Goal: Task Accomplishment & Management: Manage account settings

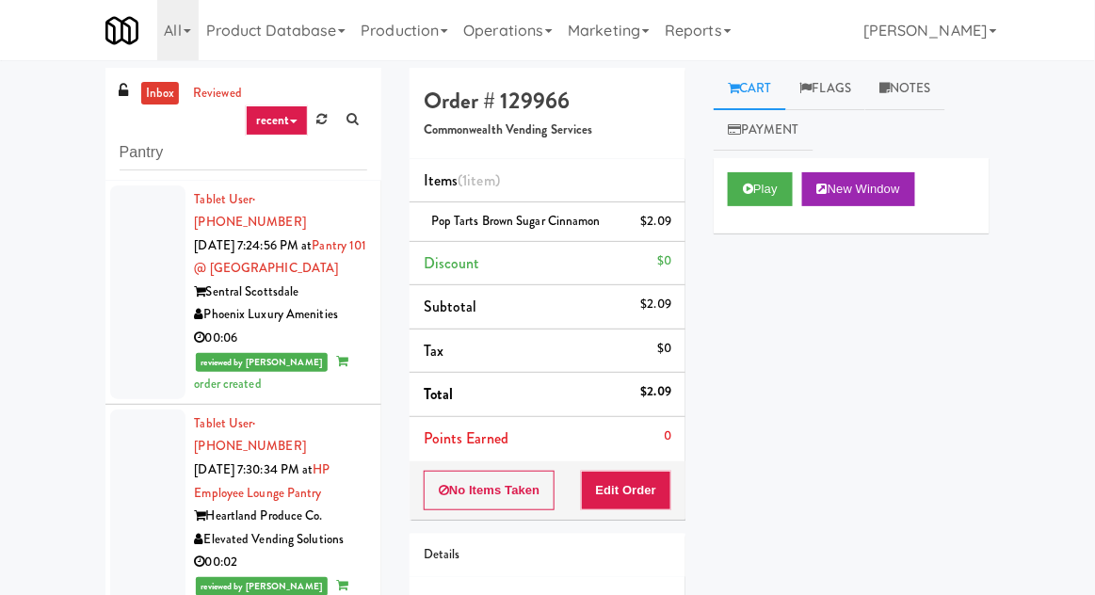
scroll to position [1113, 0]
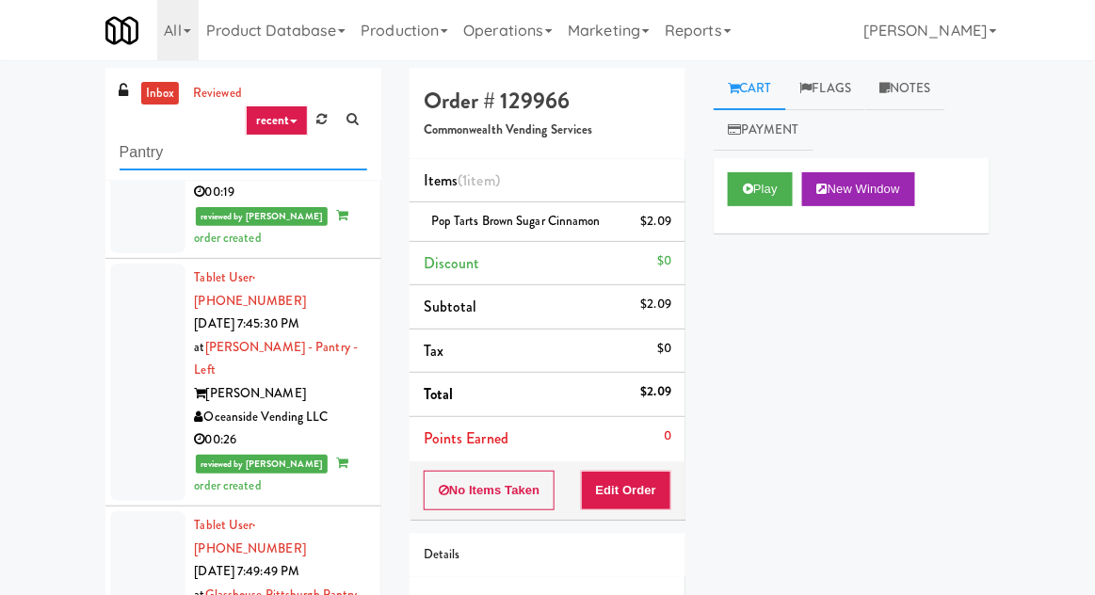
click at [124, 151] on input "Pantry" at bounding box center [244, 153] width 248 height 35
click at [123, 148] on input "Pantry" at bounding box center [244, 153] width 248 height 35
type input "Ambient"
click at [41, 171] on div "inbox reviewed recent all unclear take inventory issue suspicious failed recent…" at bounding box center [547, 414] width 1095 height 692
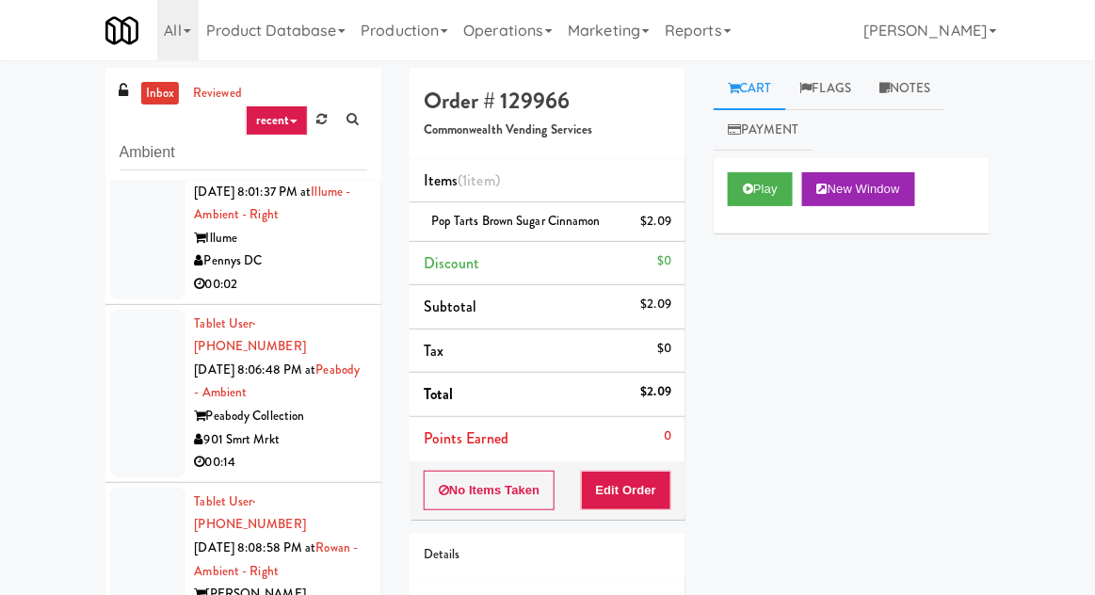
scroll to position [0, 0]
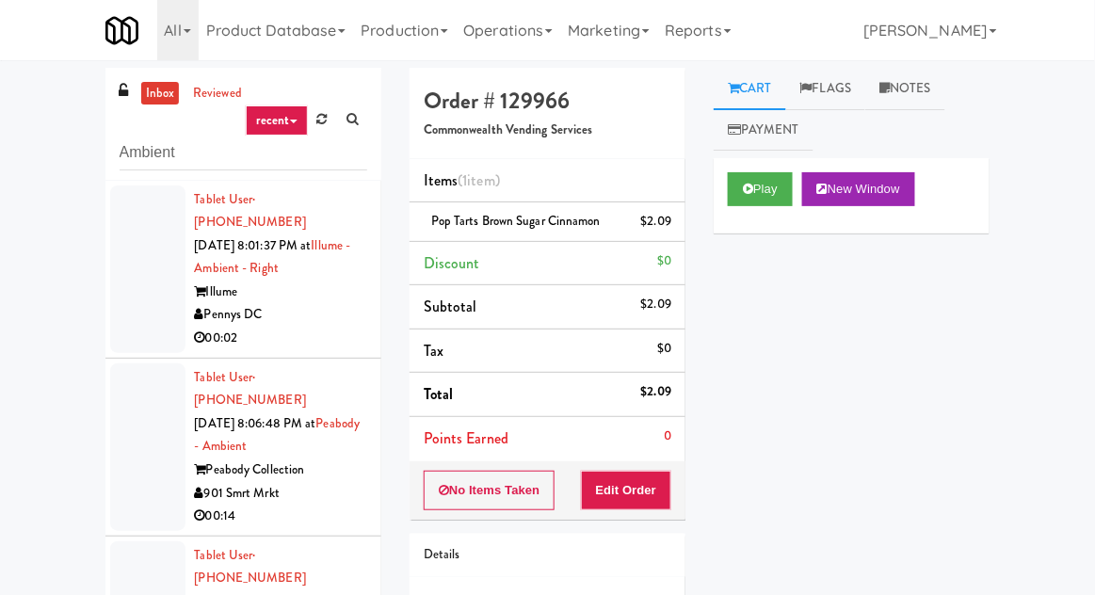
click at [147, 275] on div at bounding box center [147, 270] width 75 height 168
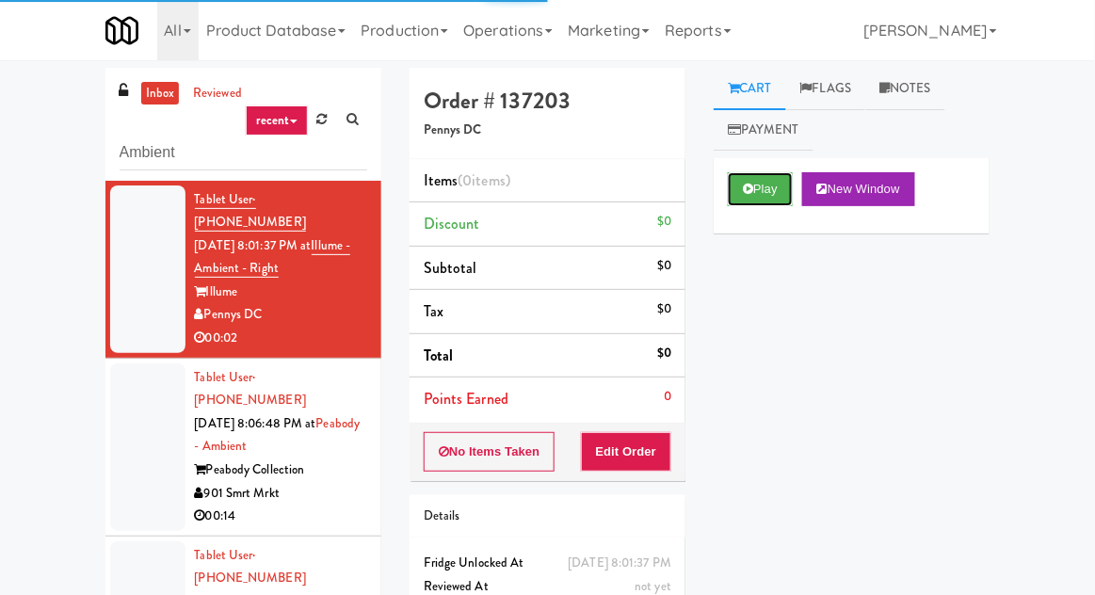
click at [768, 188] on button "Play" at bounding box center [760, 189] width 65 height 34
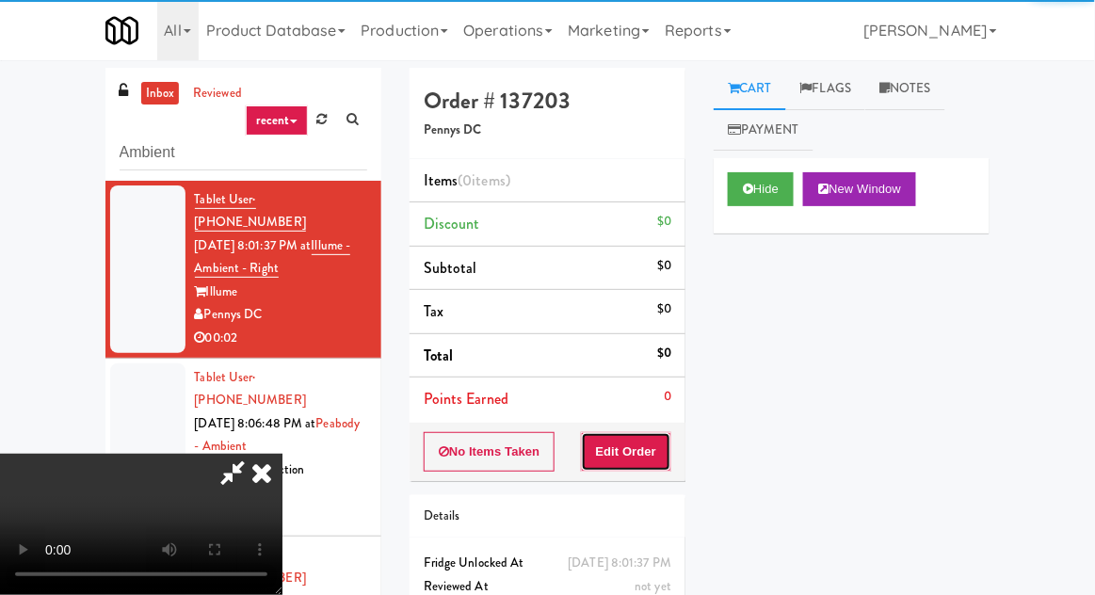
click at [650, 438] on button "Edit Order" at bounding box center [626, 452] width 91 height 40
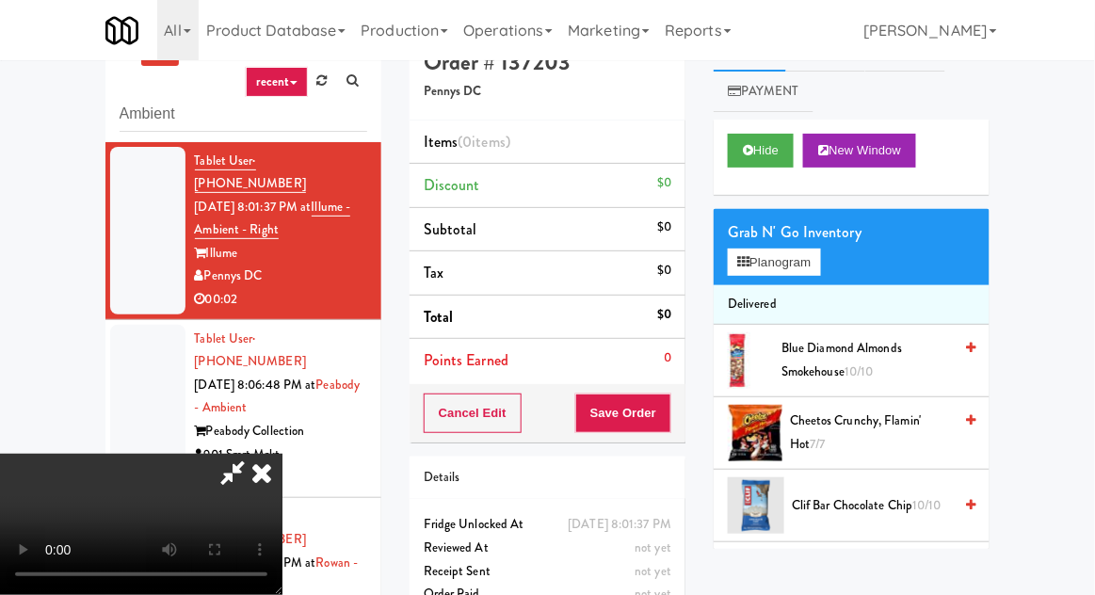
scroll to position [73, 0]
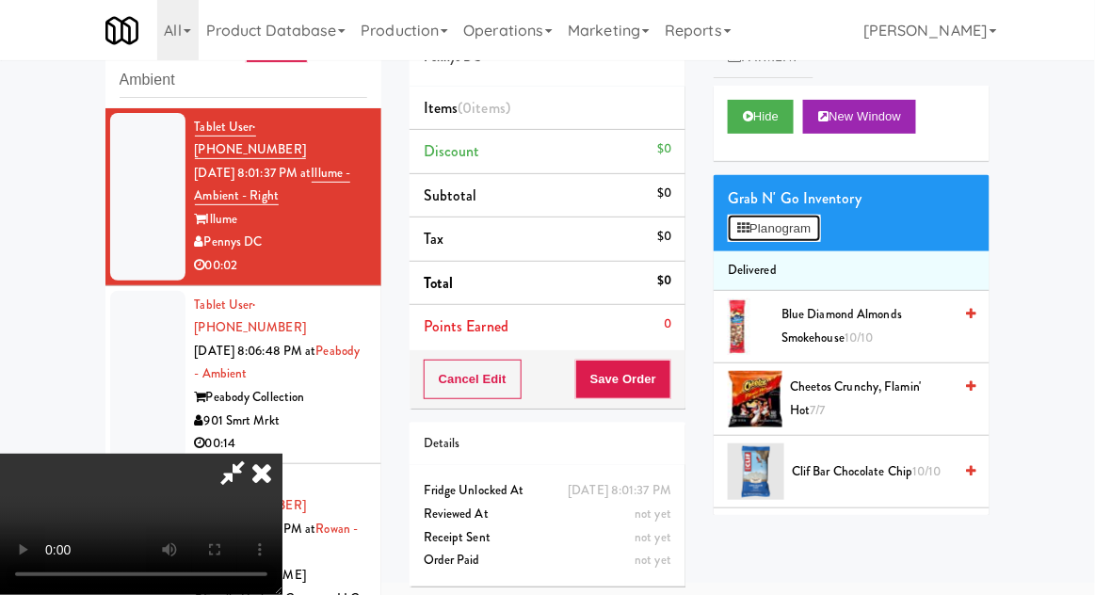
click at [813, 234] on button "Planogram" at bounding box center [774, 229] width 92 height 28
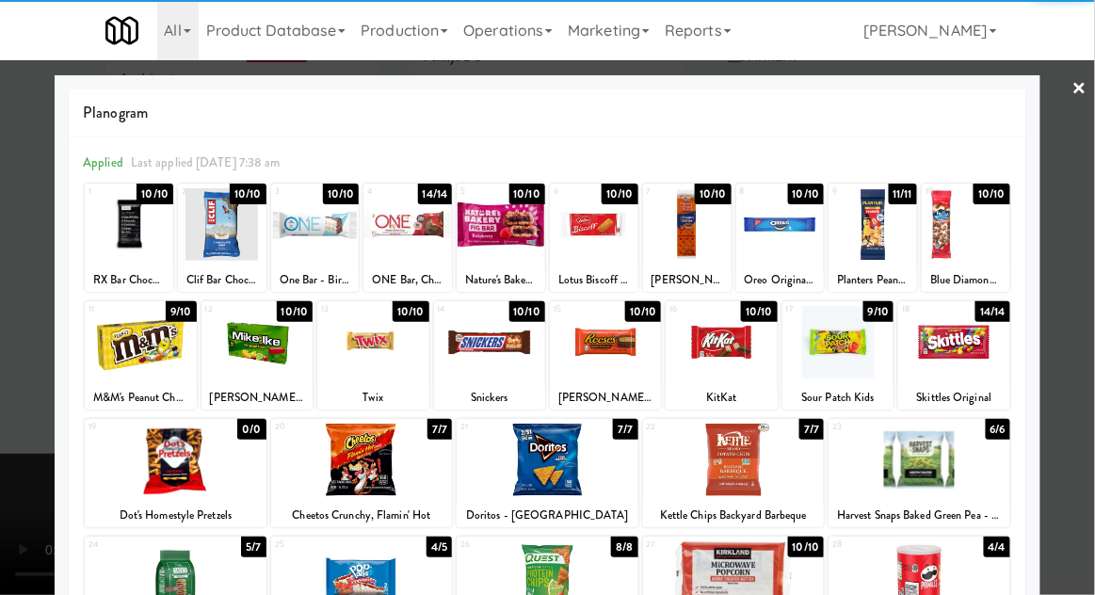
click at [124, 244] on div at bounding box center [129, 224] width 89 height 73
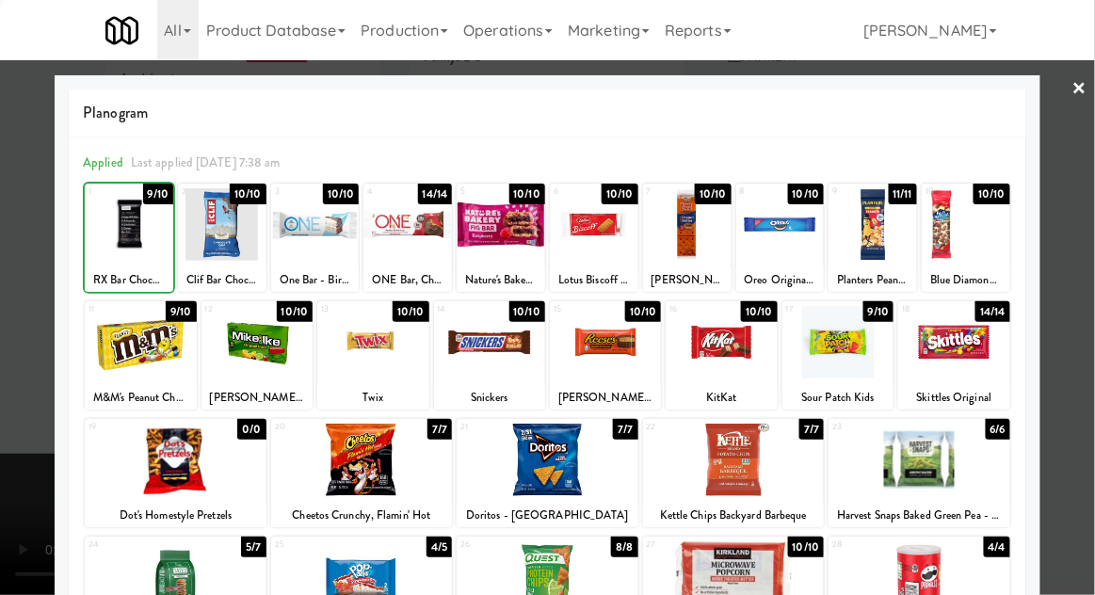
click at [1063, 258] on div at bounding box center [547, 297] width 1095 height 595
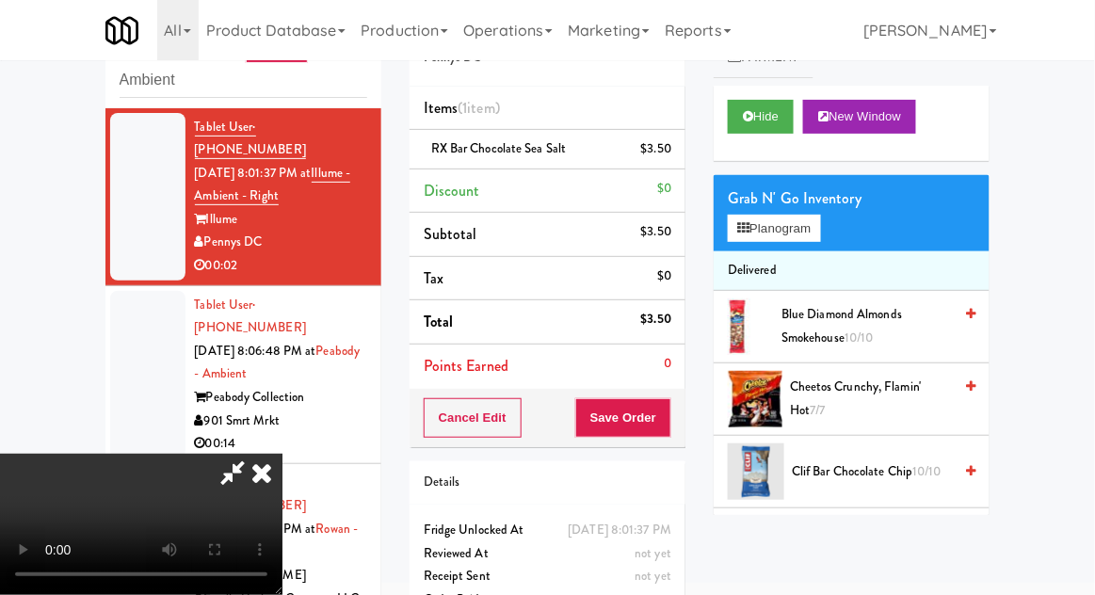
click at [683, 426] on div "Cancel Edit Save Order" at bounding box center [548, 418] width 276 height 58
click at [668, 420] on button "Save Order" at bounding box center [623, 418] width 96 height 40
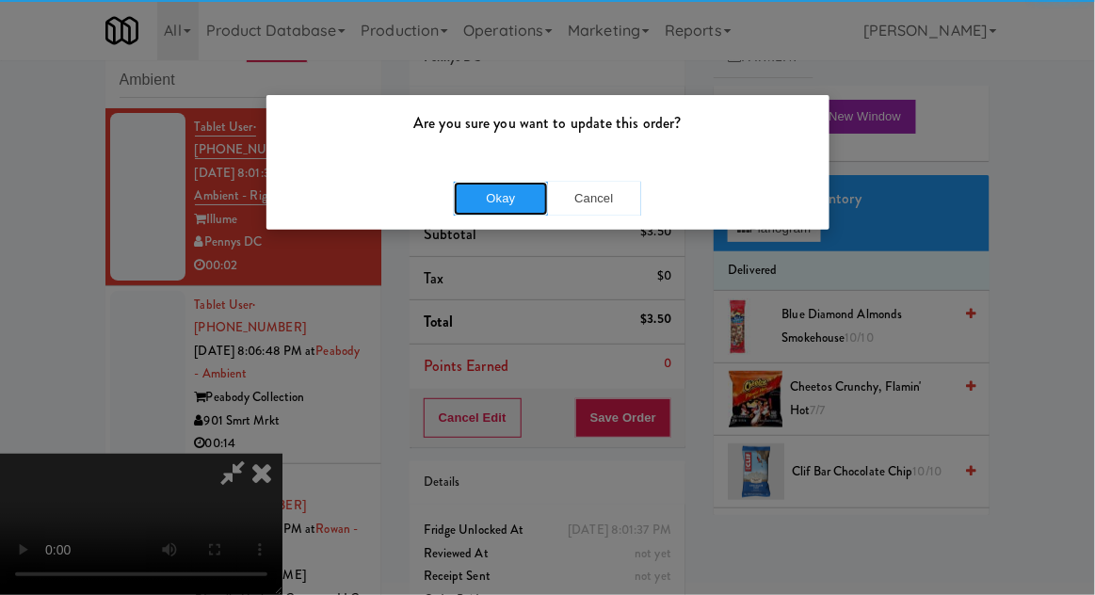
click at [481, 182] on button "Okay" at bounding box center [501, 199] width 94 height 34
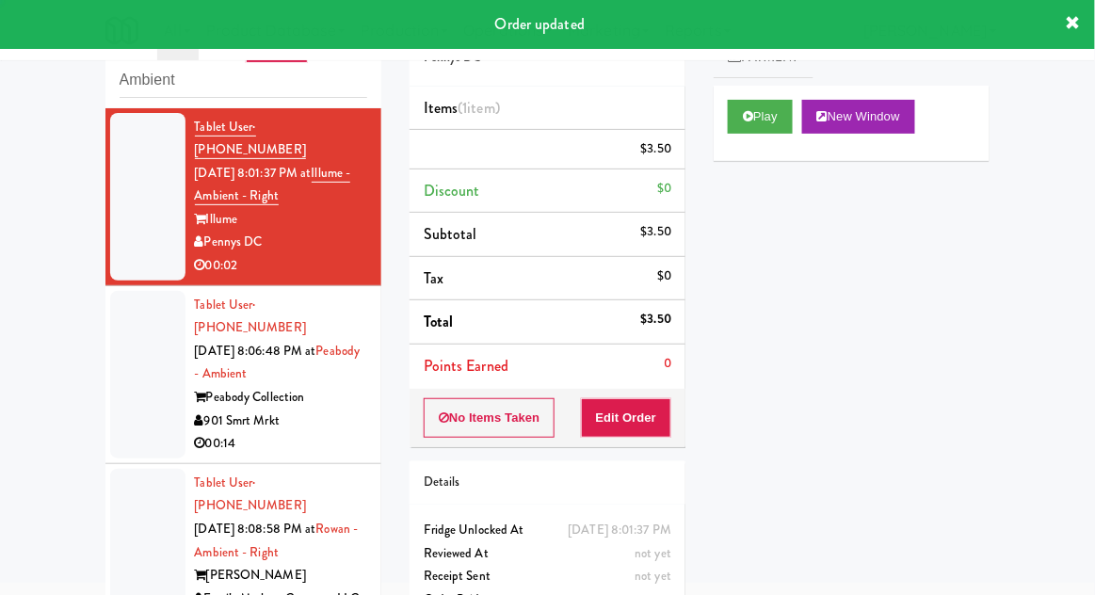
click at [134, 350] on div at bounding box center [147, 375] width 75 height 168
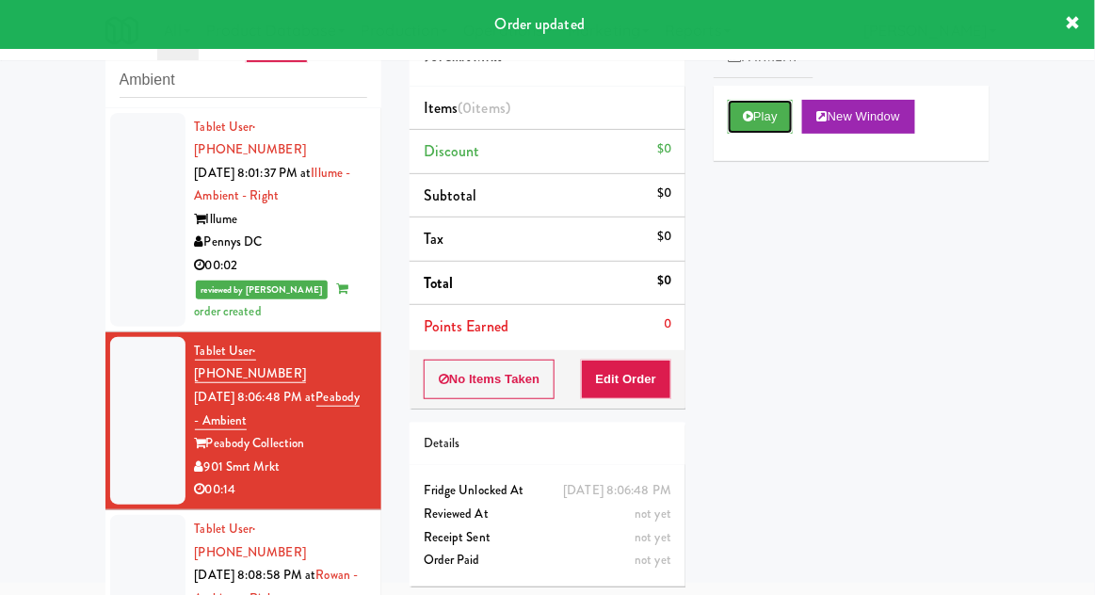
click at [781, 128] on button "Play" at bounding box center [760, 117] width 65 height 34
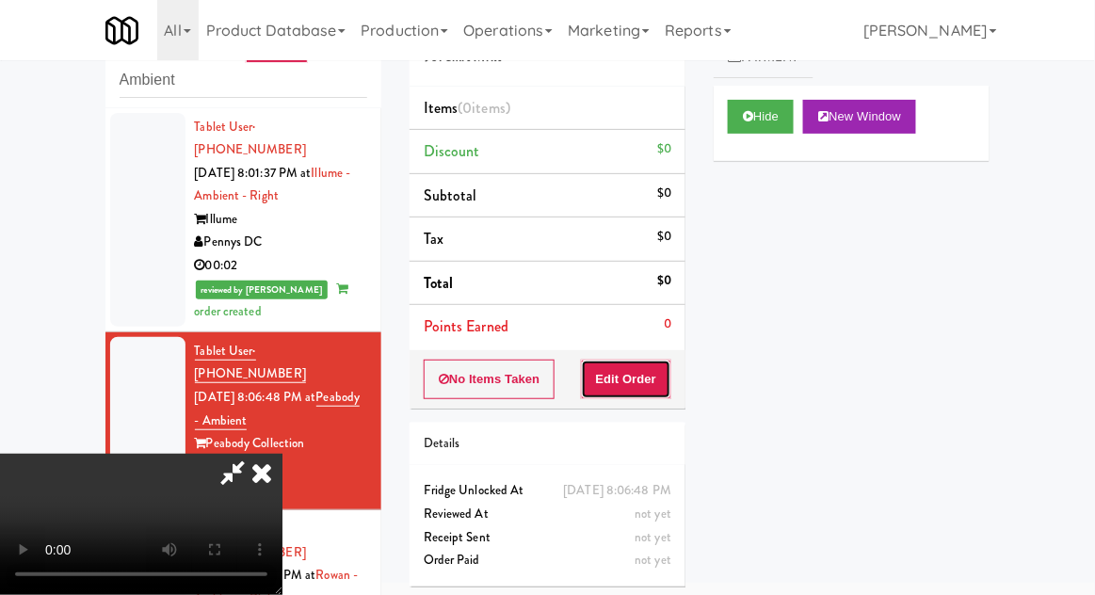
click at [654, 369] on button "Edit Order" at bounding box center [626, 380] width 91 height 40
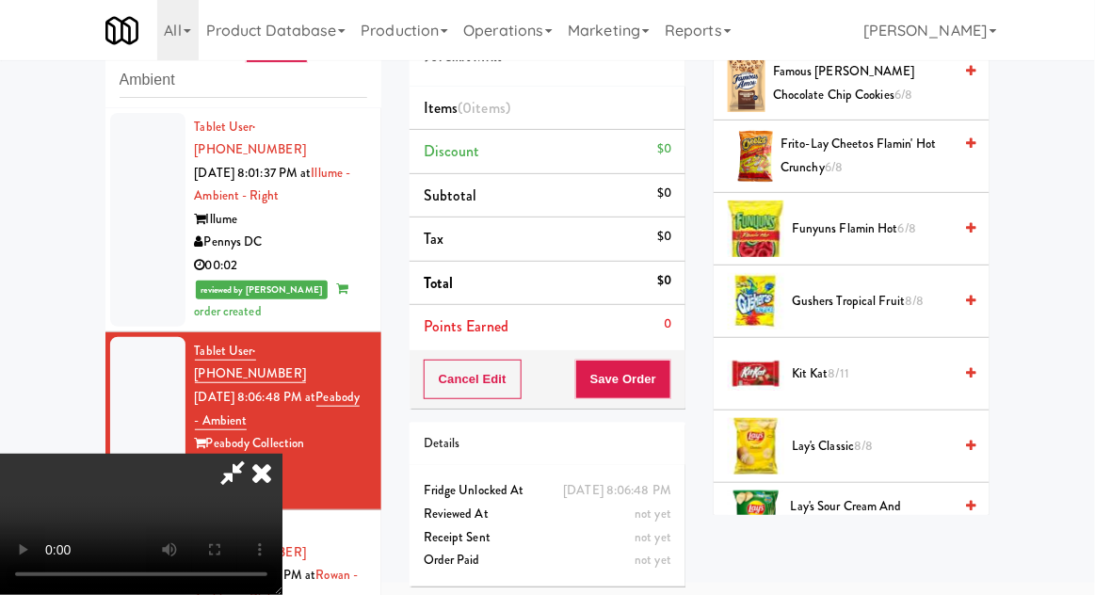
scroll to position [970, 0]
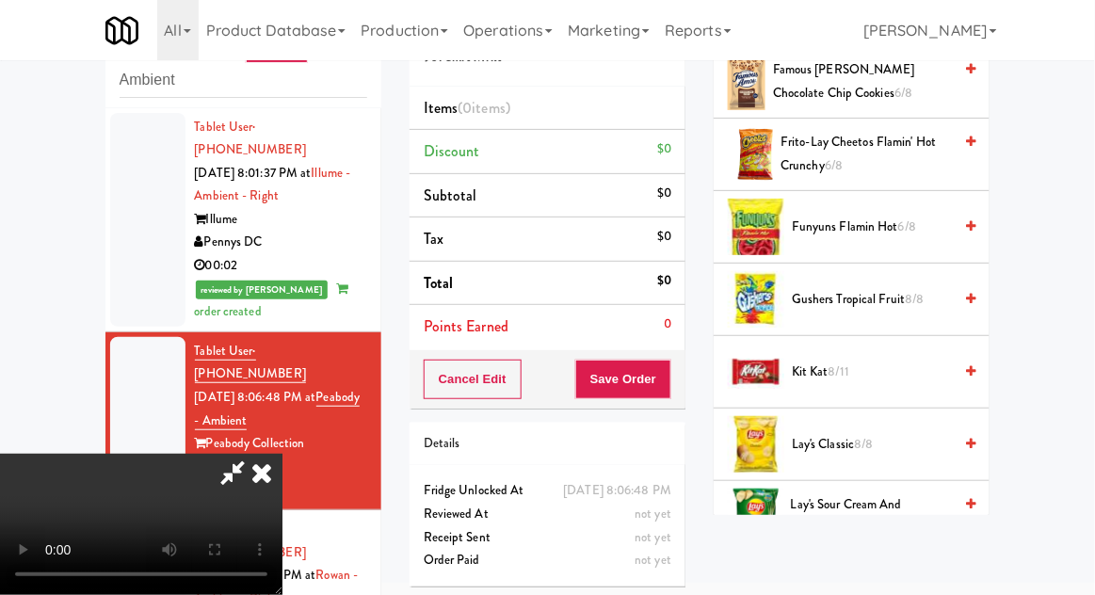
click at [901, 374] on span "Kit Kat 8/11" at bounding box center [872, 373] width 160 height 24
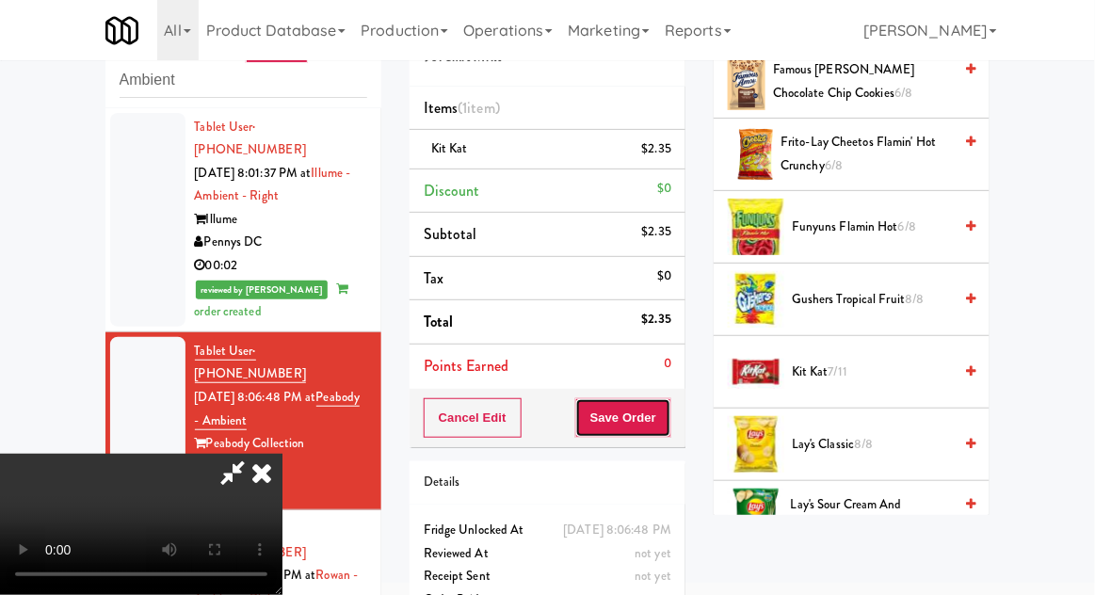
click at [669, 428] on button "Save Order" at bounding box center [623, 418] width 96 height 40
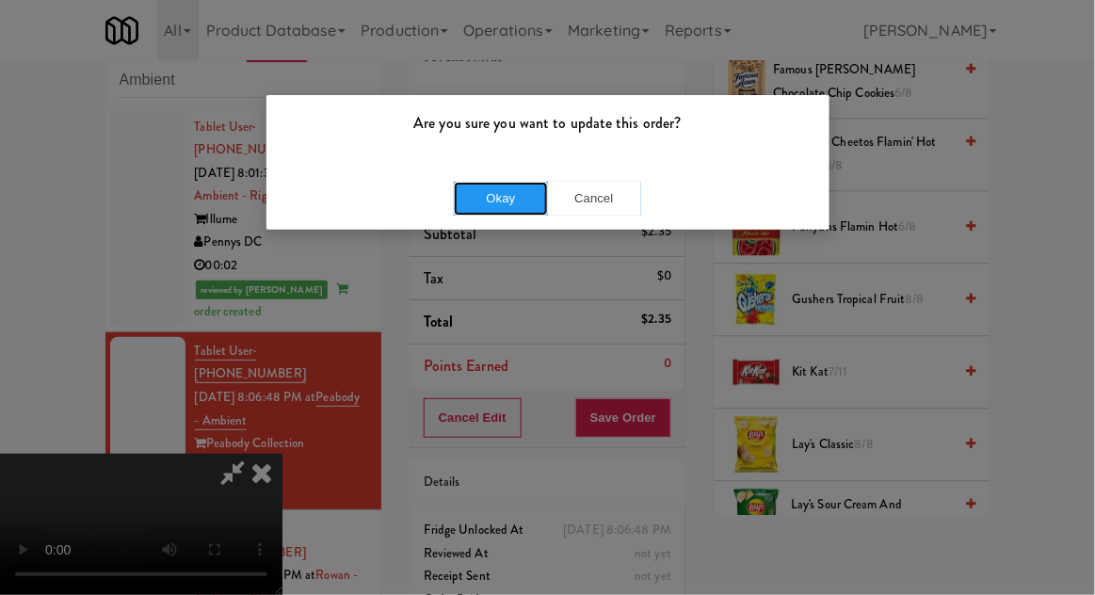
click at [504, 200] on button "Okay" at bounding box center [501, 199] width 94 height 34
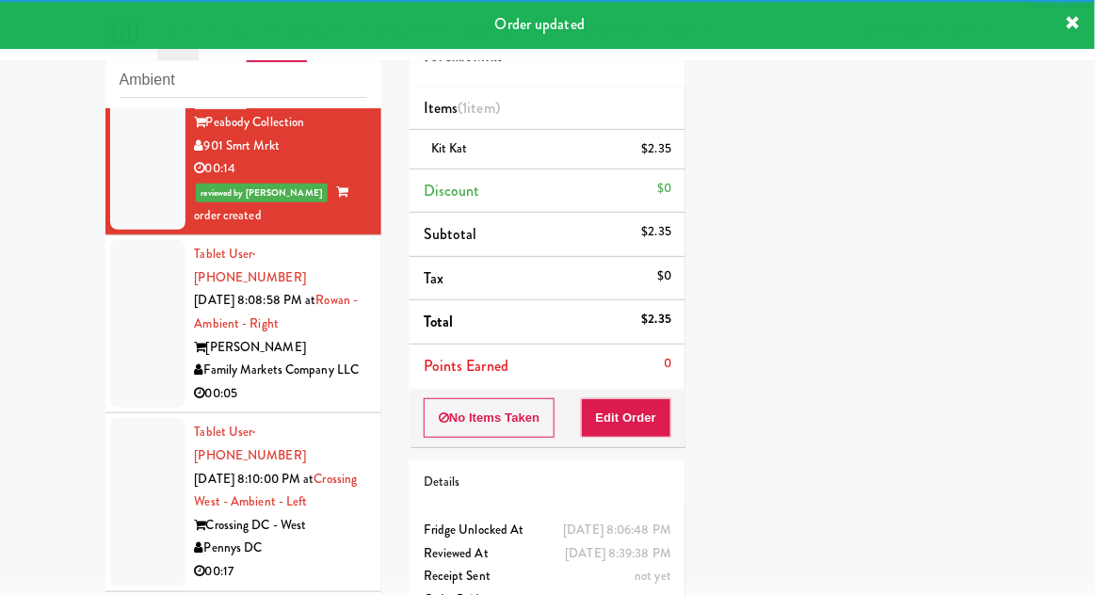
scroll to position [326, 0]
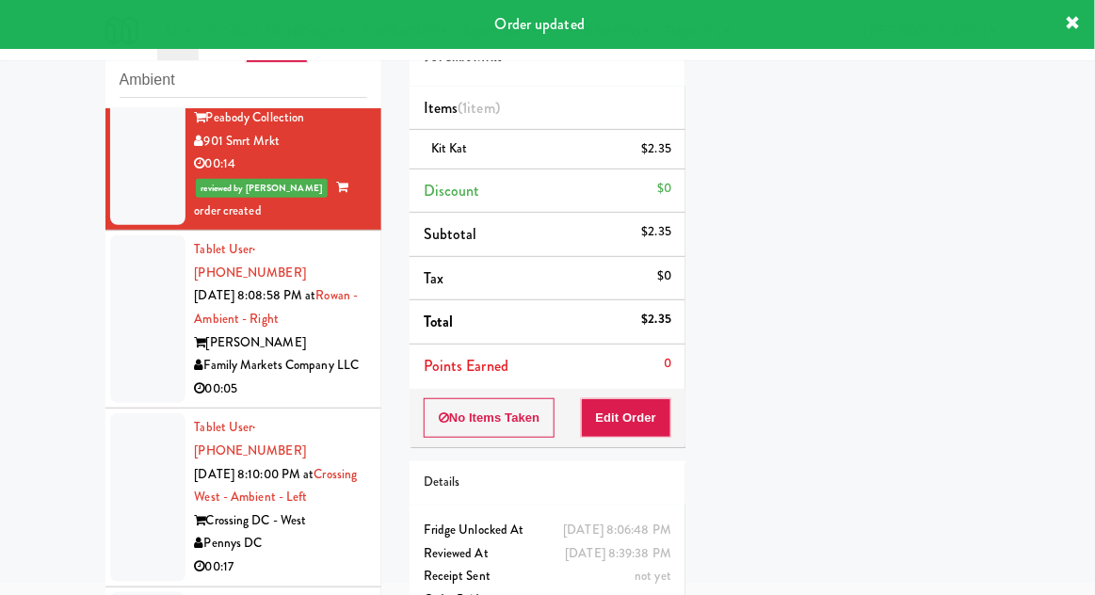
click at [116, 309] on div at bounding box center [147, 319] width 75 height 168
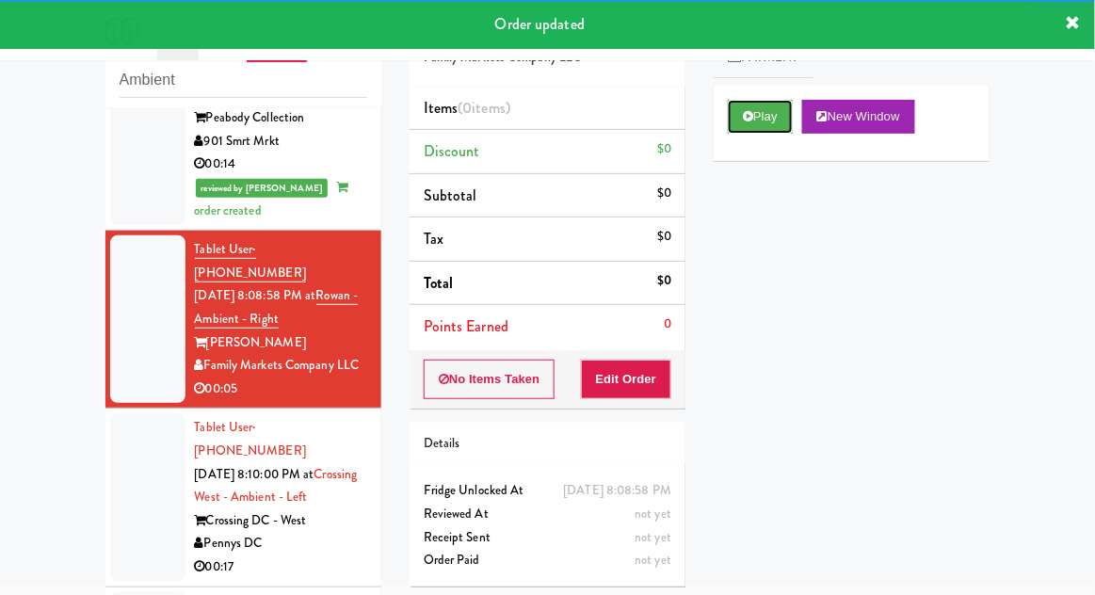
click at [789, 125] on button "Play" at bounding box center [760, 117] width 65 height 34
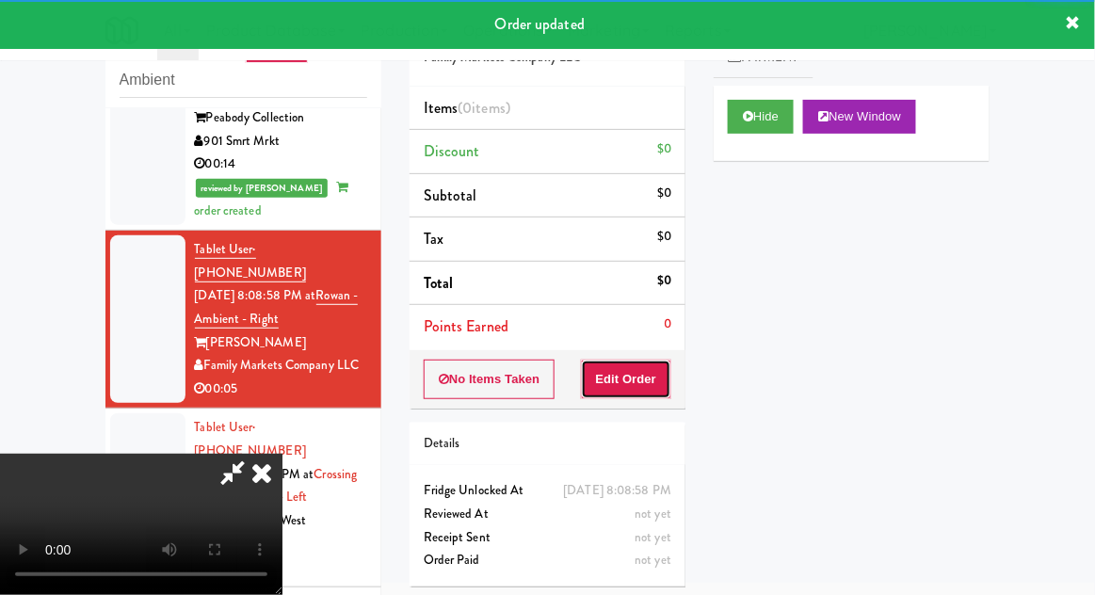
click at [649, 379] on button "Edit Order" at bounding box center [626, 380] width 91 height 40
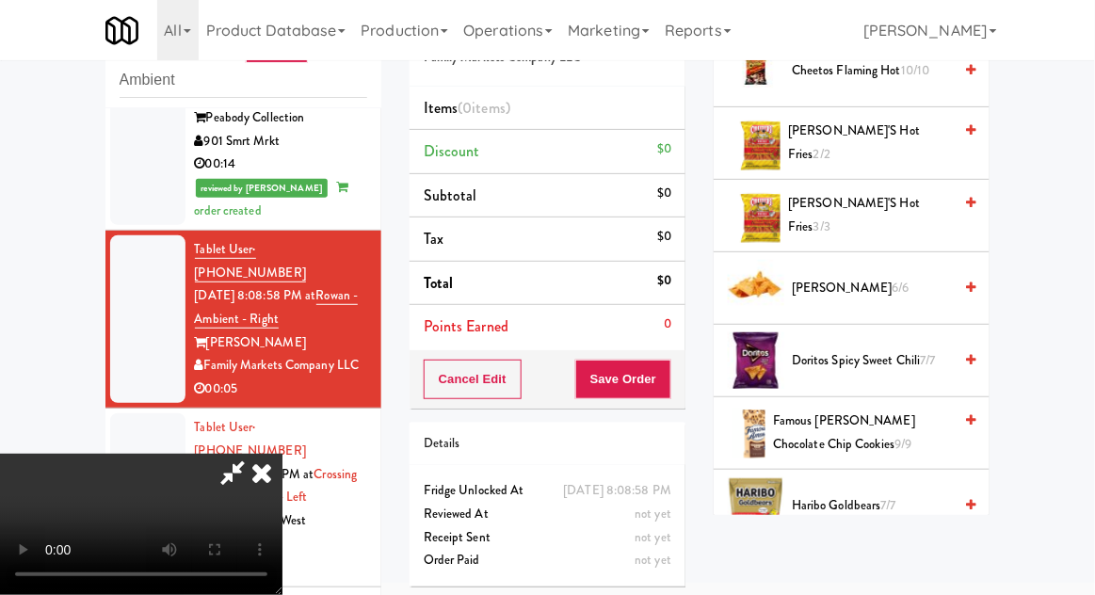
scroll to position [478, 0]
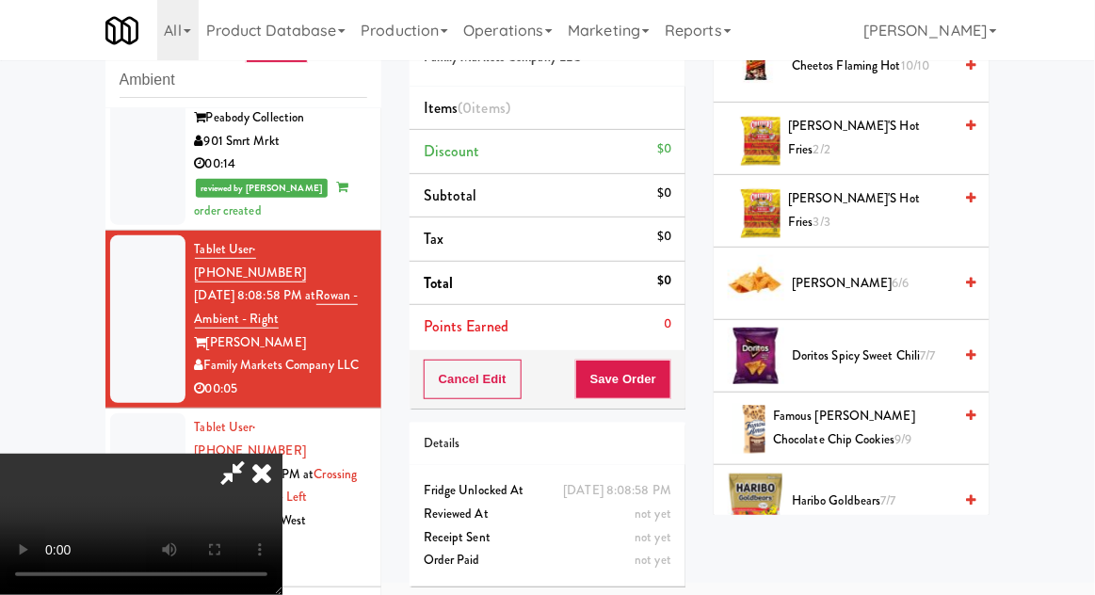
click at [885, 416] on span "Famous [PERSON_NAME] Chocolate Chip Cookies 9/9" at bounding box center [862, 428] width 179 height 46
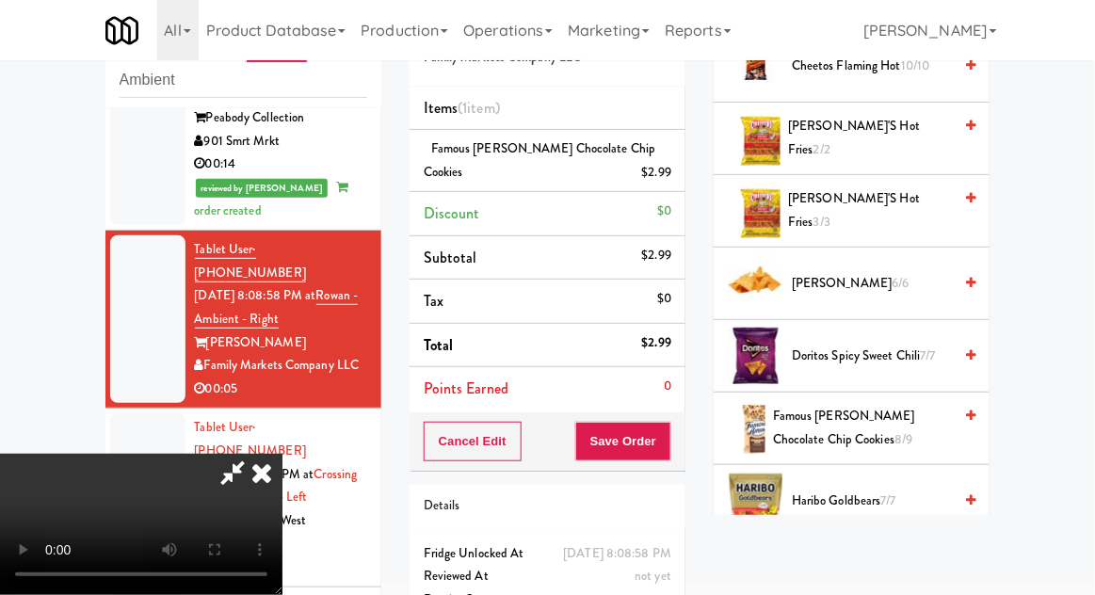
scroll to position [69, 0]
click at [667, 453] on button "Save Order" at bounding box center [623, 442] width 96 height 40
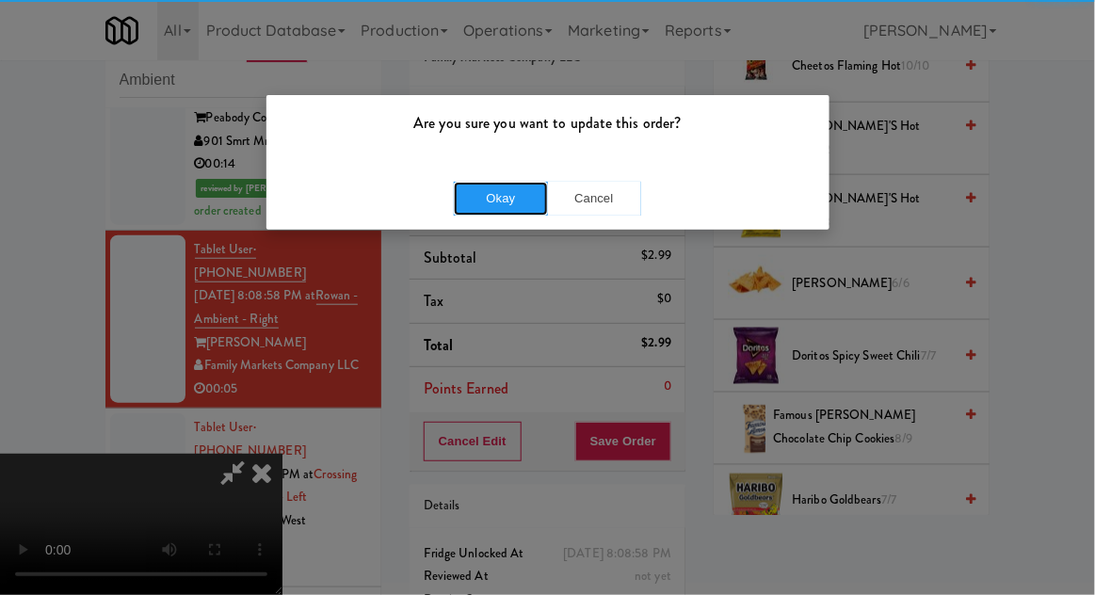
click at [477, 203] on button "Okay" at bounding box center [501, 199] width 94 height 34
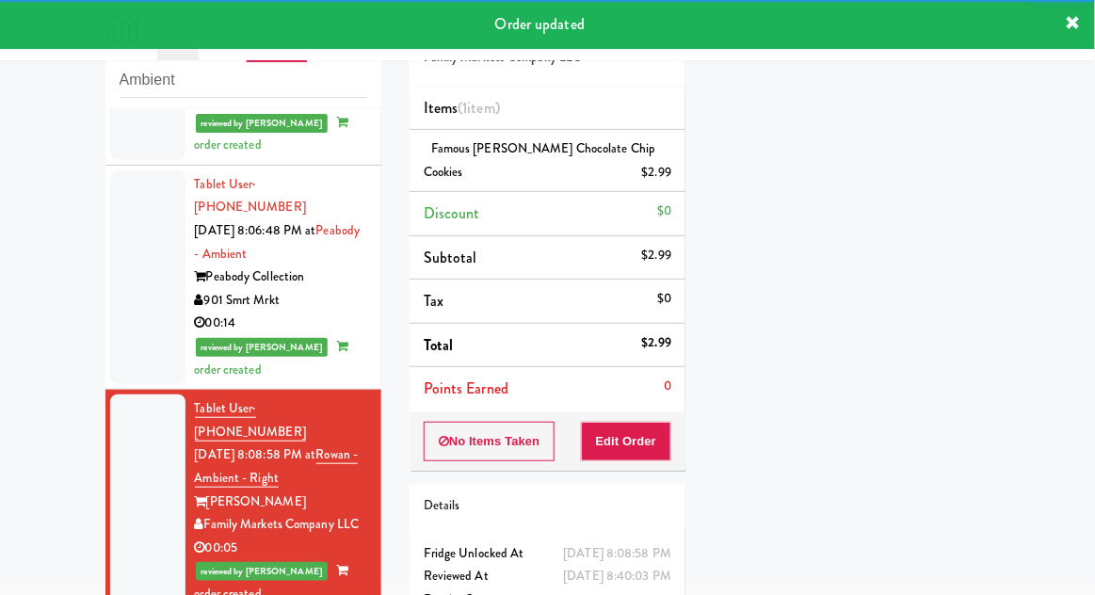
scroll to position [0, 0]
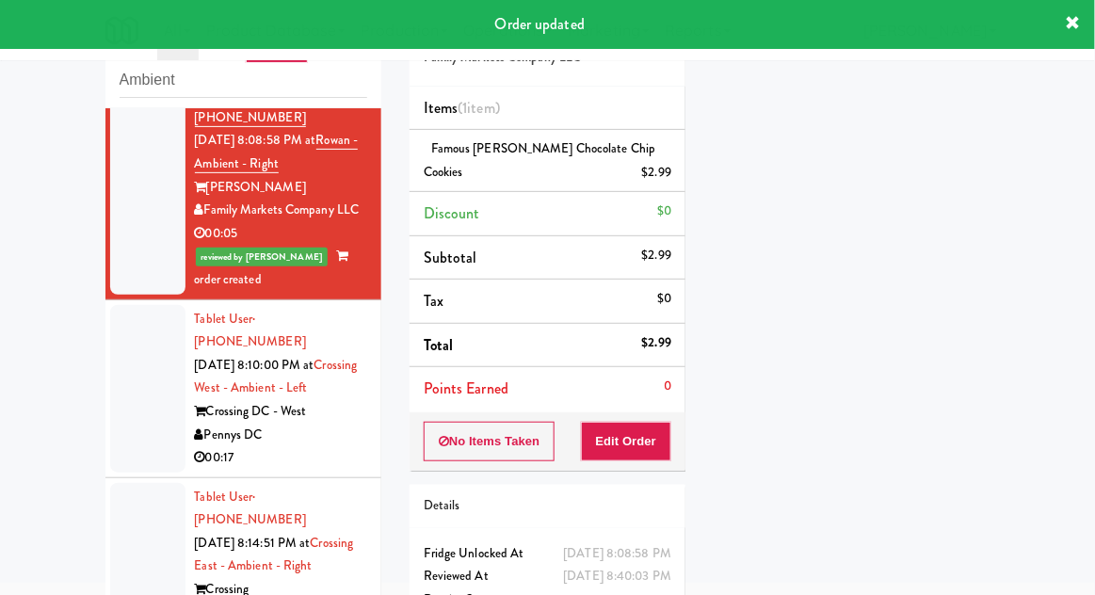
click at [129, 359] on div at bounding box center [147, 389] width 75 height 168
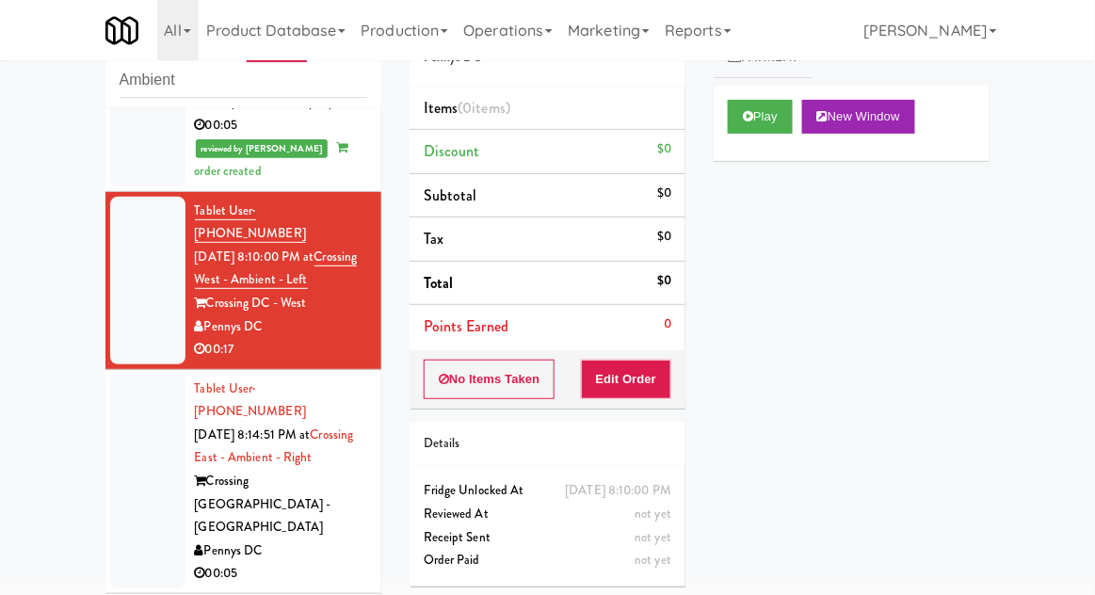
scroll to position [594, 0]
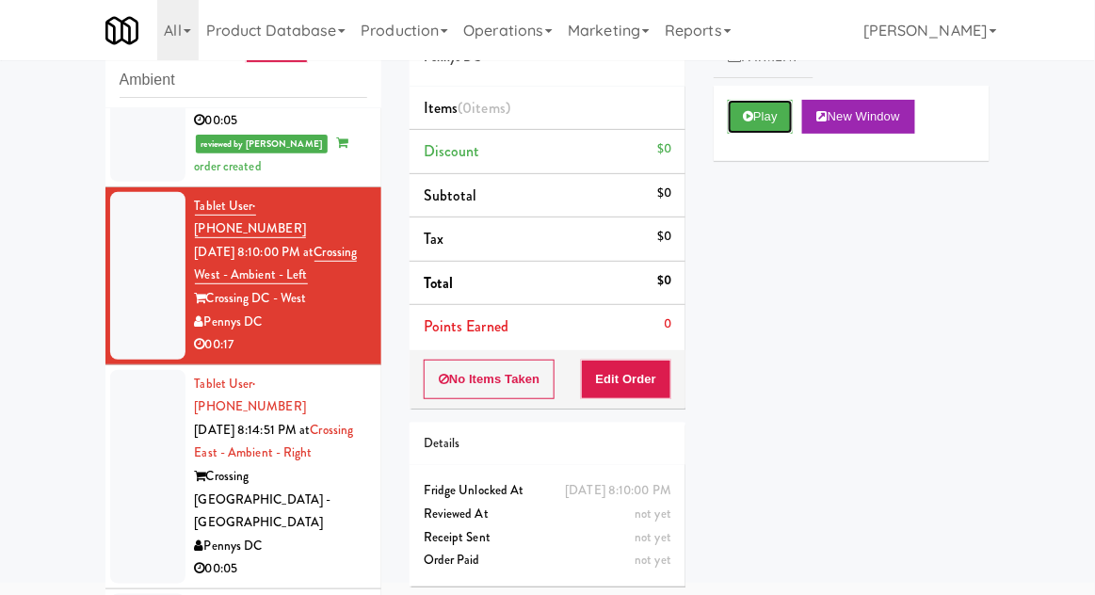
click at [776, 130] on button "Play" at bounding box center [760, 117] width 65 height 34
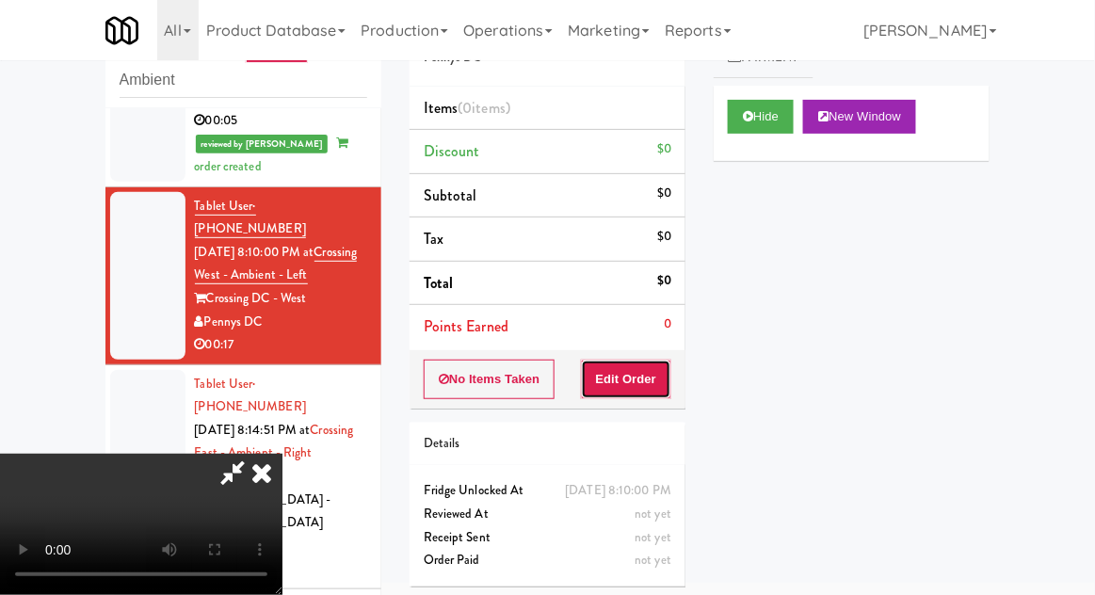
click at [659, 393] on button "Edit Order" at bounding box center [626, 380] width 91 height 40
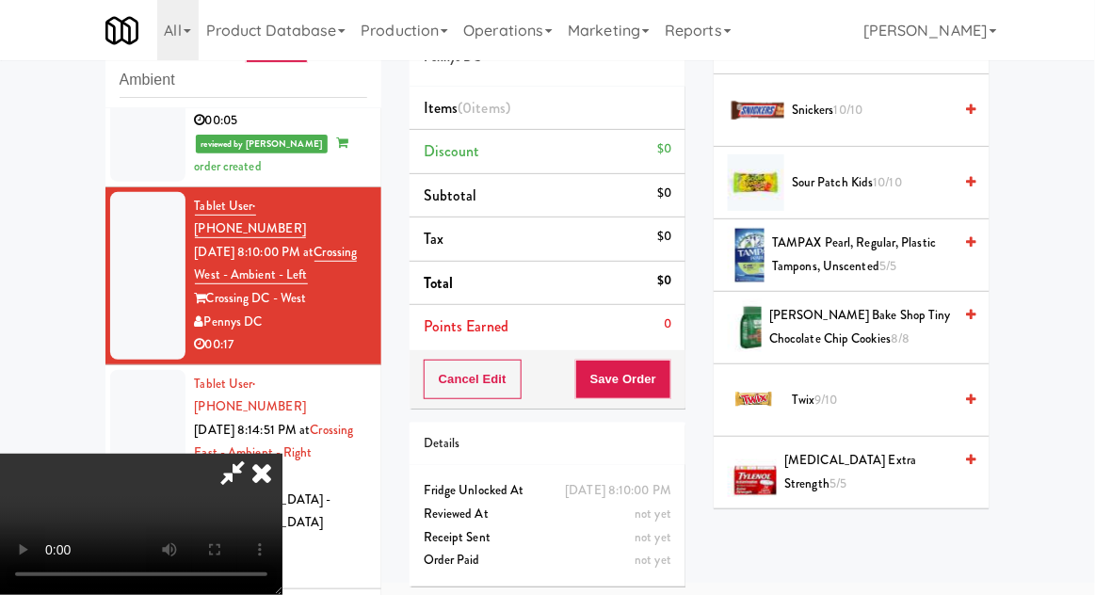
scroll to position [2030, 0]
click at [882, 393] on span "Twix 9/10" at bounding box center [872, 400] width 160 height 24
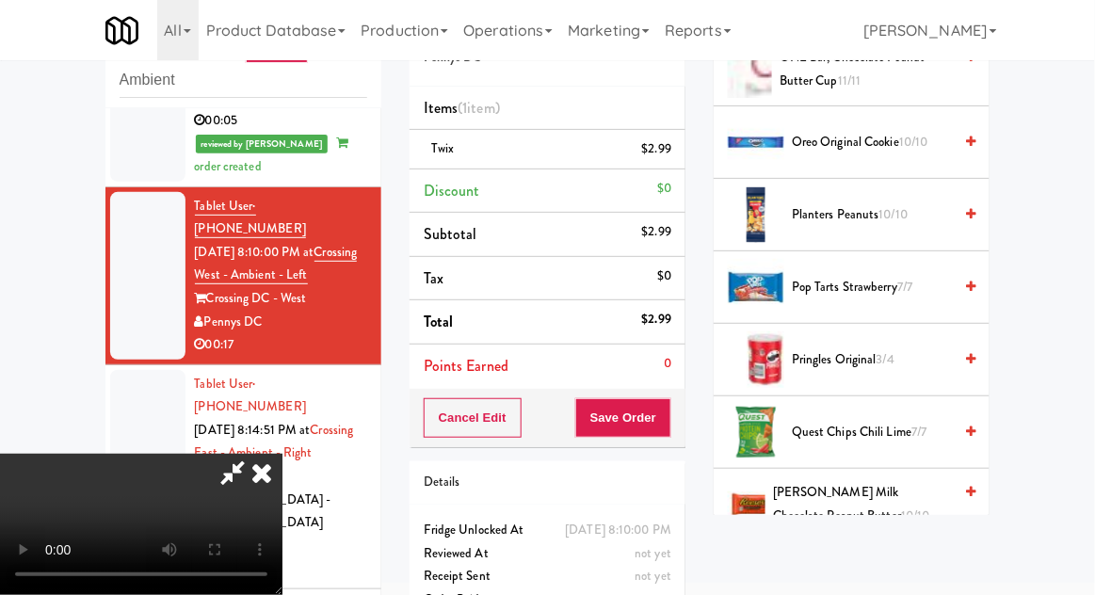
scroll to position [1427, 0]
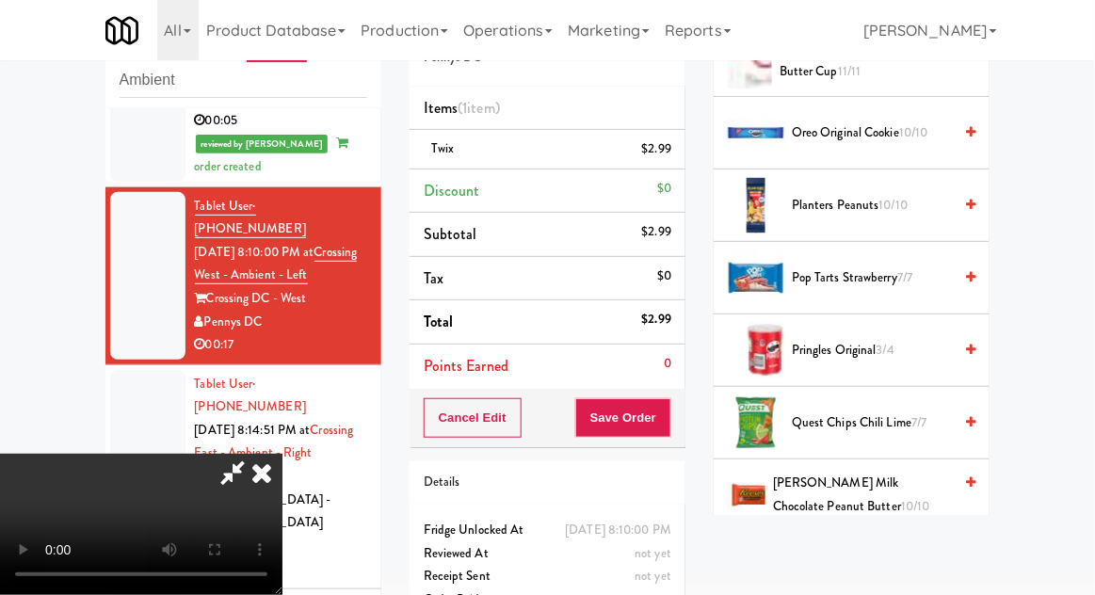
click at [881, 484] on span "[PERSON_NAME] Milk Chocolate Peanut Butter 10/10" at bounding box center [862, 495] width 179 height 46
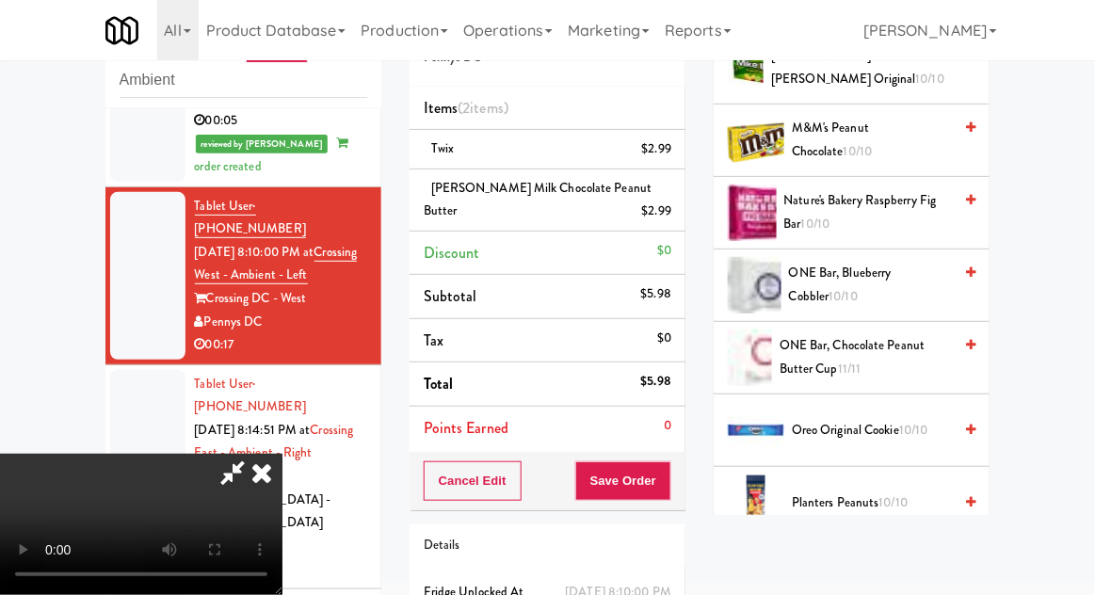
scroll to position [1130, 0]
click at [914, 423] on span "10/10" at bounding box center [913, 429] width 29 height 18
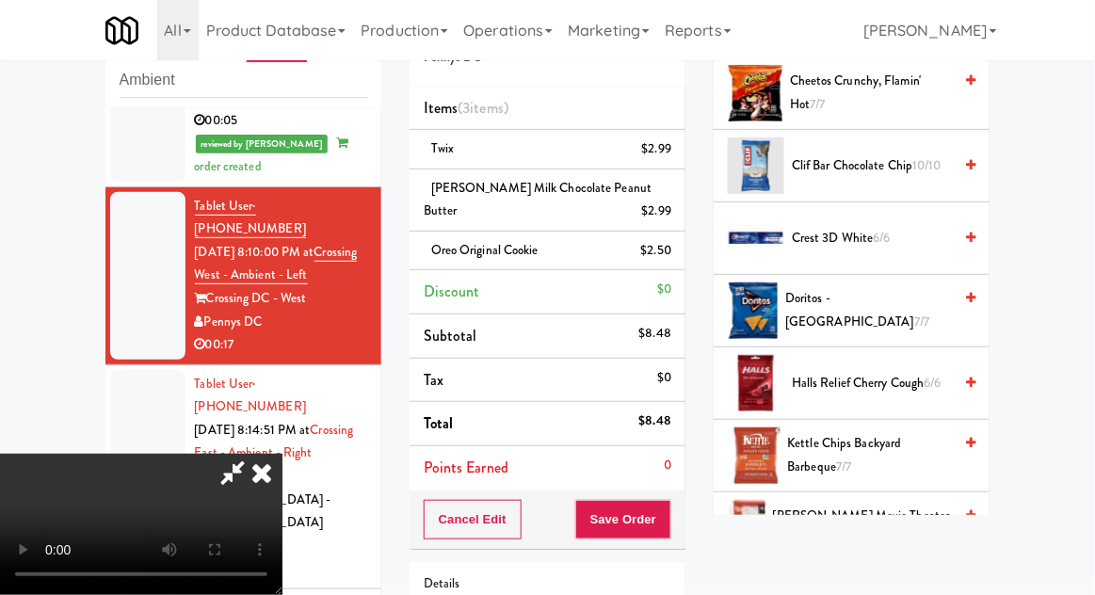
scroll to position [0, 0]
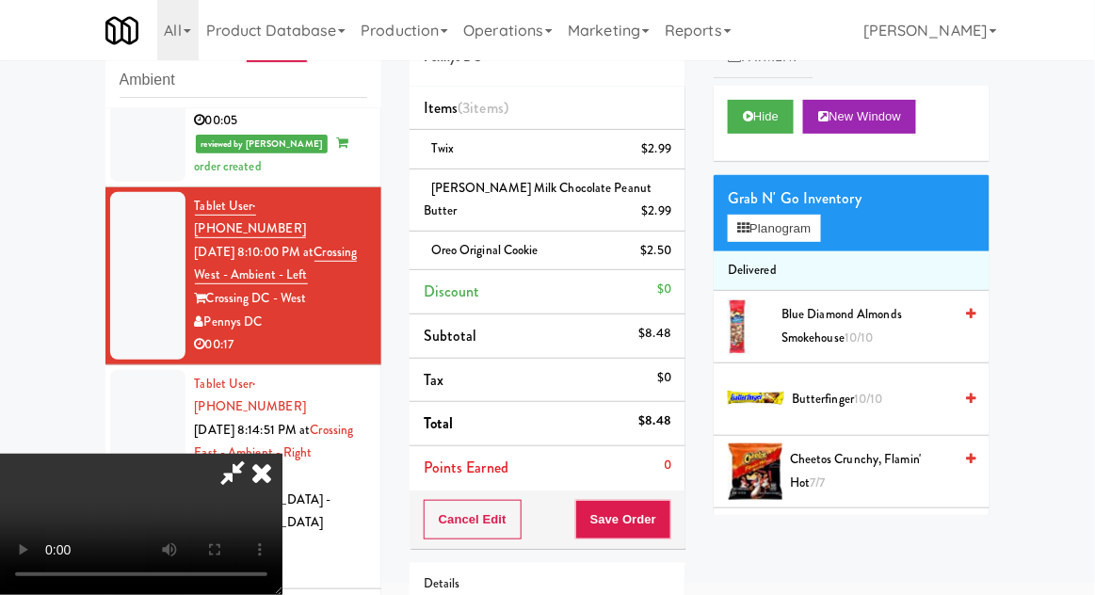
click at [883, 405] on span "10/10" at bounding box center [868, 399] width 29 height 18
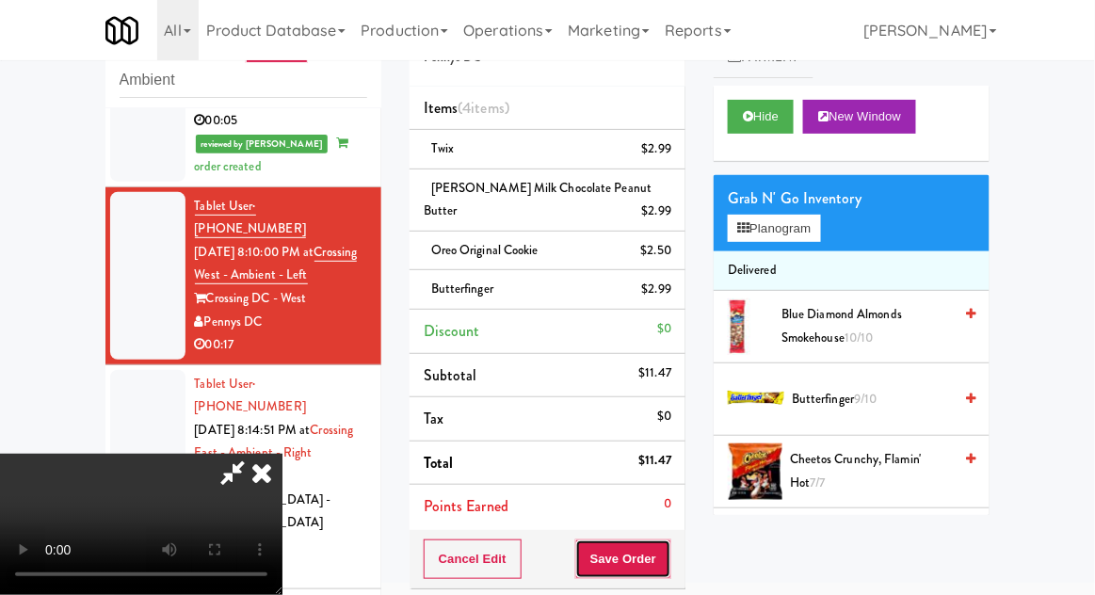
click at [665, 561] on button "Save Order" at bounding box center [623, 560] width 96 height 40
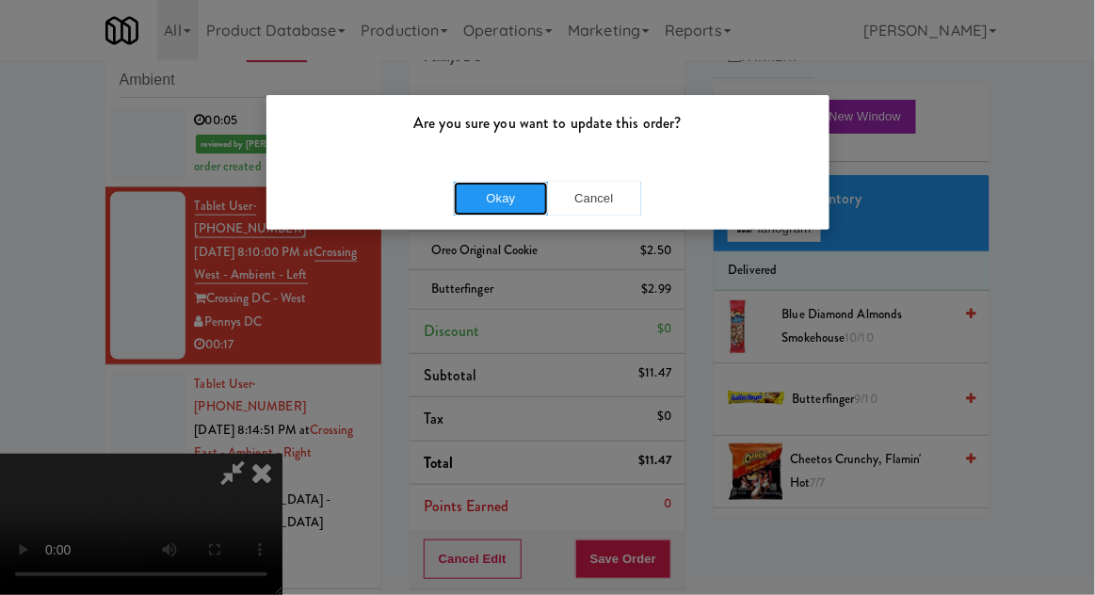
click at [477, 200] on button "Okay" at bounding box center [501, 199] width 94 height 34
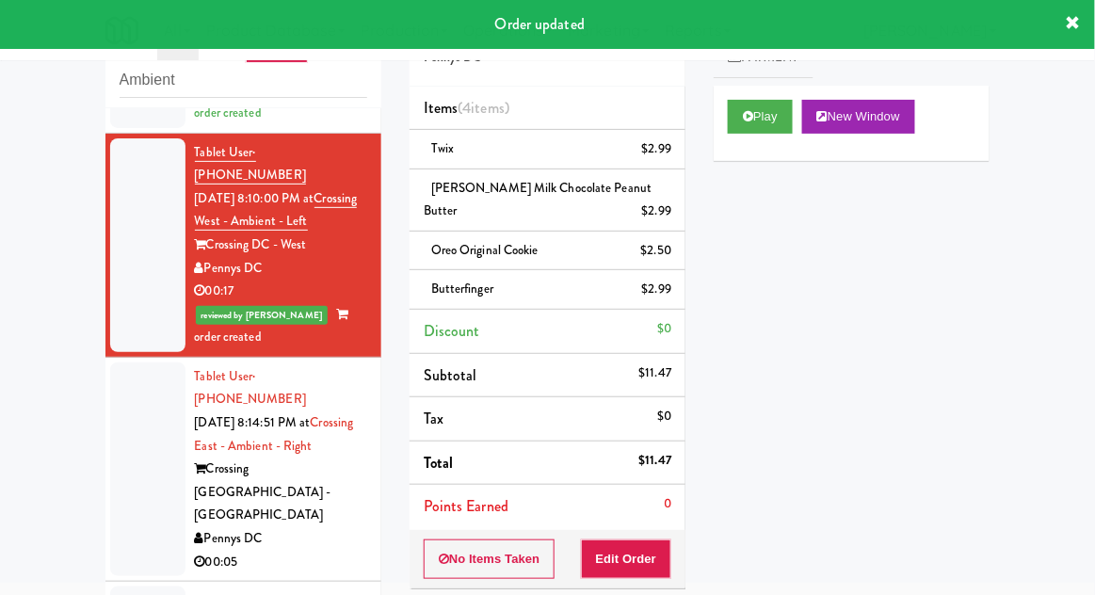
click at [145, 419] on div at bounding box center [147, 470] width 75 height 214
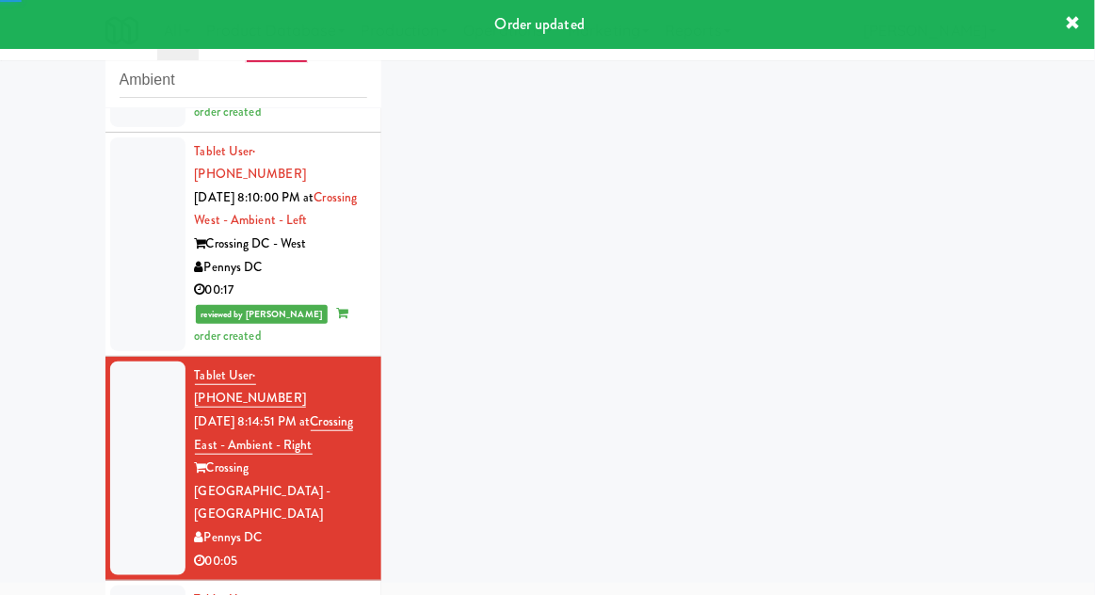
click at [134, 375] on div at bounding box center [147, 469] width 75 height 214
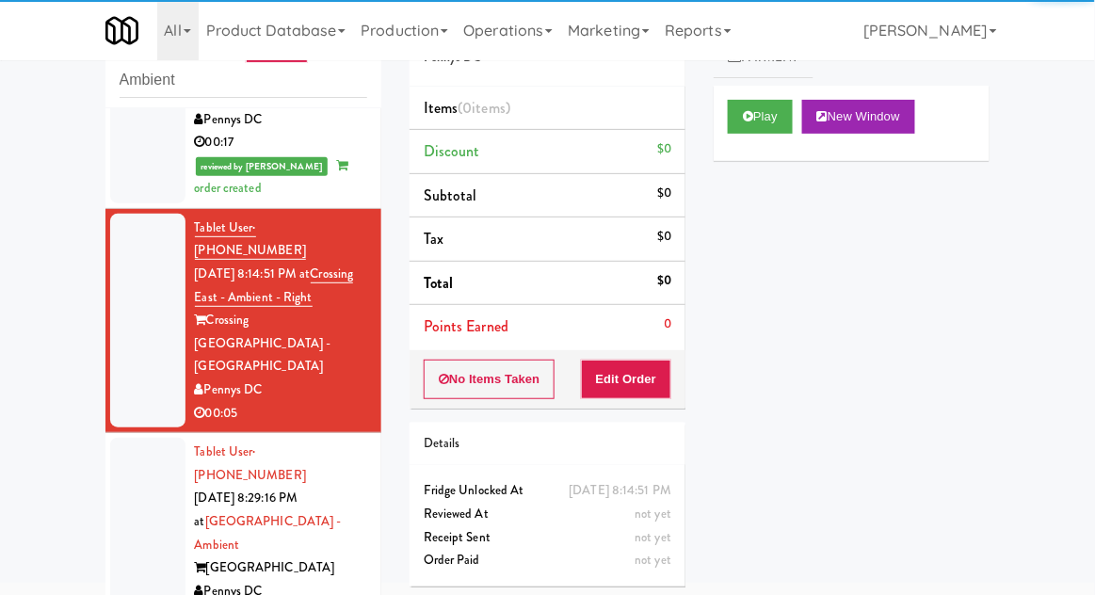
scroll to position [802, 0]
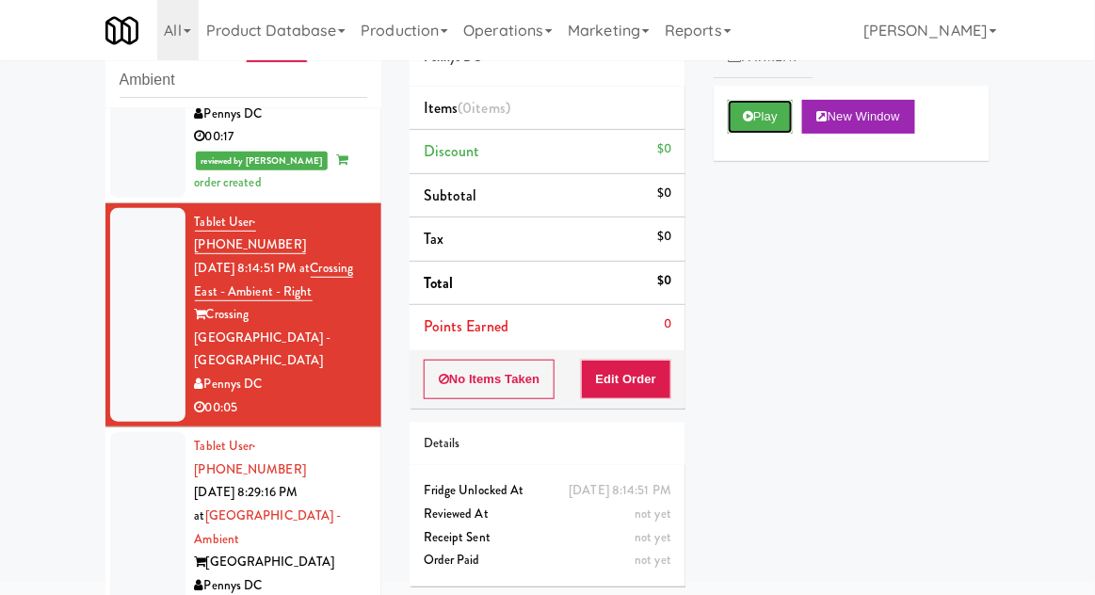
click at [783, 129] on button "Play" at bounding box center [760, 117] width 65 height 34
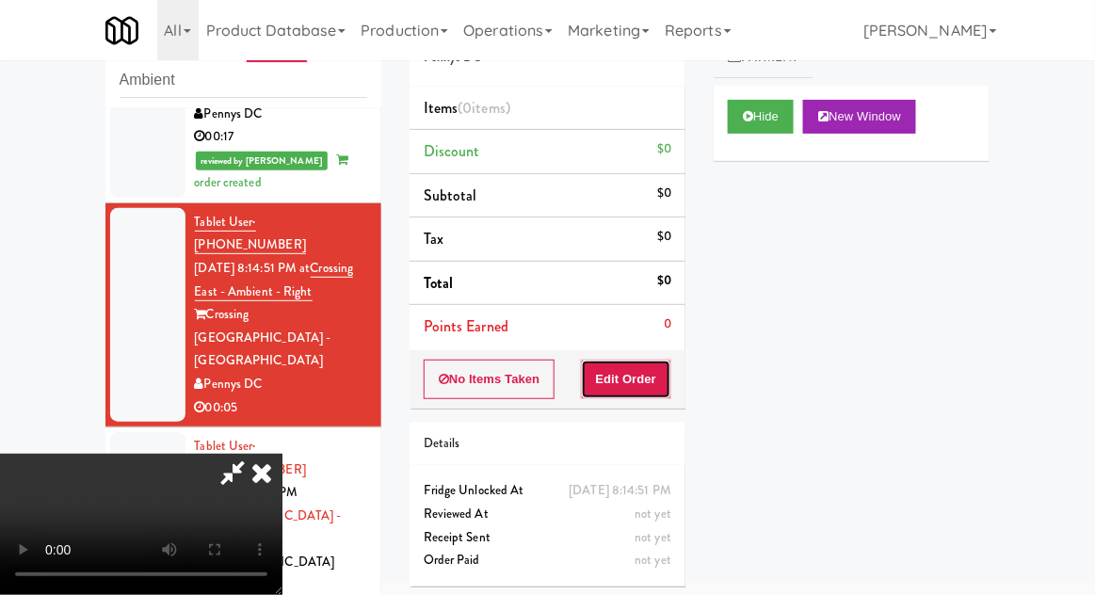
click at [657, 374] on button "Edit Order" at bounding box center [626, 380] width 91 height 40
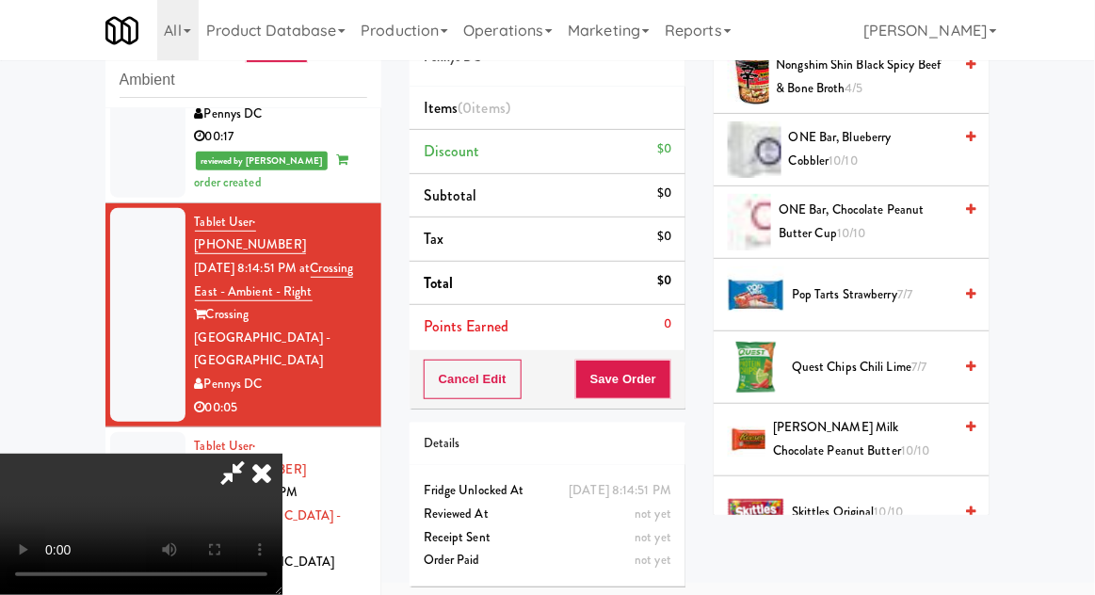
scroll to position [1562, 0]
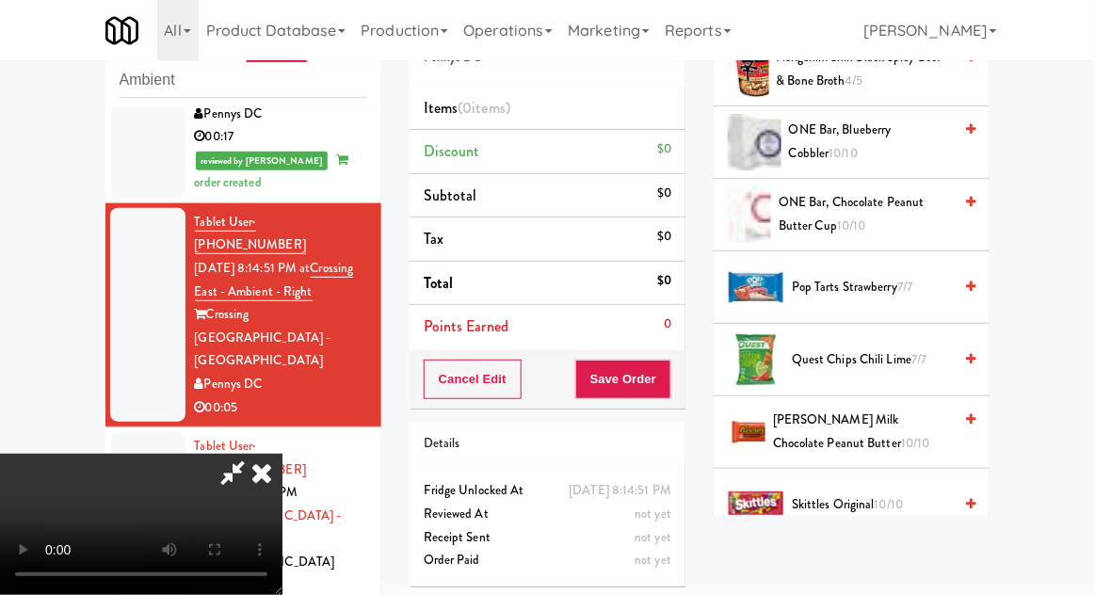
click at [897, 431] on span "[PERSON_NAME] Milk Chocolate Peanut Butter 10/10" at bounding box center [862, 432] width 179 height 46
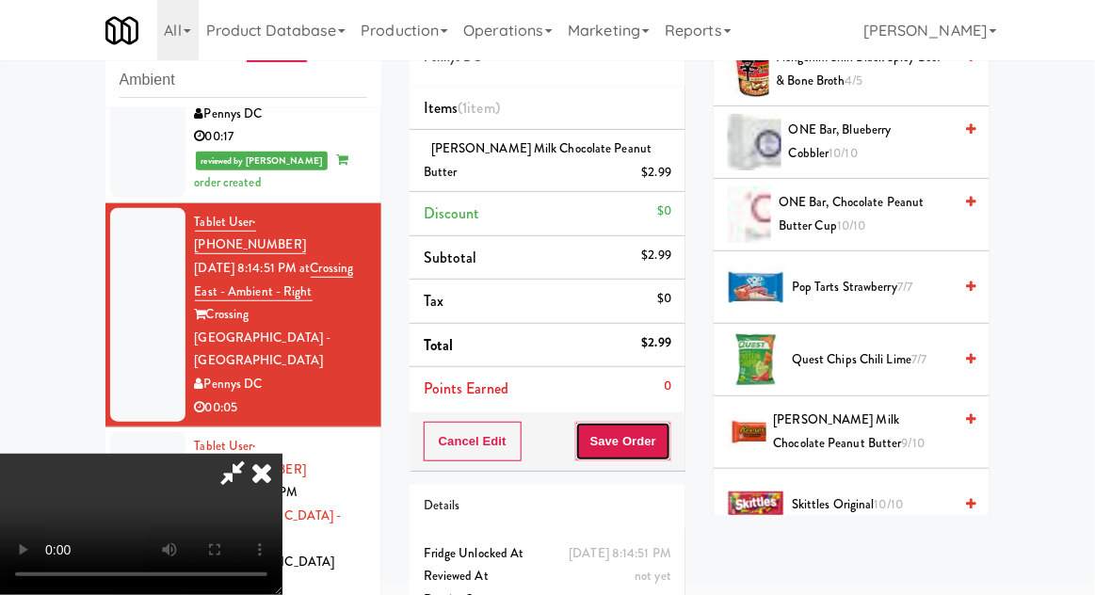
click at [668, 455] on button "Save Order" at bounding box center [623, 442] width 96 height 40
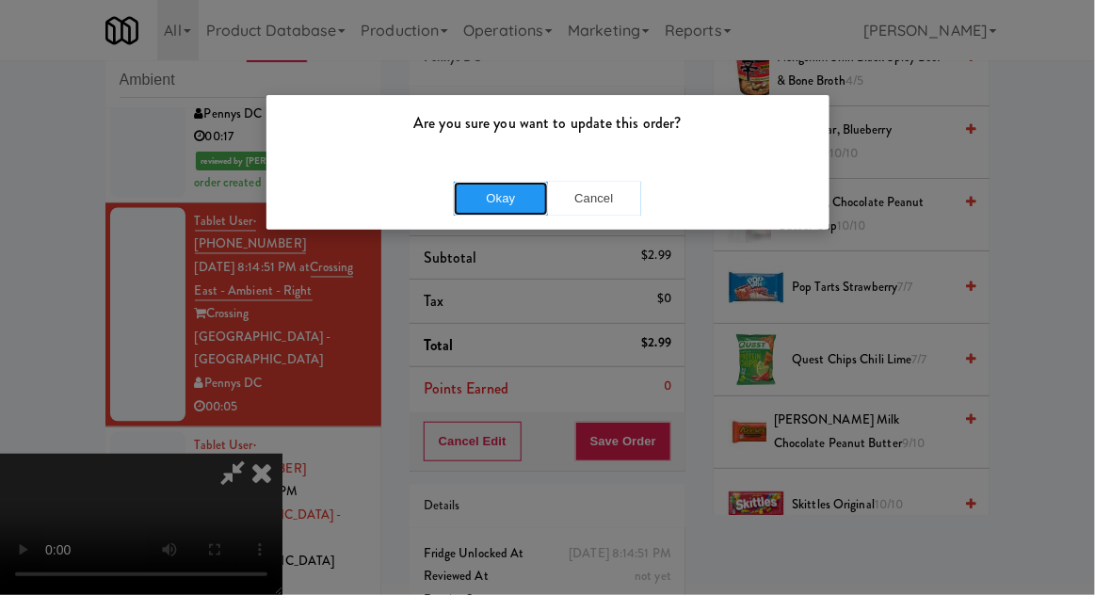
click at [486, 192] on button "Okay" at bounding box center [501, 199] width 94 height 34
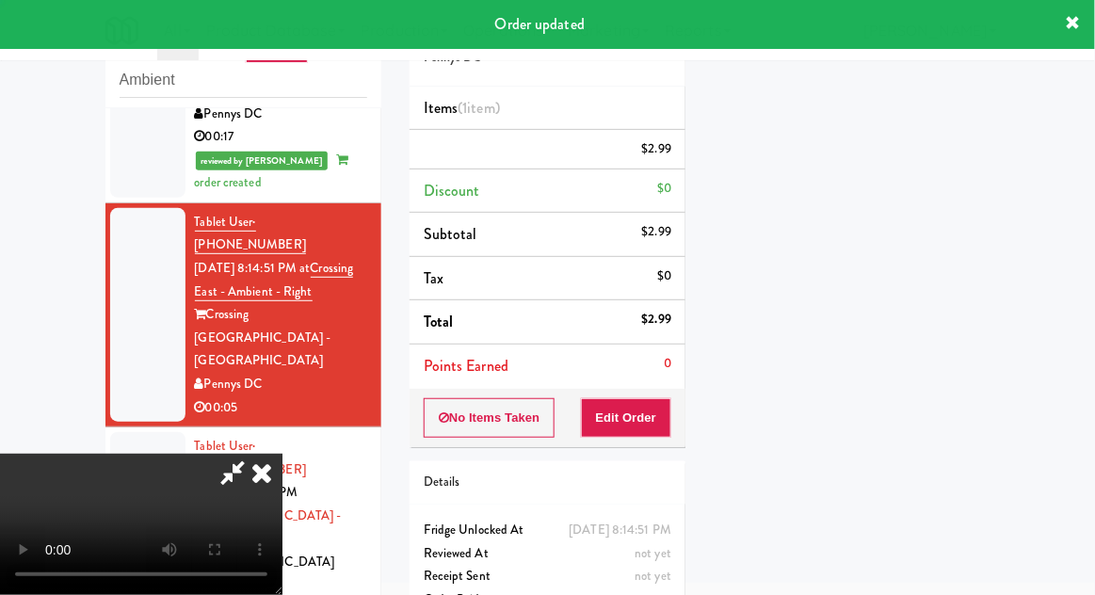
scroll to position [186, 0]
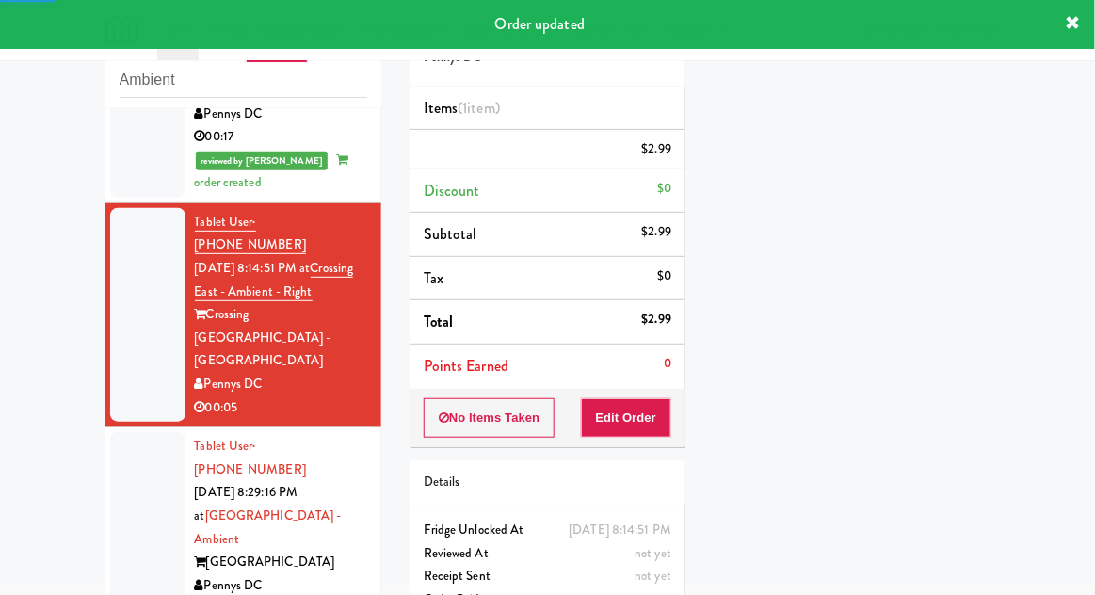
click at [123, 432] on div at bounding box center [147, 527] width 75 height 191
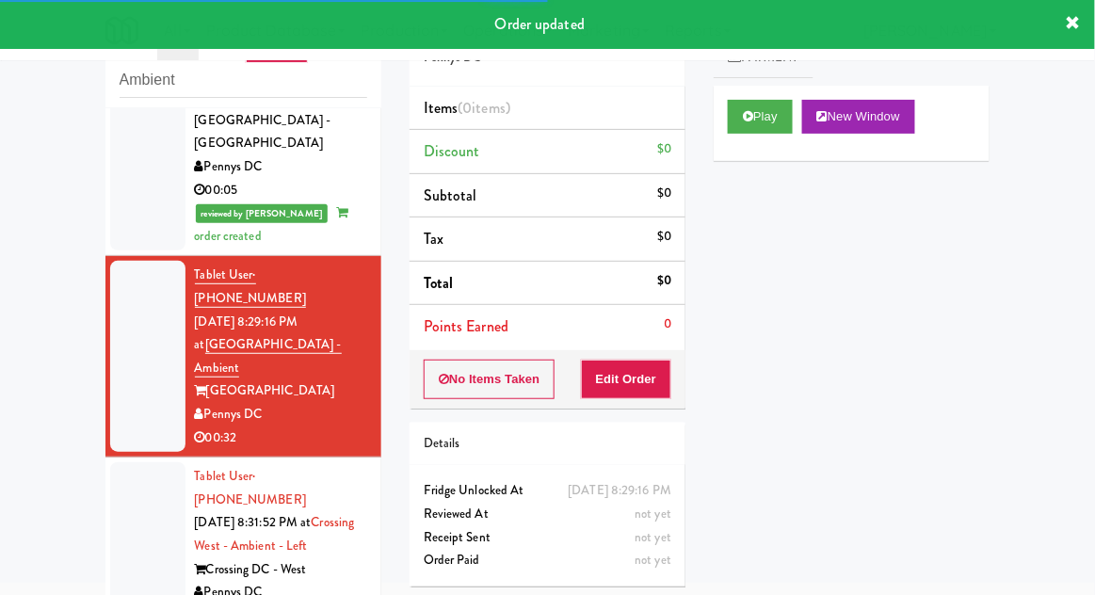
scroll to position [1024, 0]
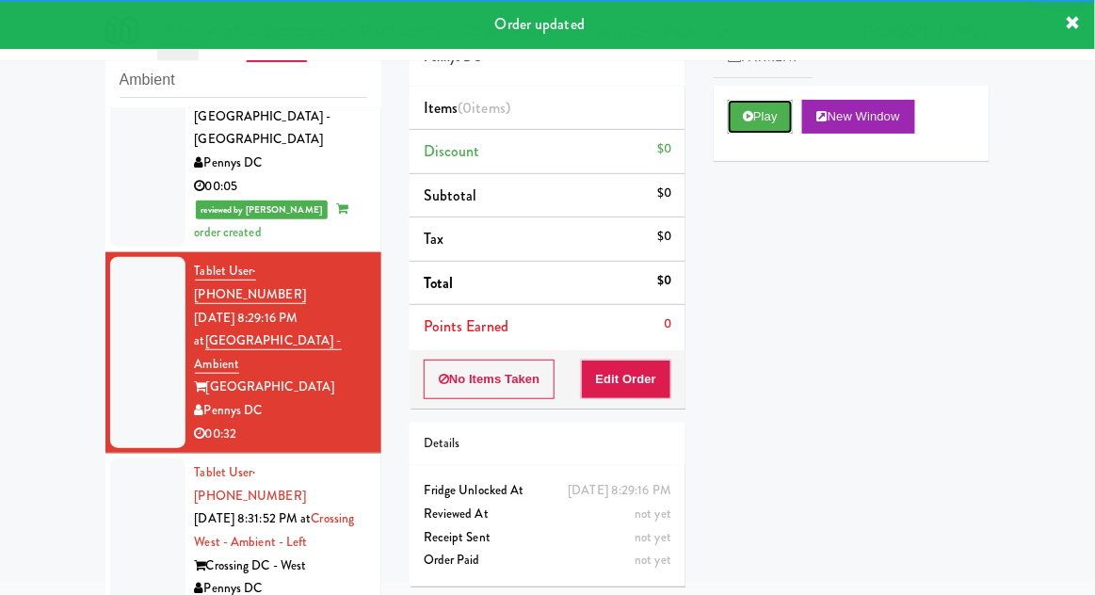
click at [783, 126] on button "Play" at bounding box center [760, 117] width 65 height 34
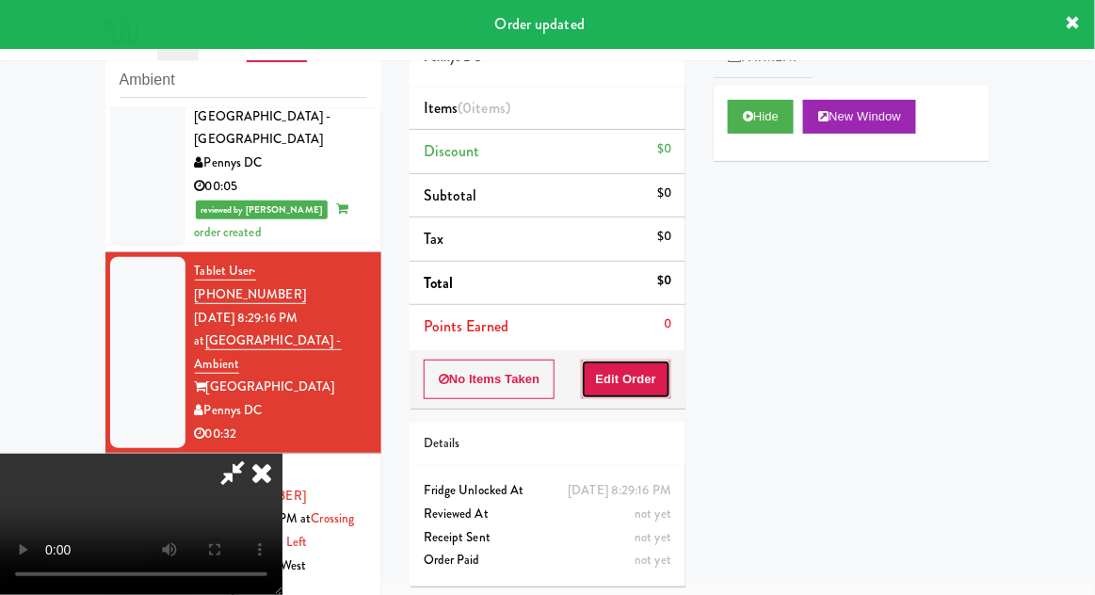
click at [652, 369] on button "Edit Order" at bounding box center [626, 380] width 91 height 40
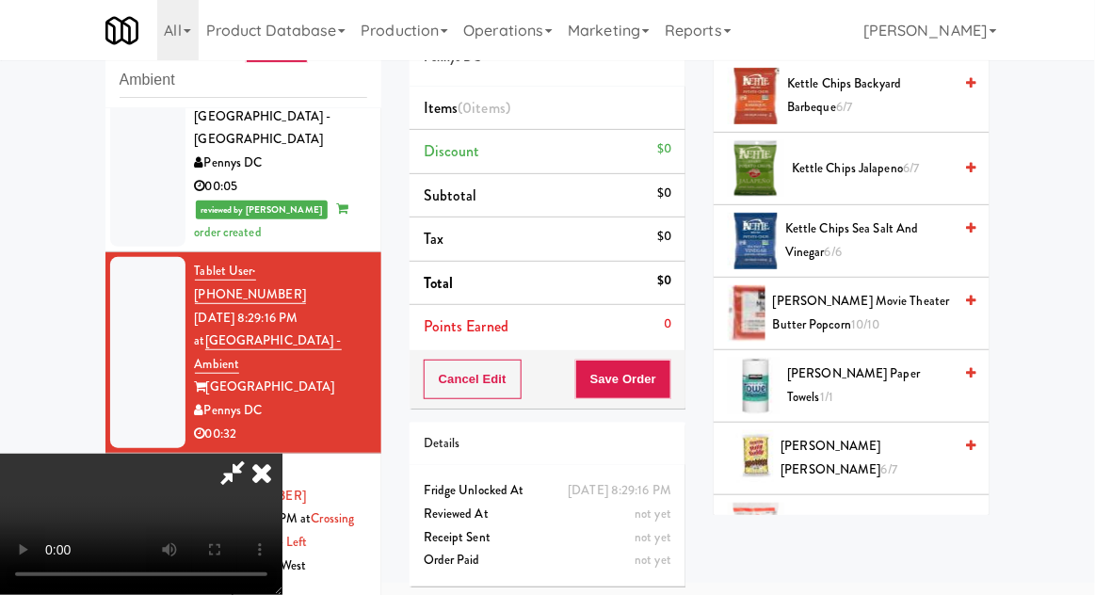
scroll to position [585, 0]
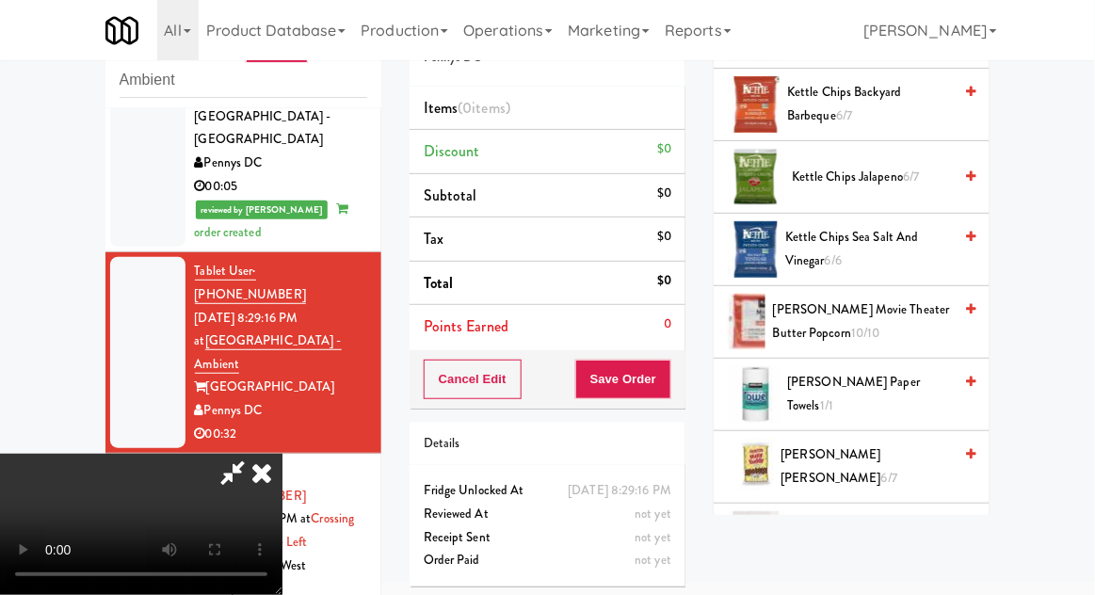
click at [920, 392] on span "[PERSON_NAME] Paper Towels 1/1" at bounding box center [869, 394] width 165 height 46
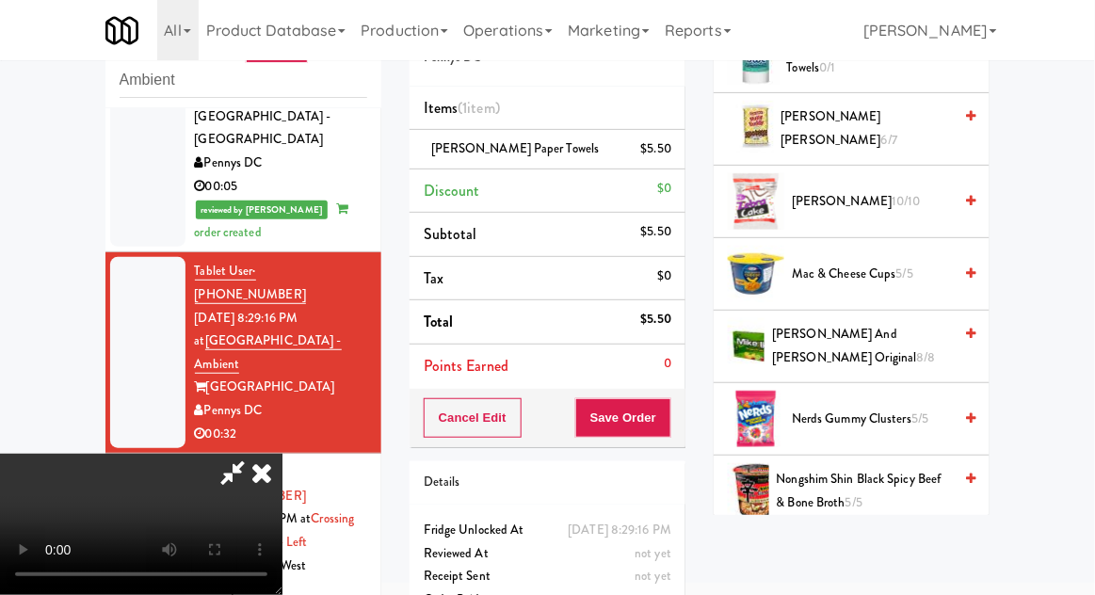
scroll to position [926, 0]
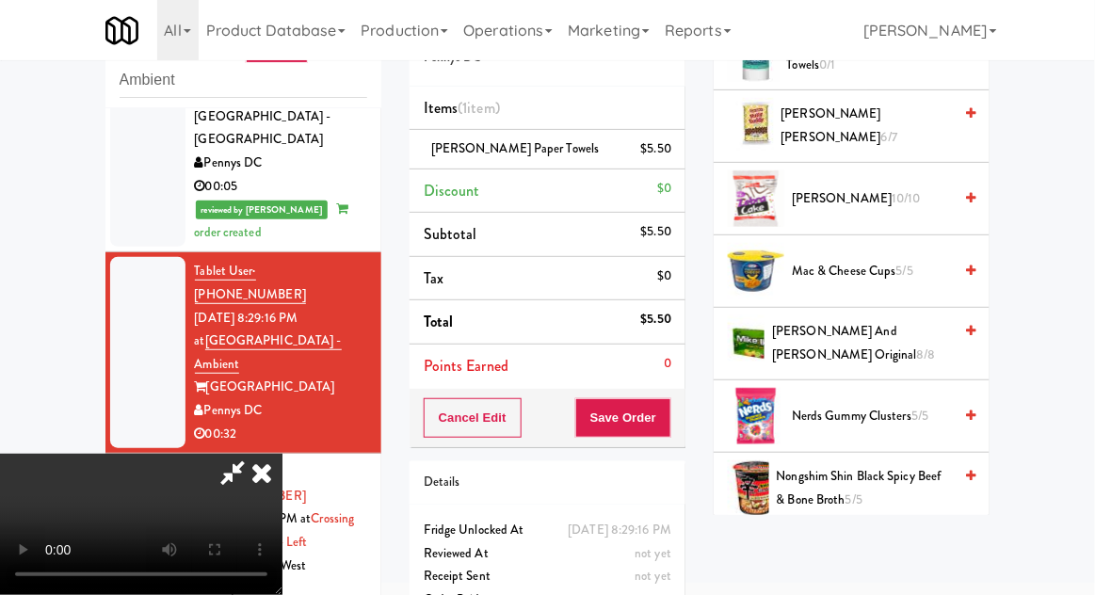
click at [901, 408] on span "Nerds Gummy Clusters 5/5" at bounding box center [872, 417] width 160 height 24
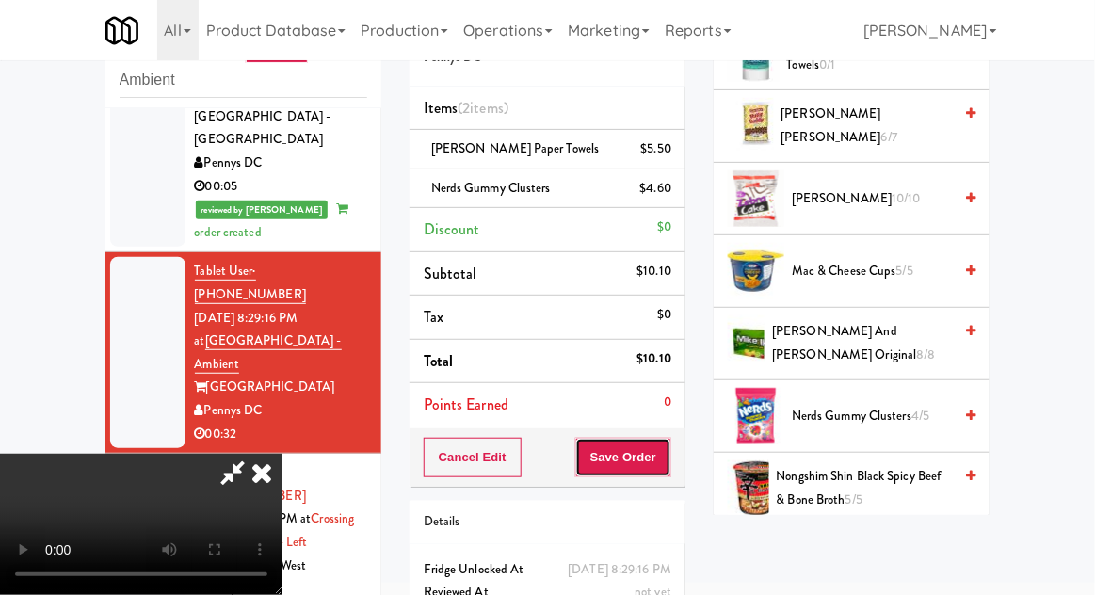
click at [670, 459] on button "Save Order" at bounding box center [623, 458] width 96 height 40
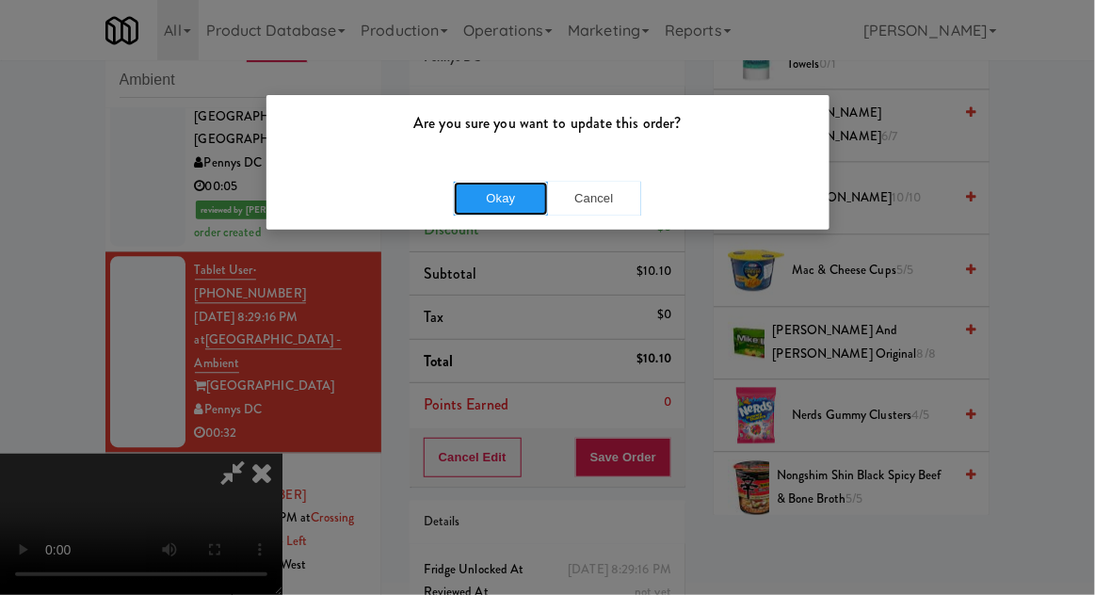
click at [476, 184] on button "Okay" at bounding box center [501, 199] width 94 height 34
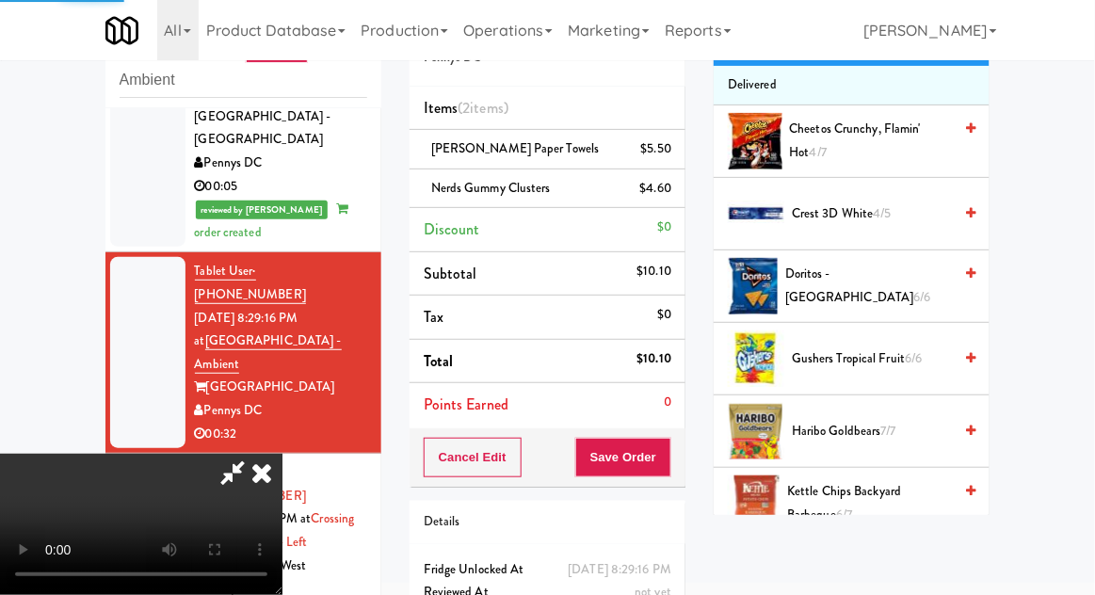
scroll to position [0, 0]
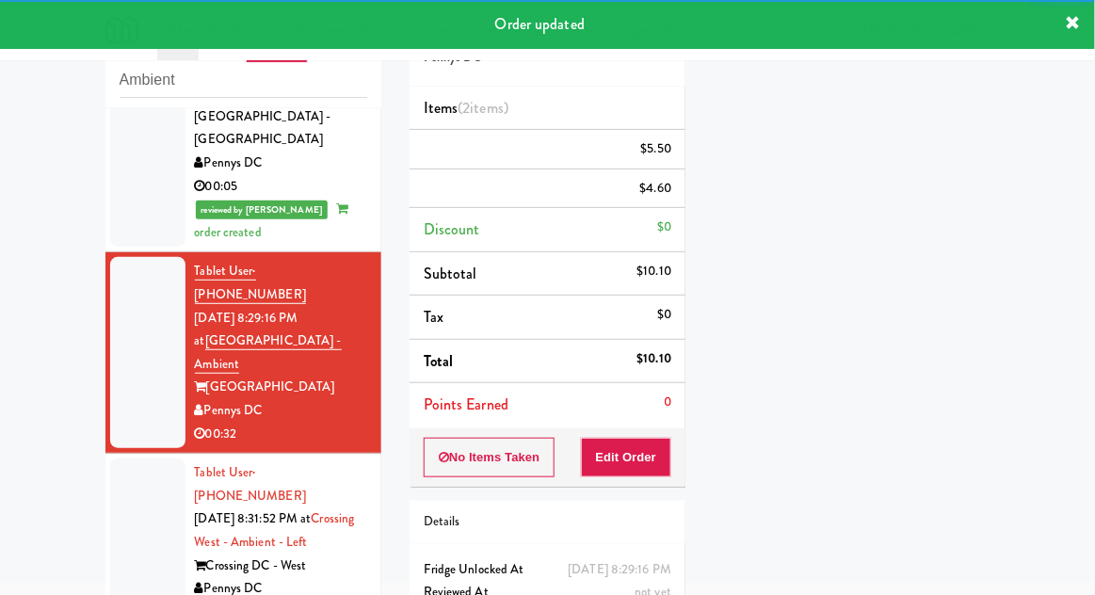
click at [114, 459] on div at bounding box center [147, 543] width 75 height 168
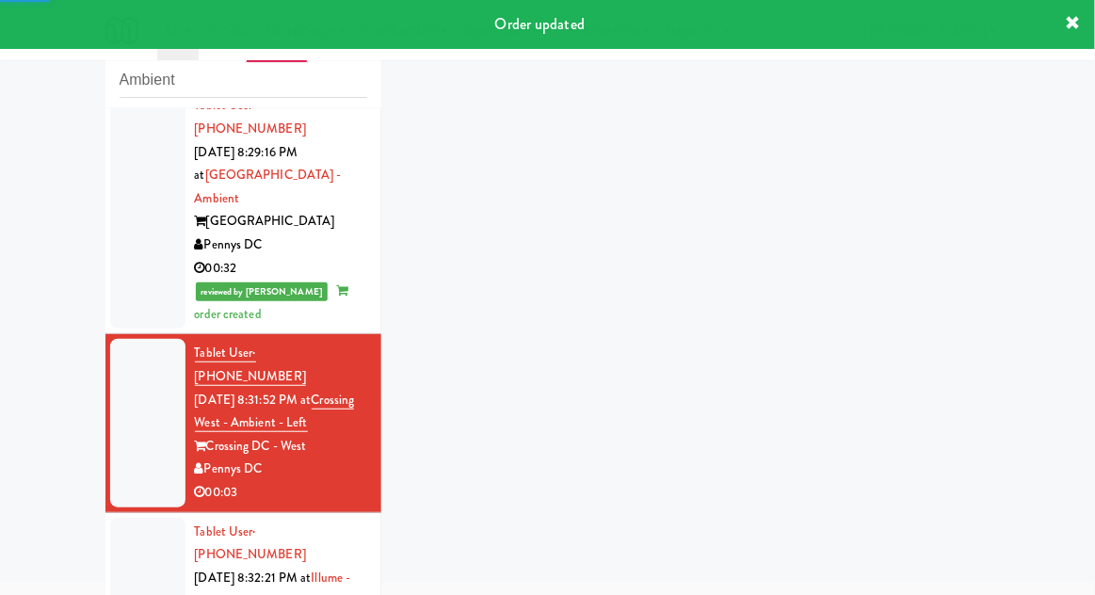
scroll to position [1593, 0]
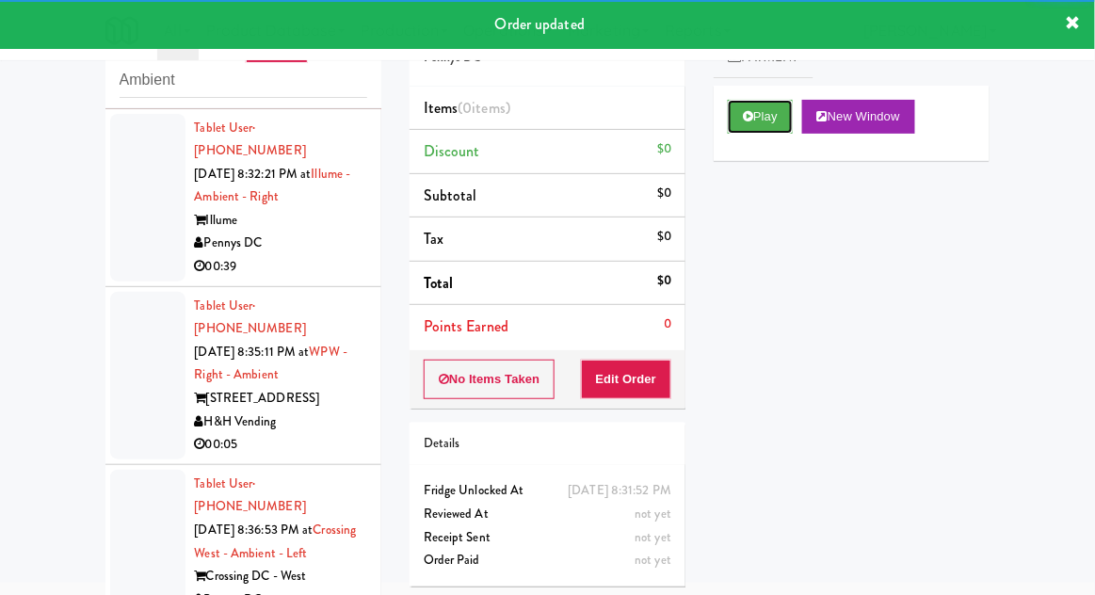
click at [781, 118] on button "Play" at bounding box center [760, 117] width 65 height 34
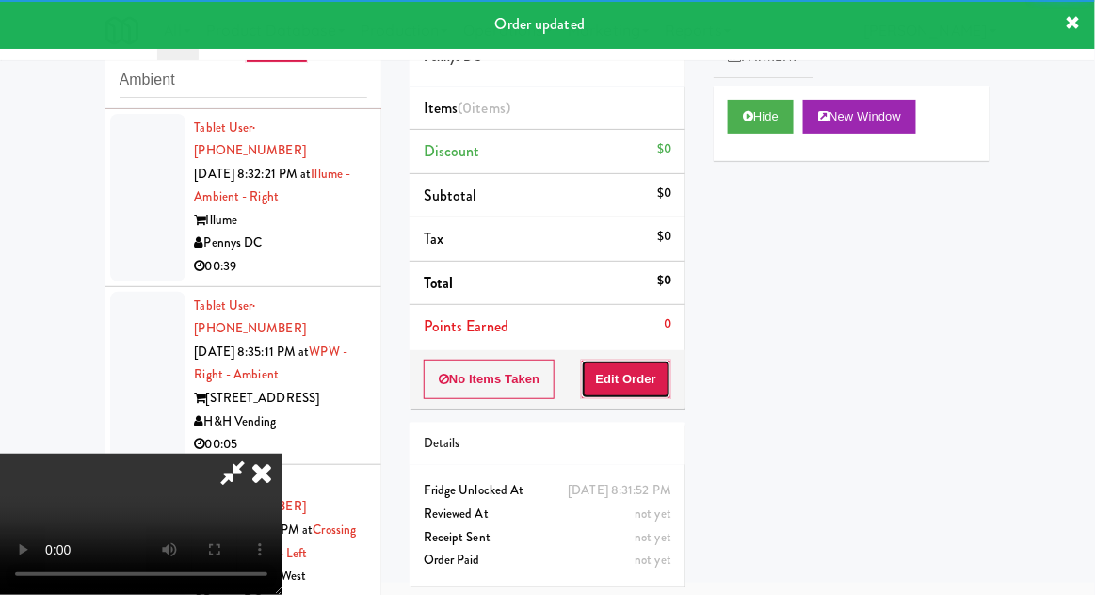
click at [662, 362] on button "Edit Order" at bounding box center [626, 380] width 91 height 40
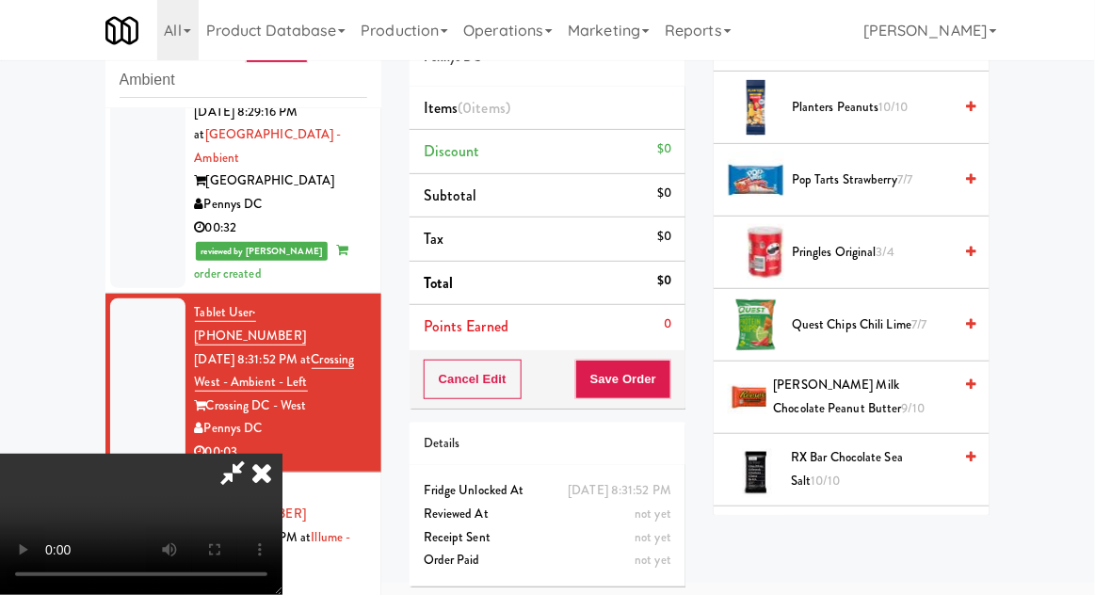
scroll to position [1526, 0]
click at [917, 320] on span "7/7" at bounding box center [919, 324] width 15 height 18
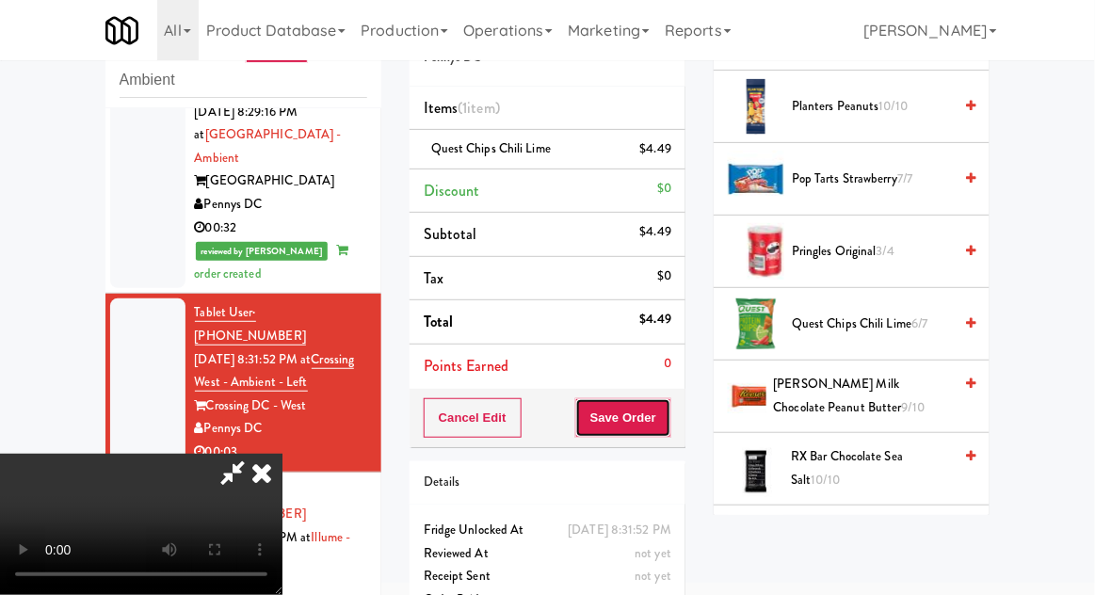
click at [662, 420] on button "Save Order" at bounding box center [623, 418] width 96 height 40
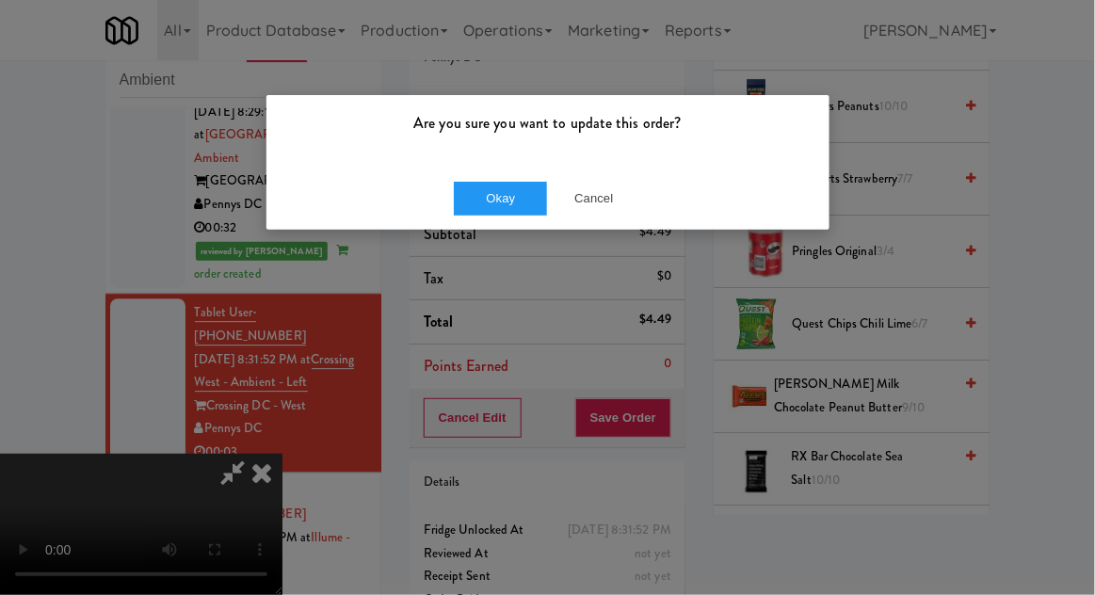
click at [483, 225] on div "Okay Cancel" at bounding box center [548, 198] width 563 height 63
click at [478, 202] on button "Okay" at bounding box center [501, 199] width 94 height 34
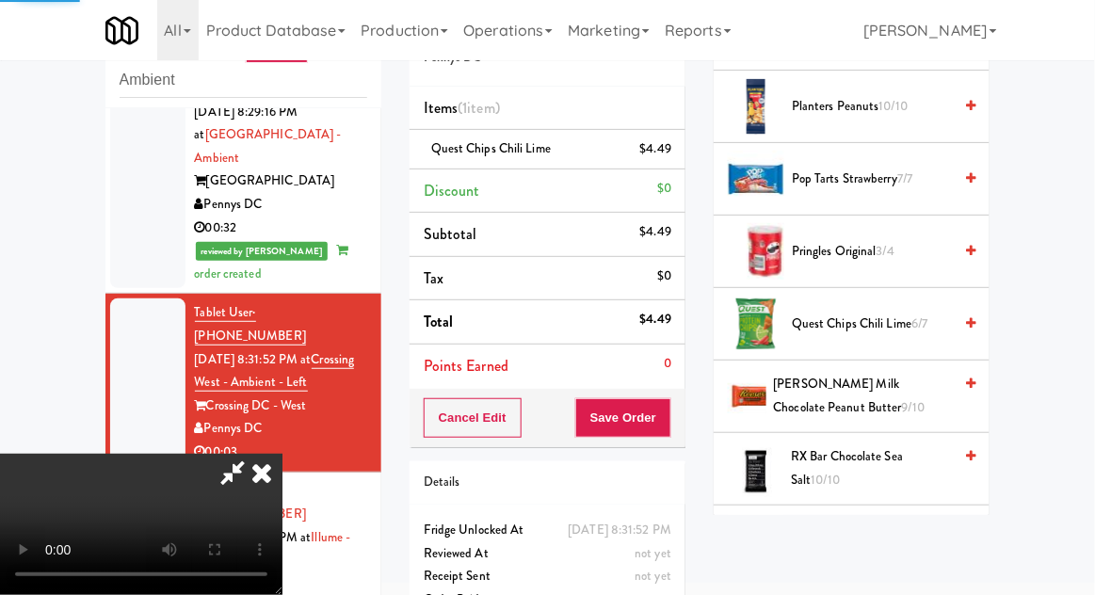
scroll to position [186, 0]
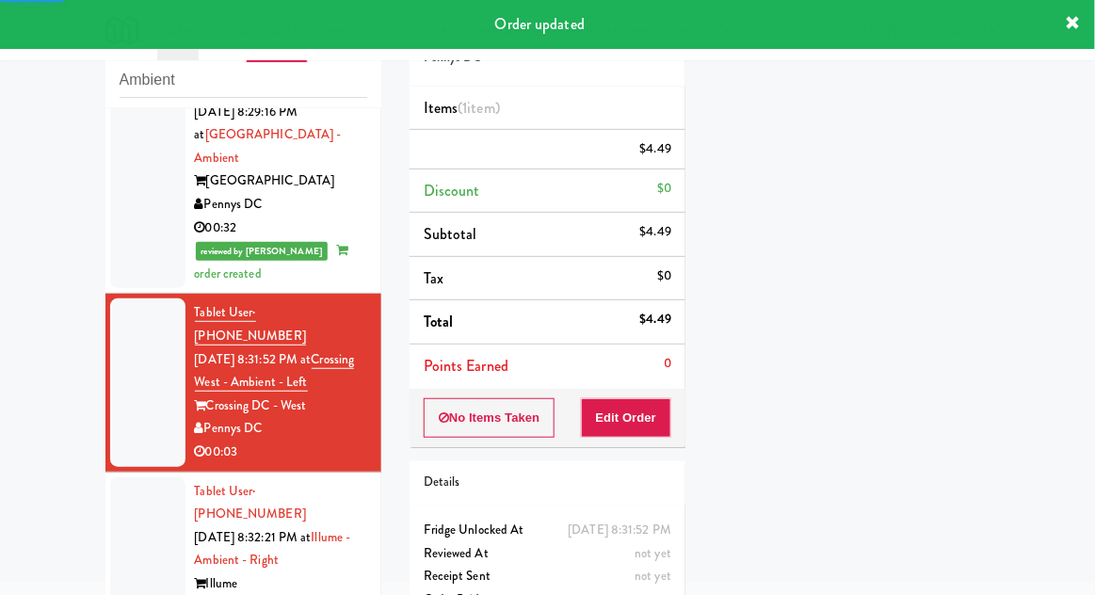
click at [119, 477] on div at bounding box center [147, 561] width 75 height 168
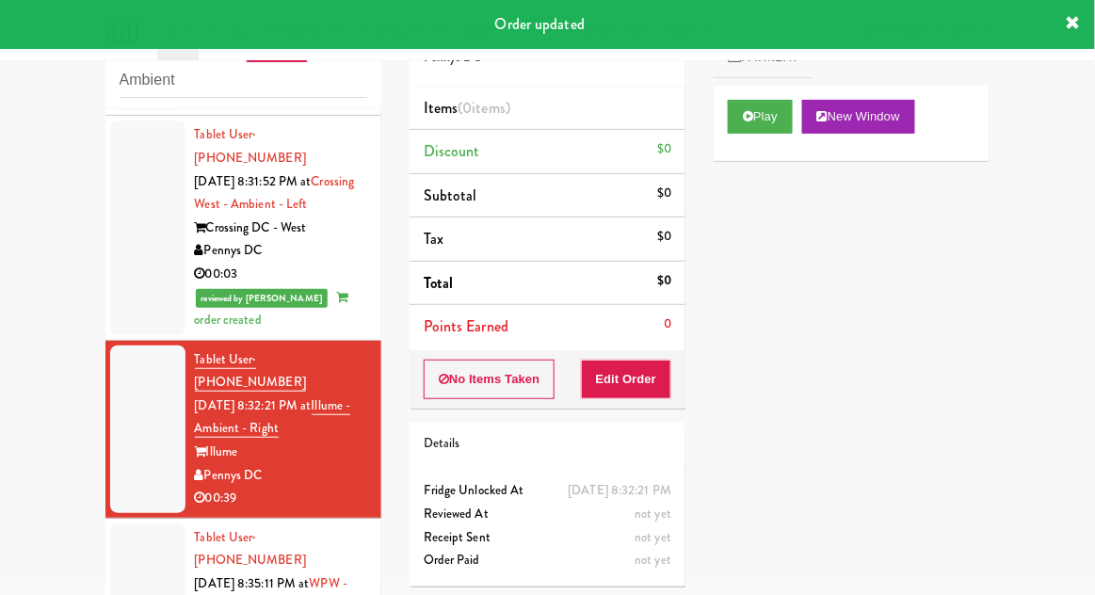
scroll to position [1429, 0]
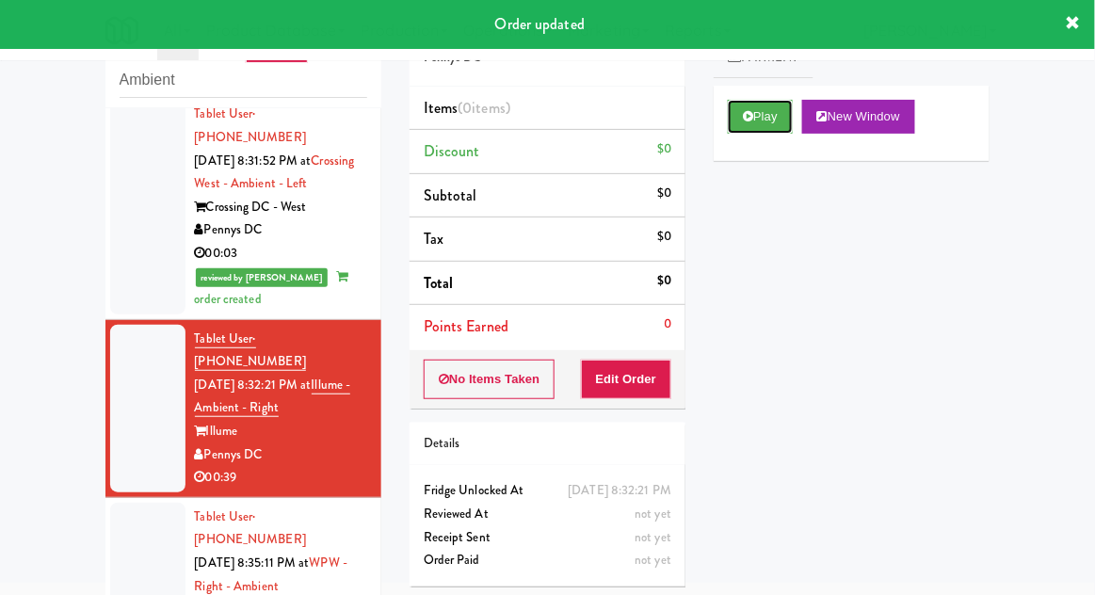
click at [781, 114] on button "Play" at bounding box center [760, 117] width 65 height 34
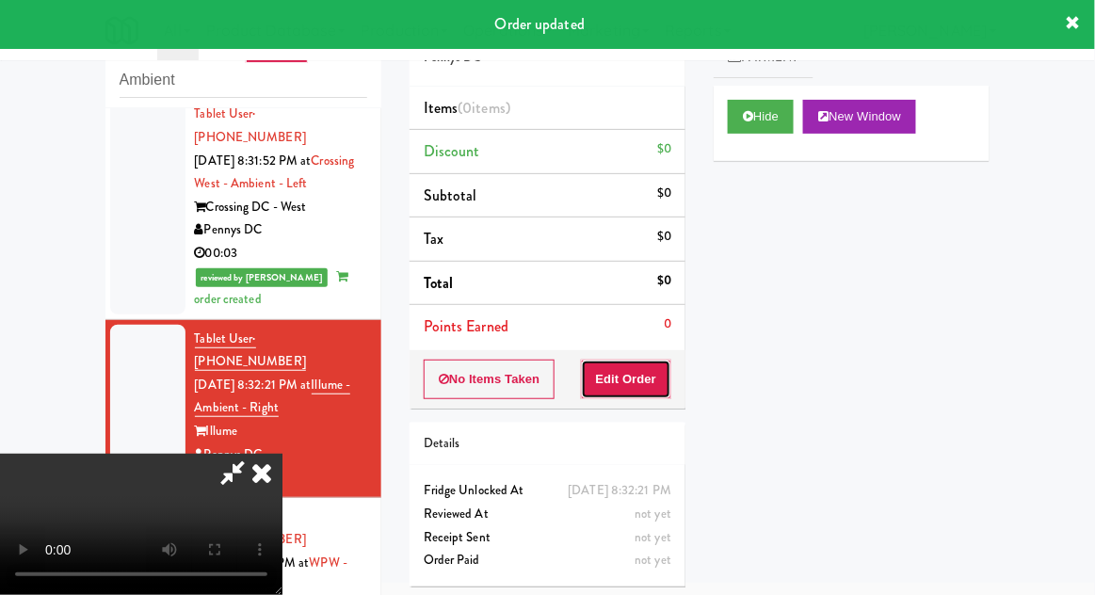
click at [654, 363] on button "Edit Order" at bounding box center [626, 380] width 91 height 40
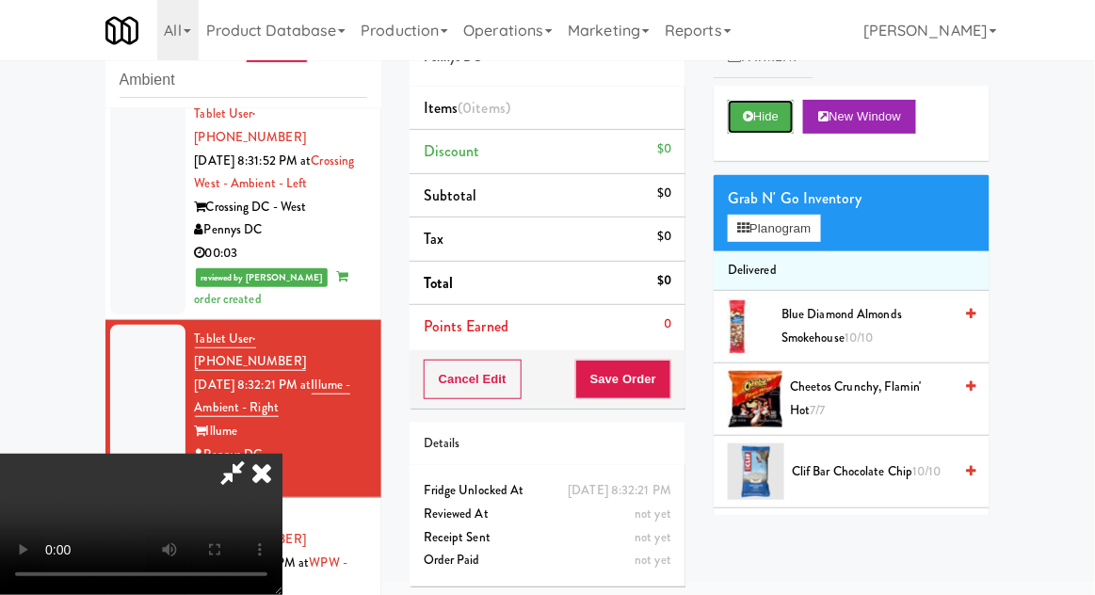
click at [790, 127] on button "Hide" at bounding box center [761, 117] width 66 height 34
click at [778, 121] on button "Hide" at bounding box center [761, 117] width 66 height 34
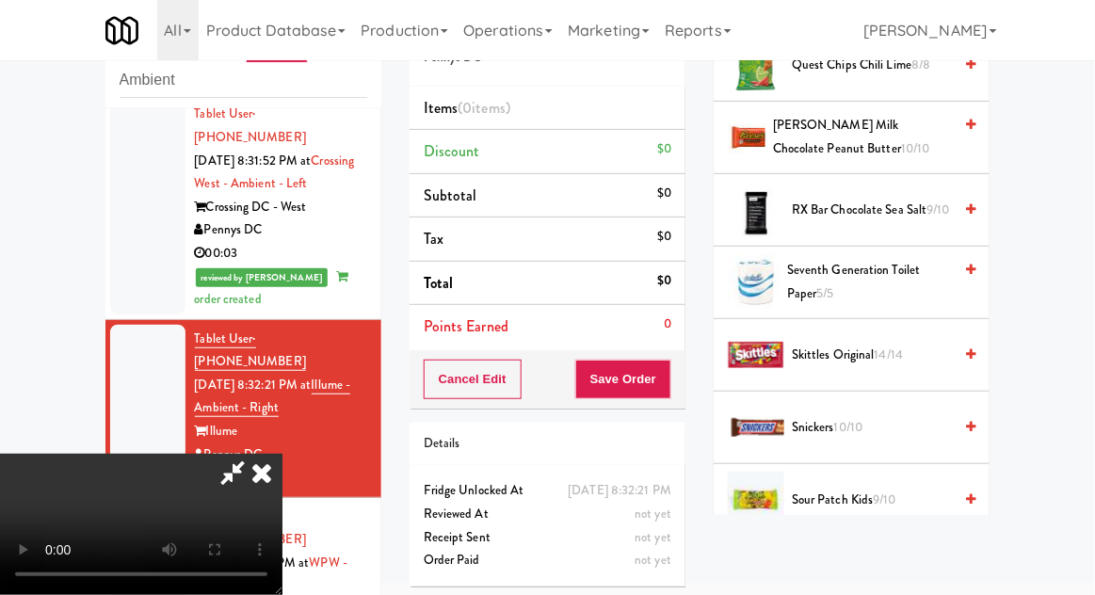
scroll to position [1785, 0]
click at [880, 416] on span "Snickers 10/10" at bounding box center [872, 427] width 160 height 24
click at [882, 415] on span "Snickers 10/10" at bounding box center [872, 427] width 160 height 24
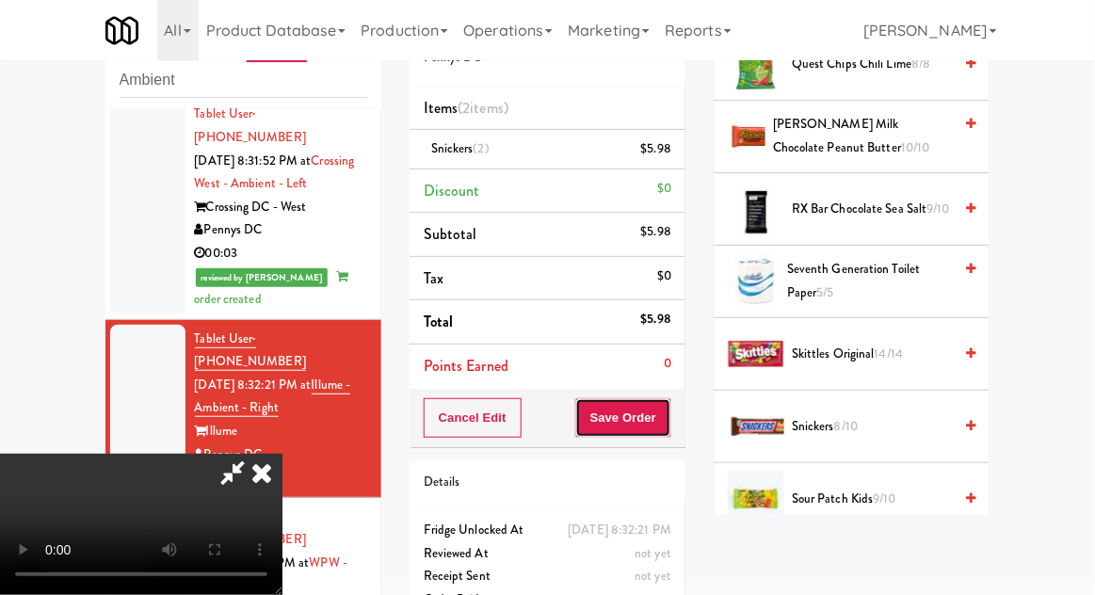
click at [667, 412] on button "Save Order" at bounding box center [623, 418] width 96 height 40
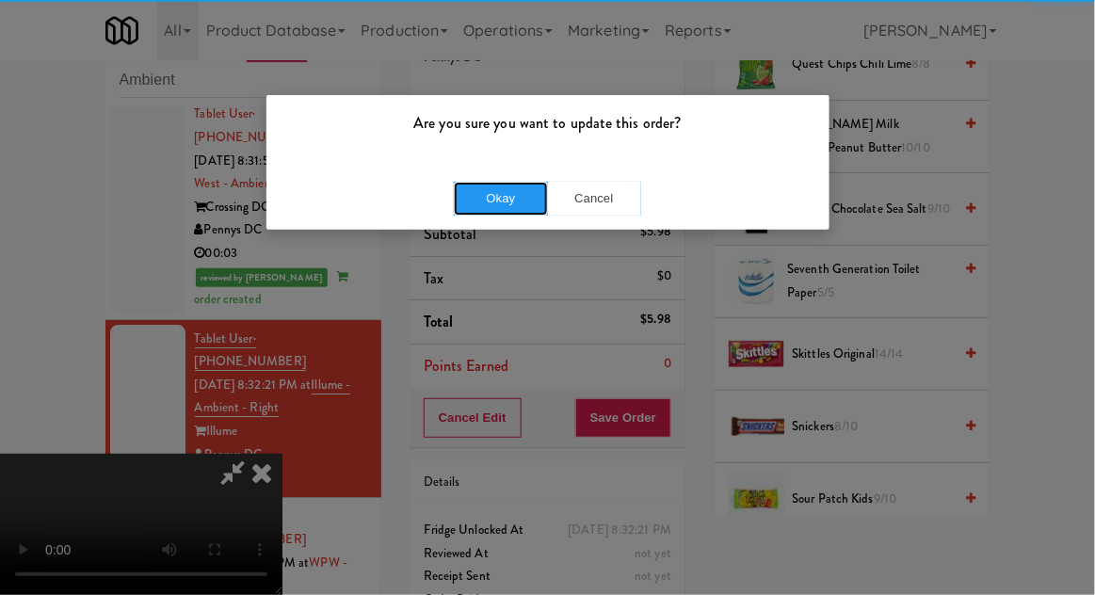
click at [499, 211] on button "Okay" at bounding box center [501, 199] width 94 height 34
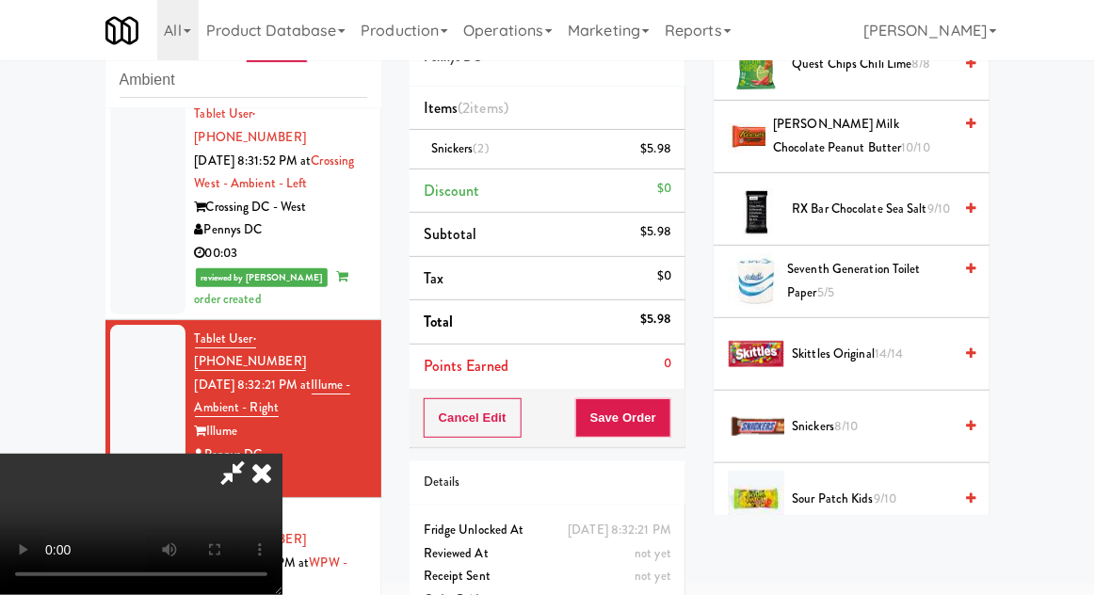
click at [9, 166] on div "inbox reviewed recent all unclear take inventory issue suspicious failed recent…" at bounding box center [547, 341] width 1095 height 692
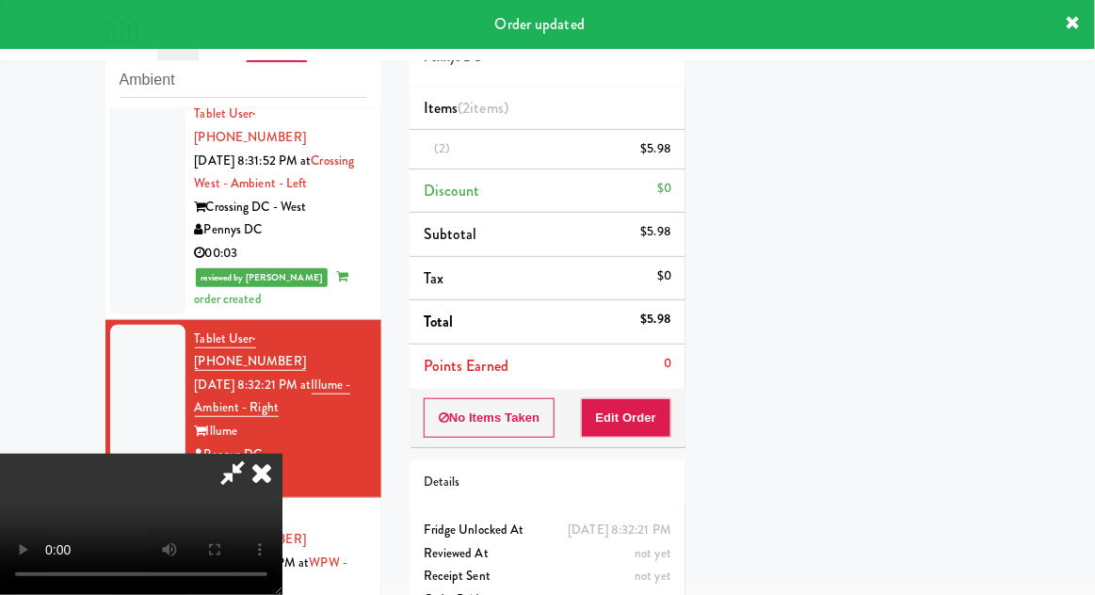
scroll to position [186, 0]
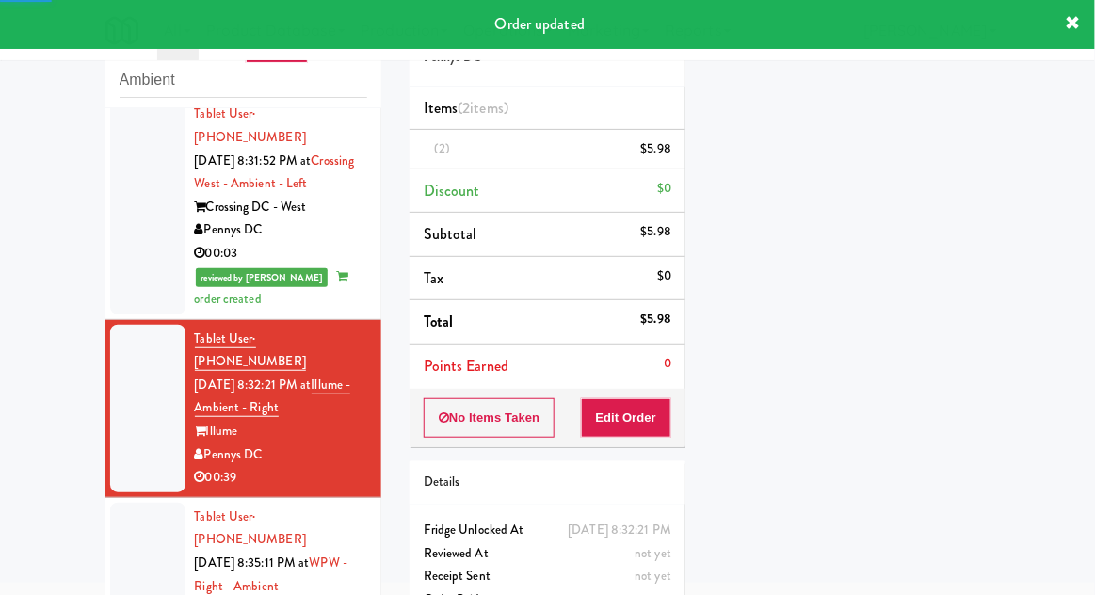
click at [121, 503] on div at bounding box center [147, 587] width 75 height 168
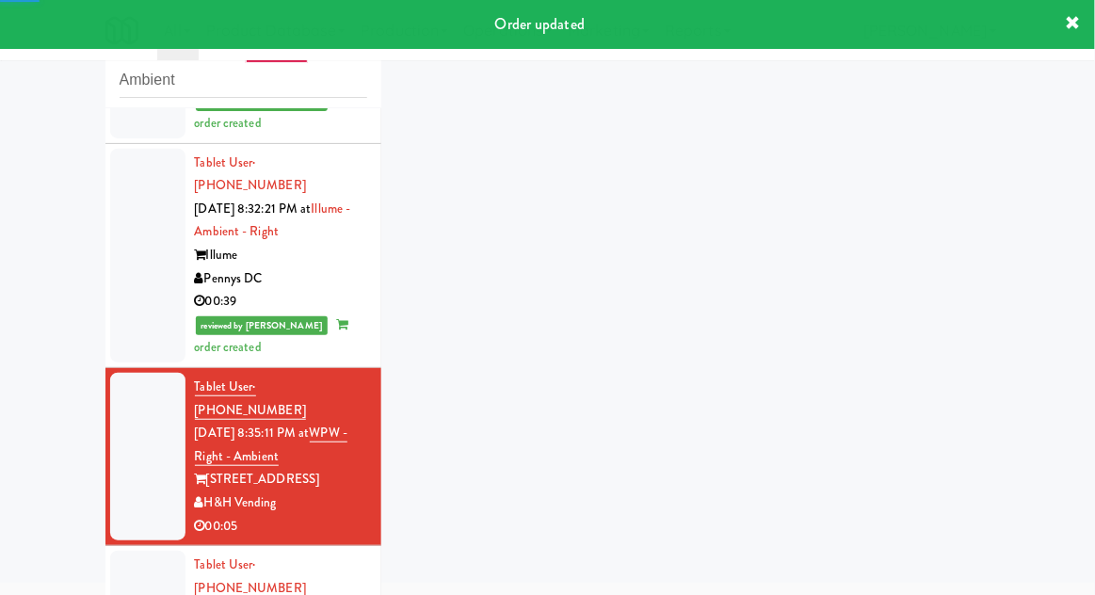
scroll to position [1686, 0]
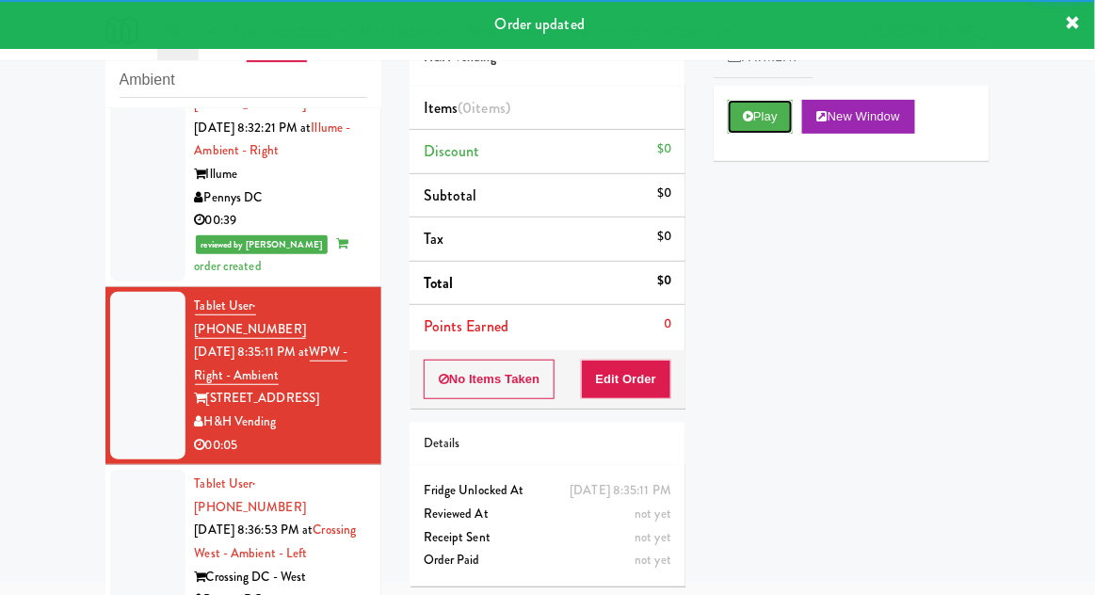
click at [777, 128] on button "Play" at bounding box center [760, 117] width 65 height 34
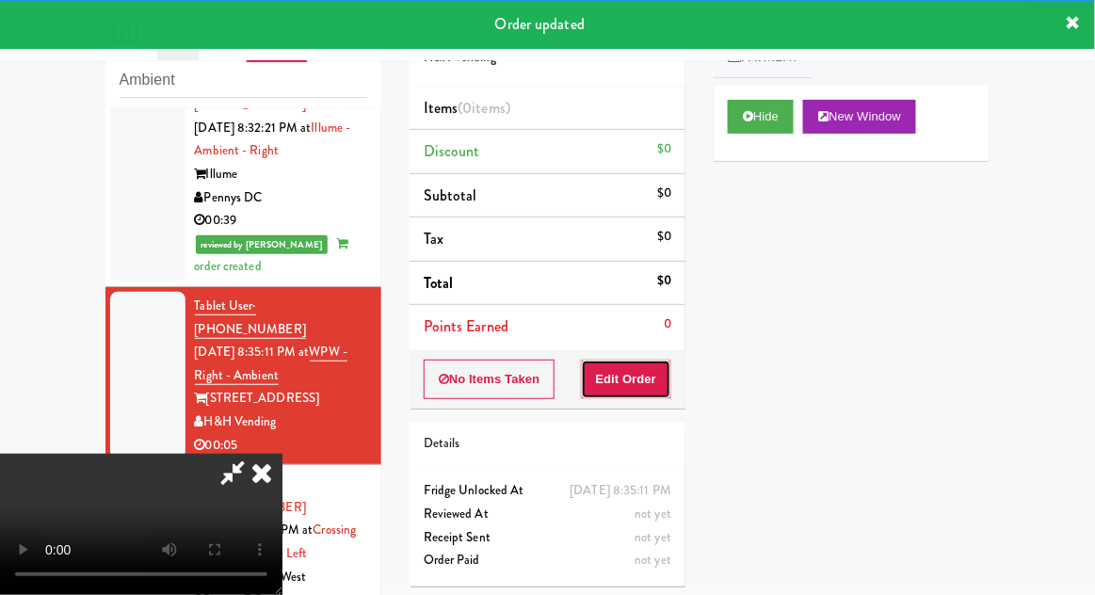
click at [663, 393] on button "Edit Order" at bounding box center [626, 380] width 91 height 40
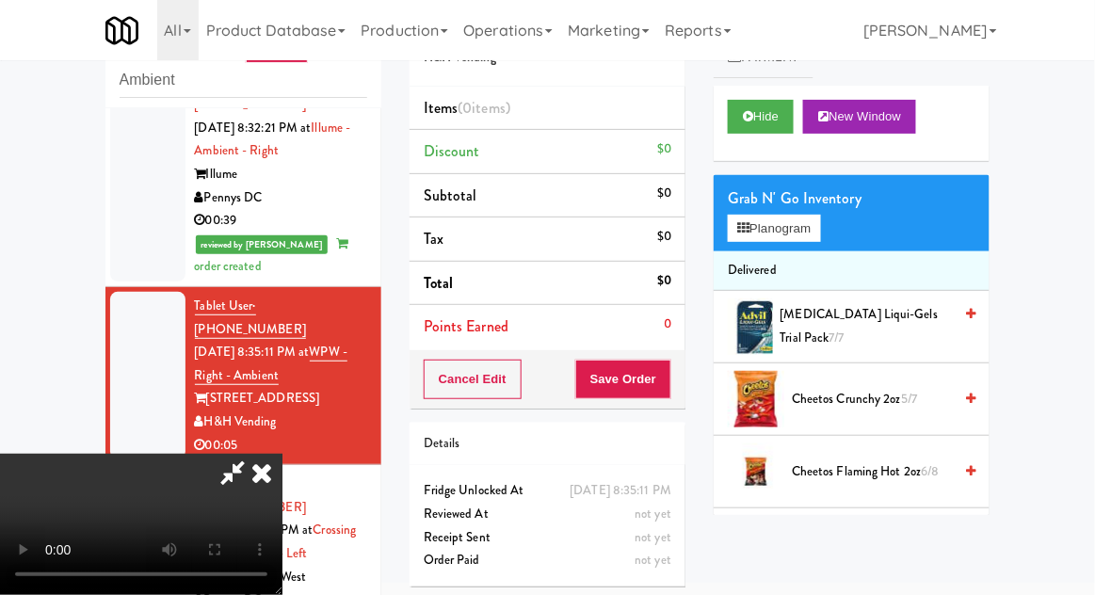
click at [897, 396] on span "Cheetos Crunchy 2oz 5/7" at bounding box center [872, 400] width 160 height 24
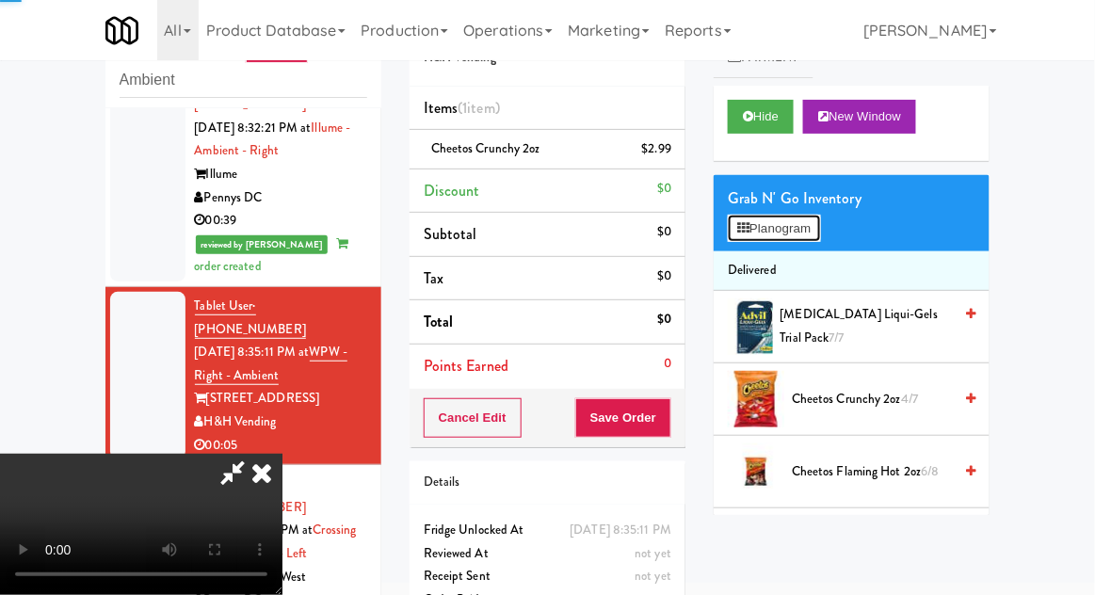
click at [819, 237] on button "Planogram" at bounding box center [774, 229] width 92 height 28
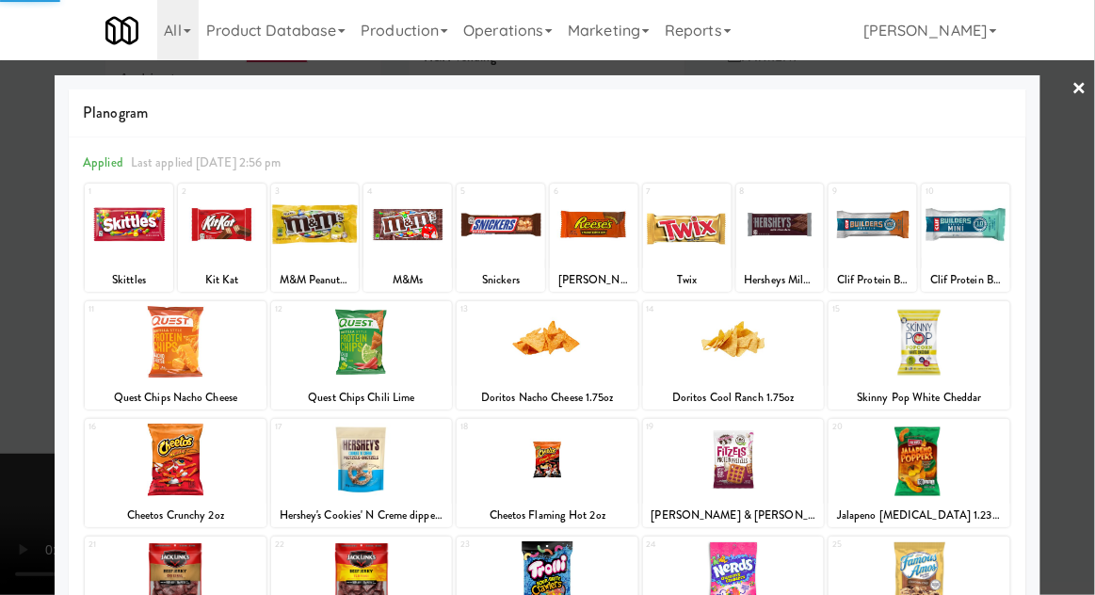
click at [1071, 261] on div at bounding box center [547, 297] width 1095 height 595
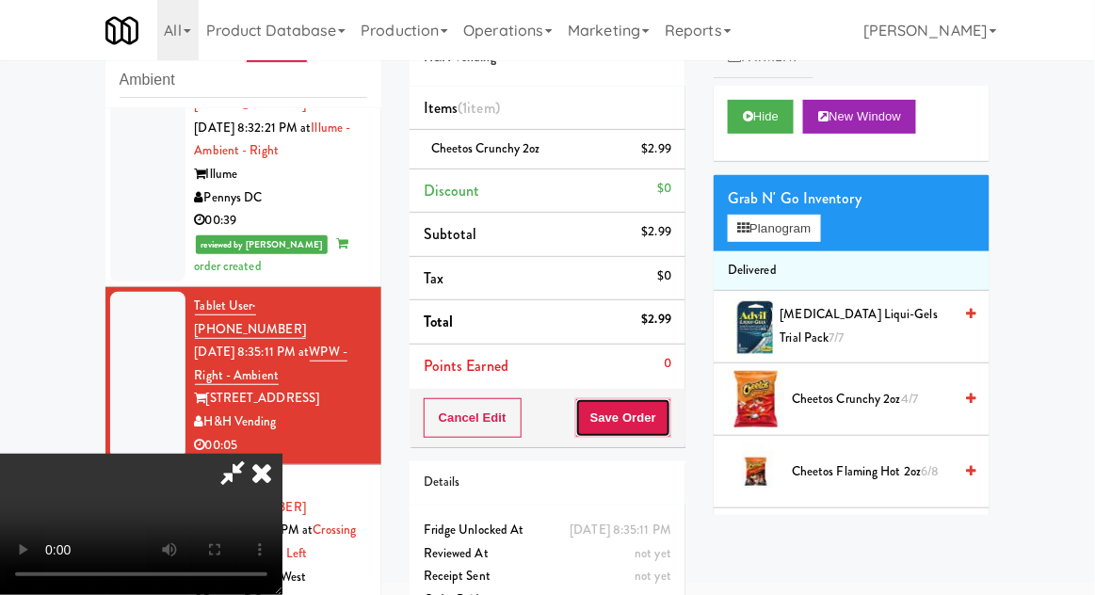
click at [670, 417] on button "Save Order" at bounding box center [623, 418] width 96 height 40
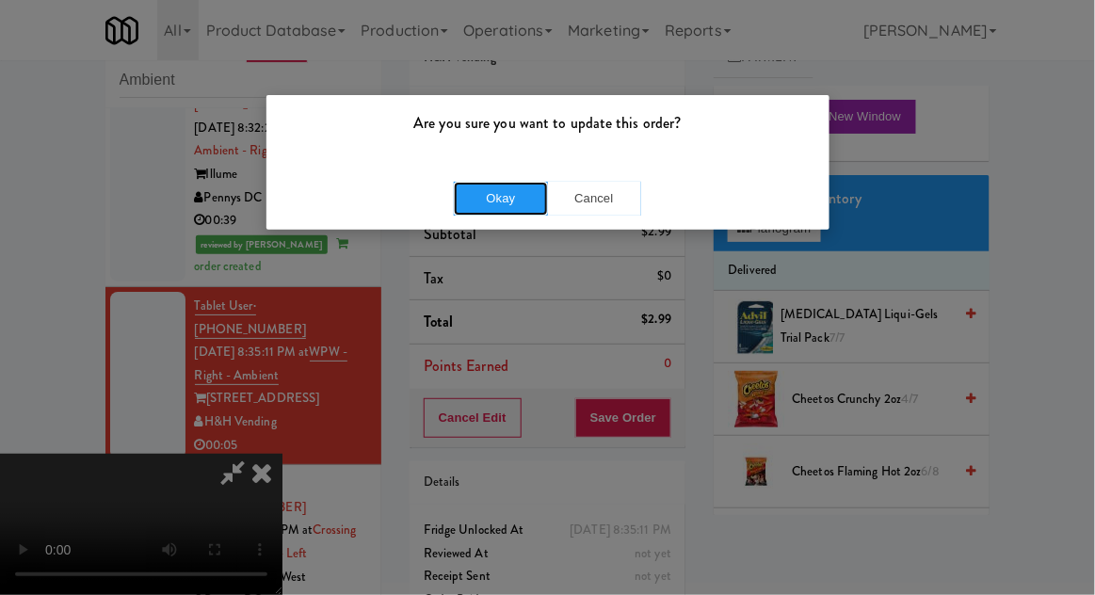
click at [469, 202] on button "Okay" at bounding box center [501, 199] width 94 height 34
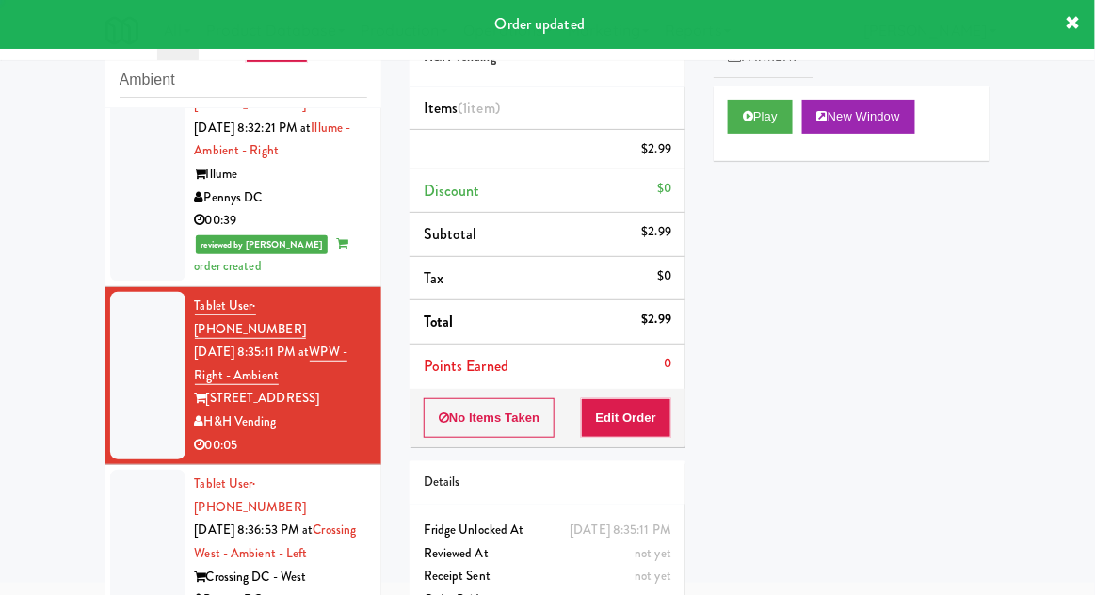
click at [116, 470] on div at bounding box center [147, 554] width 75 height 168
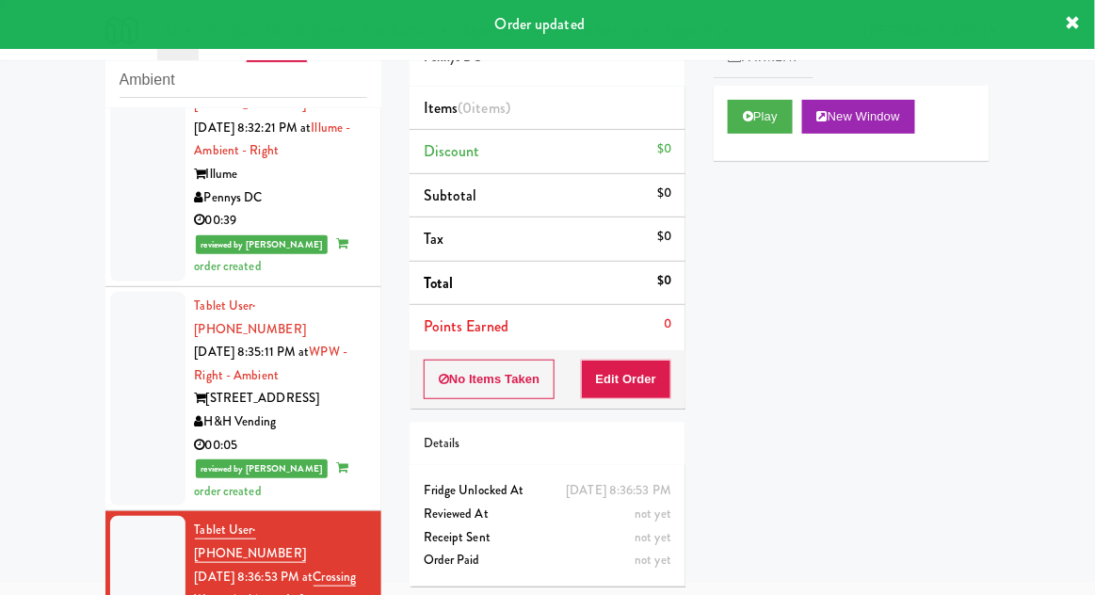
scroll to position [1733, 0]
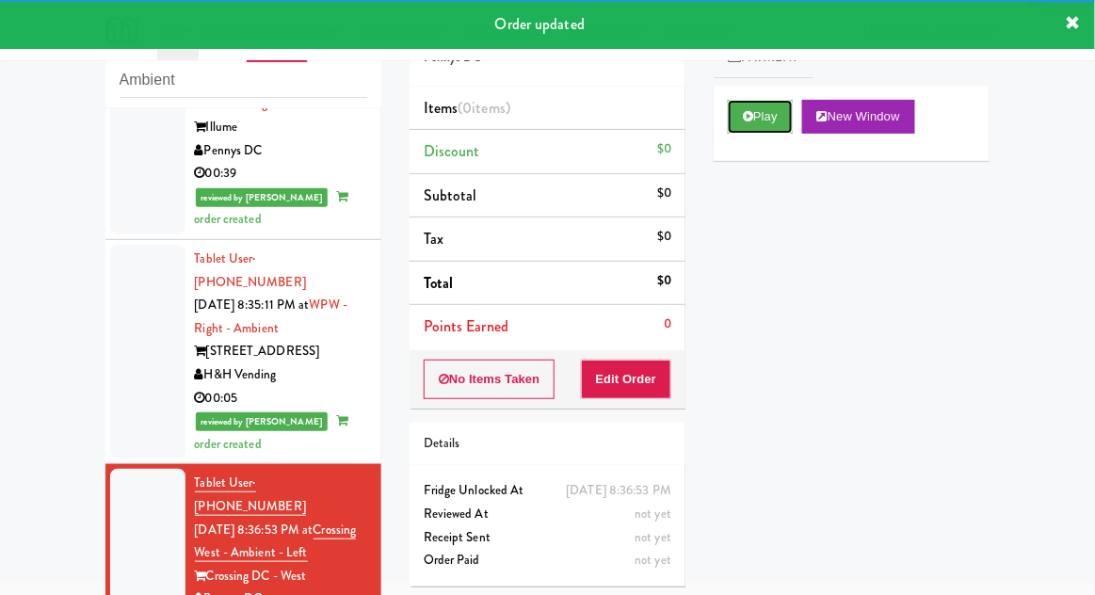
click at [789, 122] on button "Play" at bounding box center [760, 117] width 65 height 34
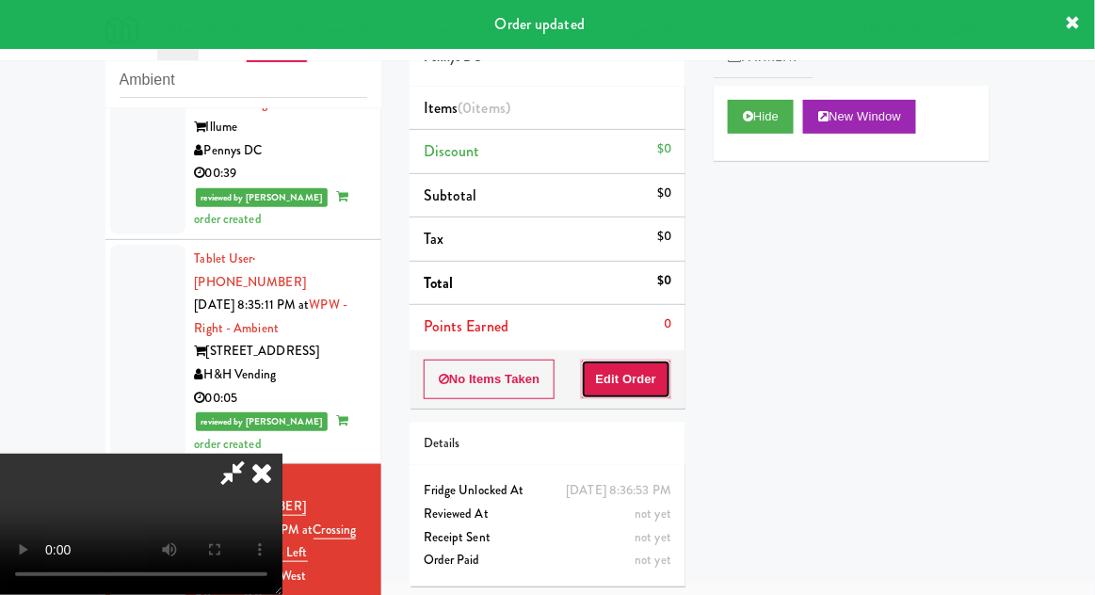
click at [659, 383] on button "Edit Order" at bounding box center [626, 380] width 91 height 40
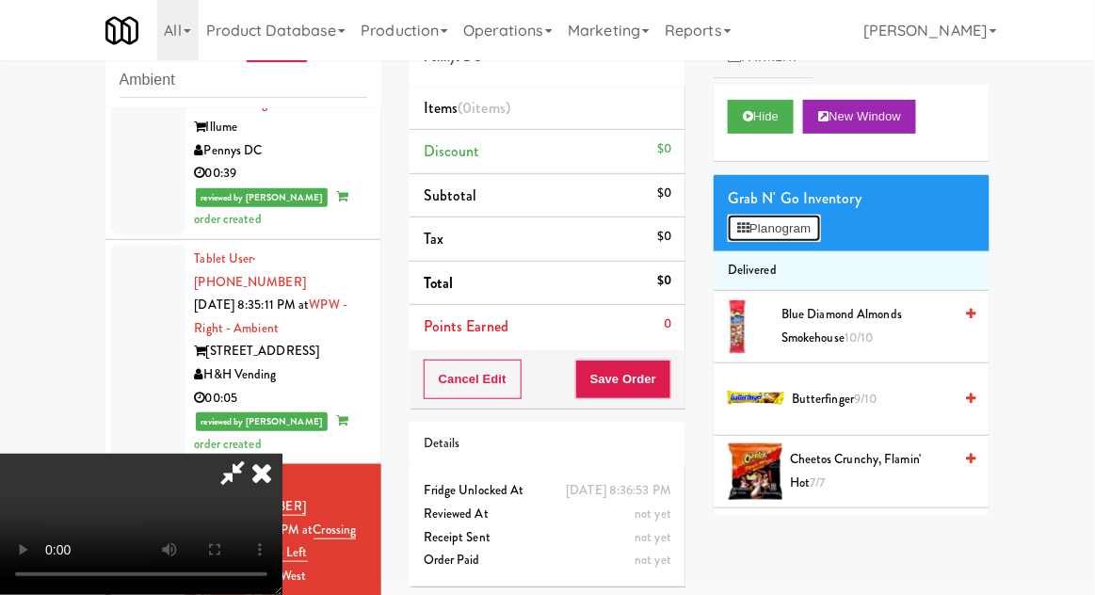
click at [820, 234] on button "Planogram" at bounding box center [774, 229] width 92 height 28
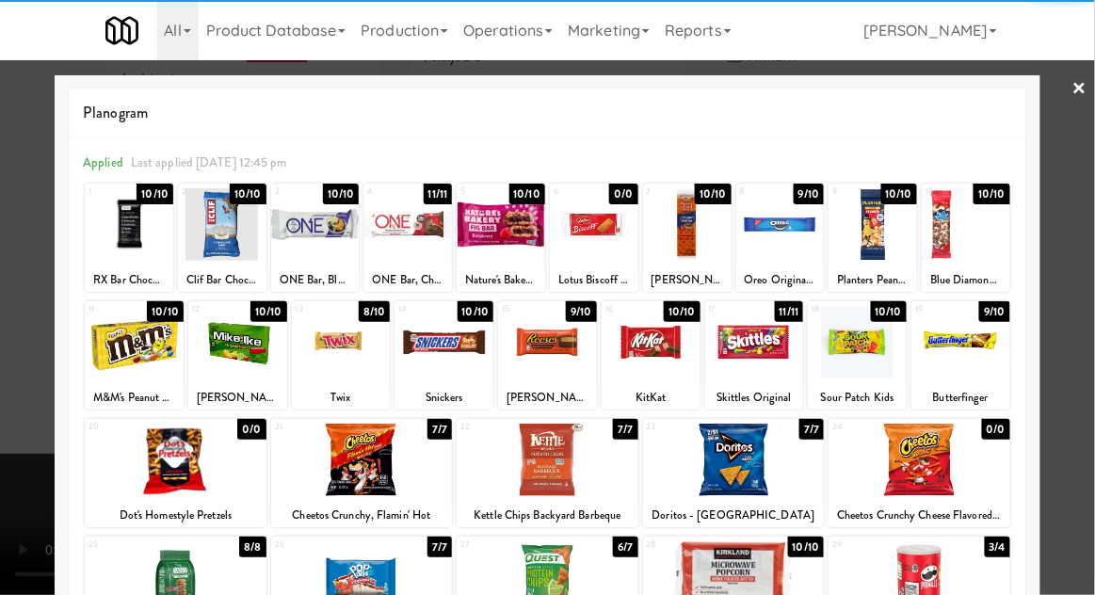
click at [240, 357] on div at bounding box center [237, 342] width 99 height 73
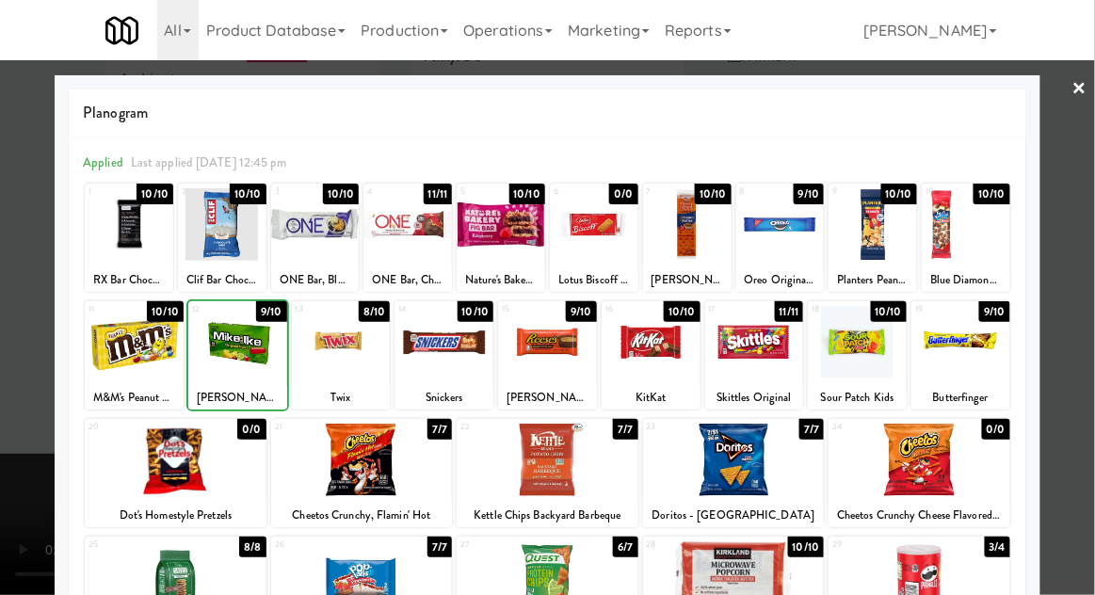
click at [1066, 257] on div at bounding box center [547, 297] width 1095 height 595
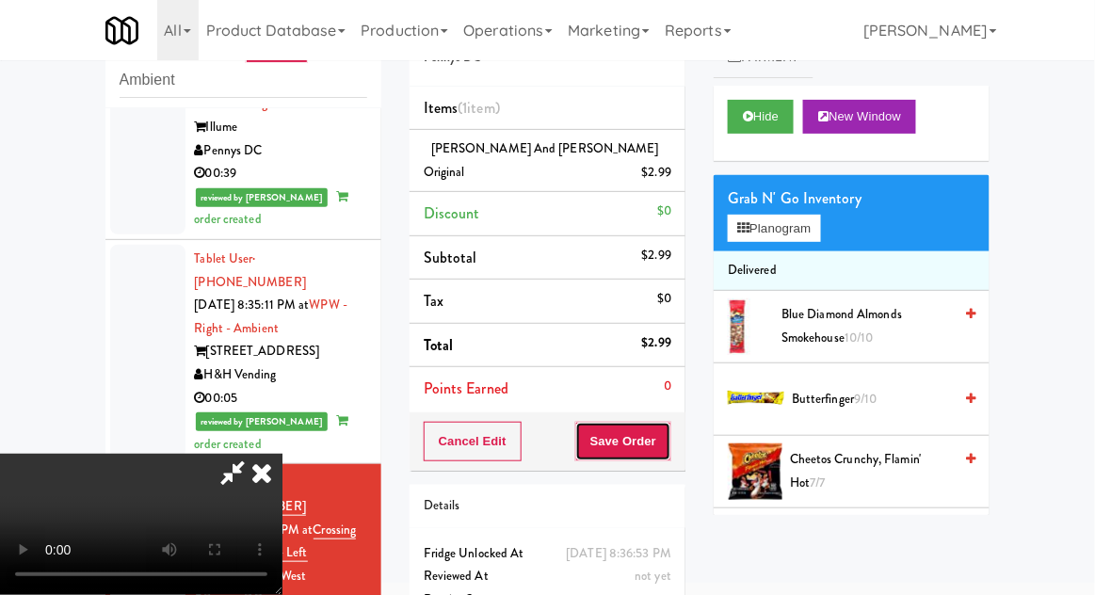
click at [665, 431] on button "Save Order" at bounding box center [623, 442] width 96 height 40
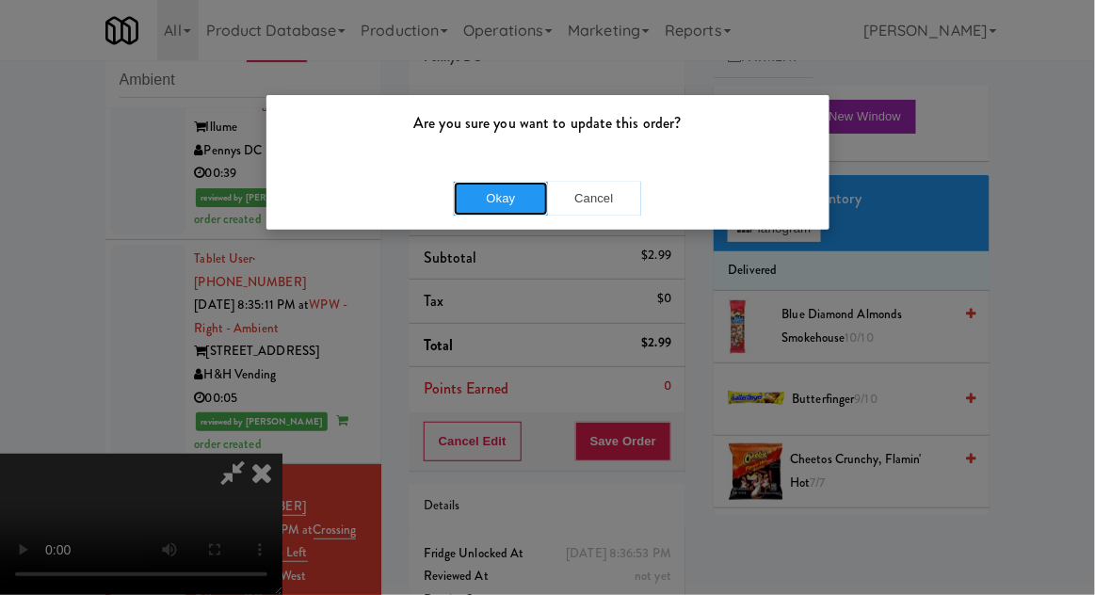
click at [488, 204] on button "Okay" at bounding box center [501, 199] width 94 height 34
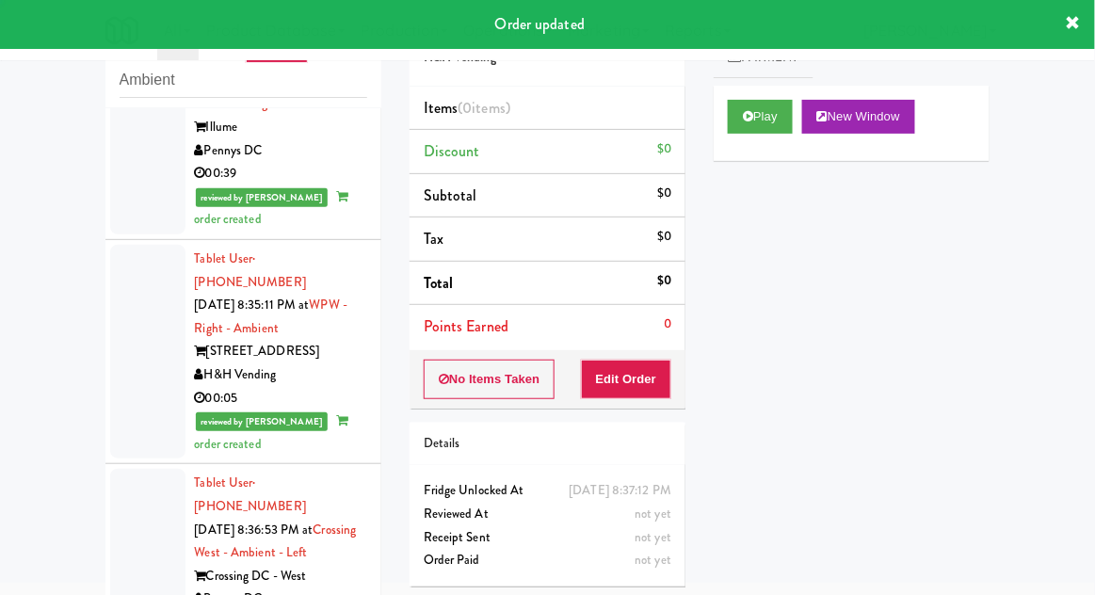
scroll to position [1779, 0]
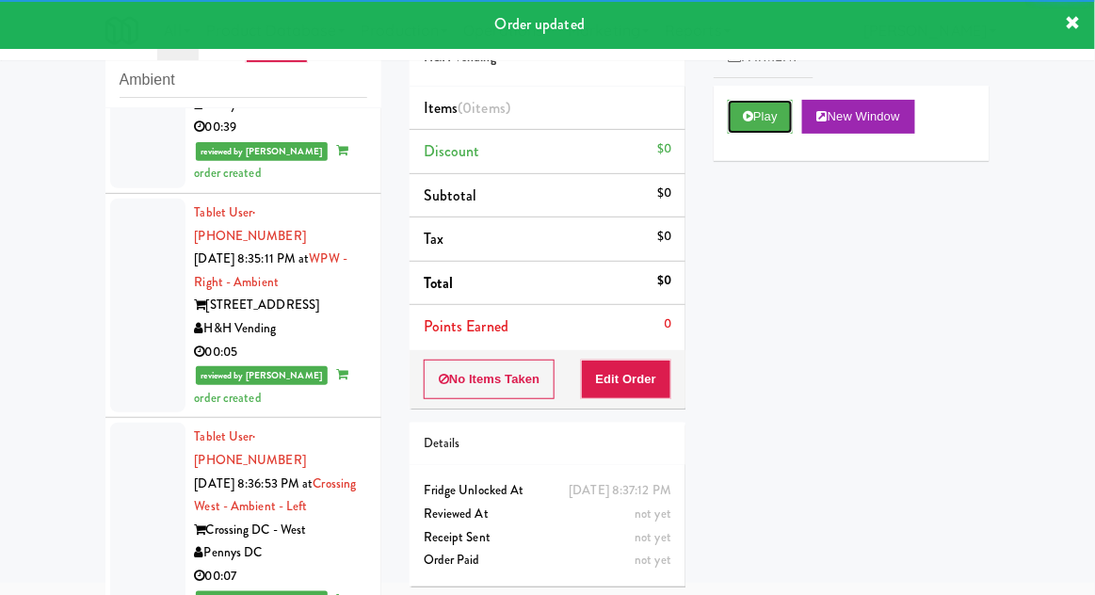
click at [768, 131] on button "Play" at bounding box center [760, 117] width 65 height 34
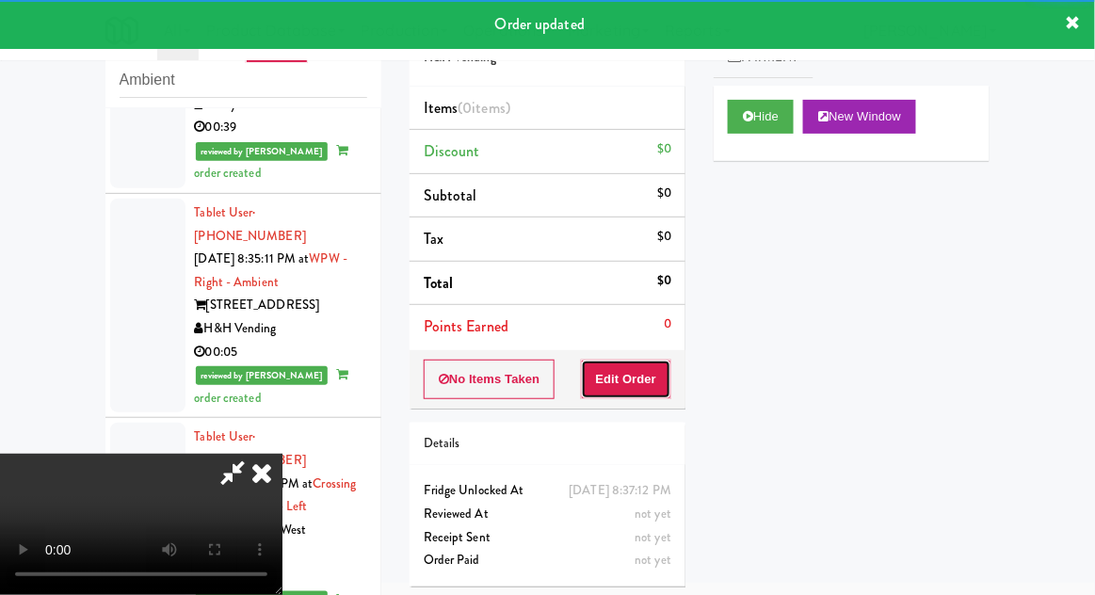
click at [633, 391] on button "Edit Order" at bounding box center [626, 380] width 91 height 40
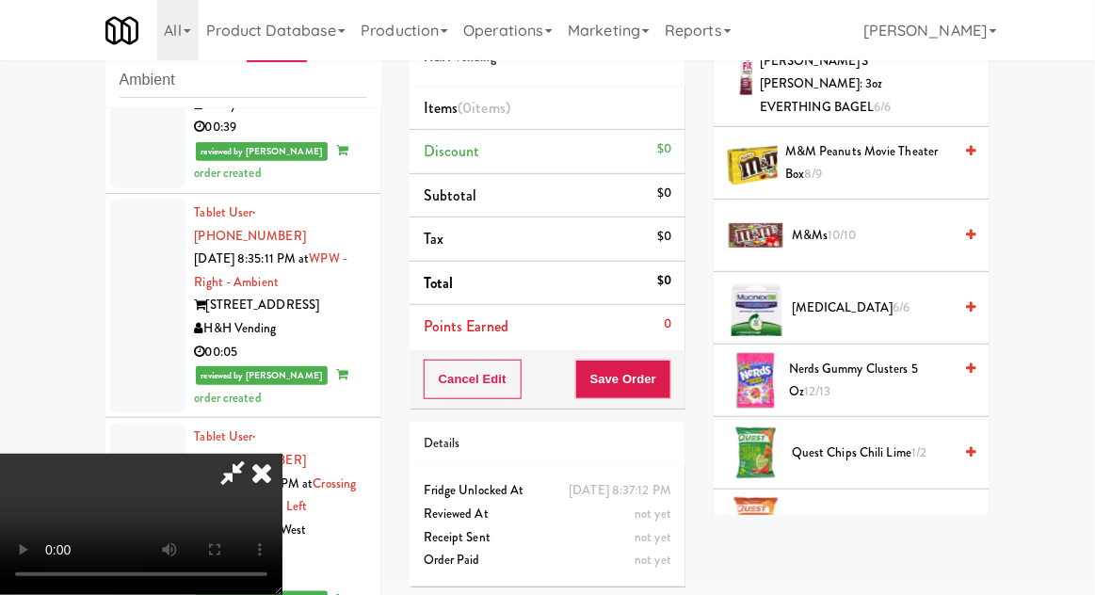
scroll to position [1361, 0]
click at [908, 357] on span "Nerds Gummy Clusters 5 oz 12/13" at bounding box center [870, 380] width 163 height 46
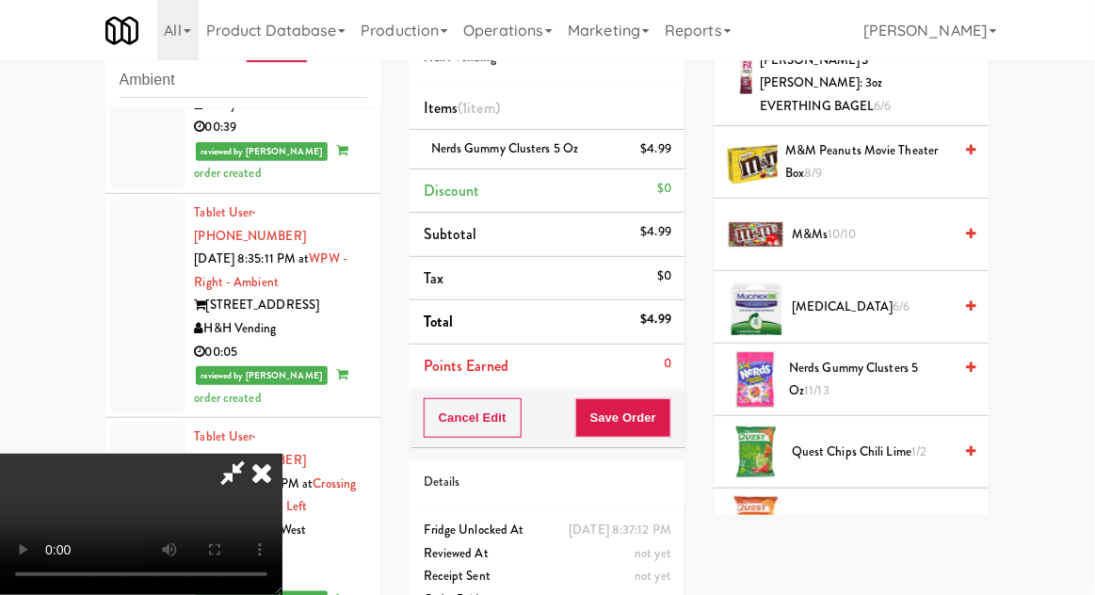
scroll to position [69, 0]
click at [689, 426] on div "Order # 540430 H&H Vending Items (1 item ) Nerds Gummy Clusters 5 oz $4.99 Disc…" at bounding box center [548, 317] width 304 height 644
click at [668, 418] on button "Save Order" at bounding box center [623, 418] width 96 height 40
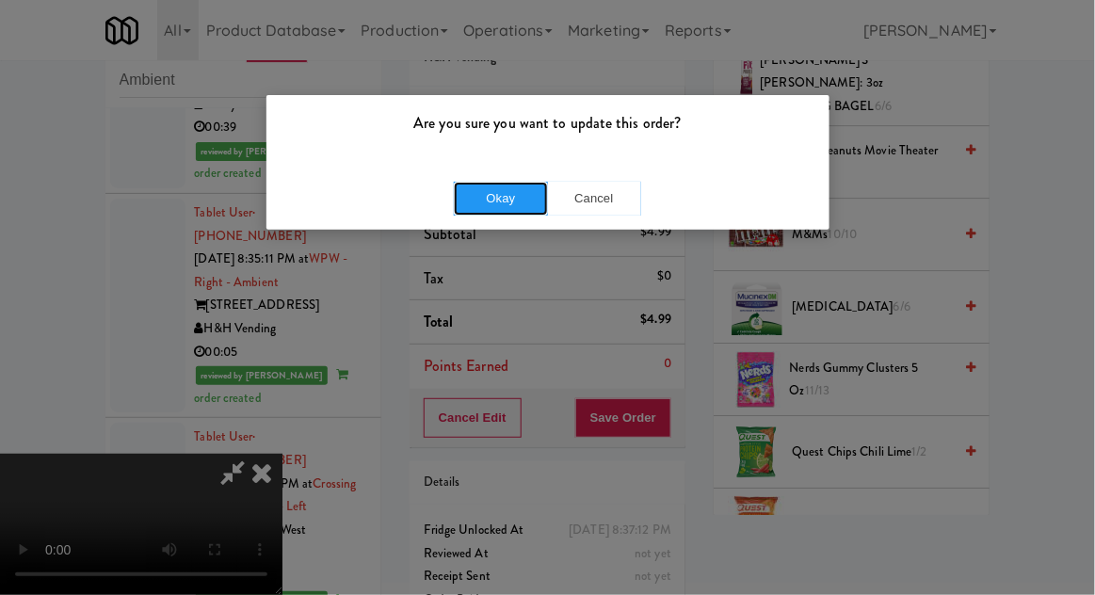
click at [462, 203] on button "Okay" at bounding box center [501, 199] width 94 height 34
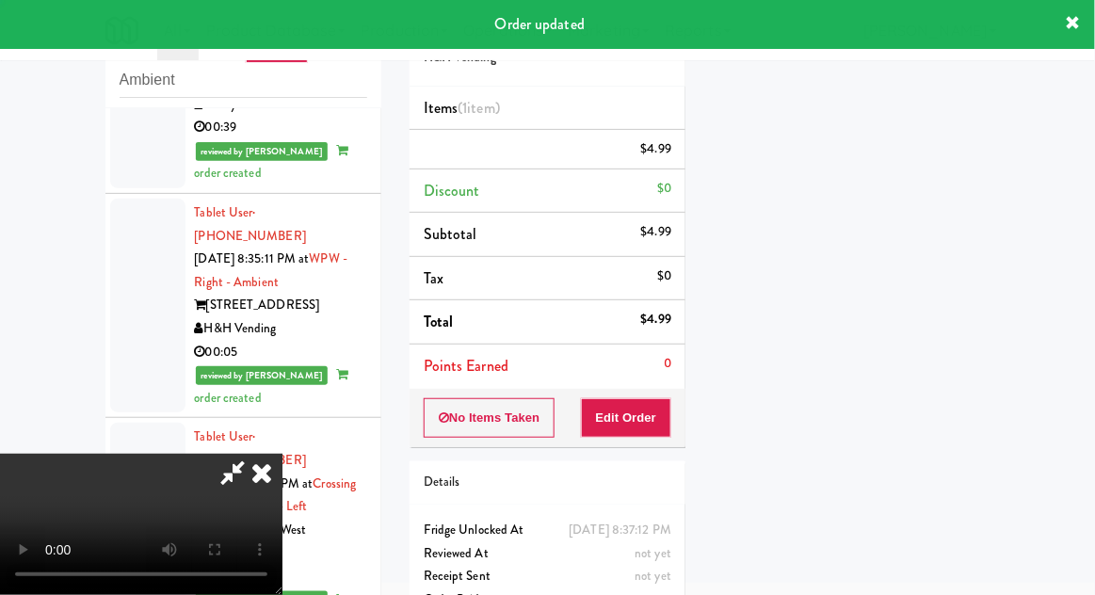
scroll to position [0, 0]
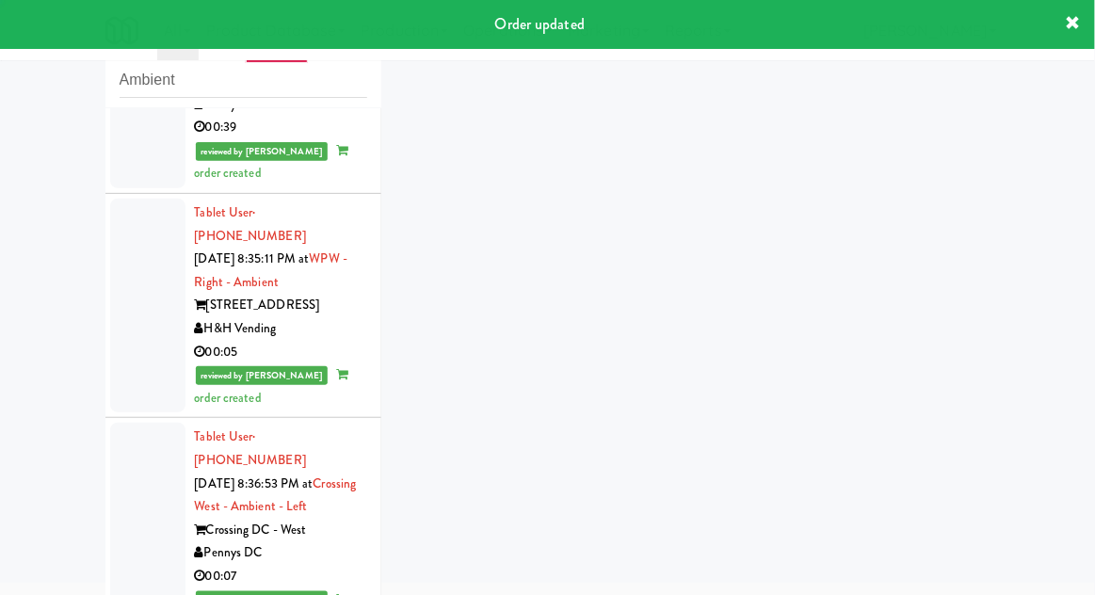
scroll to position [1825, 0]
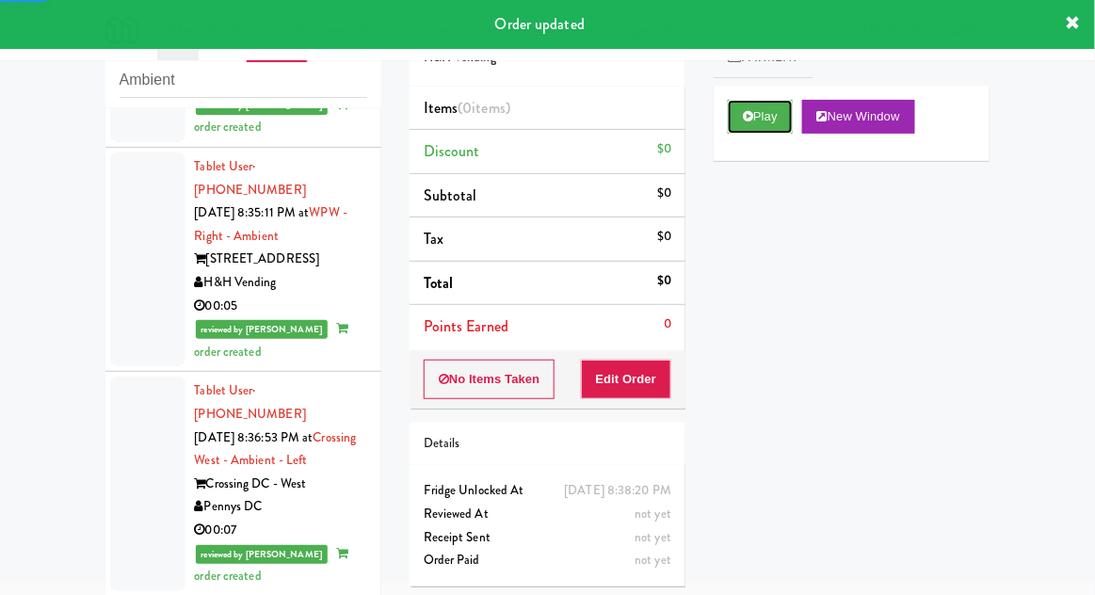
click at [774, 125] on button "Play" at bounding box center [760, 117] width 65 height 34
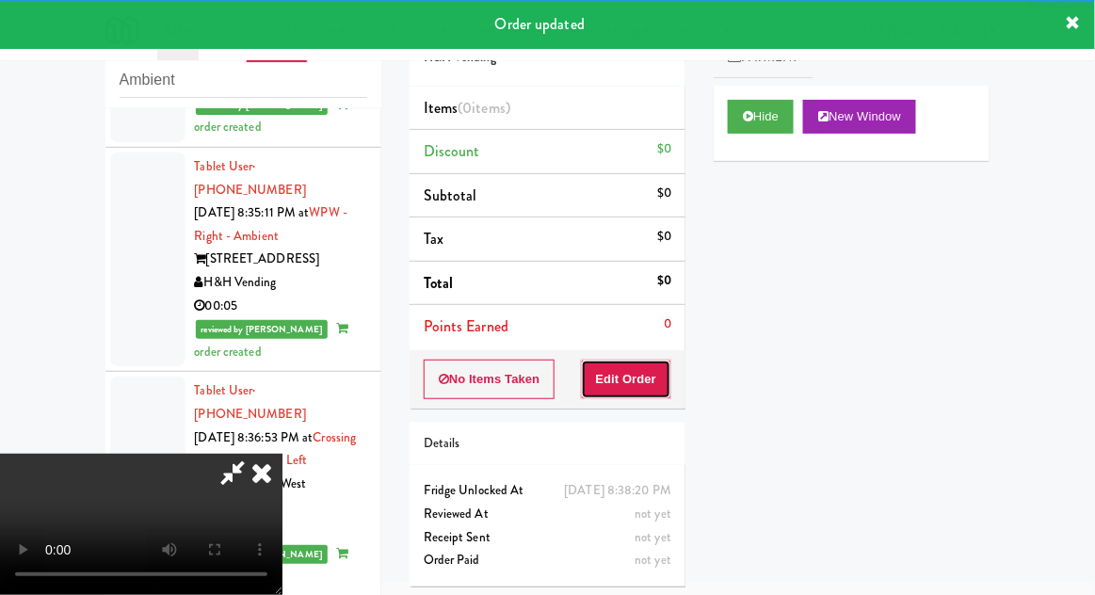
click at [671, 380] on button "Edit Order" at bounding box center [626, 380] width 91 height 40
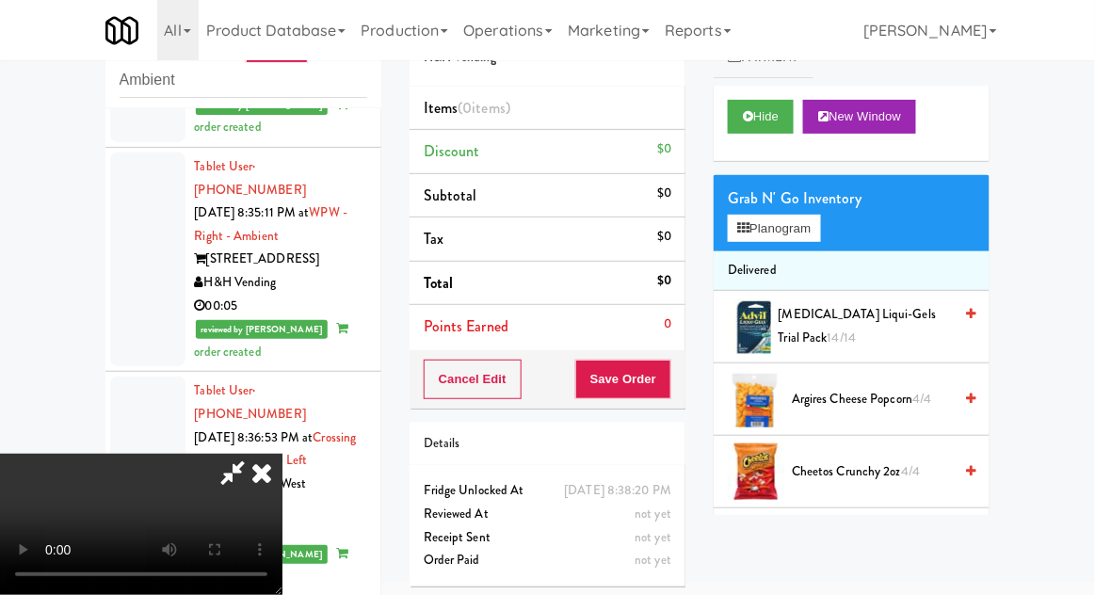
click at [896, 463] on span "Cheetos Crunchy 2oz 4/4" at bounding box center [872, 472] width 160 height 24
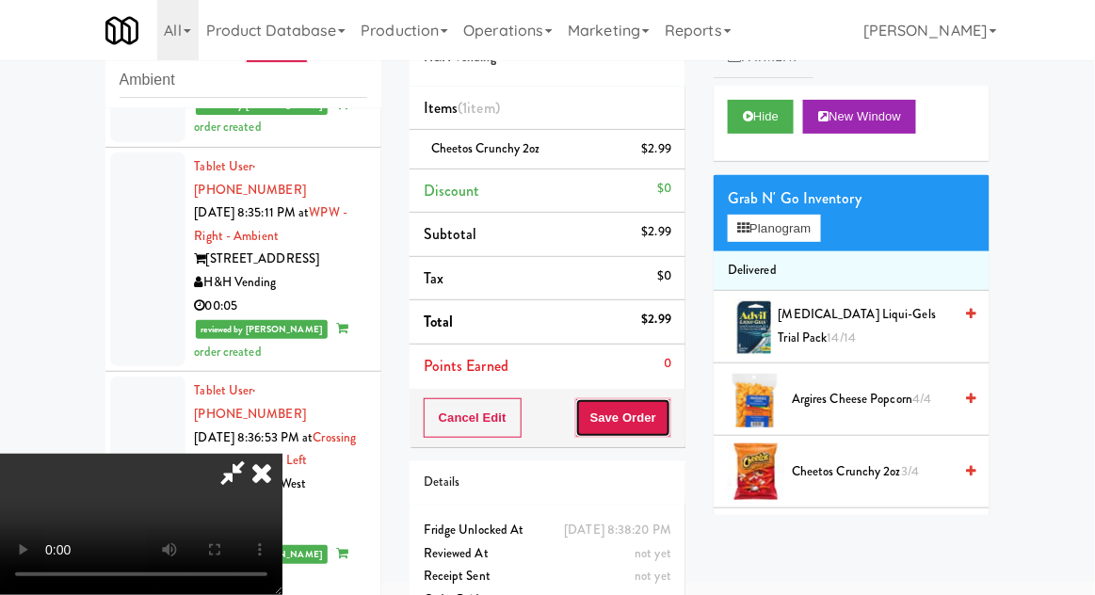
click at [669, 427] on button "Save Order" at bounding box center [623, 418] width 96 height 40
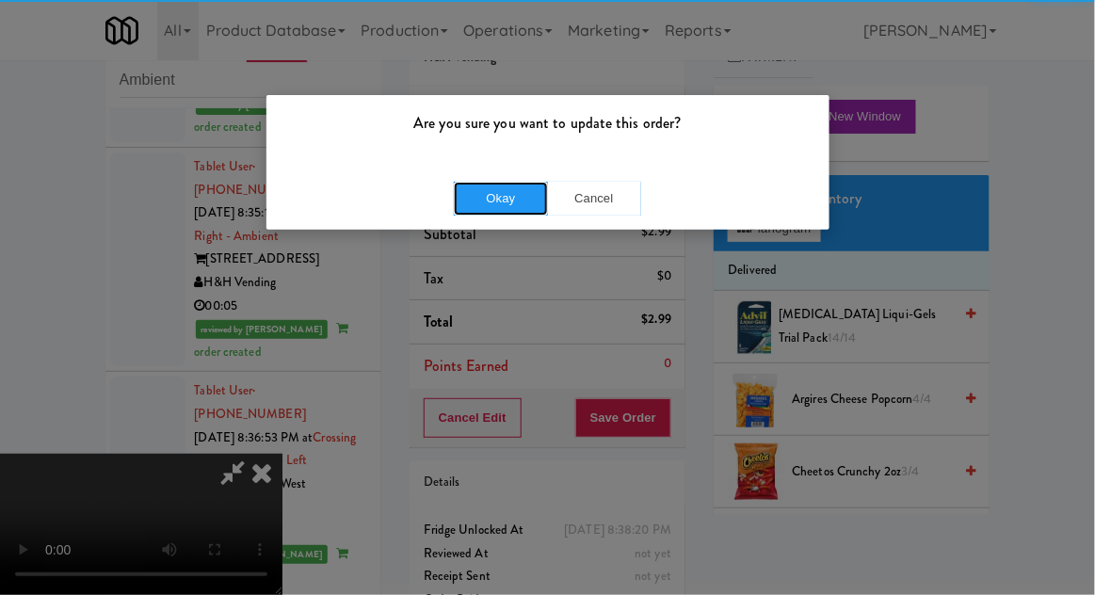
click at [487, 204] on button "Okay" at bounding box center [501, 199] width 94 height 34
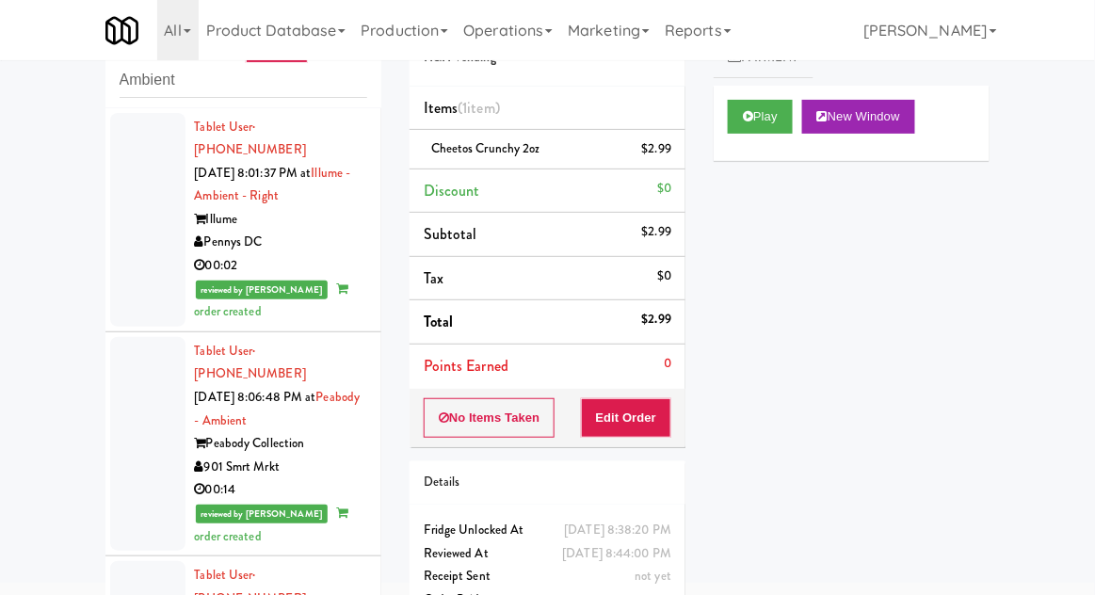
scroll to position [0, 0]
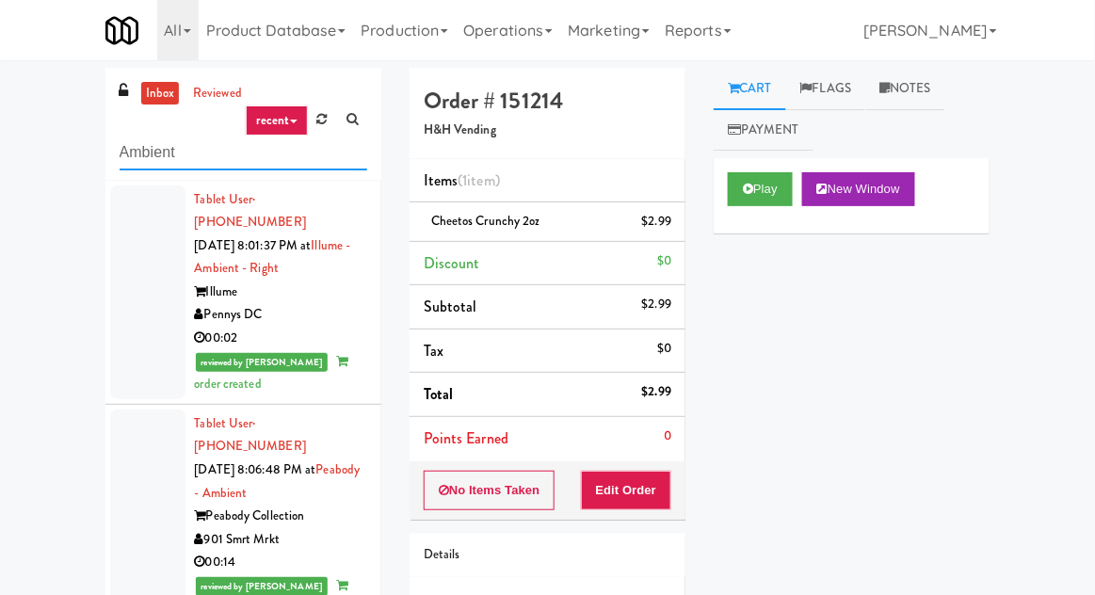
click at [159, 159] on input "Ambient" at bounding box center [244, 153] width 248 height 35
click at [145, 151] on input "Ambient" at bounding box center [244, 153] width 248 height 35
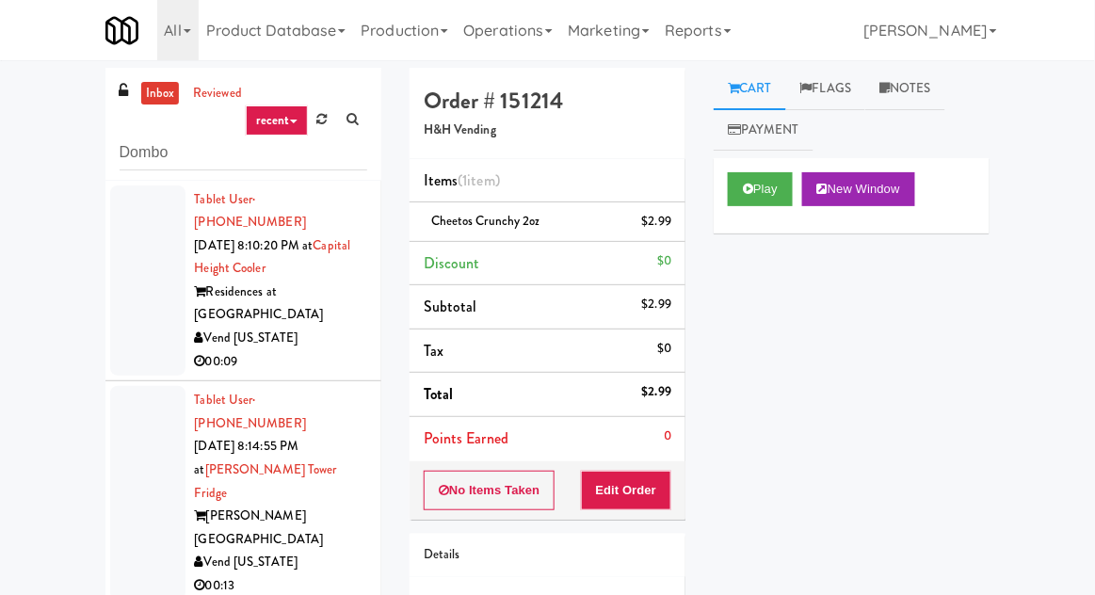
click at [65, 121] on div "inbox reviewed recent all unclear take inventory issue suspicious failed recent…" at bounding box center [547, 414] width 1095 height 692
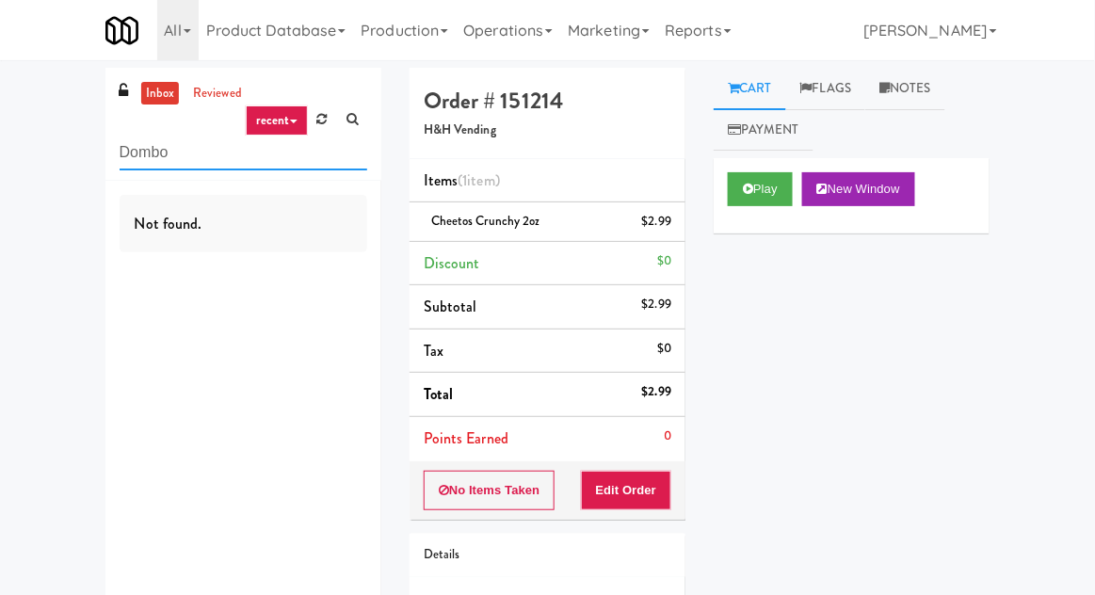
click at [137, 158] on input "Dombo" at bounding box center [244, 153] width 248 height 35
click at [136, 159] on input "Dombo" at bounding box center [244, 153] width 248 height 35
type input "Combo"
click at [72, 125] on div "inbox reviewed recent all unclear take inventory issue suspicious failed recent…" at bounding box center [547, 390] width 1095 height 644
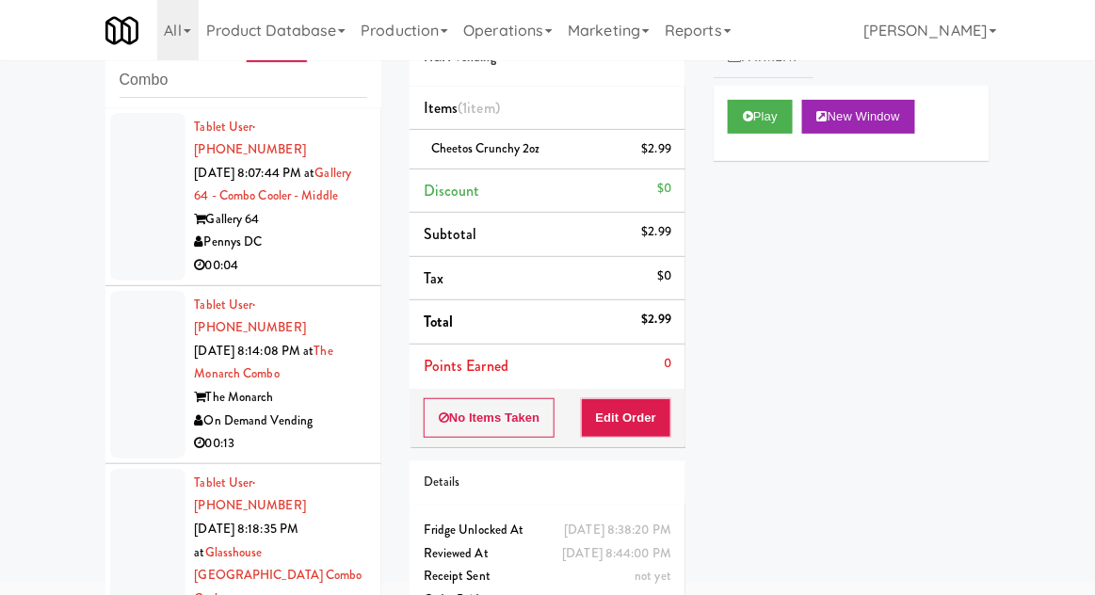
click at [105, 250] on li "Tablet User · (860) 319-9558 [DATE] 8:07:44 PM at Gallery 64 - Combo Cooler - M…" at bounding box center [243, 197] width 276 height 178
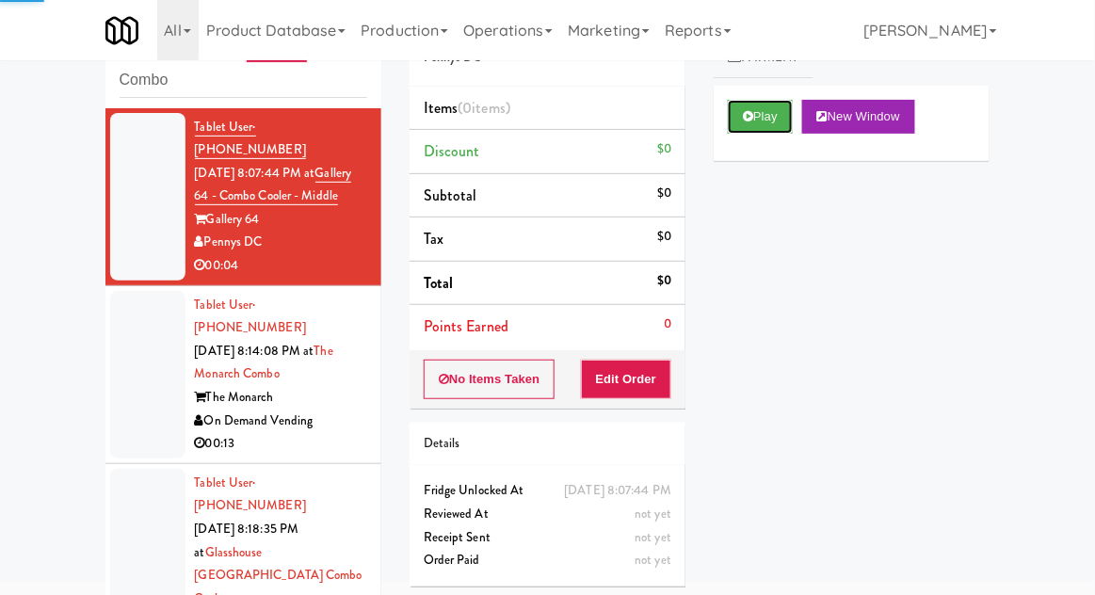
click at [786, 131] on button "Play" at bounding box center [760, 117] width 65 height 34
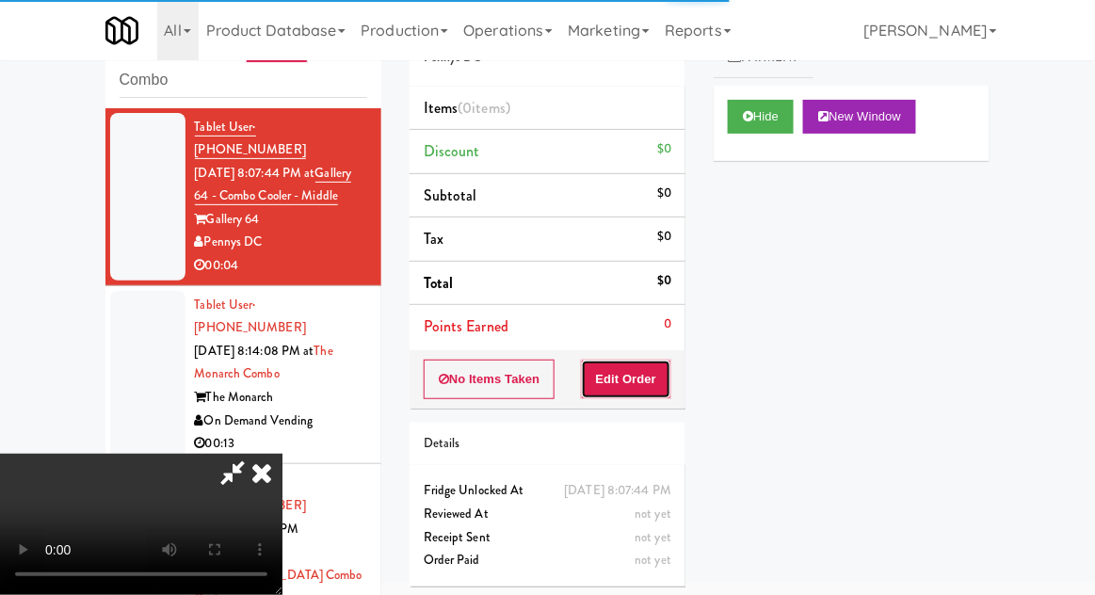
click at [653, 374] on button "Edit Order" at bounding box center [626, 380] width 91 height 40
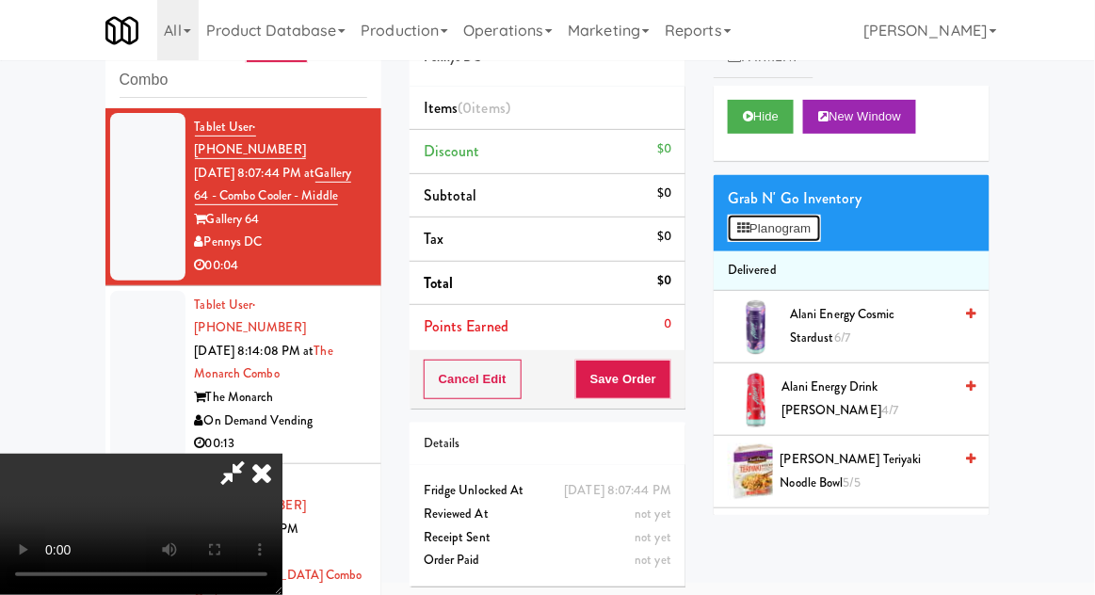
click at [803, 234] on button "Planogram" at bounding box center [774, 229] width 92 height 28
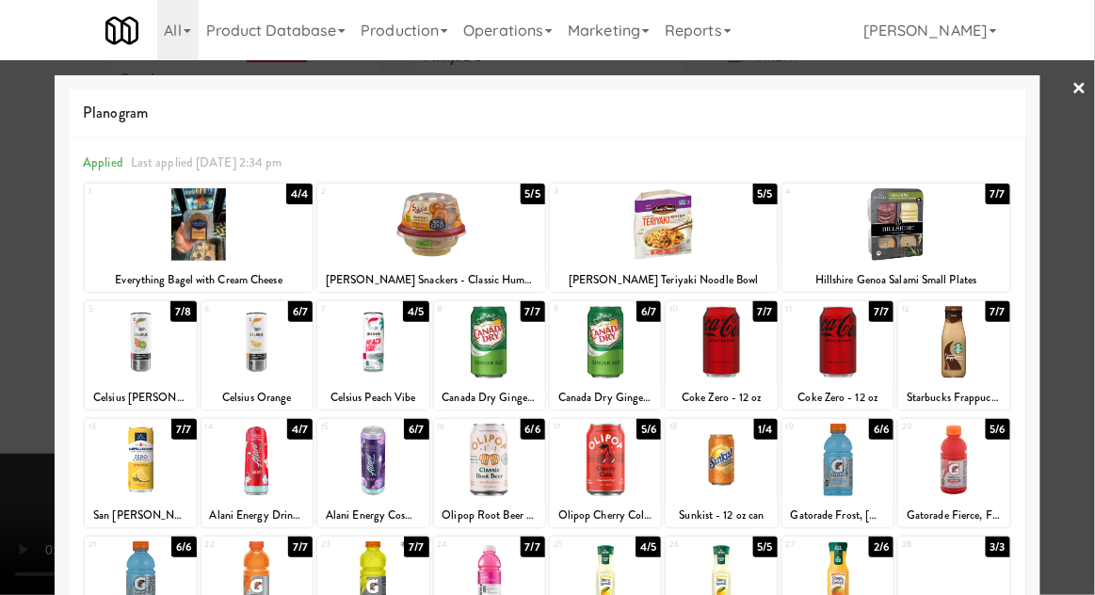
click at [165, 241] on div at bounding box center [199, 224] width 228 height 73
click at [1059, 239] on div at bounding box center [547, 297] width 1095 height 595
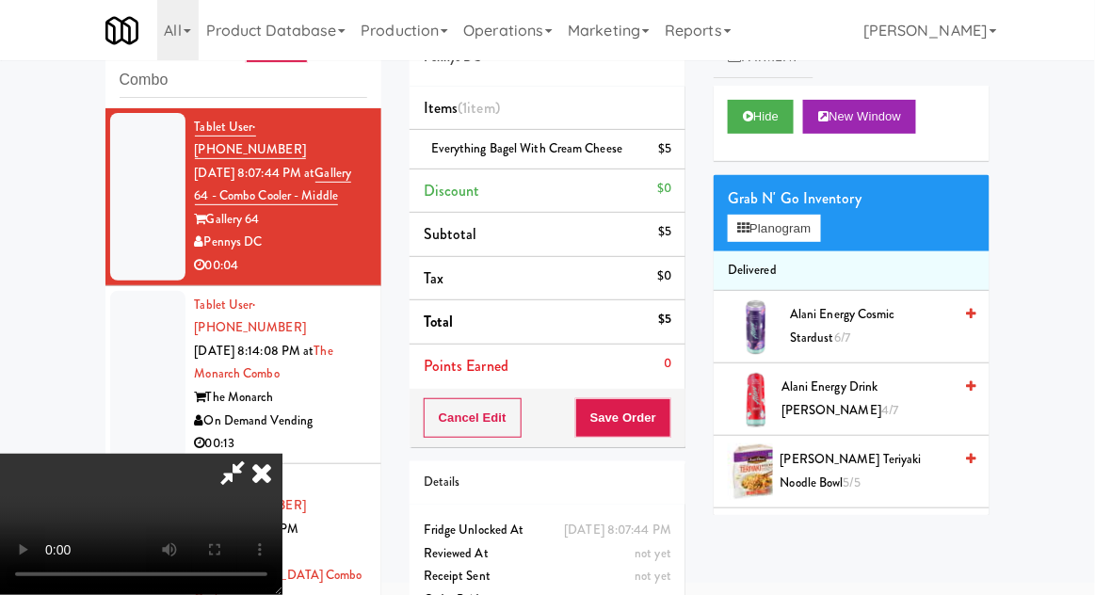
scroll to position [69, 0]
click at [669, 428] on button "Save Order" at bounding box center [623, 418] width 96 height 40
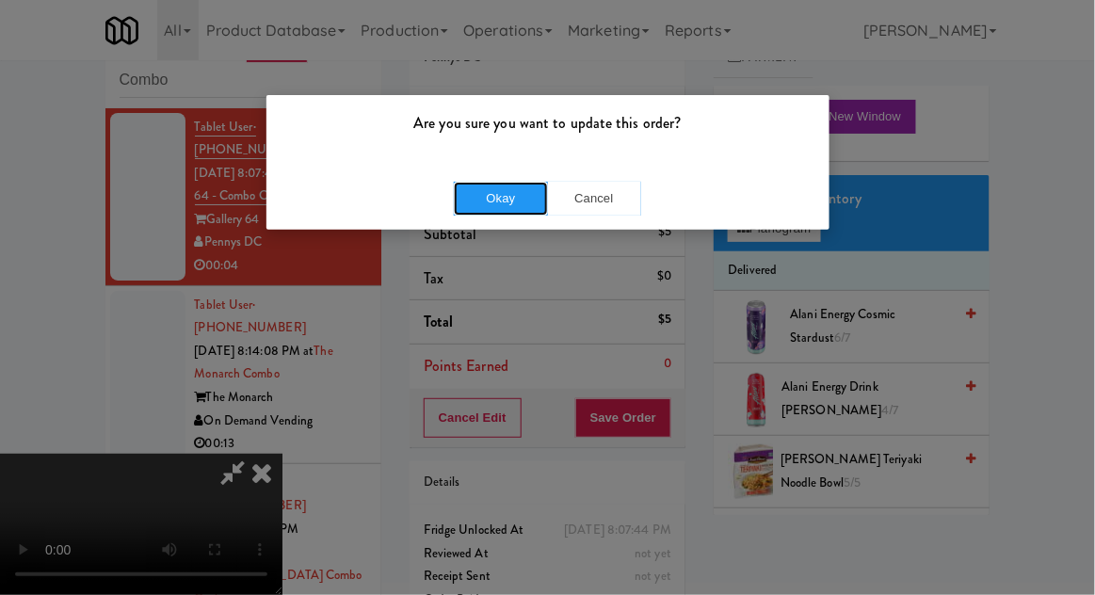
click at [489, 183] on button "Okay" at bounding box center [501, 199] width 94 height 34
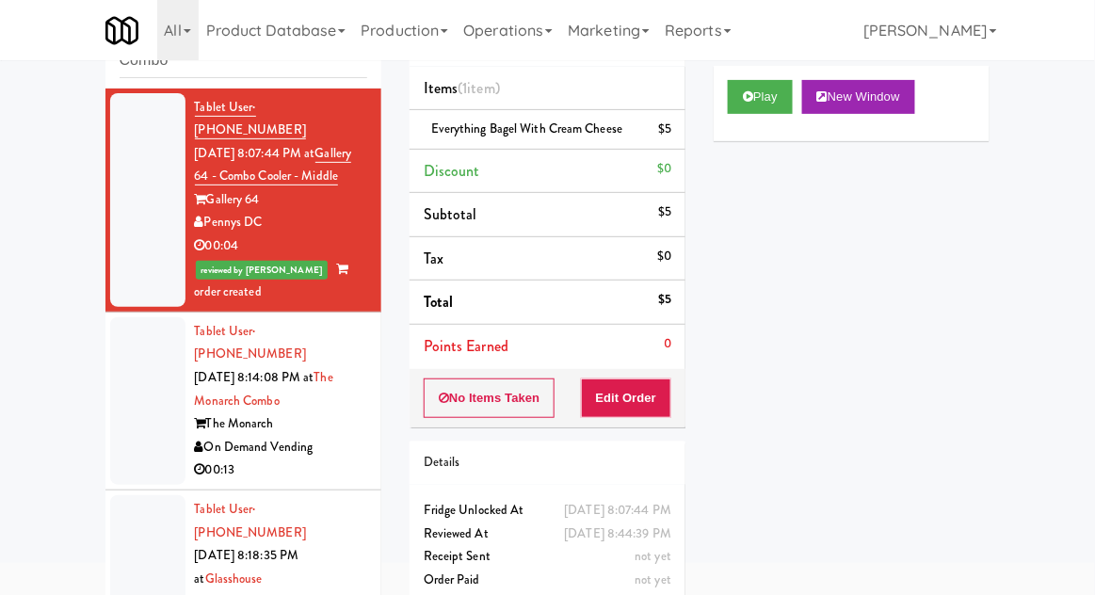
scroll to position [73, 0]
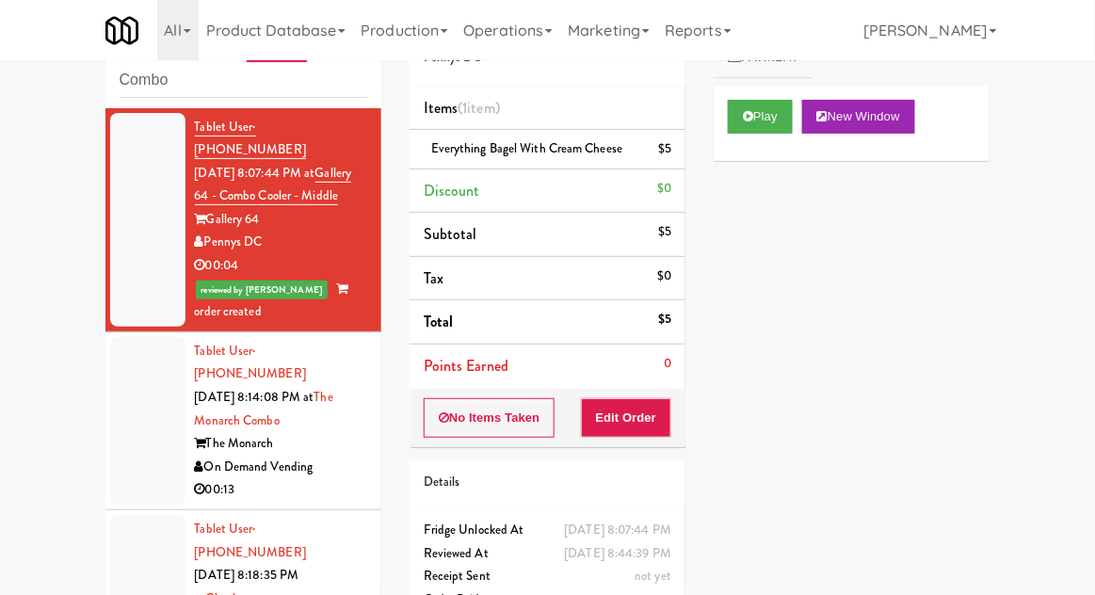
click at [121, 412] on div at bounding box center [147, 421] width 75 height 168
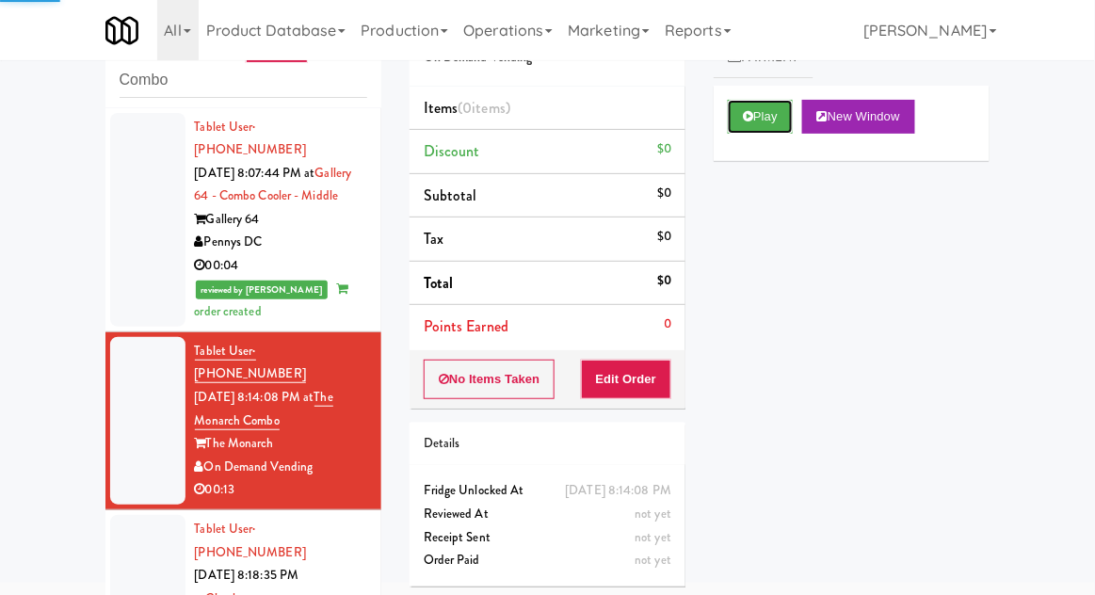
click at [793, 117] on button "Play" at bounding box center [760, 117] width 65 height 34
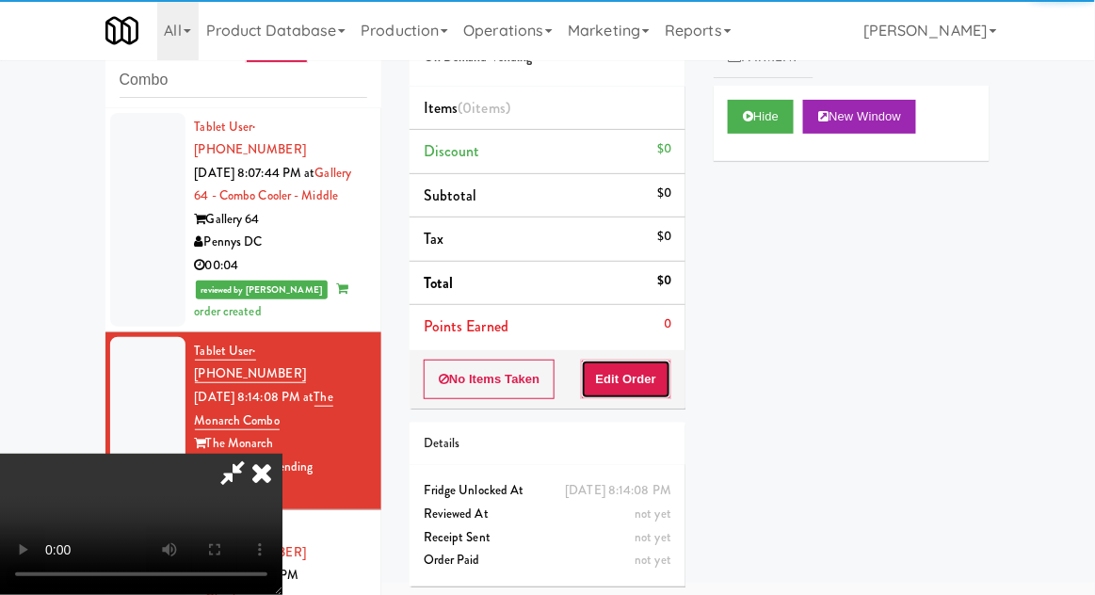
click at [631, 369] on button "Edit Order" at bounding box center [626, 380] width 91 height 40
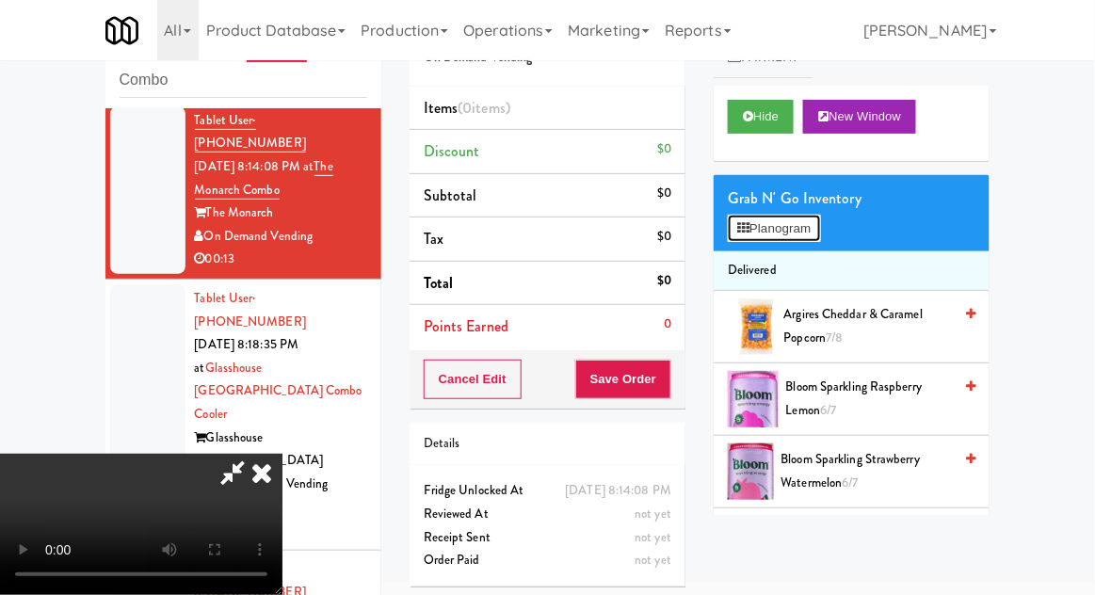
click at [816, 237] on button "Planogram" at bounding box center [774, 229] width 92 height 28
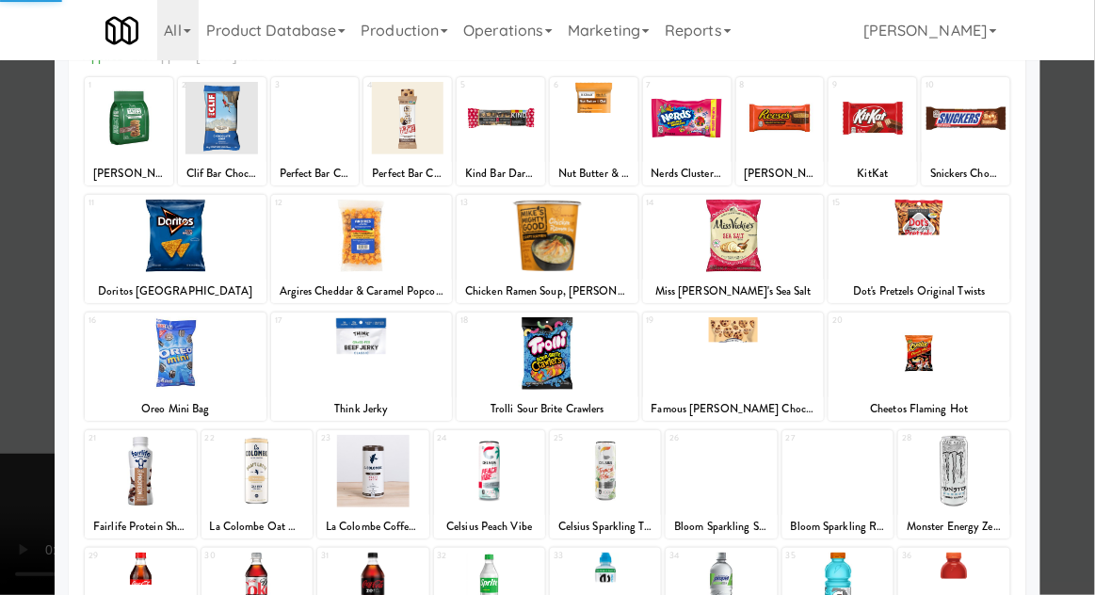
scroll to position [238, 0]
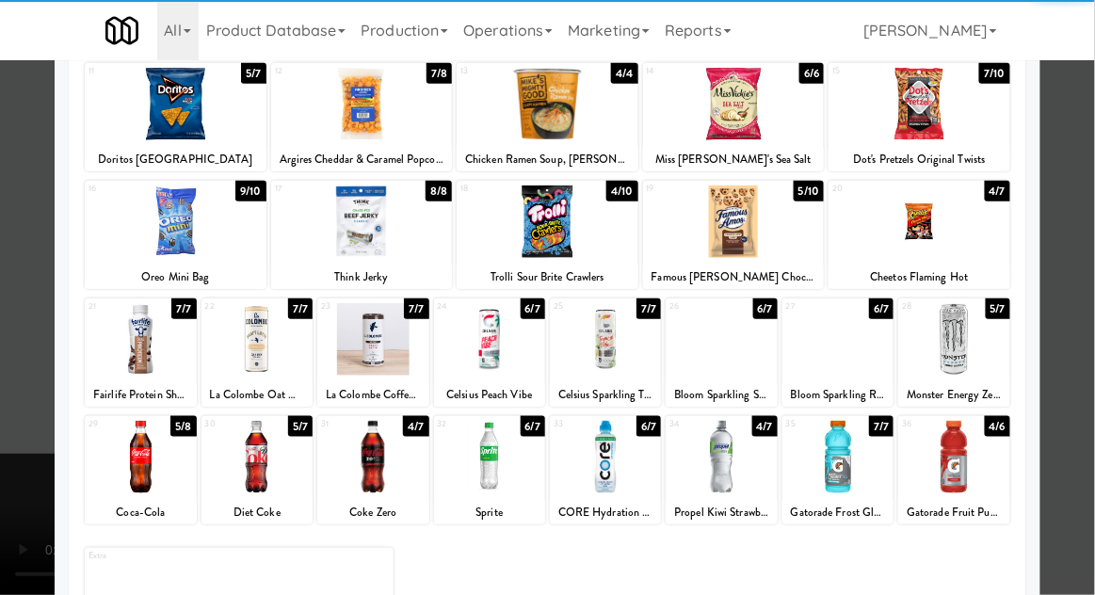
click at [737, 469] on div at bounding box center [721, 457] width 111 height 73
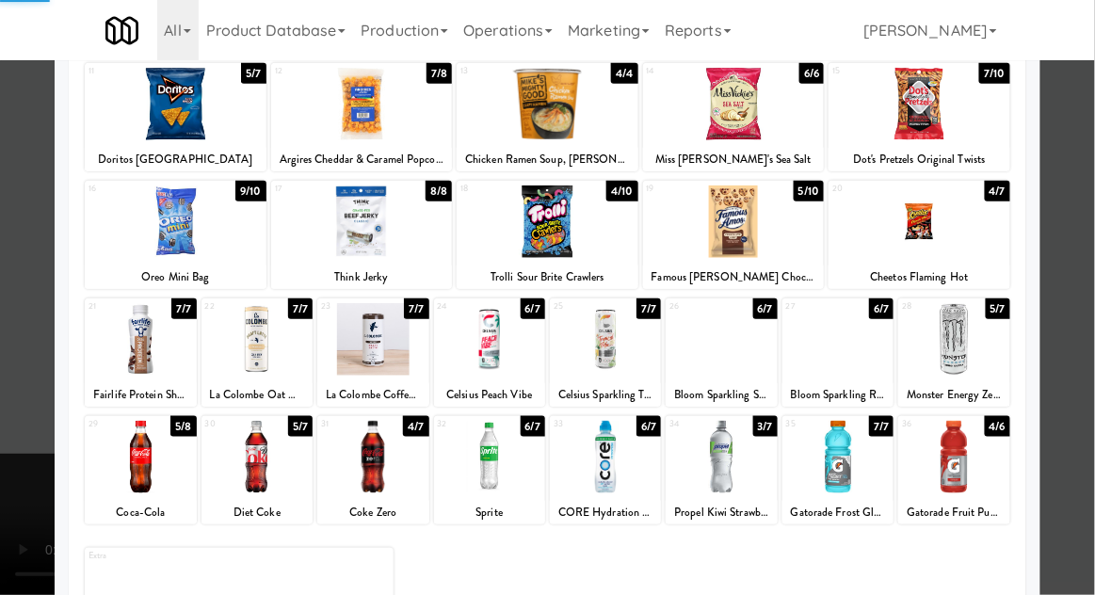
click at [1088, 404] on div at bounding box center [547, 297] width 1095 height 595
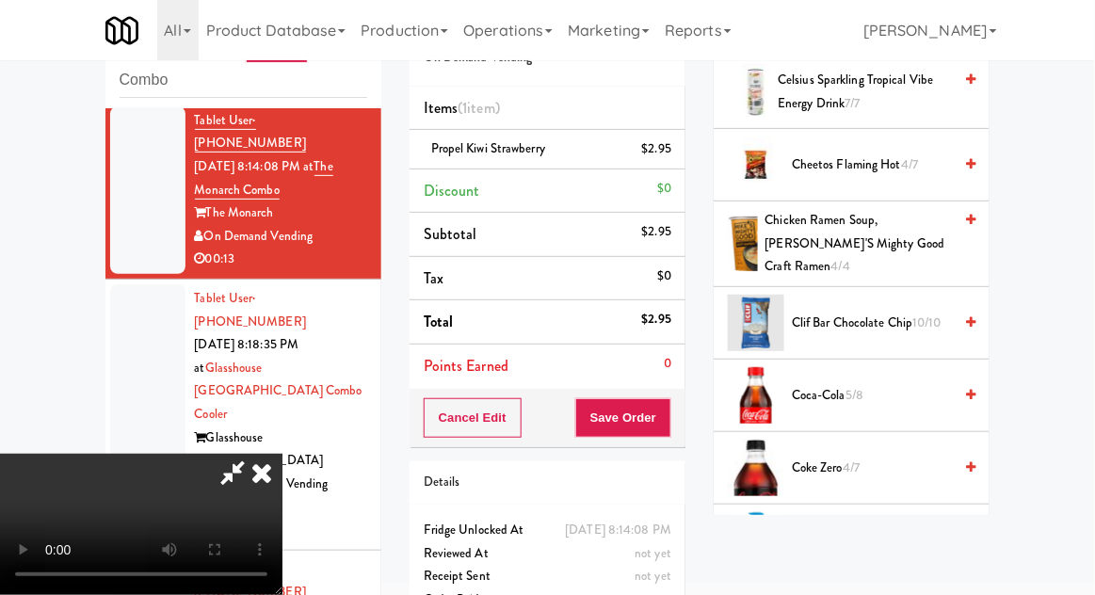
scroll to position [533, 0]
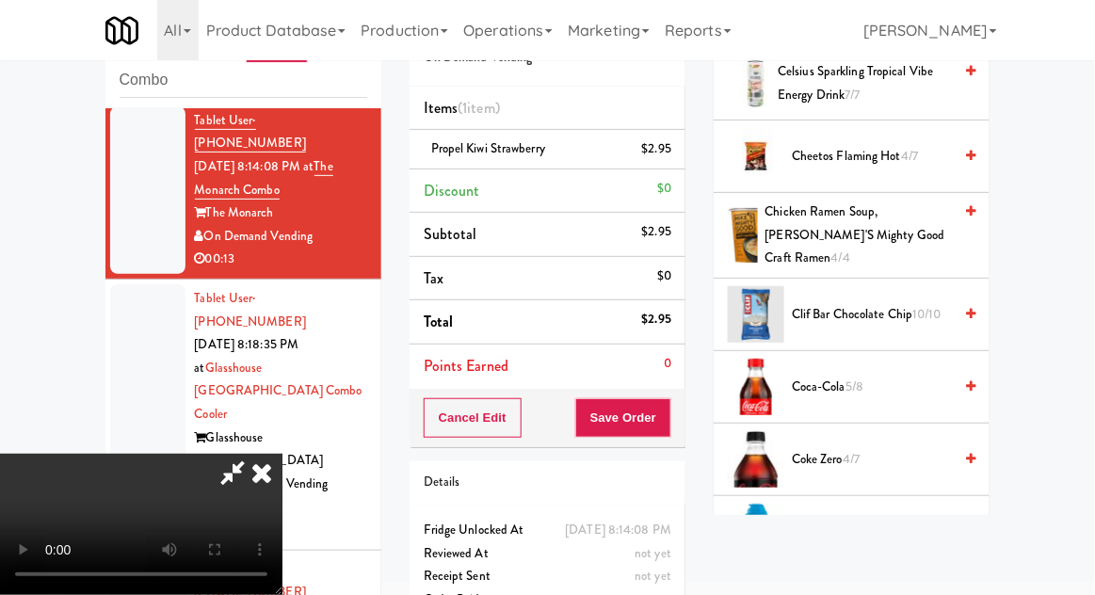
click at [902, 521] on span "CORE Hydration Water 6/7" at bounding box center [872, 533] width 160 height 24
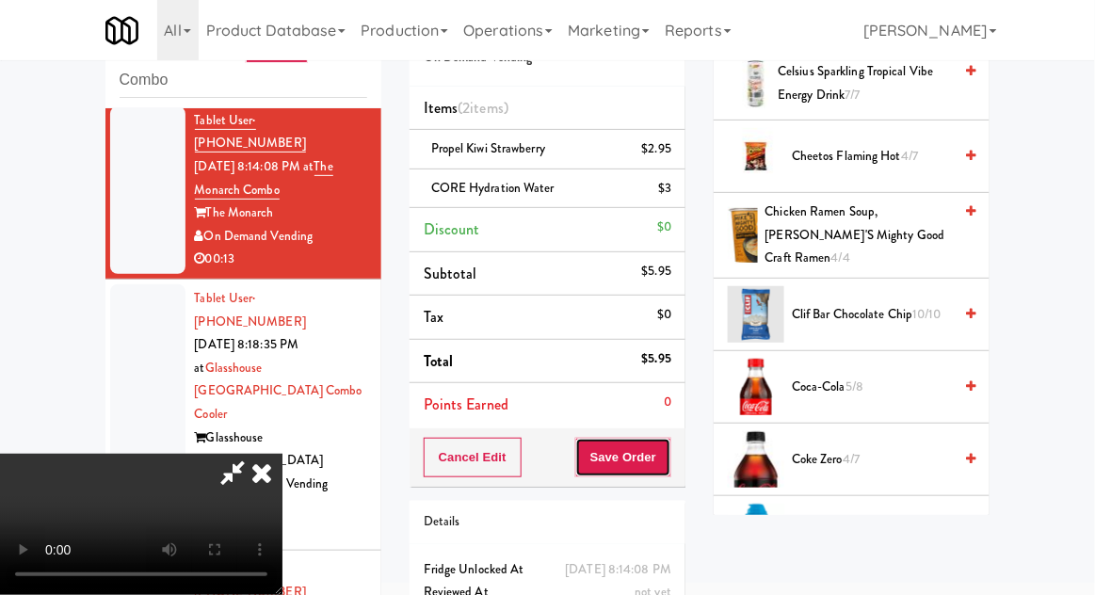
click at [668, 463] on button "Save Order" at bounding box center [623, 458] width 96 height 40
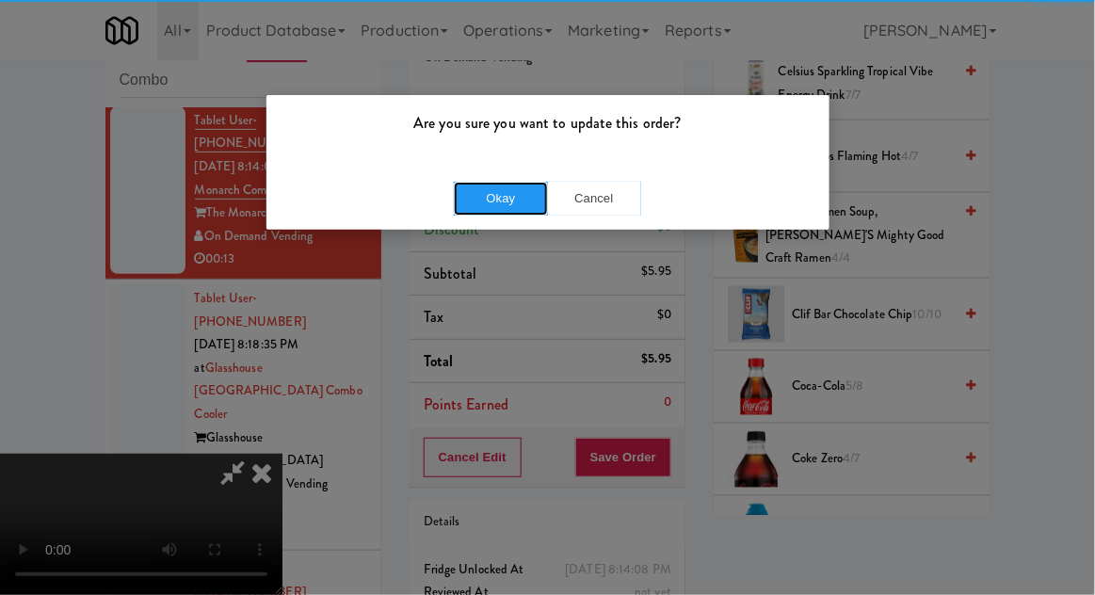
click at [481, 202] on button "Okay" at bounding box center [501, 199] width 94 height 34
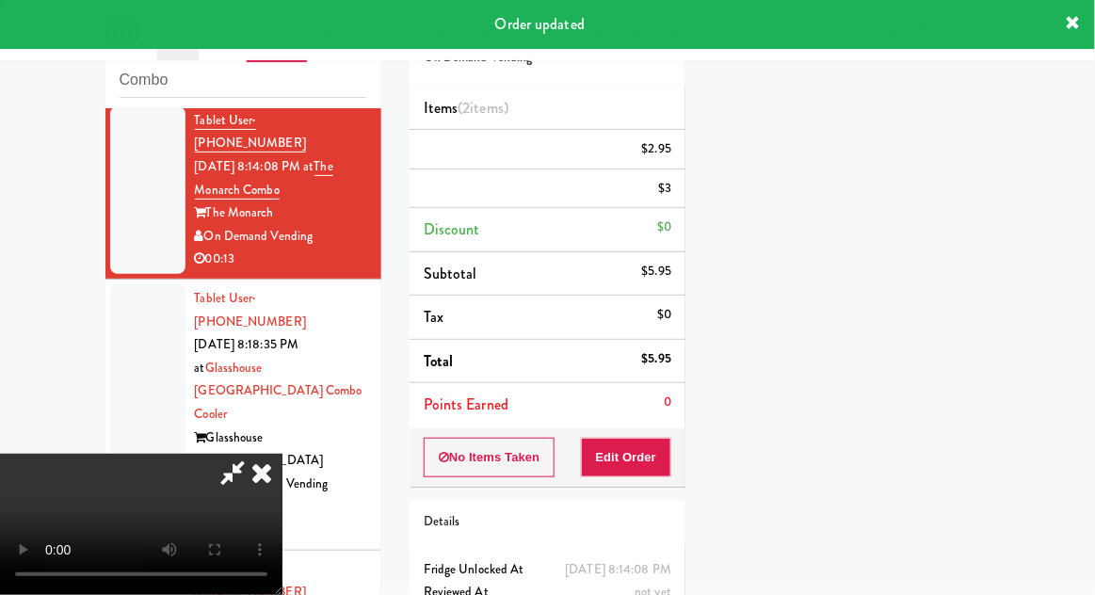
scroll to position [0, 0]
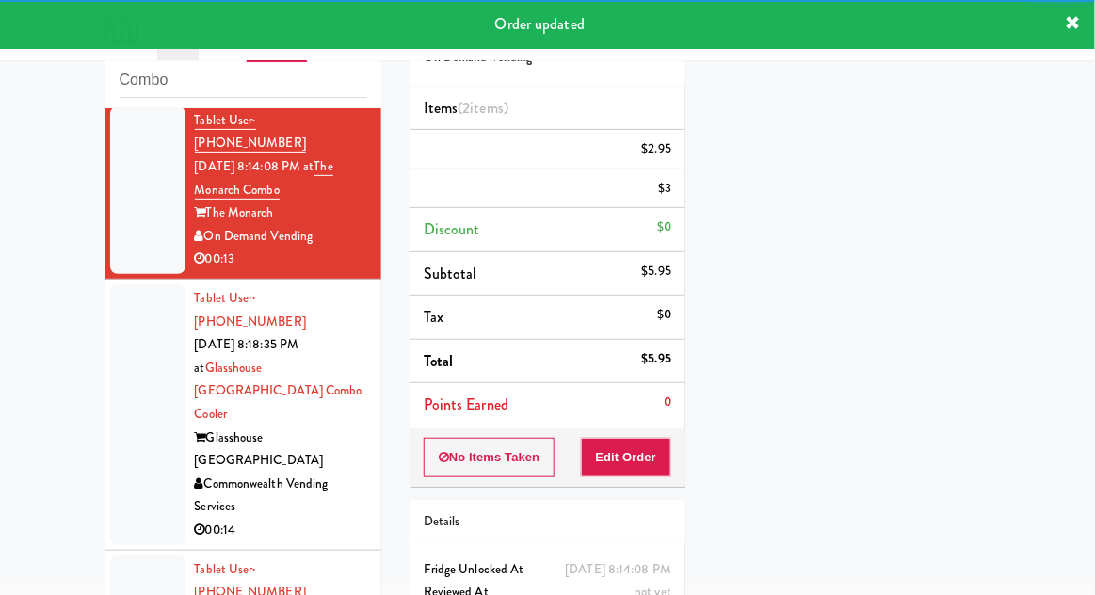
click at [137, 382] on div at bounding box center [147, 414] width 75 height 261
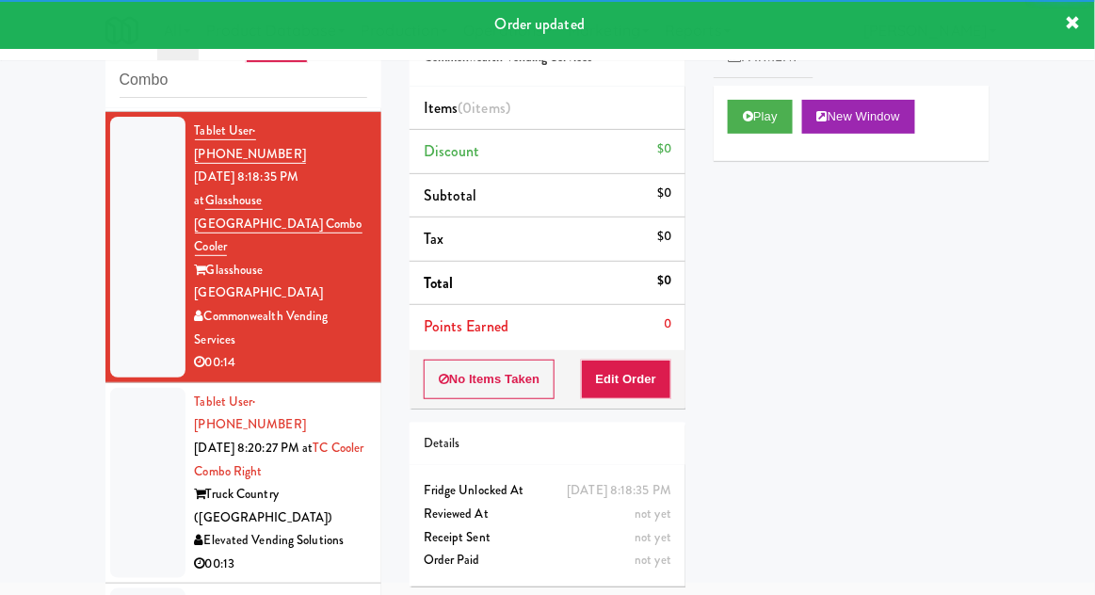
scroll to position [444, 0]
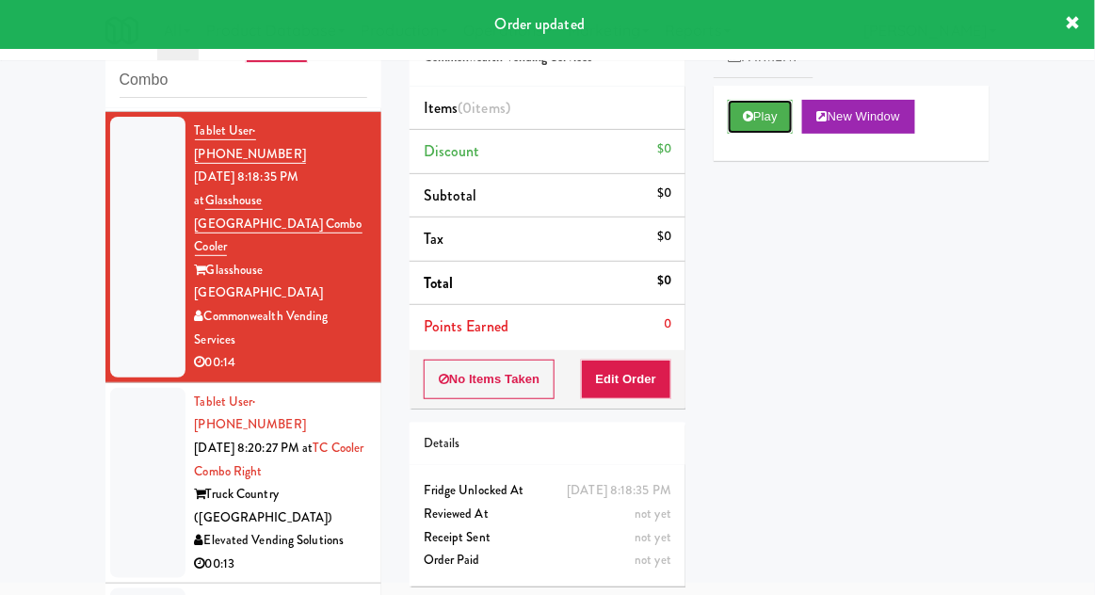
click at [777, 126] on button "Play" at bounding box center [760, 117] width 65 height 34
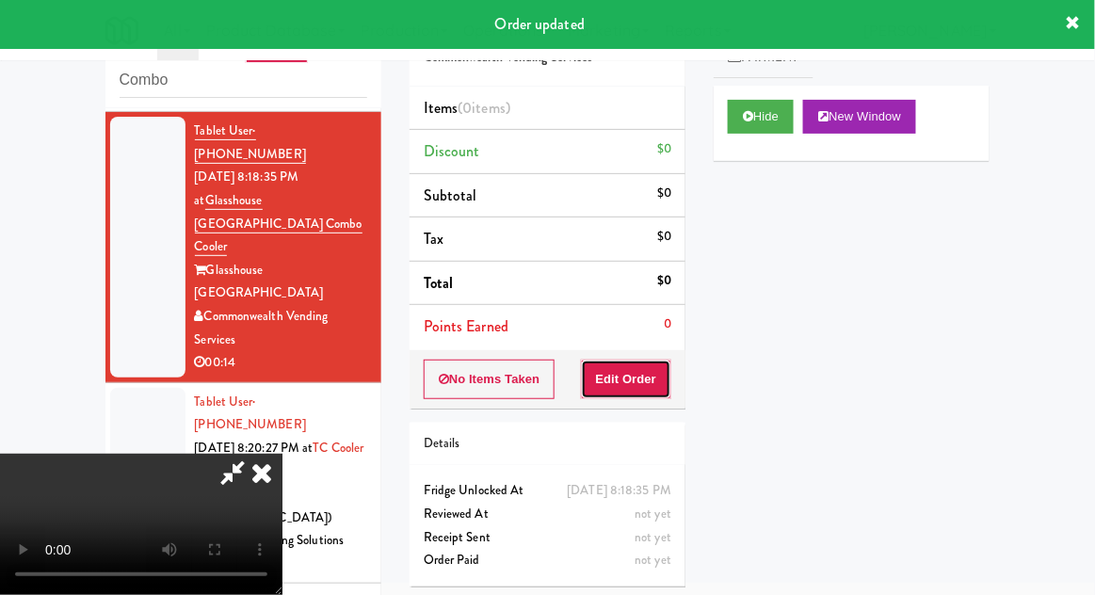
click at [648, 393] on button "Edit Order" at bounding box center [626, 380] width 91 height 40
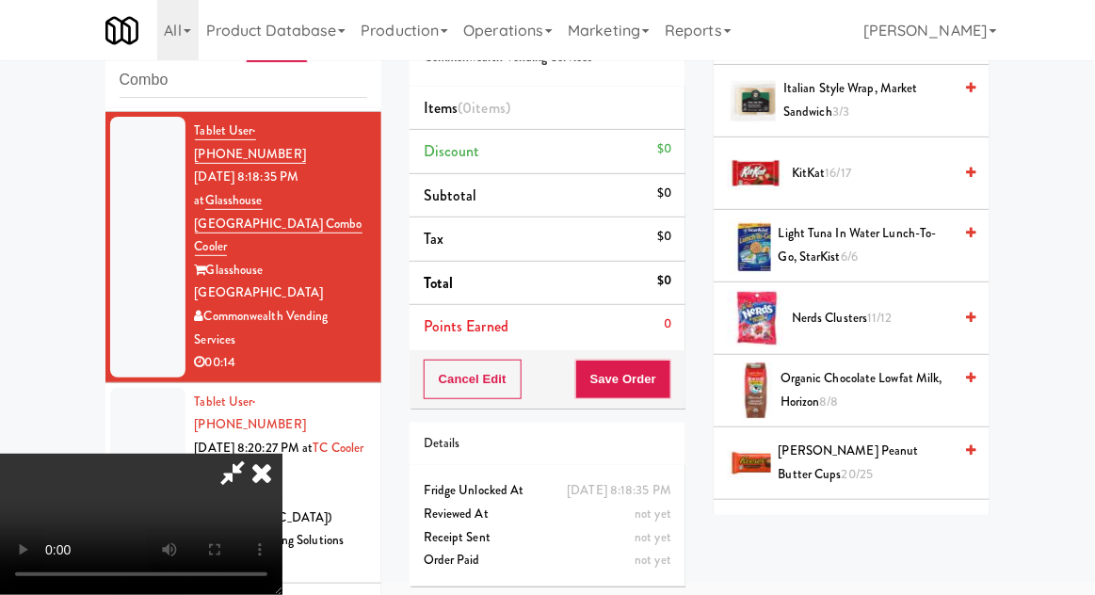
scroll to position [1690, 0]
click at [862, 442] on span "[PERSON_NAME] Peanut Butter Cups 20/25" at bounding box center [866, 462] width 174 height 46
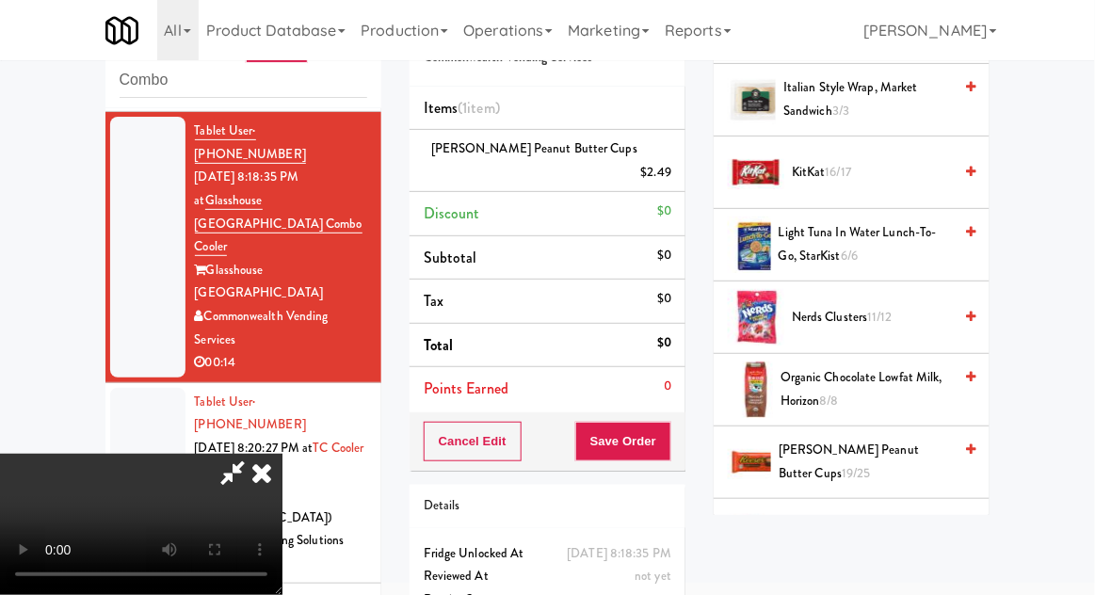
click at [861, 452] on span "[PERSON_NAME] Peanut Butter Cups 19/25" at bounding box center [865, 462] width 173 height 46
click at [861, 447] on span "[PERSON_NAME] Peanut Butter Cups 18/25" at bounding box center [865, 462] width 173 height 46
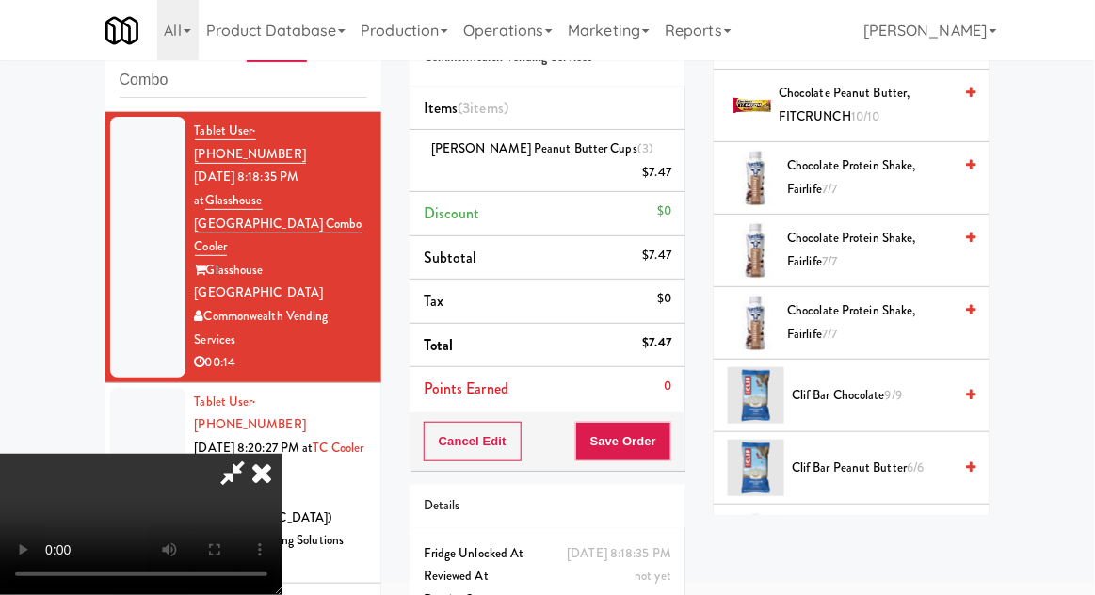
scroll to position [0, 0]
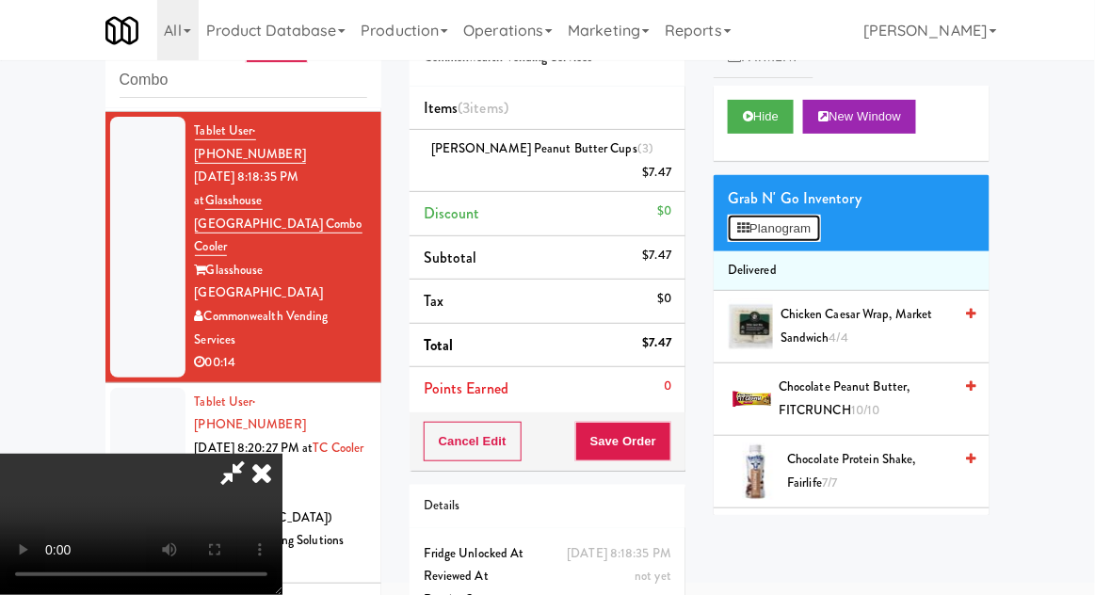
click at [807, 237] on button "Planogram" at bounding box center [774, 229] width 92 height 28
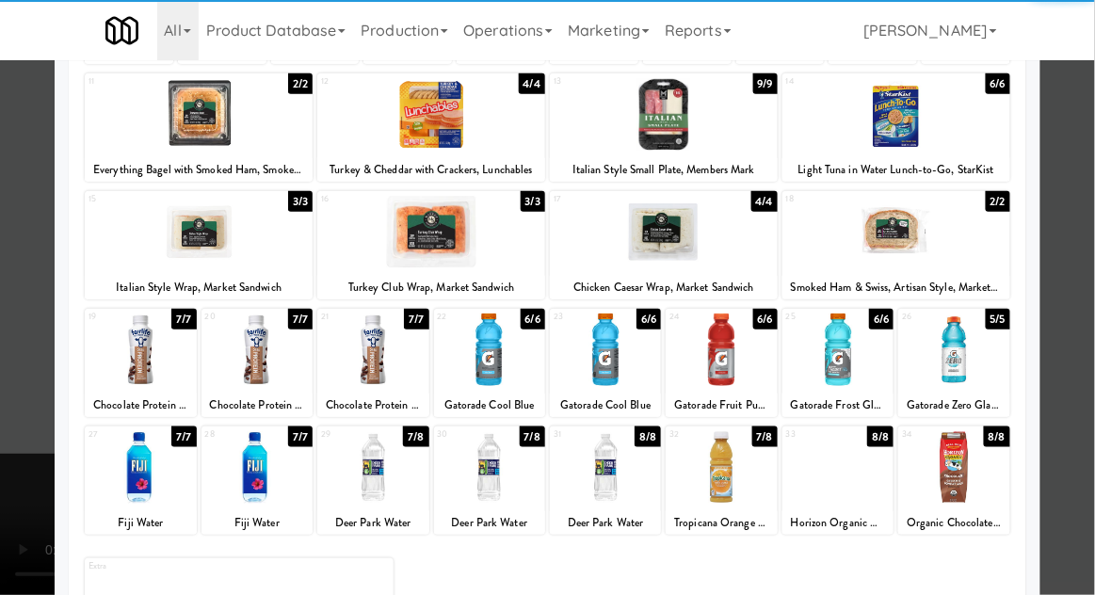
scroll to position [238, 0]
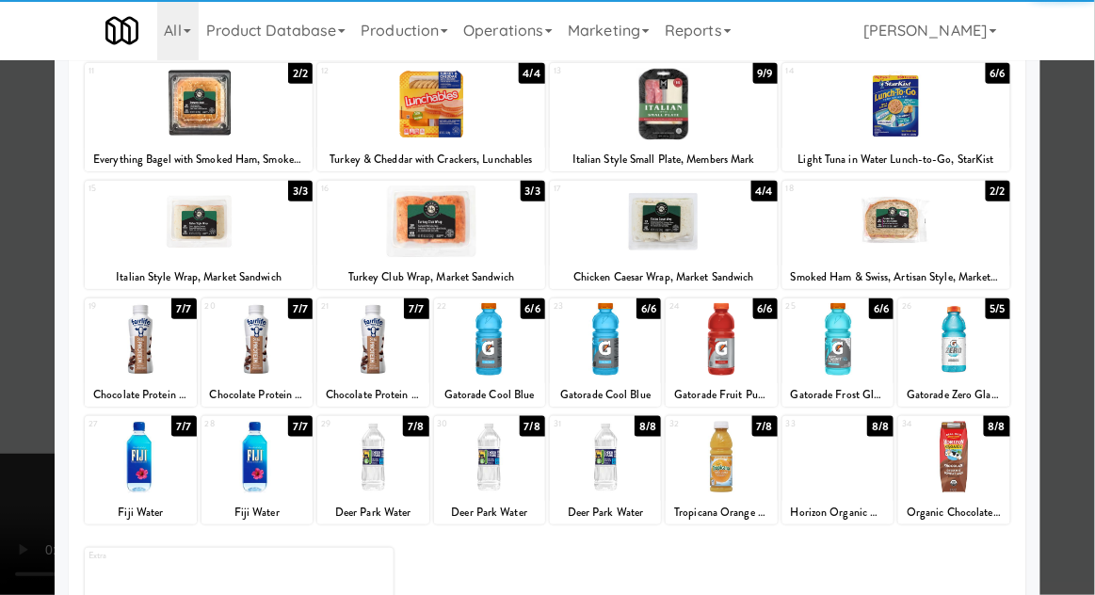
click at [354, 450] on div at bounding box center [372, 457] width 111 height 73
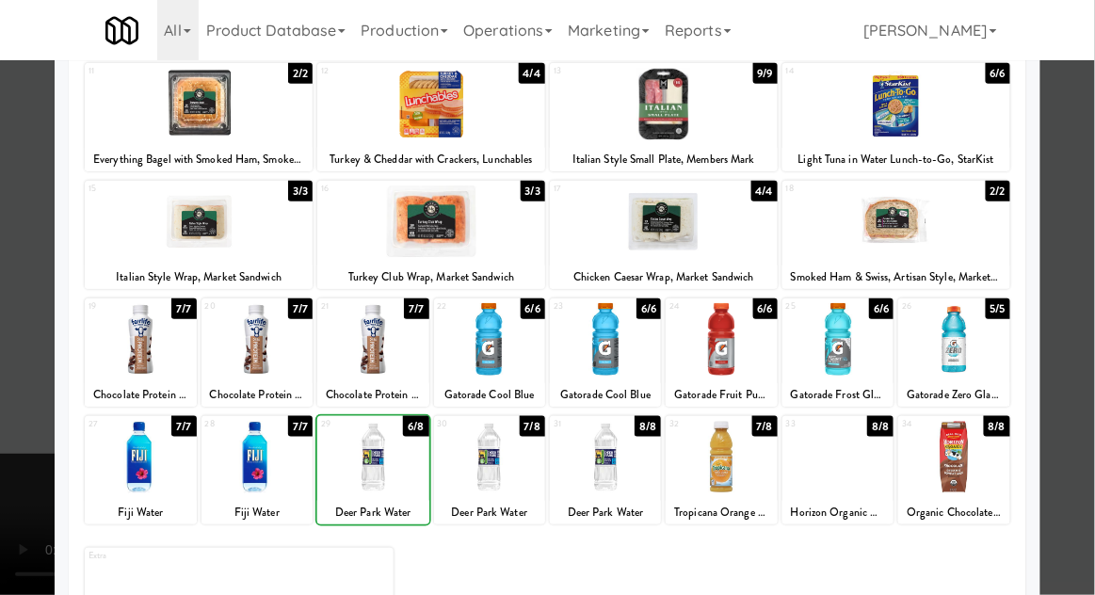
click at [1079, 378] on div at bounding box center [547, 297] width 1095 height 595
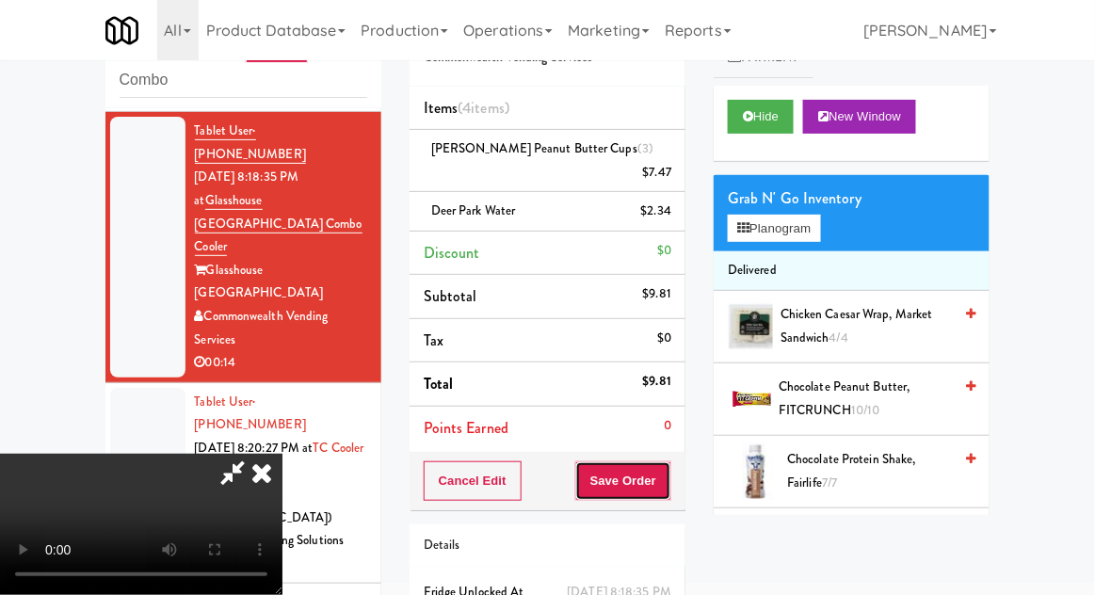
click at [668, 463] on button "Save Order" at bounding box center [623, 481] width 96 height 40
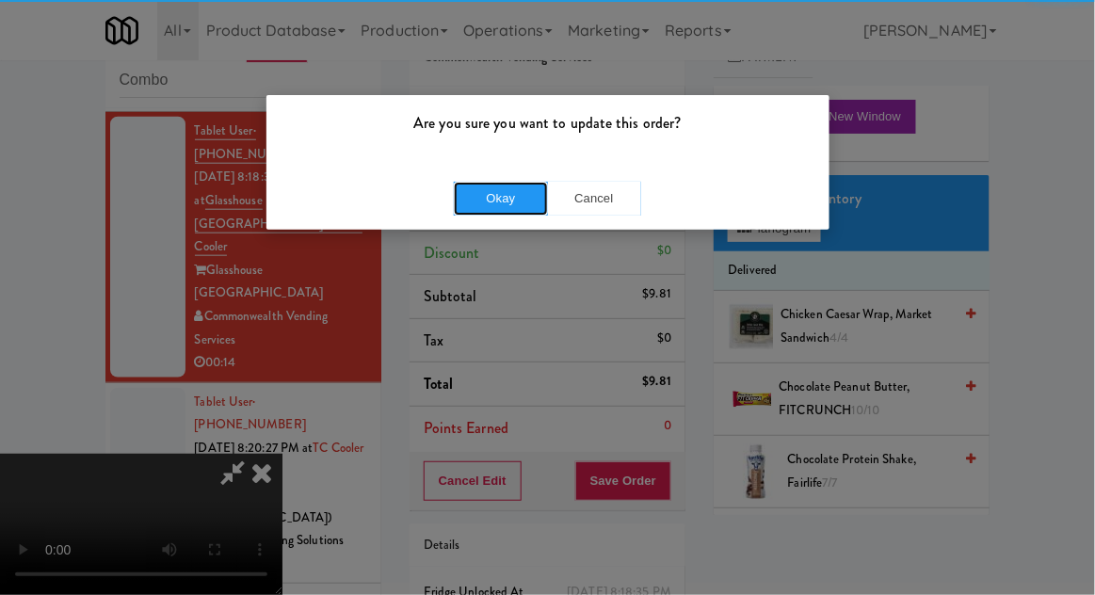
click at [488, 212] on button "Okay" at bounding box center [501, 199] width 94 height 34
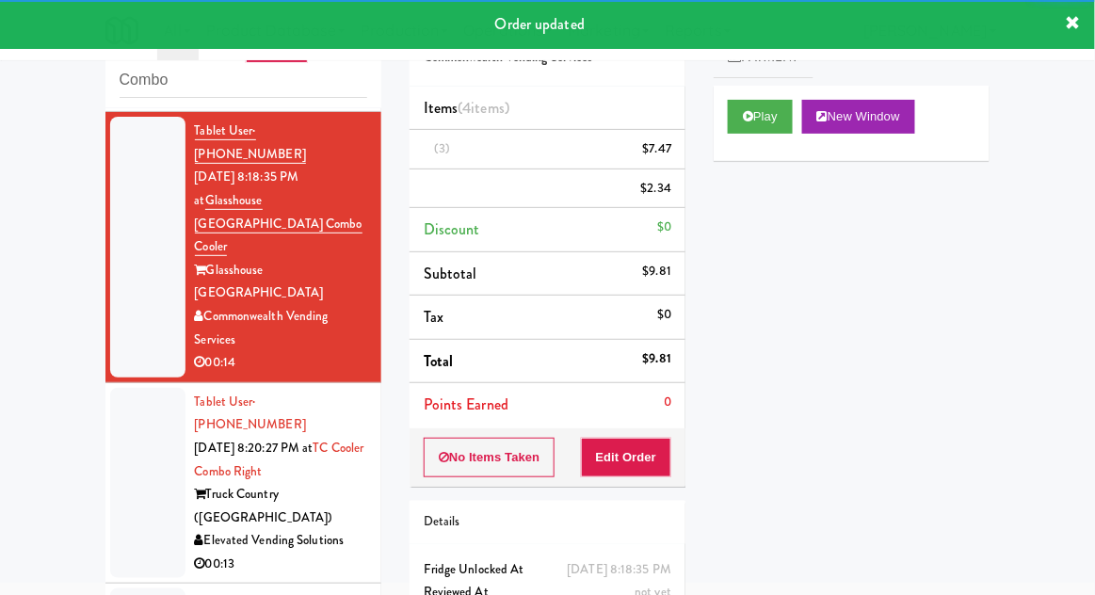
click at [107, 383] on li "Tablet User · (262) 930-1664 [DATE] 8:20:27 PM at TC Cooler Combo Right Truck C…" at bounding box center [243, 484] width 276 height 202
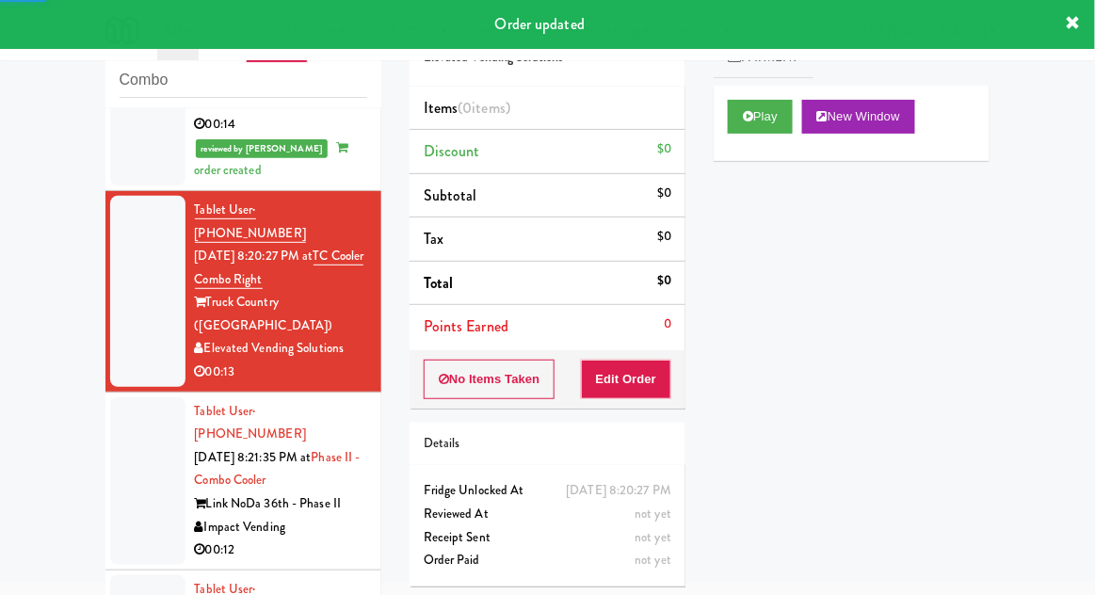
scroll to position [686, 0]
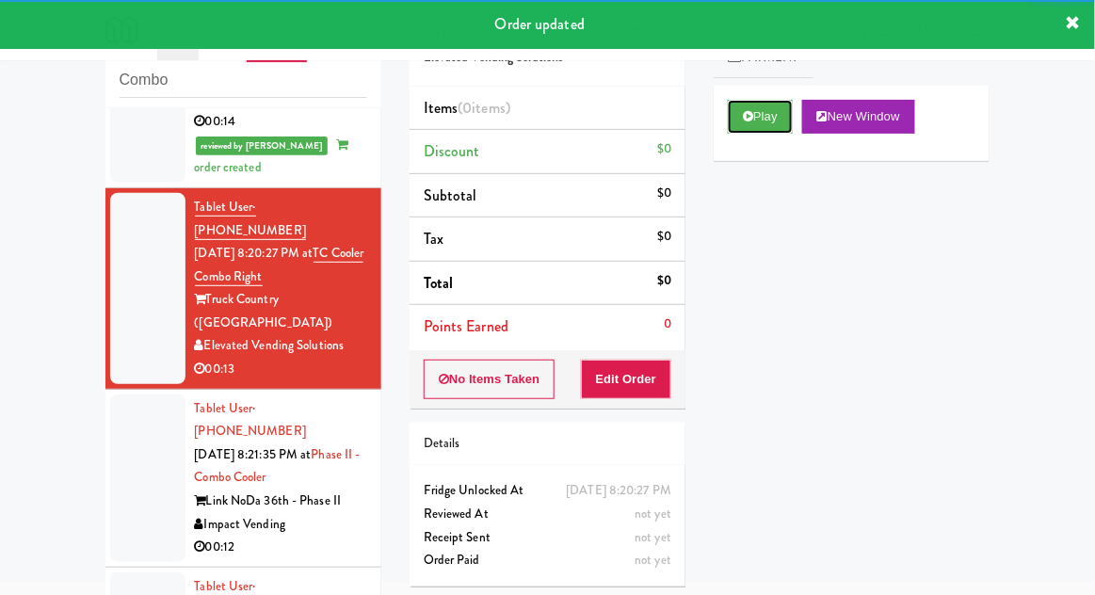
click at [786, 118] on button "Play" at bounding box center [760, 117] width 65 height 34
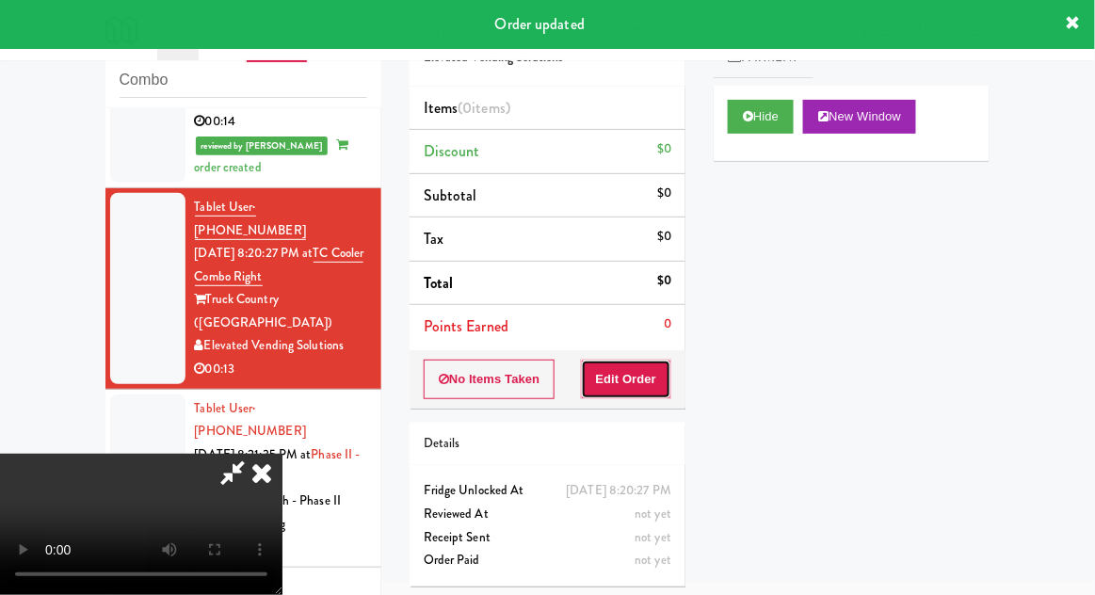
click at [649, 369] on button "Edit Order" at bounding box center [626, 380] width 91 height 40
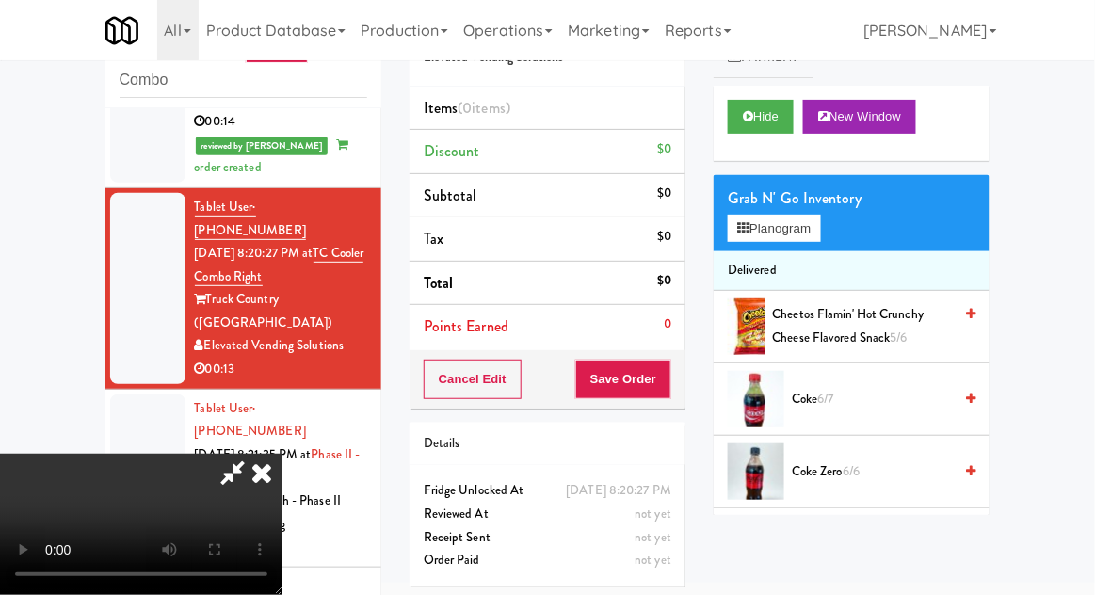
scroll to position [0, 0]
click at [873, 533] on span "Cool Ranch Doritos 4/5" at bounding box center [872, 545] width 160 height 24
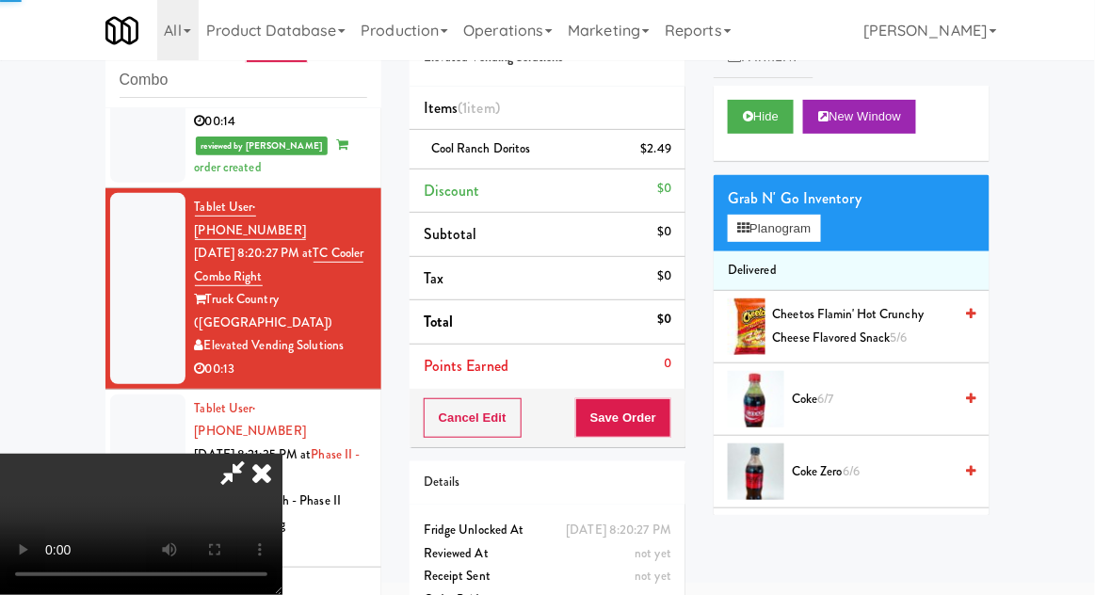
scroll to position [69, 0]
click at [772, 224] on button "Planogram" at bounding box center [774, 229] width 92 height 28
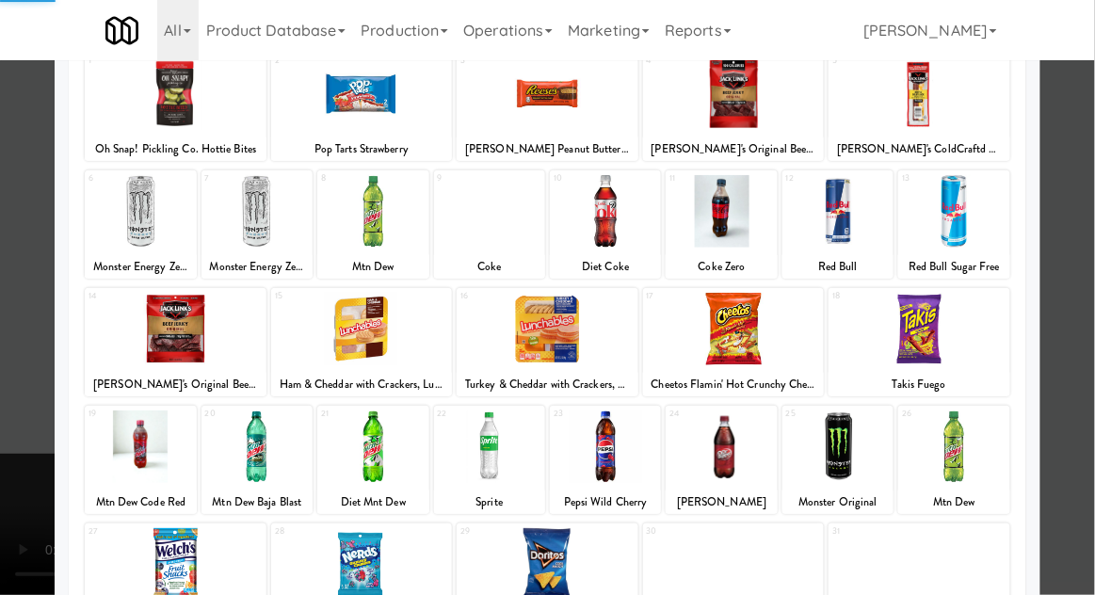
scroll to position [238, 0]
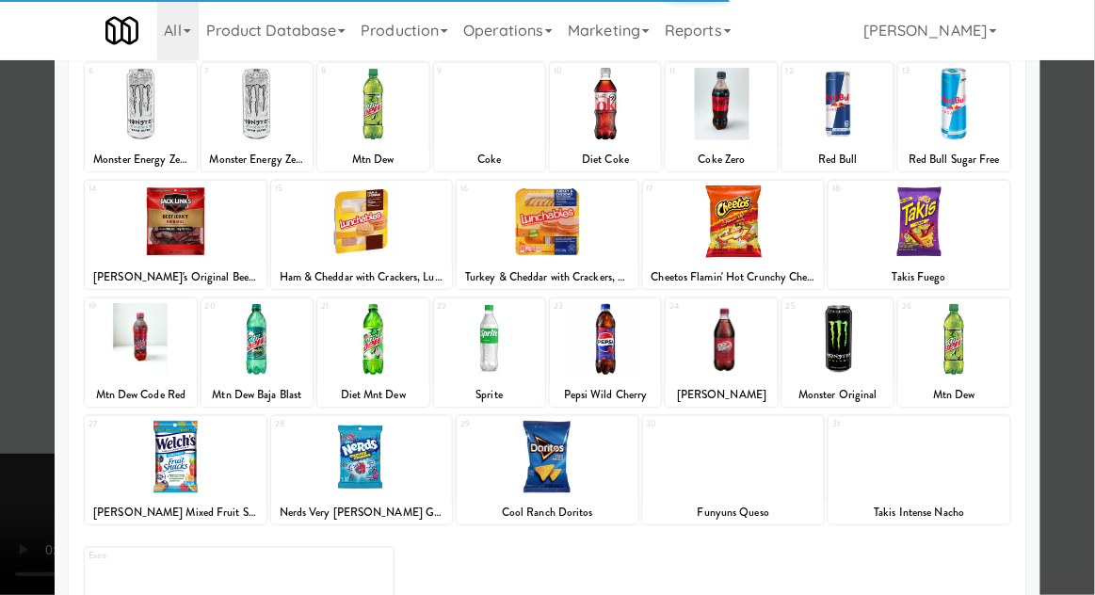
click at [1082, 346] on div at bounding box center [547, 297] width 1095 height 595
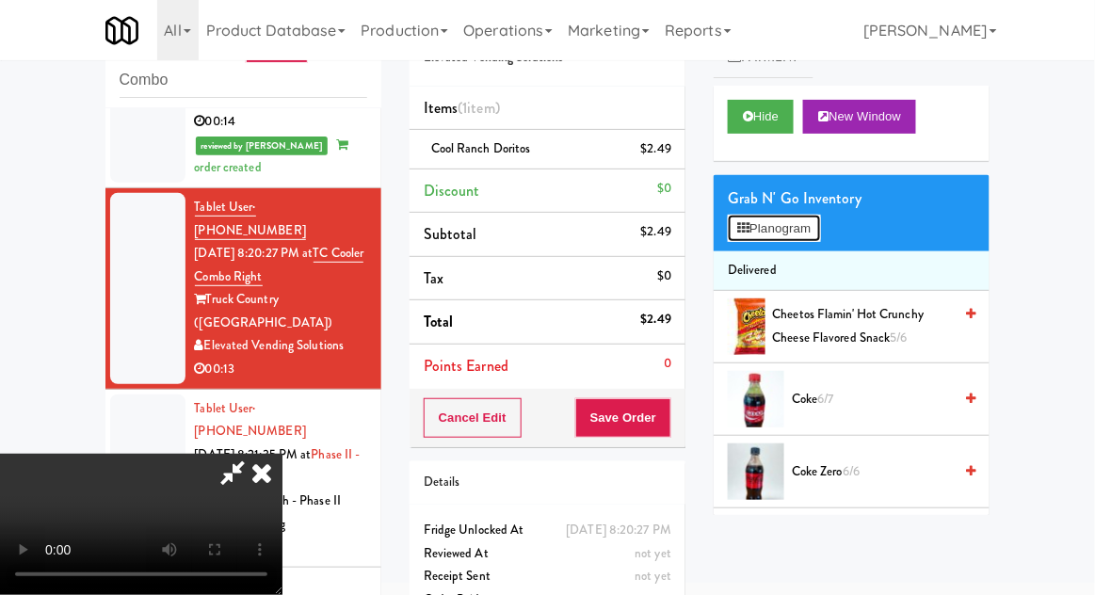
click at [812, 239] on button "Planogram" at bounding box center [774, 229] width 92 height 28
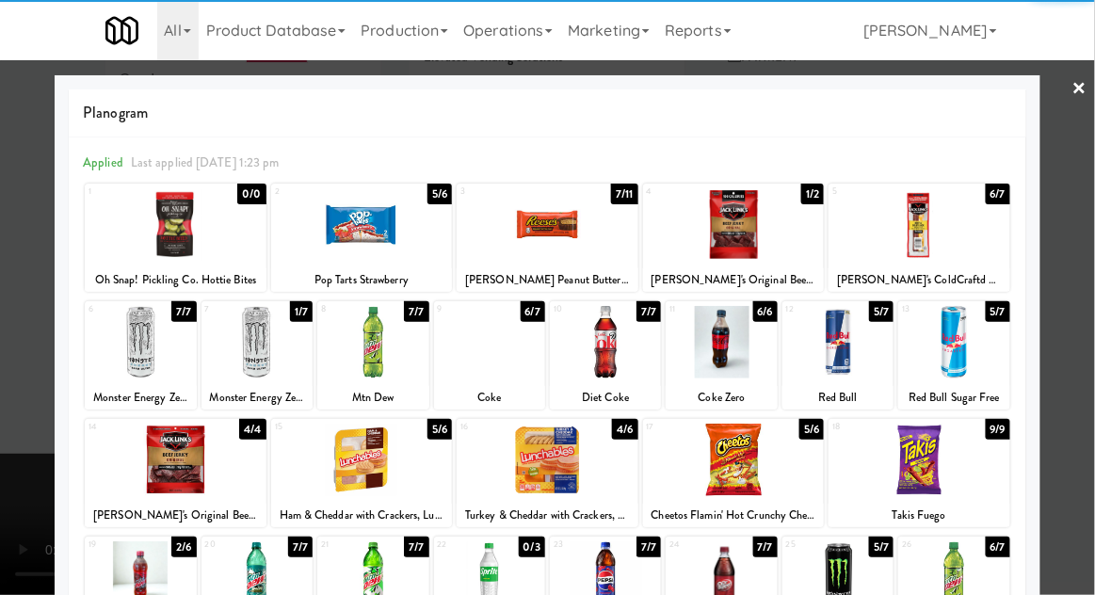
click at [329, 456] on div at bounding box center [362, 460] width 182 height 73
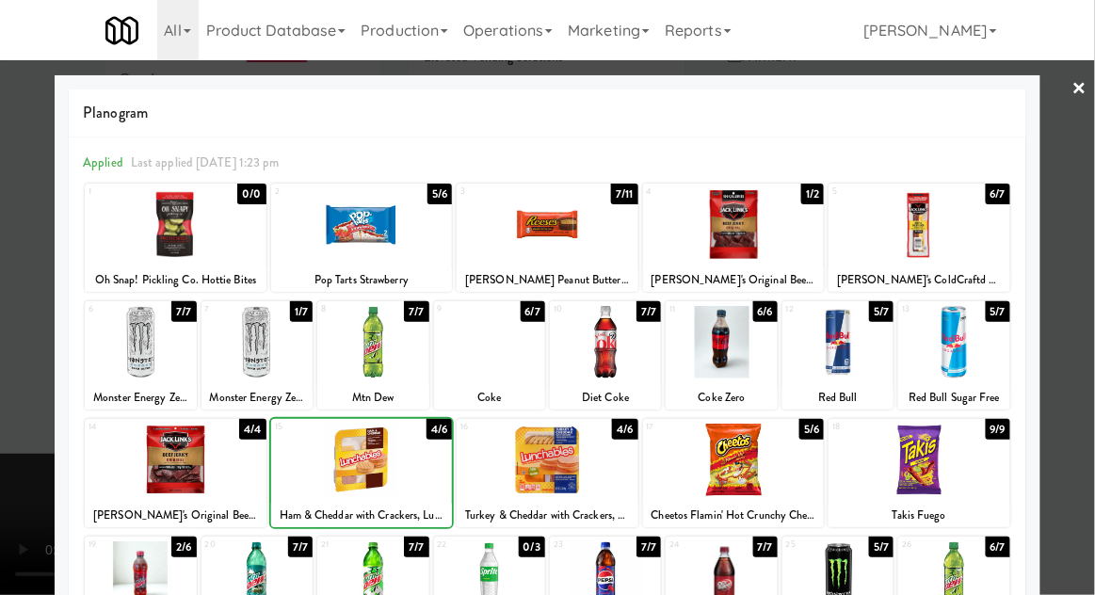
click at [1084, 331] on div at bounding box center [547, 297] width 1095 height 595
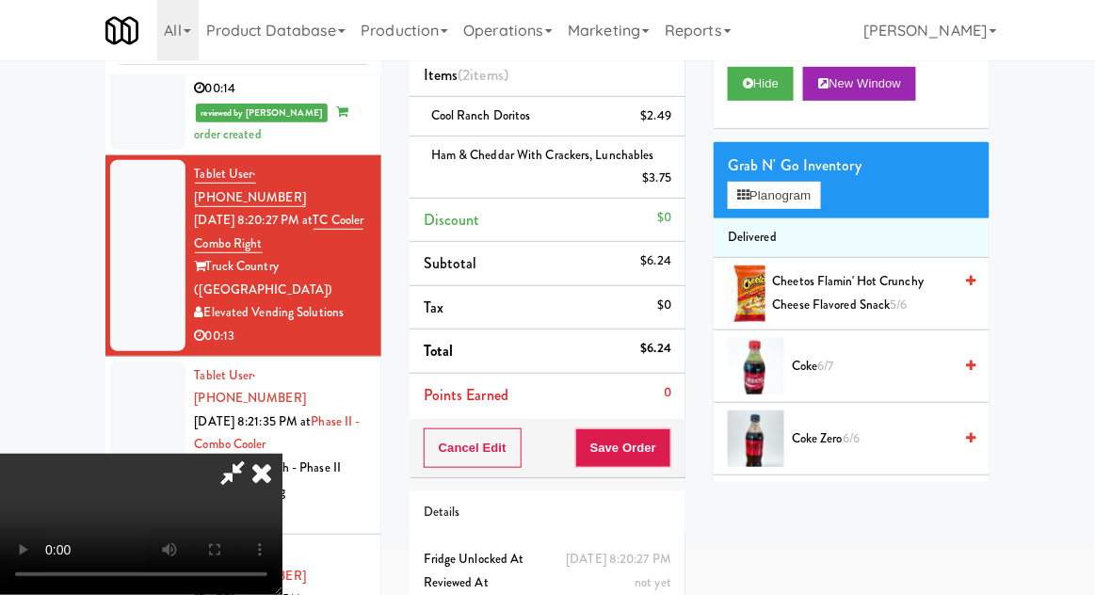
scroll to position [109, 0]
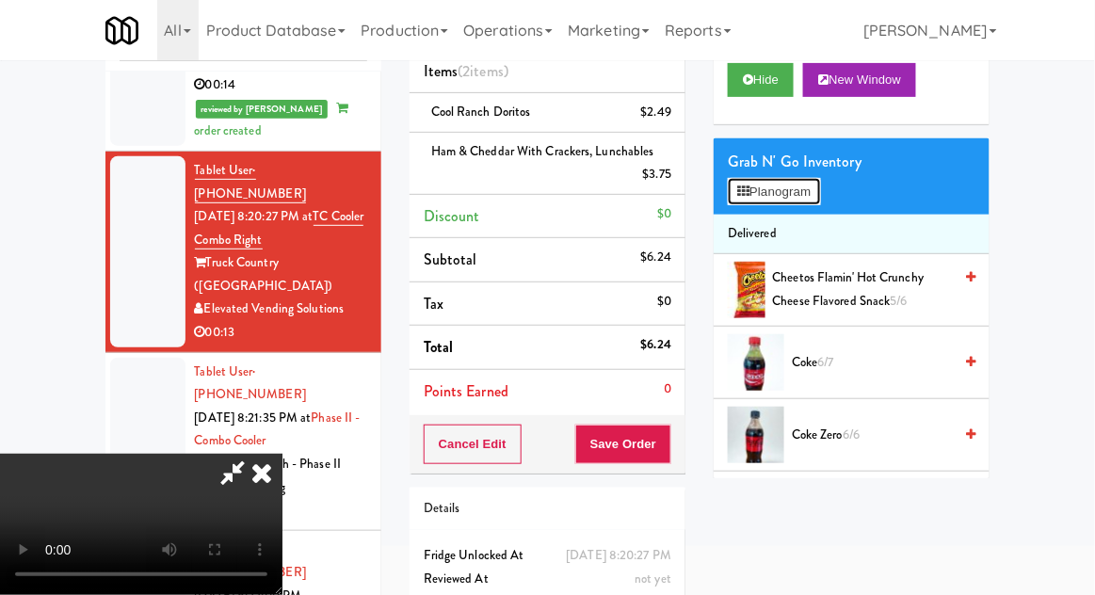
click at [800, 202] on button "Planogram" at bounding box center [774, 192] width 92 height 28
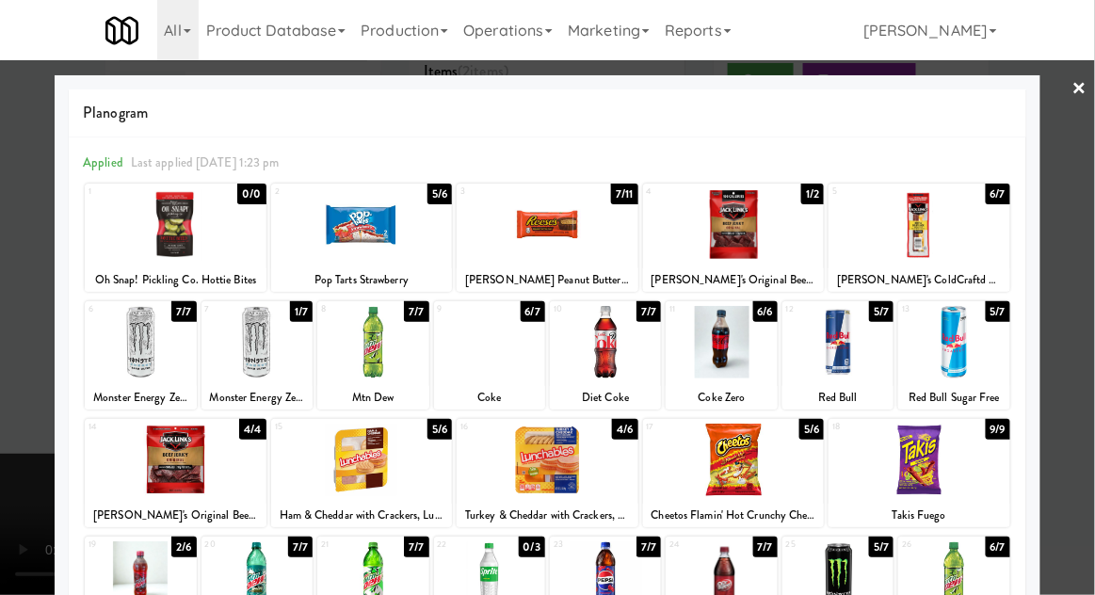
click at [1, 361] on div at bounding box center [547, 297] width 1095 height 595
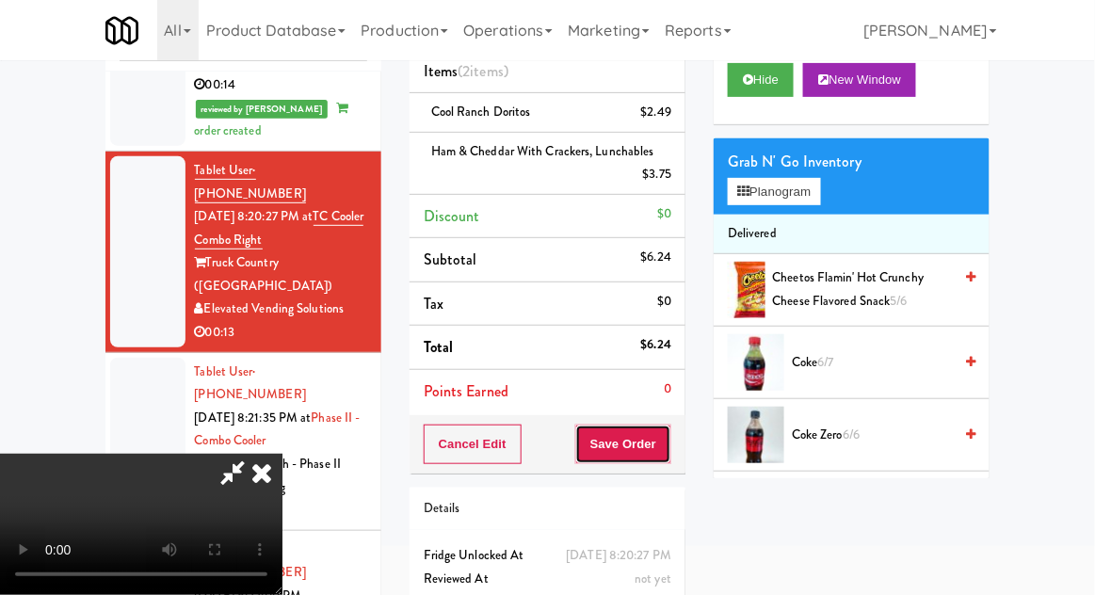
click at [669, 451] on button "Save Order" at bounding box center [623, 445] width 96 height 40
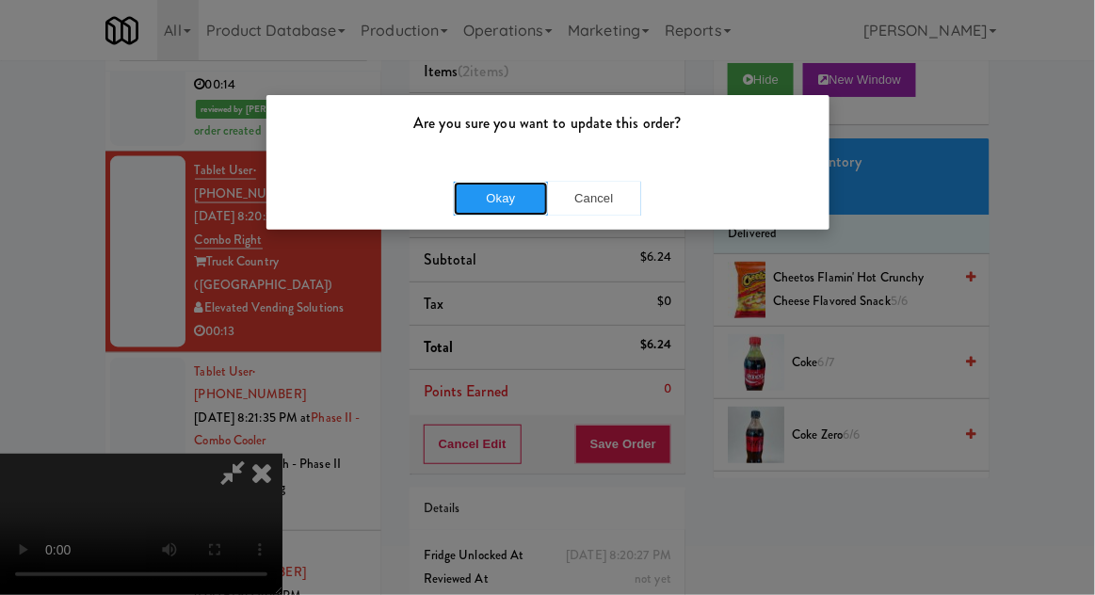
click at [477, 196] on button "Okay" at bounding box center [501, 199] width 94 height 34
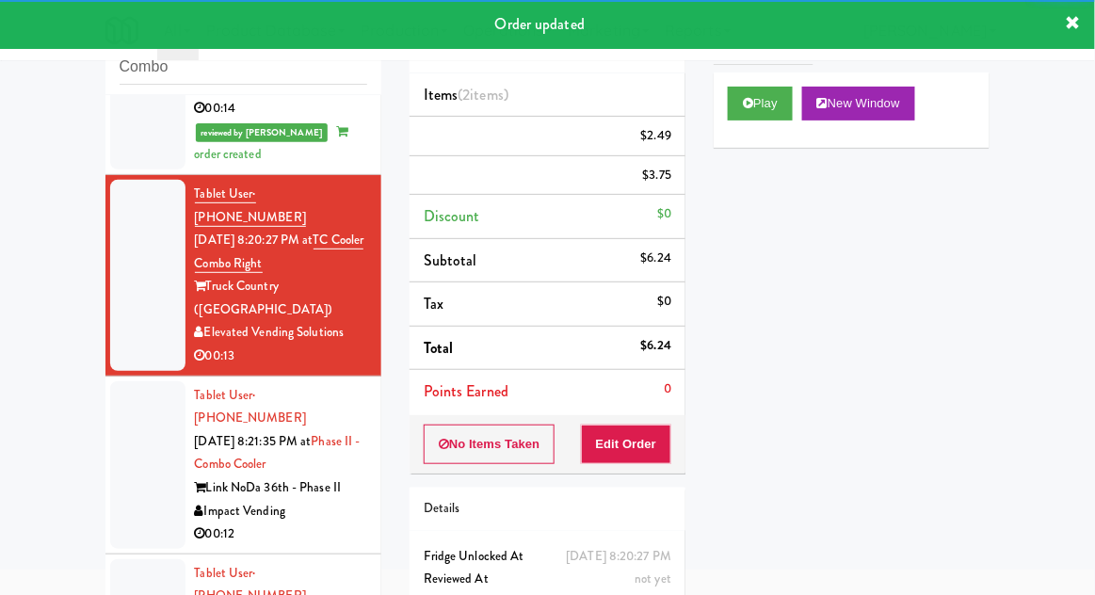
click at [123, 381] on div at bounding box center [147, 465] width 75 height 168
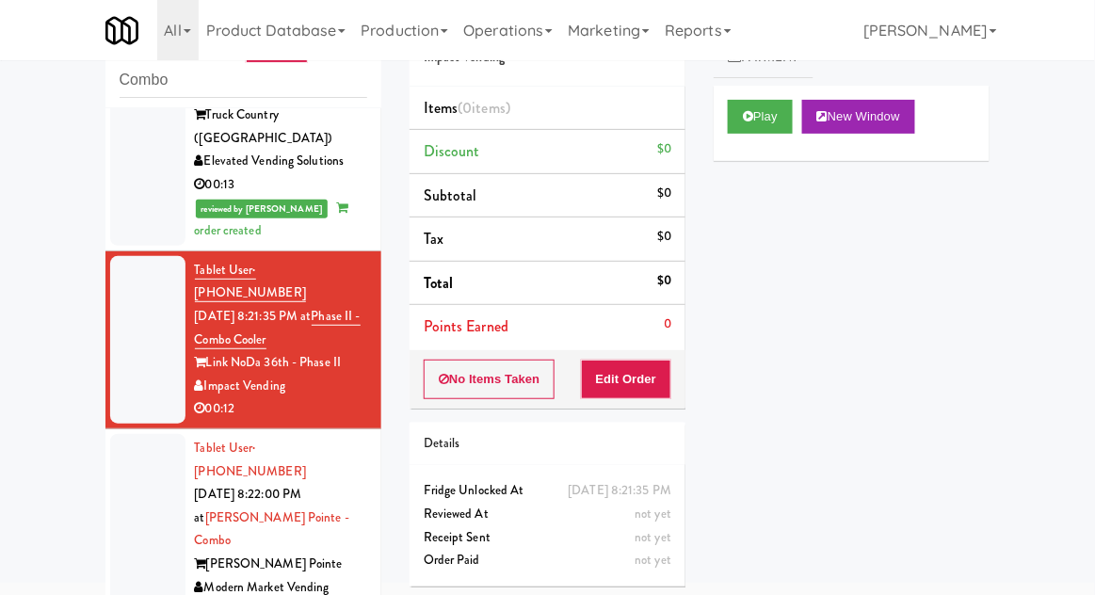
scroll to position [868, 0]
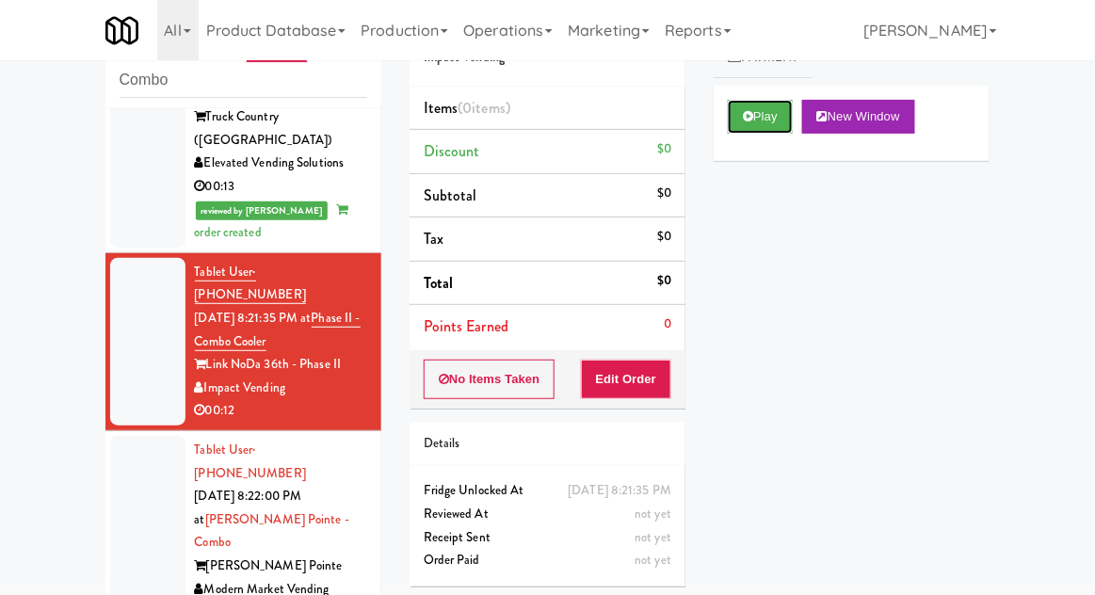
click at [787, 118] on button "Play" at bounding box center [760, 117] width 65 height 34
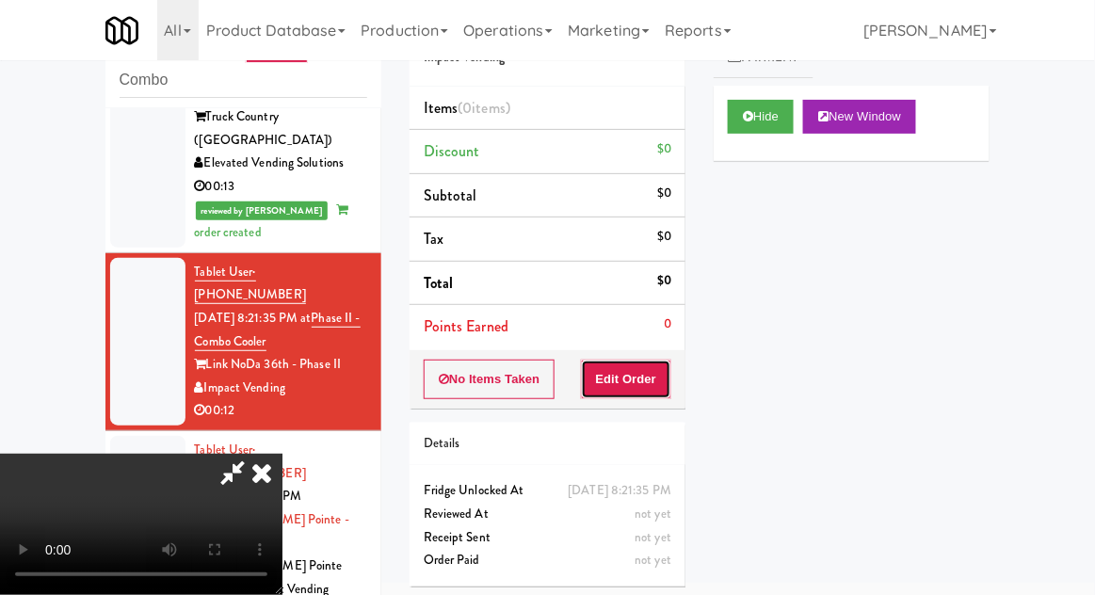
click at [650, 360] on button "Edit Order" at bounding box center [626, 380] width 91 height 40
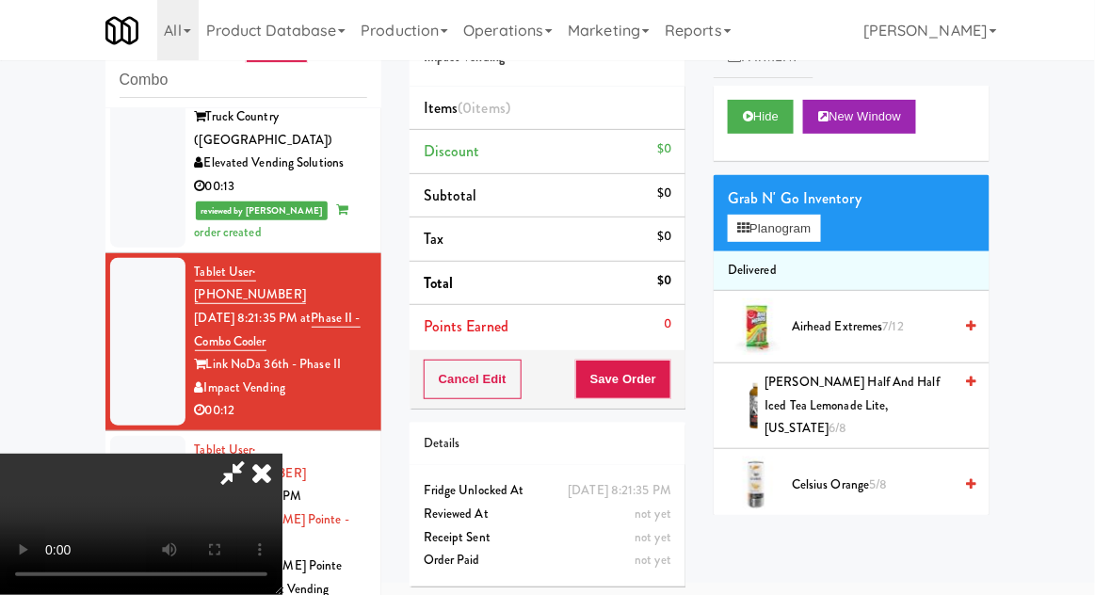
scroll to position [0, 0]
click at [793, 234] on button "Planogram" at bounding box center [774, 229] width 92 height 28
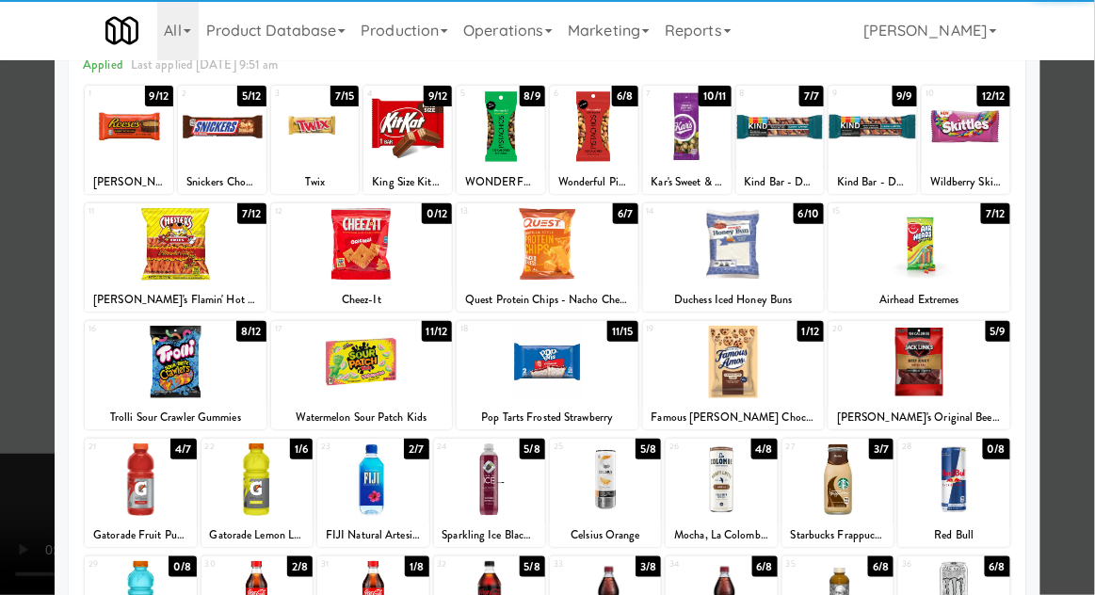
scroll to position [103, 0]
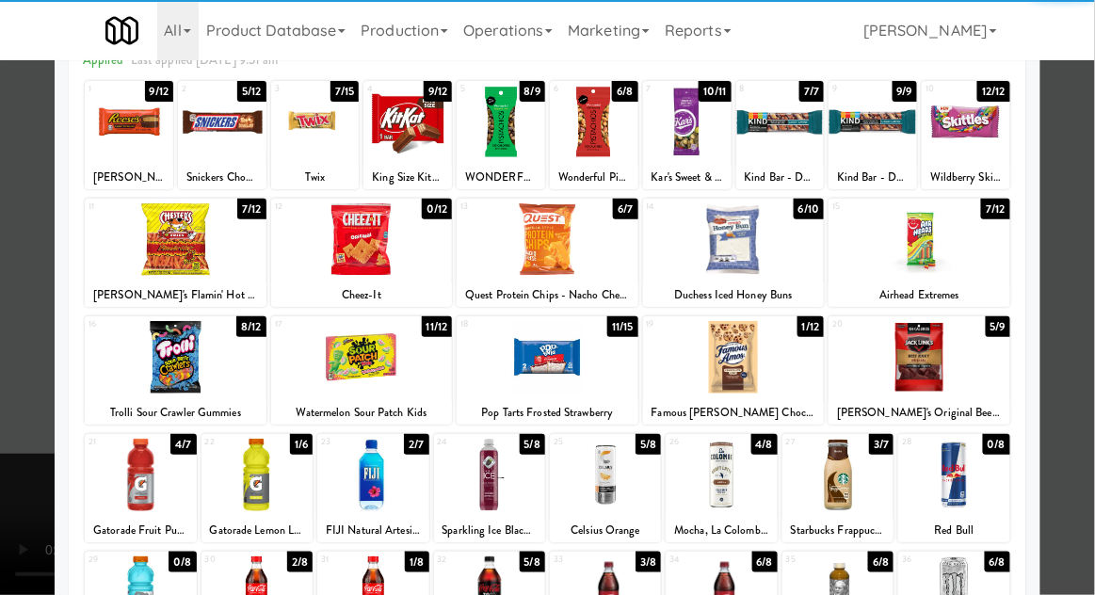
click at [659, 472] on div at bounding box center [605, 475] width 111 height 73
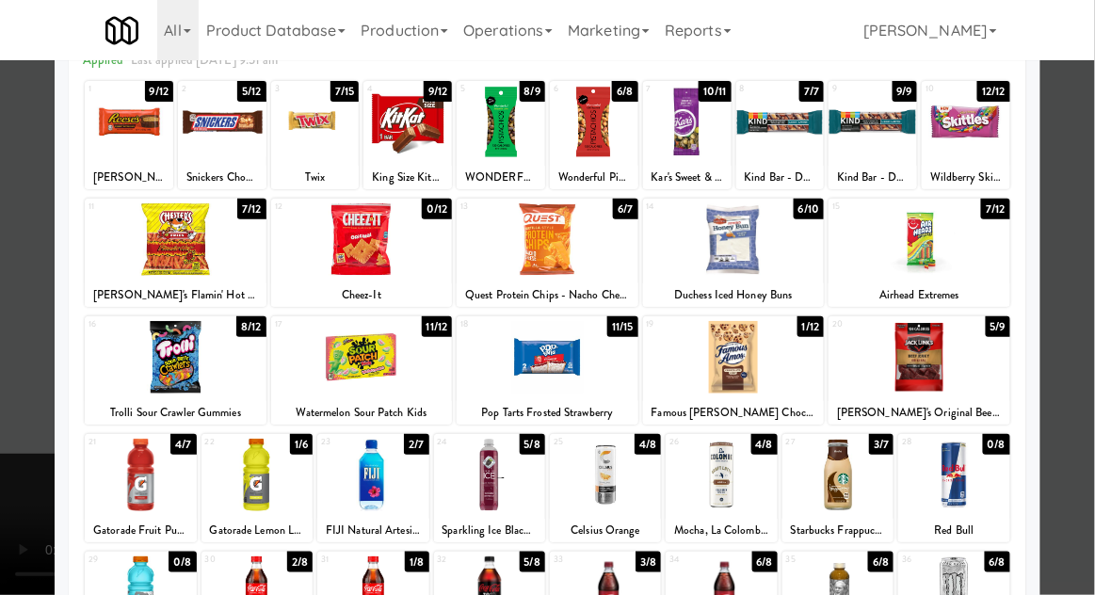
click at [1093, 374] on div at bounding box center [547, 297] width 1095 height 595
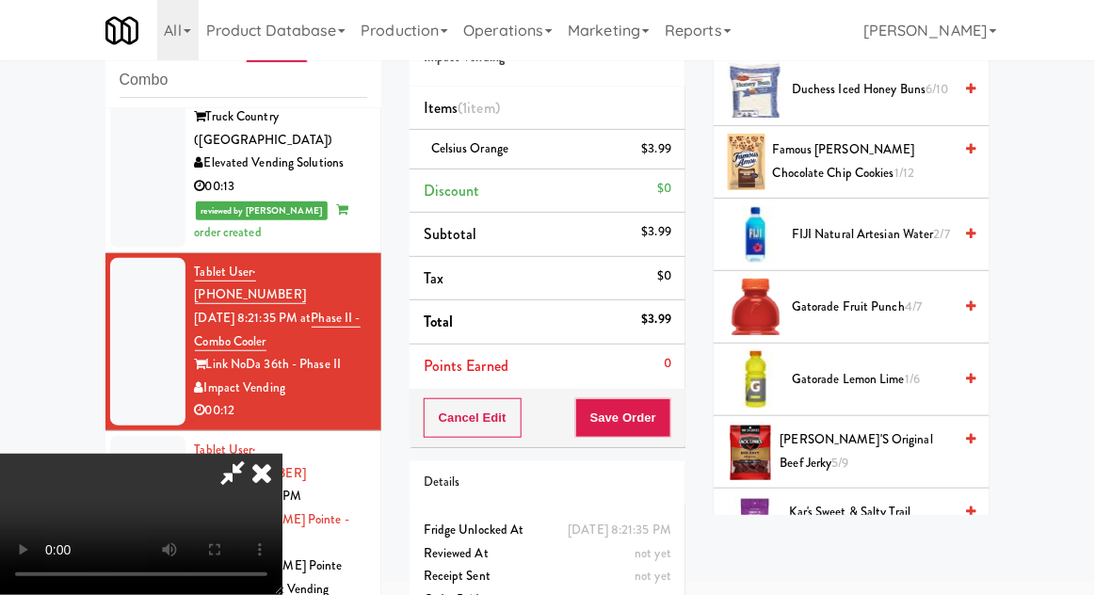
scroll to position [895, 0]
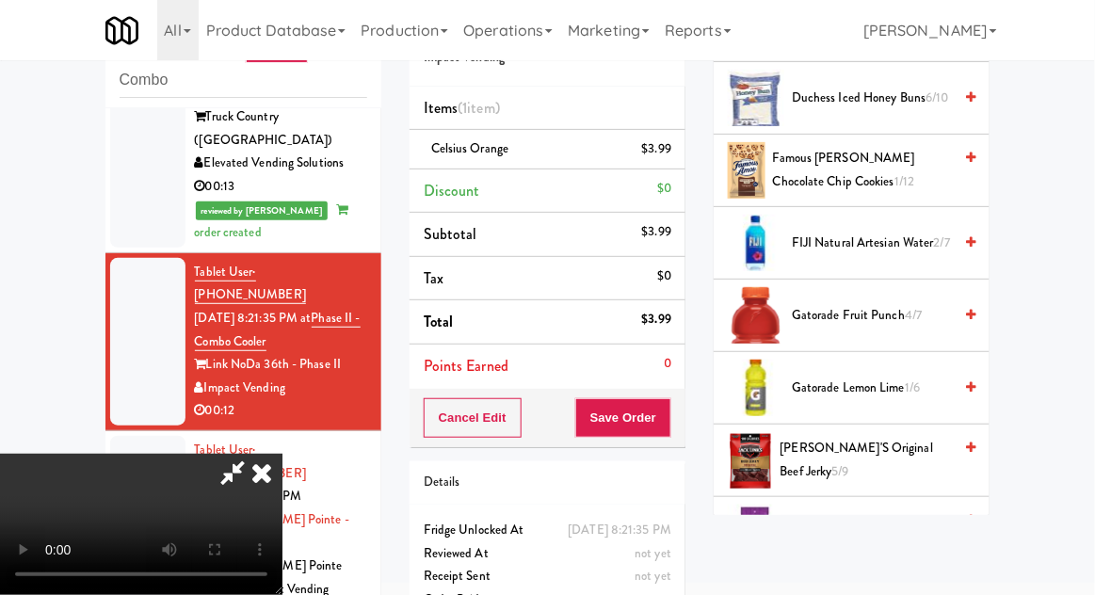
click at [905, 377] on span "Gatorade Lemon Lime 1/6" at bounding box center [872, 389] width 160 height 24
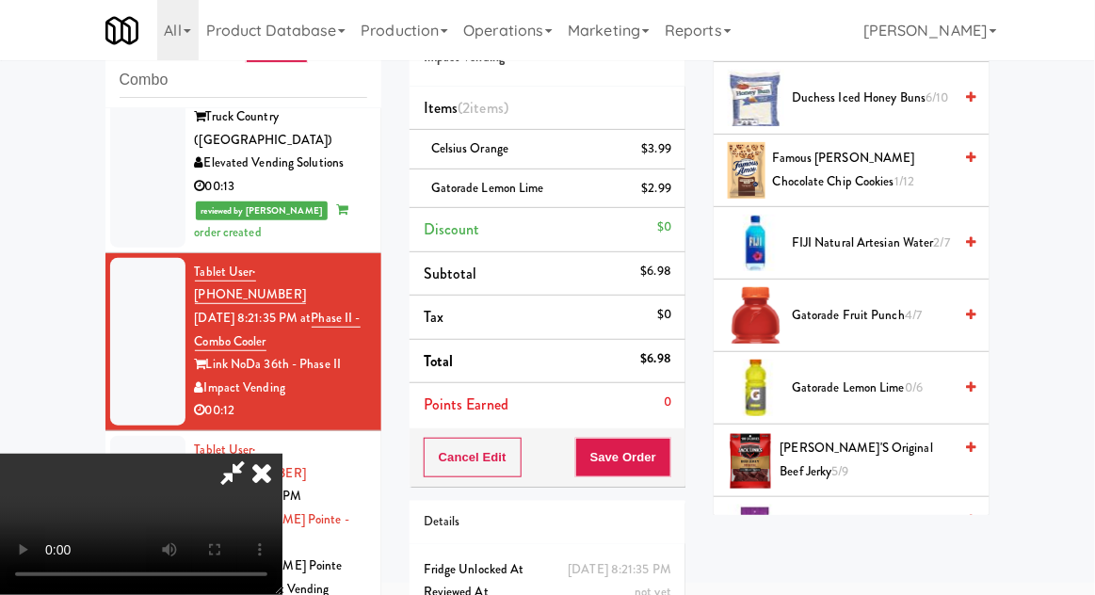
scroll to position [69, 0]
click at [665, 463] on button "Save Order" at bounding box center [623, 458] width 96 height 40
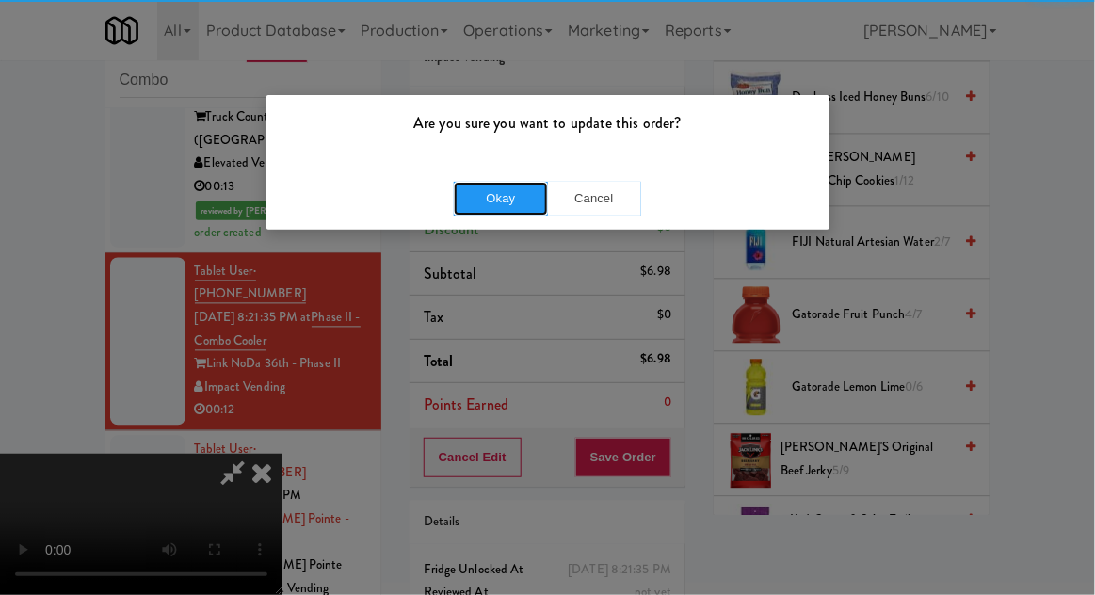
click at [498, 209] on button "Okay" at bounding box center [501, 199] width 94 height 34
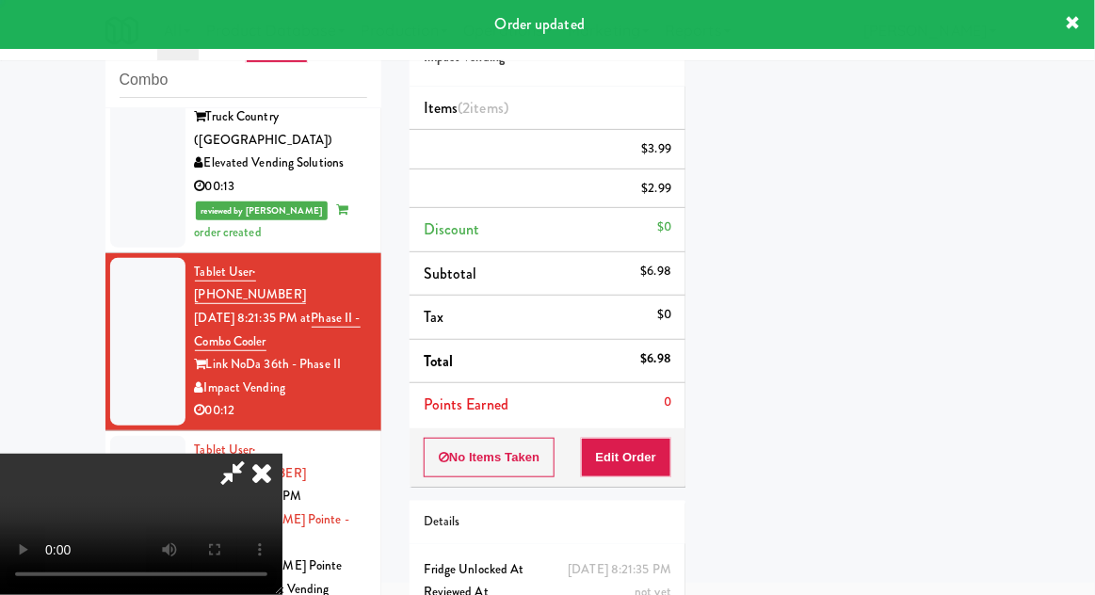
scroll to position [0, 0]
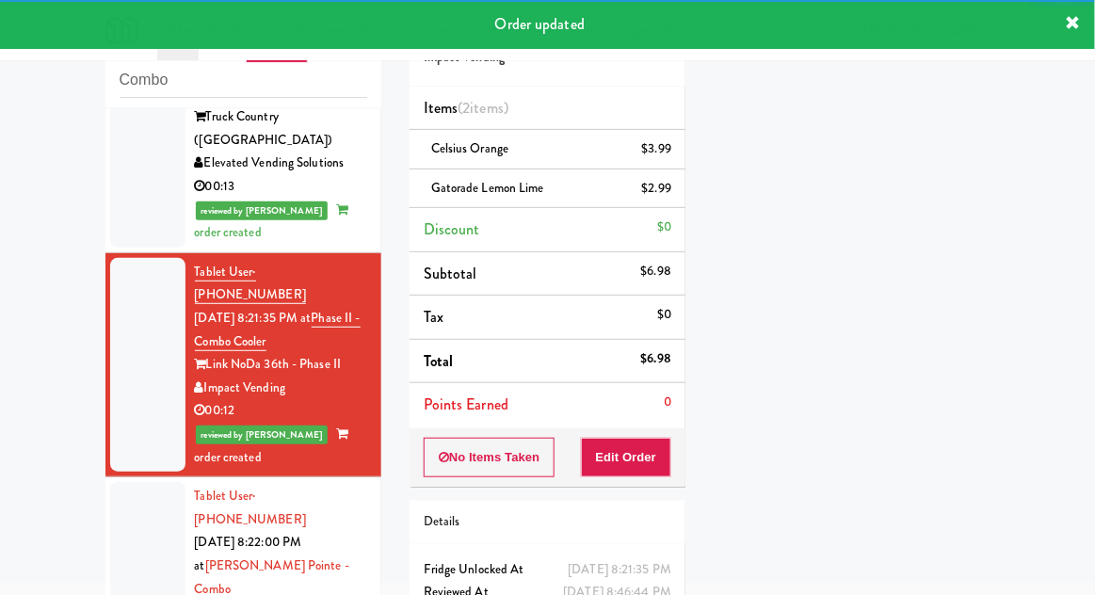
click at [148, 482] on div at bounding box center [147, 577] width 75 height 191
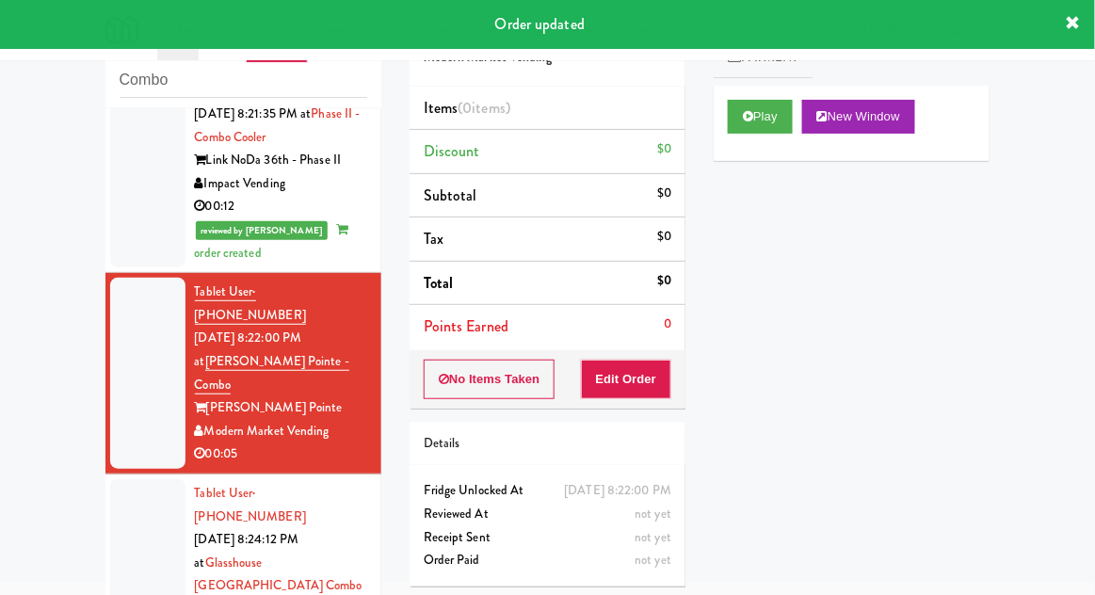
scroll to position [1074, 0]
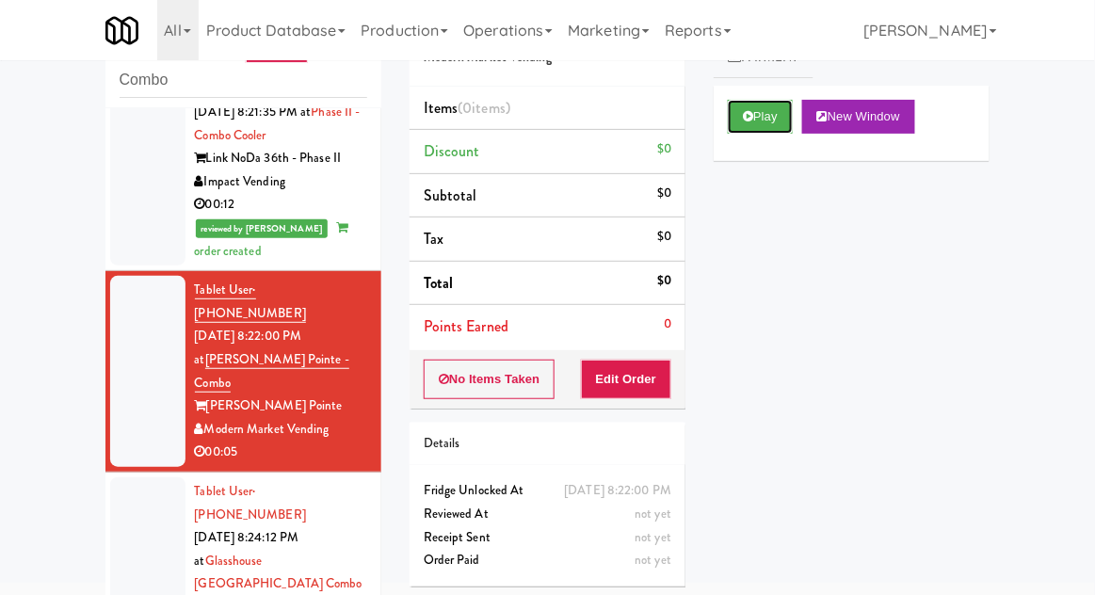
click at [788, 121] on button "Play" at bounding box center [760, 117] width 65 height 34
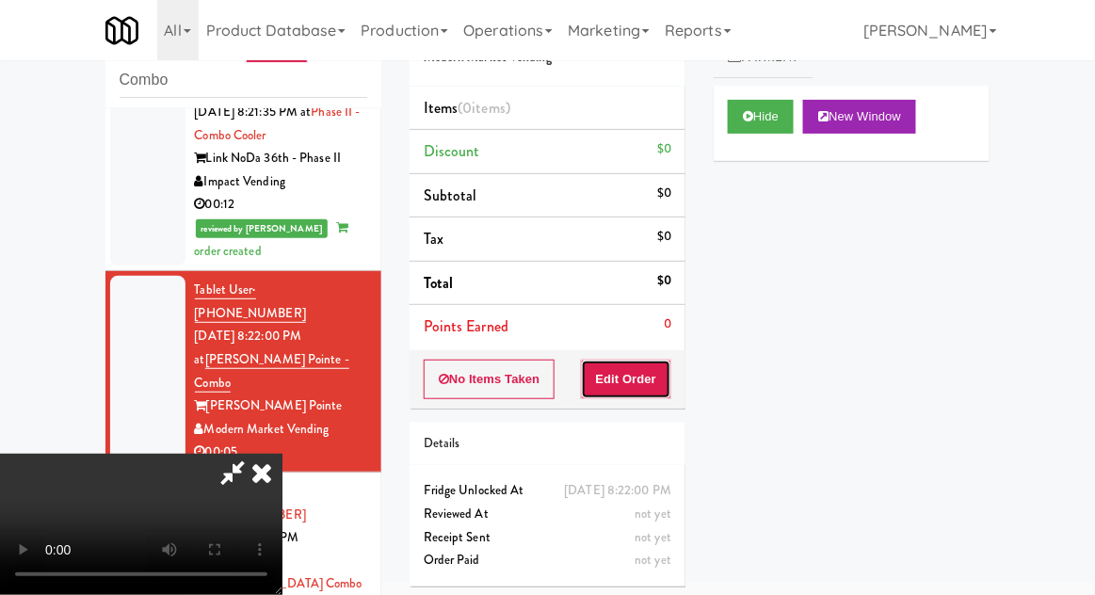
click at [650, 364] on button "Edit Order" at bounding box center [626, 380] width 91 height 40
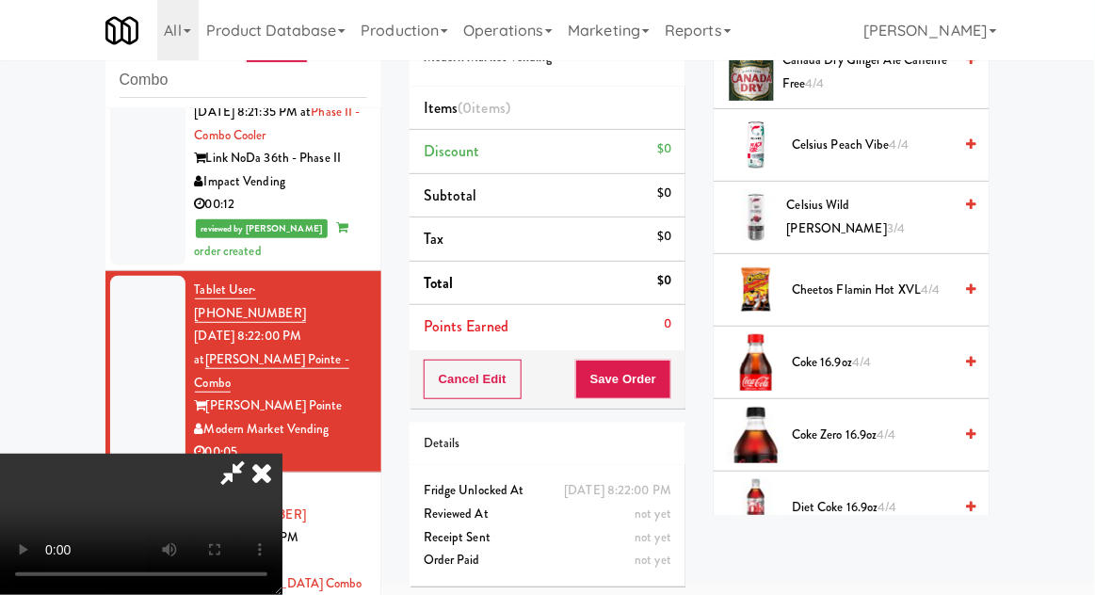
scroll to position [690, 0]
click at [893, 432] on span "4/4" at bounding box center [887, 434] width 19 height 18
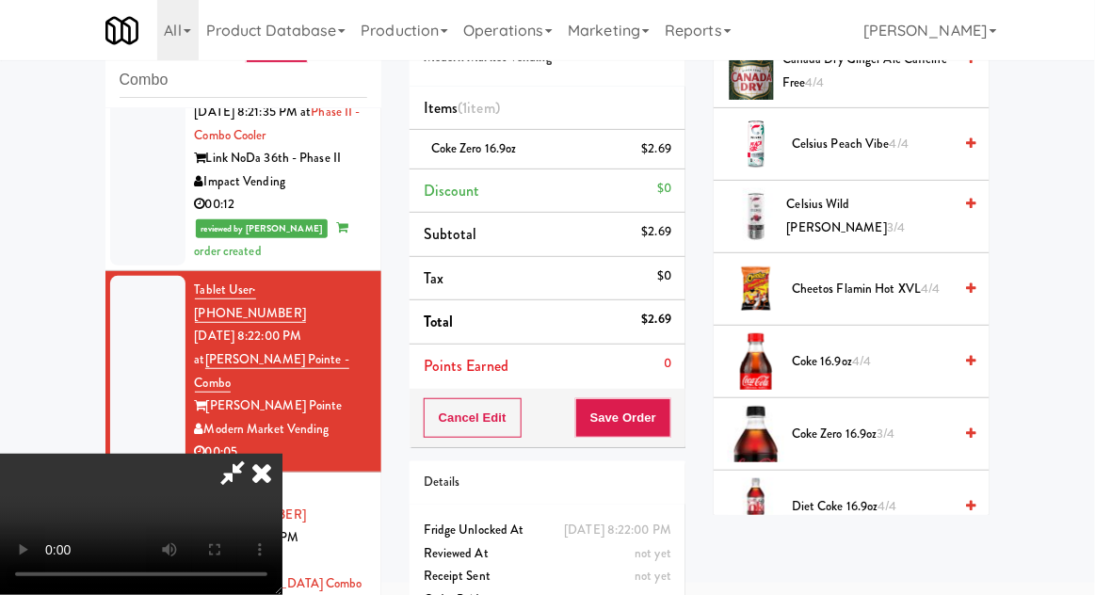
scroll to position [69, 0]
click at [670, 422] on button "Save Order" at bounding box center [623, 418] width 96 height 40
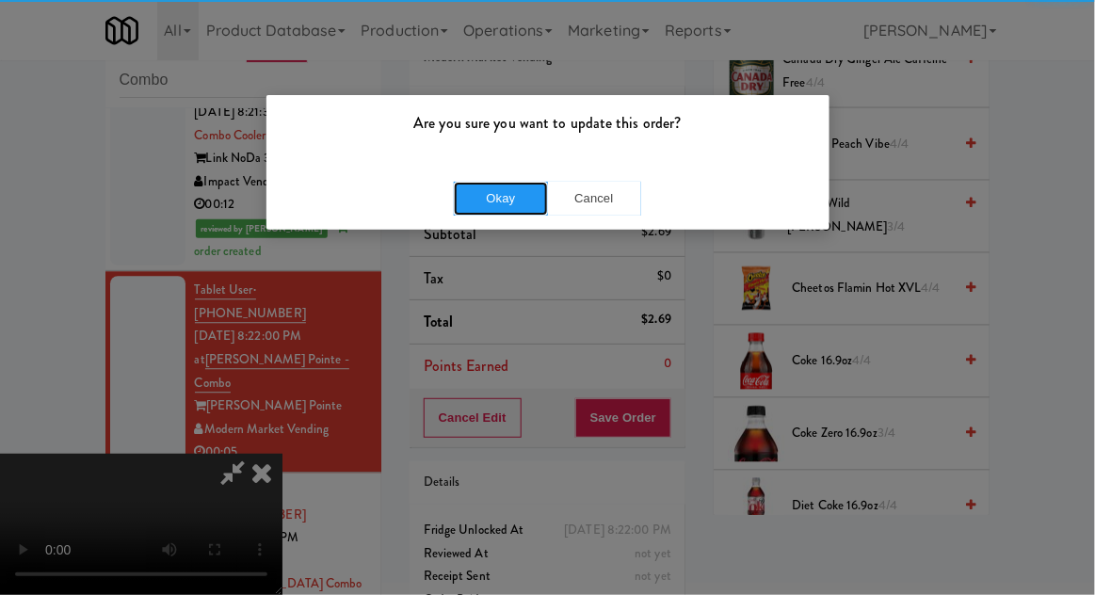
click at [469, 204] on button "Okay" at bounding box center [501, 199] width 94 height 34
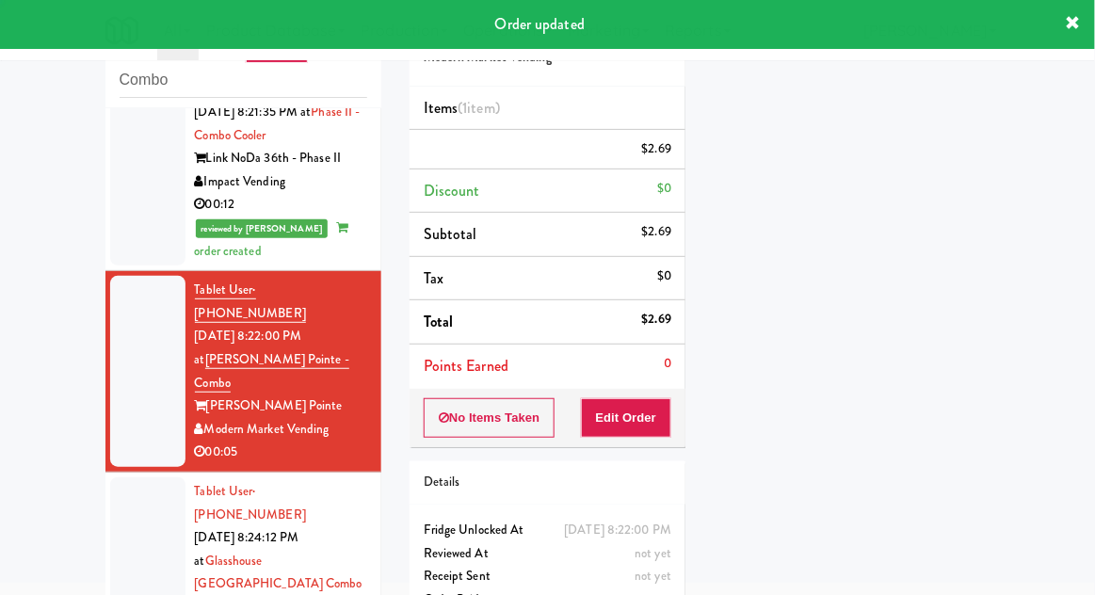
scroll to position [0, 0]
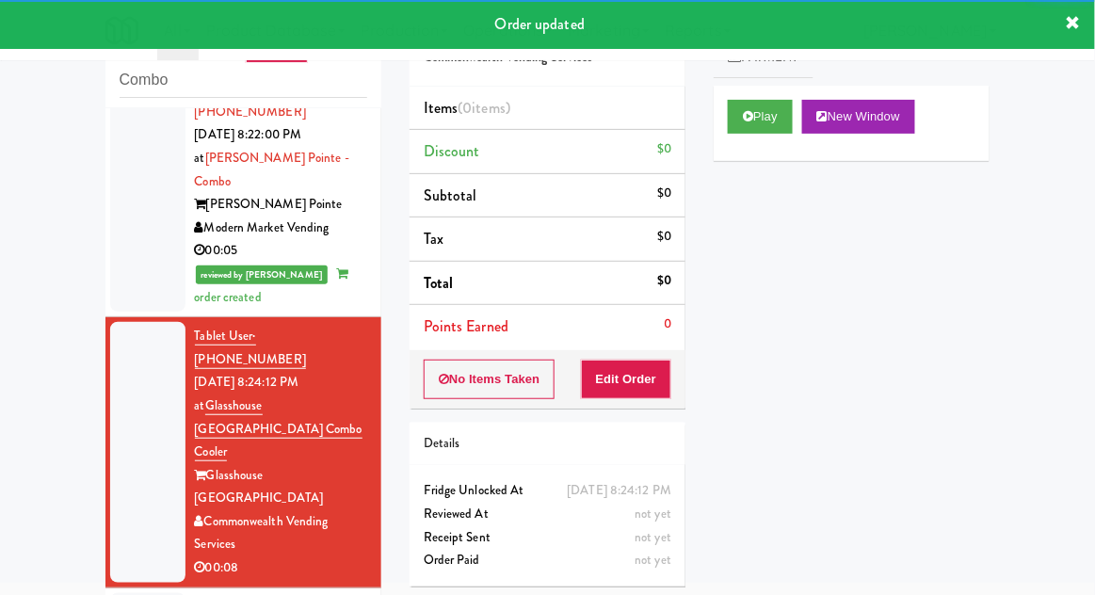
scroll to position [1277, 0]
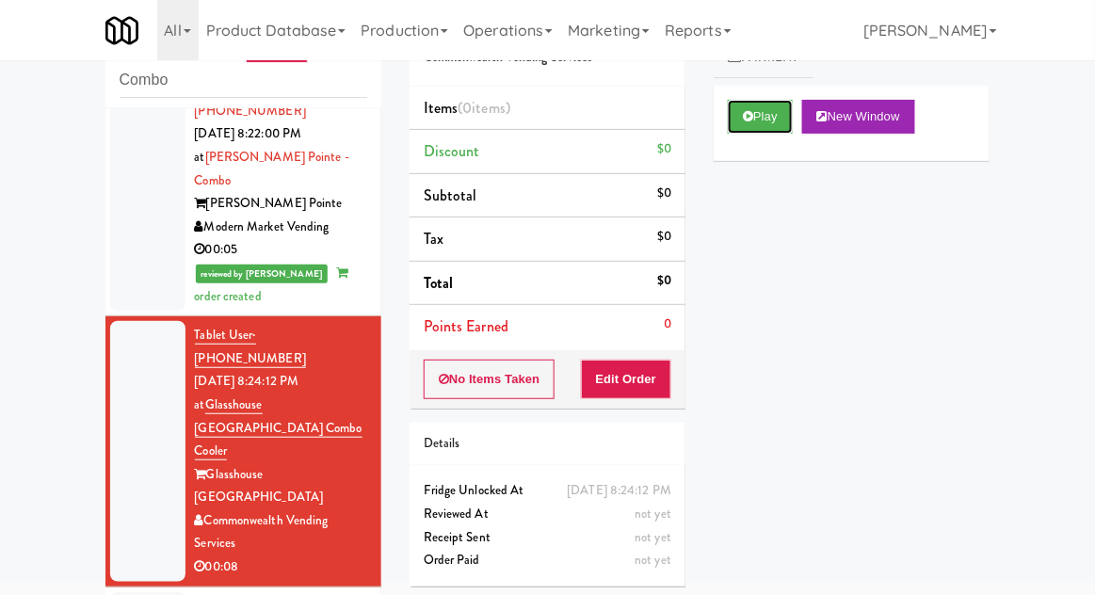
click at [778, 122] on button "Play" at bounding box center [760, 117] width 65 height 34
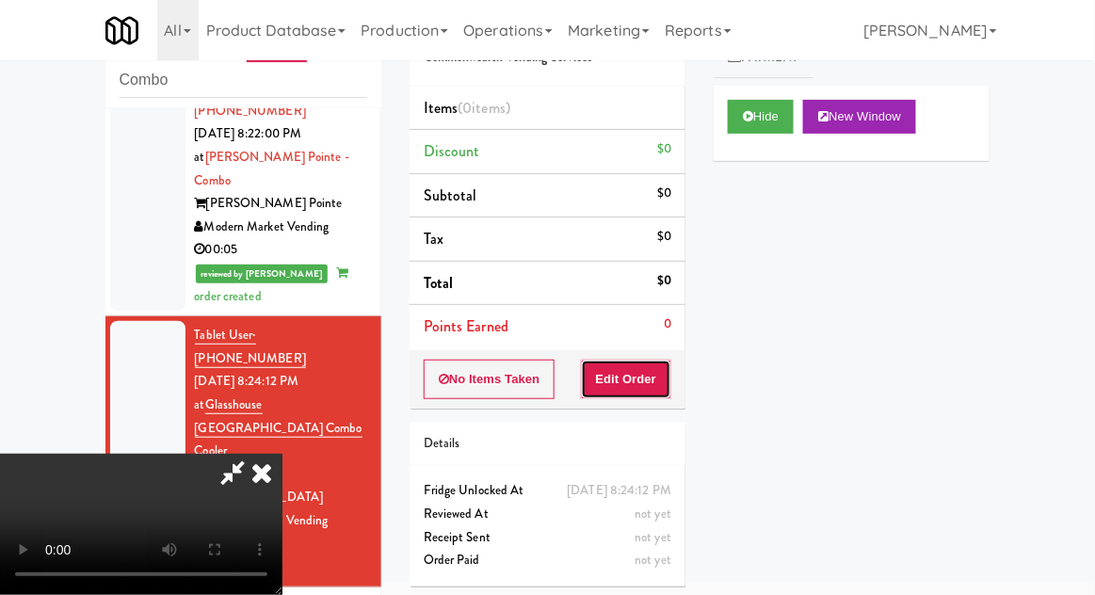
click at [649, 371] on button "Edit Order" at bounding box center [626, 380] width 91 height 40
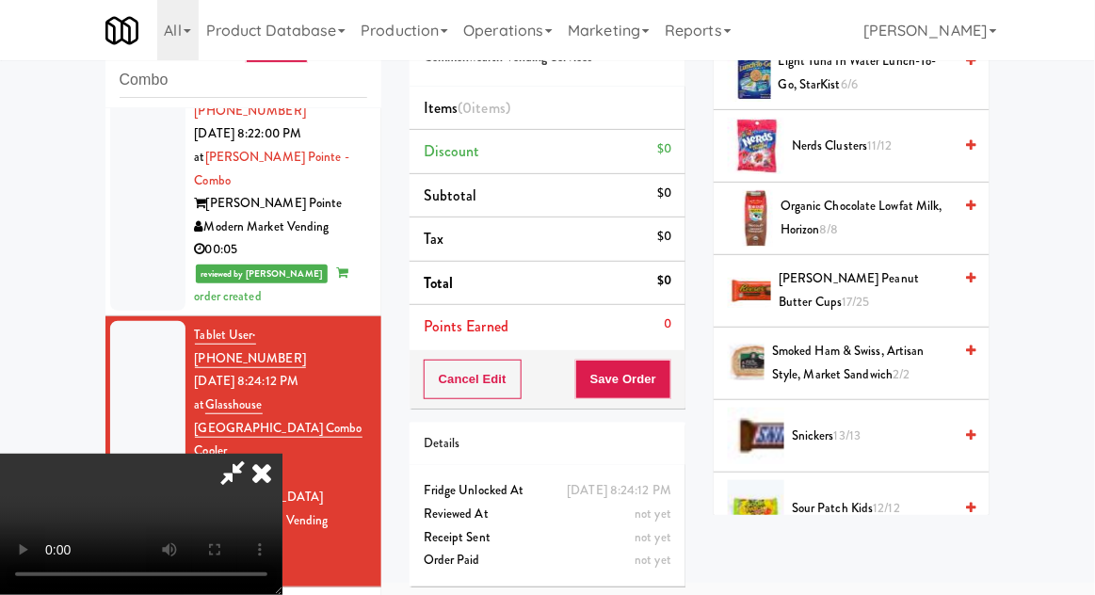
scroll to position [1861, 0]
click at [858, 431] on span "13/13" at bounding box center [847, 437] width 27 height 18
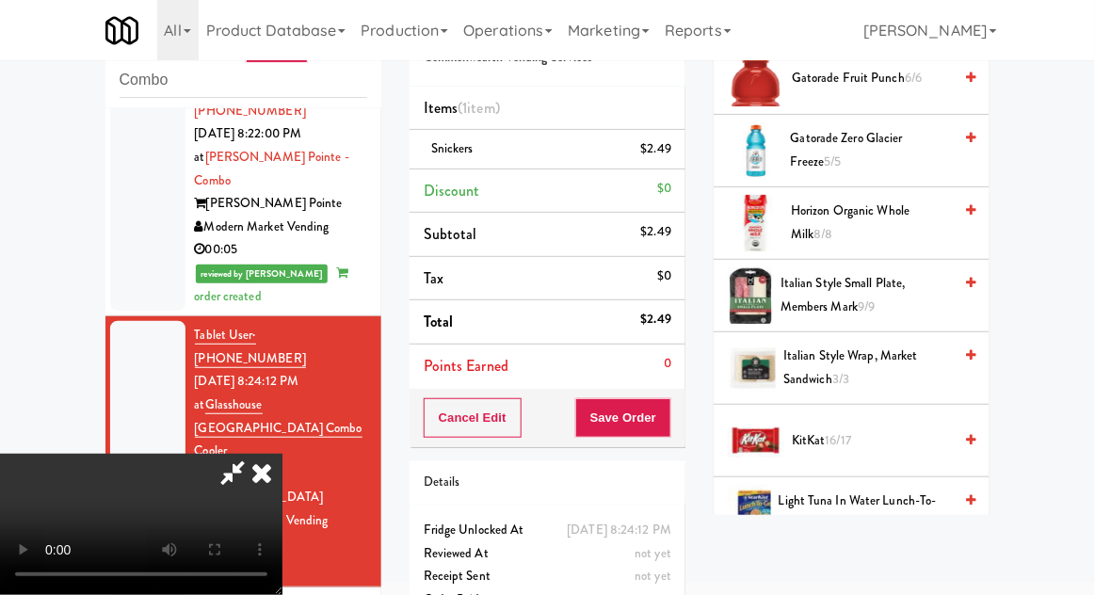
scroll to position [1422, 0]
click at [849, 433] on span "16/17" at bounding box center [839, 440] width 26 height 18
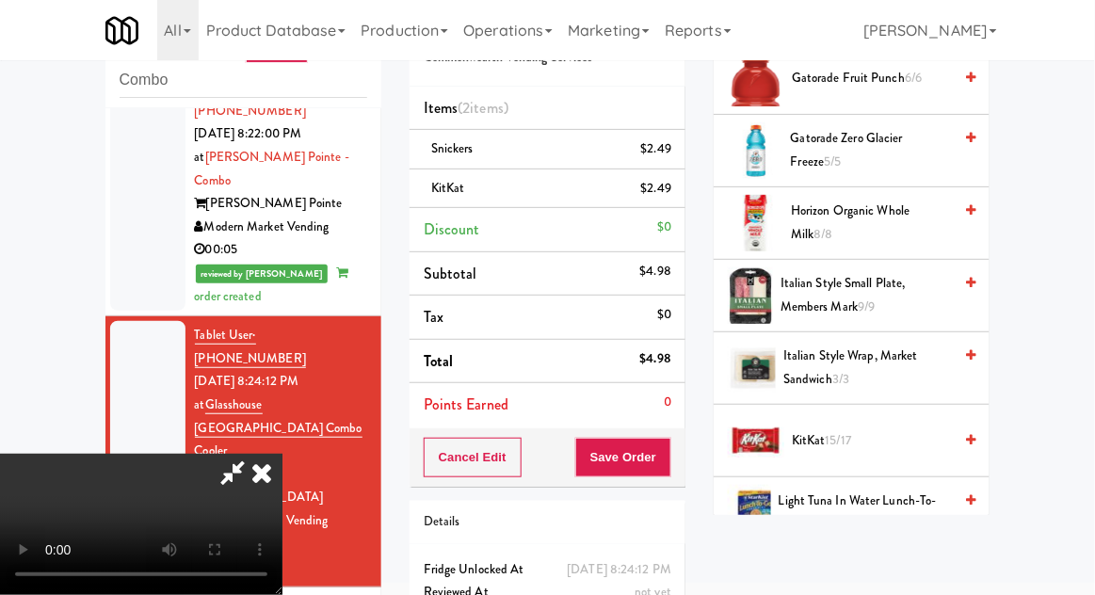
scroll to position [69, 0]
click at [670, 459] on button "Save Order" at bounding box center [623, 458] width 96 height 40
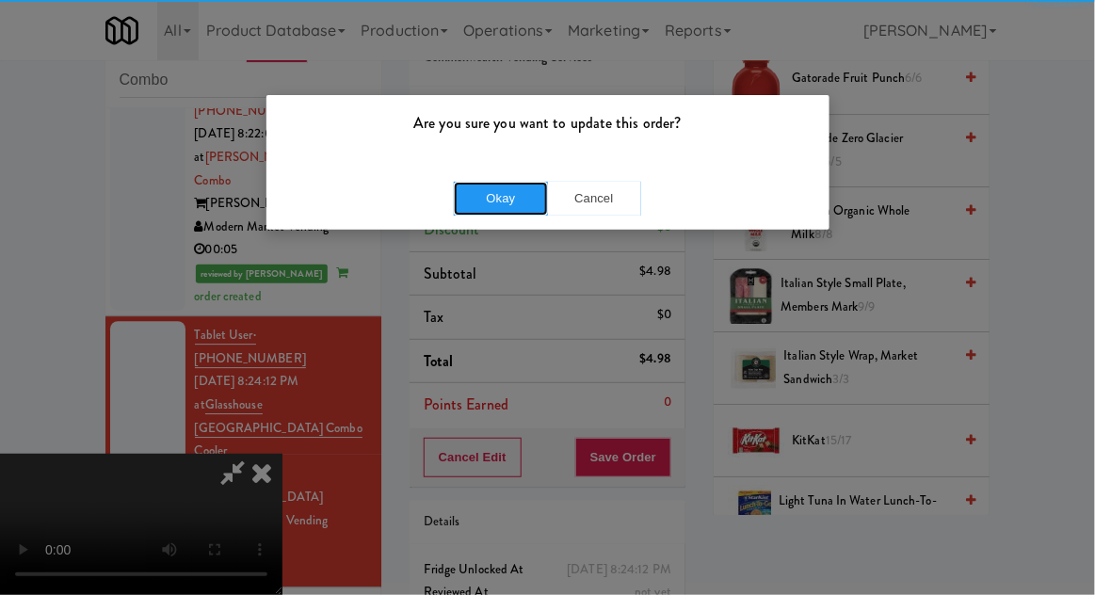
click at [454, 205] on button "Okay" at bounding box center [501, 199] width 94 height 34
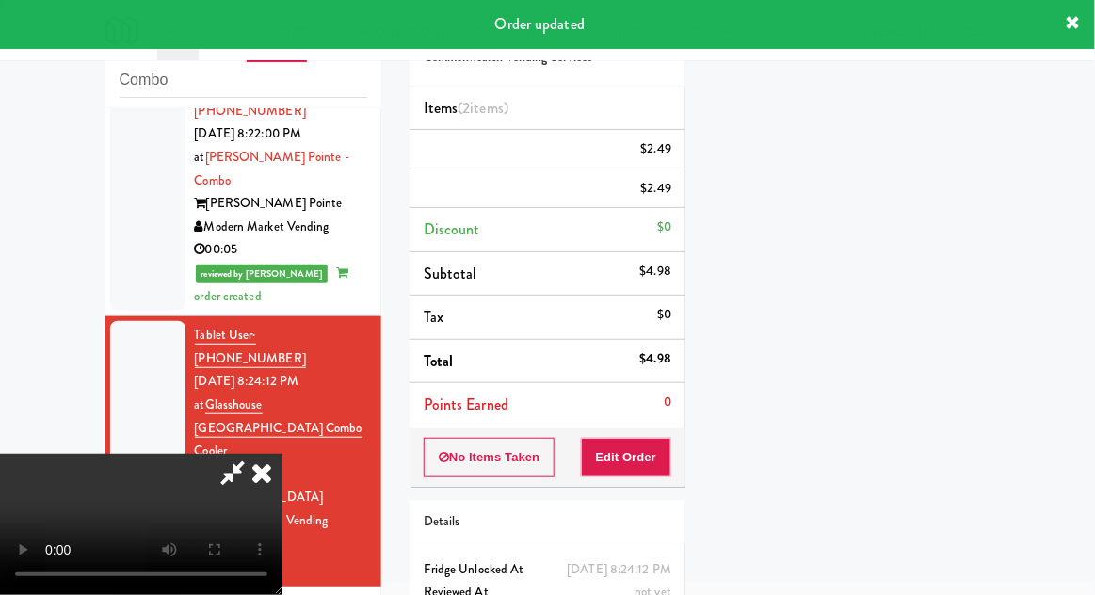
scroll to position [0, 0]
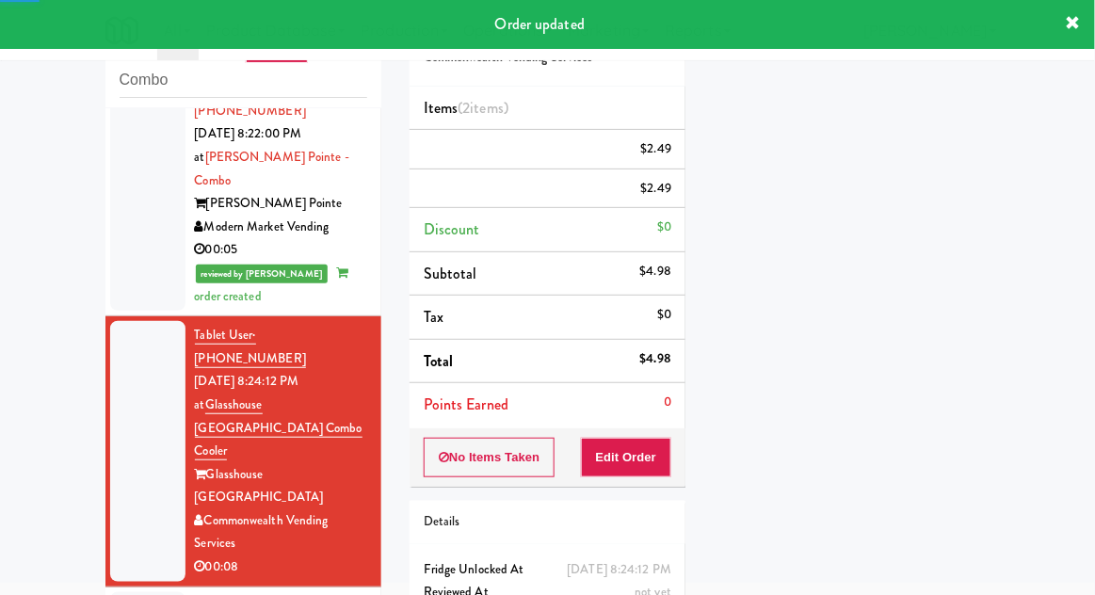
click at [92, 374] on div "inbox reviewed recent all unclear take inventory issue suspicious failed recent…" at bounding box center [243, 341] width 304 height 692
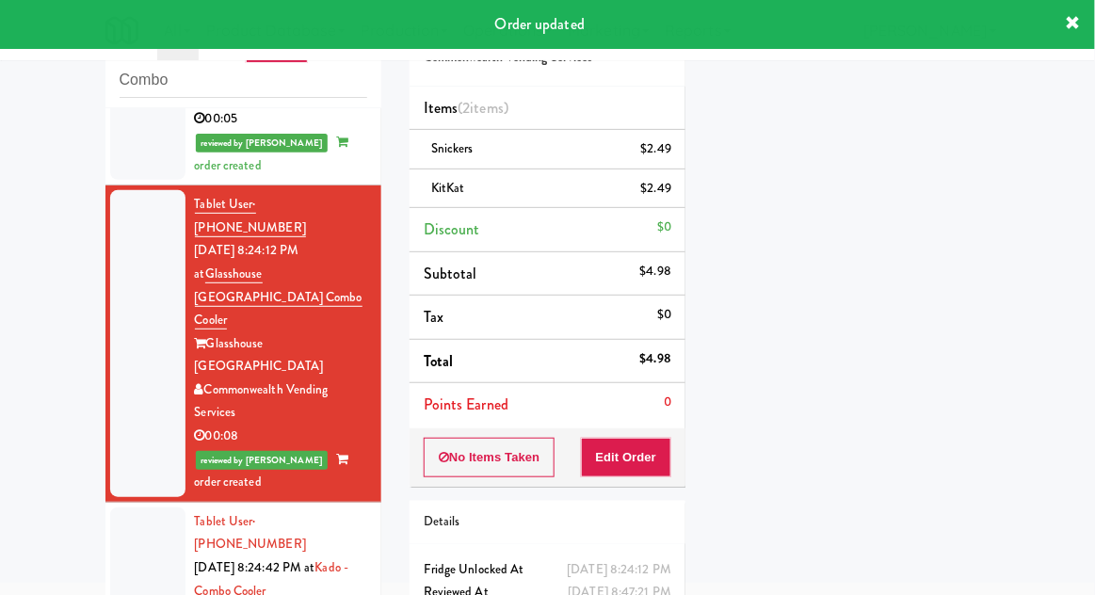
click at [121, 503] on li "Tablet User · (971) 754-5064 [DATE] 8:24:42 PM at Kado - Combo Cooler [PERSON_N…" at bounding box center [243, 592] width 276 height 178
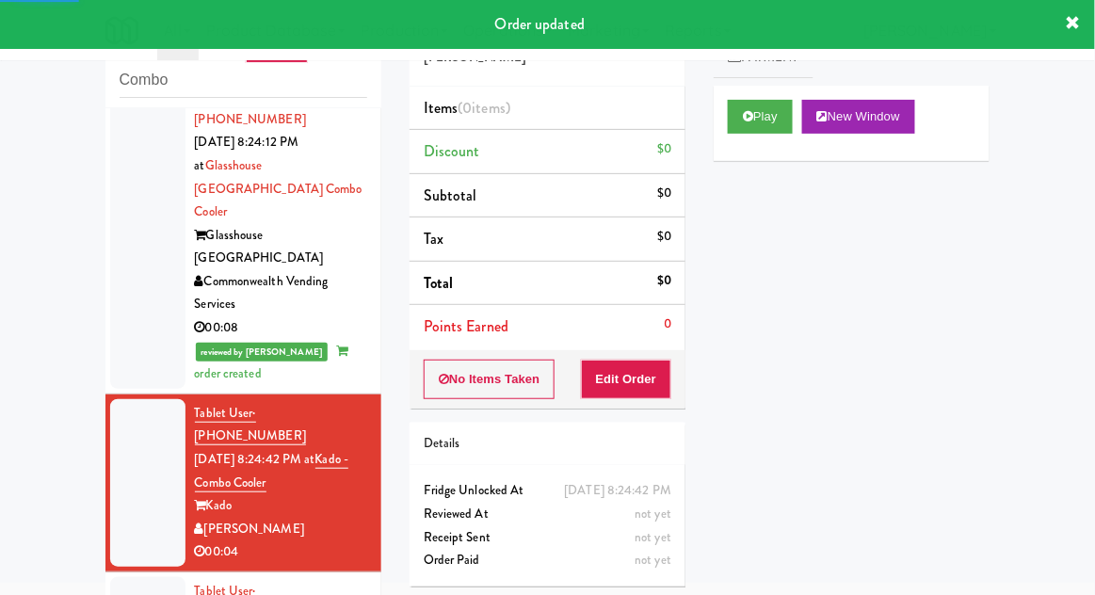
scroll to position [1517, 0]
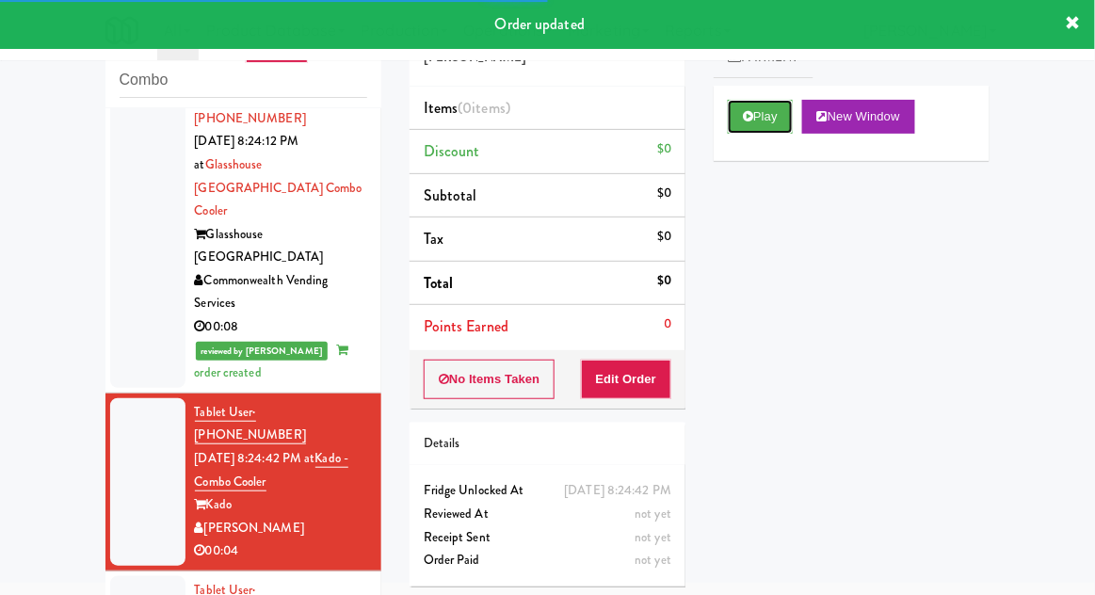
click at [787, 128] on button "Play" at bounding box center [760, 117] width 65 height 34
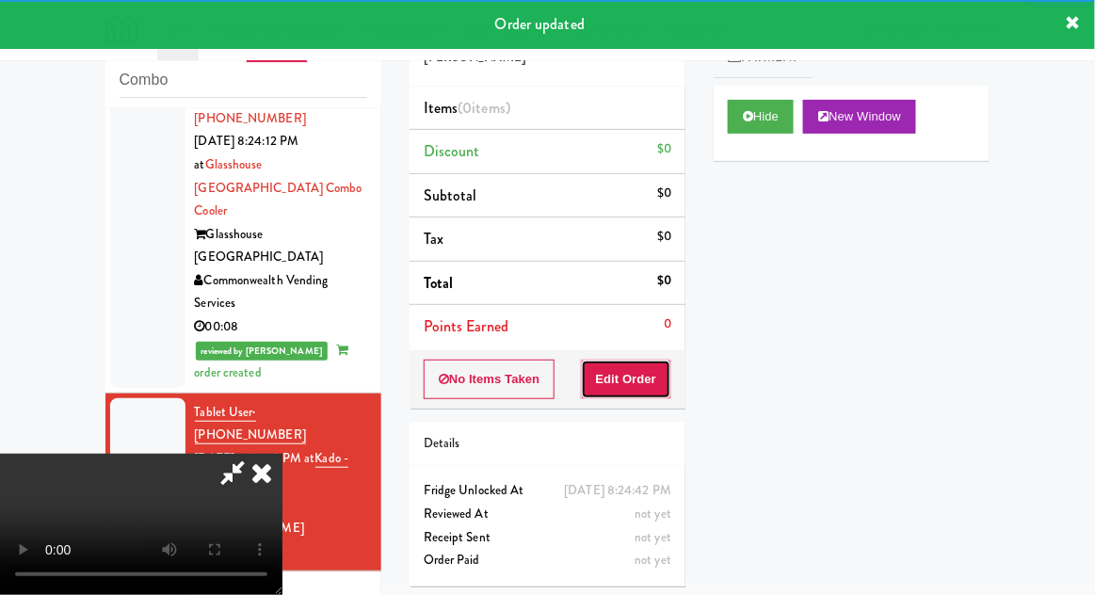
click at [652, 368] on button "Edit Order" at bounding box center [626, 380] width 91 height 40
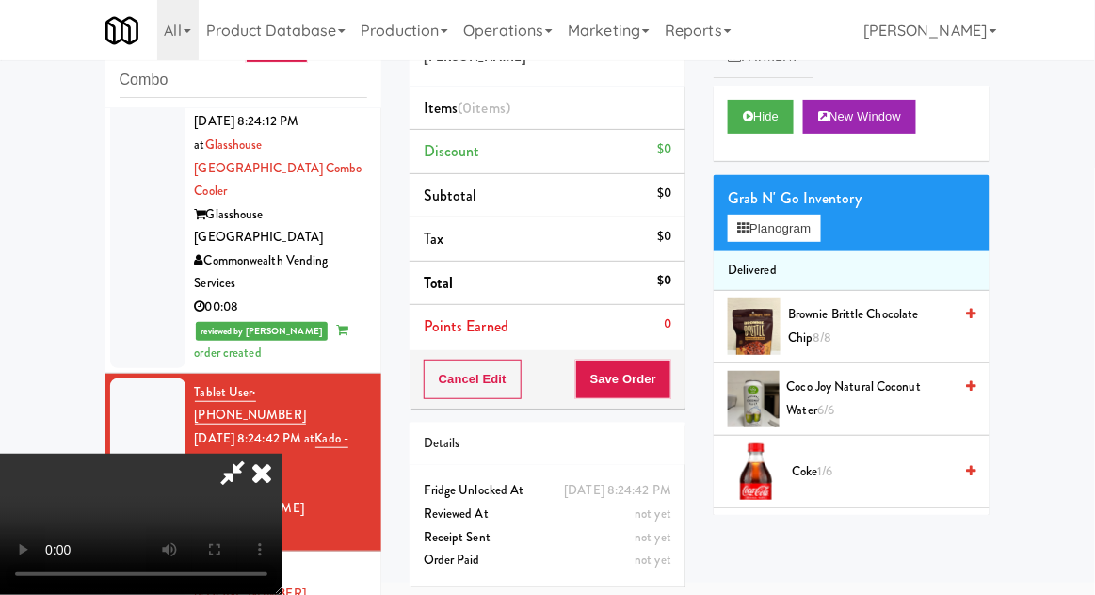
scroll to position [1541, 0]
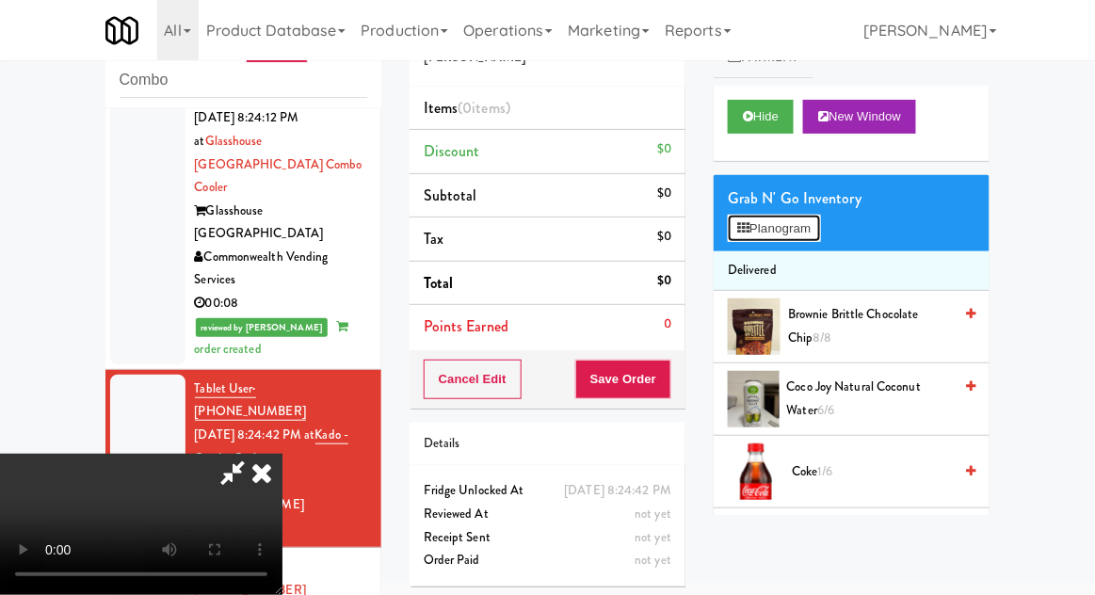
click at [792, 239] on button "Planogram" at bounding box center [774, 229] width 92 height 28
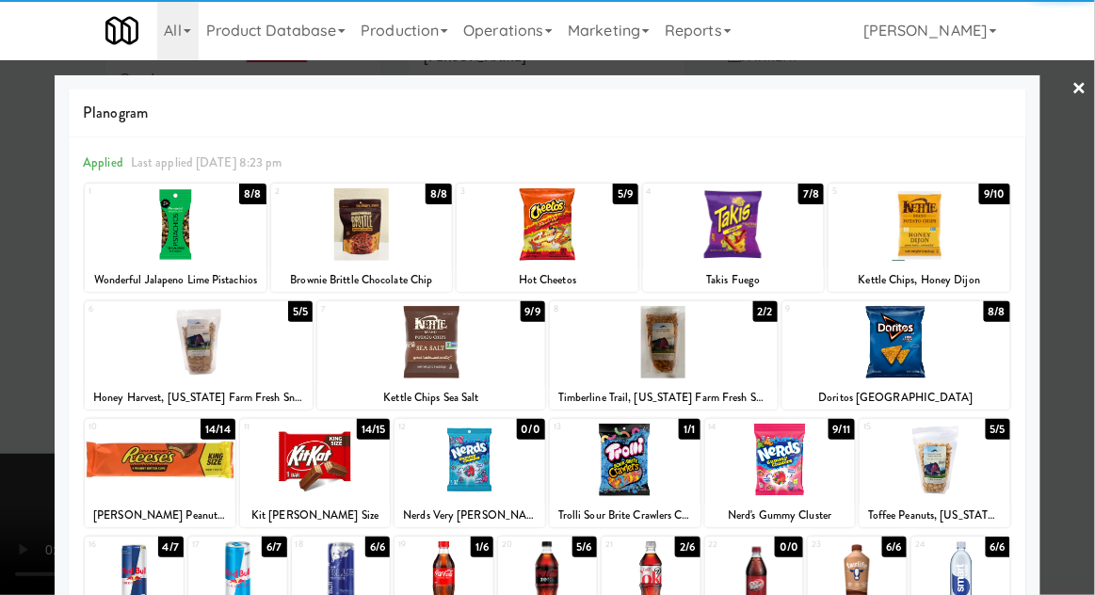
click at [228, 581] on div at bounding box center [237, 577] width 99 height 73
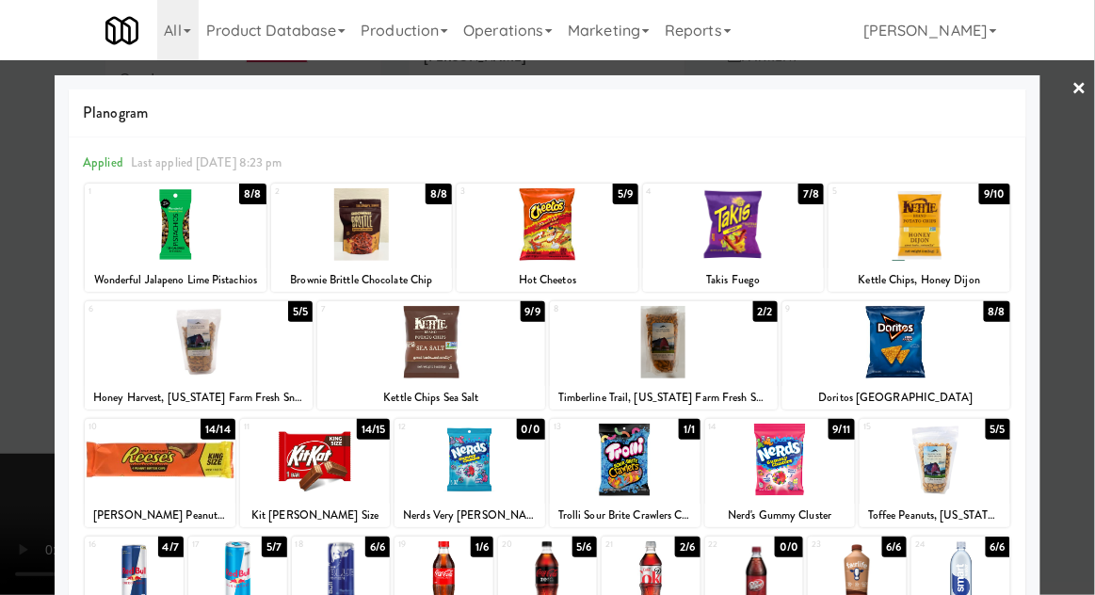
click at [1085, 370] on div at bounding box center [547, 297] width 1095 height 595
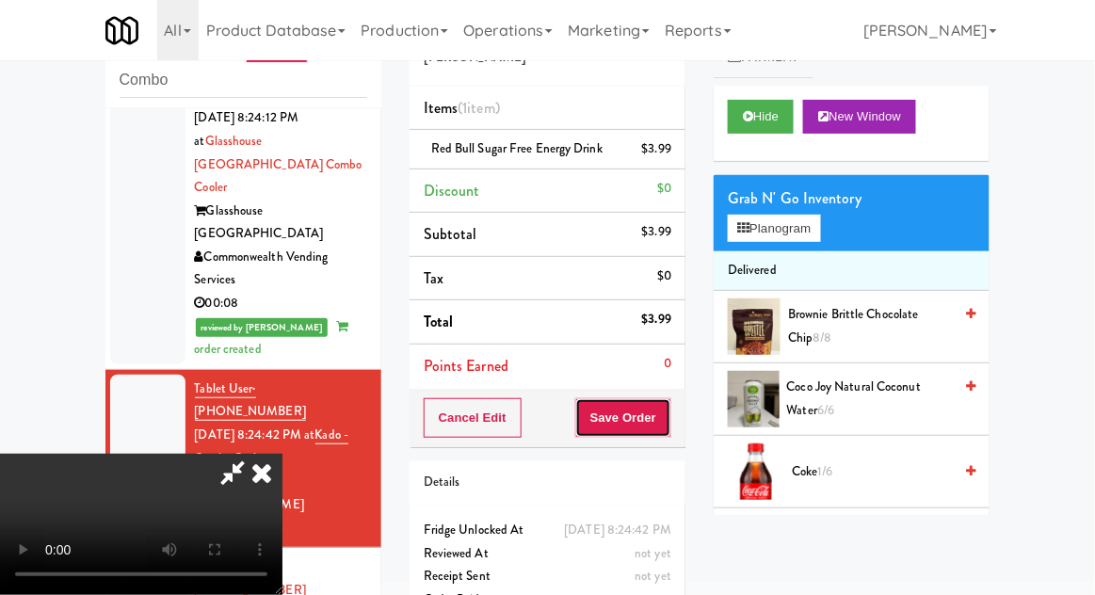
click at [668, 428] on button "Save Order" at bounding box center [623, 418] width 96 height 40
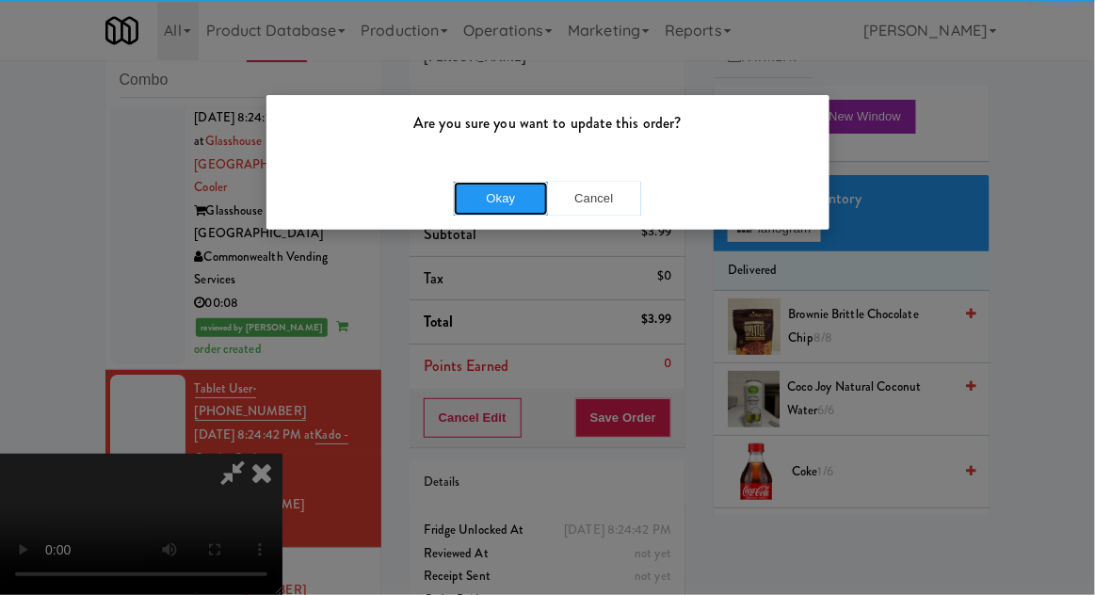
click at [473, 204] on button "Okay" at bounding box center [501, 199] width 94 height 34
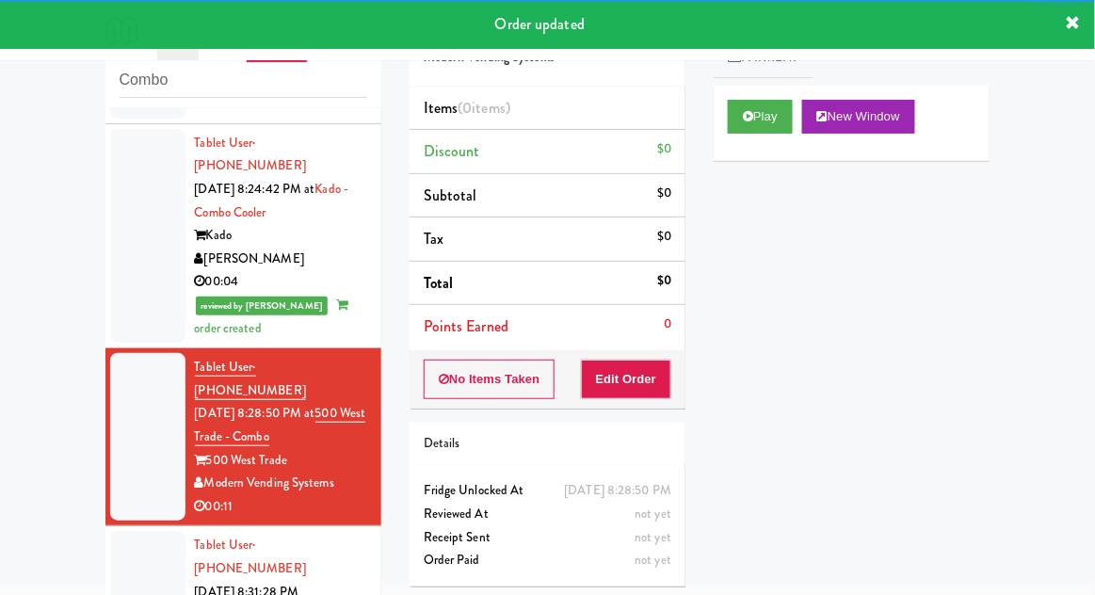
scroll to position [1775, 0]
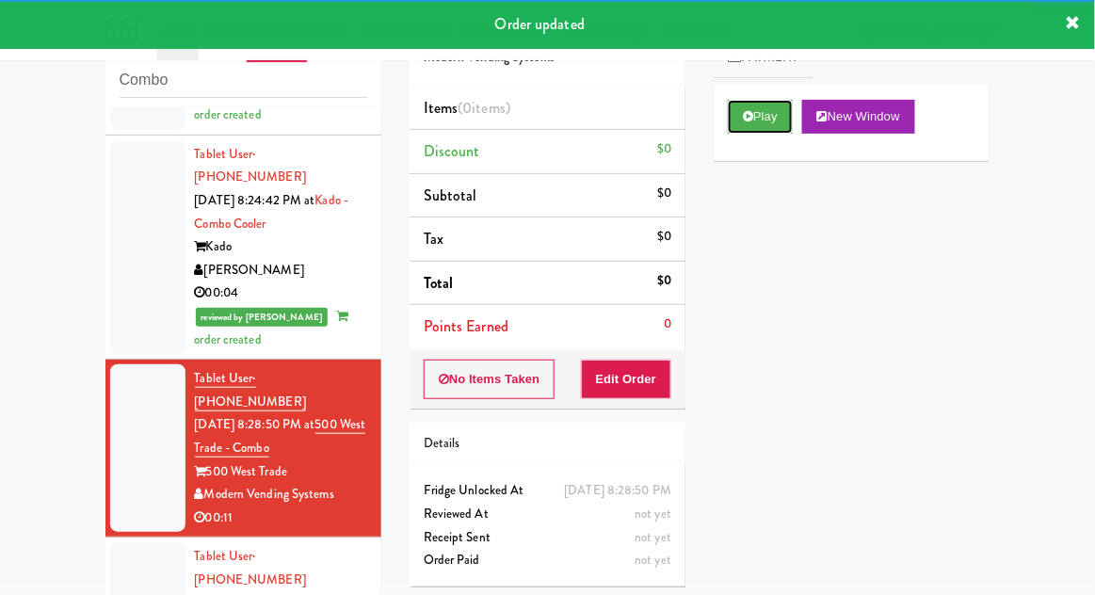
click at [780, 119] on button "Play" at bounding box center [760, 117] width 65 height 34
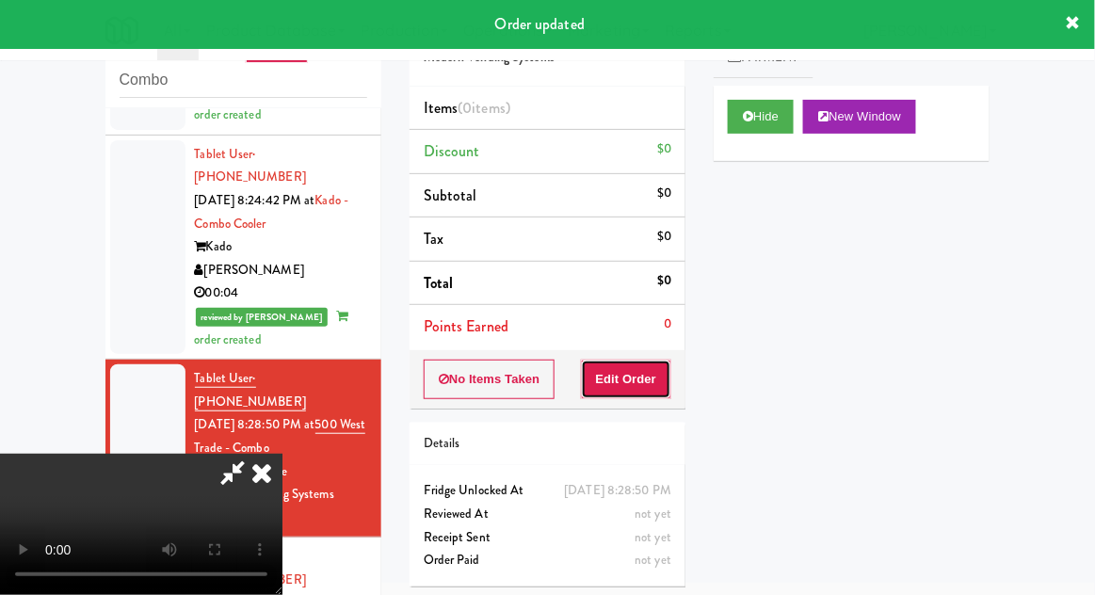
click at [656, 391] on button "Edit Order" at bounding box center [626, 380] width 91 height 40
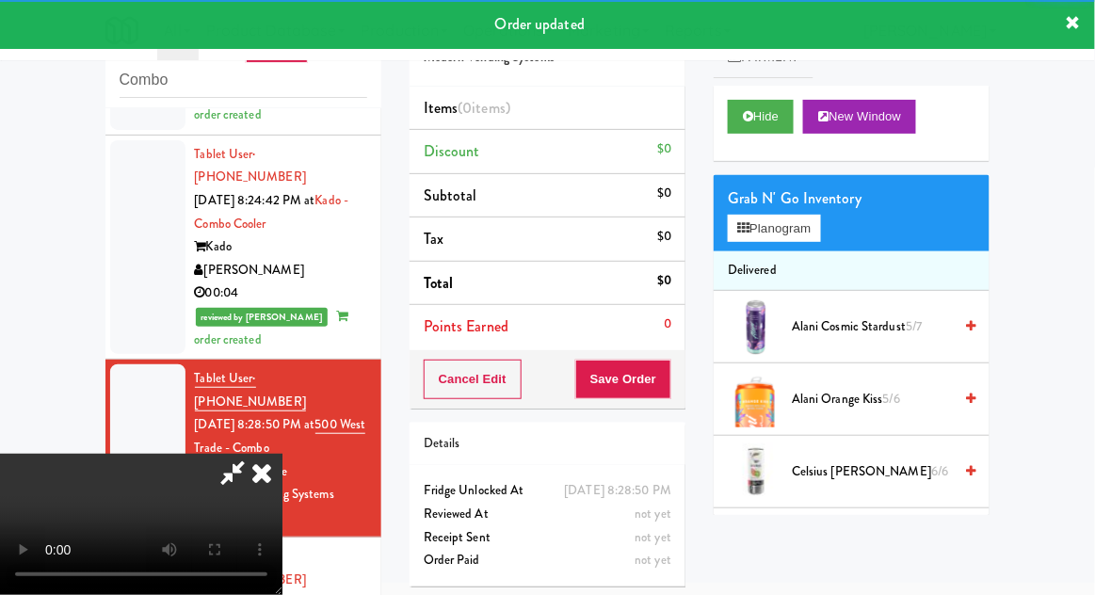
scroll to position [1979, 0]
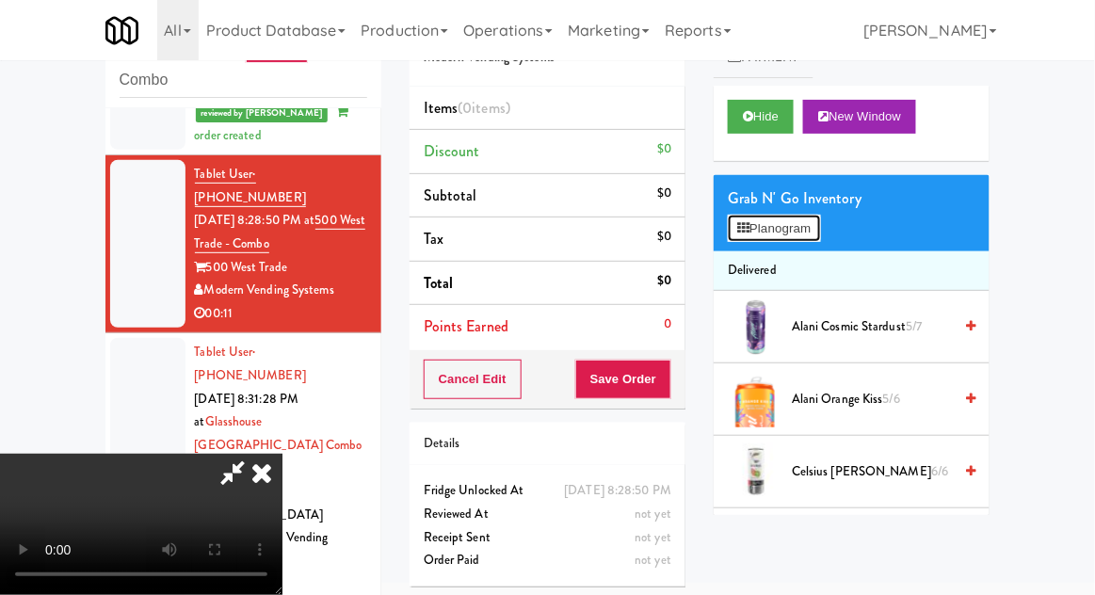
click at [820, 220] on button "Planogram" at bounding box center [774, 229] width 92 height 28
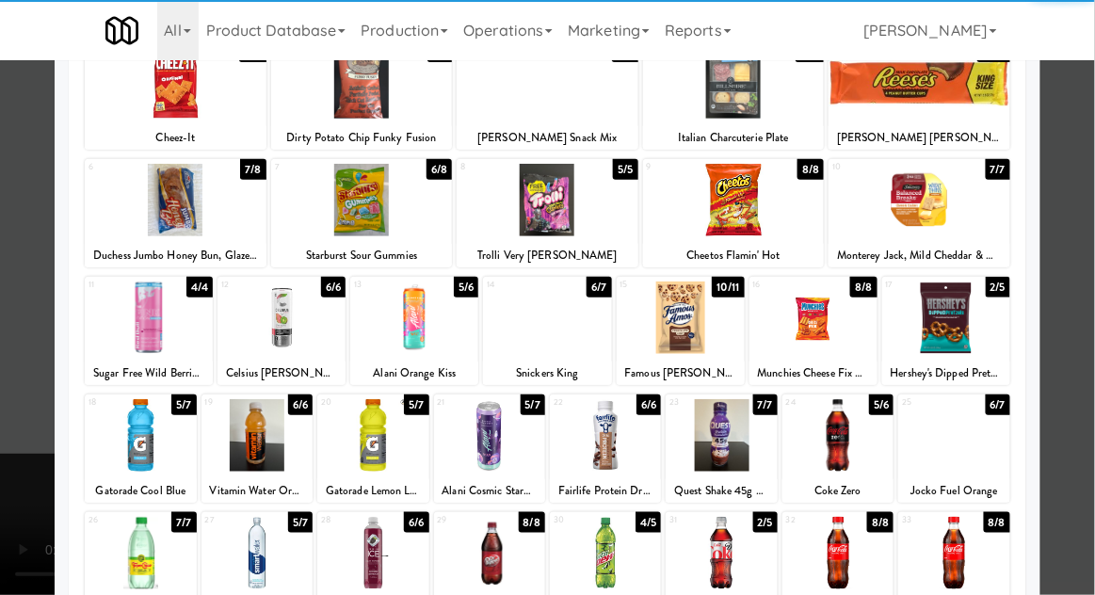
scroll to position [238, 0]
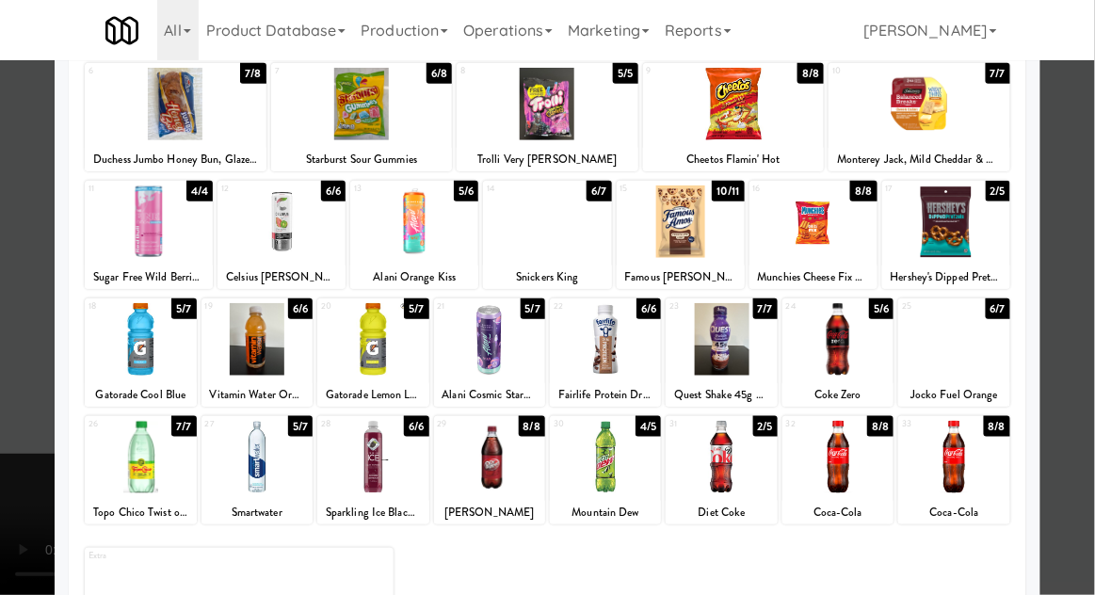
click at [863, 481] on div at bounding box center [838, 457] width 111 height 73
click at [1085, 434] on div at bounding box center [547, 297] width 1095 height 595
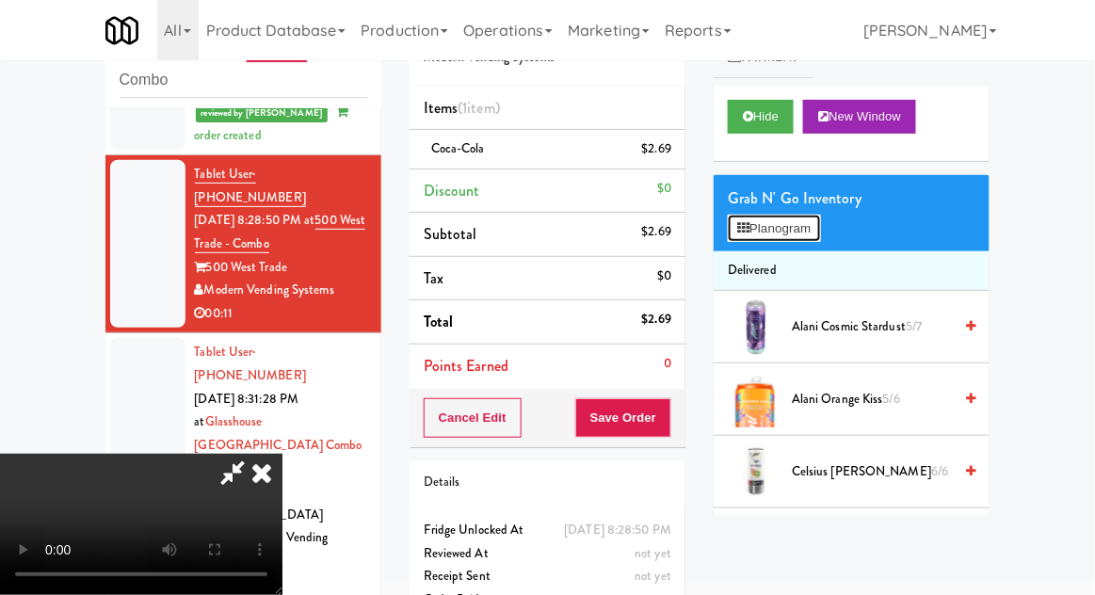
click at [810, 219] on button "Planogram" at bounding box center [774, 229] width 92 height 28
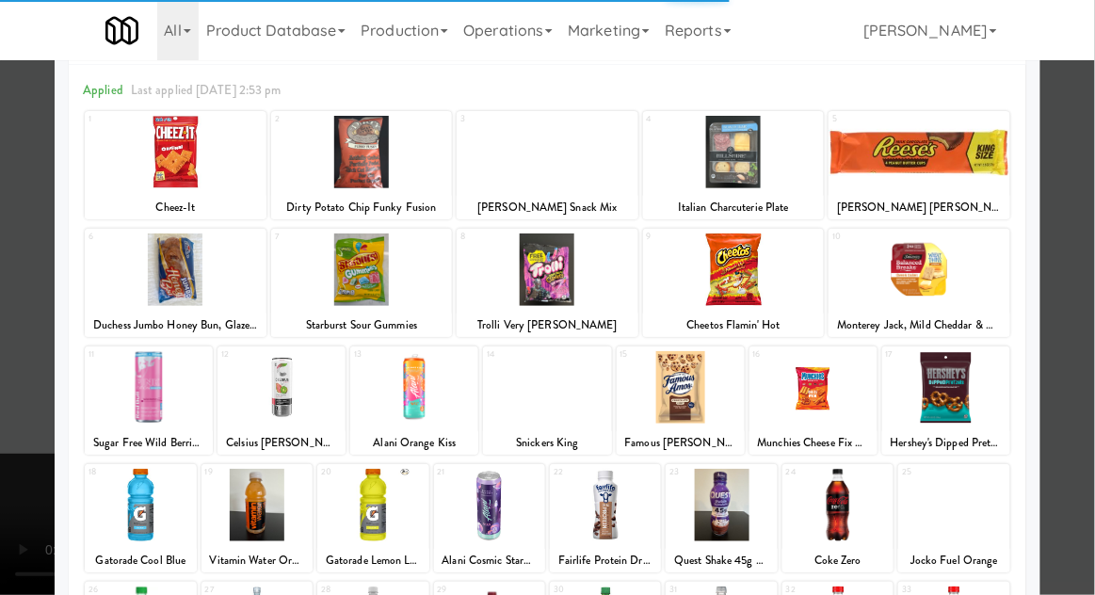
scroll to position [99, 0]
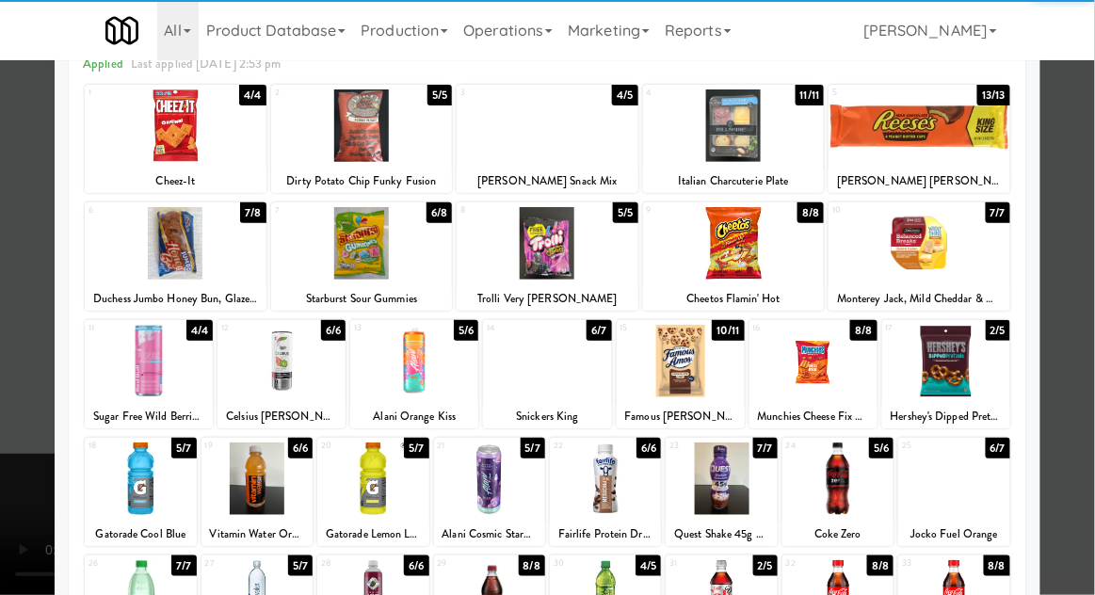
click at [727, 594] on div at bounding box center [721, 596] width 111 height 73
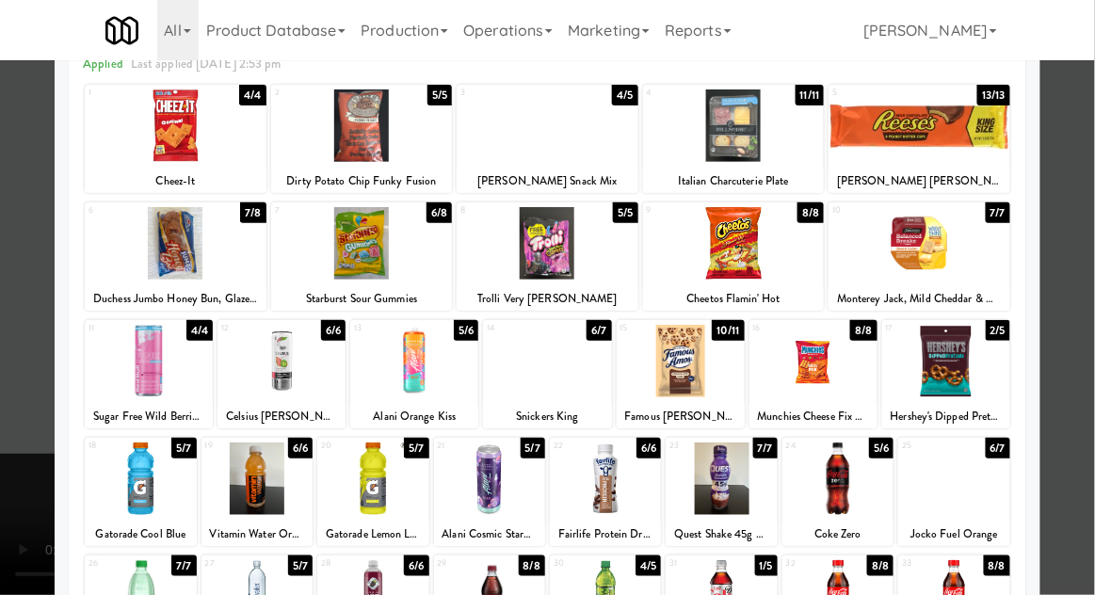
click at [1082, 506] on div at bounding box center [547, 297] width 1095 height 595
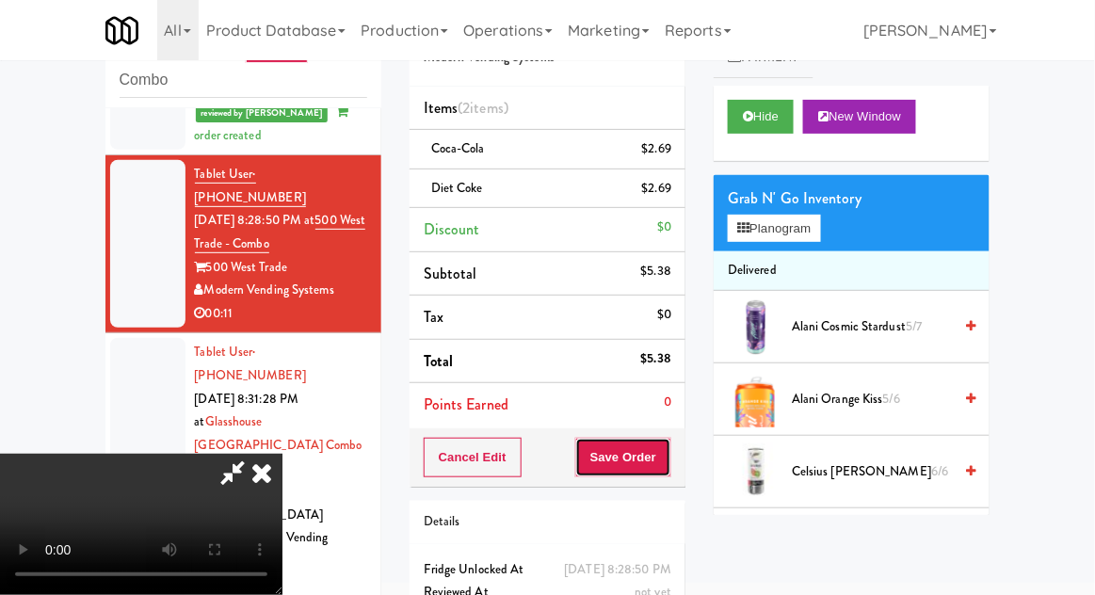
click at [665, 461] on button "Save Order" at bounding box center [623, 458] width 96 height 40
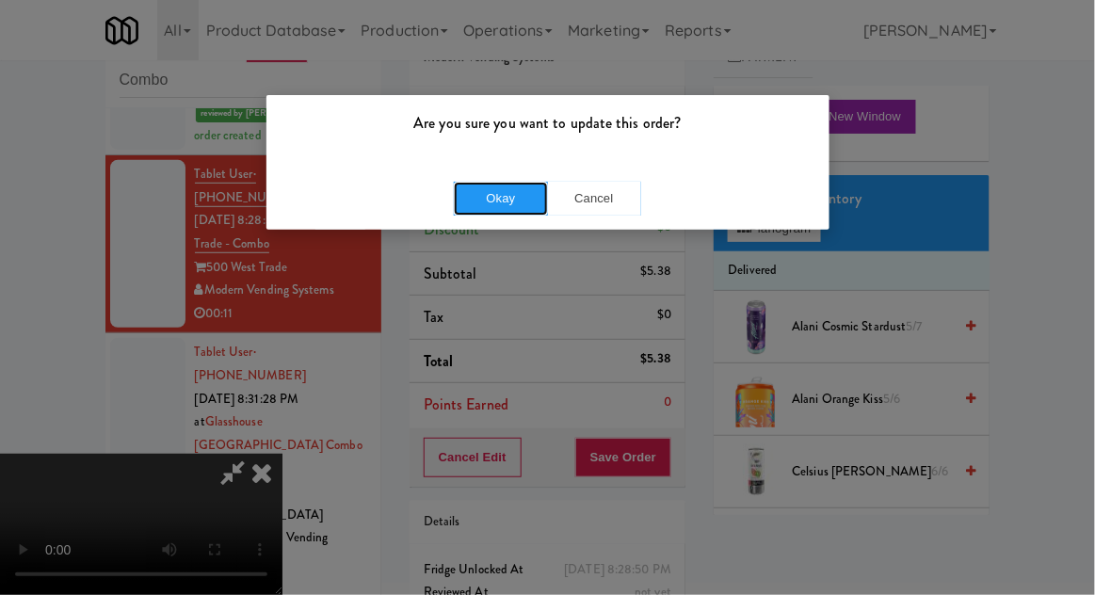
click at [455, 190] on button "Okay" at bounding box center [501, 199] width 94 height 34
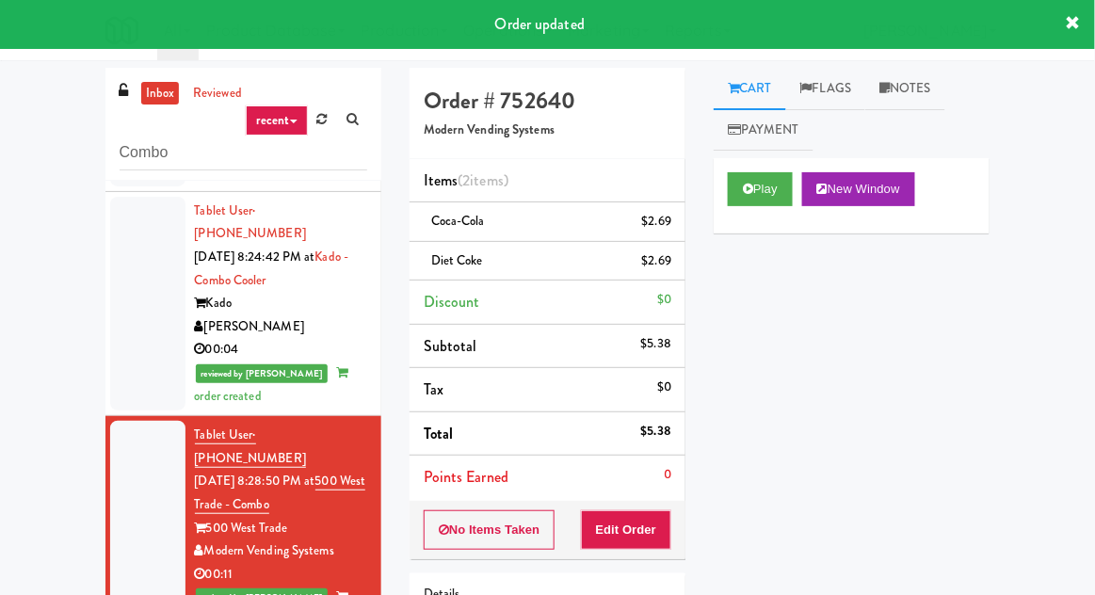
scroll to position [1773, 0]
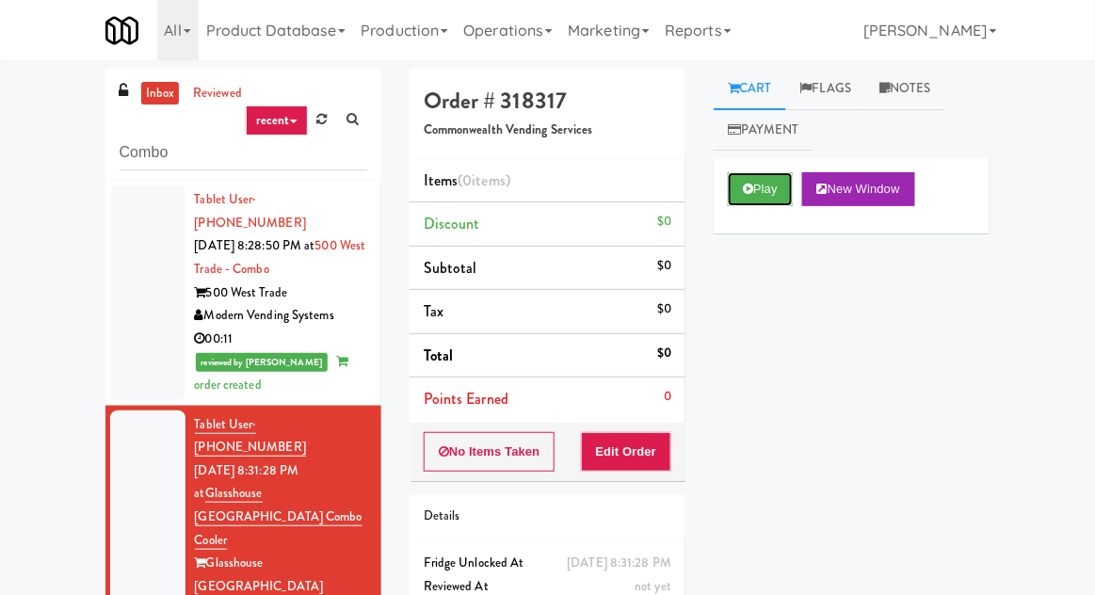
click at [781, 200] on button "Play" at bounding box center [760, 189] width 65 height 34
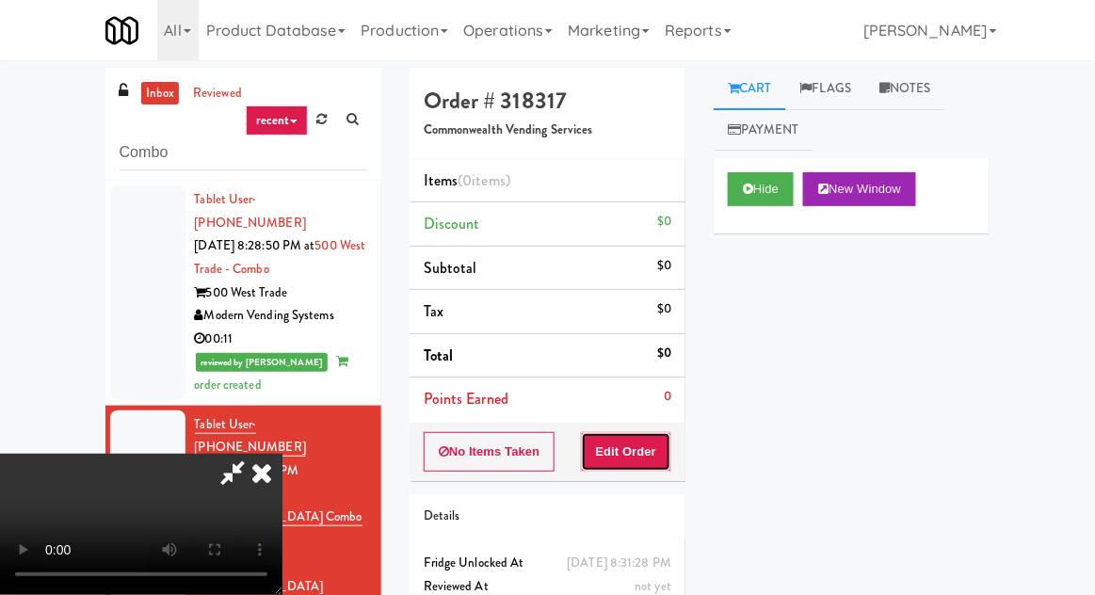
click at [653, 434] on button "Edit Order" at bounding box center [626, 452] width 91 height 40
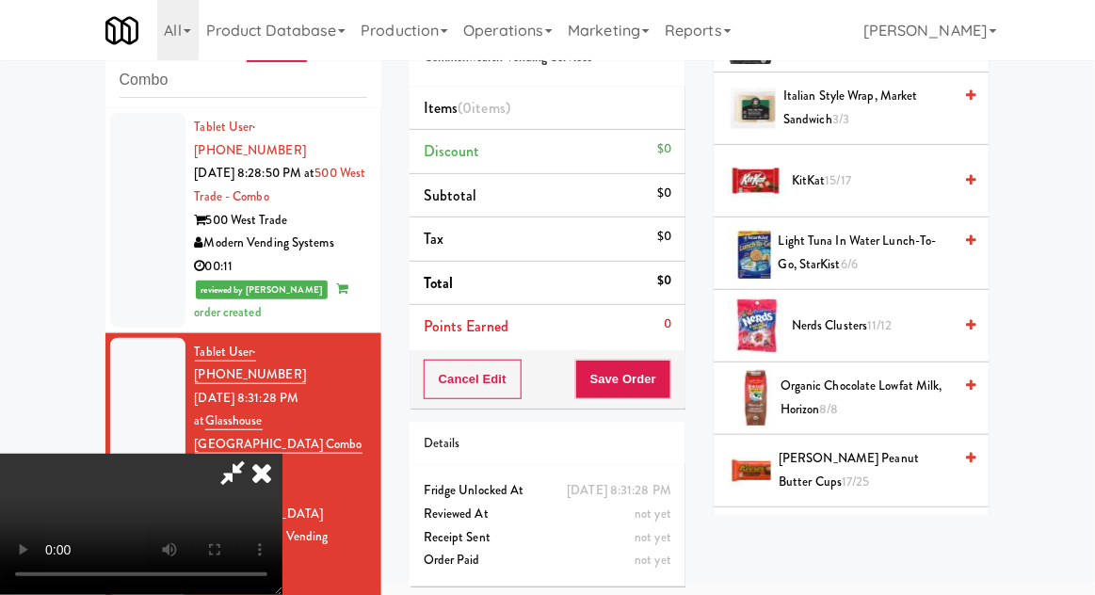
scroll to position [1678, 0]
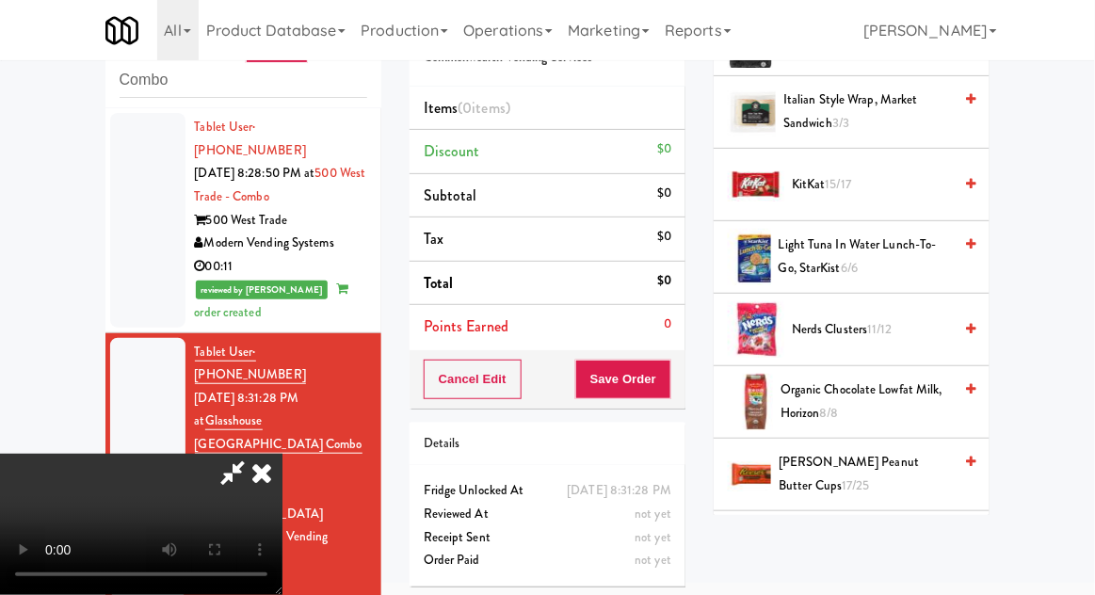
click at [884, 466] on span "[PERSON_NAME] Peanut Butter Cups 17/25" at bounding box center [865, 474] width 173 height 46
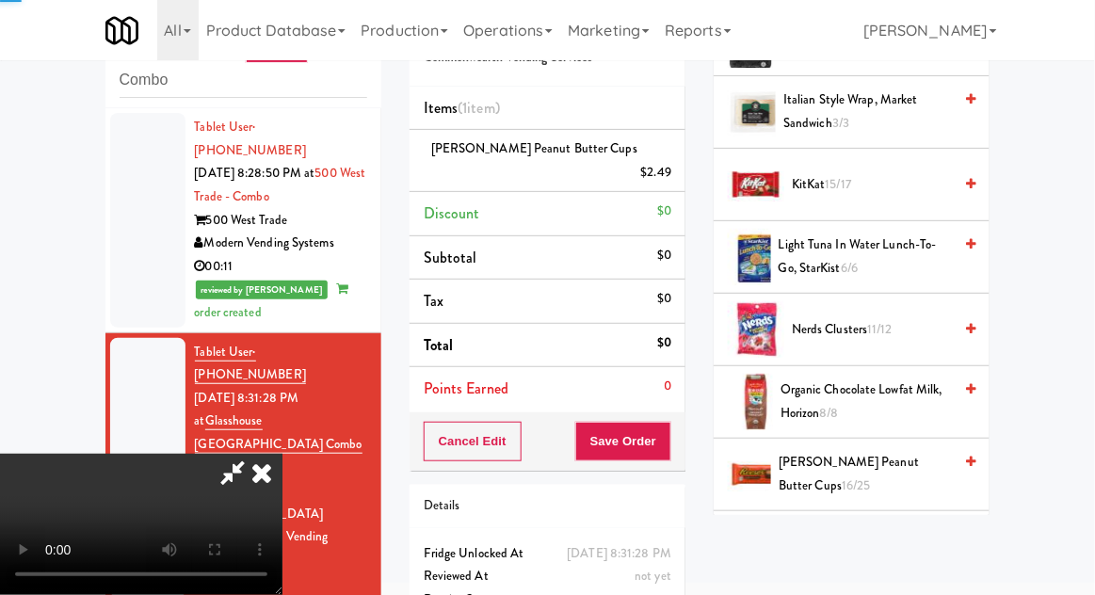
click at [878, 460] on span "[PERSON_NAME] Peanut Butter Cups 16/25" at bounding box center [865, 474] width 173 height 46
click at [877, 460] on span "[PERSON_NAME] Peanut Butter Cups 15/25" at bounding box center [865, 474] width 173 height 46
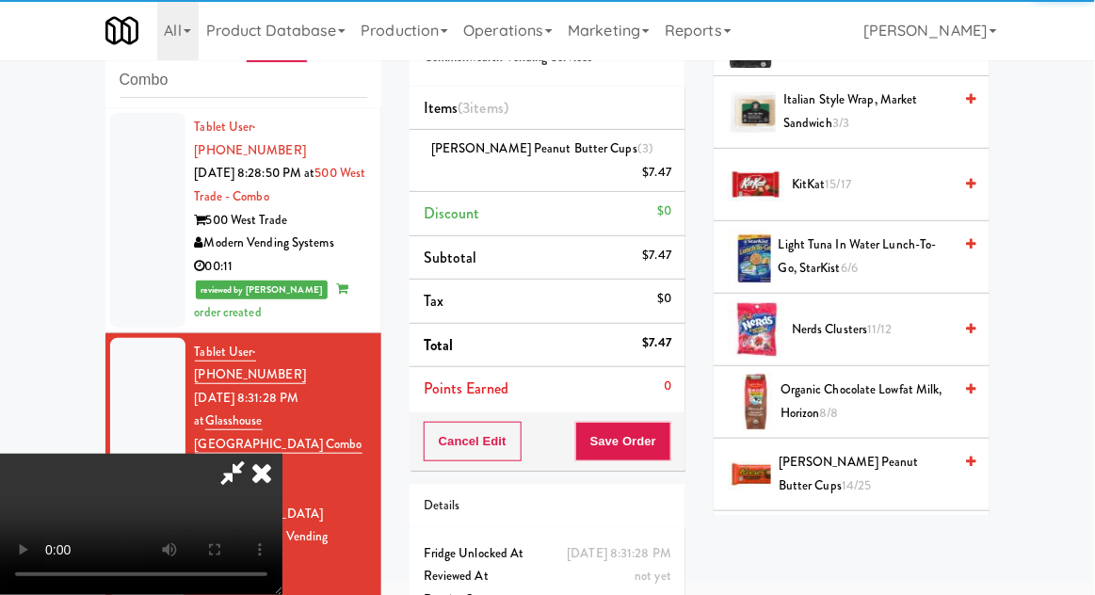
click at [254, 454] on icon at bounding box center [232, 473] width 43 height 38
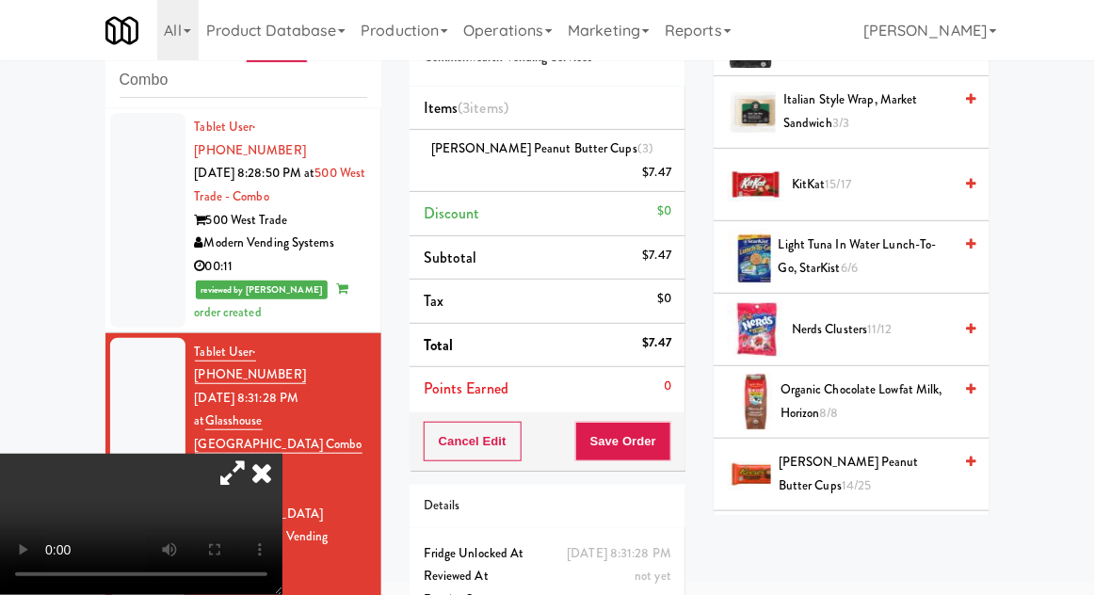
click at [254, 454] on icon at bounding box center [232, 473] width 43 height 38
click at [669, 425] on button "Save Order" at bounding box center [623, 442] width 96 height 40
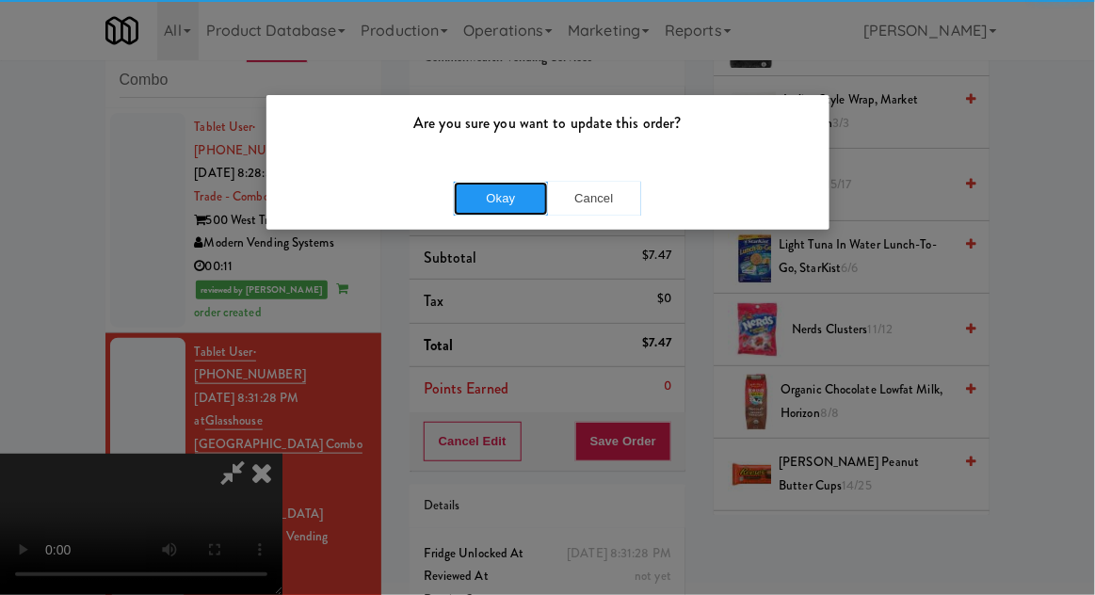
click at [466, 193] on button "Okay" at bounding box center [501, 199] width 94 height 34
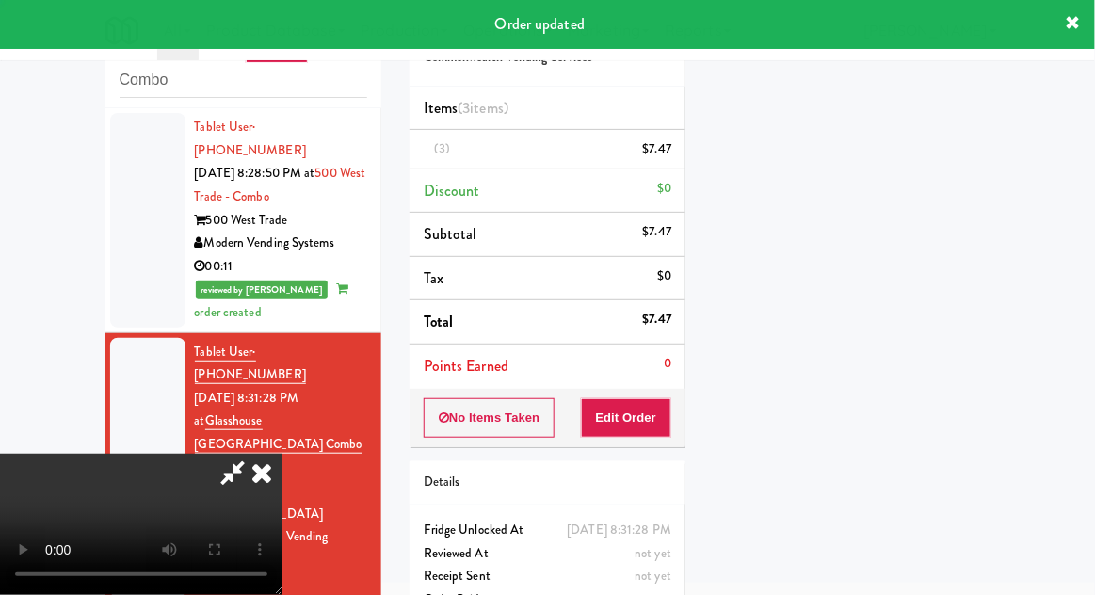
scroll to position [0, 0]
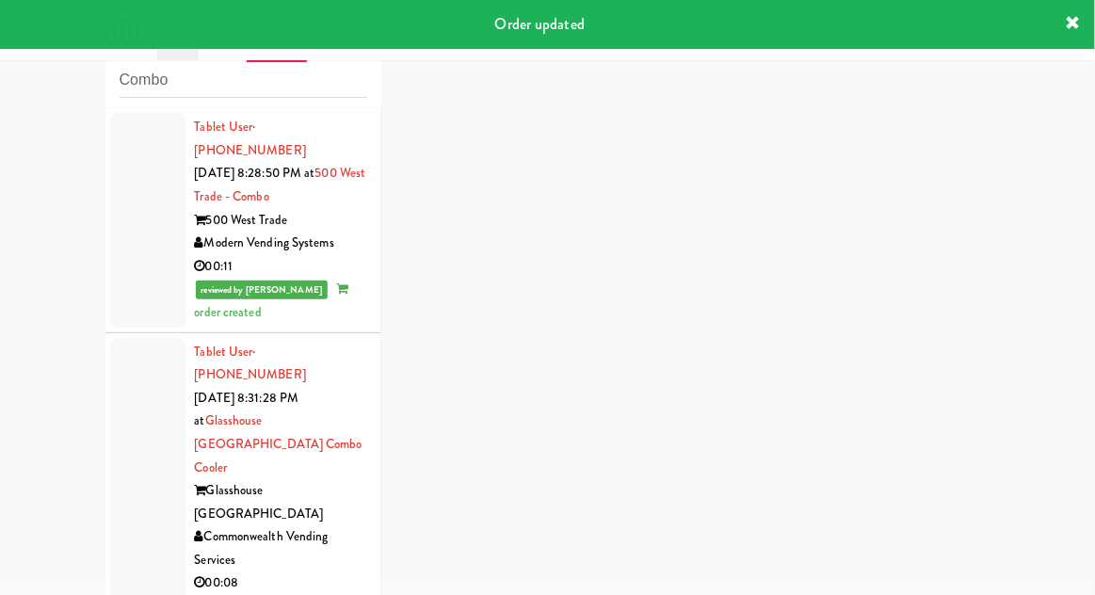
scroll to position [2073, 0]
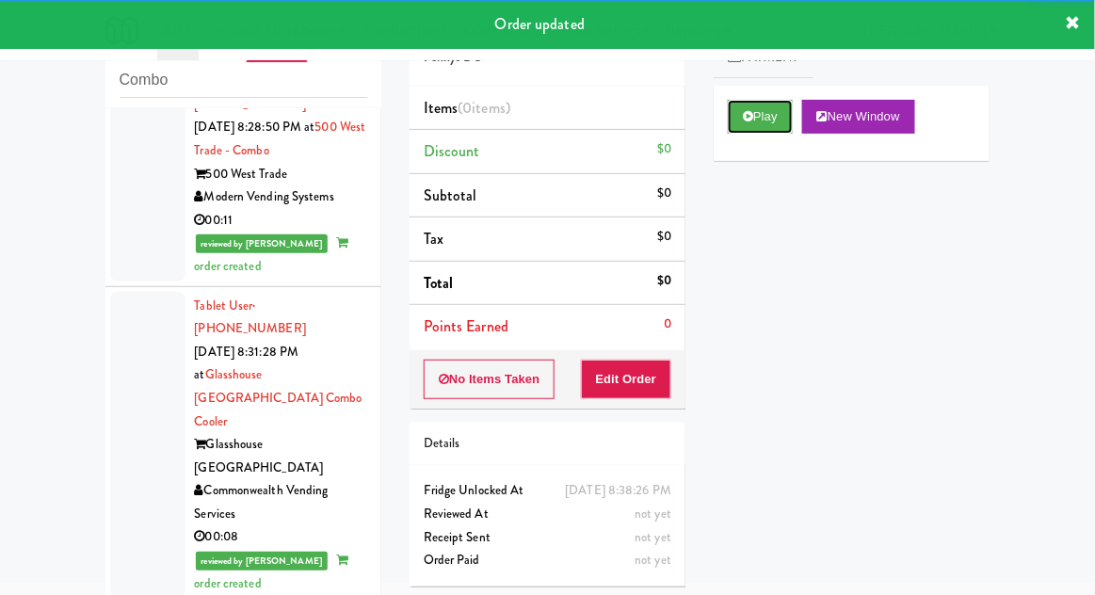
click at [783, 131] on button "Play" at bounding box center [760, 117] width 65 height 34
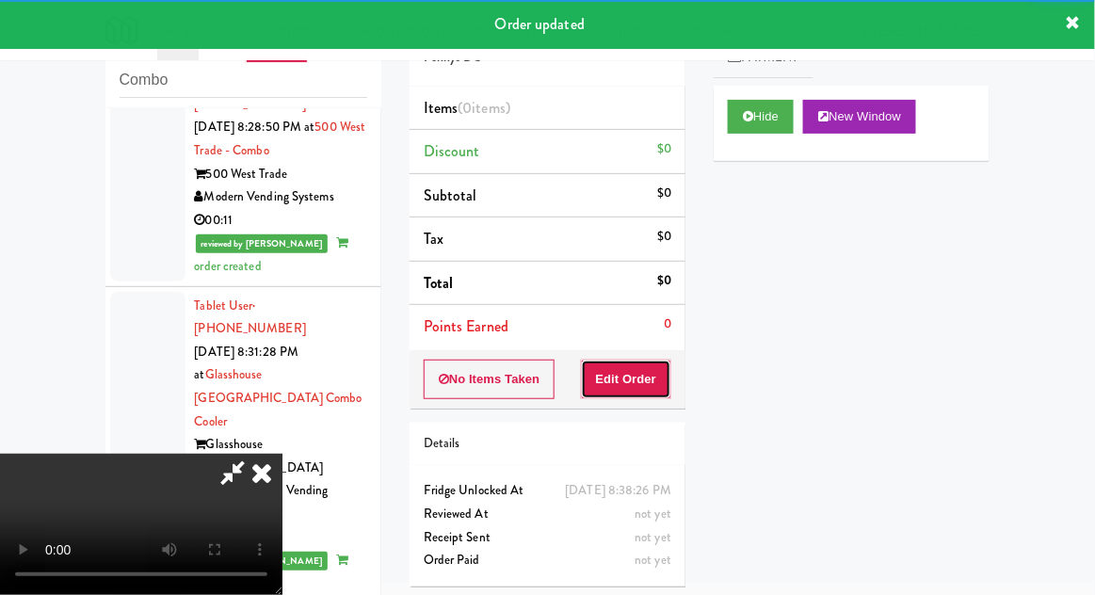
click at [653, 388] on button "Edit Order" at bounding box center [626, 380] width 91 height 40
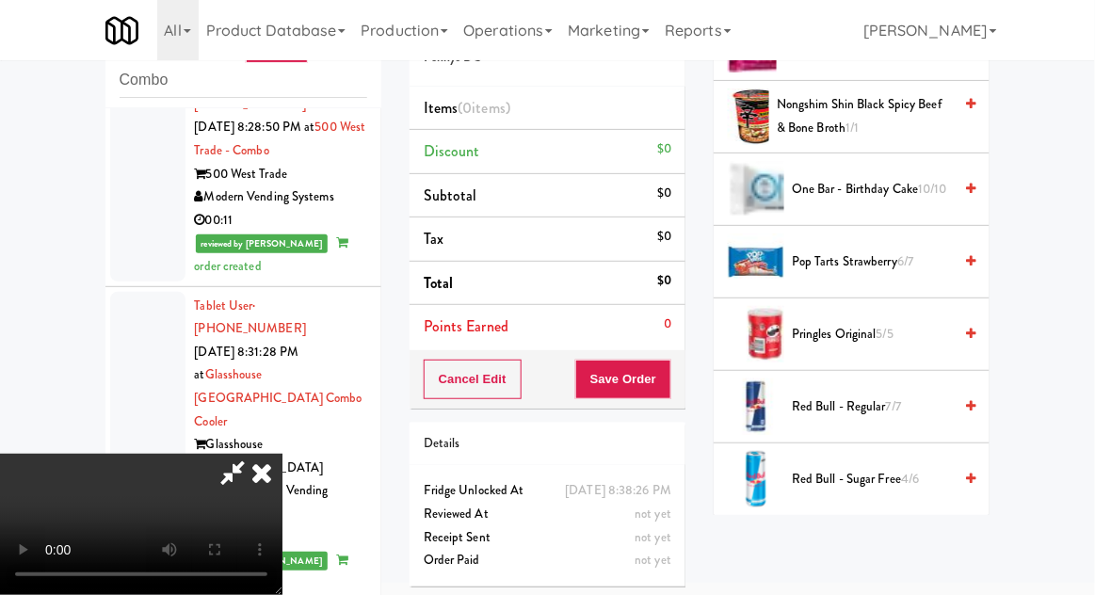
scroll to position [1499, 0]
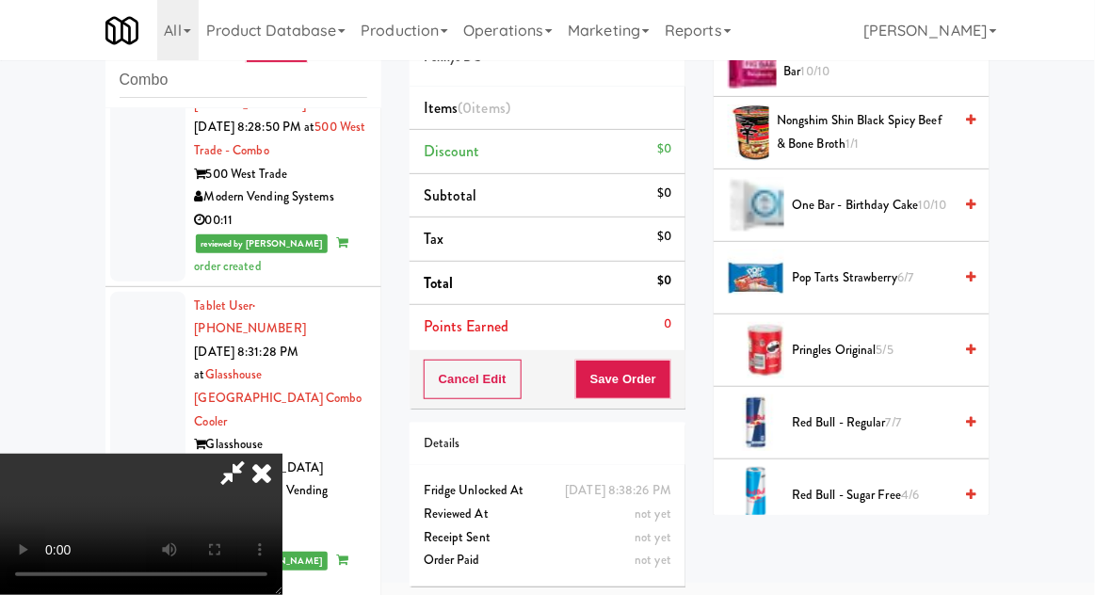
click at [894, 352] on span "5/5" at bounding box center [885, 350] width 17 height 18
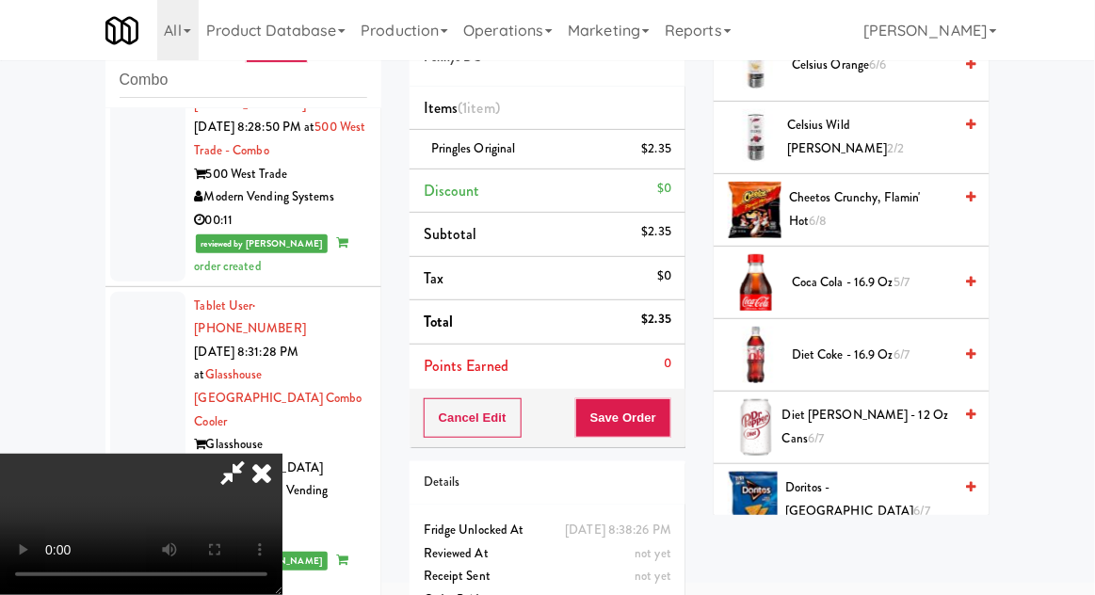
scroll to position [0, 0]
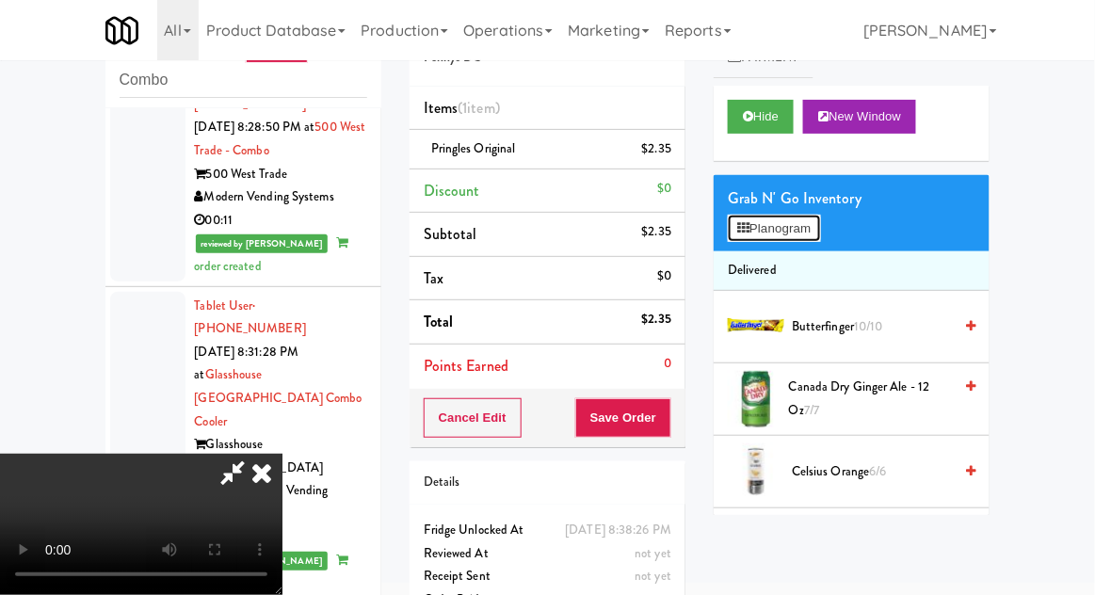
click at [796, 235] on button "Planogram" at bounding box center [774, 229] width 92 height 28
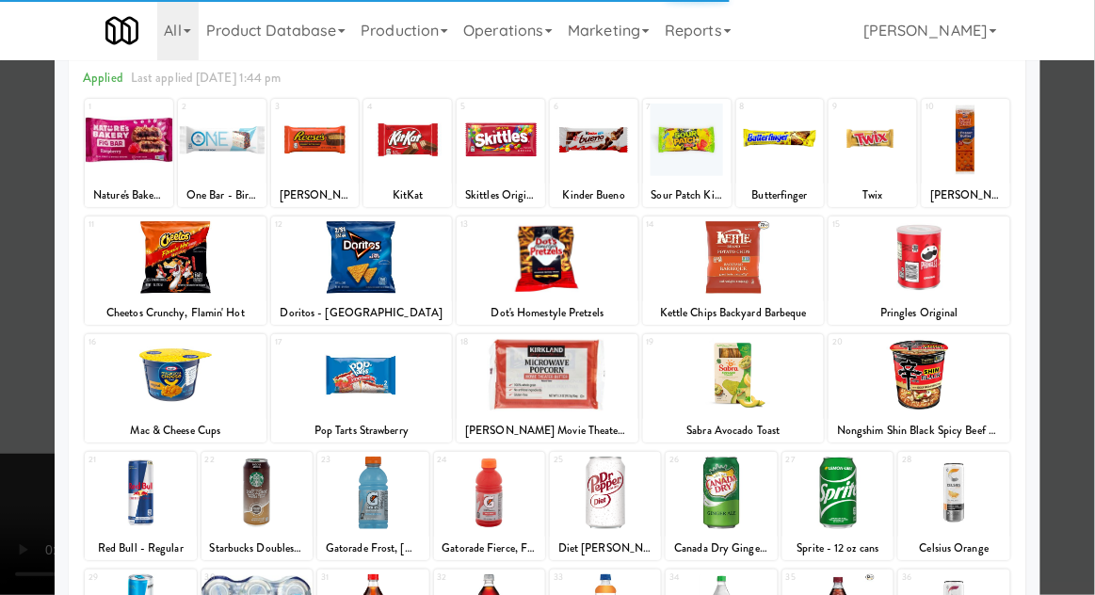
scroll to position [87, 0]
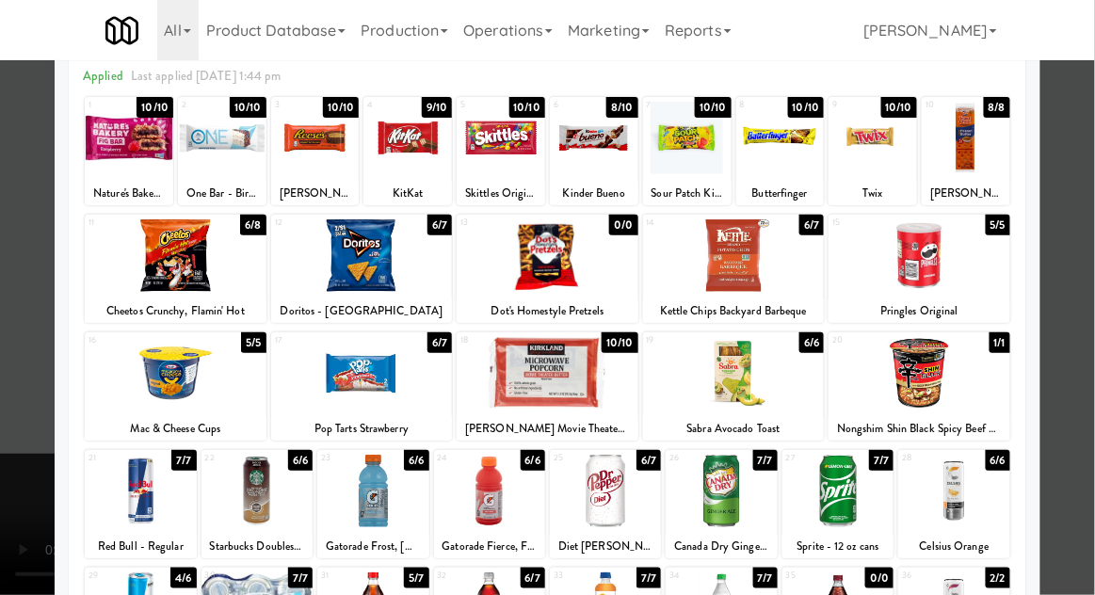
click at [363, 575] on div "31" at bounding box center [347, 576] width 52 height 16
click at [1089, 370] on div at bounding box center [547, 297] width 1095 height 595
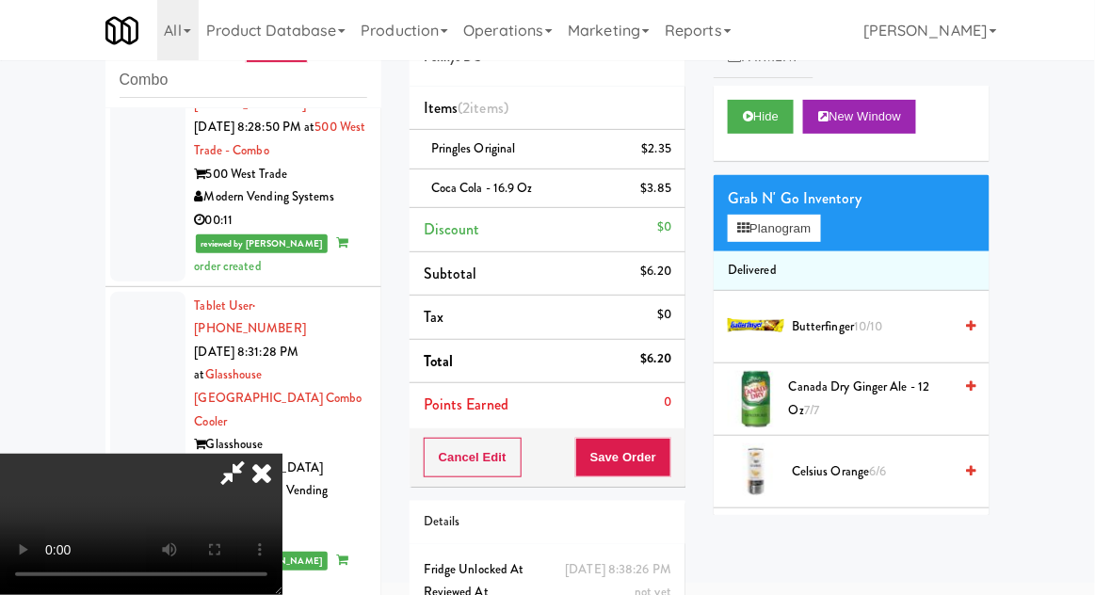
click at [873, 331] on span "10/10" at bounding box center [868, 326] width 29 height 18
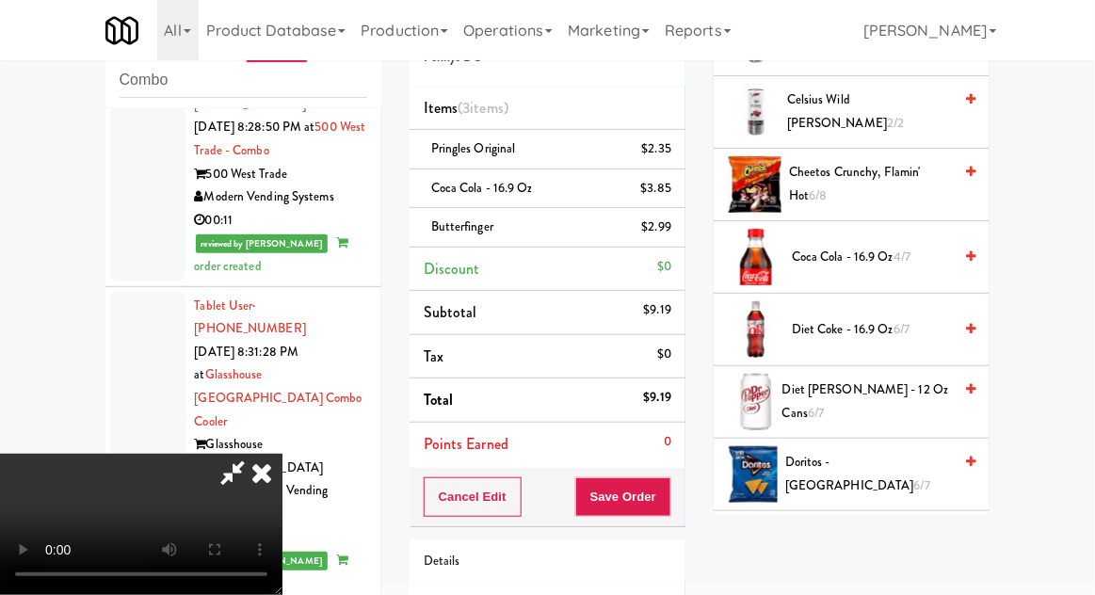
scroll to position [436, 0]
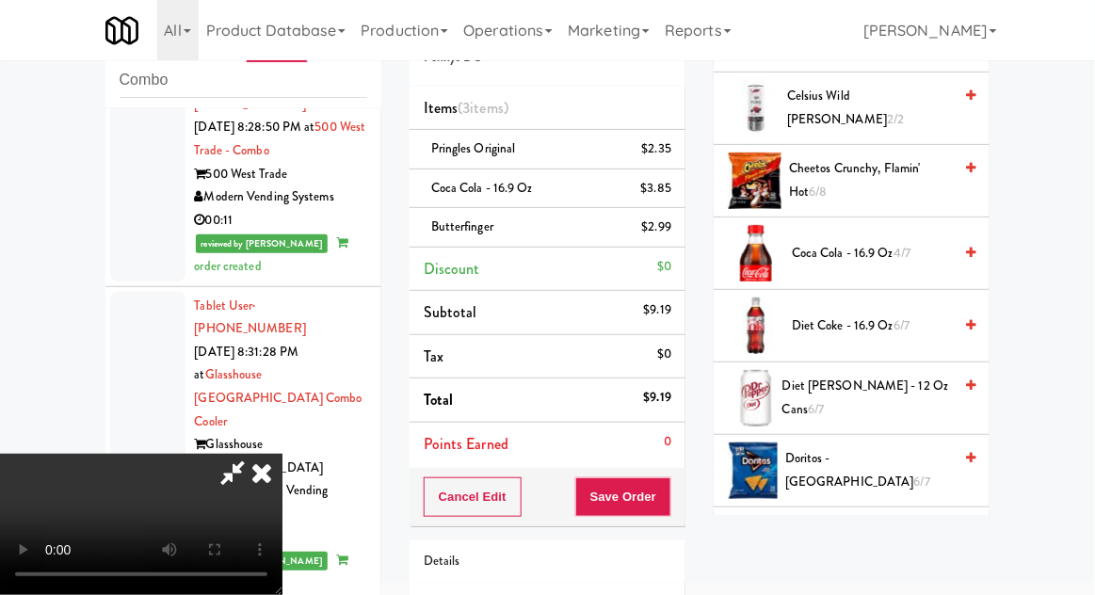
click at [914, 473] on span "6/7" at bounding box center [922, 482] width 16 height 18
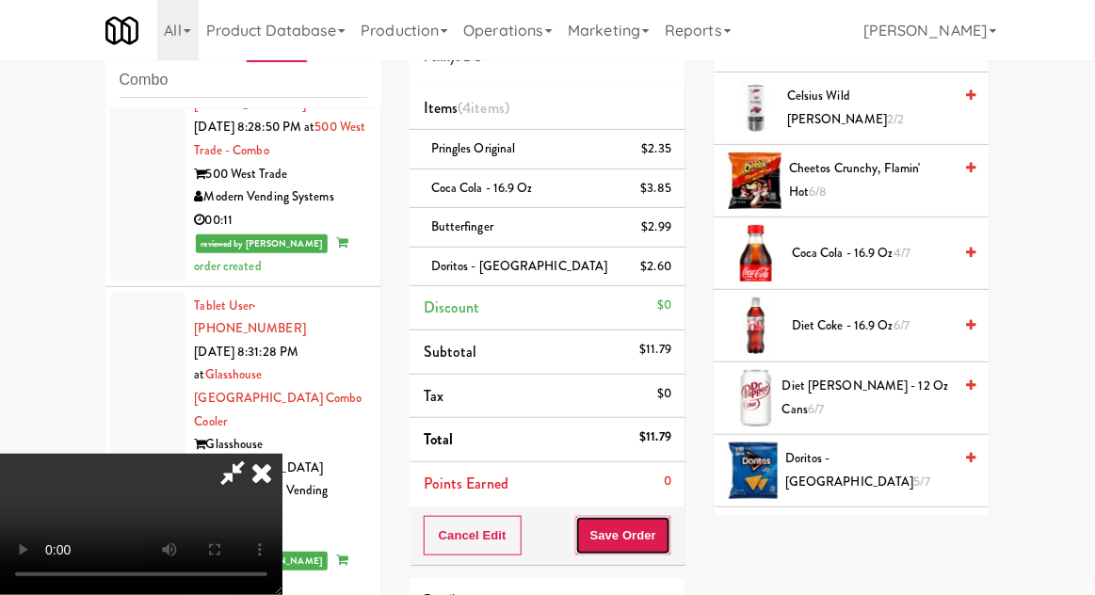
click at [668, 532] on button "Save Order" at bounding box center [623, 536] width 96 height 40
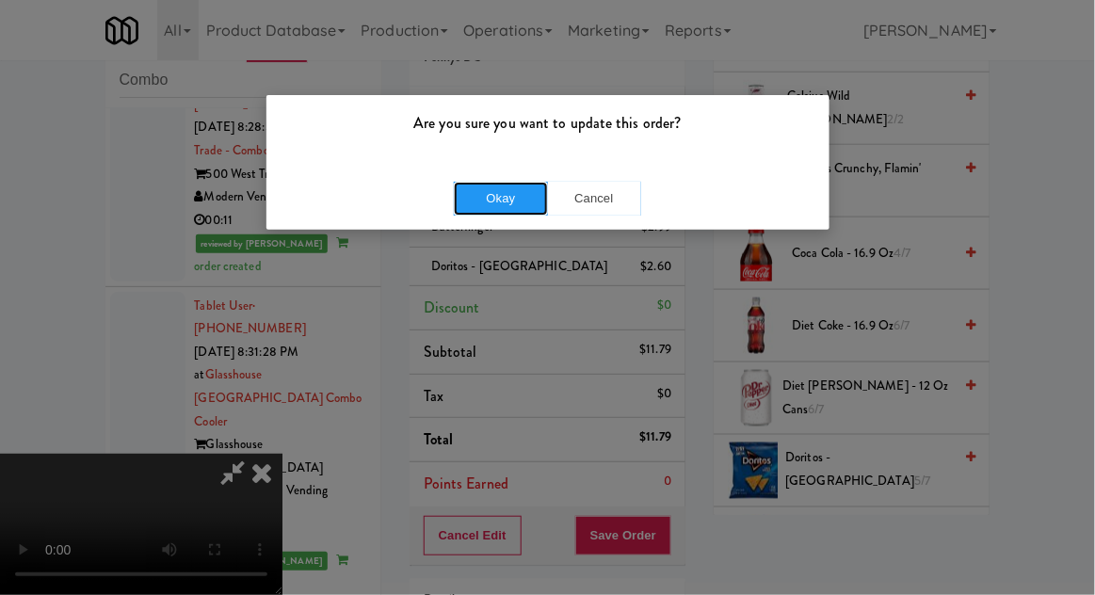
click at [476, 200] on button "Okay" at bounding box center [501, 199] width 94 height 34
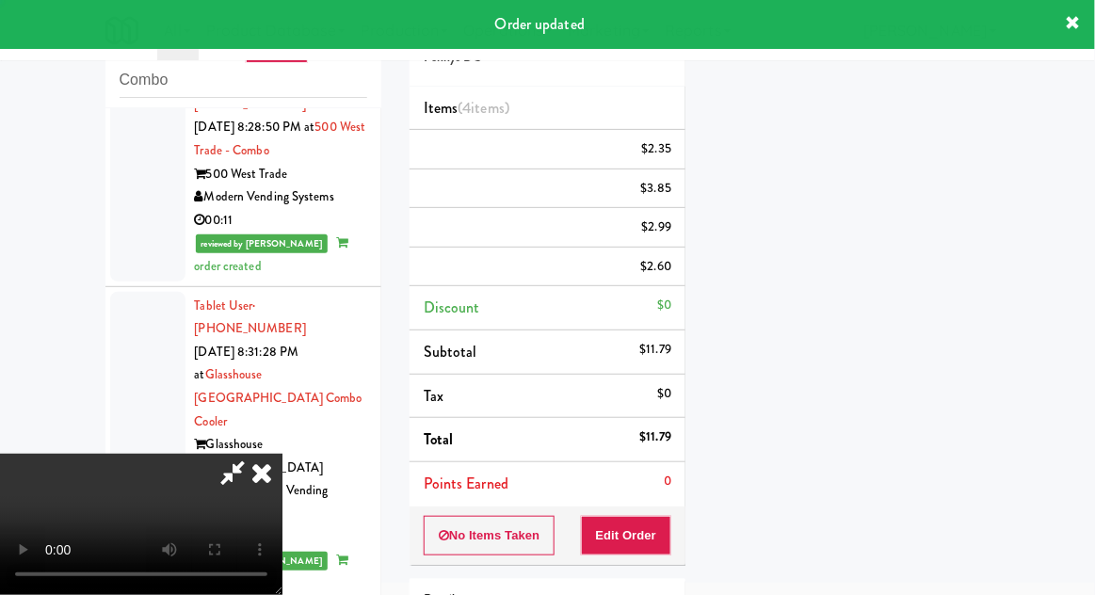
scroll to position [186, 0]
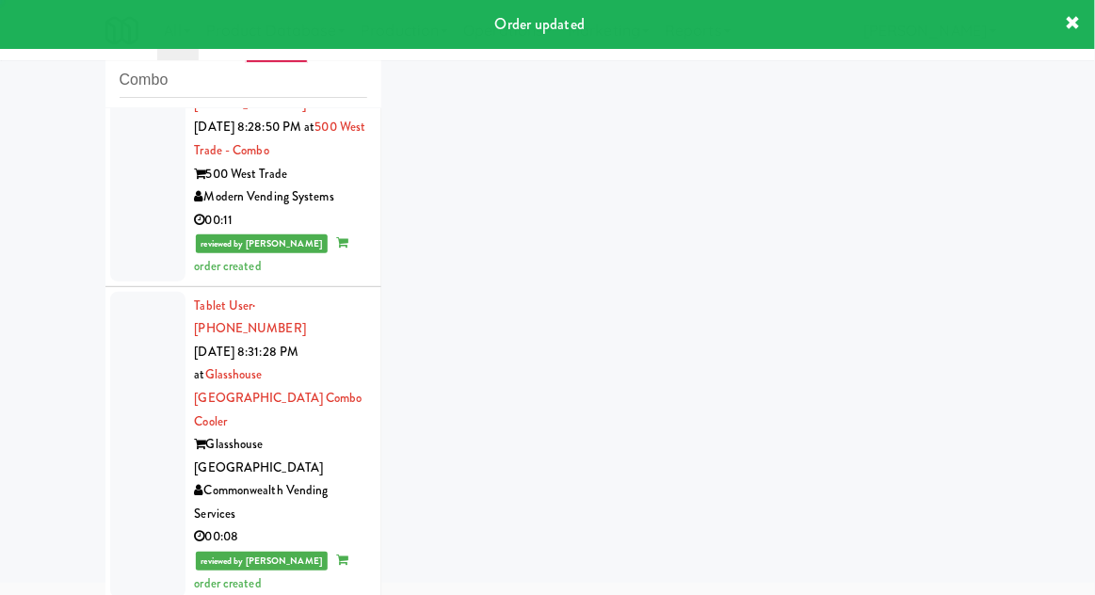
scroll to position [2119, 0]
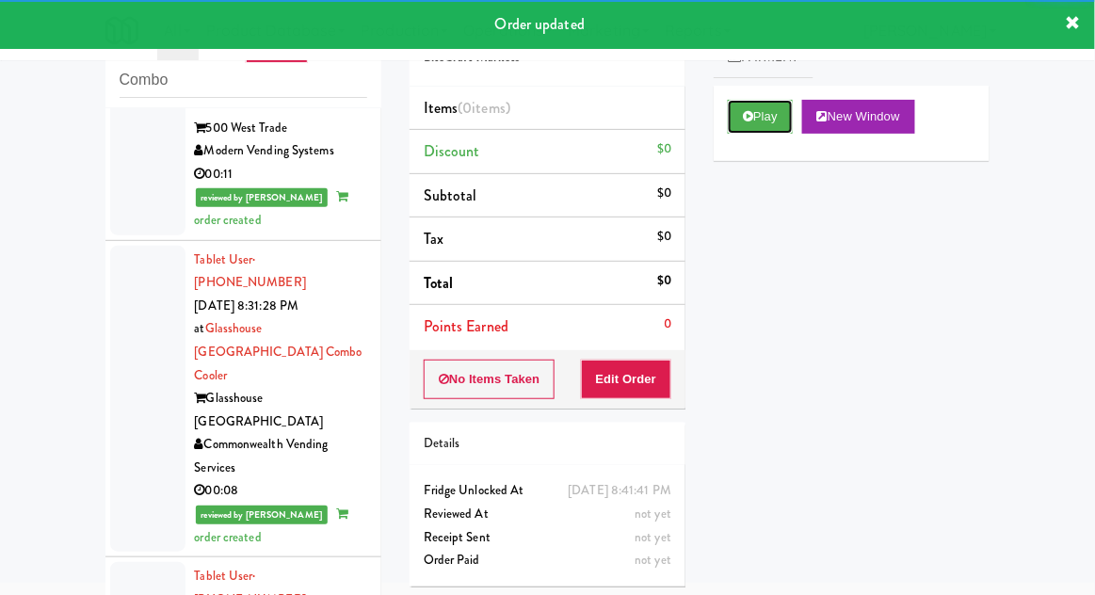
click at [777, 126] on button "Play" at bounding box center [760, 117] width 65 height 34
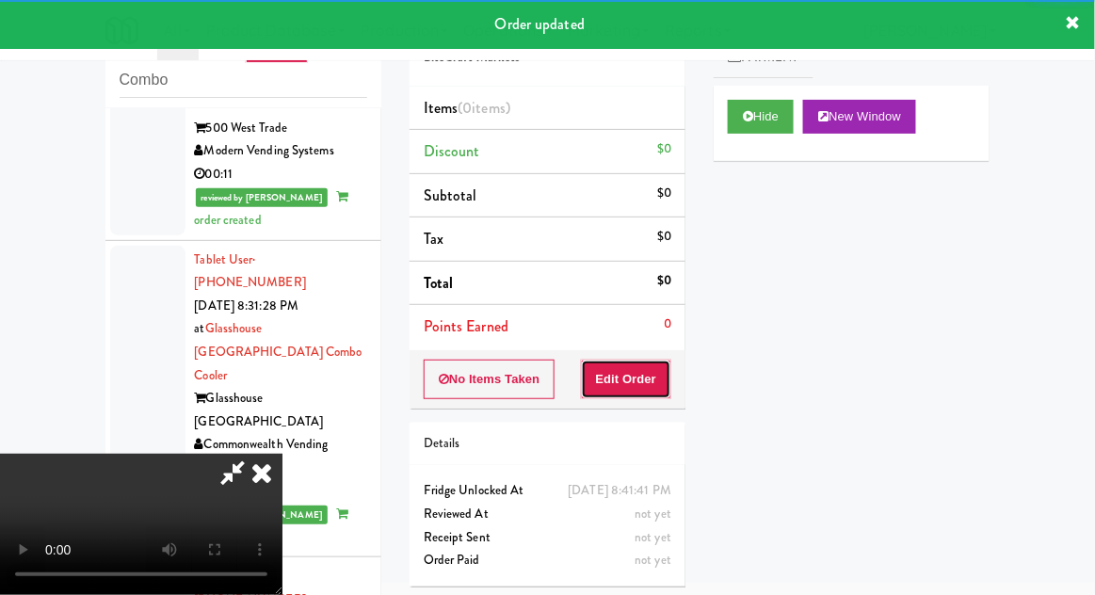
click at [657, 393] on button "Edit Order" at bounding box center [626, 380] width 91 height 40
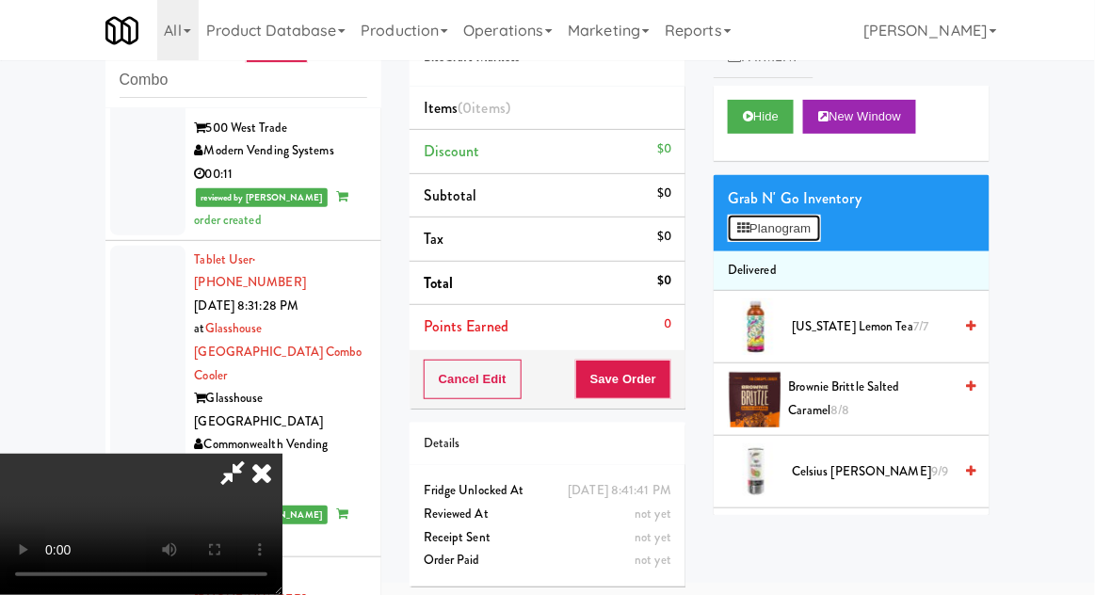
click at [806, 231] on button "Planogram" at bounding box center [774, 229] width 92 height 28
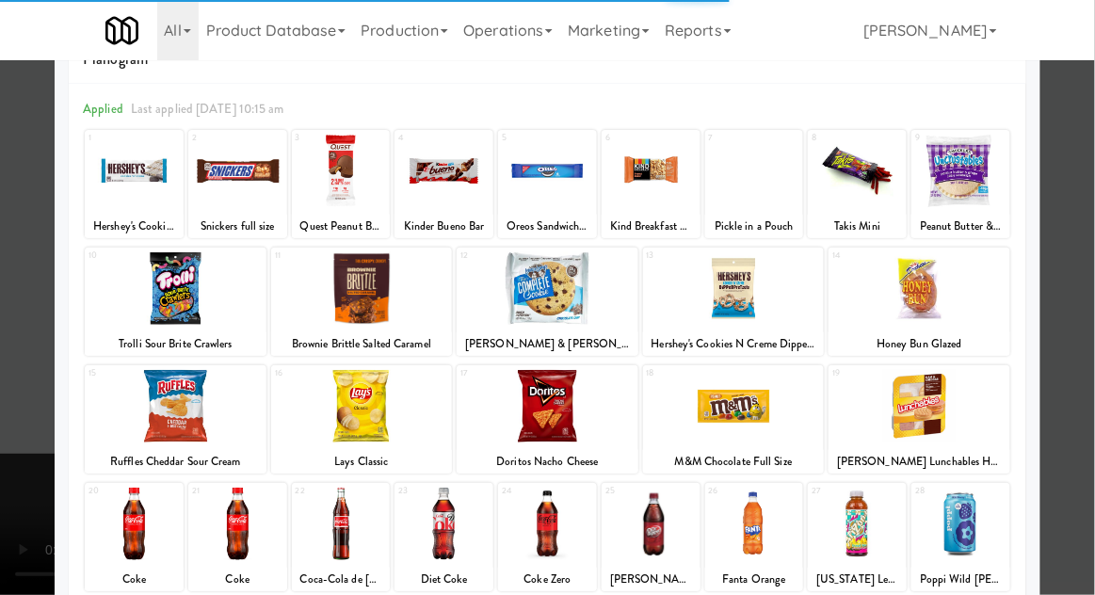
scroll to position [73, 0]
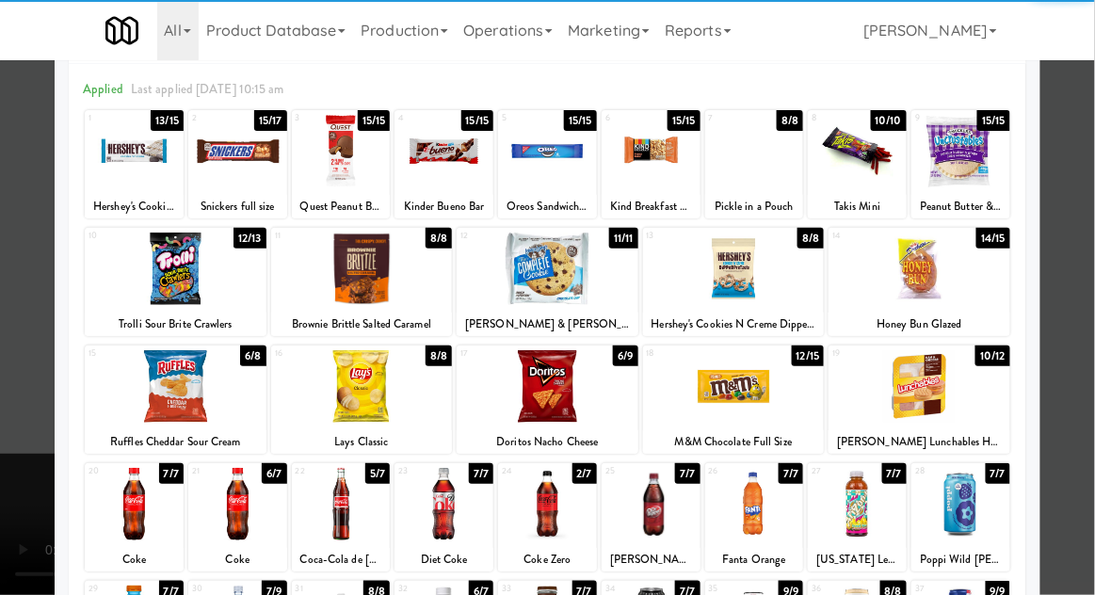
click at [334, 513] on div at bounding box center [341, 504] width 99 height 73
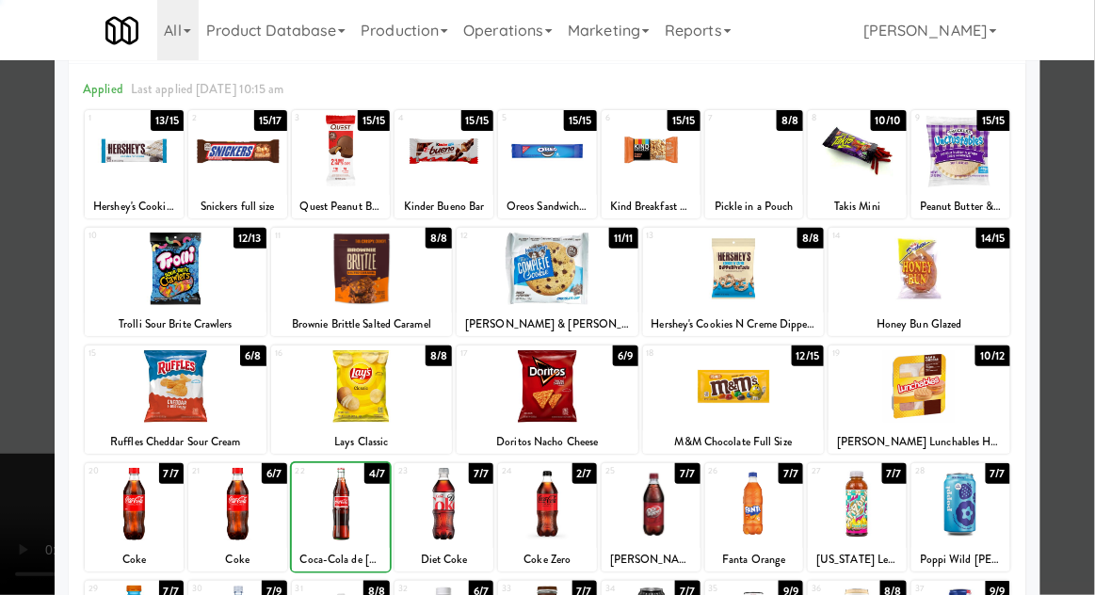
click at [1074, 428] on div at bounding box center [547, 297] width 1095 height 595
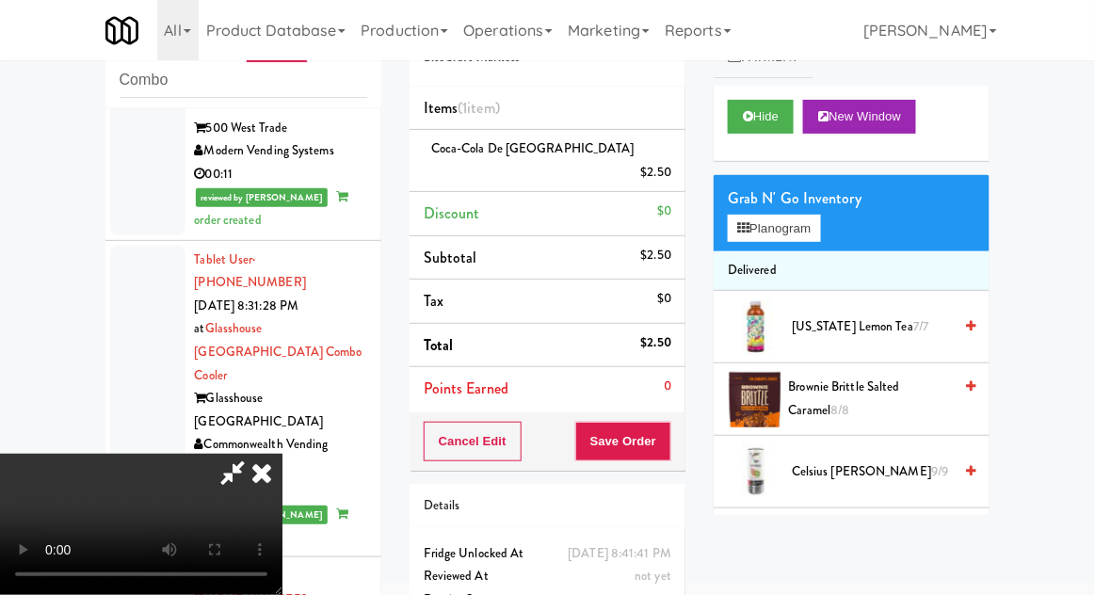
click at [886, 381] on span "Brownie Brittle Salted Caramel 8/8" at bounding box center [871, 399] width 164 height 46
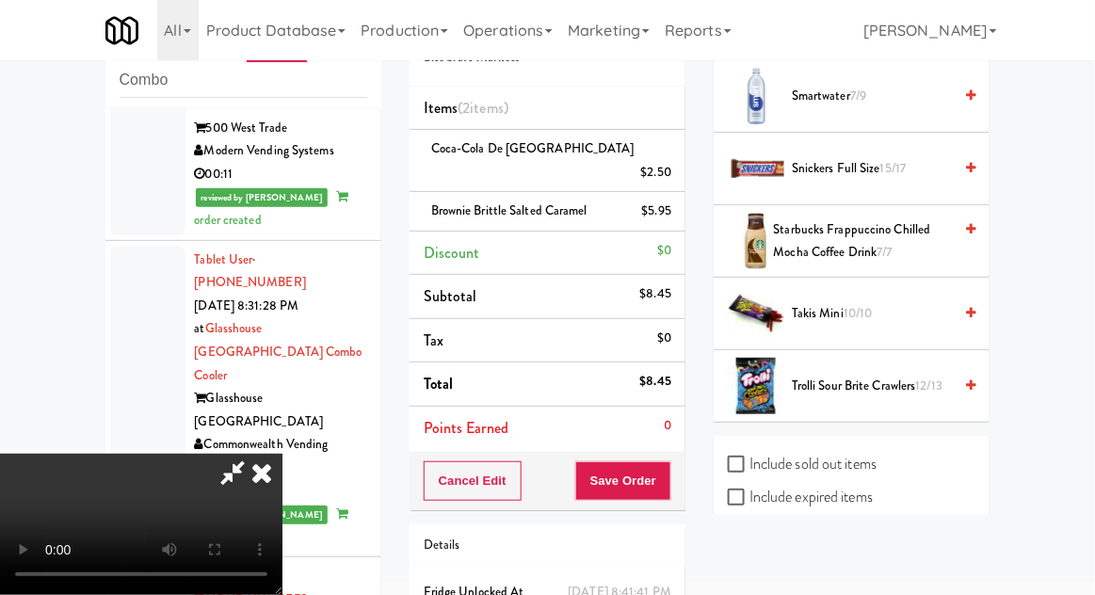
scroll to position [86, 0]
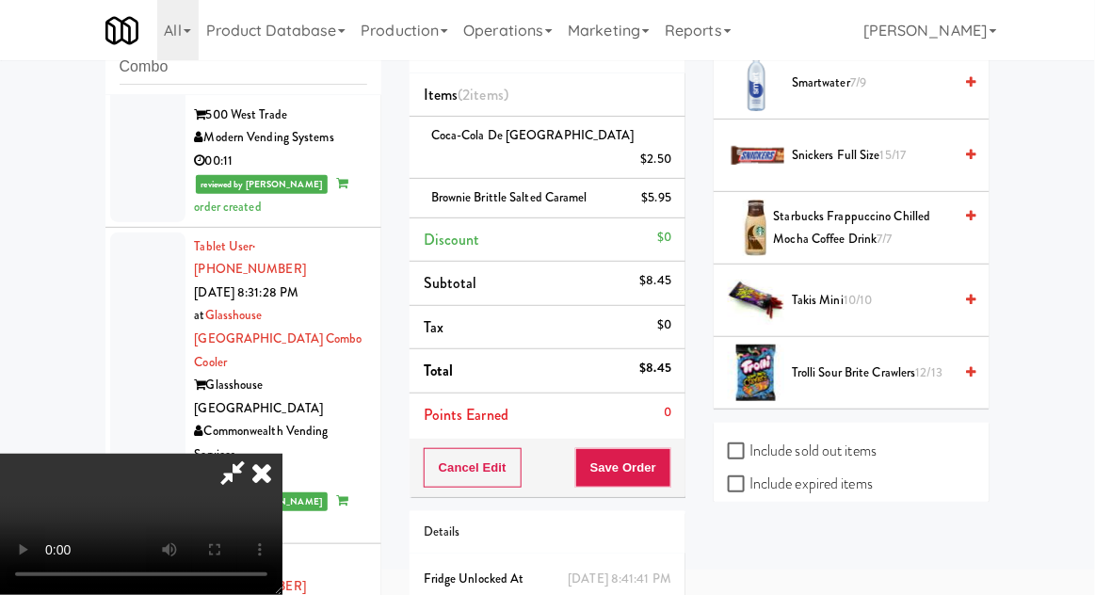
click at [916, 362] on span "Trolli Sour Brite Crawlers 12/13" at bounding box center [872, 374] width 160 height 24
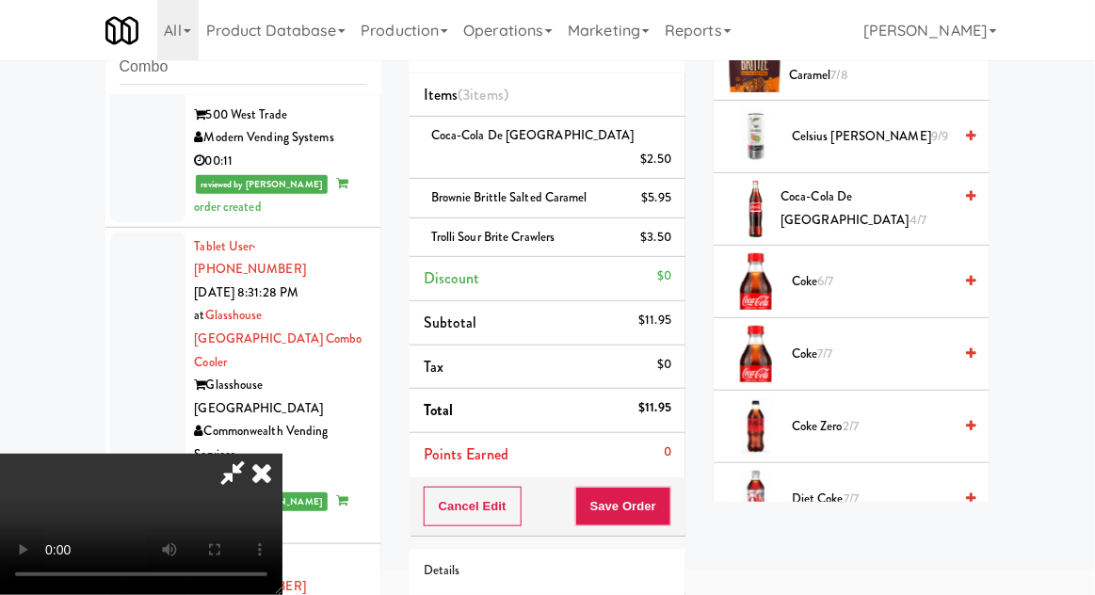
scroll to position [0, 0]
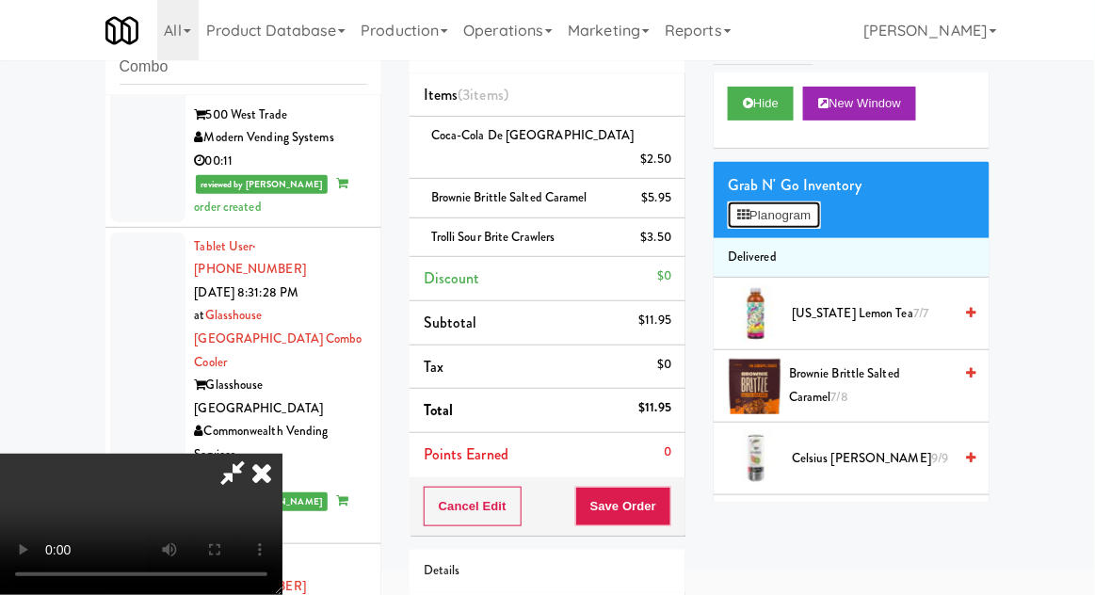
click at [791, 211] on button "Planogram" at bounding box center [774, 216] width 92 height 28
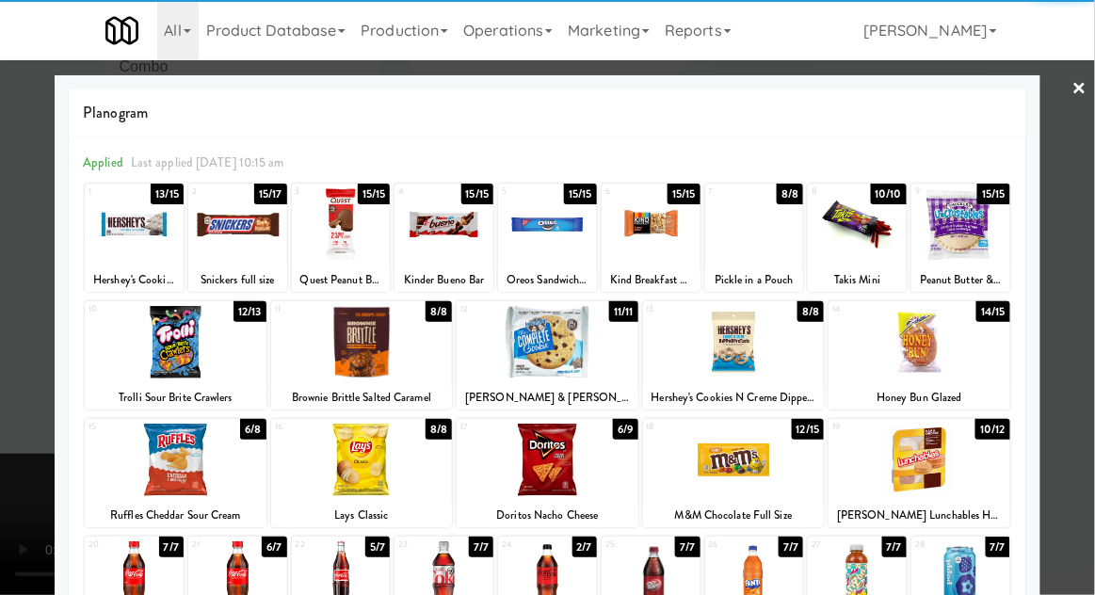
click at [1071, 349] on div at bounding box center [547, 297] width 1095 height 595
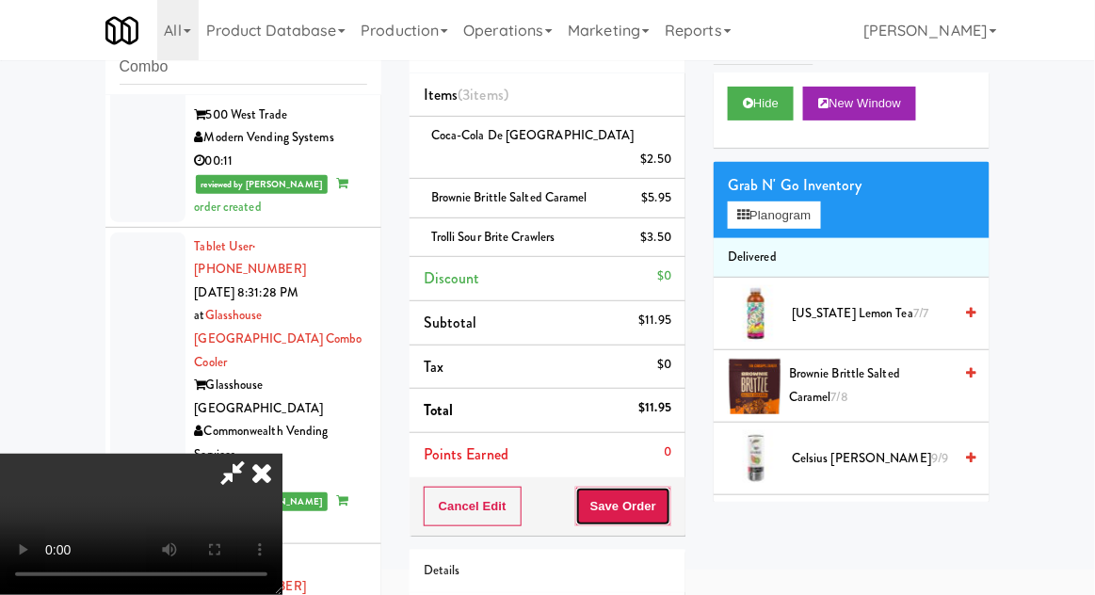
click at [669, 487] on button "Save Order" at bounding box center [623, 507] width 96 height 40
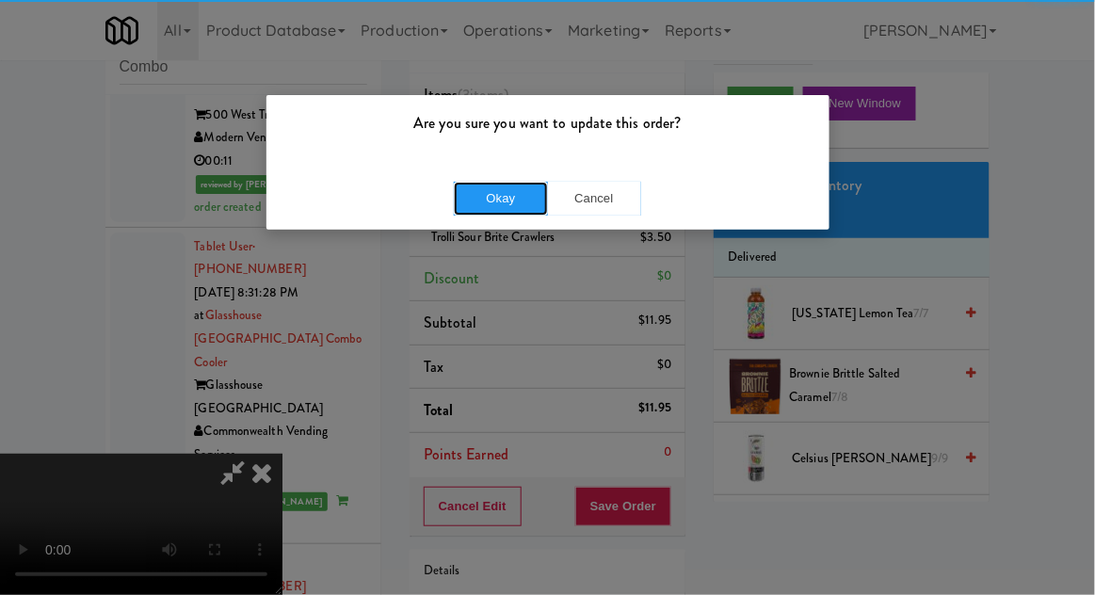
click at [494, 203] on button "Okay" at bounding box center [501, 199] width 94 height 34
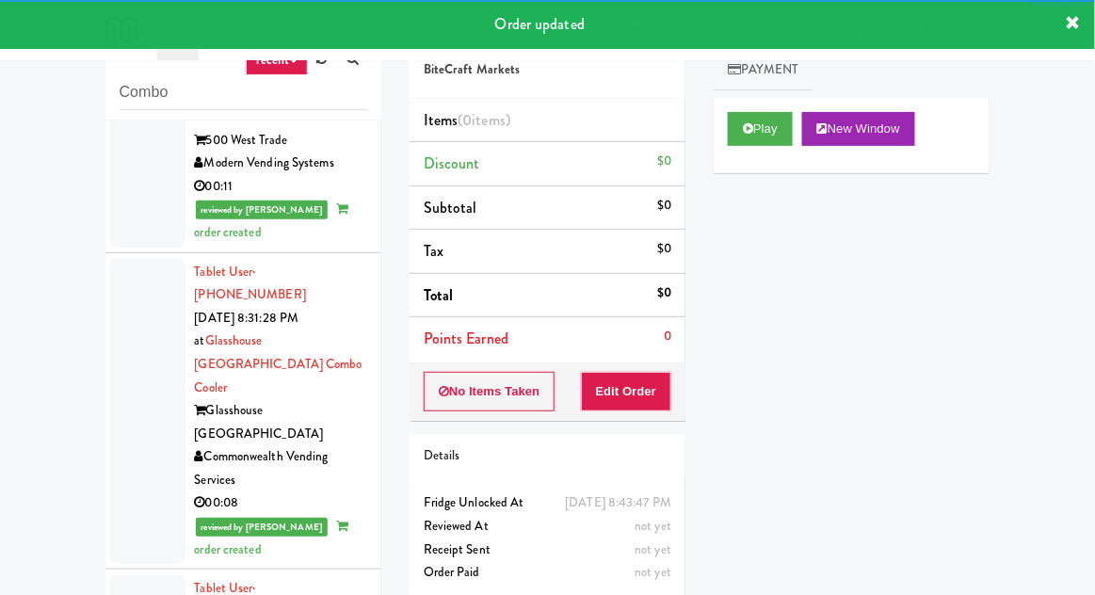
scroll to position [73, 0]
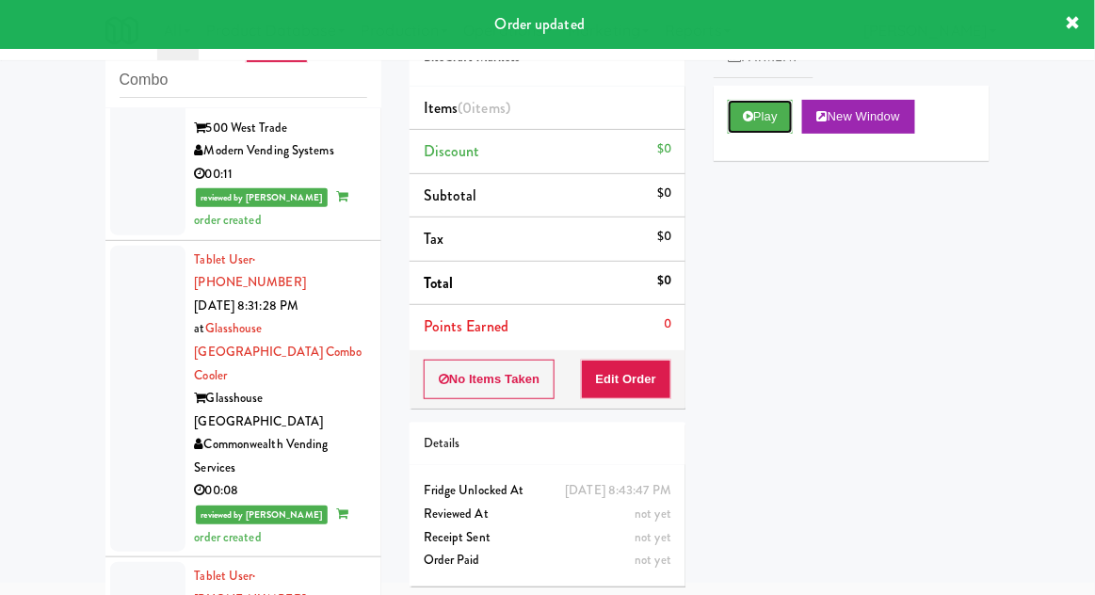
click at [783, 125] on button "Play" at bounding box center [760, 117] width 65 height 34
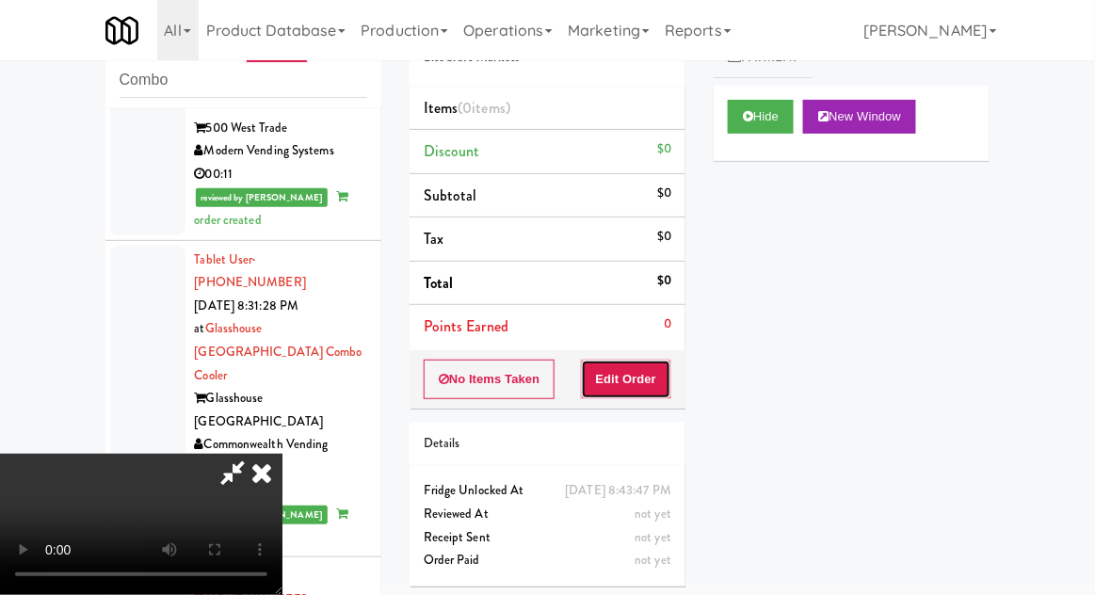
click at [649, 360] on button "Edit Order" at bounding box center [626, 380] width 91 height 40
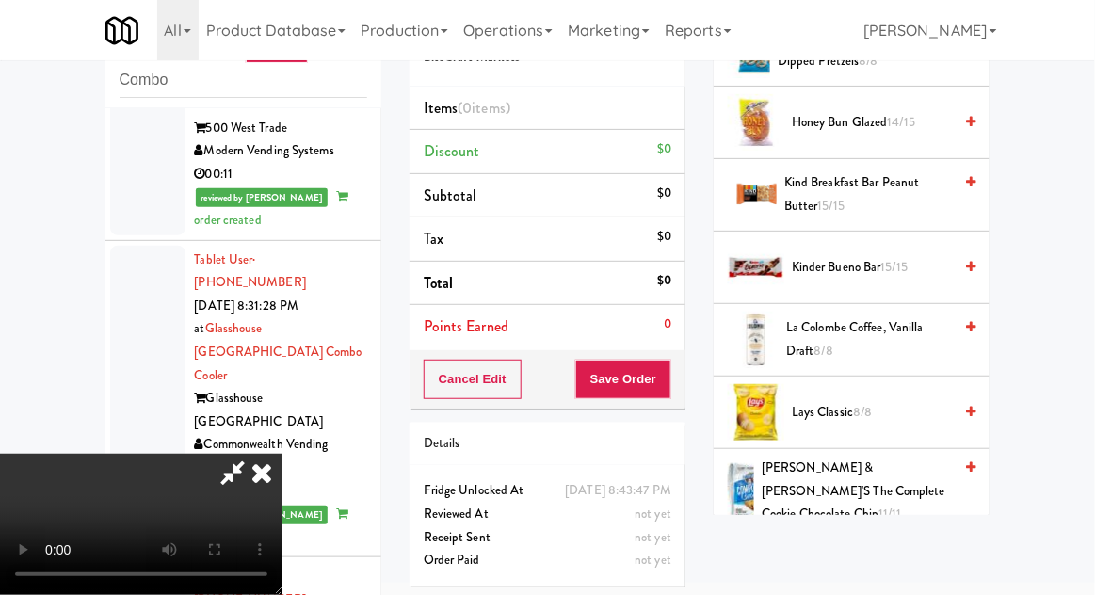
scroll to position [1297, 0]
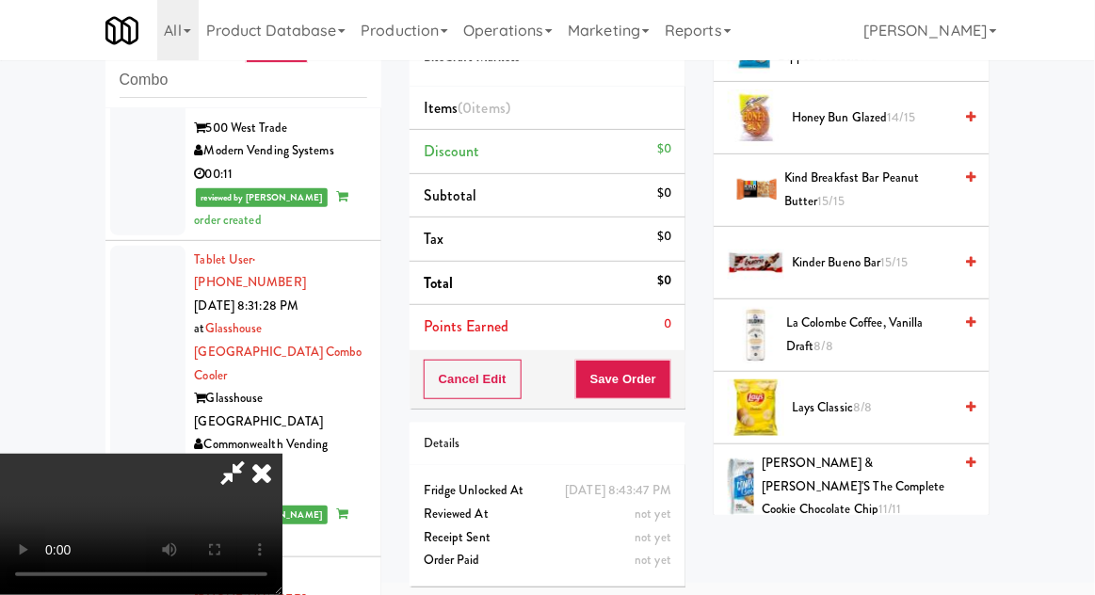
click at [871, 555] on span "M&M Chocolate Full Size 12/15" at bounding box center [872, 567] width 160 height 24
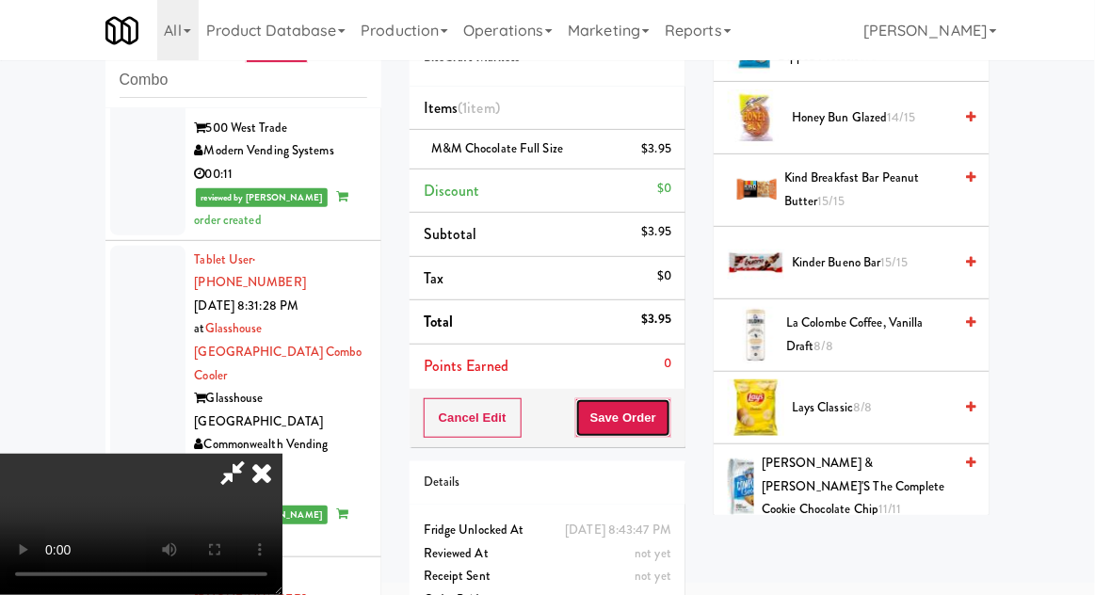
click at [667, 429] on button "Save Order" at bounding box center [623, 418] width 96 height 40
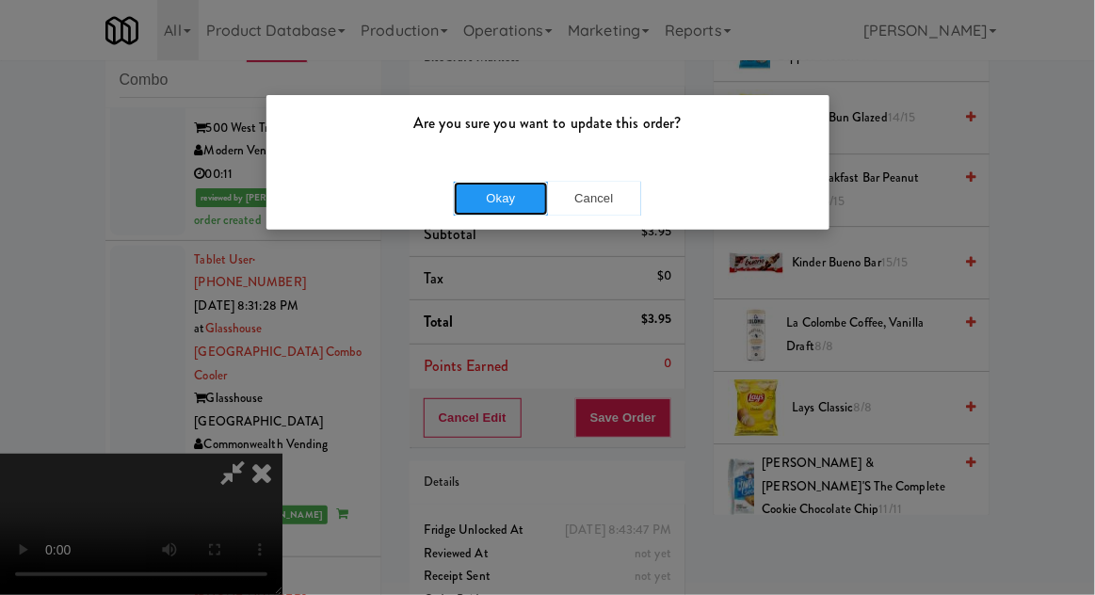
click at [469, 198] on button "Okay" at bounding box center [501, 199] width 94 height 34
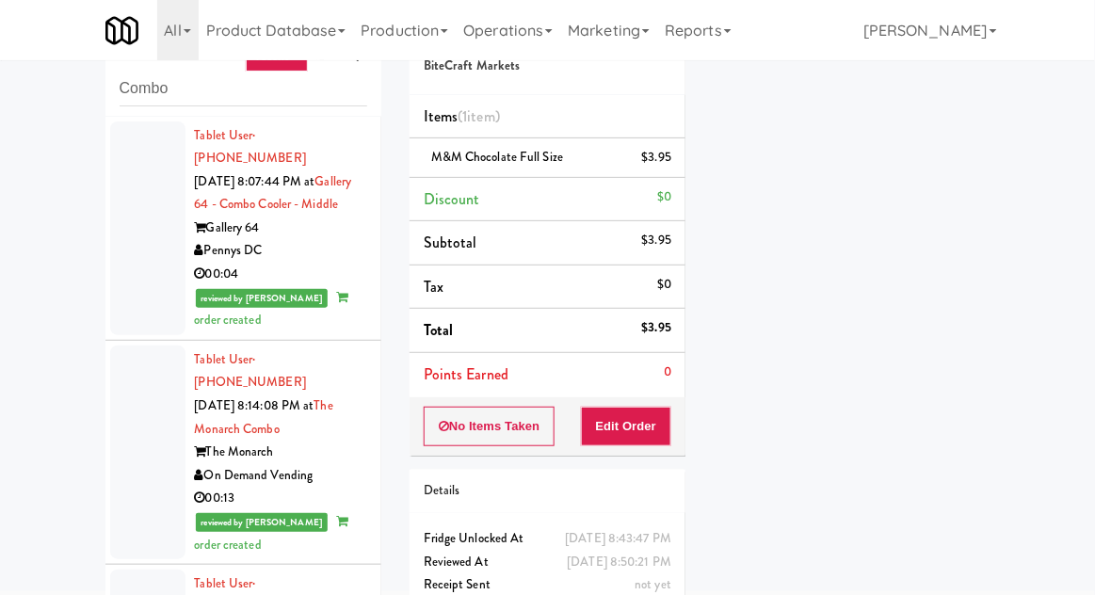
scroll to position [0, 0]
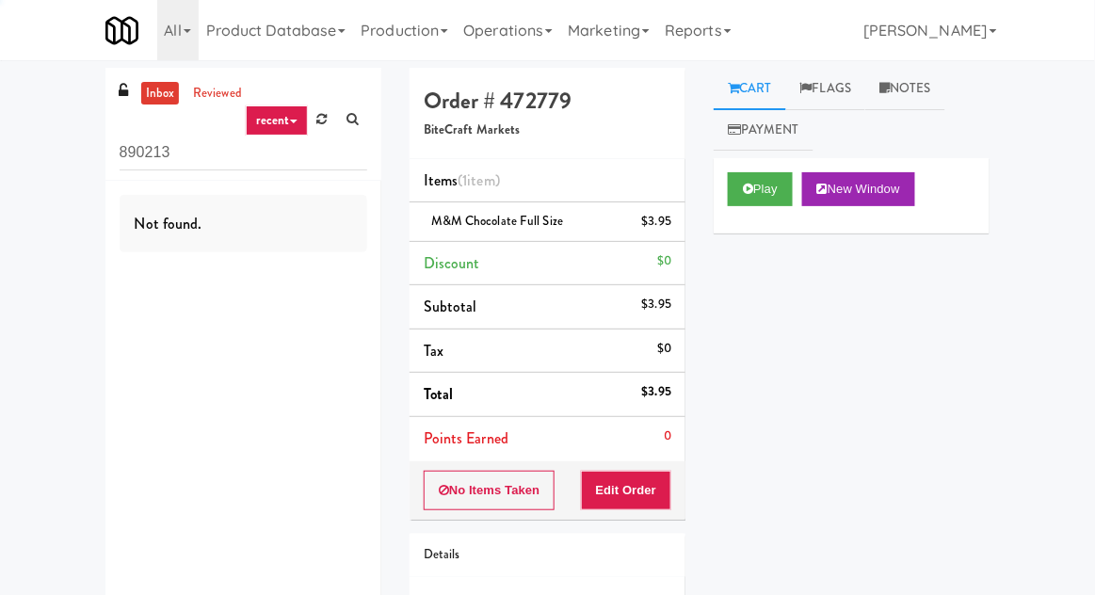
click at [139, 152] on input "890213" at bounding box center [244, 153] width 248 height 35
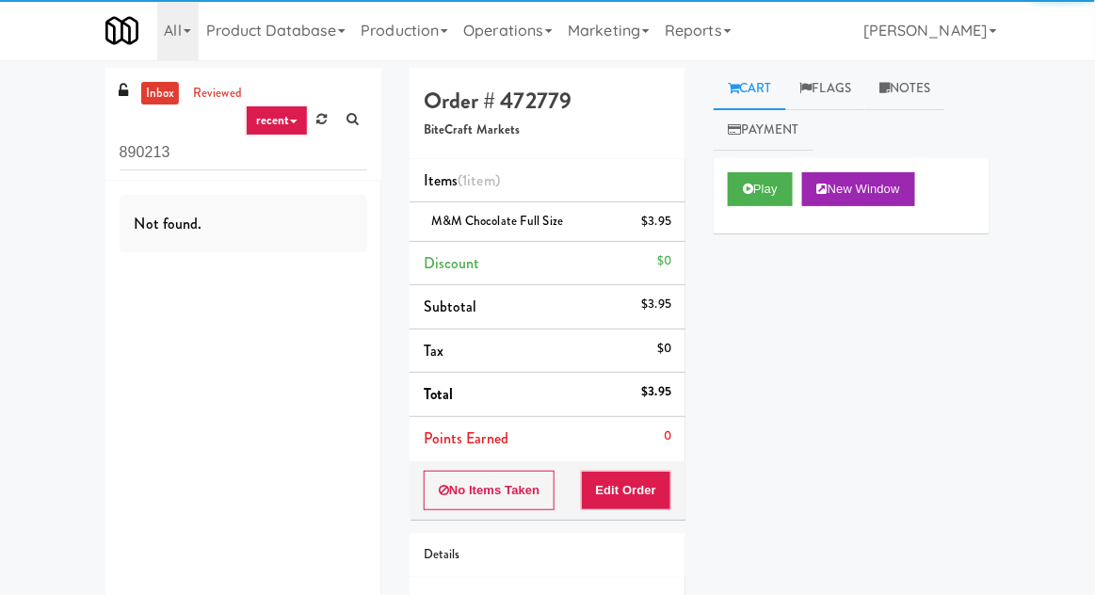
click at [136, 148] on input "890213" at bounding box center [244, 153] width 248 height 35
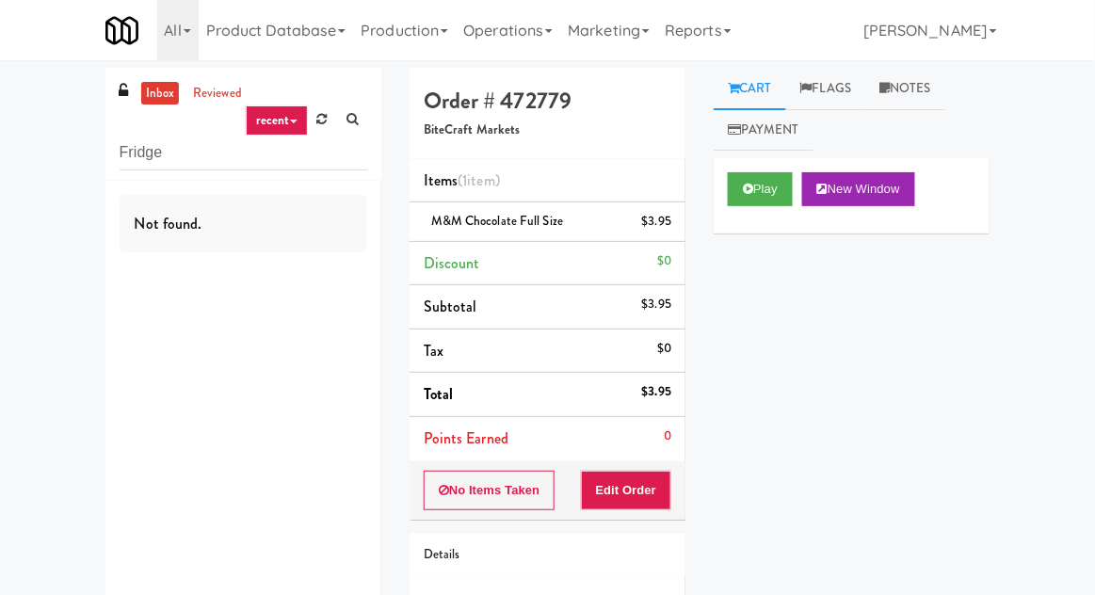
type input "Fridge"
click at [54, 110] on div "inbox reviewed recent all unclear take inventory issue suspicious failed recent…" at bounding box center [547, 390] width 1095 height 644
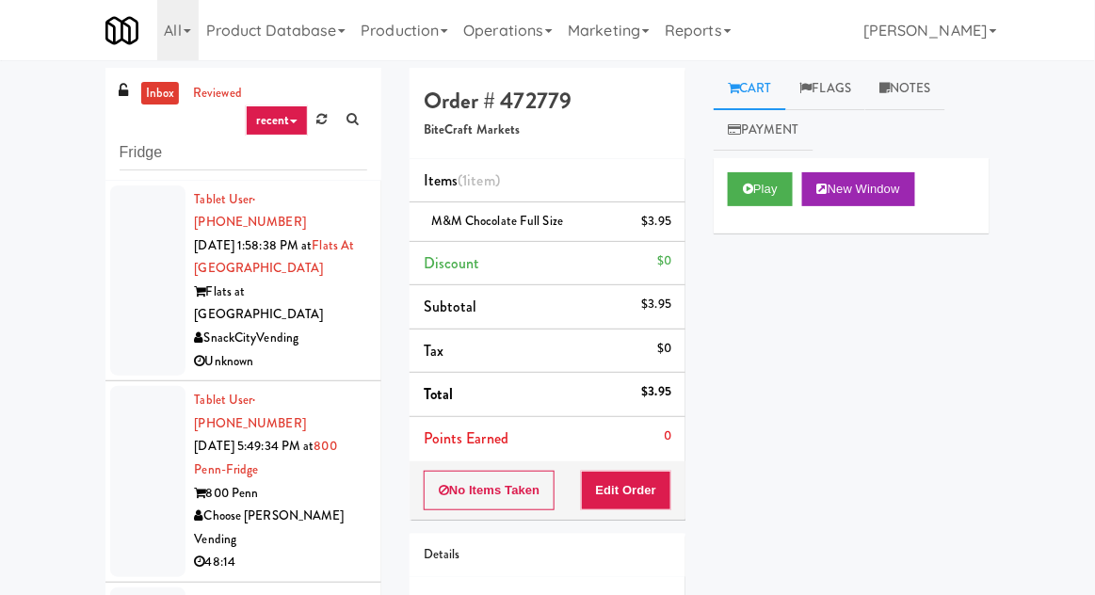
click at [132, 315] on div at bounding box center [147, 281] width 75 height 191
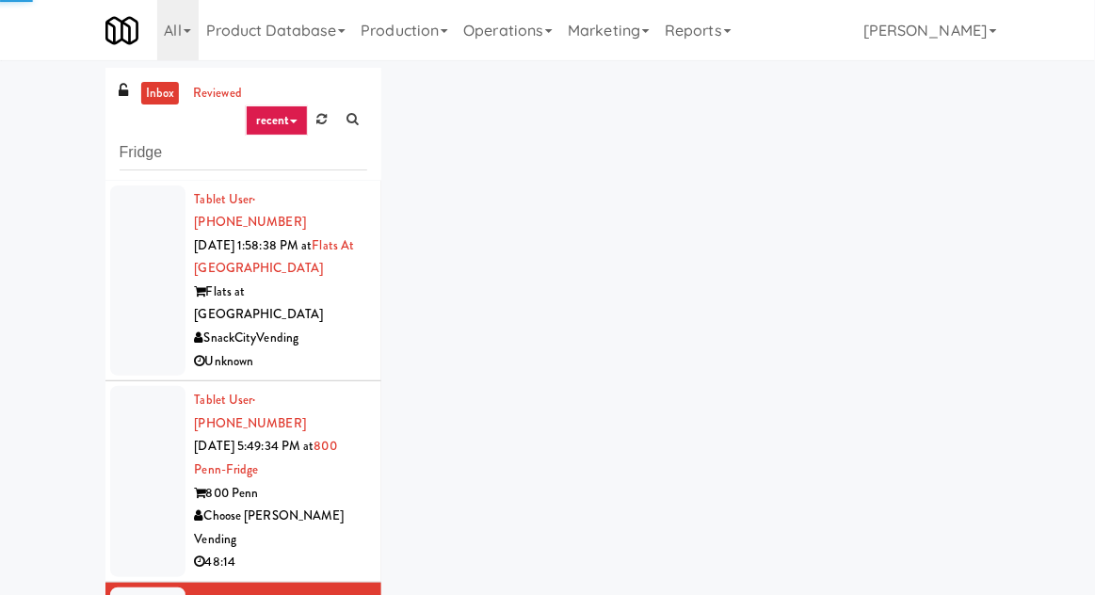
click at [126, 456] on div at bounding box center [147, 481] width 75 height 191
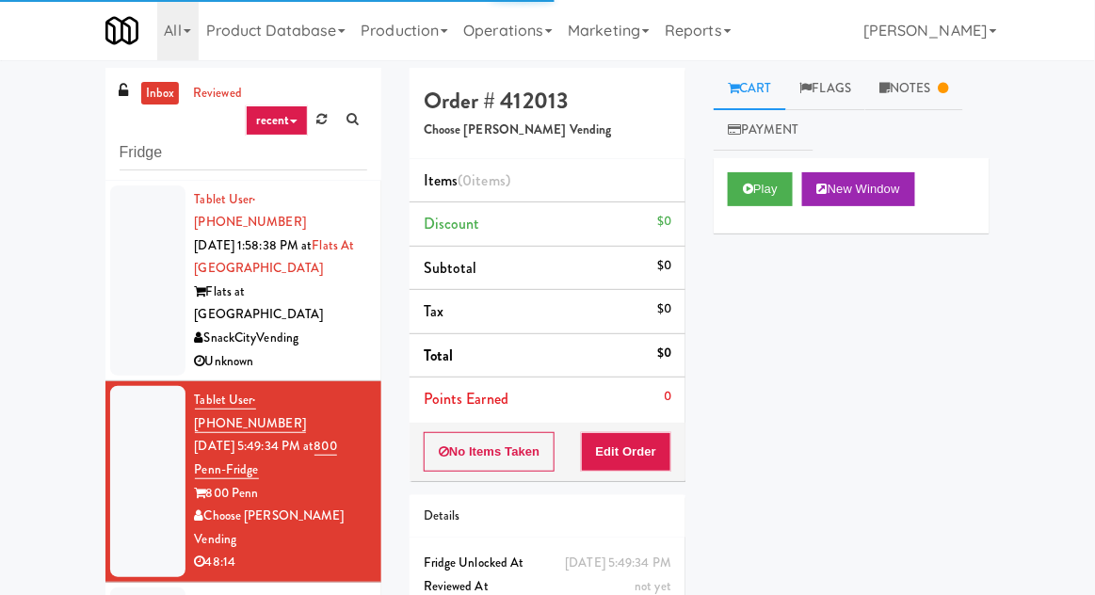
scroll to position [73, 0]
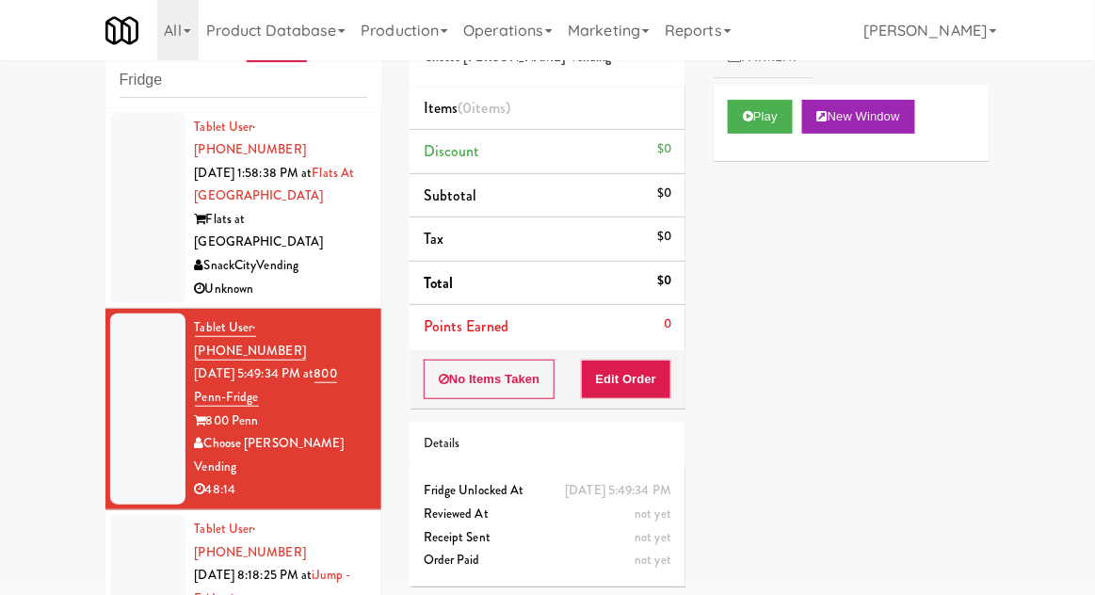
click at [129, 515] on div at bounding box center [147, 599] width 75 height 168
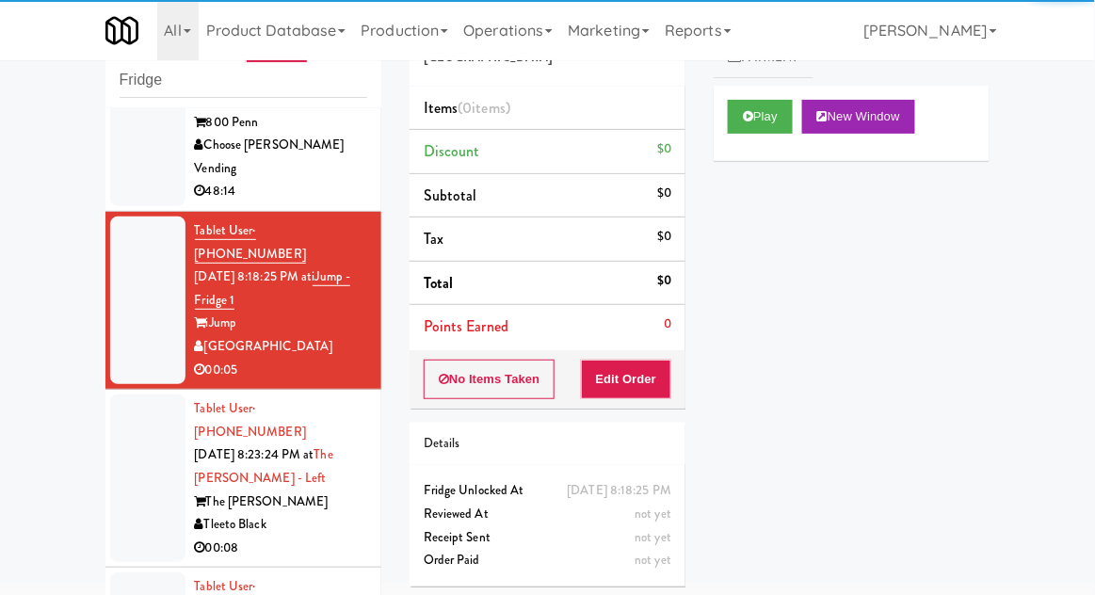
scroll to position [299, 0]
click at [784, 103] on button "Play" at bounding box center [760, 117] width 65 height 34
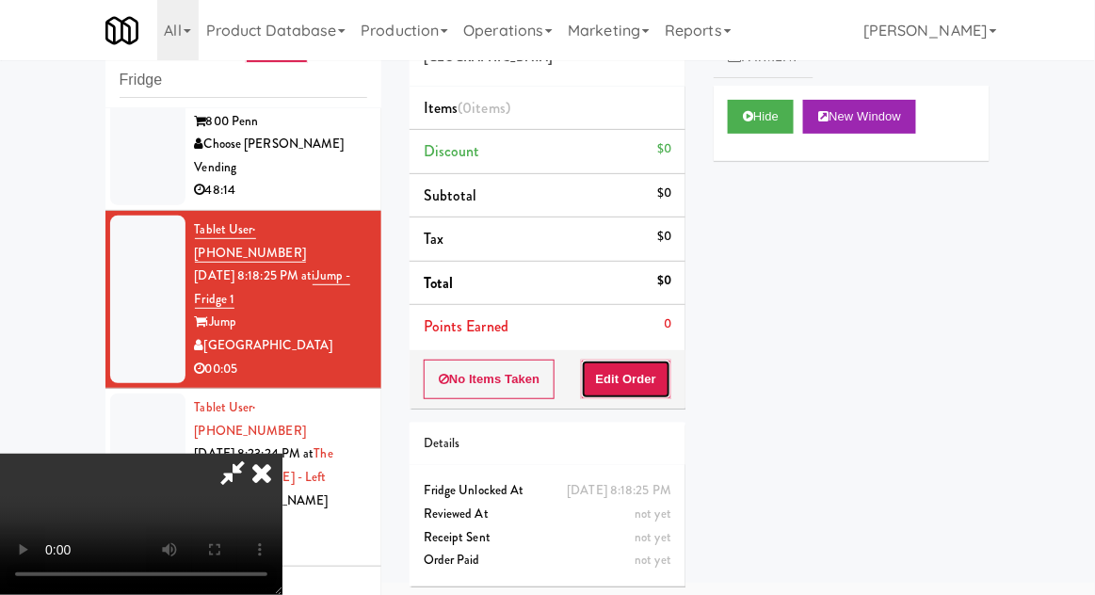
click at [659, 360] on button "Edit Order" at bounding box center [626, 380] width 91 height 40
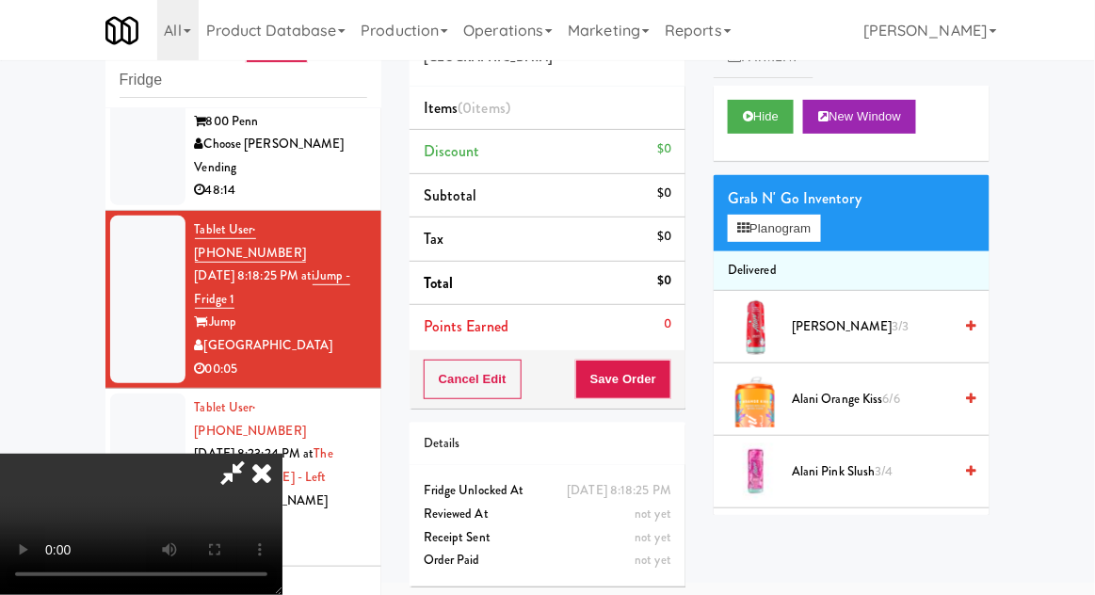
scroll to position [0, 0]
click at [796, 241] on button "Planogram" at bounding box center [774, 229] width 92 height 28
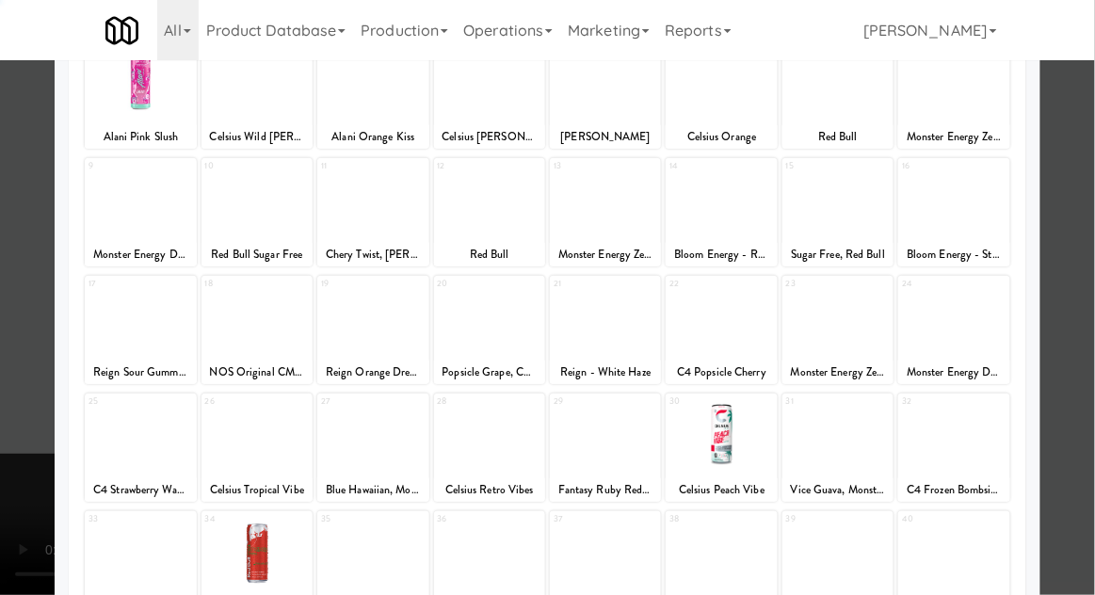
scroll to position [238, 0]
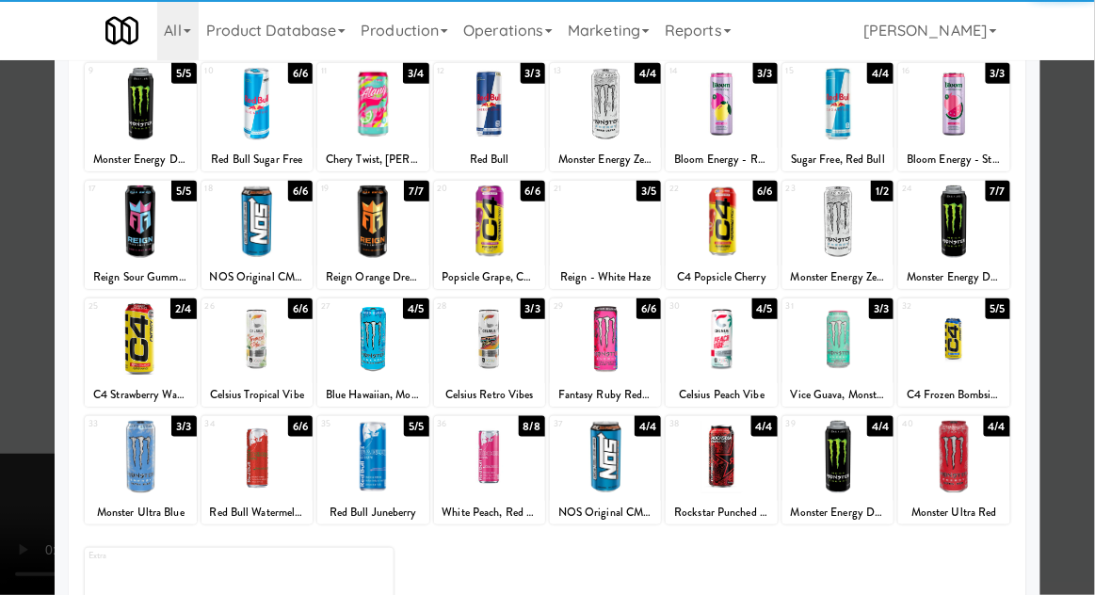
click at [356, 487] on div at bounding box center [372, 457] width 111 height 73
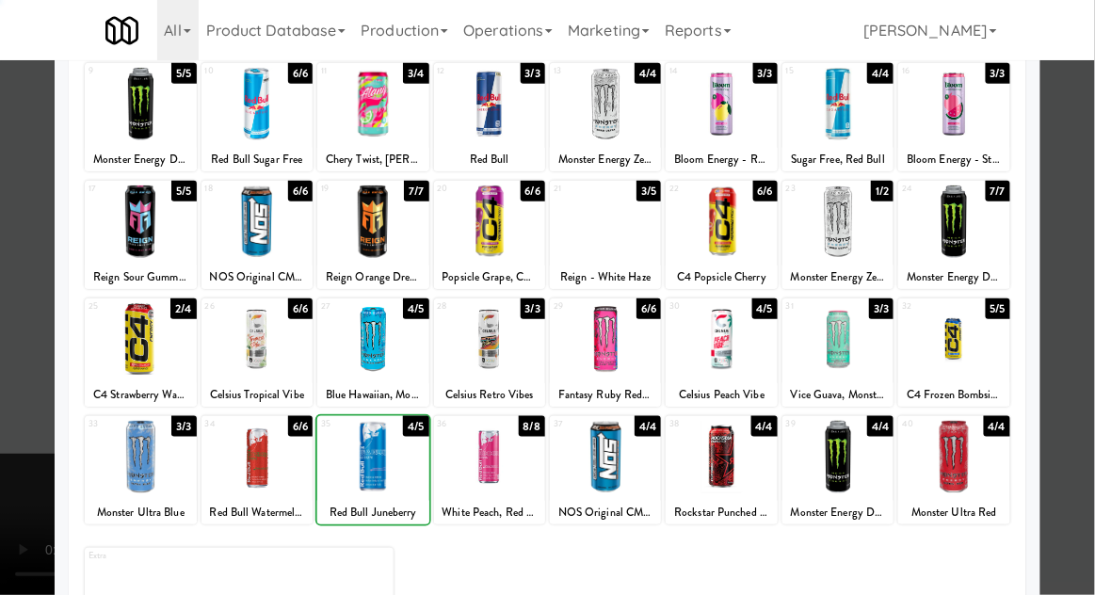
click at [1072, 283] on div at bounding box center [547, 297] width 1095 height 595
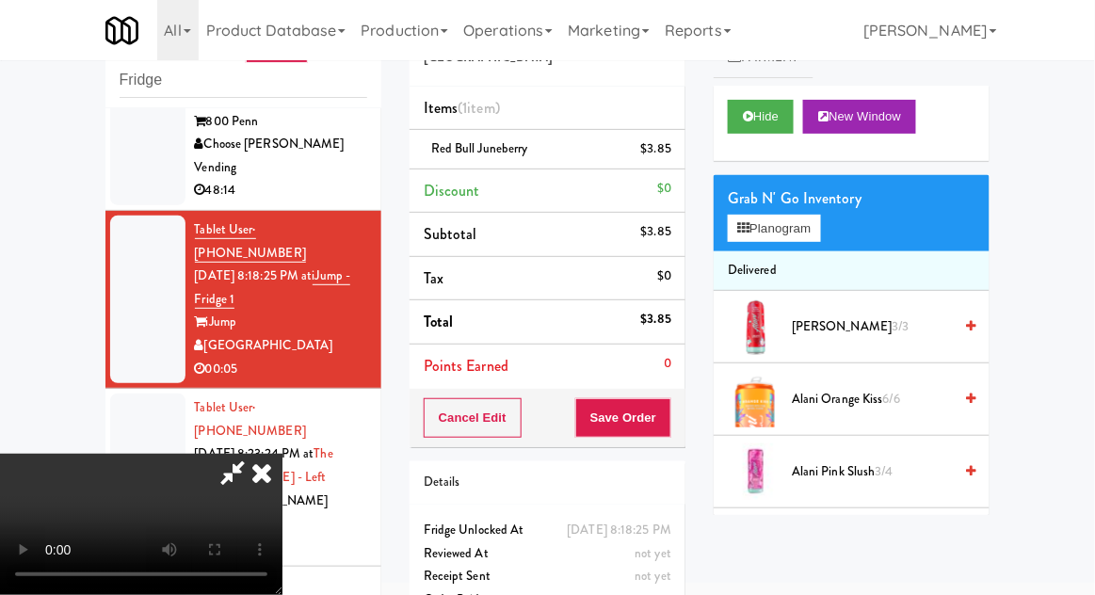
scroll to position [69, 0]
click at [671, 415] on button "Save Order" at bounding box center [623, 418] width 96 height 40
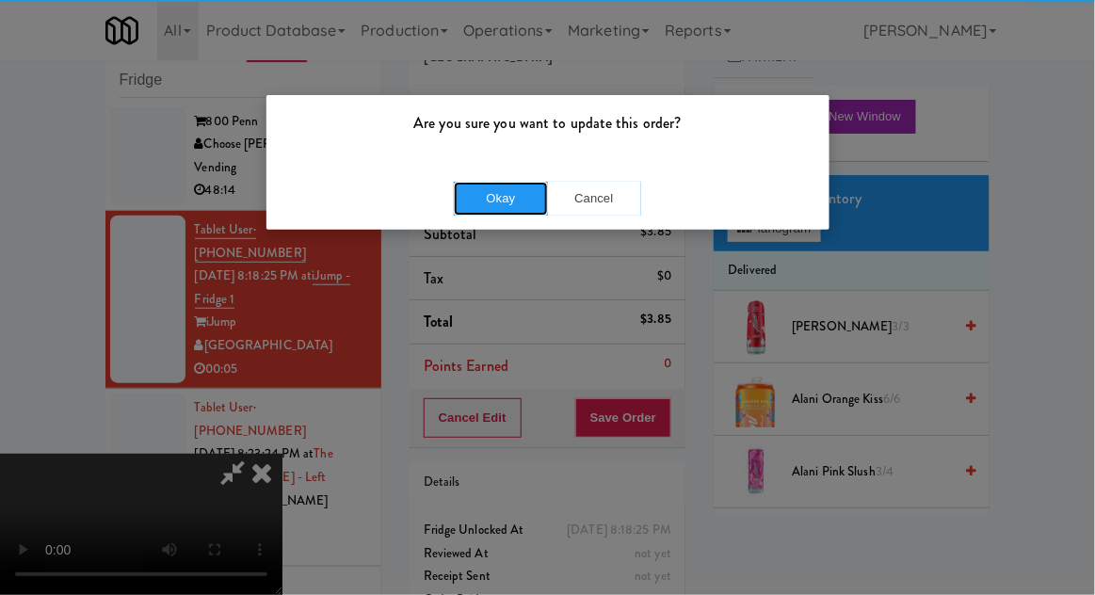
click at [463, 213] on button "Okay" at bounding box center [501, 199] width 94 height 34
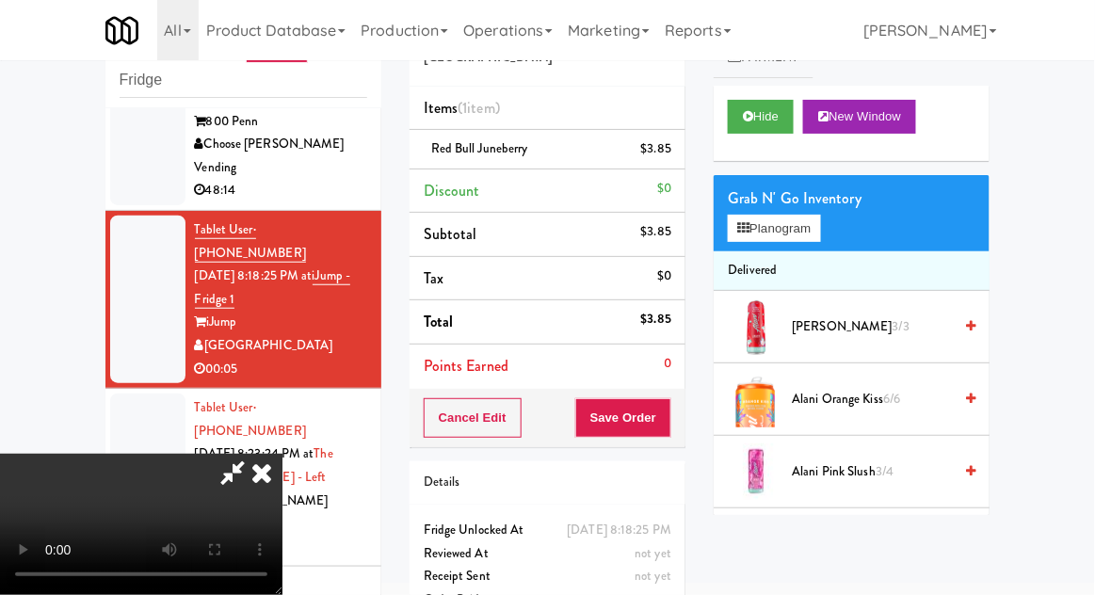
click at [468, 205] on div at bounding box center [547, 297] width 1095 height 595
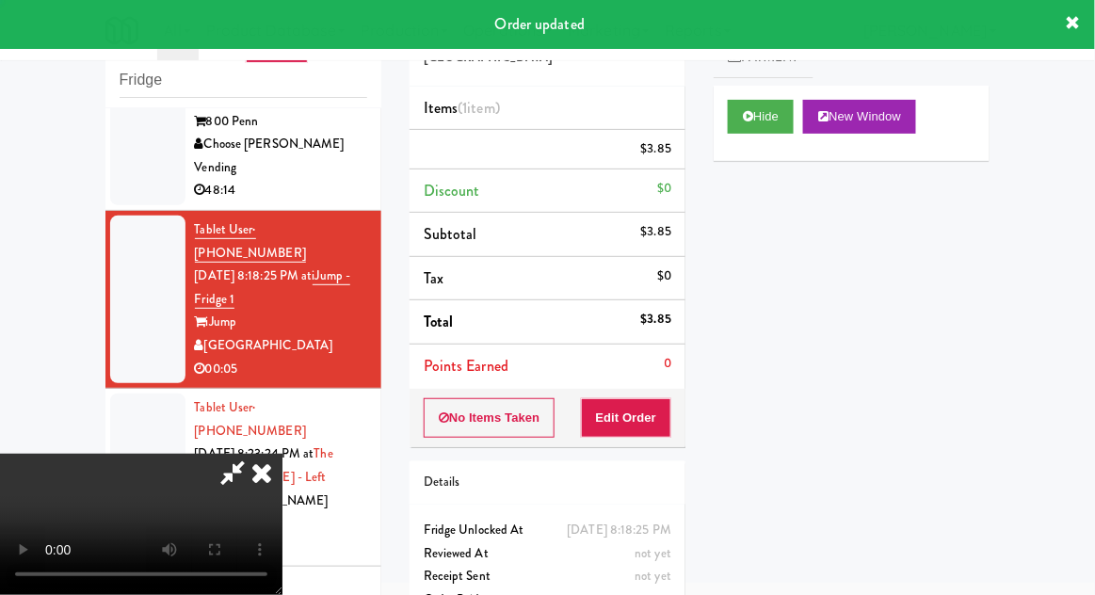
scroll to position [0, 0]
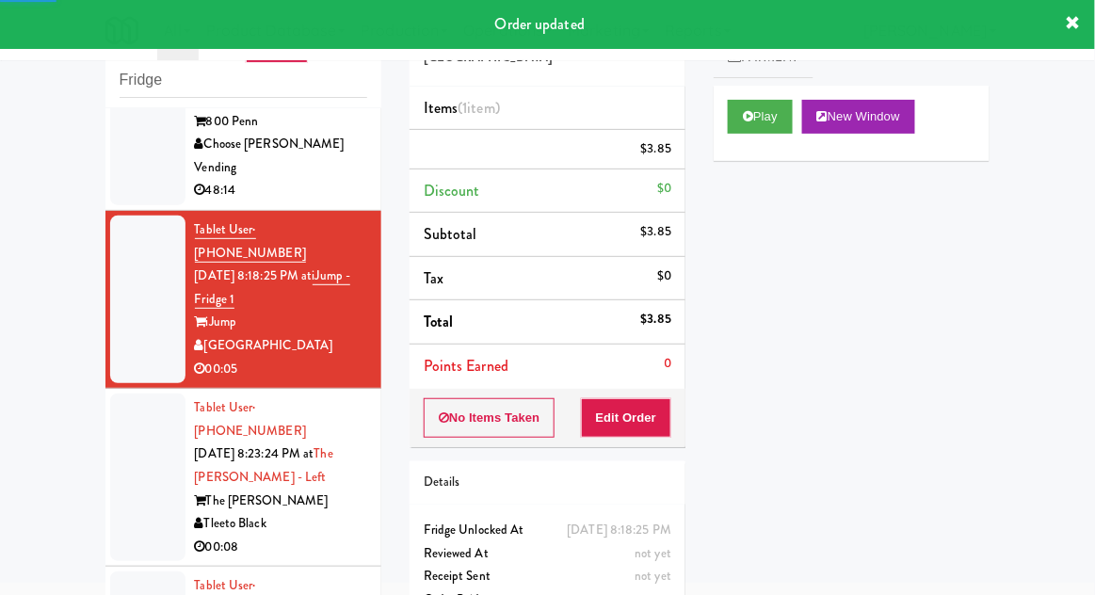
click at [126, 412] on div at bounding box center [147, 478] width 75 height 168
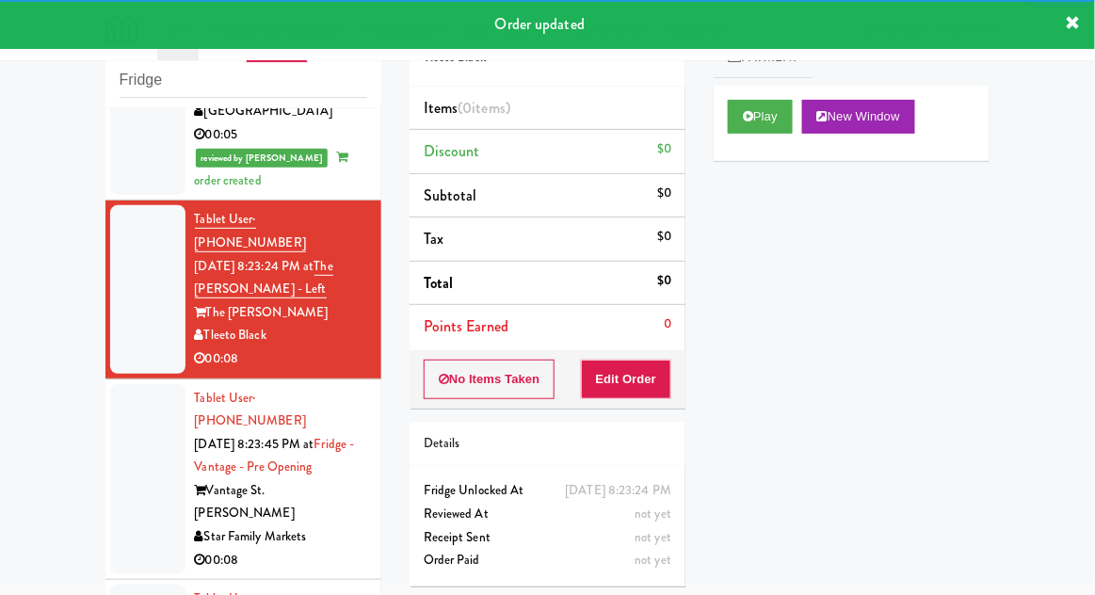
scroll to position [500, 0]
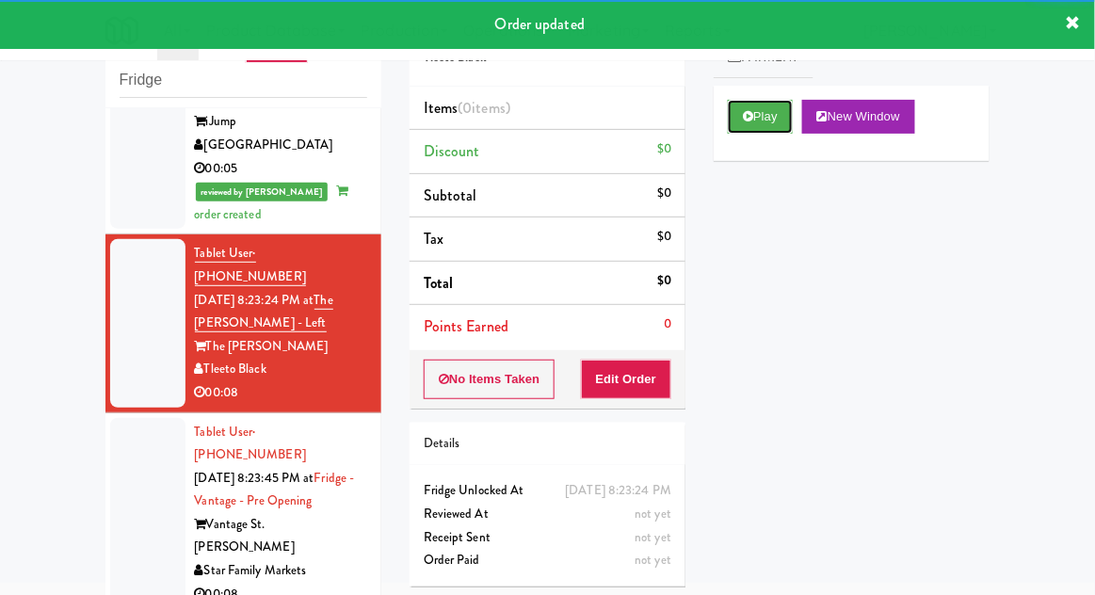
click at [782, 122] on button "Play" at bounding box center [760, 117] width 65 height 34
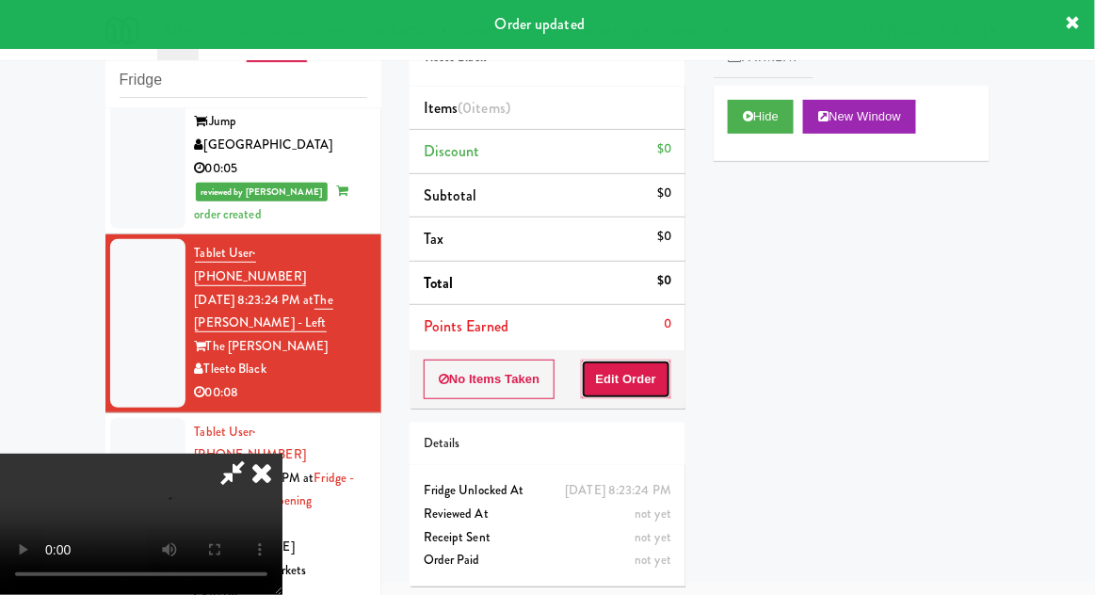
click at [648, 388] on button "Edit Order" at bounding box center [626, 380] width 91 height 40
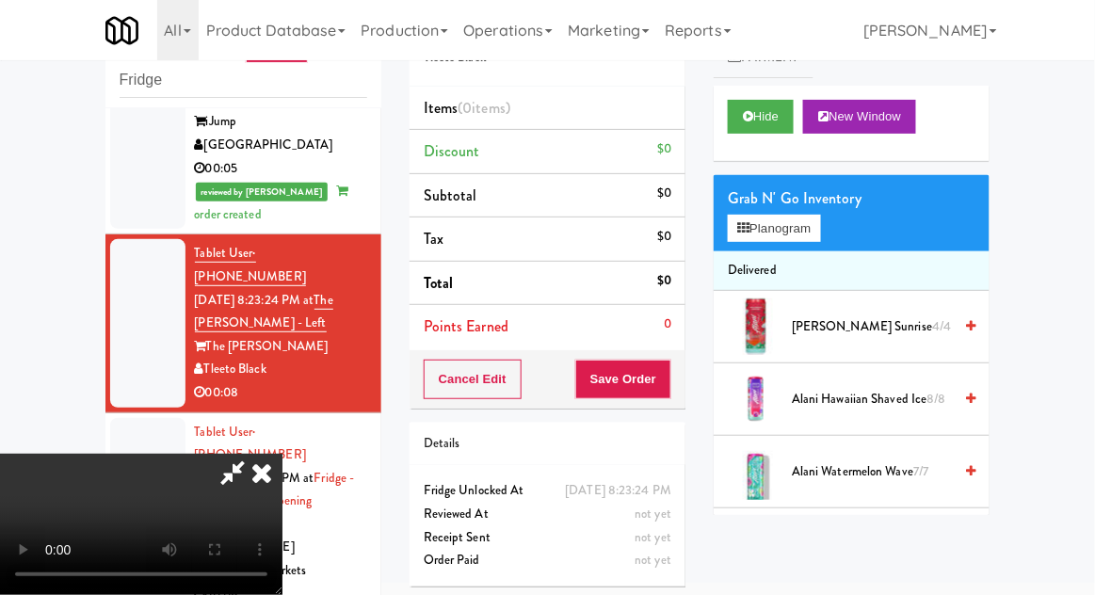
scroll to position [0, 0]
click at [802, 239] on button "Planogram" at bounding box center [774, 229] width 92 height 28
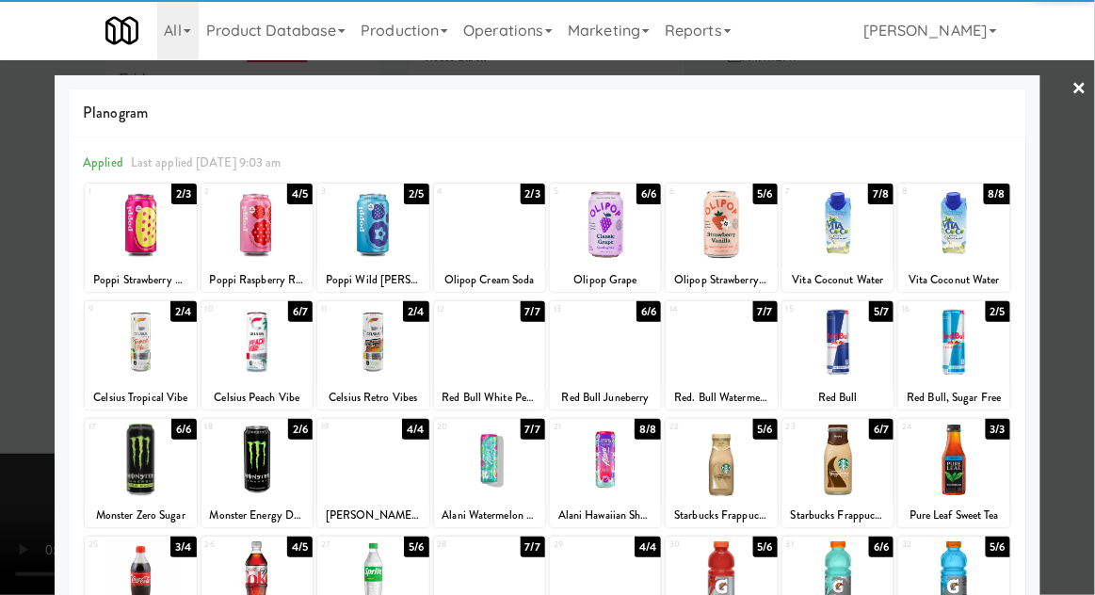
click at [135, 365] on div at bounding box center [140, 342] width 111 height 73
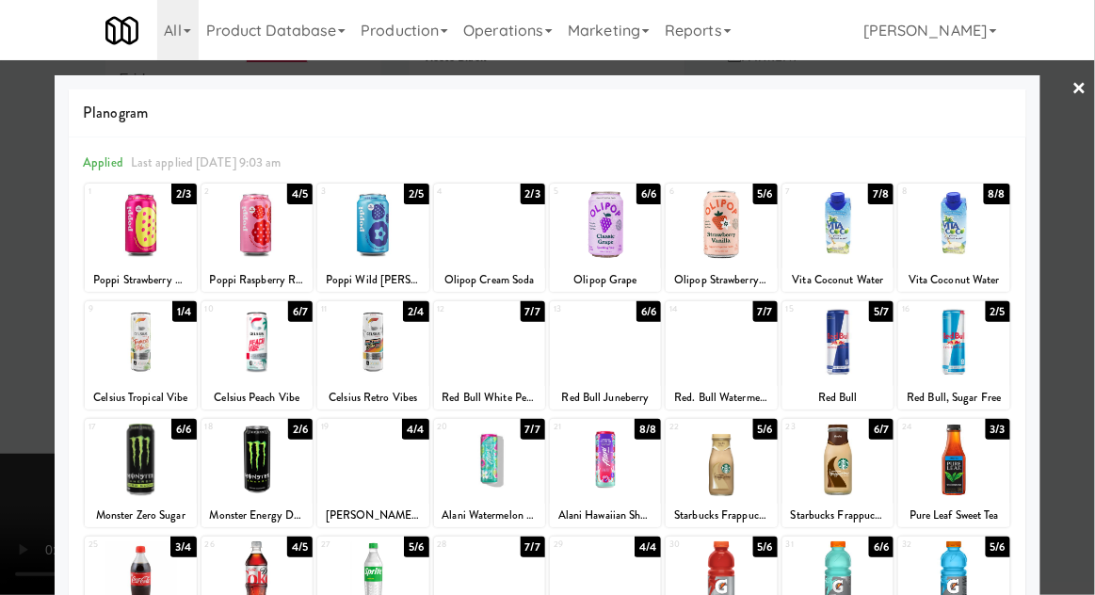
click at [20, 377] on div at bounding box center [547, 297] width 1095 height 595
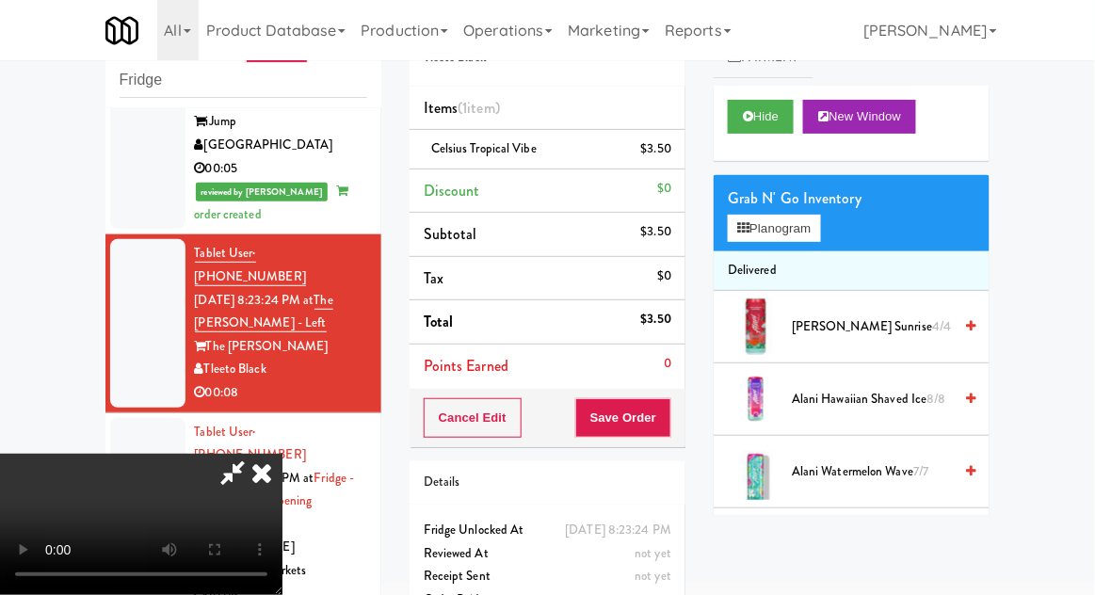
scroll to position [69, 0]
click at [664, 431] on button "Save Order" at bounding box center [623, 418] width 96 height 40
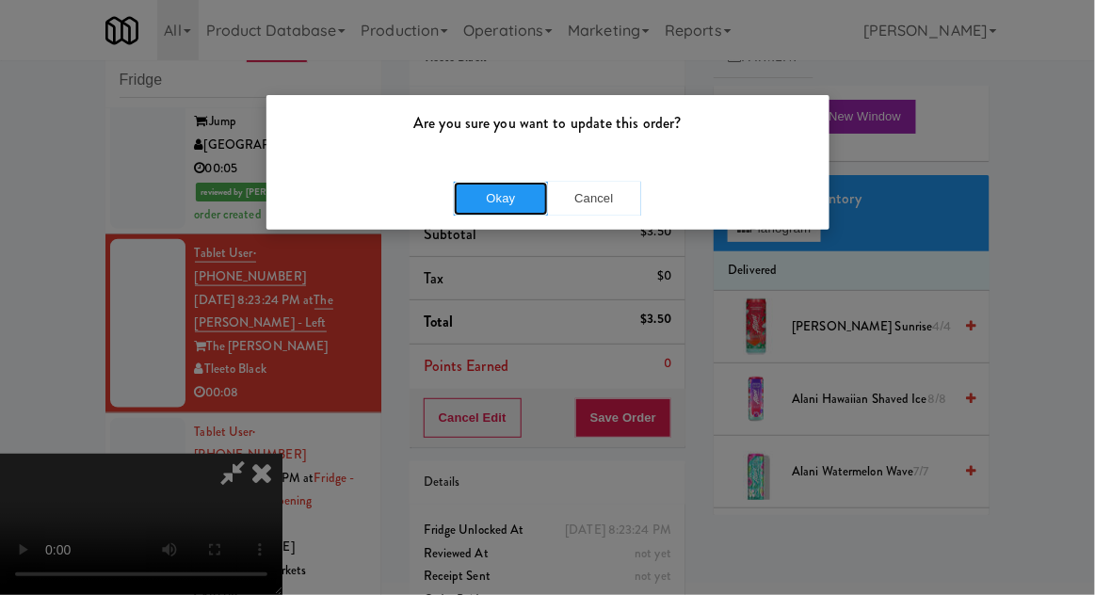
click at [471, 205] on button "Okay" at bounding box center [501, 199] width 94 height 34
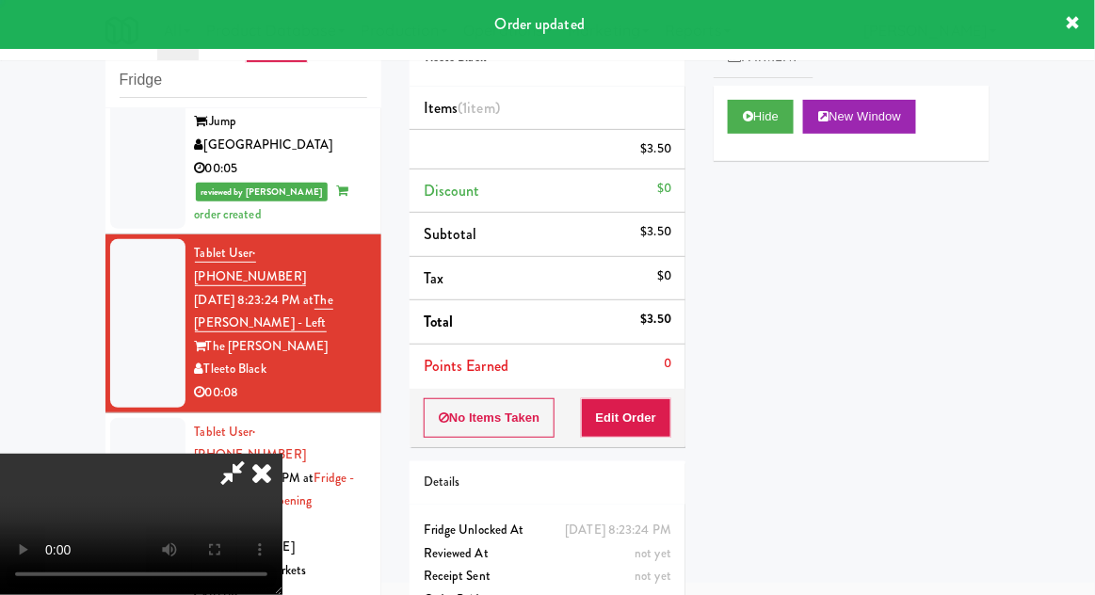
scroll to position [0, 0]
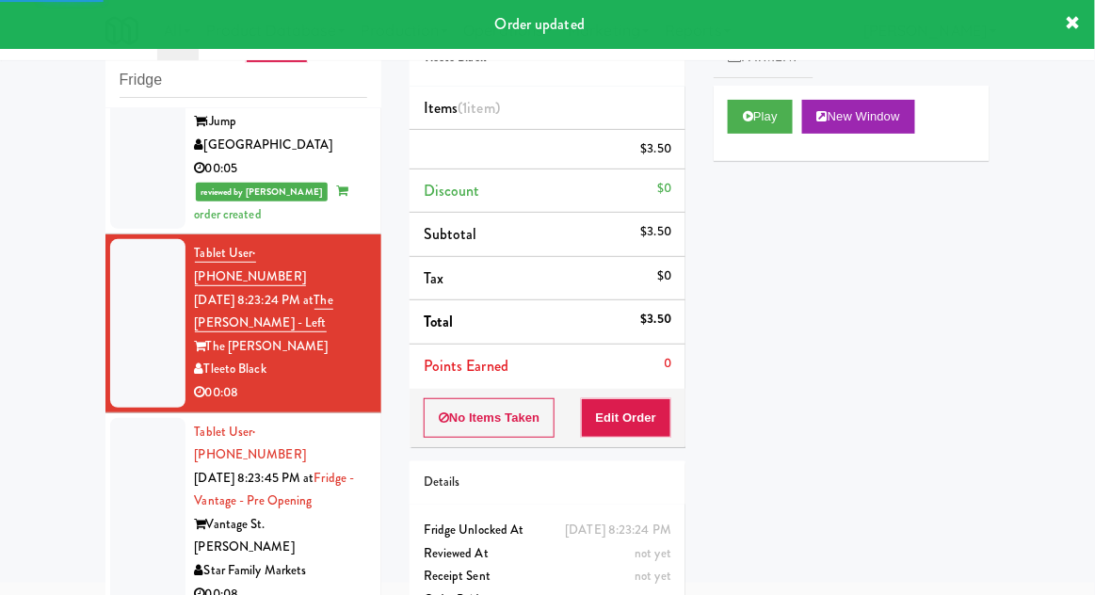
click at [111, 418] on div at bounding box center [147, 513] width 75 height 191
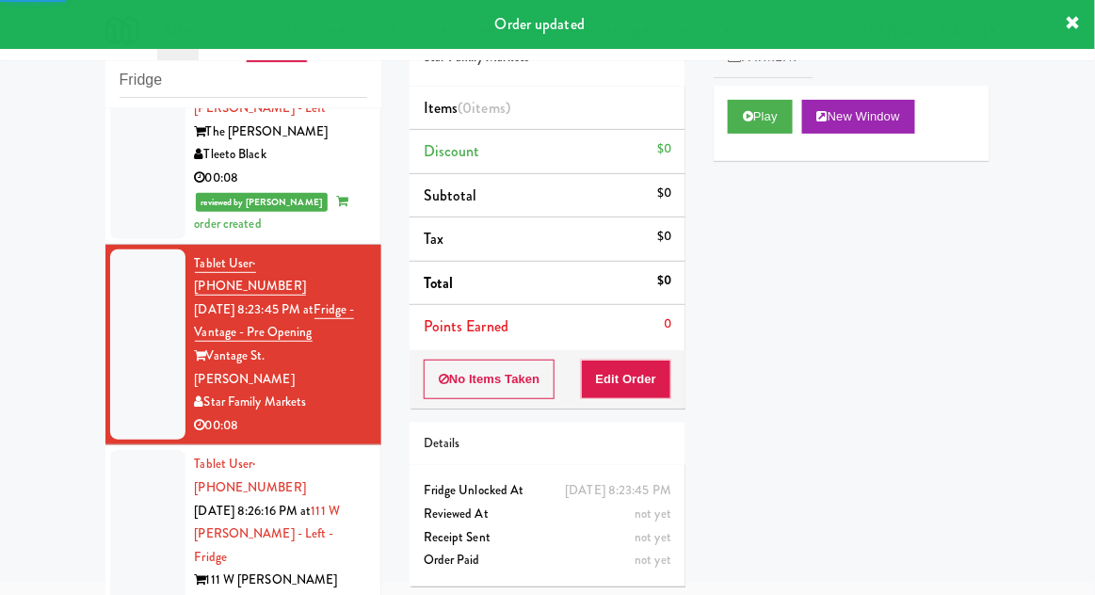
scroll to position [719, 0]
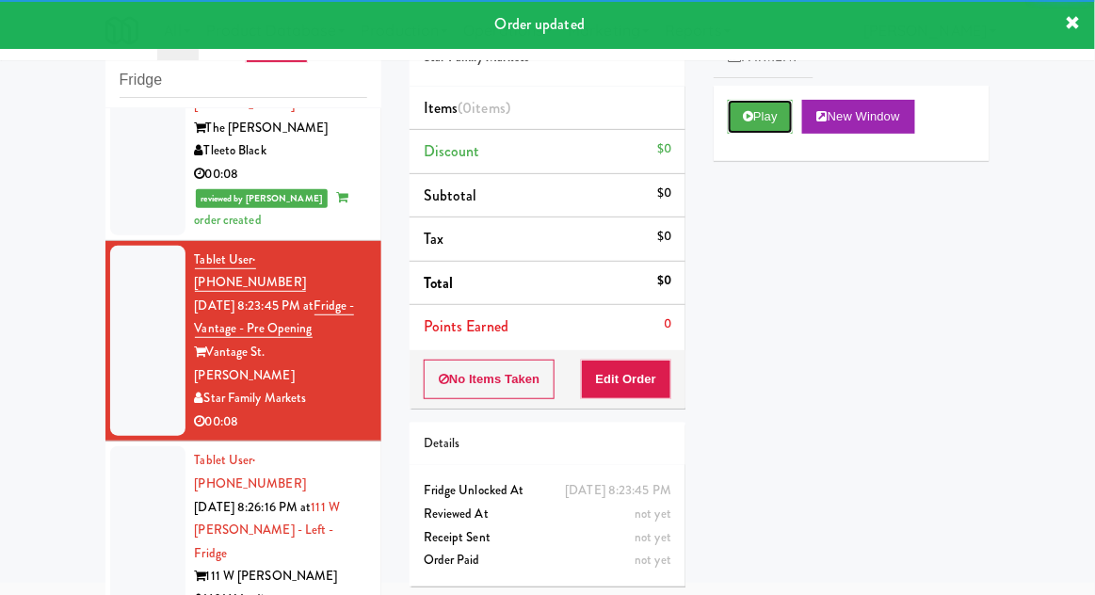
click at [790, 104] on button "Play" at bounding box center [760, 117] width 65 height 34
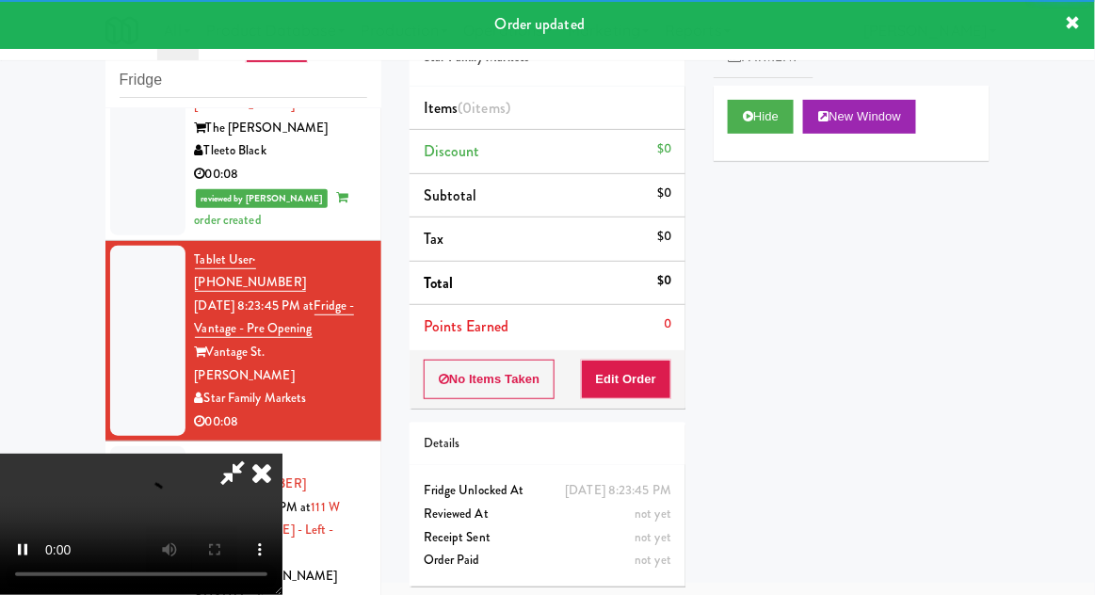
click at [659, 339] on li "Points Earned 0" at bounding box center [548, 326] width 276 height 43
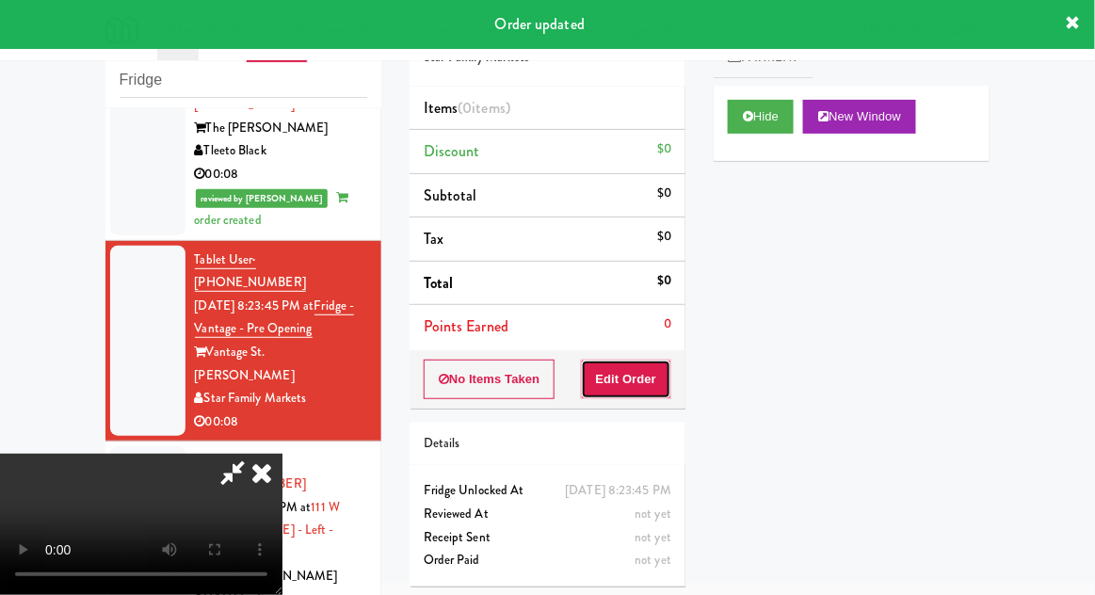
click at [654, 379] on button "Edit Order" at bounding box center [626, 380] width 91 height 40
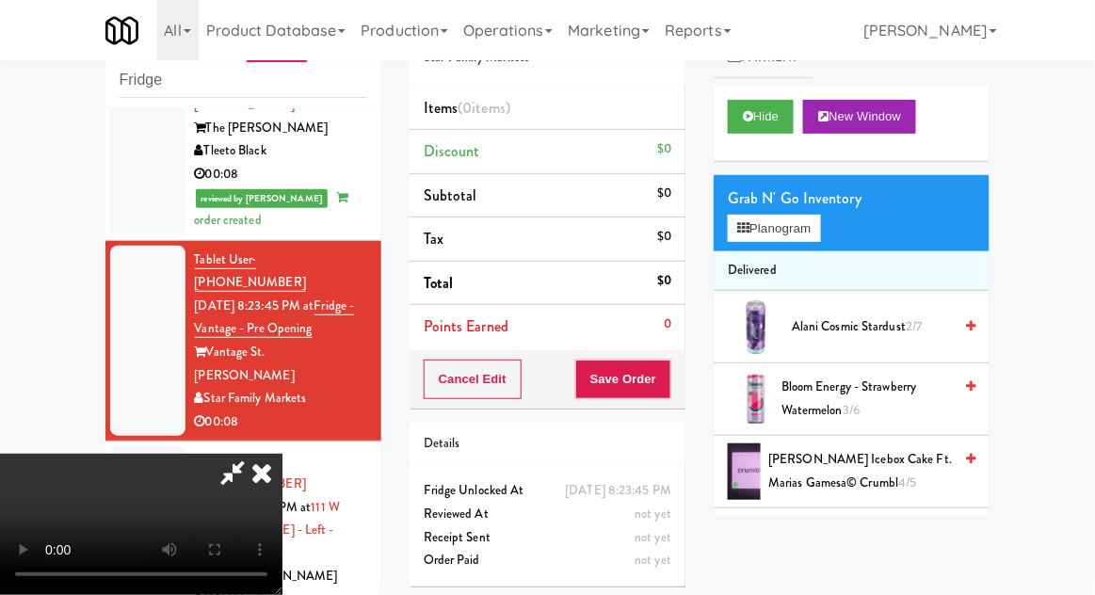
scroll to position [0, 0]
click at [864, 329] on span "Alani Cosmic Stardust 2/7" at bounding box center [872, 327] width 160 height 24
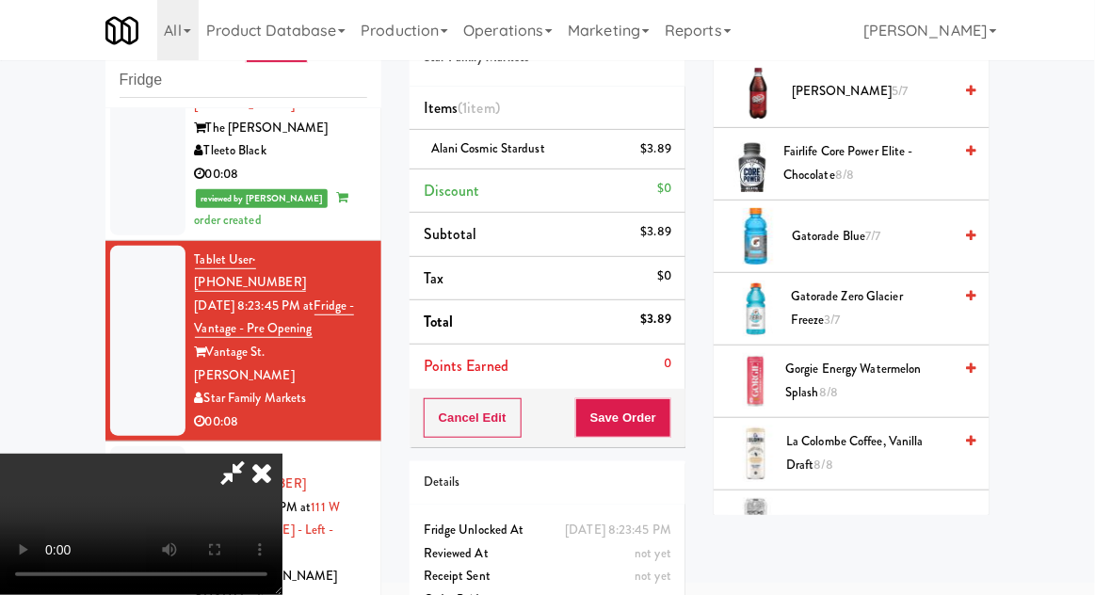
scroll to position [798, 0]
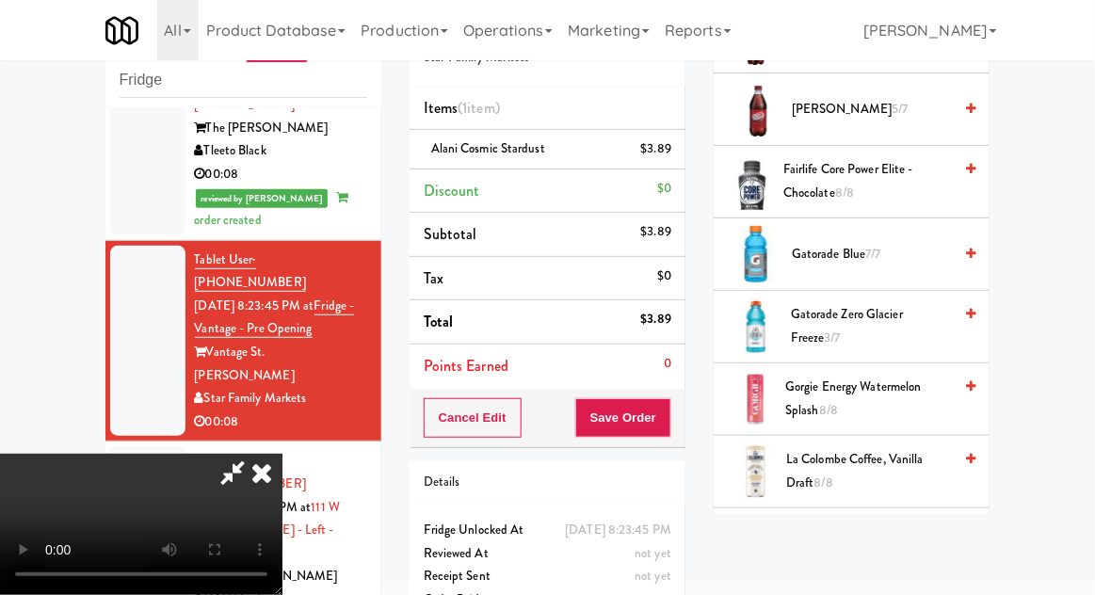
click at [886, 315] on span "Gatorade Zero Glacier Freeze 3/7" at bounding box center [871, 326] width 161 height 46
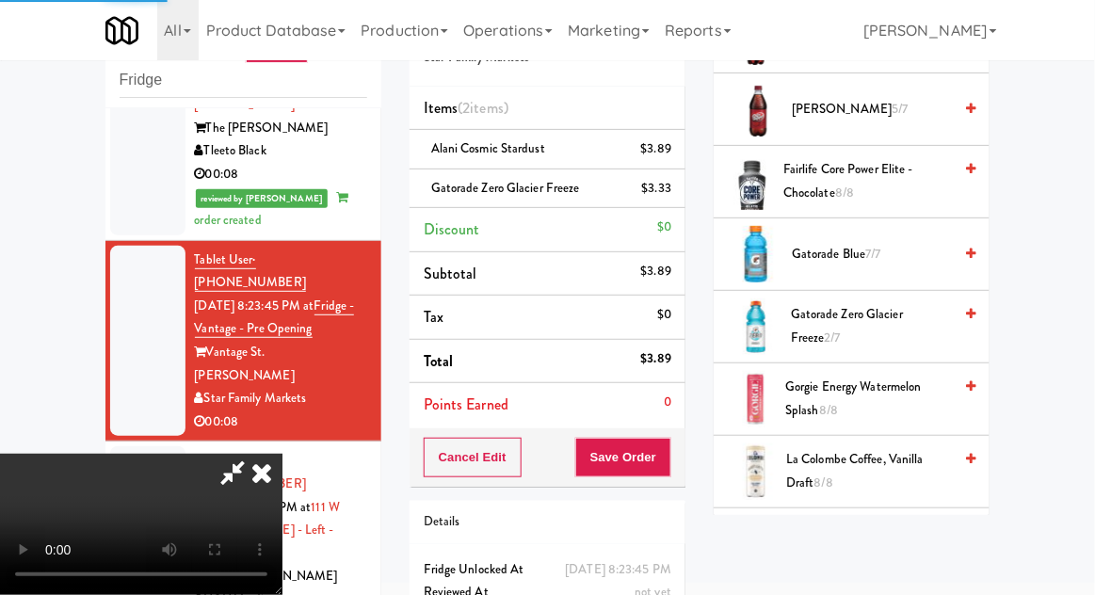
scroll to position [69, 0]
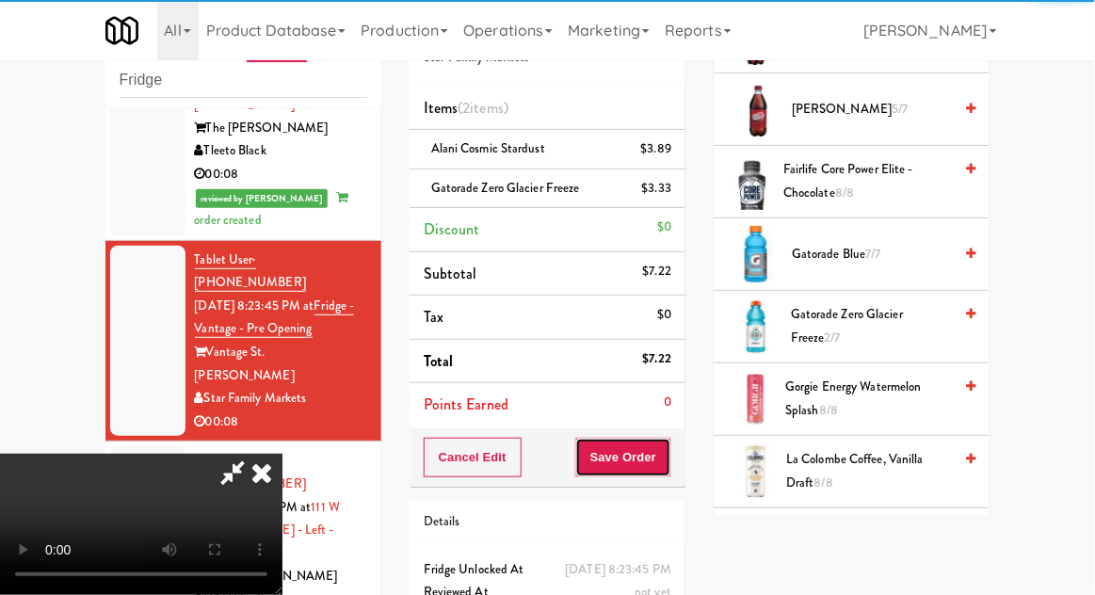
click at [670, 465] on button "Save Order" at bounding box center [623, 458] width 96 height 40
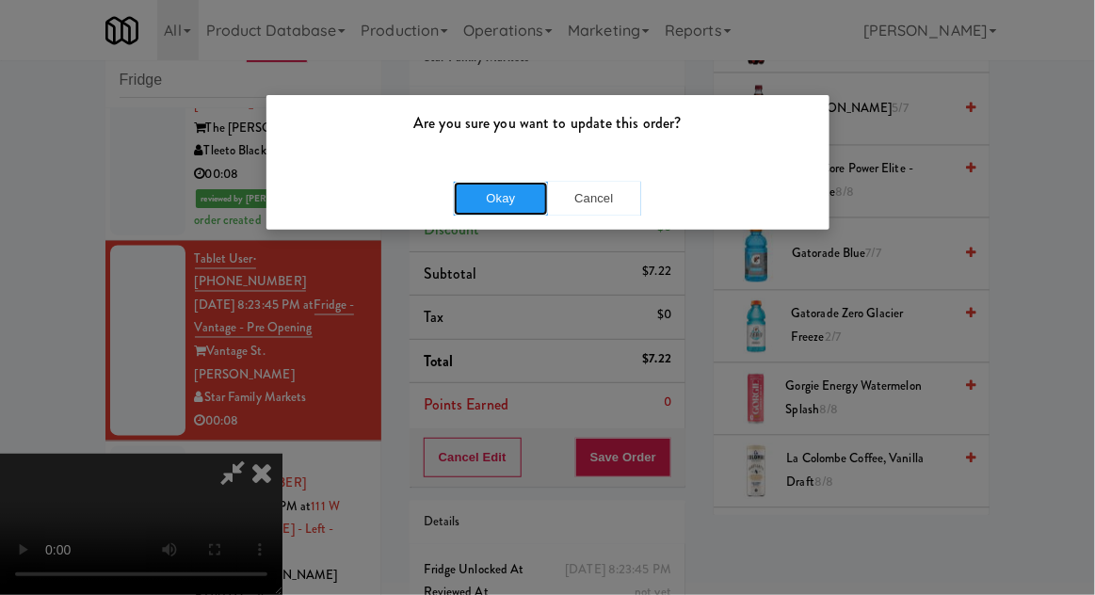
click at [477, 202] on button "Okay" at bounding box center [501, 199] width 94 height 34
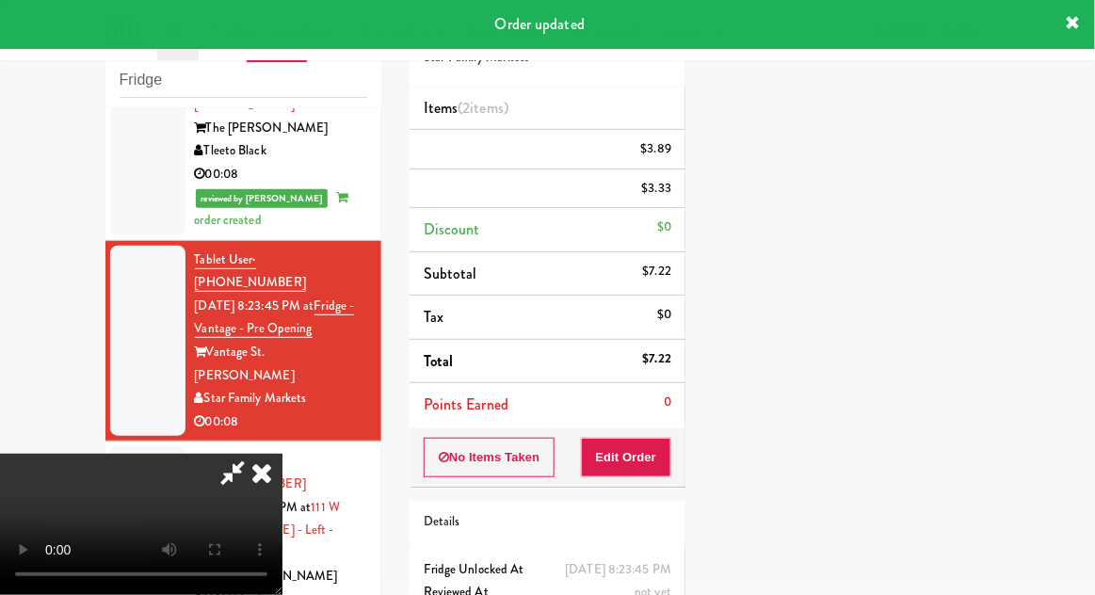
scroll to position [0, 0]
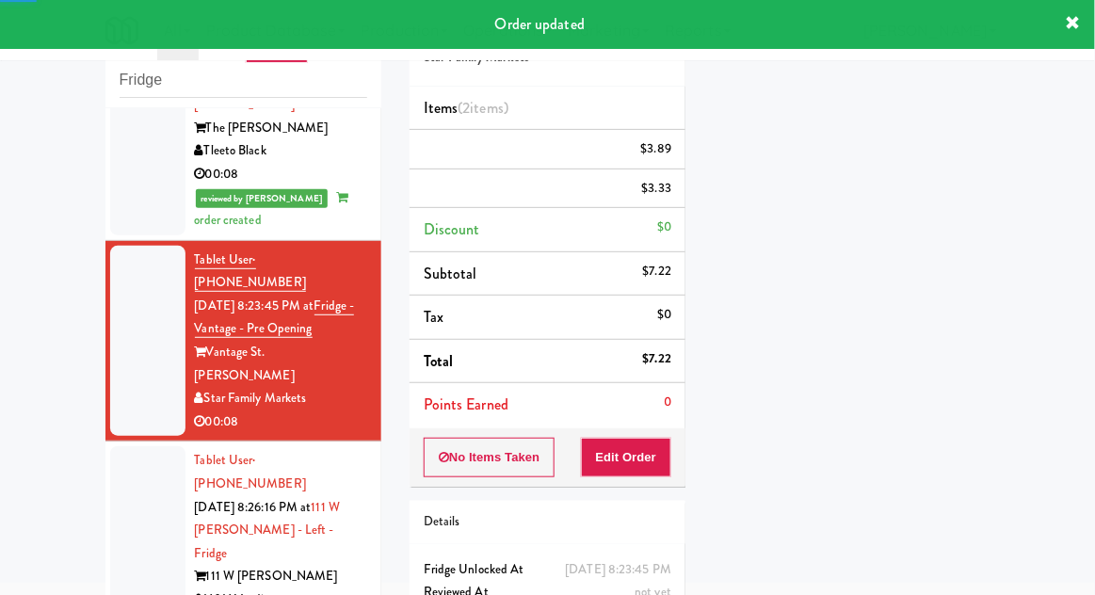
click at [121, 446] on div at bounding box center [147, 541] width 75 height 191
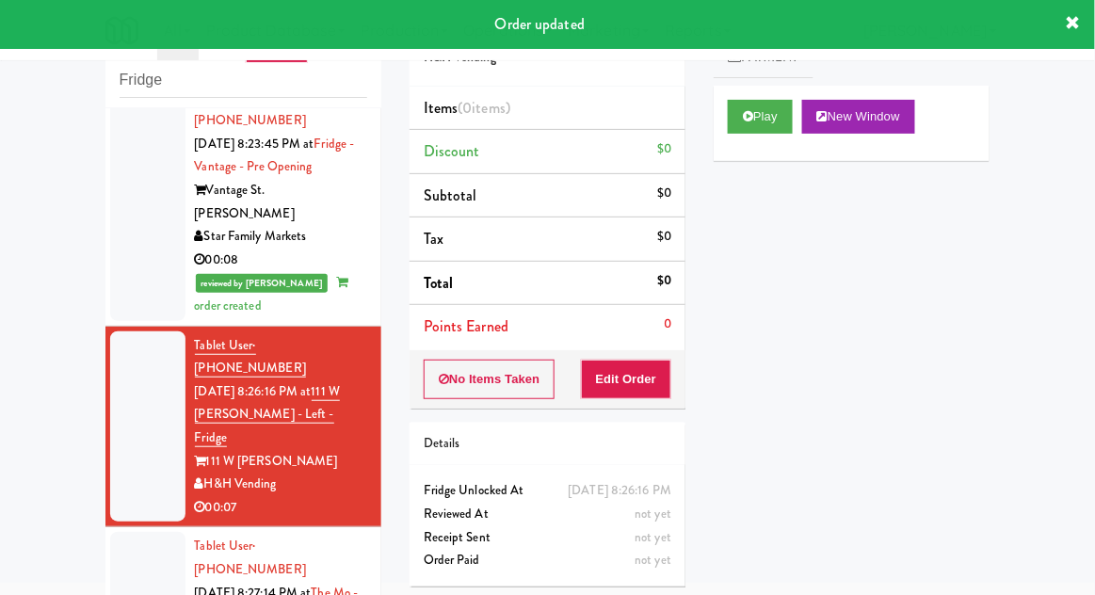
scroll to position [890, 0]
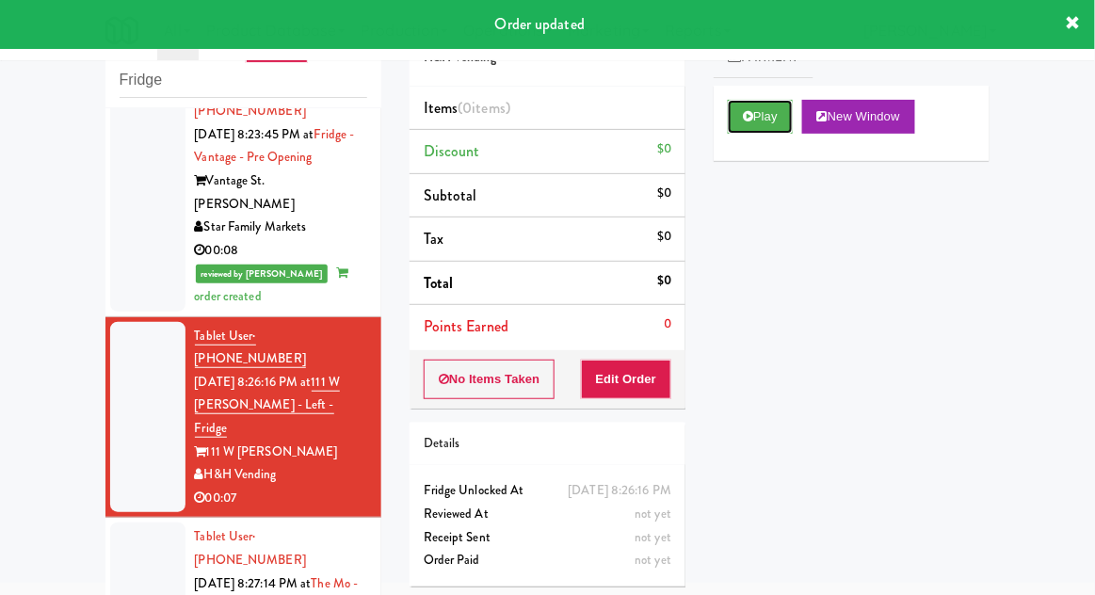
click at [779, 128] on button "Play" at bounding box center [760, 117] width 65 height 34
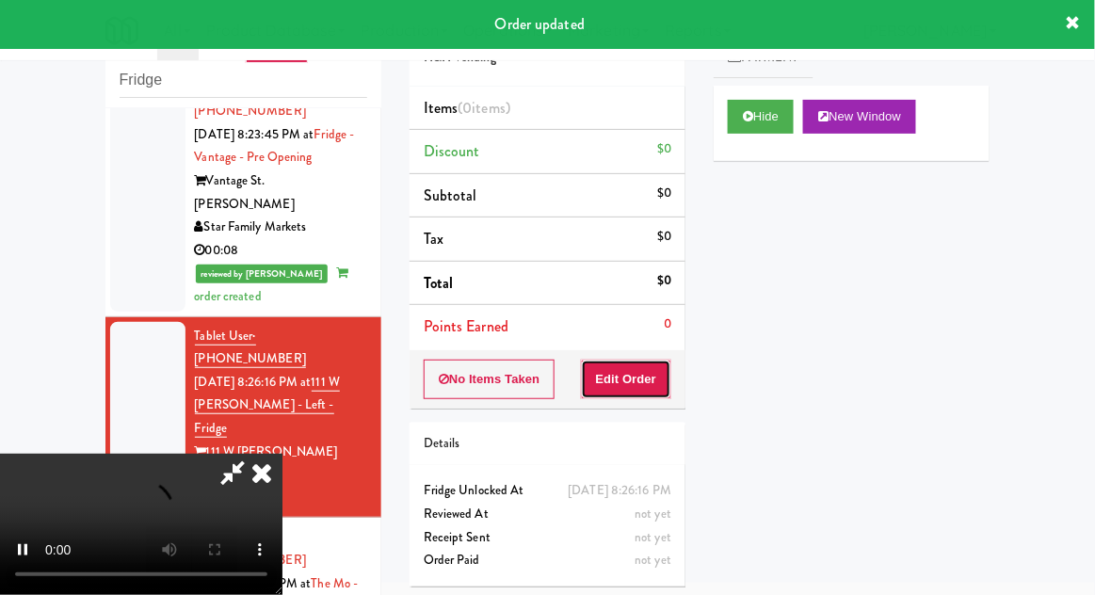
click at [655, 362] on button "Edit Order" at bounding box center [626, 380] width 91 height 40
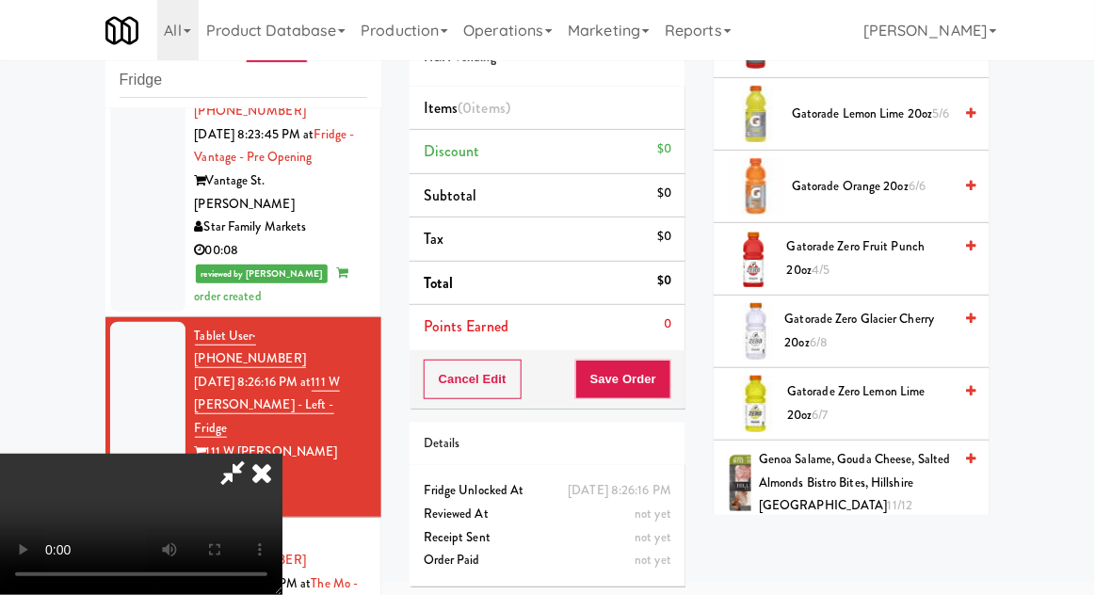
scroll to position [1300, 0]
click at [897, 330] on span "Gatorade Zero Glacier Cherry 20oz 6/8" at bounding box center [869, 331] width 168 height 46
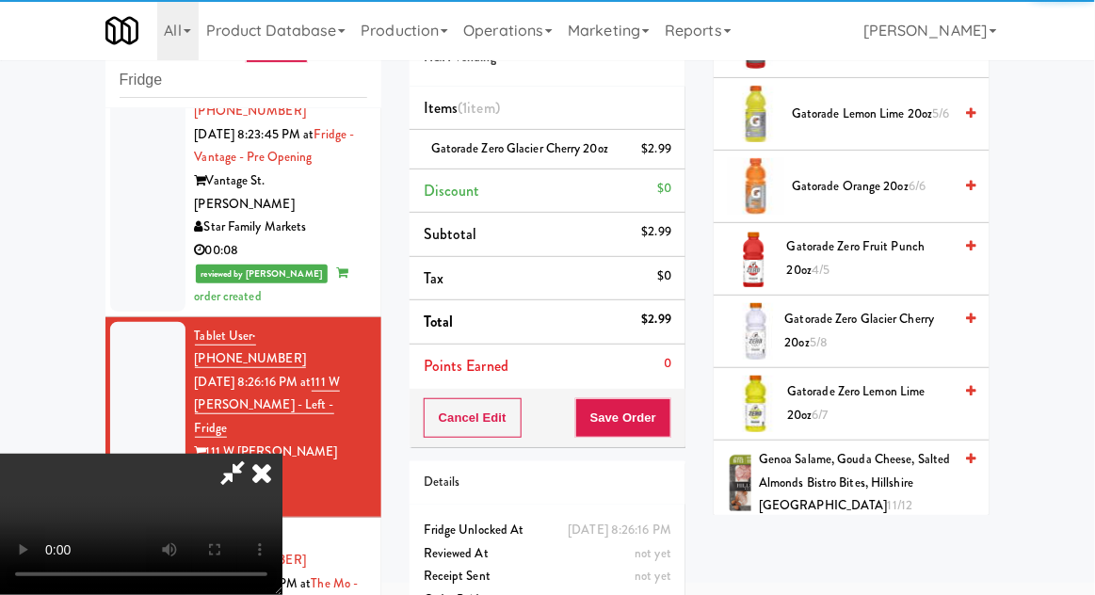
scroll to position [69, 0]
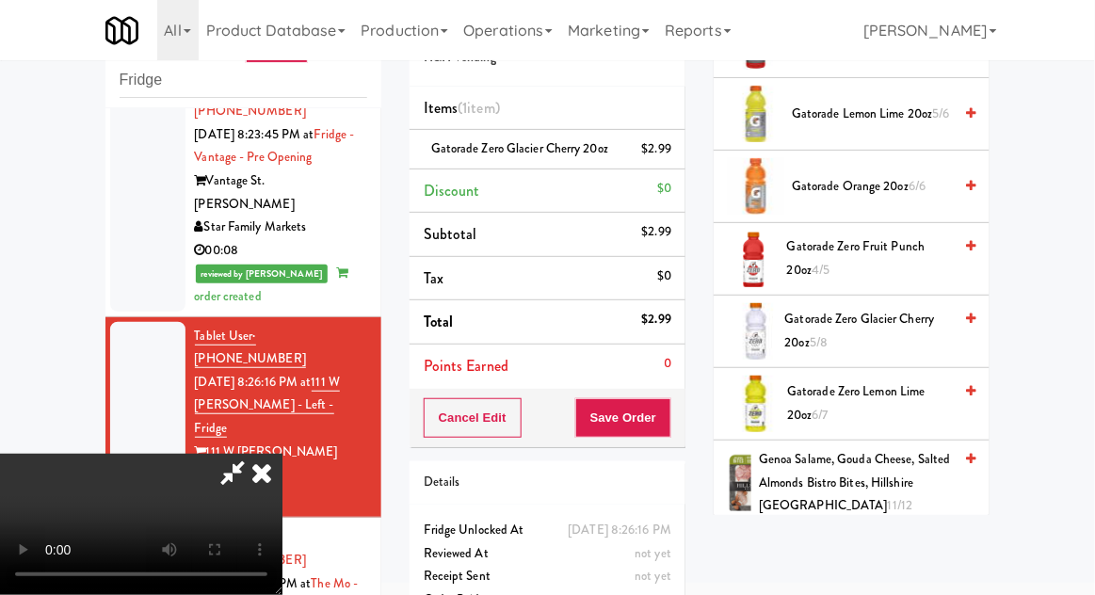
click at [683, 423] on div "Cancel Edit Save Order" at bounding box center [548, 418] width 276 height 58
click at [665, 426] on button "Save Order" at bounding box center [623, 418] width 96 height 40
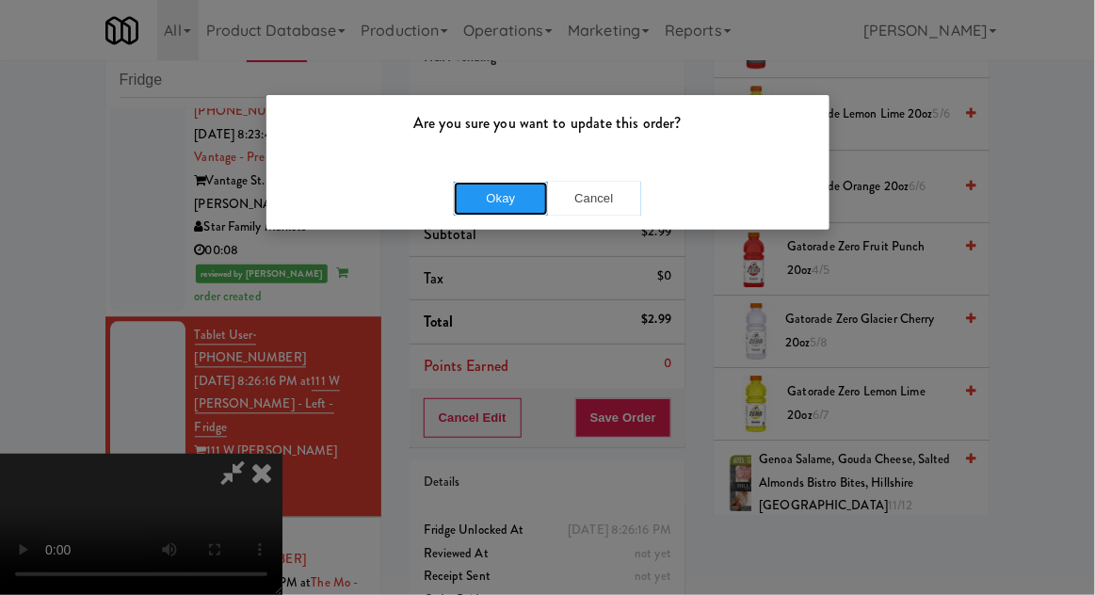
click at [481, 213] on button "Okay" at bounding box center [501, 199] width 94 height 34
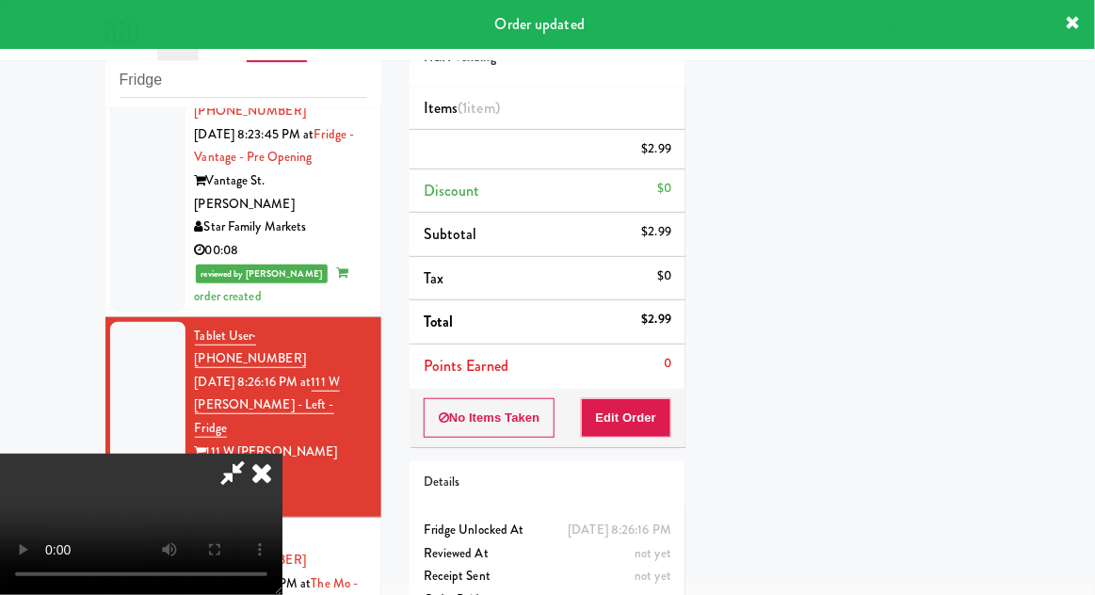
scroll to position [0, 0]
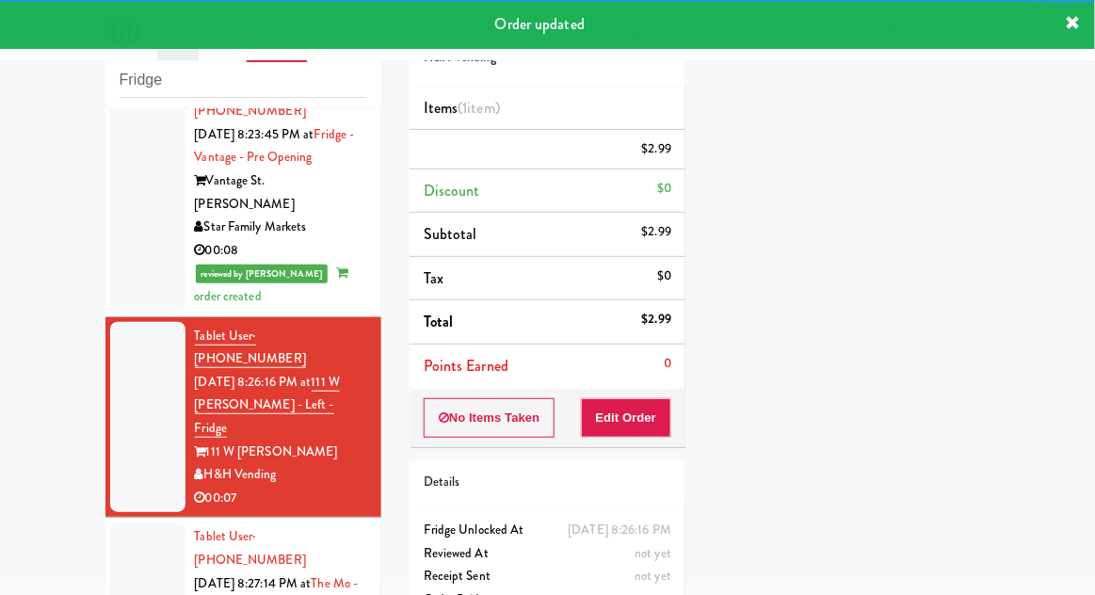
click at [113, 523] on div at bounding box center [147, 607] width 75 height 168
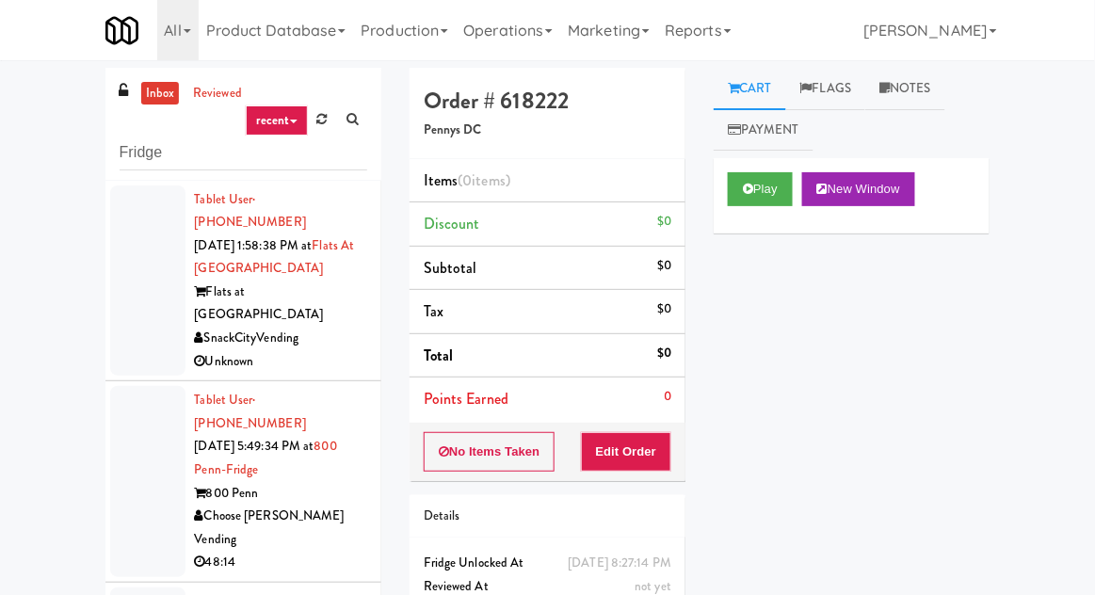
click at [167, 91] on link "inbox" at bounding box center [160, 94] width 39 height 24
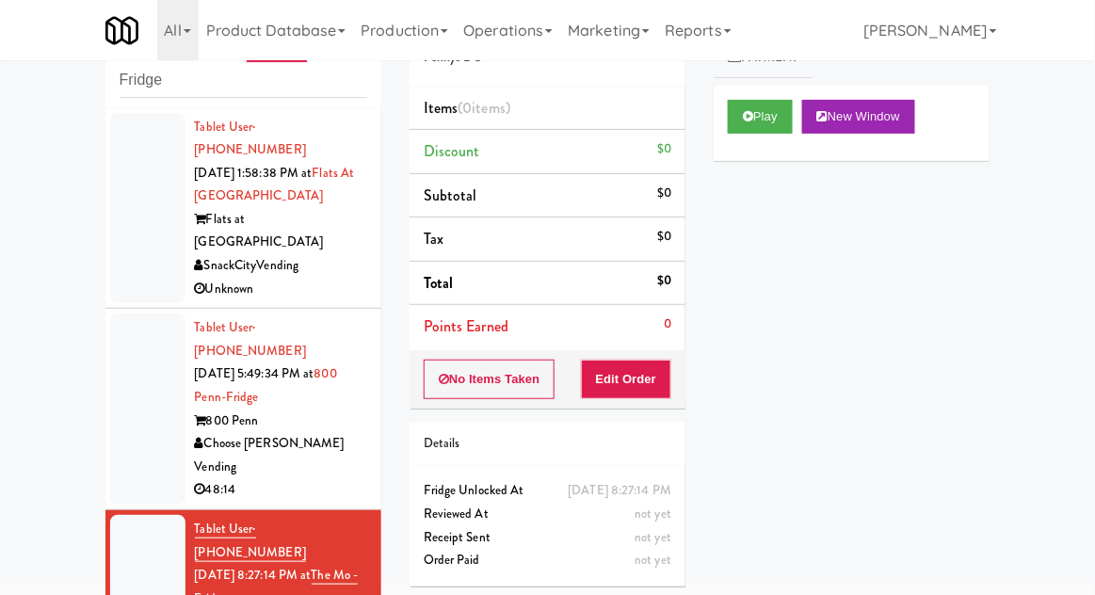
click at [124, 380] on div at bounding box center [147, 409] width 75 height 191
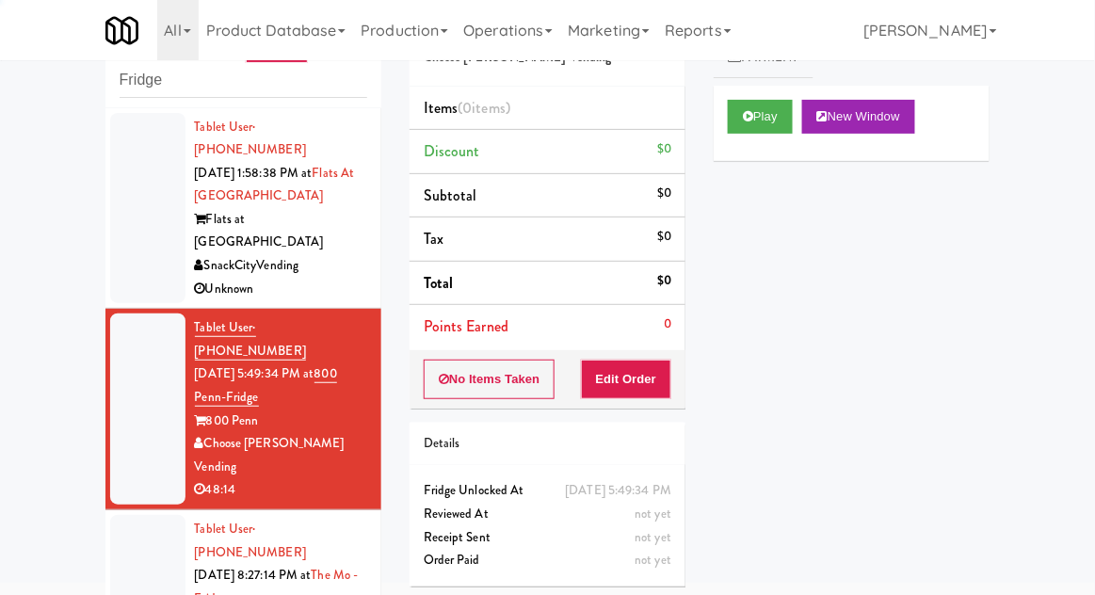
click at [126, 515] on div at bounding box center [147, 599] width 75 height 168
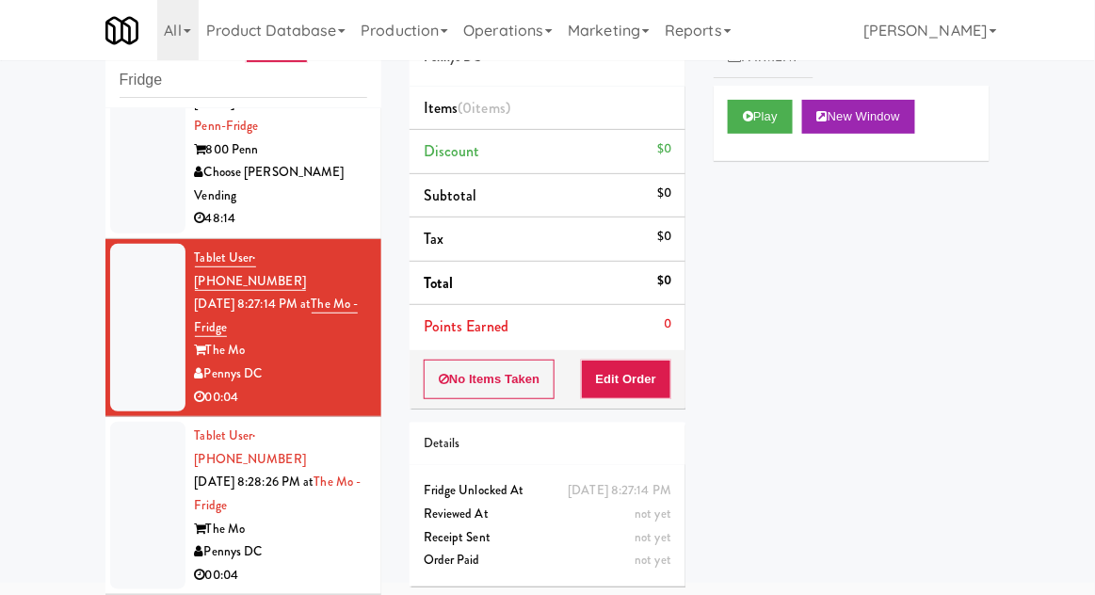
scroll to position [272, 0]
click at [768, 132] on button "Play" at bounding box center [760, 117] width 65 height 34
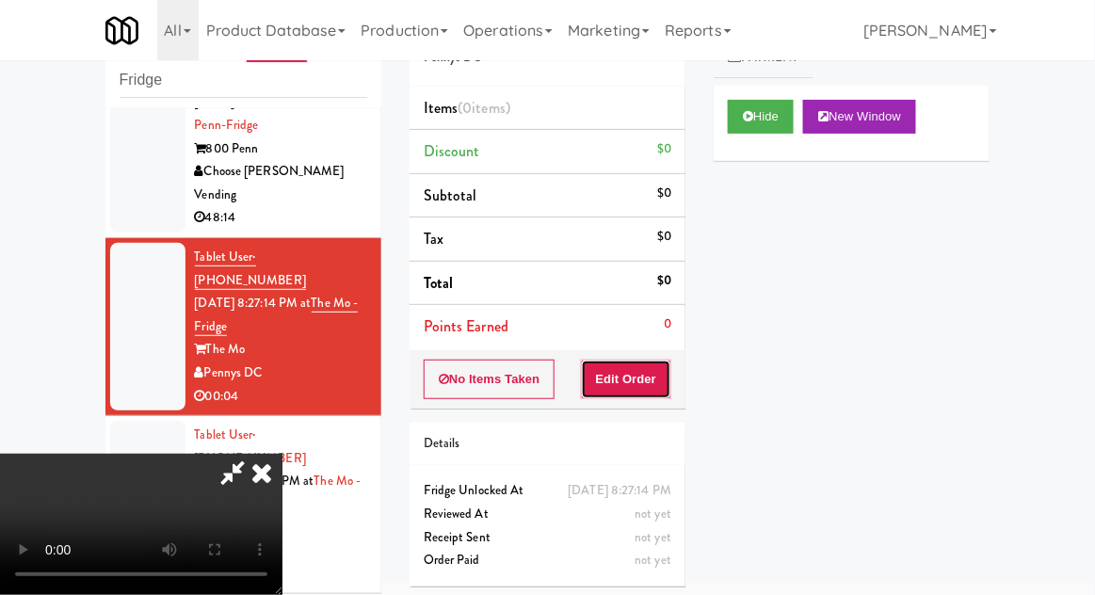
click at [654, 361] on button "Edit Order" at bounding box center [626, 380] width 91 height 40
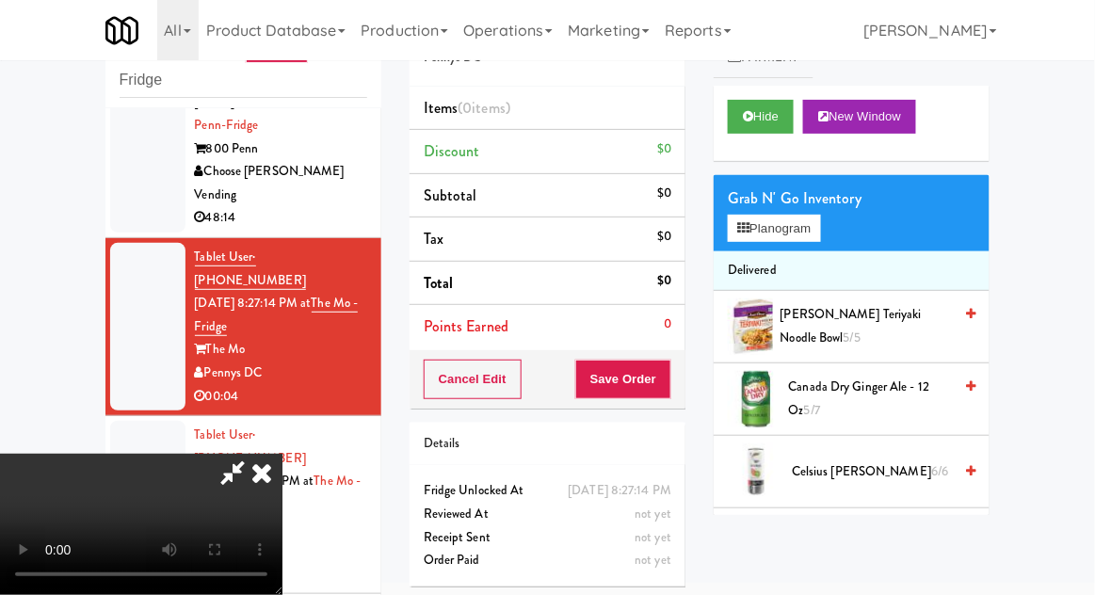
scroll to position [0, 0]
click at [795, 225] on button "Planogram" at bounding box center [774, 229] width 92 height 28
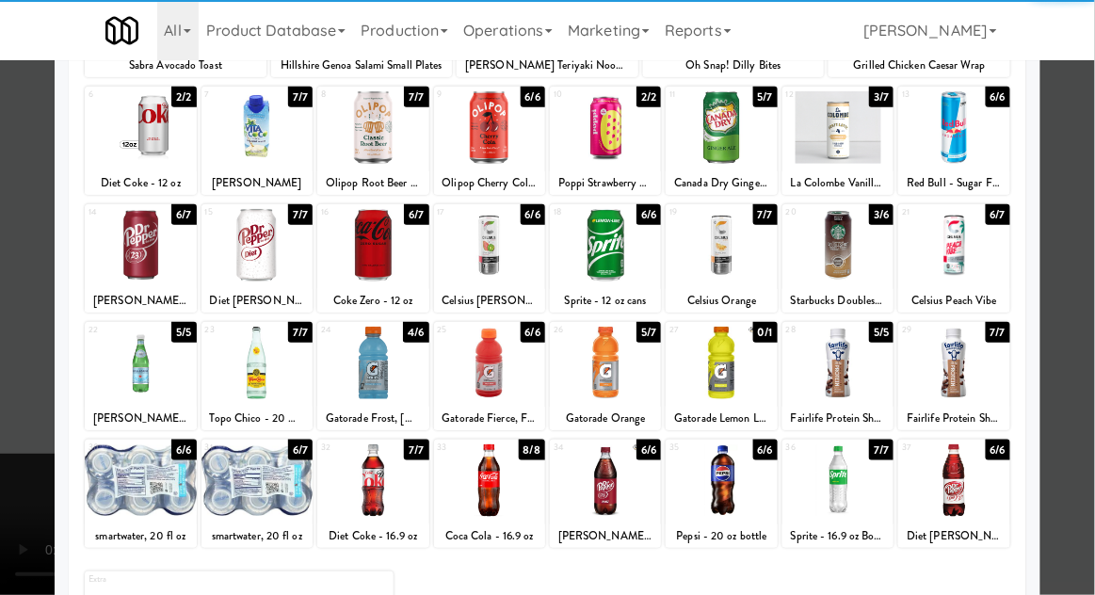
scroll to position [238, 0]
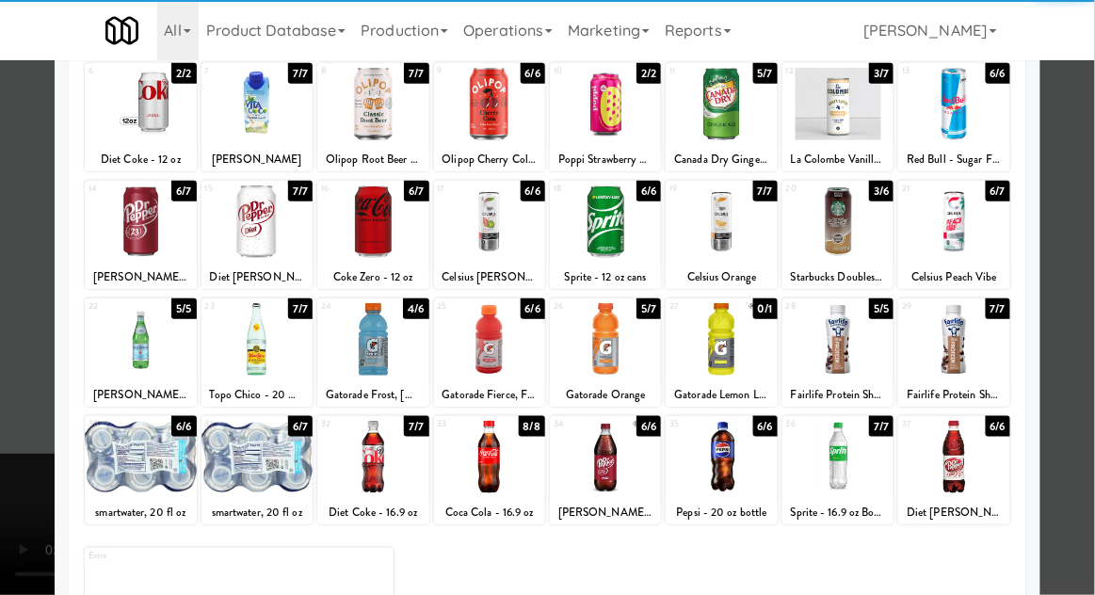
click at [629, 473] on div at bounding box center [605, 457] width 111 height 73
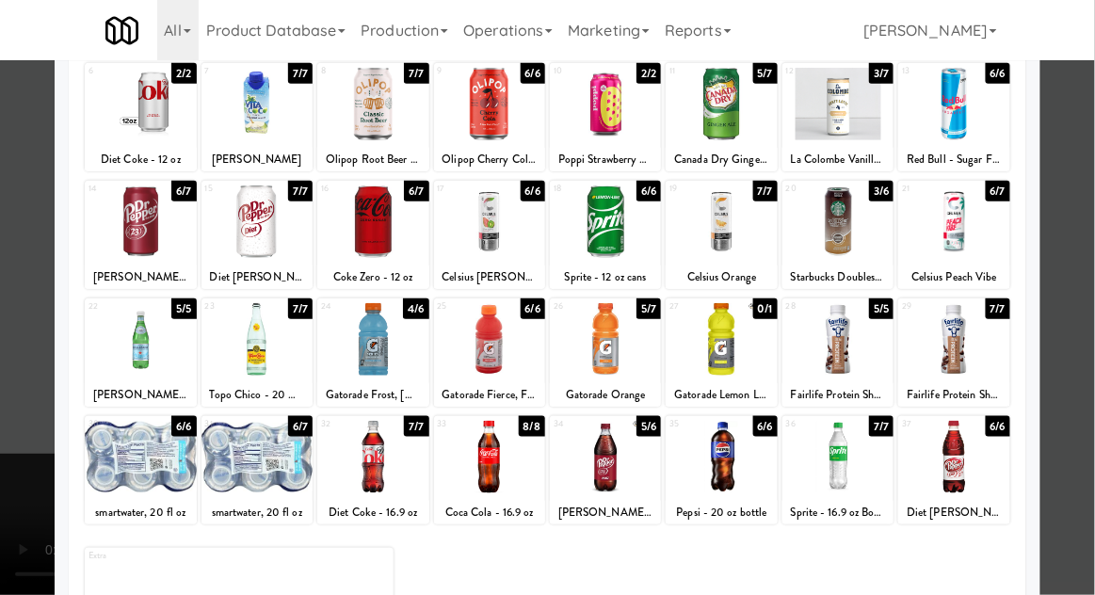
click at [1093, 366] on div at bounding box center [547, 297] width 1095 height 595
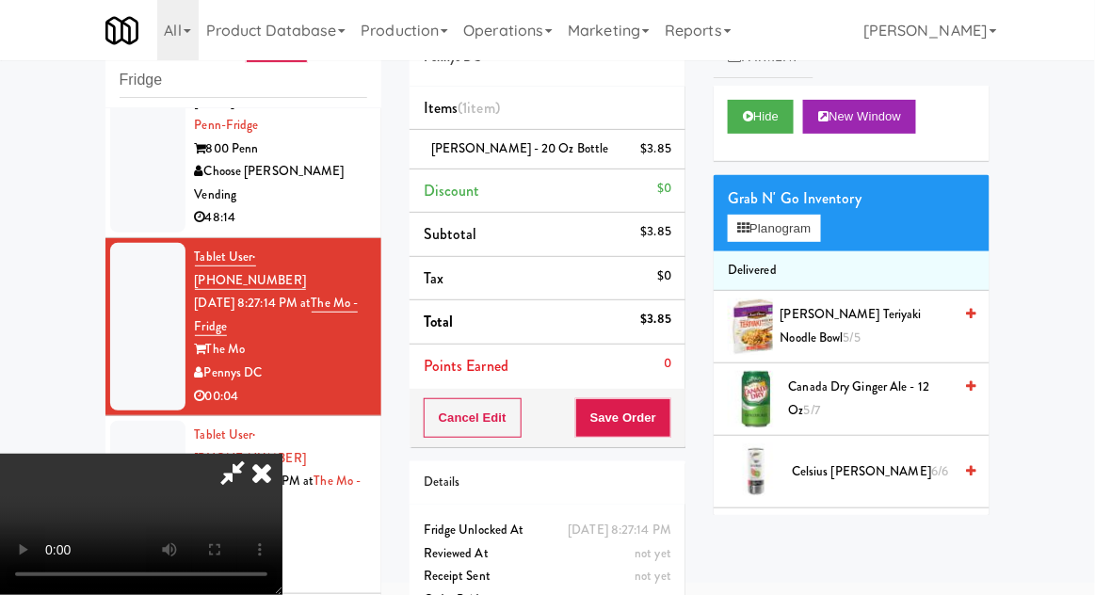
scroll to position [69, 0]
click at [669, 418] on button "Save Order" at bounding box center [623, 418] width 96 height 40
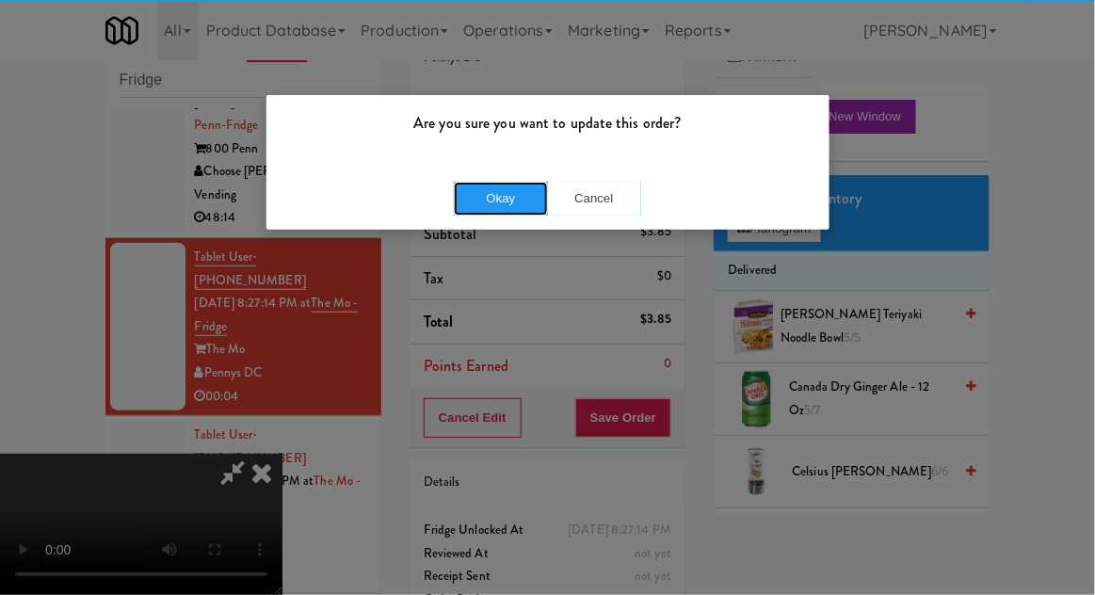
click at [506, 188] on button "Okay" at bounding box center [501, 199] width 94 height 34
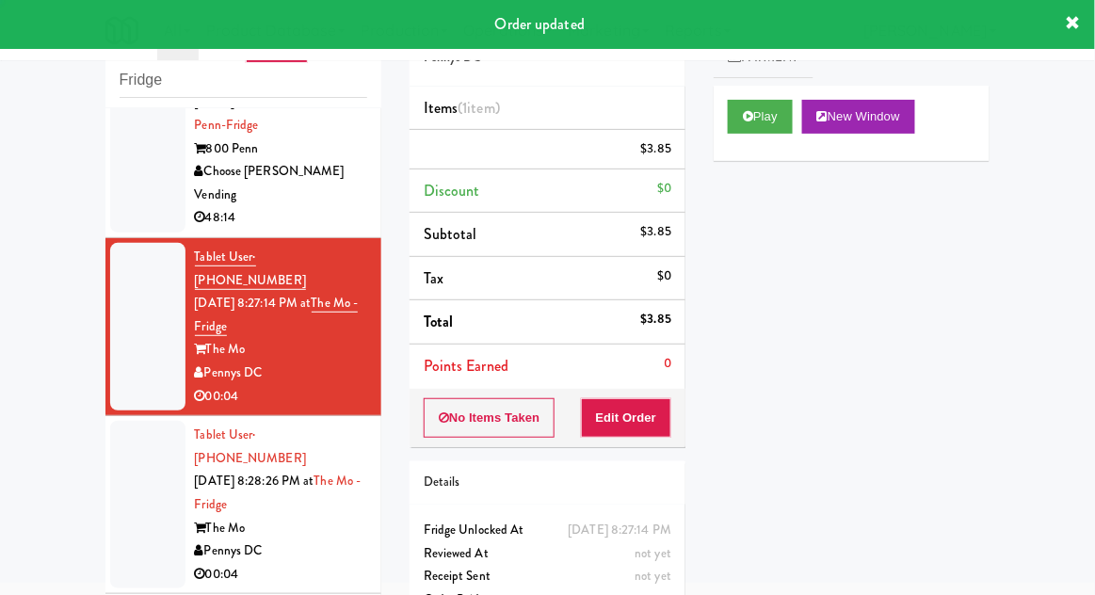
scroll to position [0, 0]
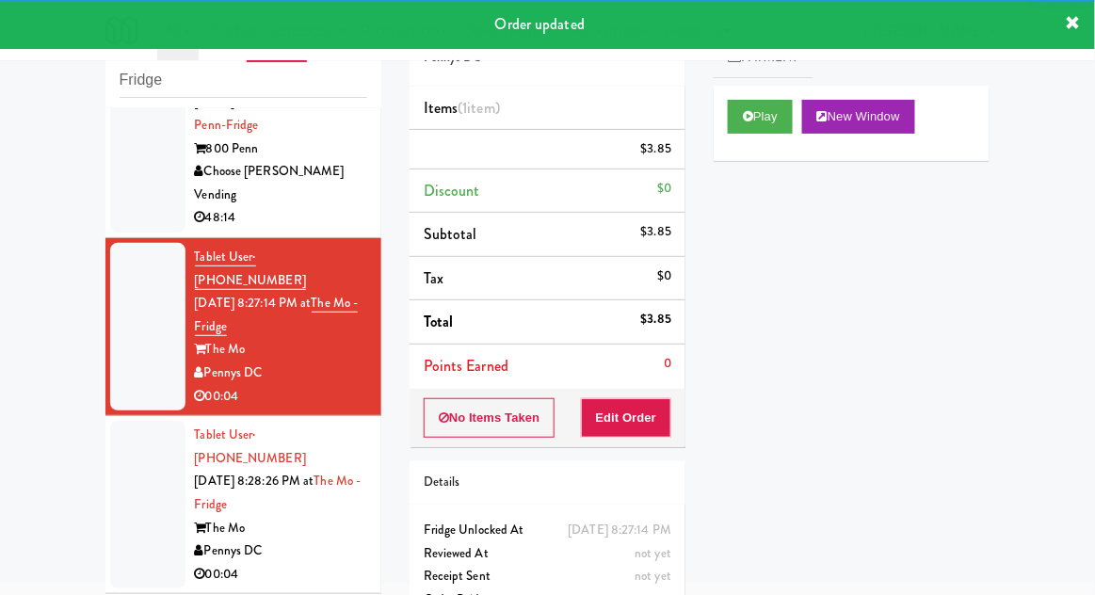
click at [126, 421] on div at bounding box center [147, 505] width 75 height 168
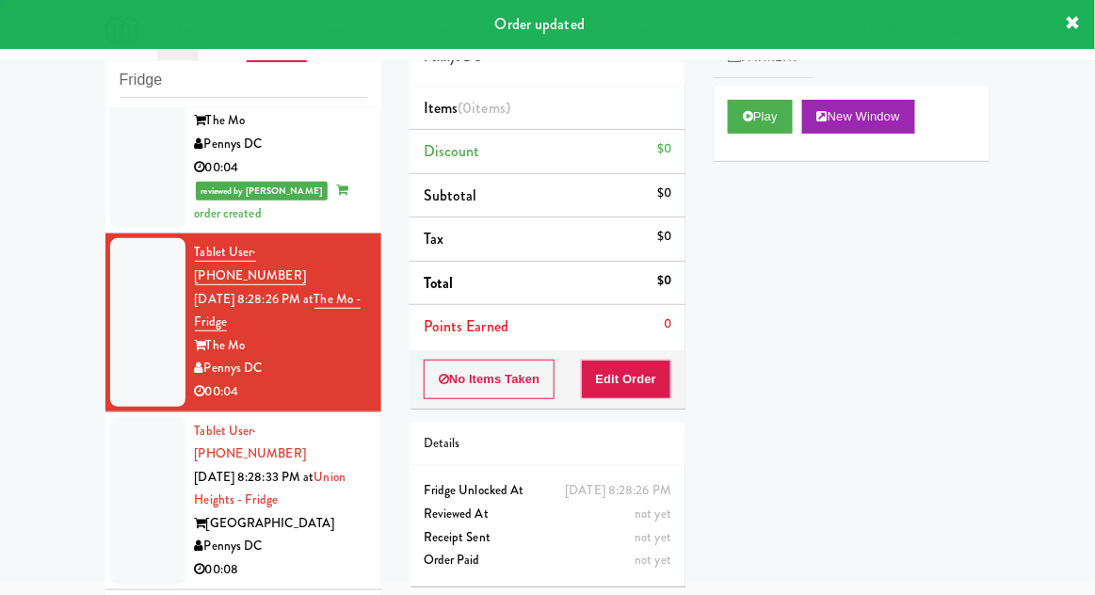
scroll to position [509, 0]
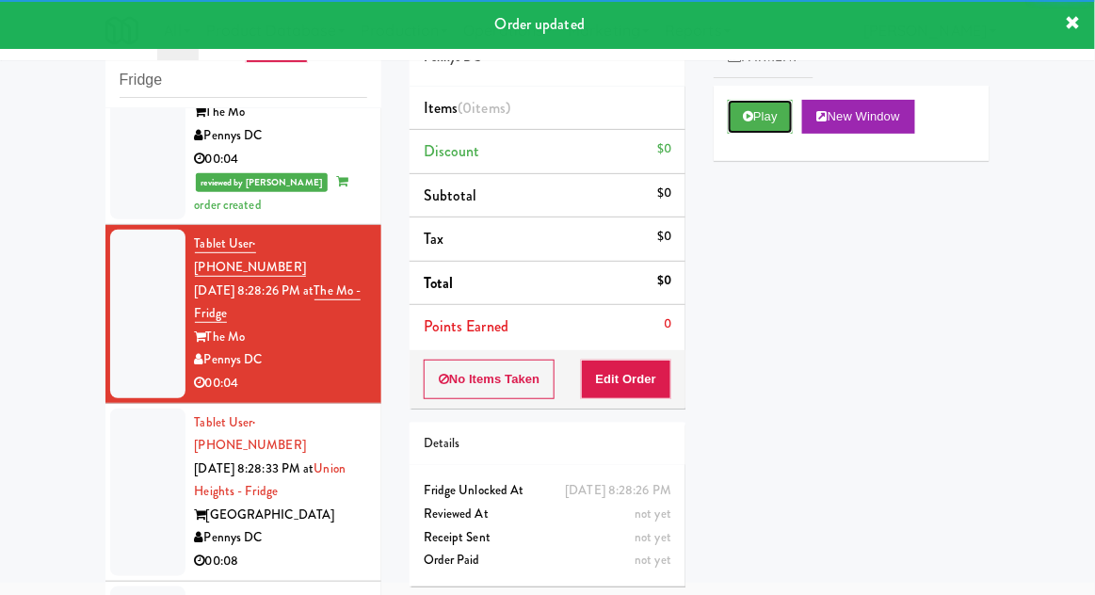
click at [773, 121] on button "Play" at bounding box center [760, 117] width 65 height 34
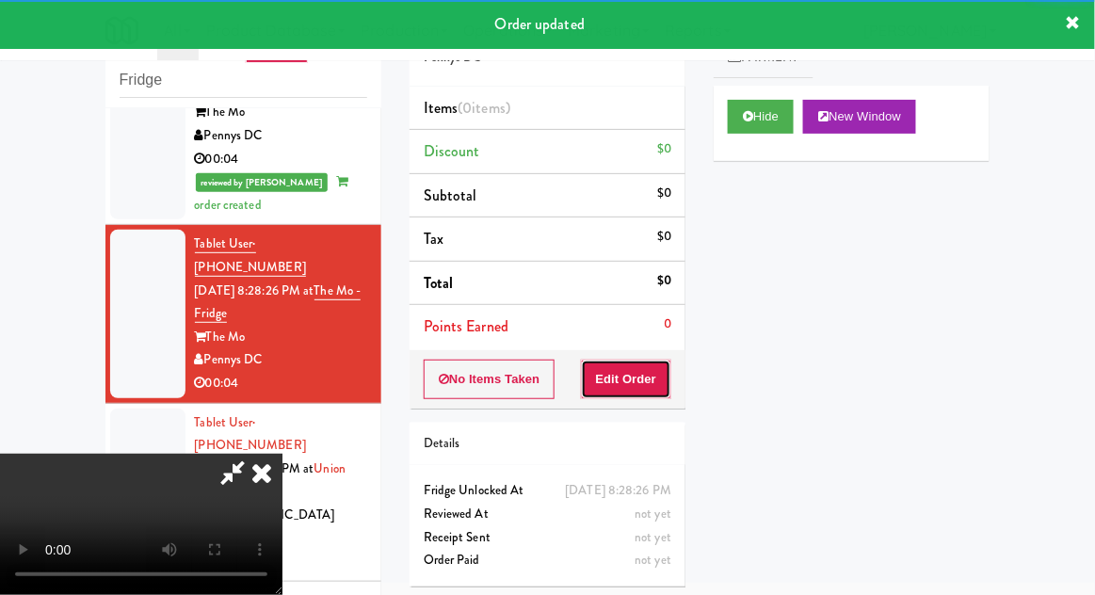
click at [669, 370] on button "Edit Order" at bounding box center [626, 380] width 91 height 40
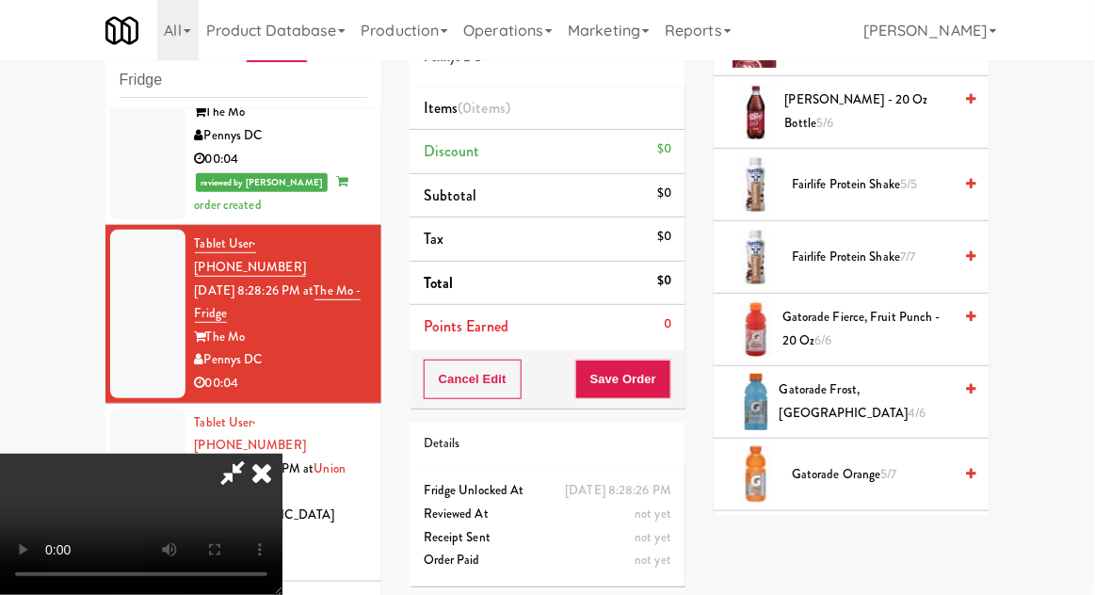
scroll to position [1077, 0]
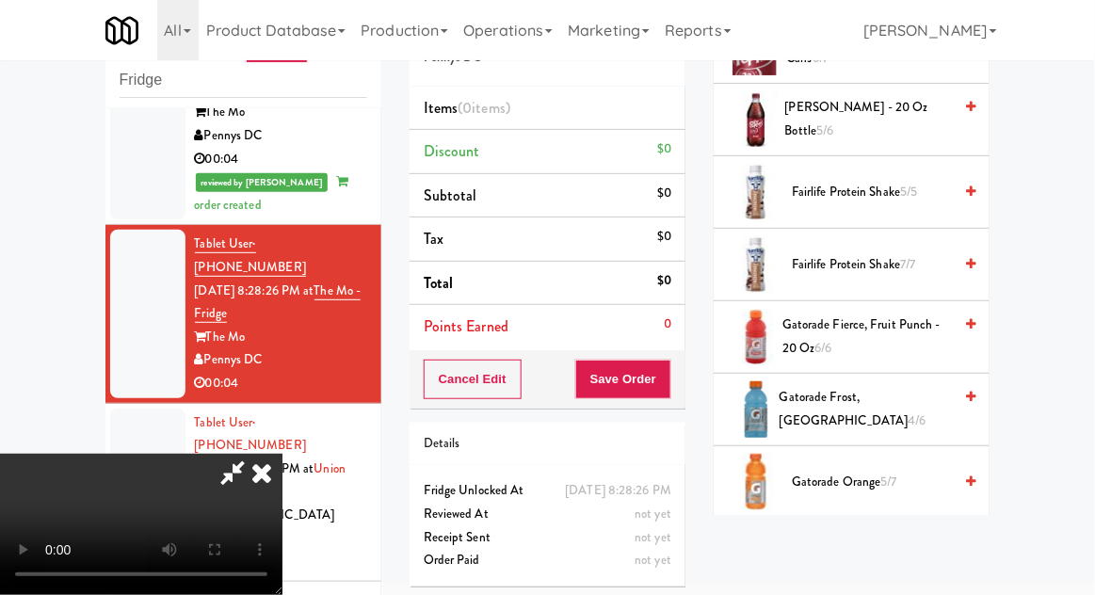
click at [918, 386] on span "Gatorade Frost, Glacier Freeze 4/6" at bounding box center [866, 409] width 172 height 46
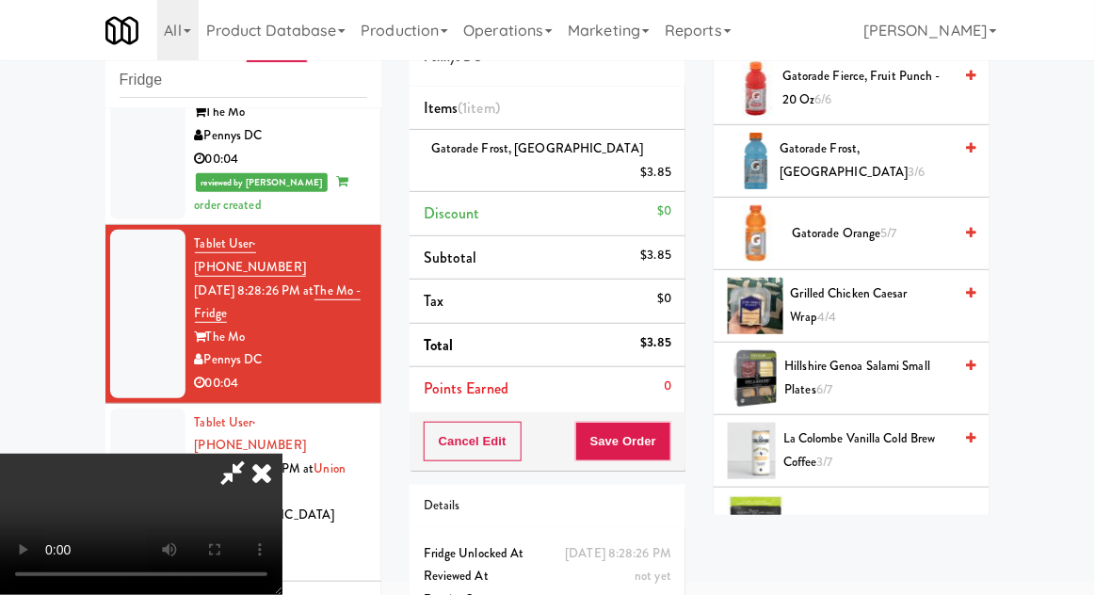
scroll to position [69, 0]
click at [668, 422] on button "Save Order" at bounding box center [623, 442] width 96 height 40
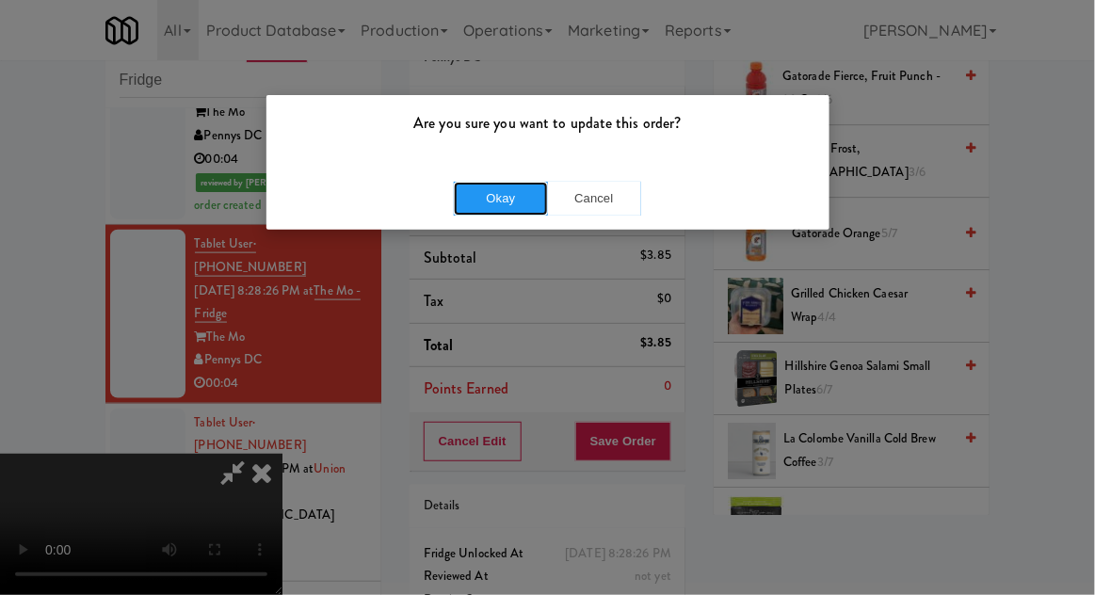
click at [482, 192] on button "Okay" at bounding box center [501, 199] width 94 height 34
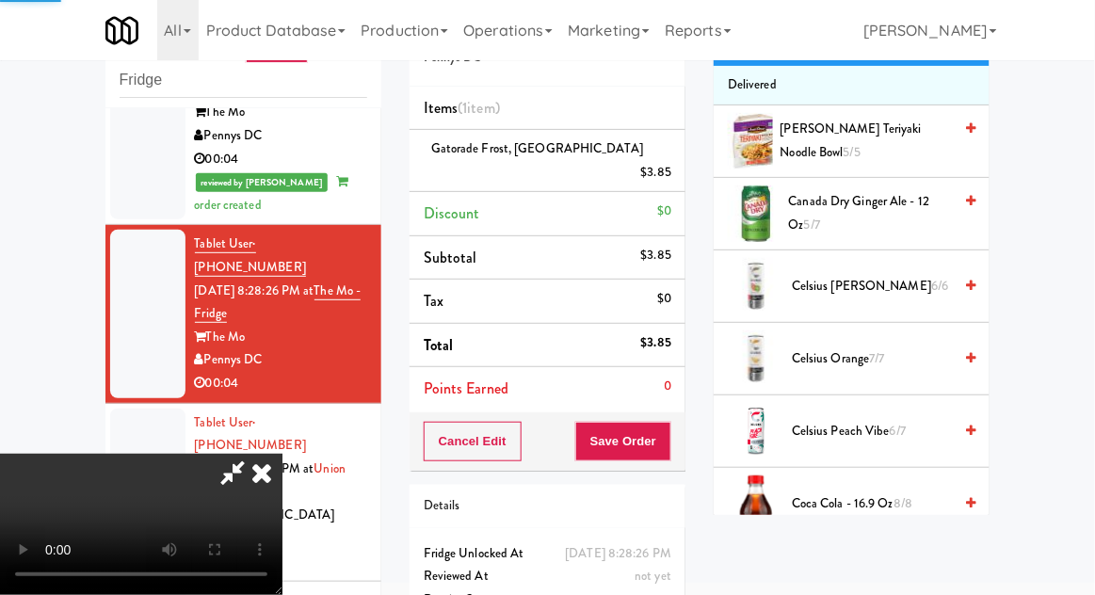
scroll to position [0, 0]
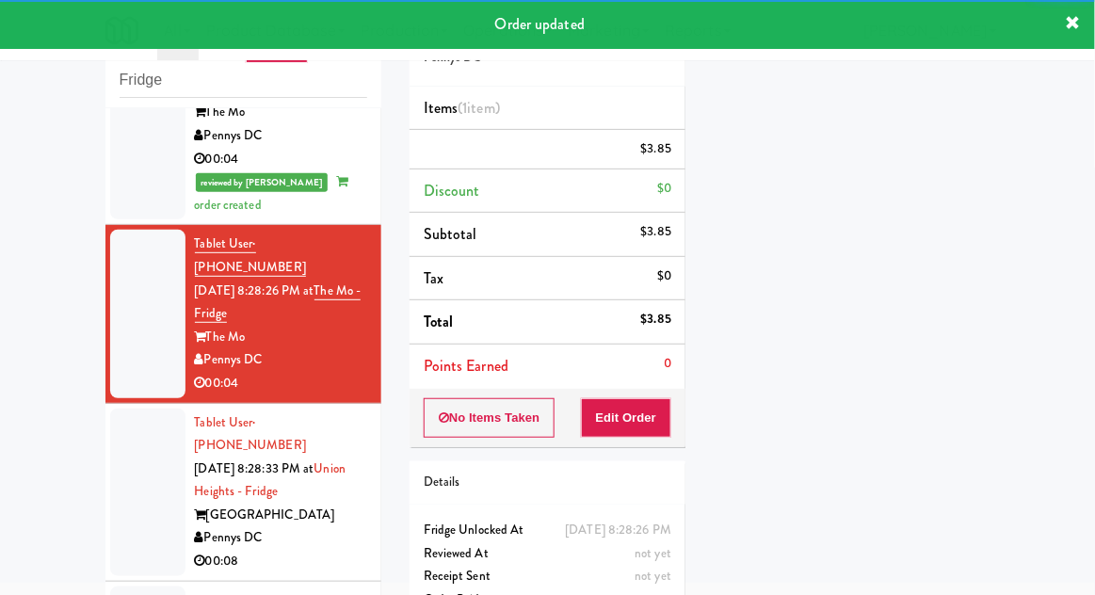
click at [133, 409] on div at bounding box center [147, 493] width 75 height 168
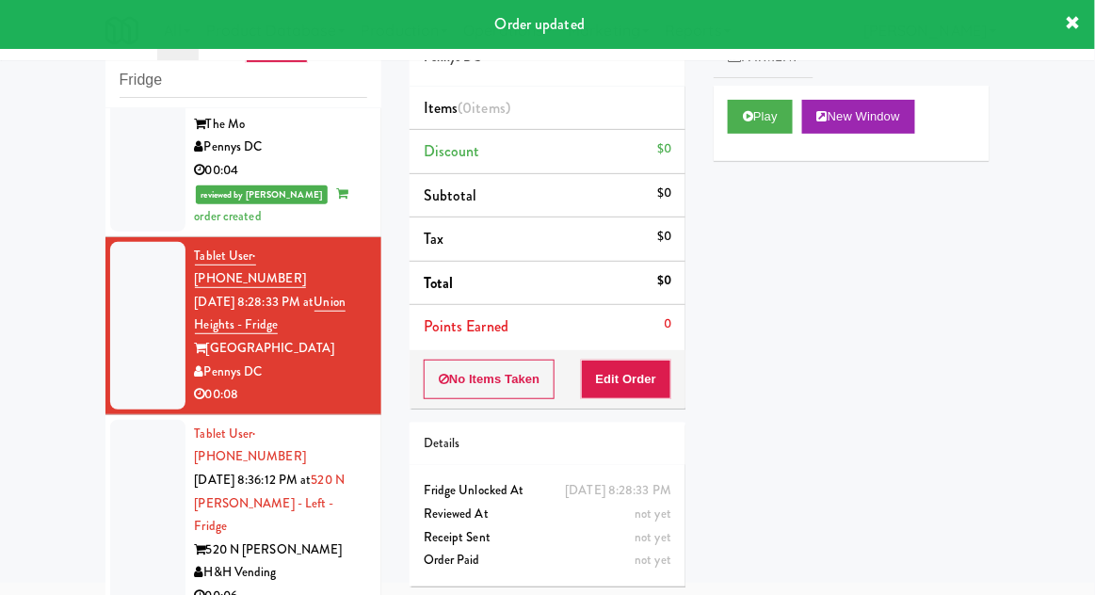
scroll to position [723, 0]
click at [768, 119] on button "Play" at bounding box center [760, 117] width 65 height 34
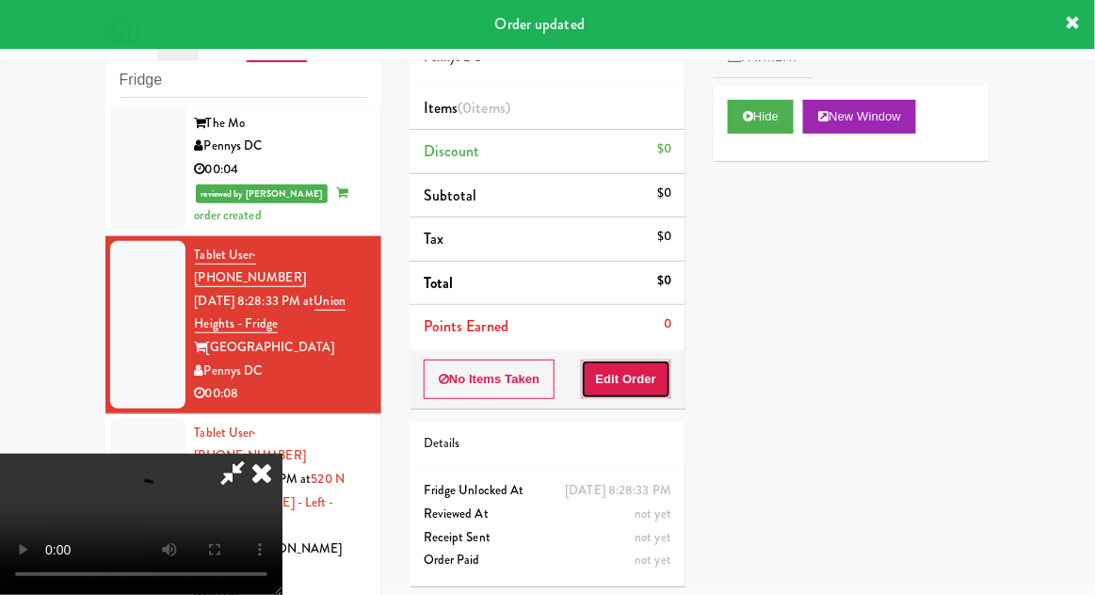
click at [646, 366] on button "Edit Order" at bounding box center [626, 380] width 91 height 40
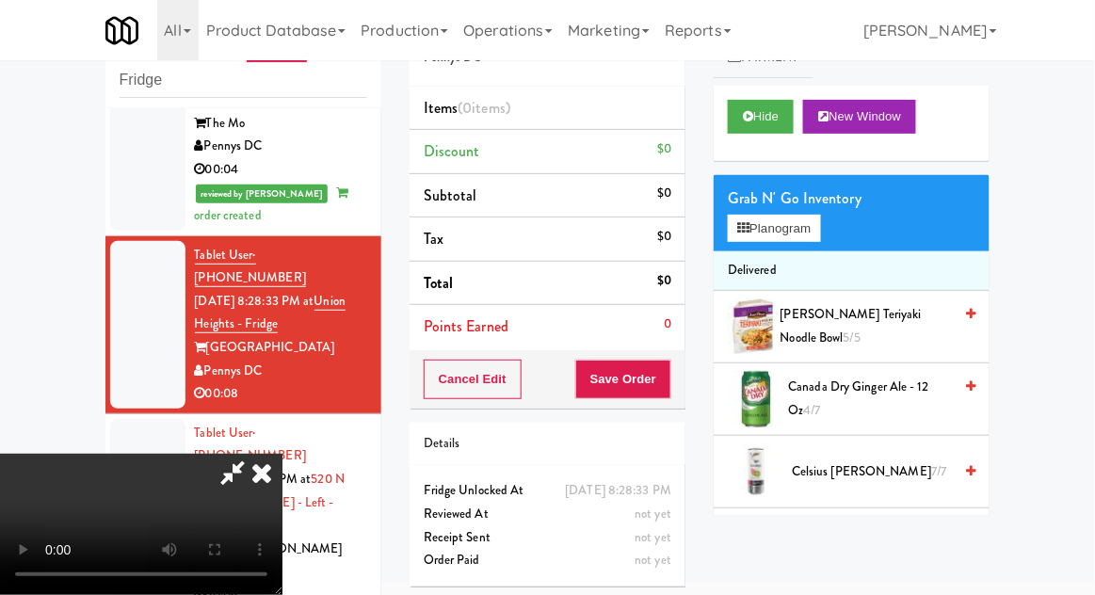
scroll to position [0, 0]
click at [778, 226] on button "Planogram" at bounding box center [774, 229] width 92 height 28
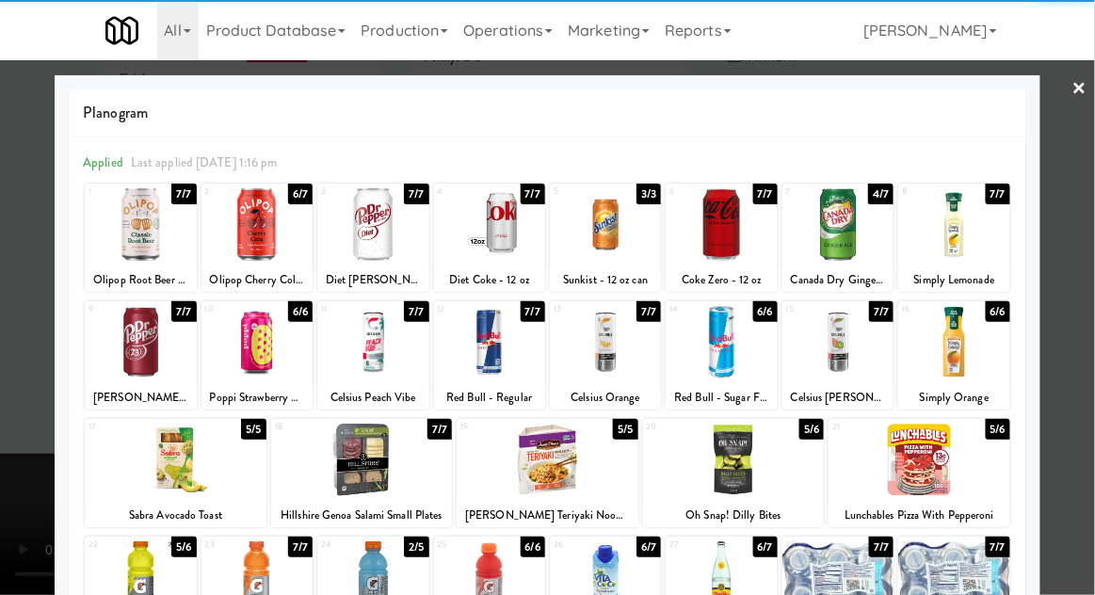
click at [252, 358] on div at bounding box center [257, 342] width 111 height 73
click at [1063, 345] on div at bounding box center [547, 297] width 1095 height 595
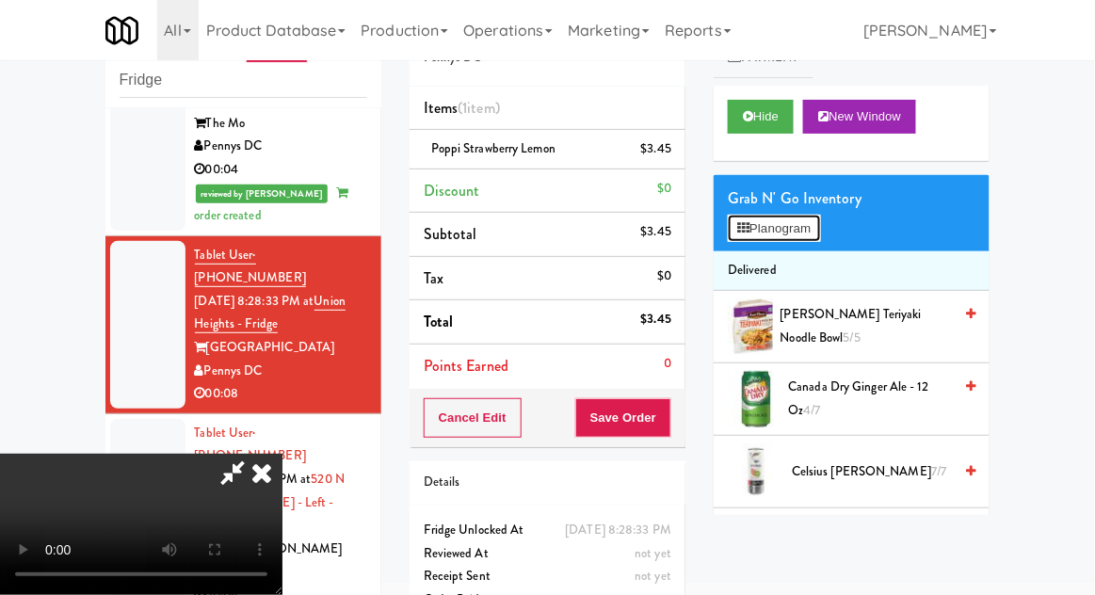
click at [787, 237] on button "Planogram" at bounding box center [774, 229] width 92 height 28
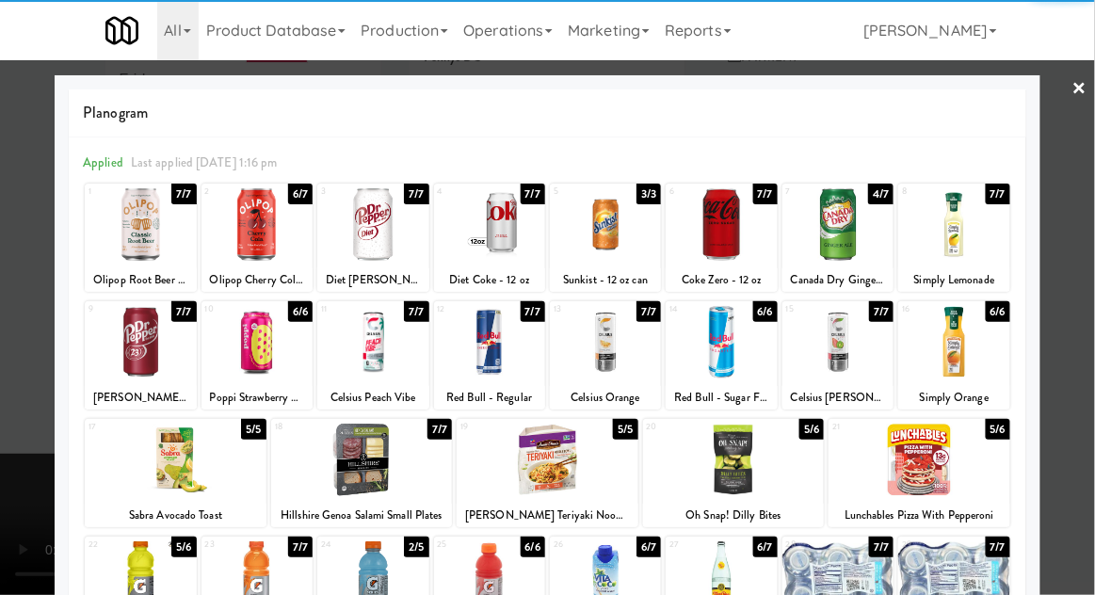
click at [130, 270] on div "Olipop Root Beer [MEDICAL_DATA] Soda" at bounding box center [140, 280] width 105 height 24
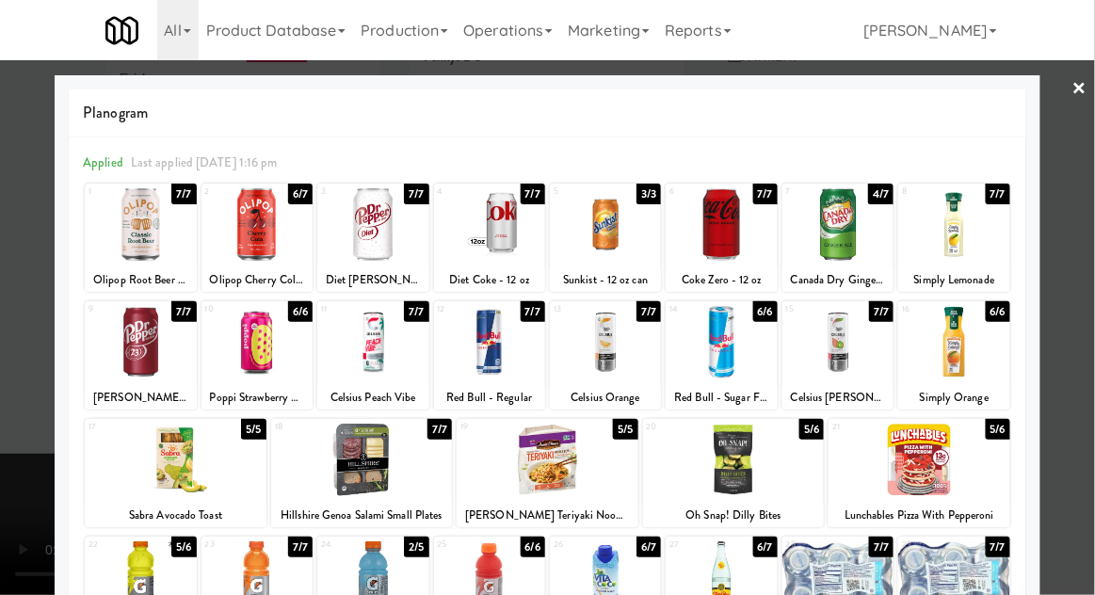
click at [1071, 295] on div at bounding box center [547, 297] width 1095 height 595
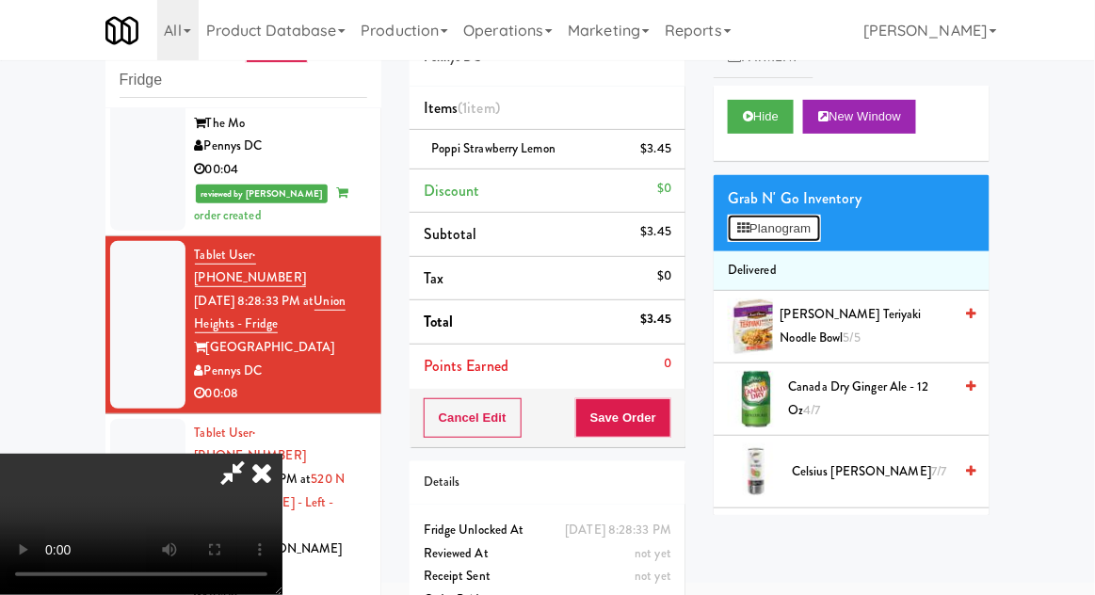
click at [798, 224] on button "Planogram" at bounding box center [774, 229] width 92 height 28
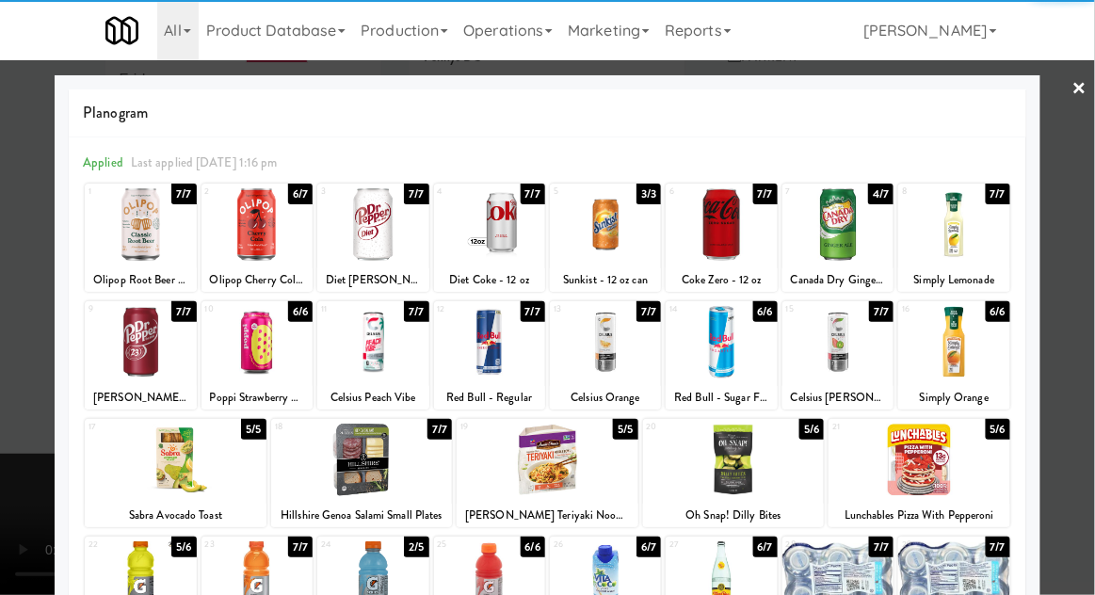
click at [129, 250] on div at bounding box center [140, 224] width 111 height 73
click at [1067, 321] on div at bounding box center [547, 297] width 1095 height 595
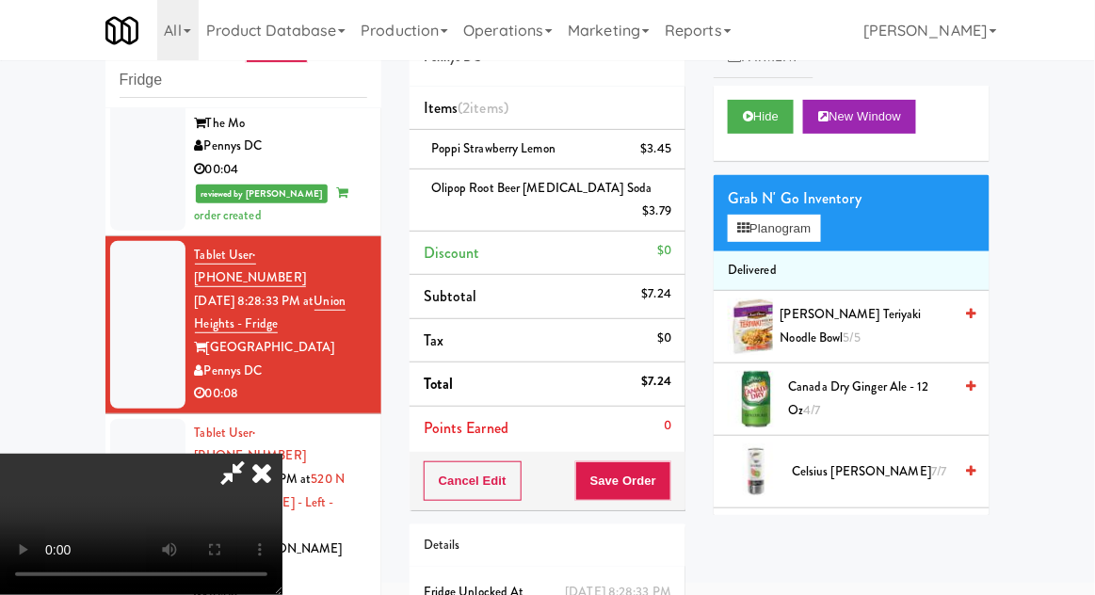
scroll to position [69, 0]
click at [669, 461] on button "Save Order" at bounding box center [623, 481] width 96 height 40
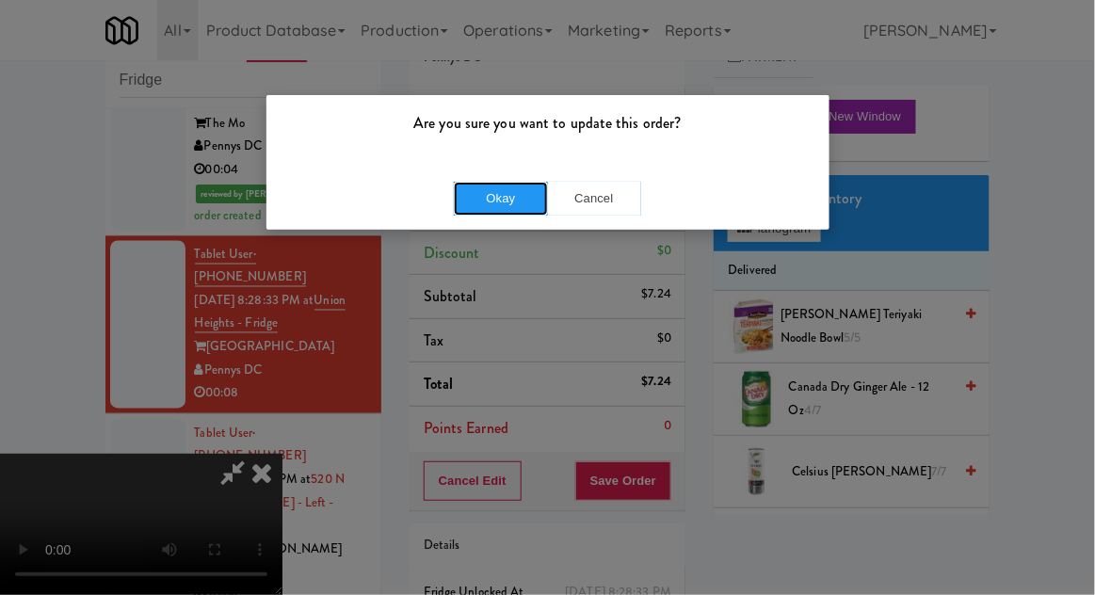
click at [482, 208] on button "Okay" at bounding box center [501, 199] width 94 height 34
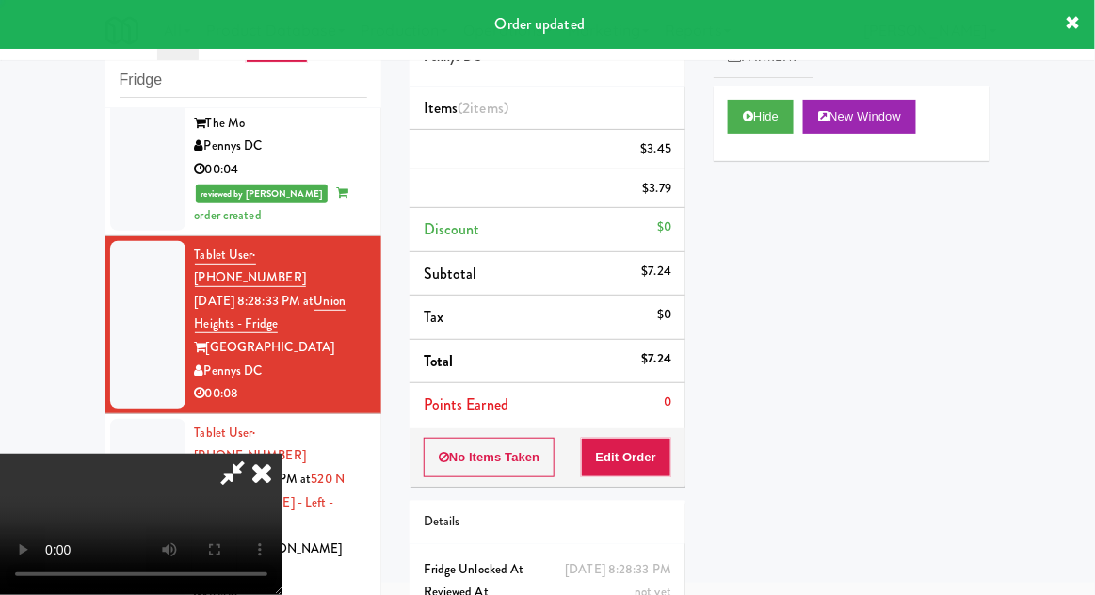
scroll to position [0, 0]
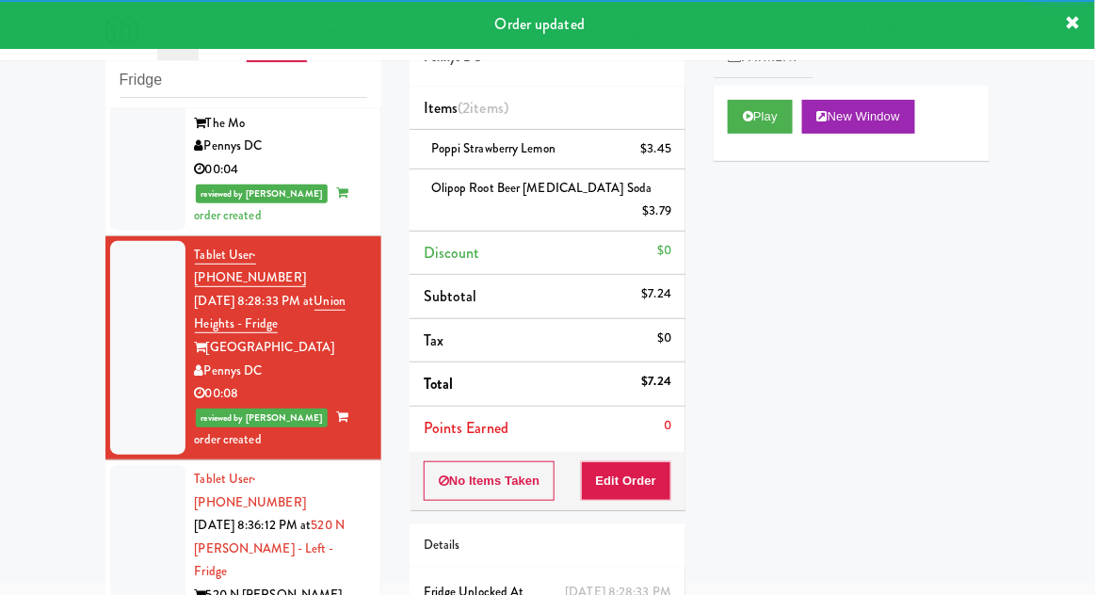
click at [136, 465] on div at bounding box center [147, 560] width 75 height 191
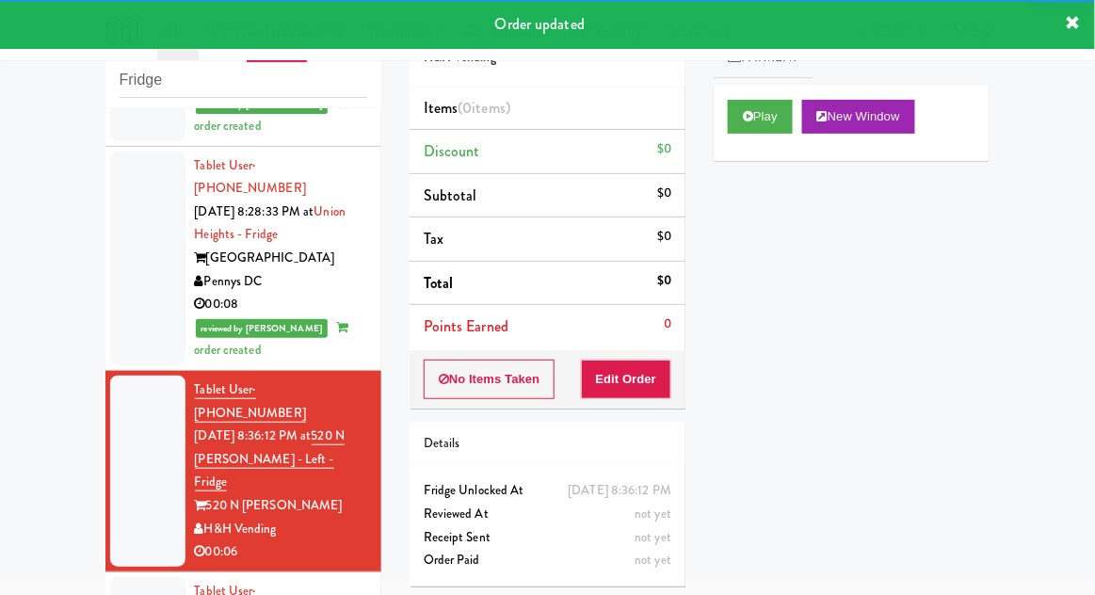
scroll to position [920, 0]
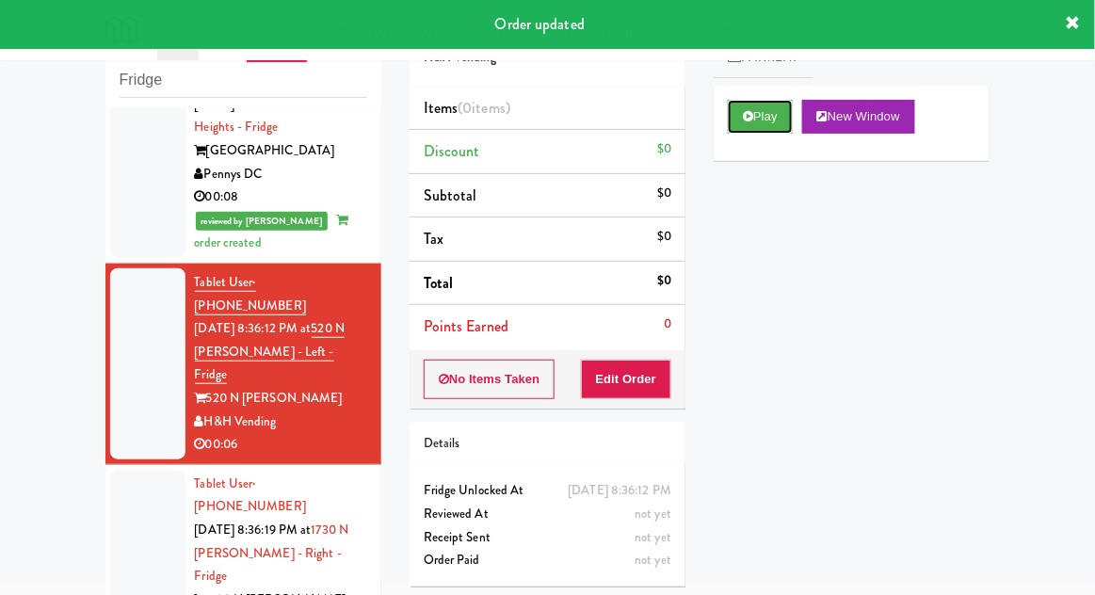
click at [793, 119] on button "Play" at bounding box center [760, 117] width 65 height 34
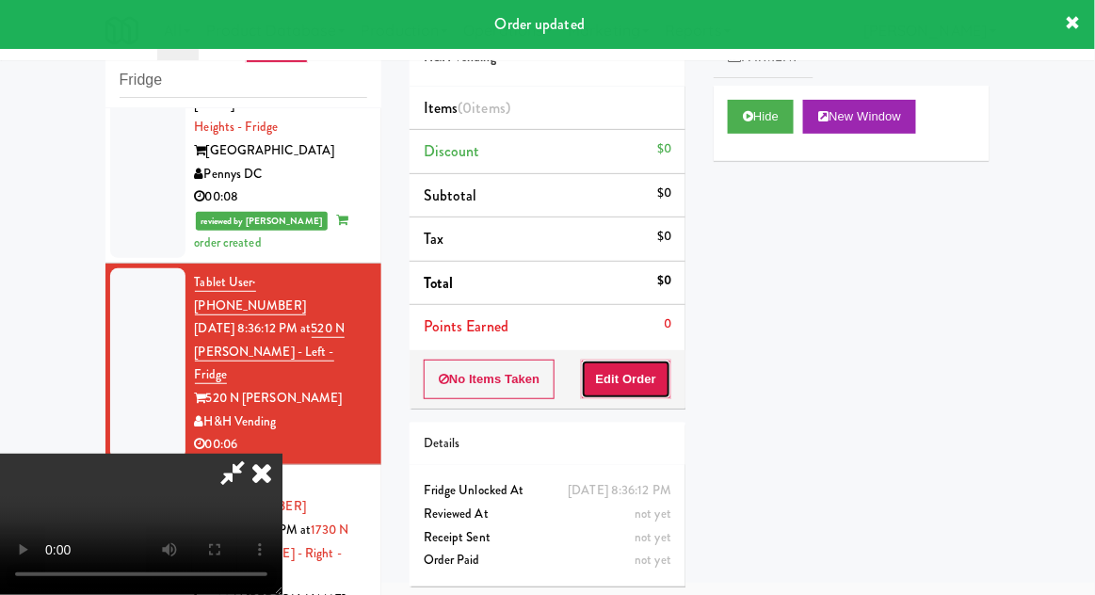
click at [658, 360] on button "Edit Order" at bounding box center [626, 380] width 91 height 40
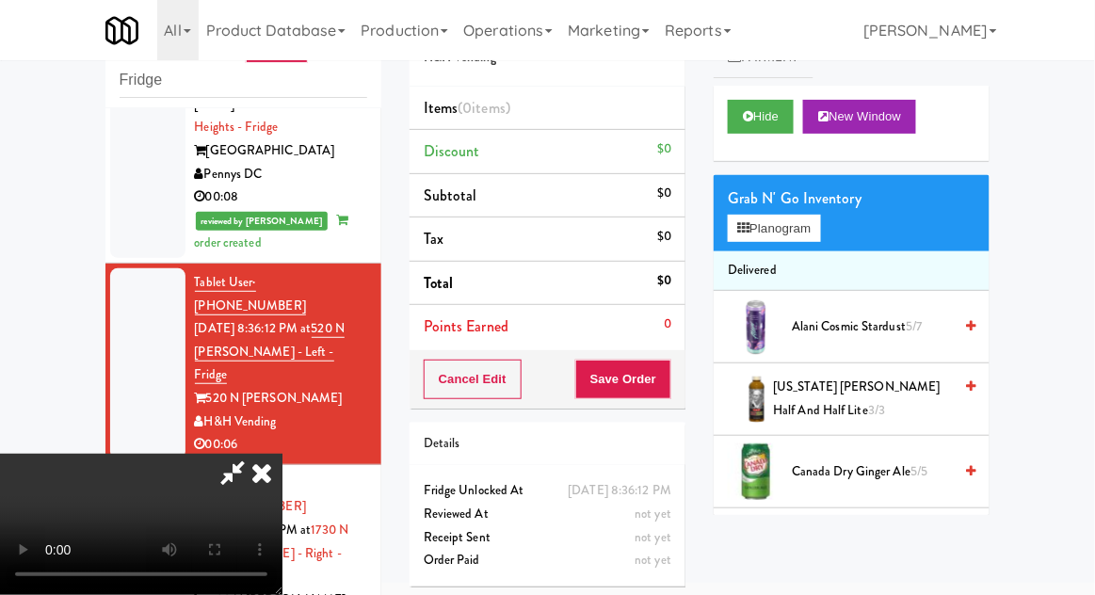
scroll to position [0, 0]
click at [870, 471] on span "Canada Dry Ginger Ale 5/5" at bounding box center [872, 472] width 160 height 24
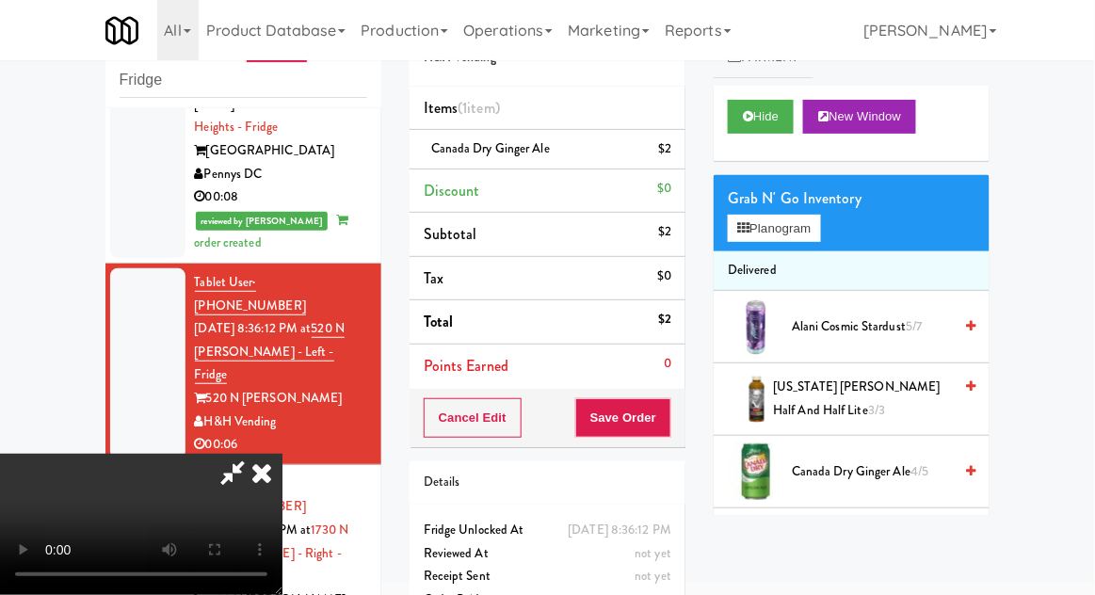
scroll to position [69, 0]
click at [667, 427] on button "Save Order" at bounding box center [623, 418] width 96 height 40
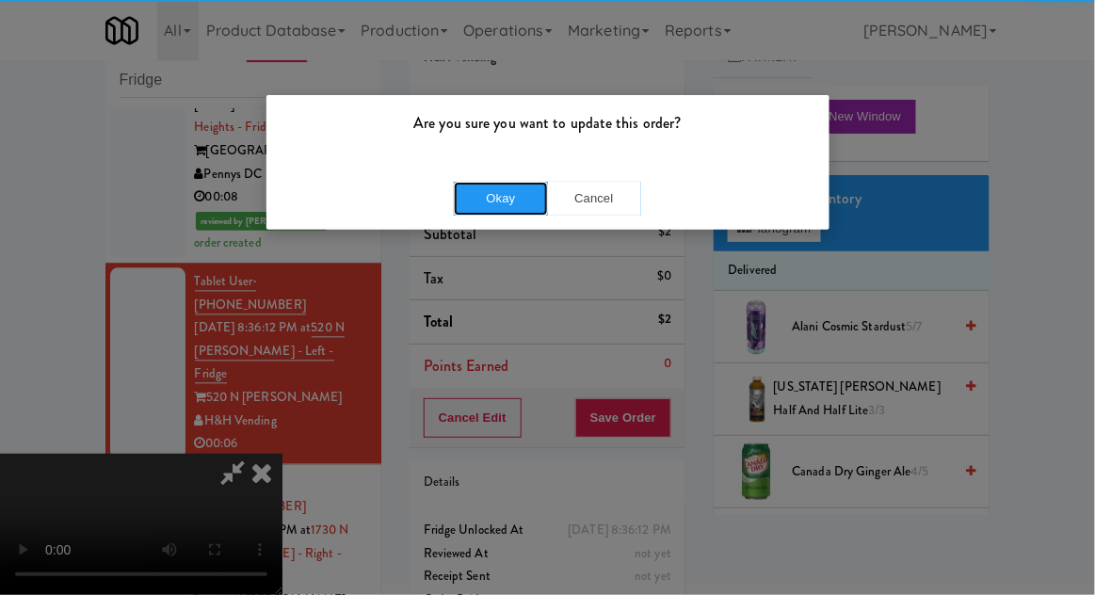
click at [460, 207] on button "Okay" at bounding box center [501, 199] width 94 height 34
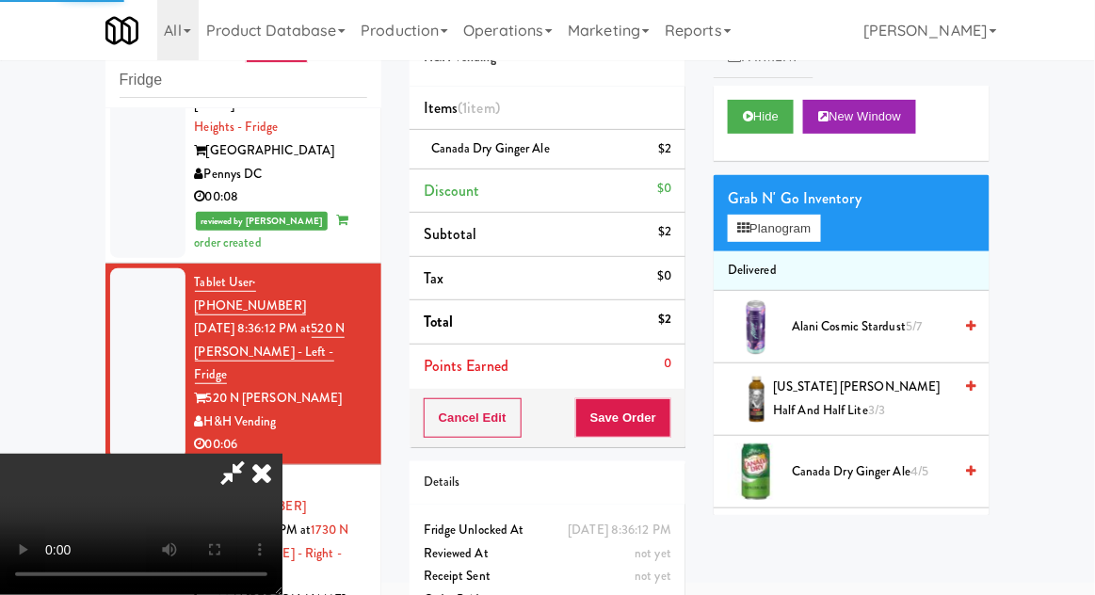
scroll to position [0, 0]
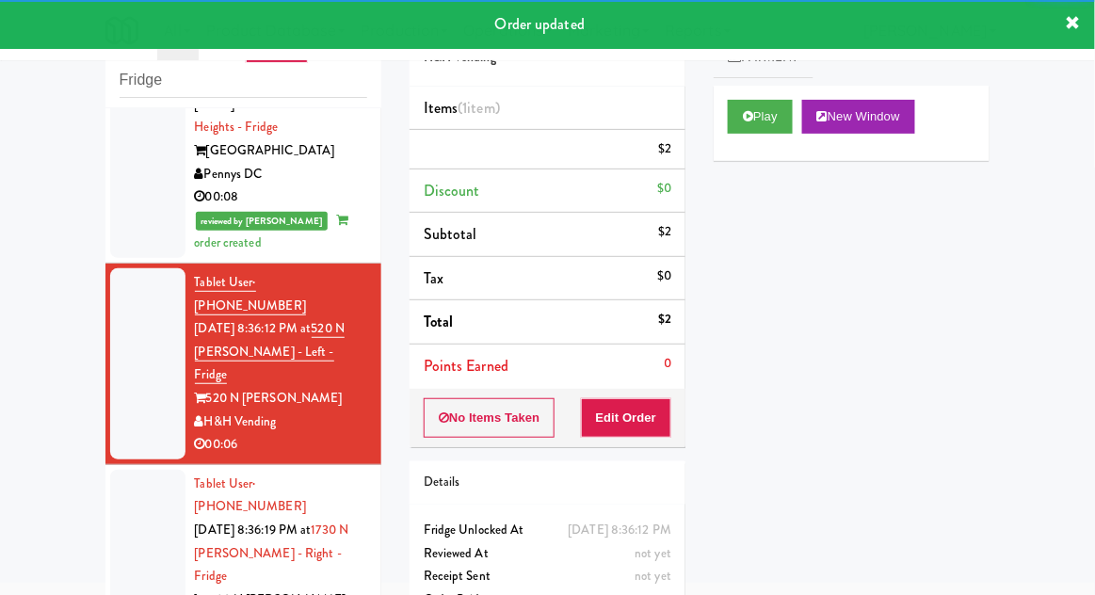
click at [111, 470] on div at bounding box center [147, 565] width 75 height 191
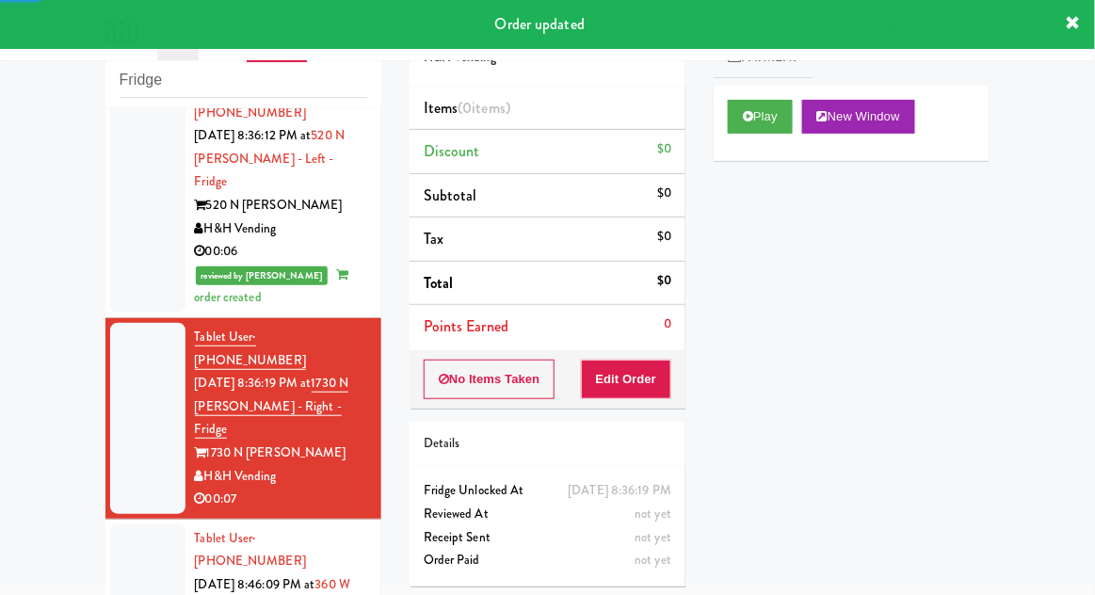
scroll to position [1116, 0]
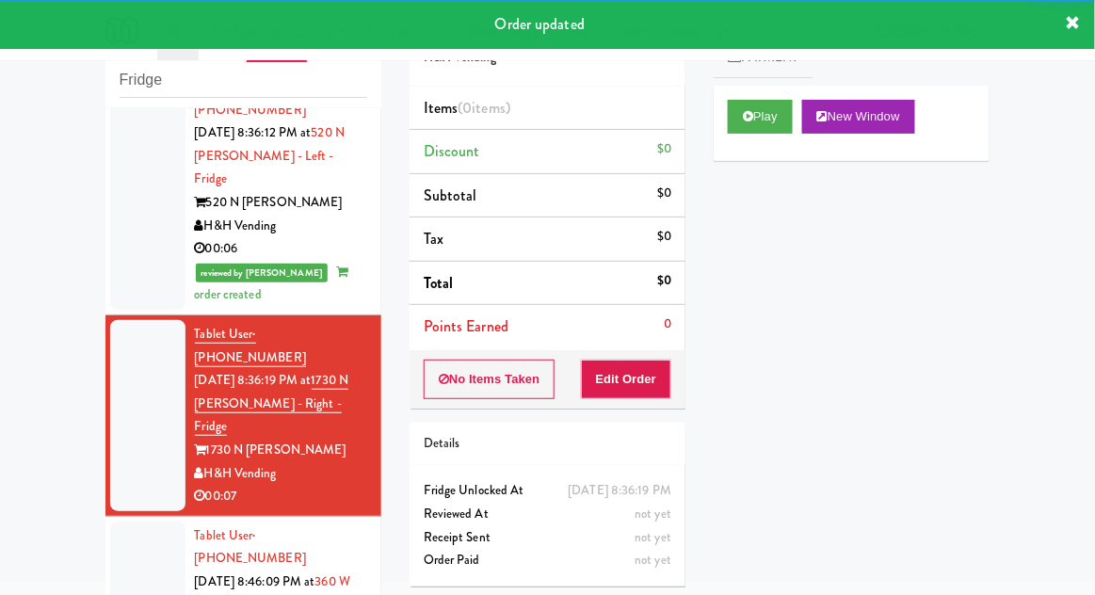
click at [768, 121] on button "Play" at bounding box center [760, 117] width 65 height 34
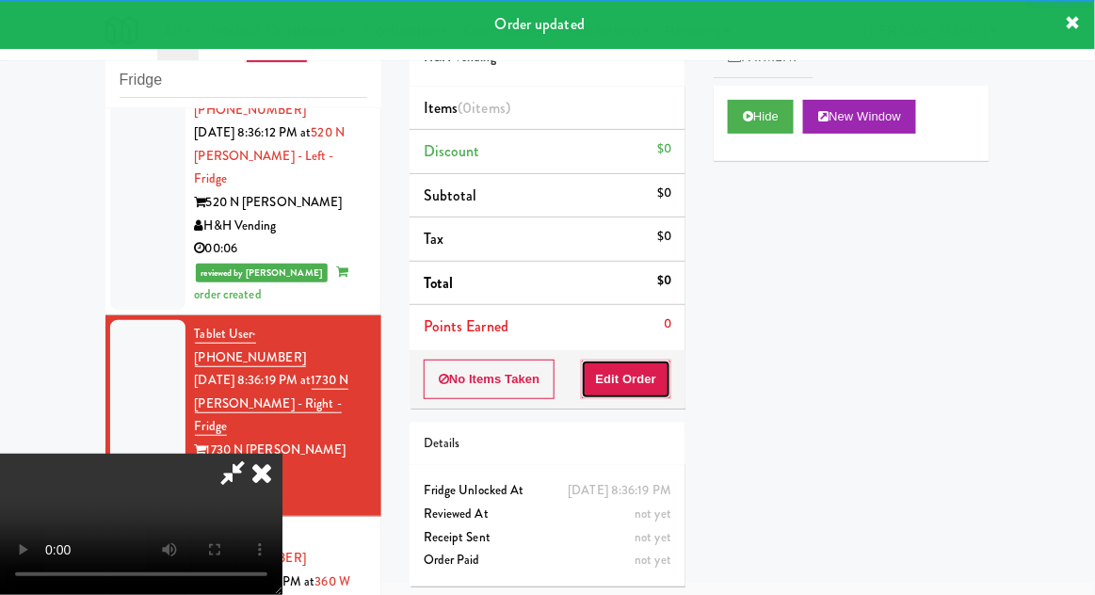
click at [648, 370] on button "Edit Order" at bounding box center [626, 380] width 91 height 40
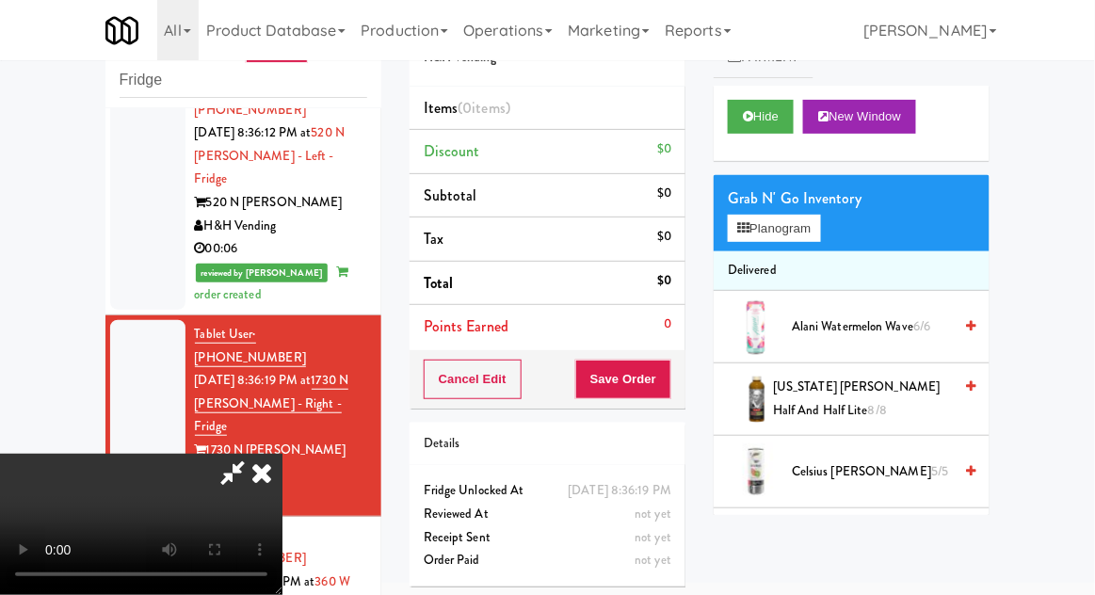
scroll to position [69, 0]
click at [810, 224] on button "Planogram" at bounding box center [774, 229] width 92 height 28
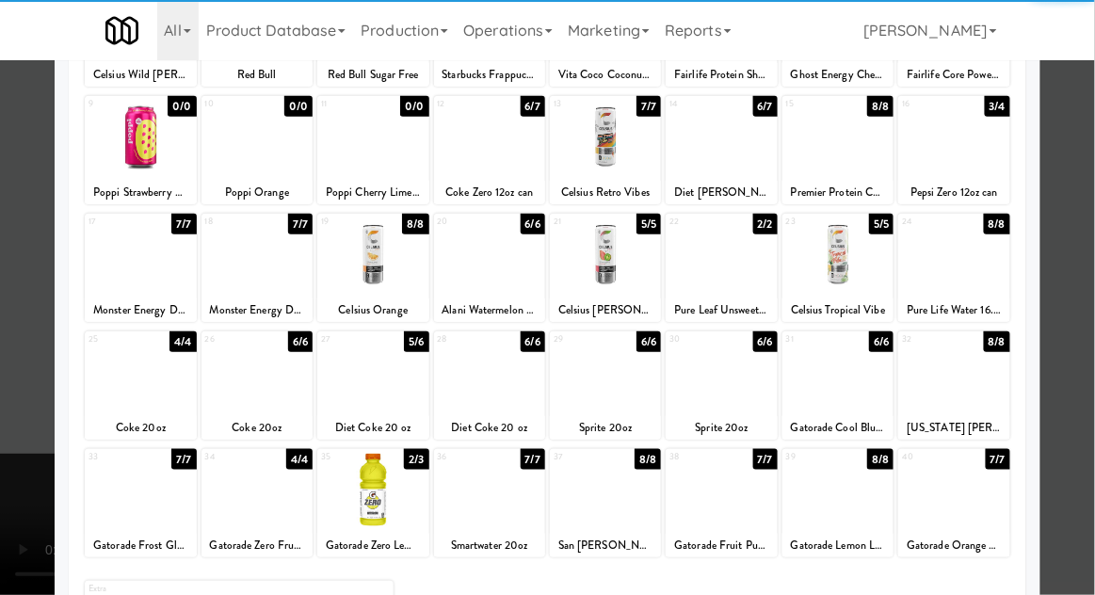
scroll to position [205, 0]
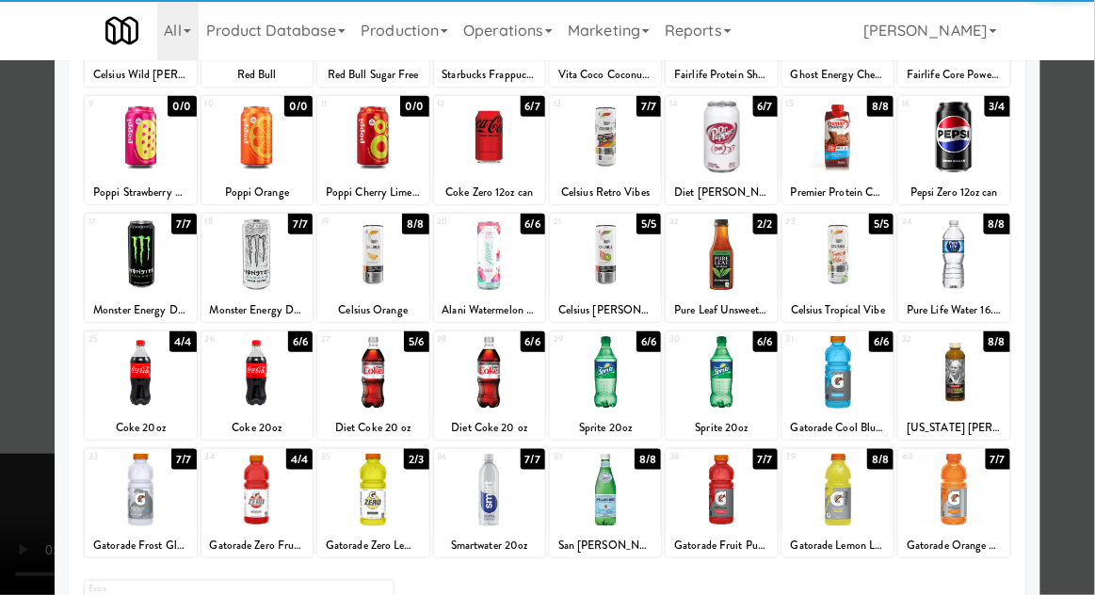
click at [351, 380] on div at bounding box center [372, 372] width 111 height 73
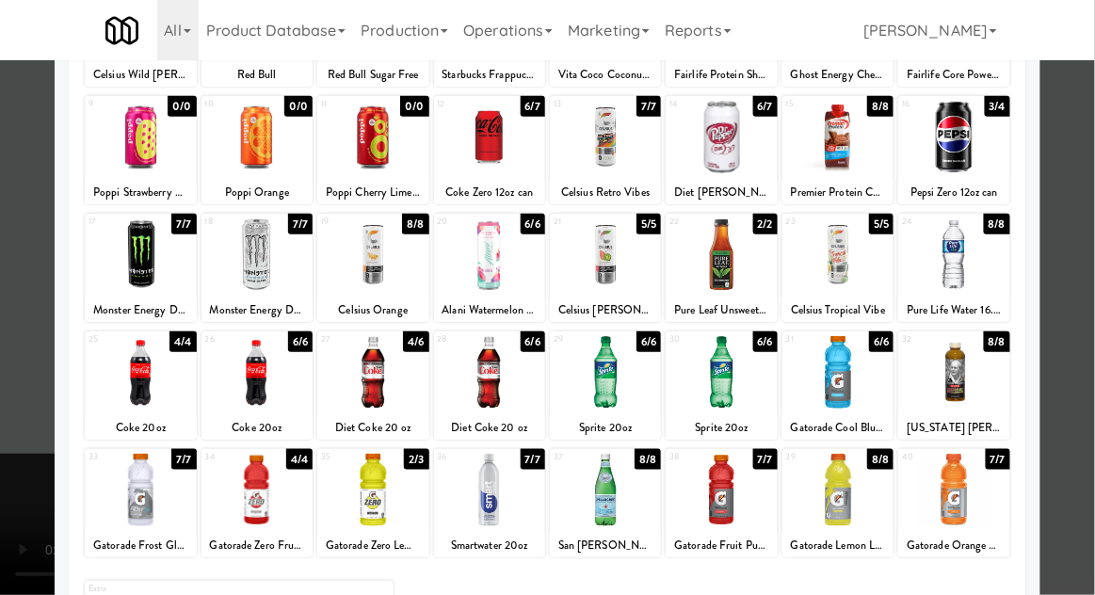
click at [1087, 295] on div at bounding box center [547, 297] width 1095 height 595
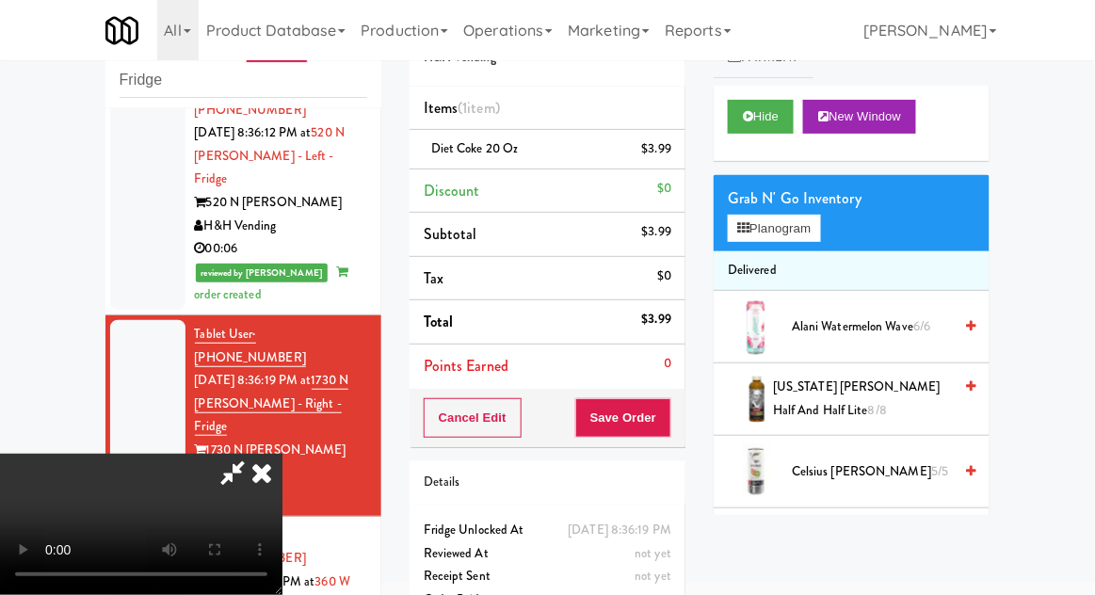
click at [680, 159] on li "Diet Coke 20 oz $3.99" at bounding box center [548, 150] width 276 height 40
click at [683, 151] on li "Diet Coke 20 oz $3.99" at bounding box center [548, 150] width 276 height 40
click at [684, 158] on li "Diet Coke 20 oz $3.99" at bounding box center [548, 150] width 276 height 40
click at [780, 216] on button "Planogram" at bounding box center [774, 229] width 92 height 28
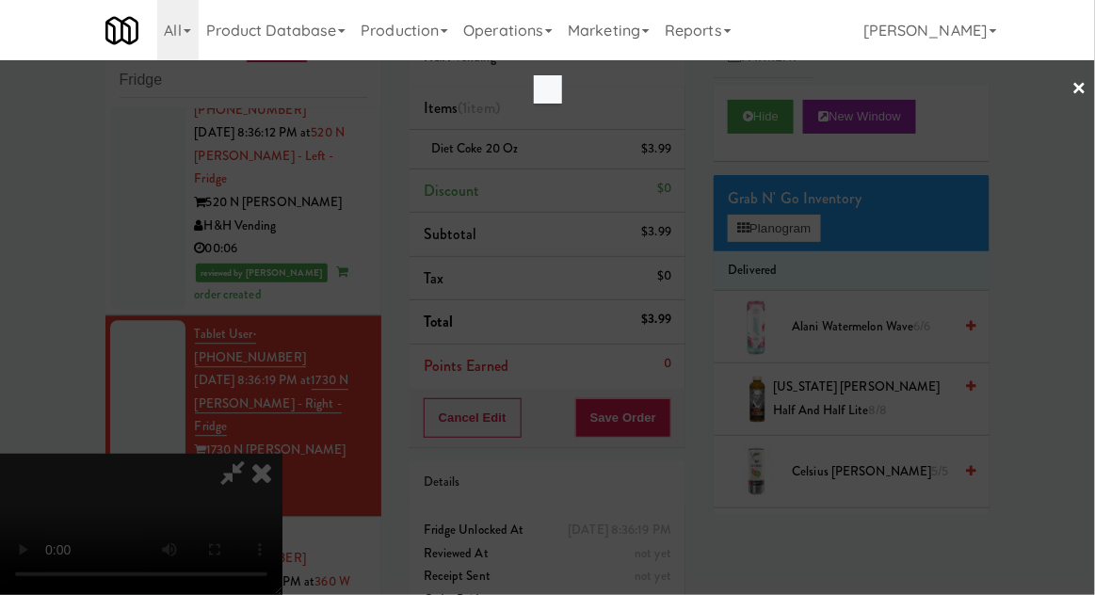
click at [791, 213] on div at bounding box center [547, 297] width 1095 height 595
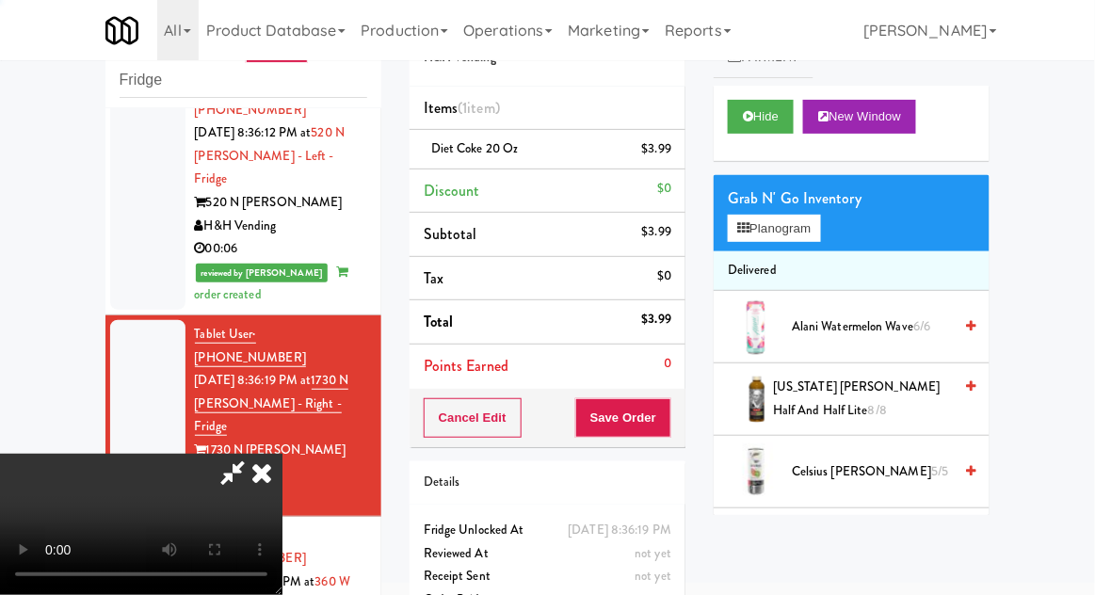
click at [682, 166] on li "Diet Coke 20 oz $3.99" at bounding box center [548, 150] width 276 height 40
click at [673, 162] on link at bounding box center [669, 157] width 17 height 24
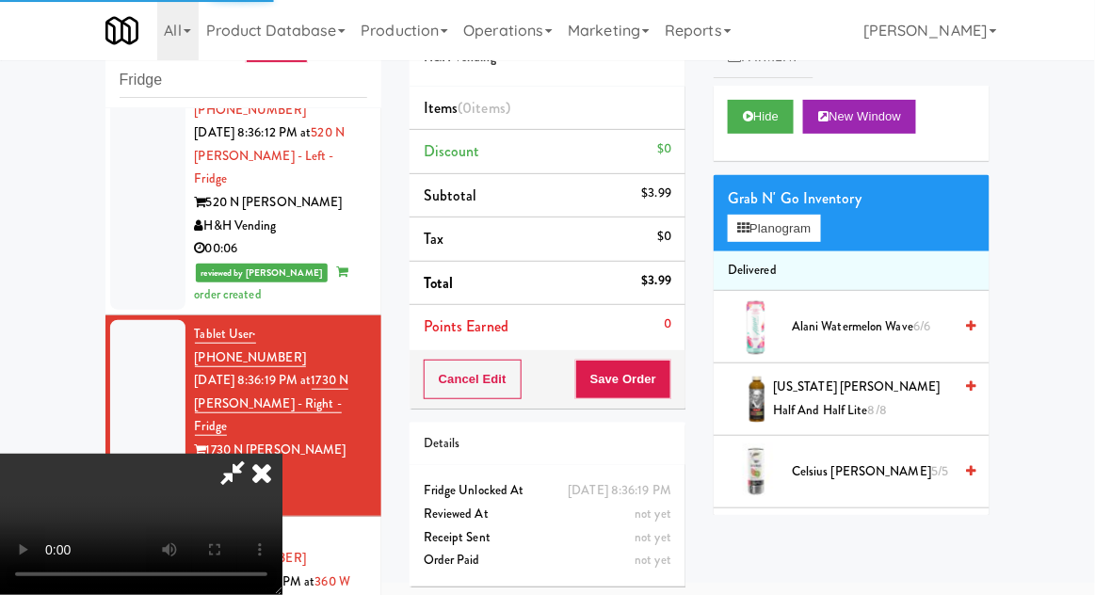
click at [778, 203] on div "Grab N' Go Inventory" at bounding box center [852, 199] width 248 height 28
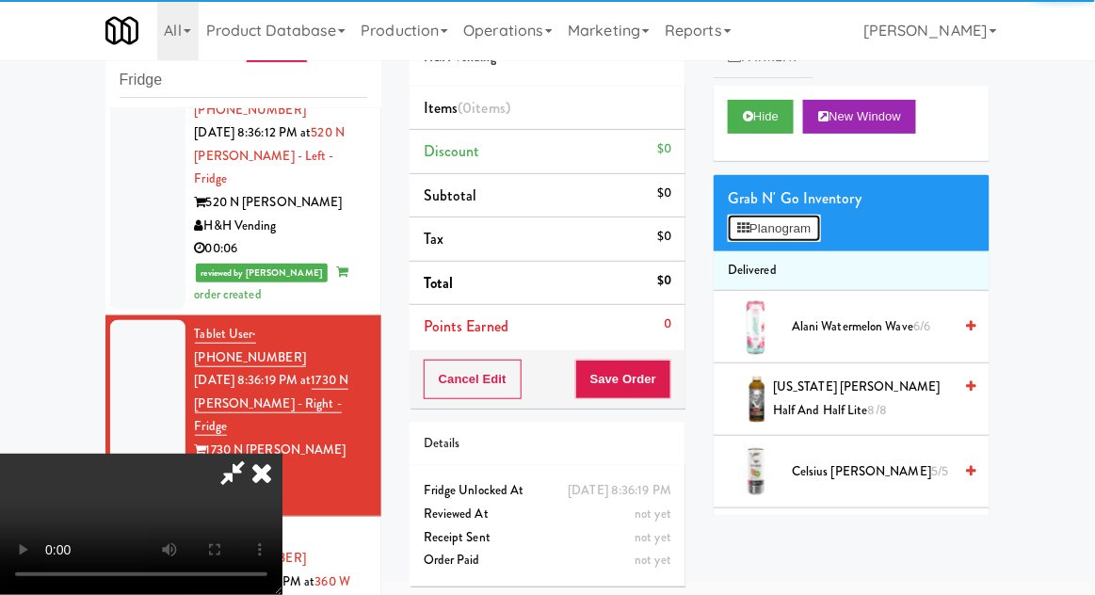
click at [794, 232] on button "Planogram" at bounding box center [774, 229] width 92 height 28
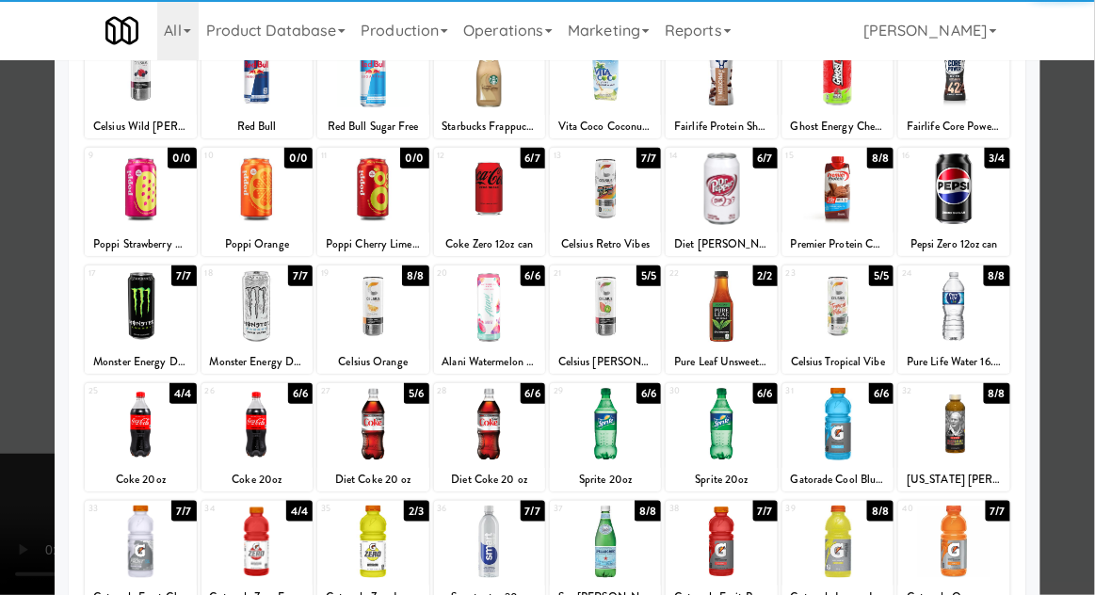
scroll to position [155, 0]
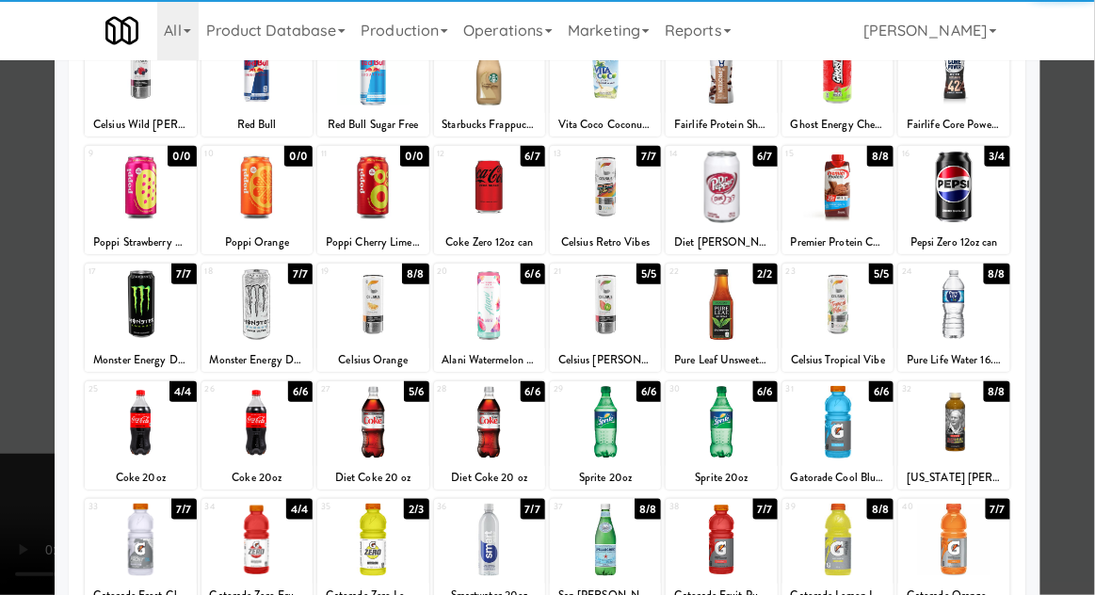
click at [540, 428] on div at bounding box center [489, 422] width 111 height 73
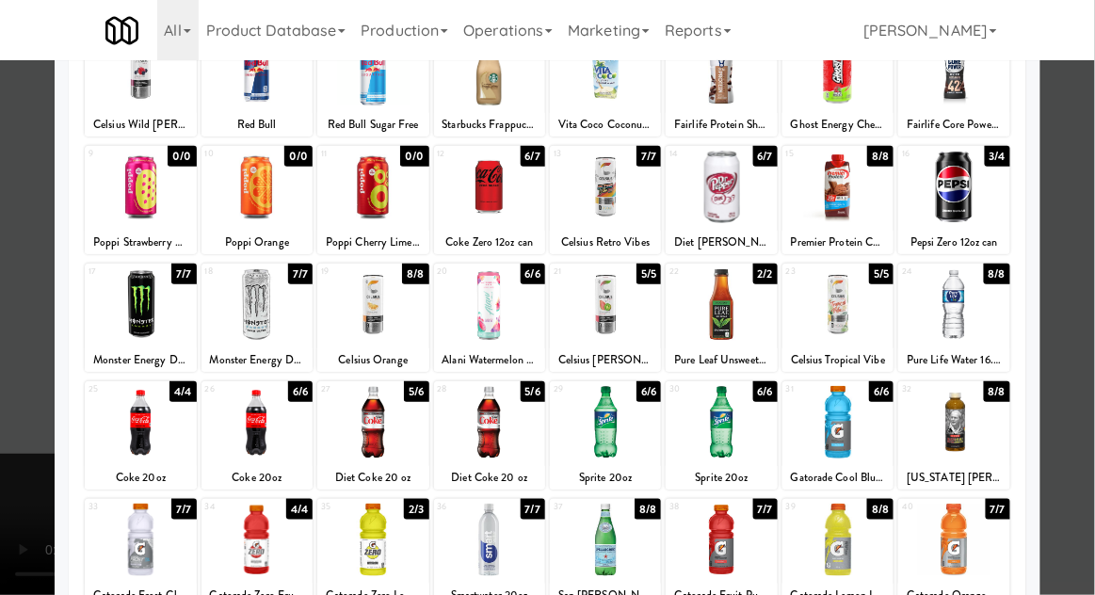
click at [1093, 353] on div at bounding box center [547, 297] width 1095 height 595
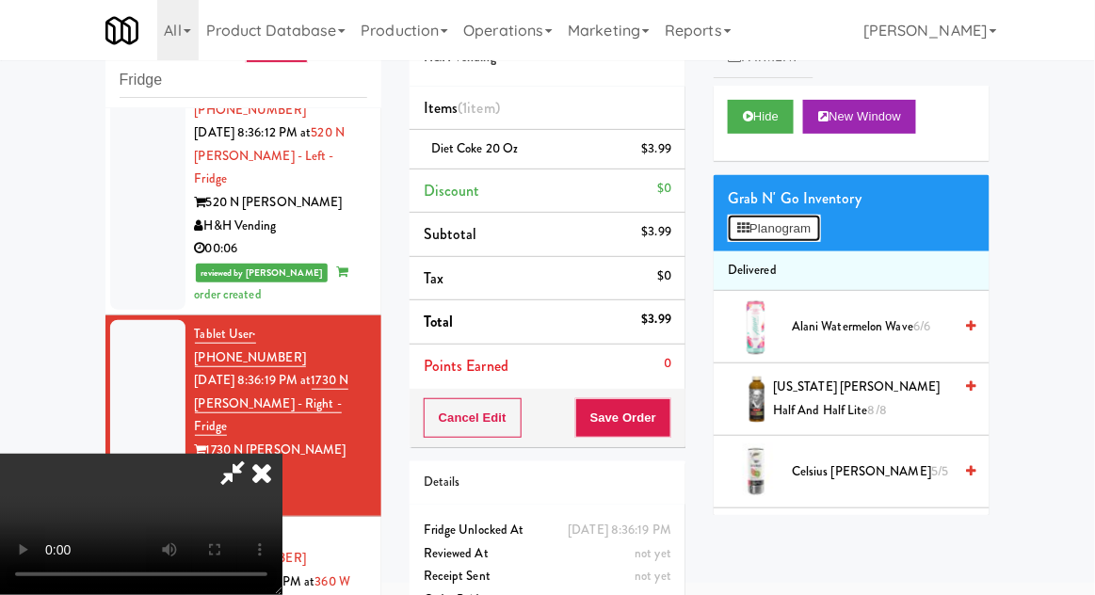
click at [794, 231] on button "Planogram" at bounding box center [774, 229] width 92 height 28
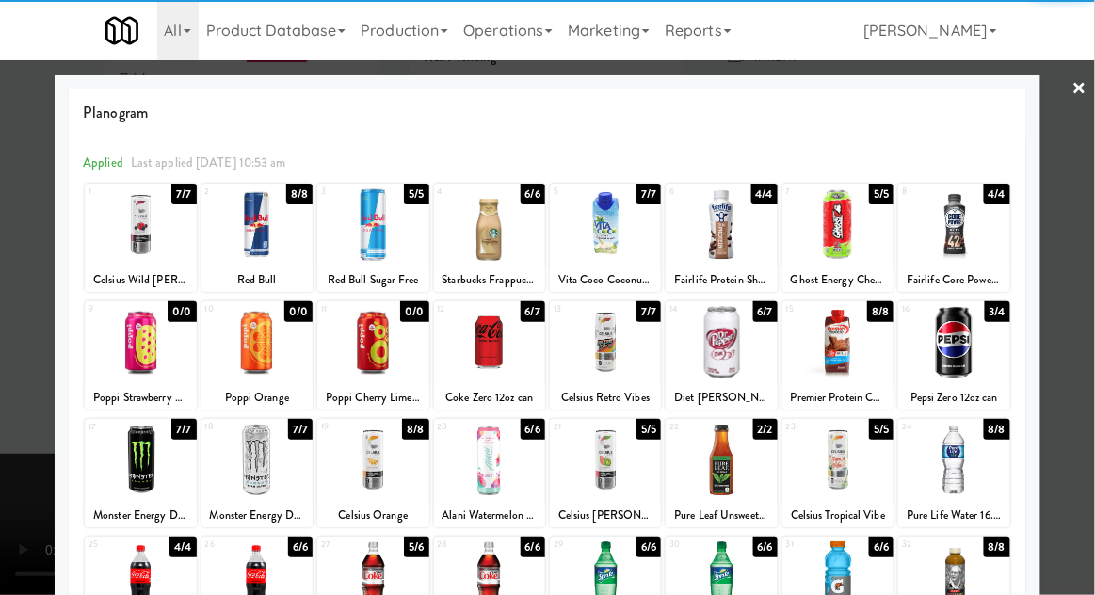
click at [371, 566] on div at bounding box center [372, 577] width 111 height 73
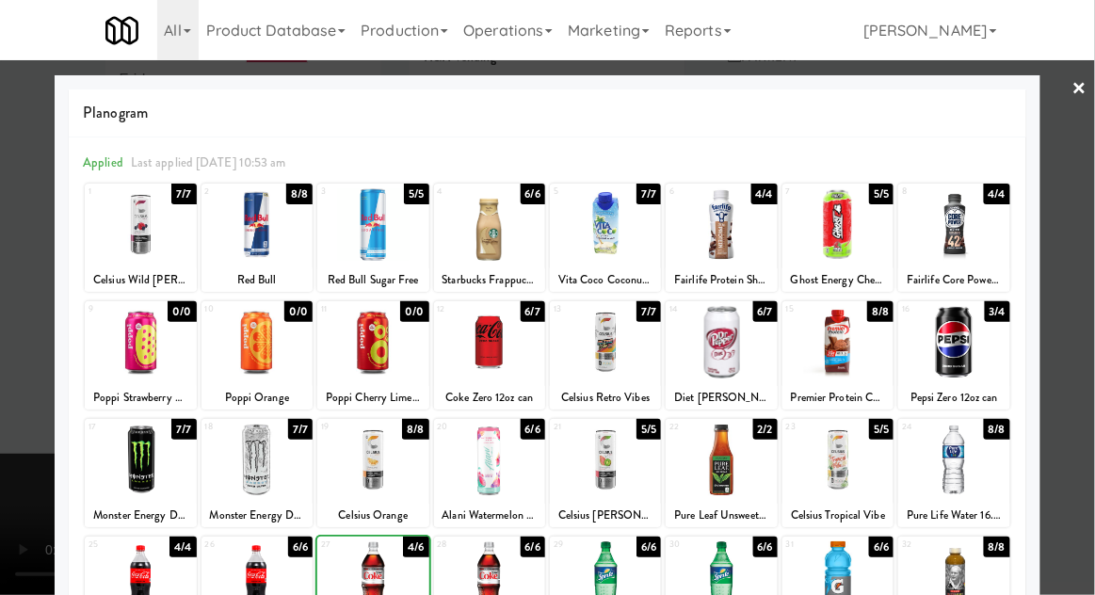
click at [1084, 335] on div at bounding box center [547, 297] width 1095 height 595
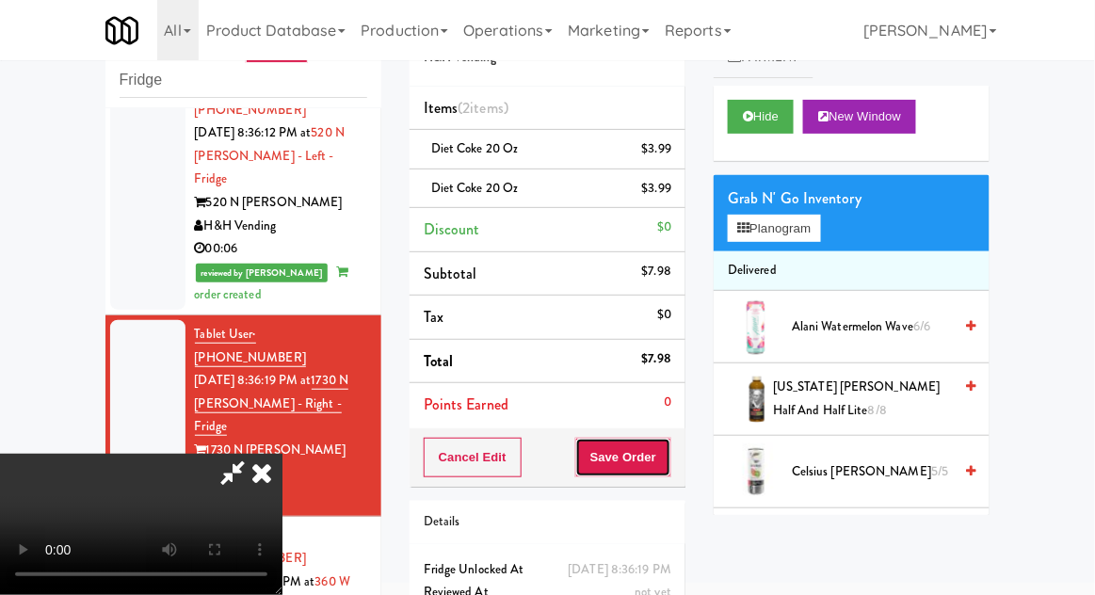
click at [670, 453] on button "Save Order" at bounding box center [623, 458] width 96 height 40
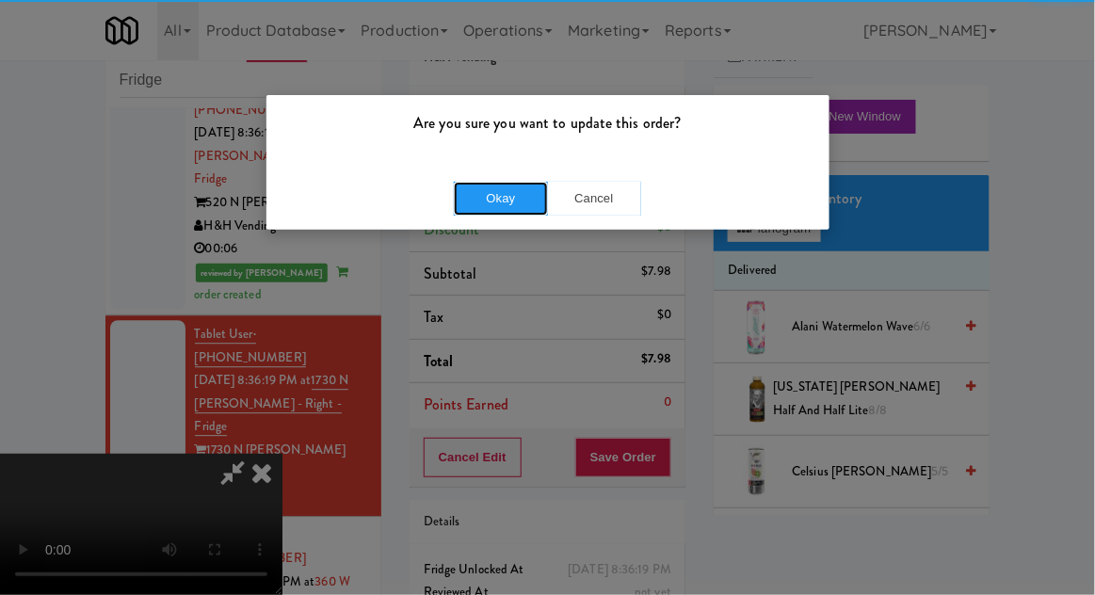
click at [482, 200] on button "Okay" at bounding box center [501, 199] width 94 height 34
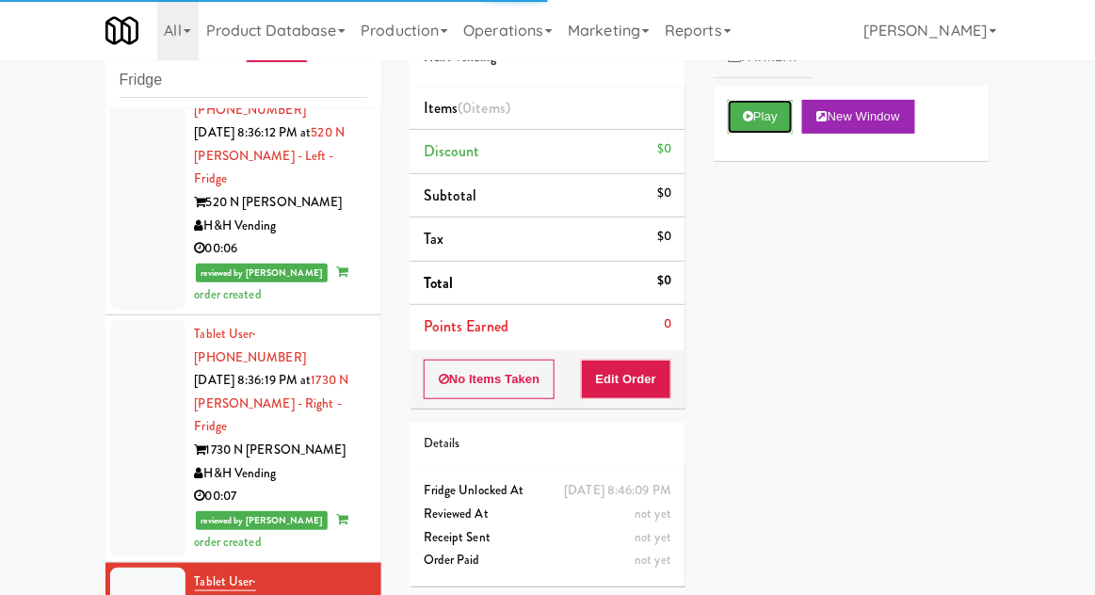
click at [761, 128] on button "Play" at bounding box center [760, 117] width 65 height 34
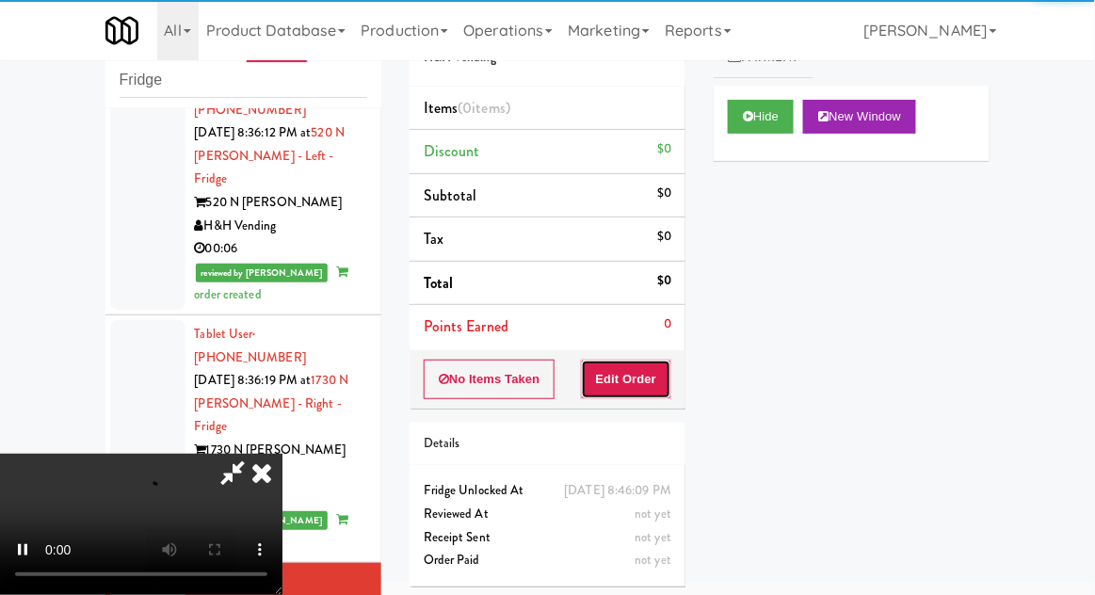
click at [659, 370] on button "Edit Order" at bounding box center [626, 380] width 91 height 40
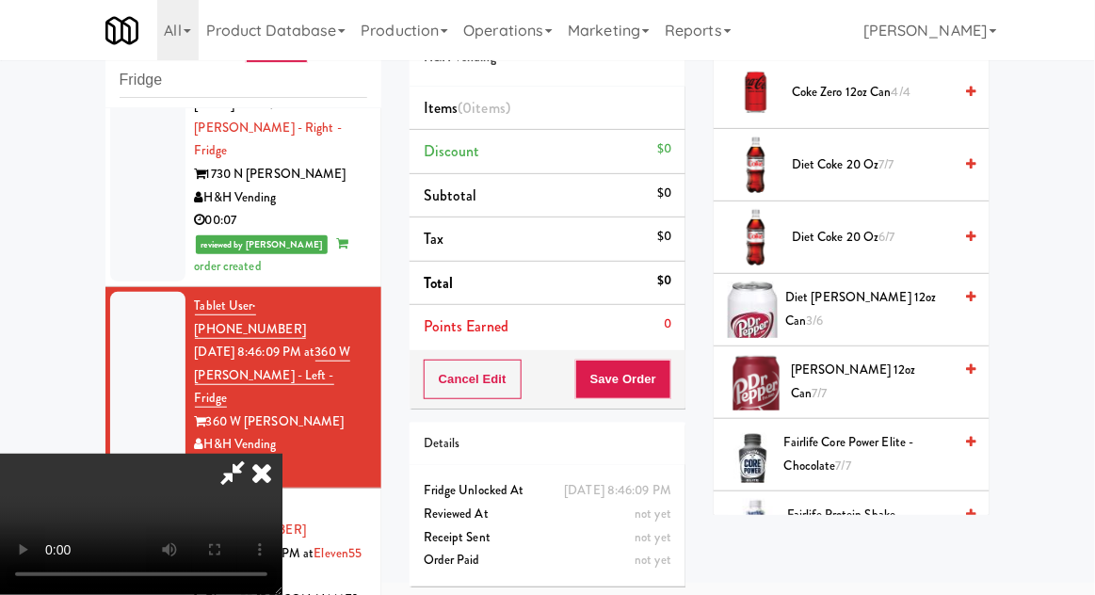
scroll to position [746, 0]
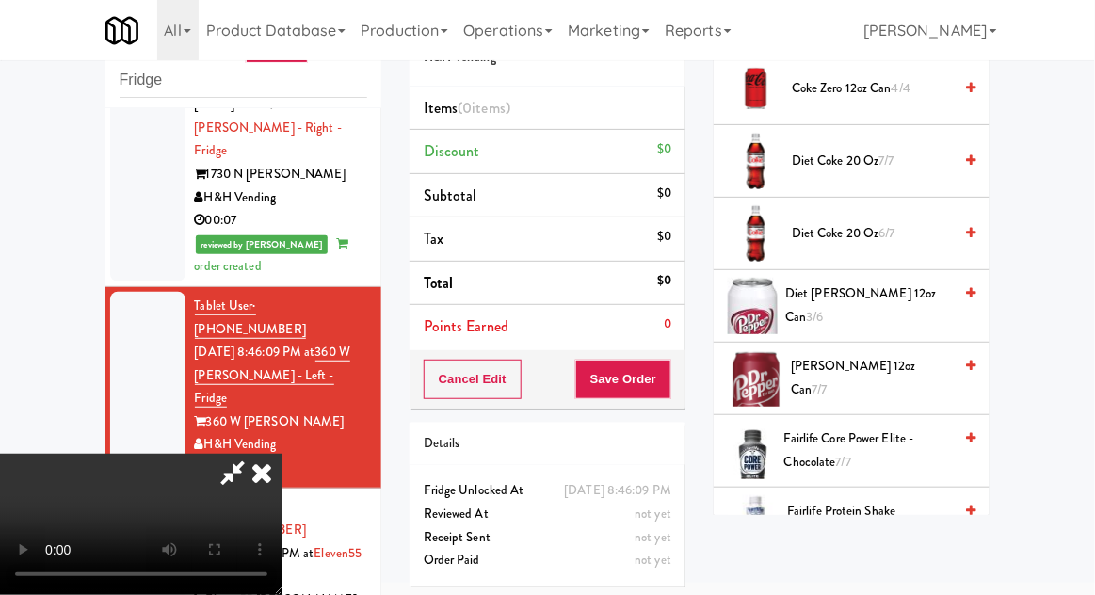
click at [906, 296] on span "Diet Dr Pepper 12oz can 3/6" at bounding box center [868, 306] width 167 height 46
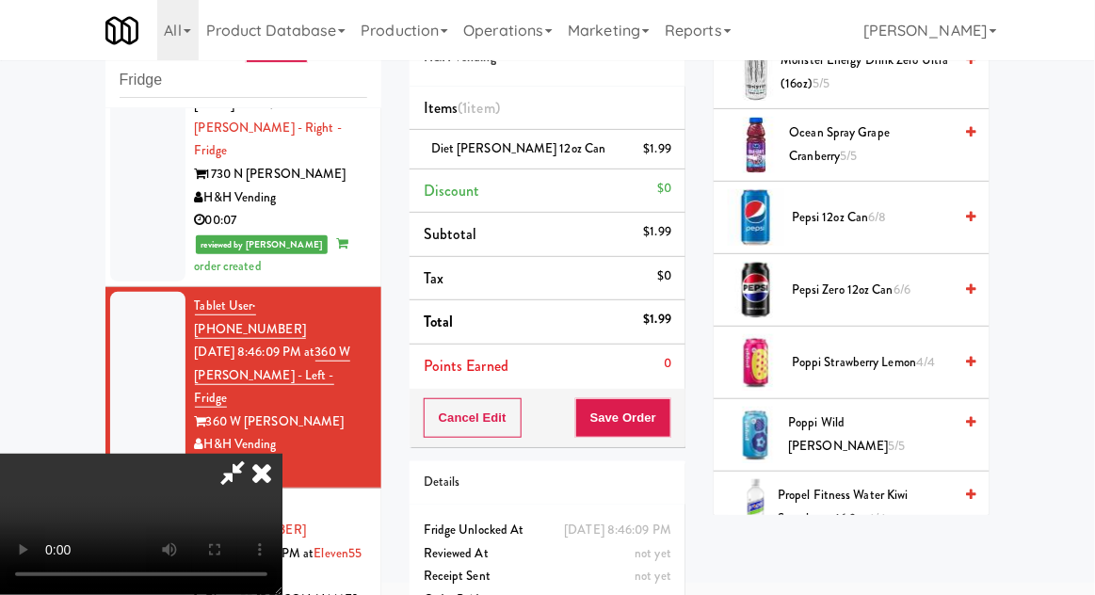
scroll to position [1844, 0]
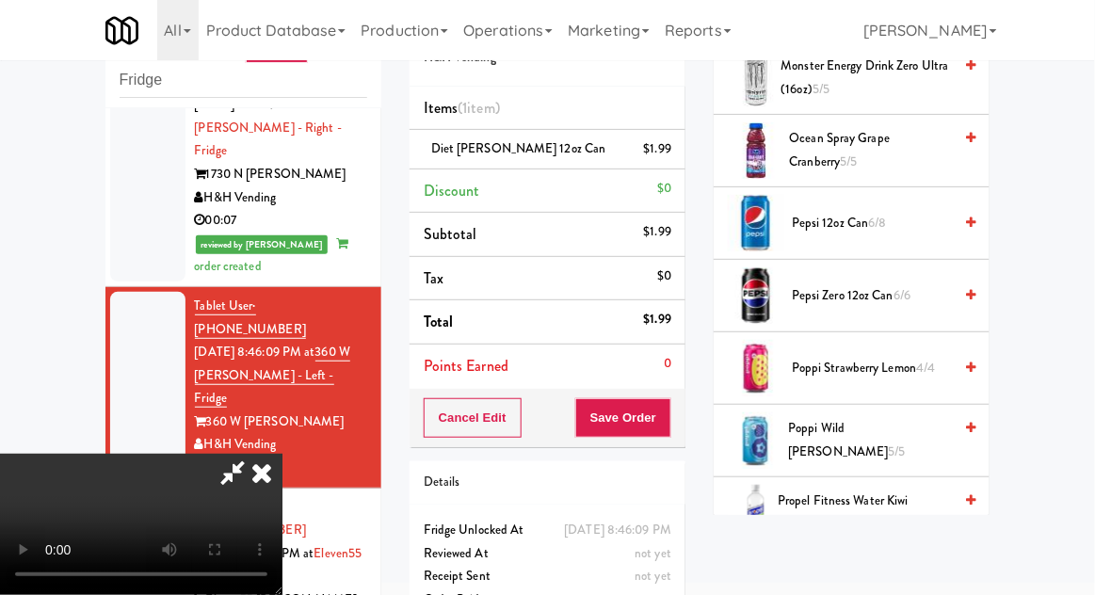
click at [894, 443] on span "5/5" at bounding box center [897, 452] width 17 height 18
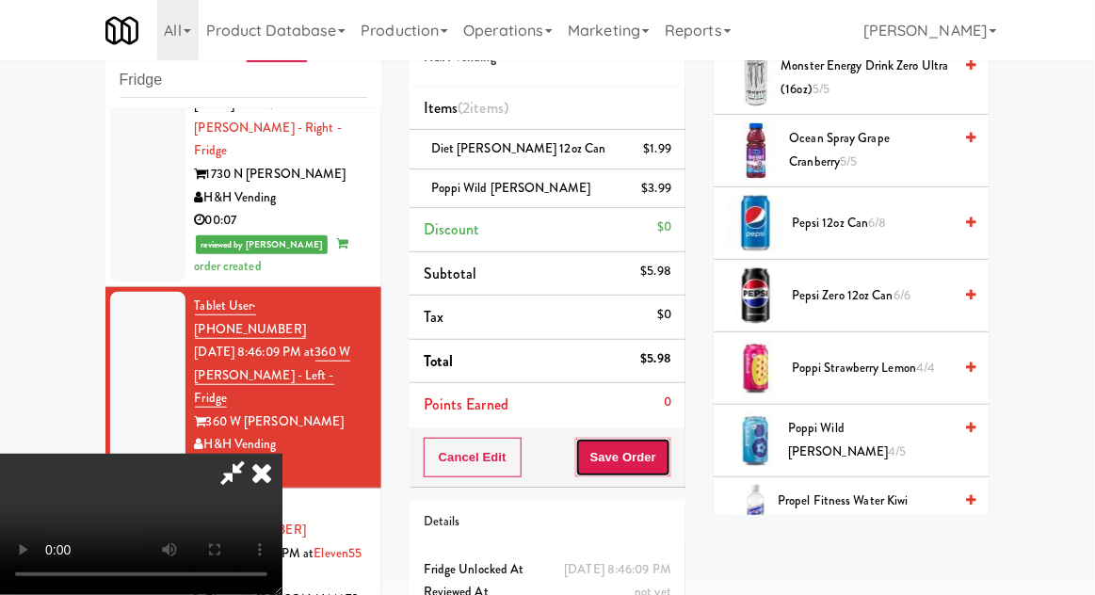
click at [665, 462] on button "Save Order" at bounding box center [623, 458] width 96 height 40
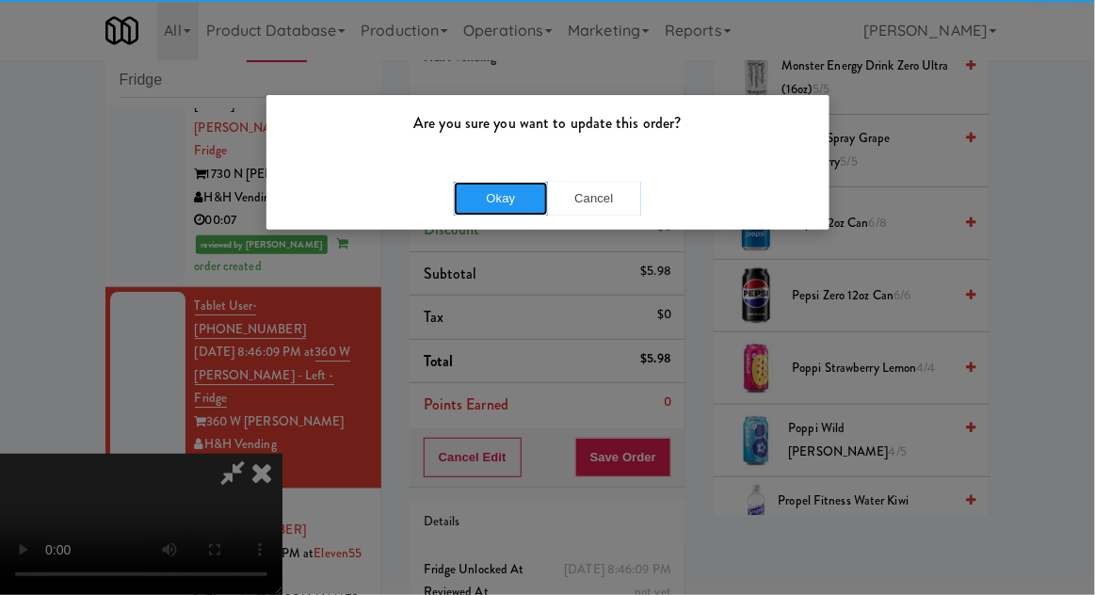
click at [470, 214] on button "Okay" at bounding box center [501, 199] width 94 height 34
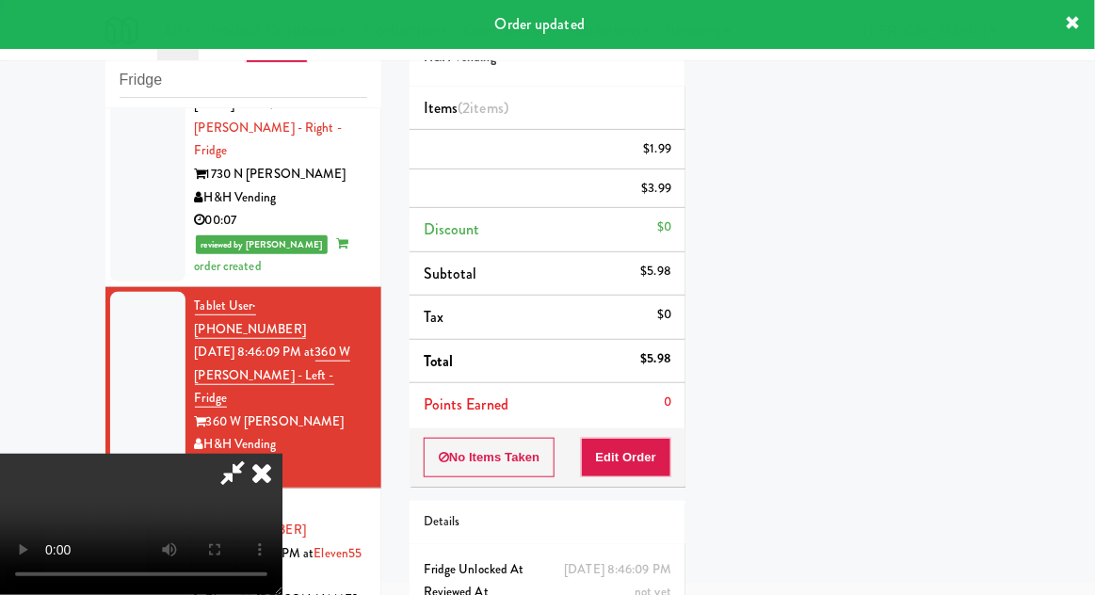
scroll to position [186, 0]
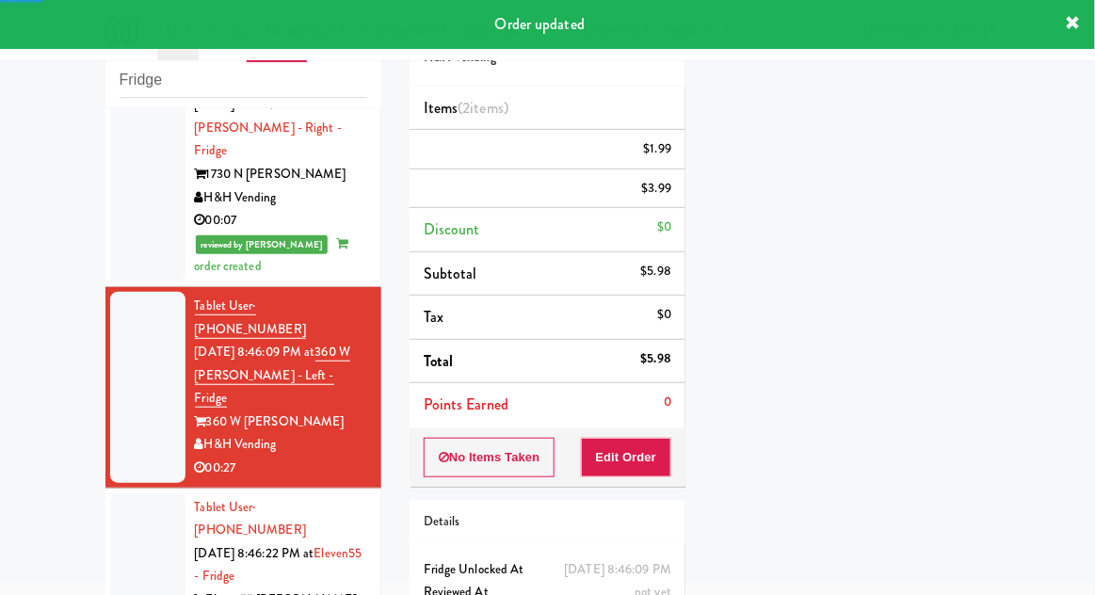
click at [108, 489] on li "Tablet User · (347) 717-9872 Aug 14, 2025 8:46:22 PM at Eleven55 - Fridge Eleve…" at bounding box center [243, 578] width 276 height 178
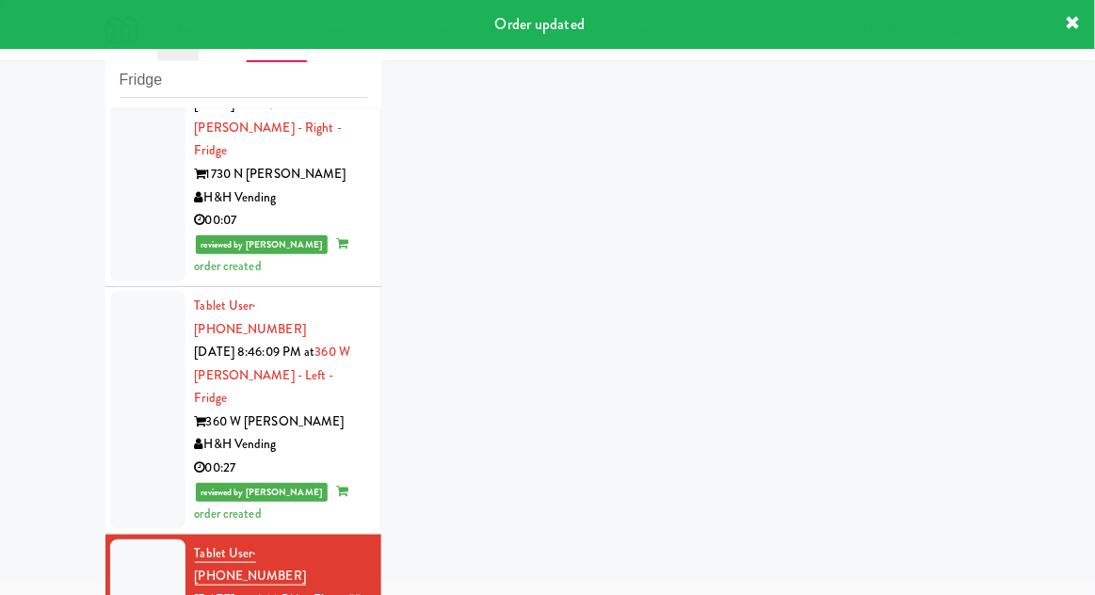
scroll to position [1438, 0]
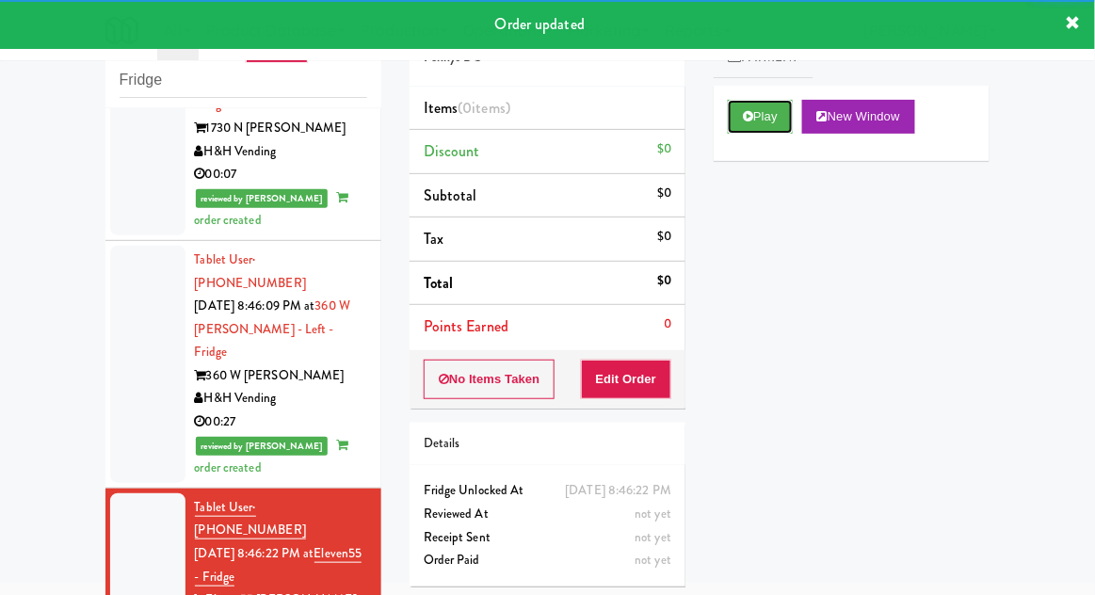
click at [780, 125] on button "Play" at bounding box center [760, 117] width 65 height 34
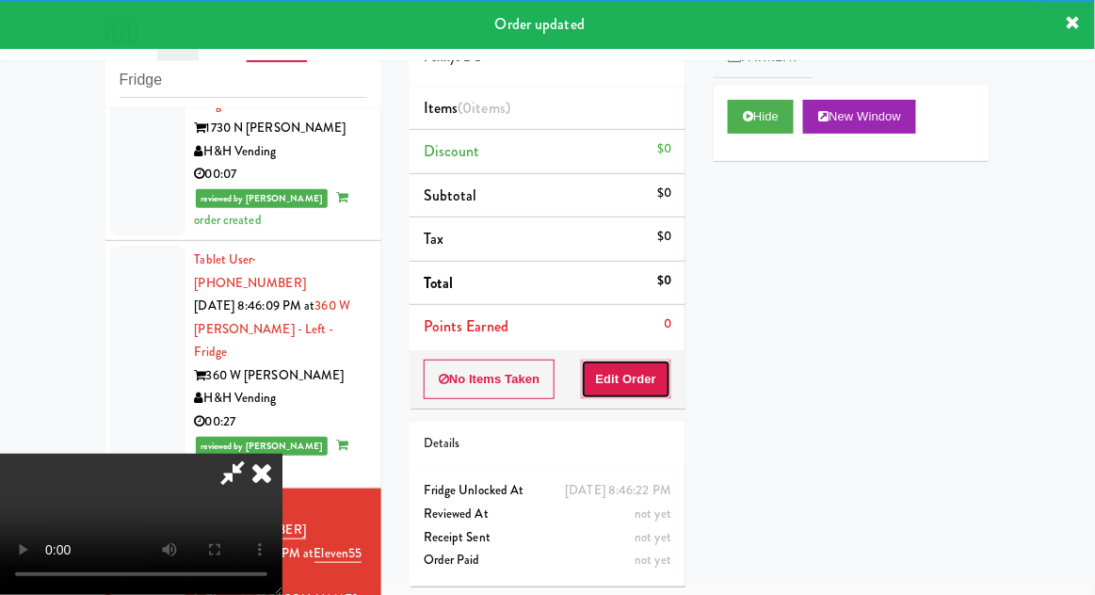
click at [667, 370] on button "Edit Order" at bounding box center [626, 380] width 91 height 40
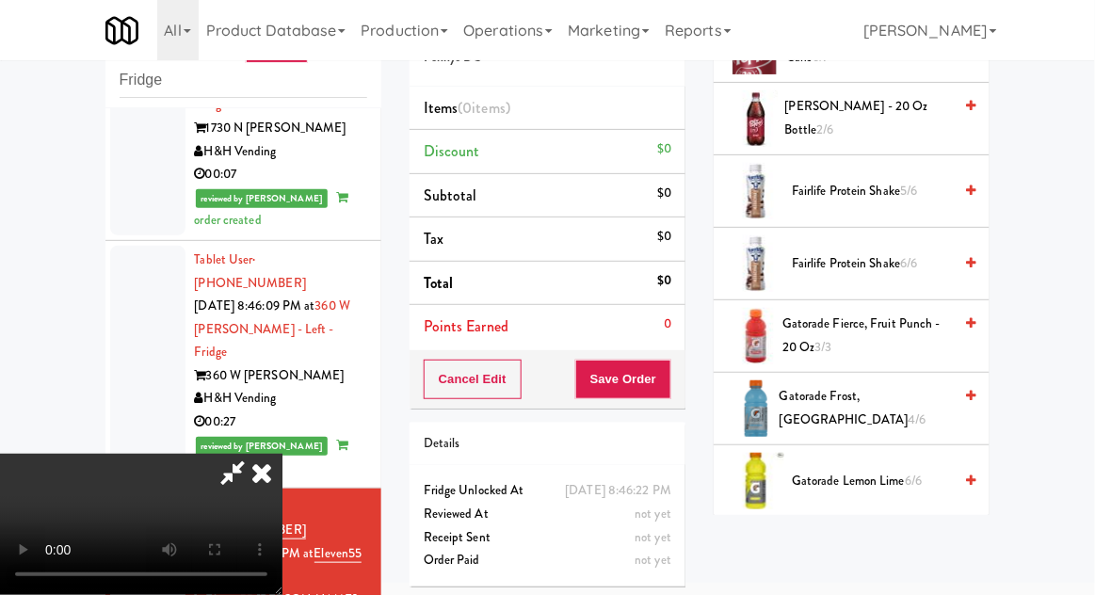
scroll to position [1081, 0]
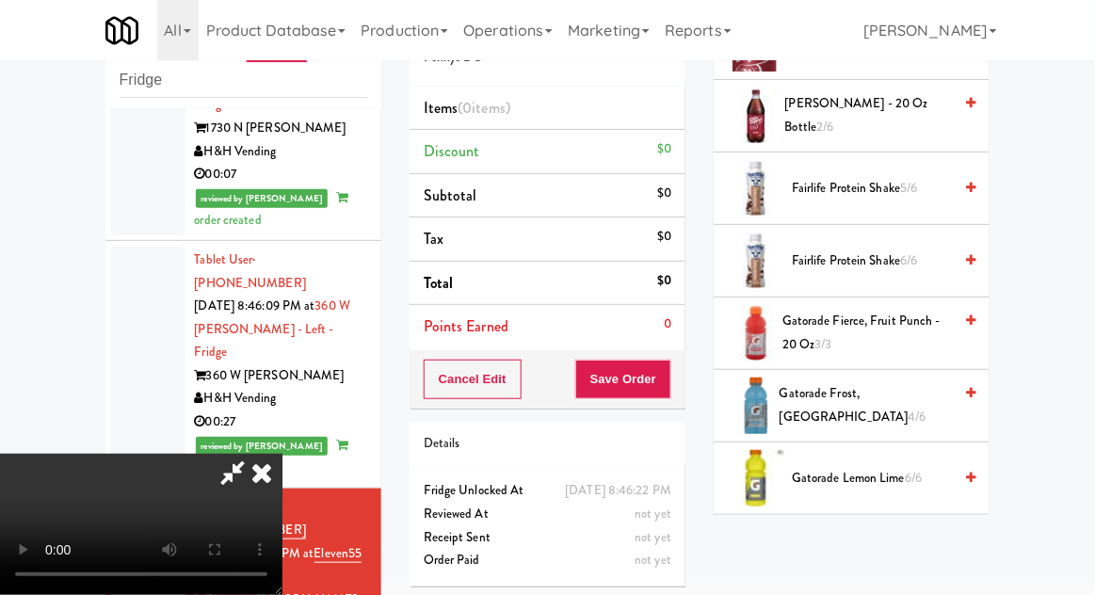
click at [851, 347] on span "Gatorade Fierce, Fruit Punch - 20 oz 3/3" at bounding box center [868, 333] width 170 height 46
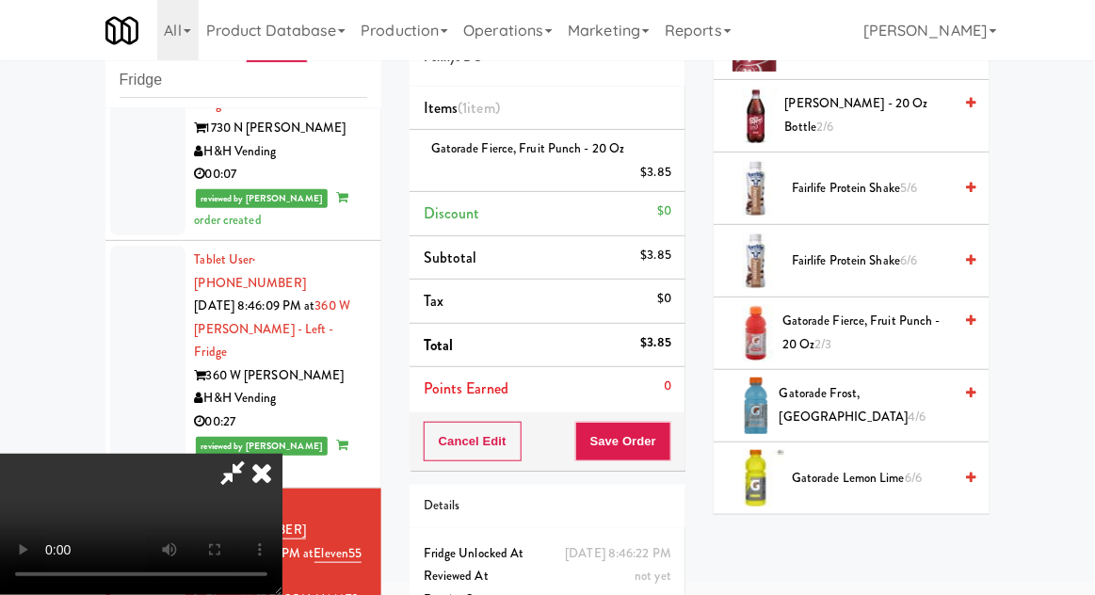
scroll to position [69, 0]
click at [668, 442] on button "Save Order" at bounding box center [623, 442] width 96 height 40
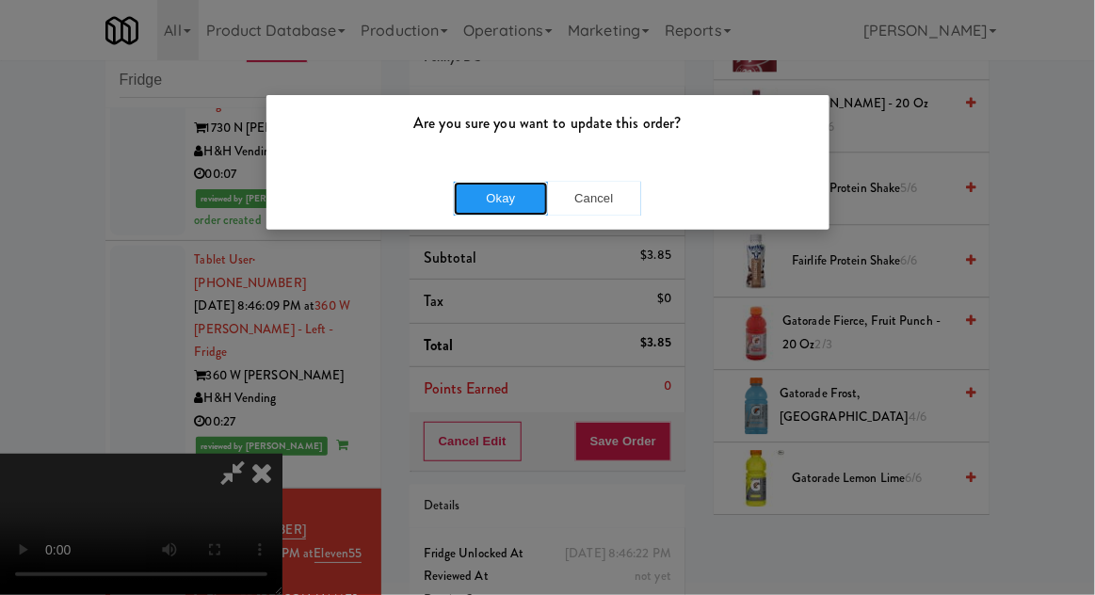
click at [489, 197] on button "Okay" at bounding box center [501, 199] width 94 height 34
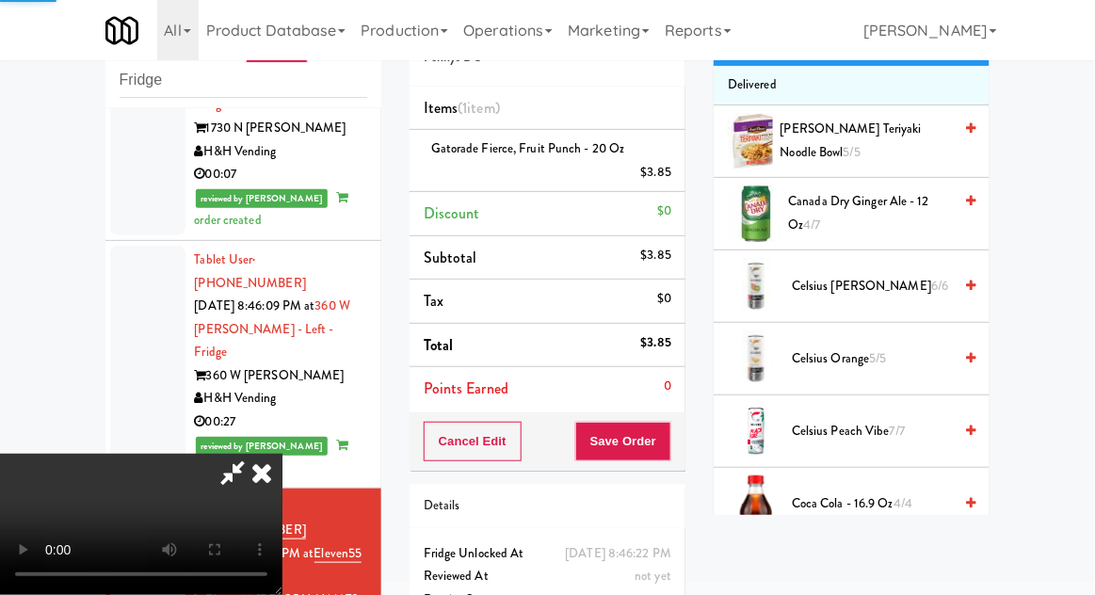
scroll to position [0, 0]
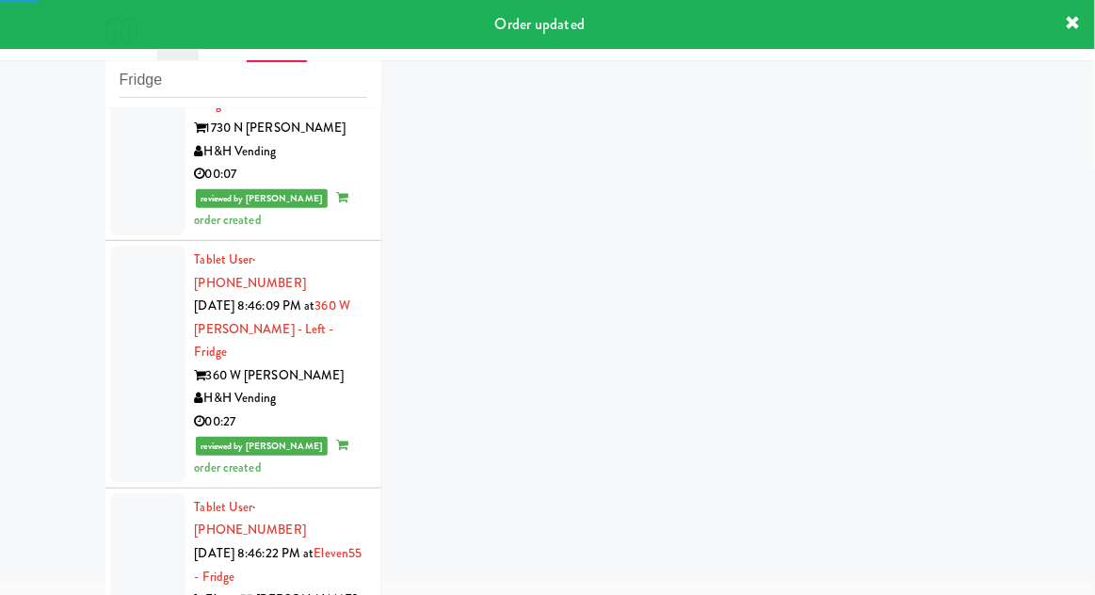
scroll to position [1485, 0]
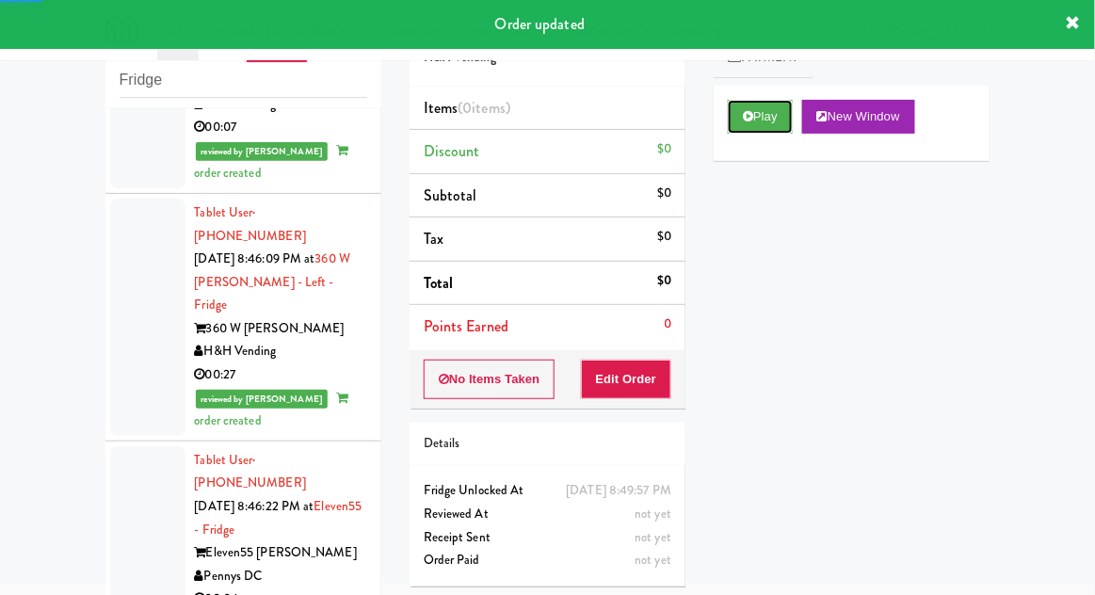
click at [774, 124] on button "Play" at bounding box center [760, 117] width 65 height 34
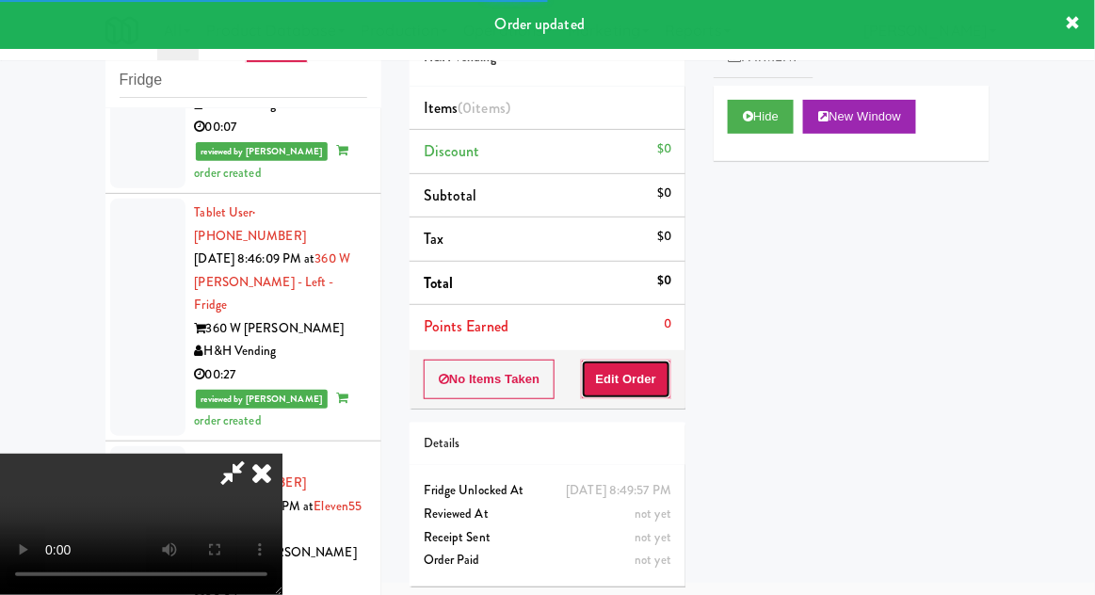
click at [644, 366] on button "Edit Order" at bounding box center [626, 380] width 91 height 40
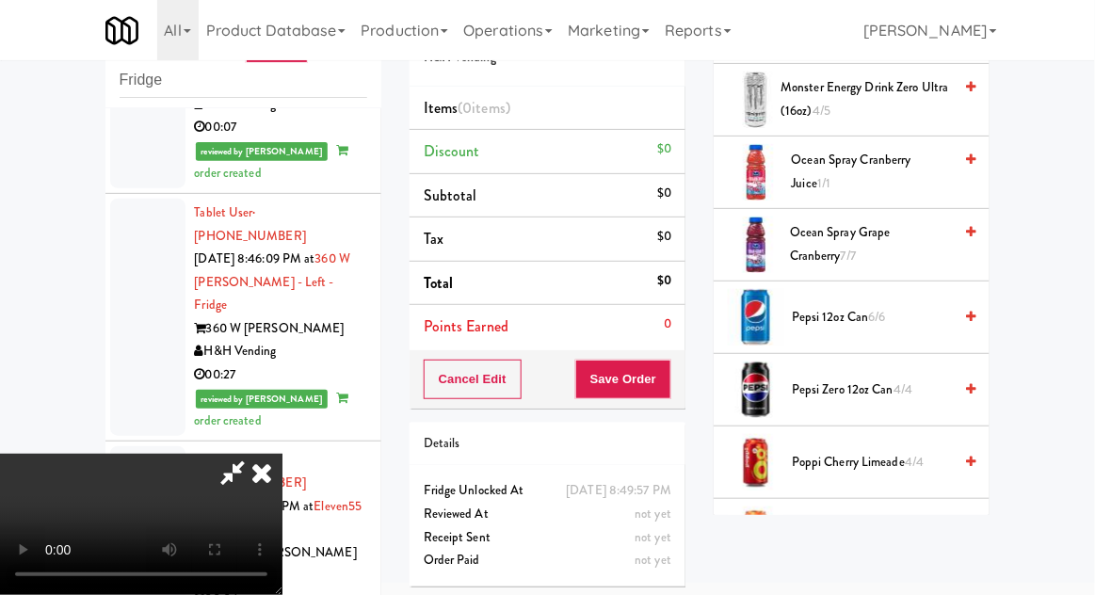
scroll to position [1753, 0]
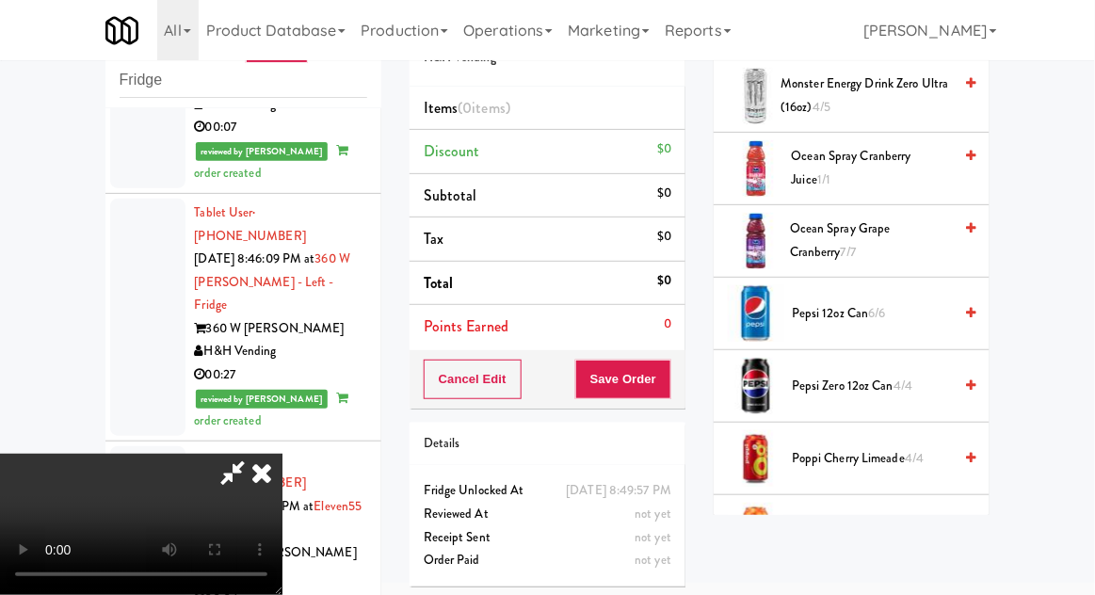
click at [883, 447] on span "Poppi Cherry Limeade 4/4" at bounding box center [872, 459] width 160 height 24
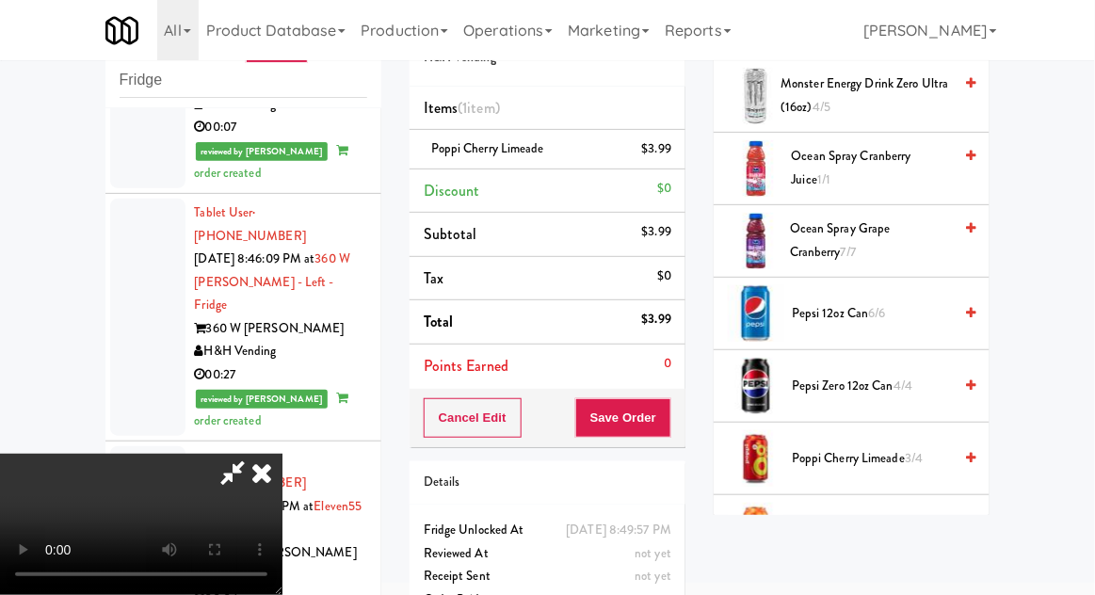
scroll to position [0, 0]
click at [865, 459] on span "Poppi Cherry Limeade 3/4" at bounding box center [872, 459] width 160 height 24
click at [668, 430] on button "Save Order" at bounding box center [623, 418] width 96 height 40
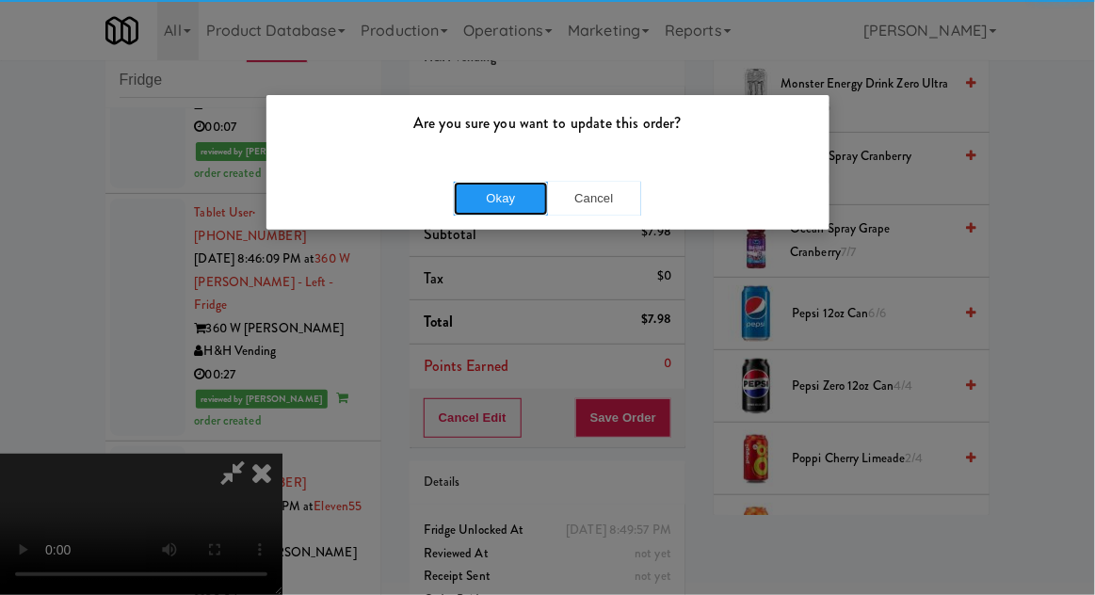
click at [471, 204] on button "Okay" at bounding box center [501, 199] width 94 height 34
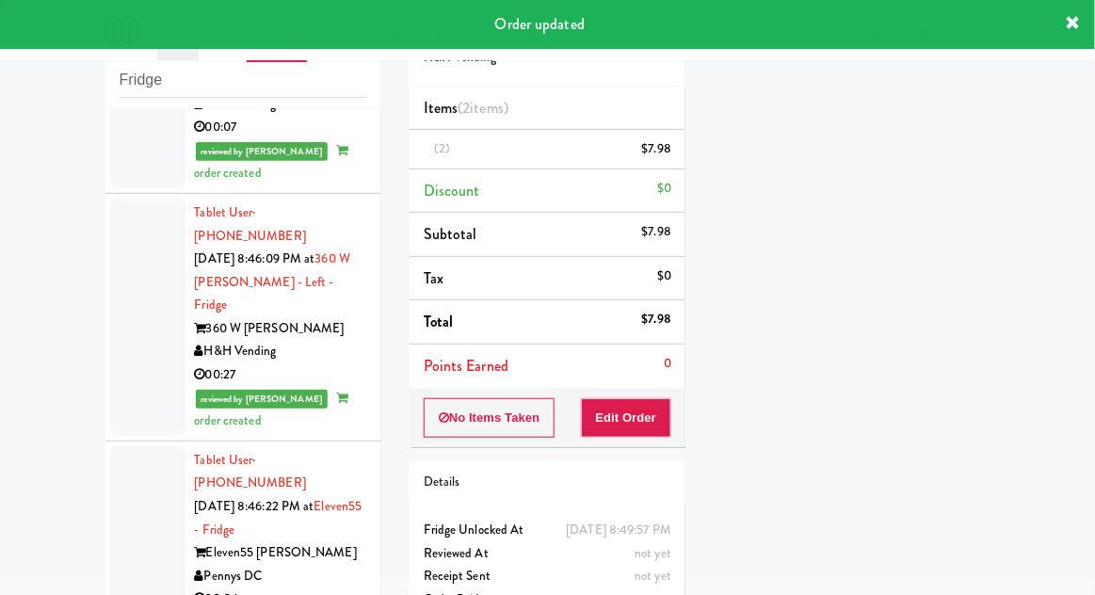
scroll to position [0, 0]
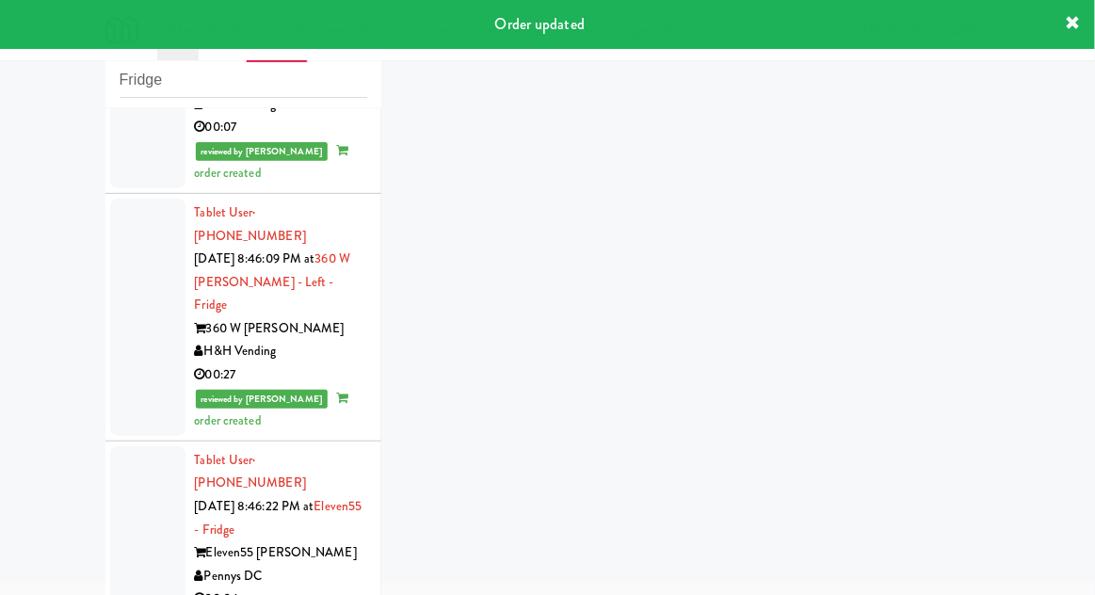
scroll to position [1531, 0]
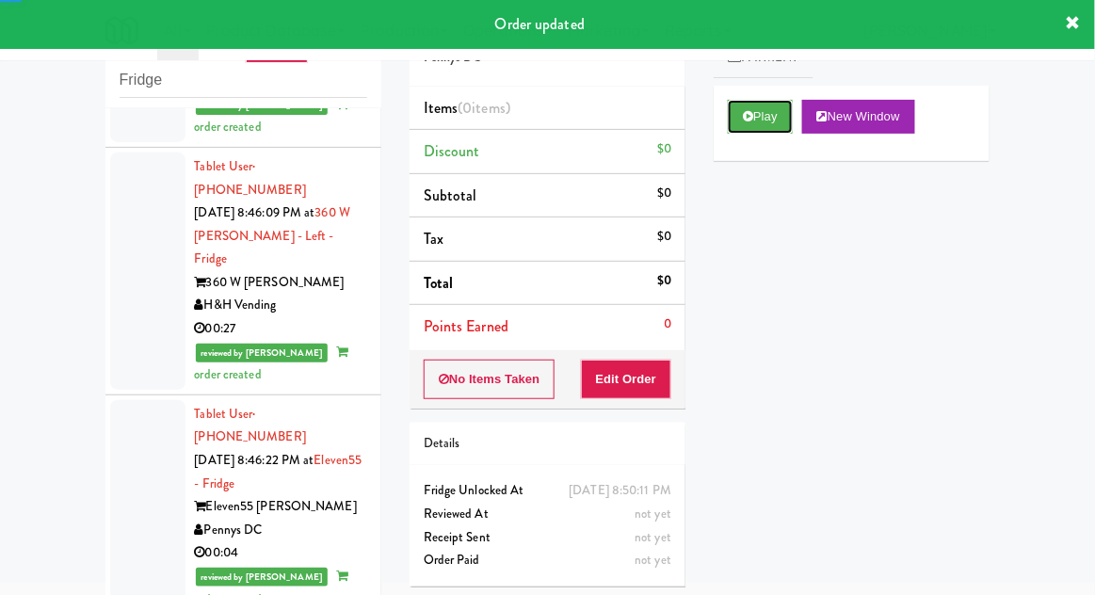
click at [784, 117] on button "Play" at bounding box center [760, 117] width 65 height 34
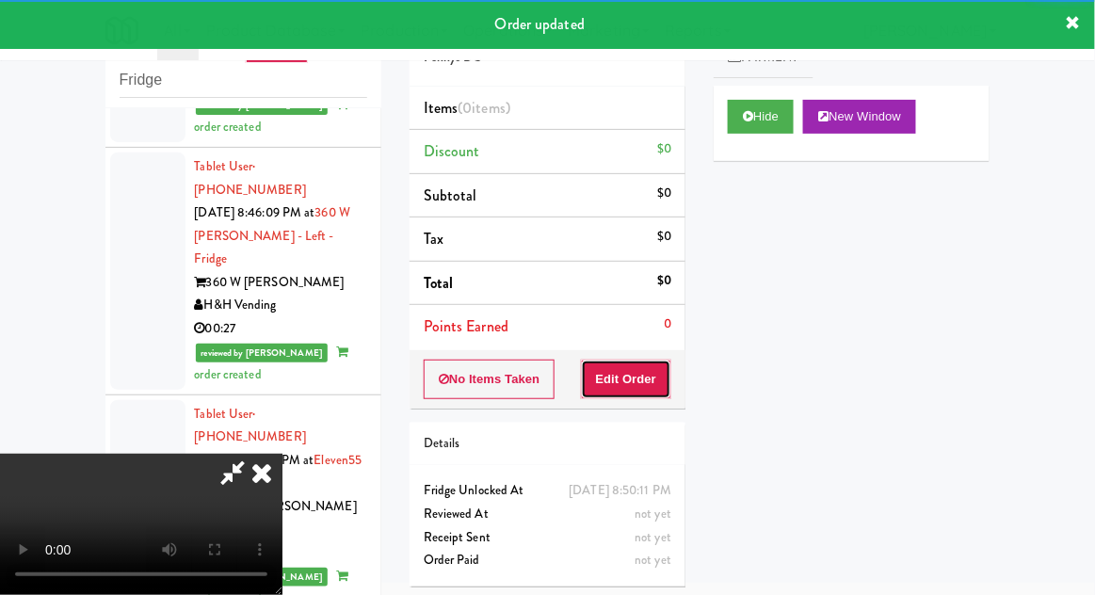
click at [657, 360] on button "Edit Order" at bounding box center [626, 380] width 91 height 40
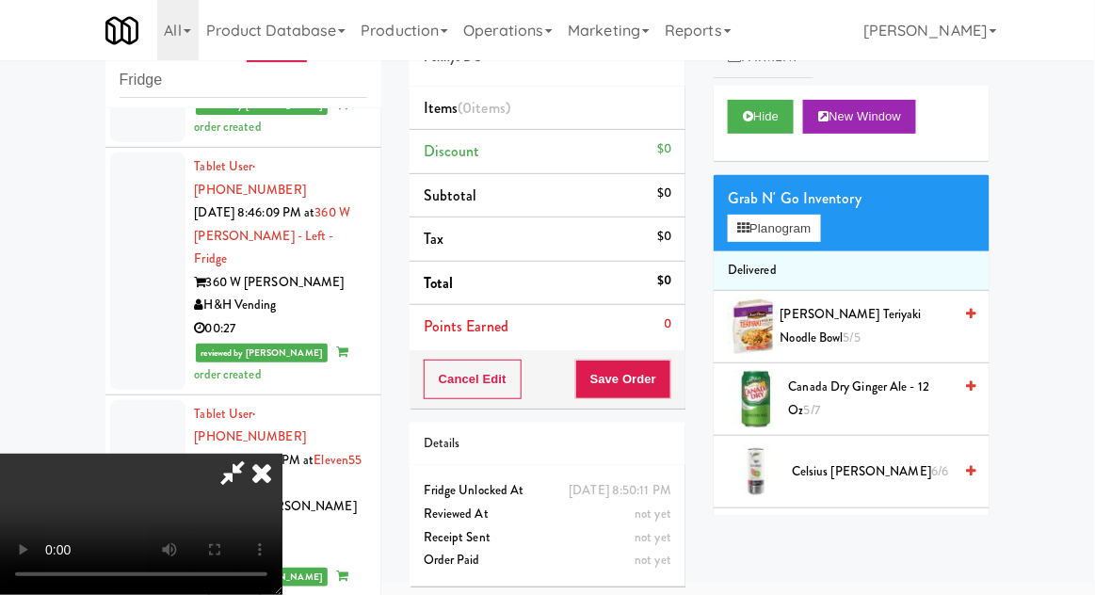
scroll to position [0, 0]
click at [877, 397] on span "Canada Dry Ginger Ale - 12 oz 5/7" at bounding box center [871, 399] width 164 height 46
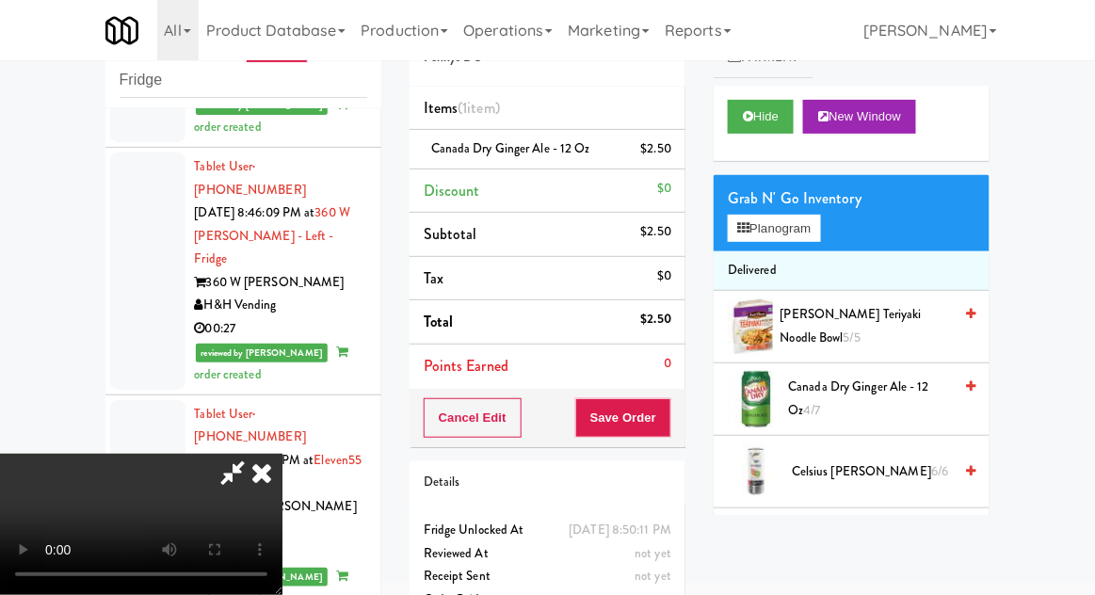
scroll to position [69, 0]
click at [664, 434] on button "Save Order" at bounding box center [623, 418] width 96 height 40
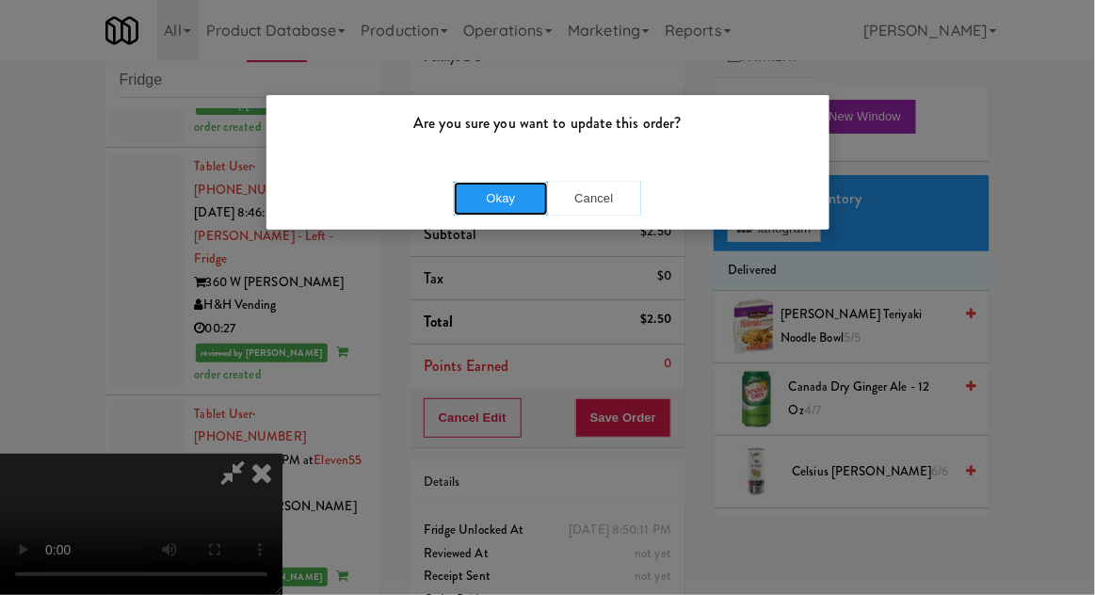
click at [468, 212] on button "Okay" at bounding box center [501, 199] width 94 height 34
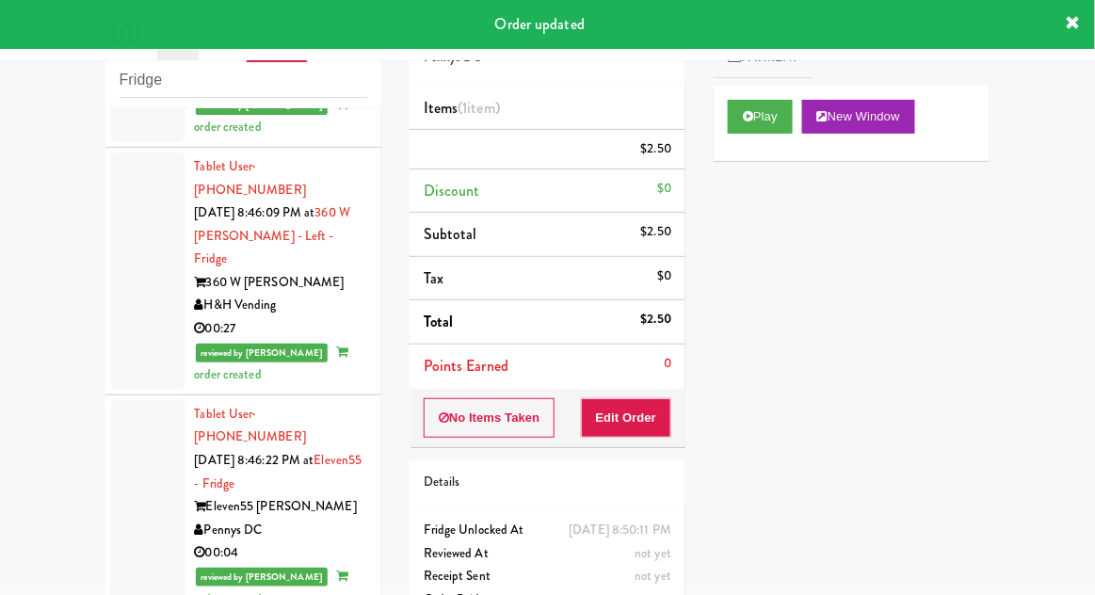
scroll to position [0, 0]
